Goal: Information Seeking & Learning: Learn about a topic

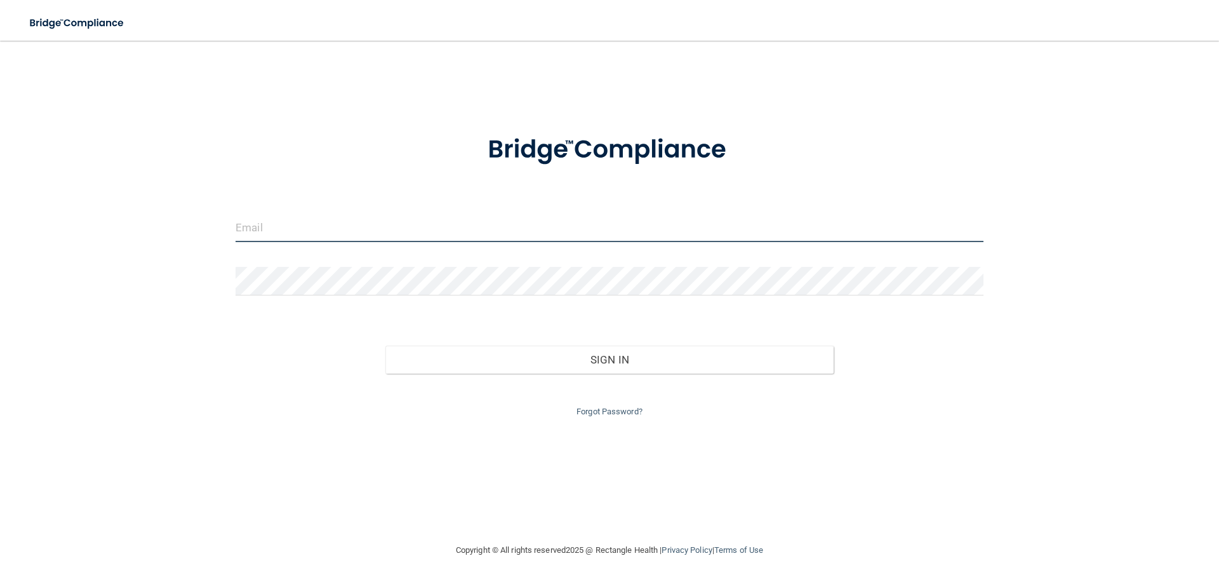
type input "[PERSON_NAME][EMAIL_ADDRESS][DOMAIN_NAME]"
click at [365, 220] on input "[PERSON_NAME][EMAIL_ADDRESS][DOMAIN_NAME]" at bounding box center [610, 227] width 748 height 29
drag, startPoint x: 382, startPoint y: 224, endPoint x: 80, endPoint y: 263, distance: 304.8
click at [37, 266] on div "susan@theclassicsmile.com Invalid email/password. You don't have permission to …" at bounding box center [609, 291] width 1168 height 476
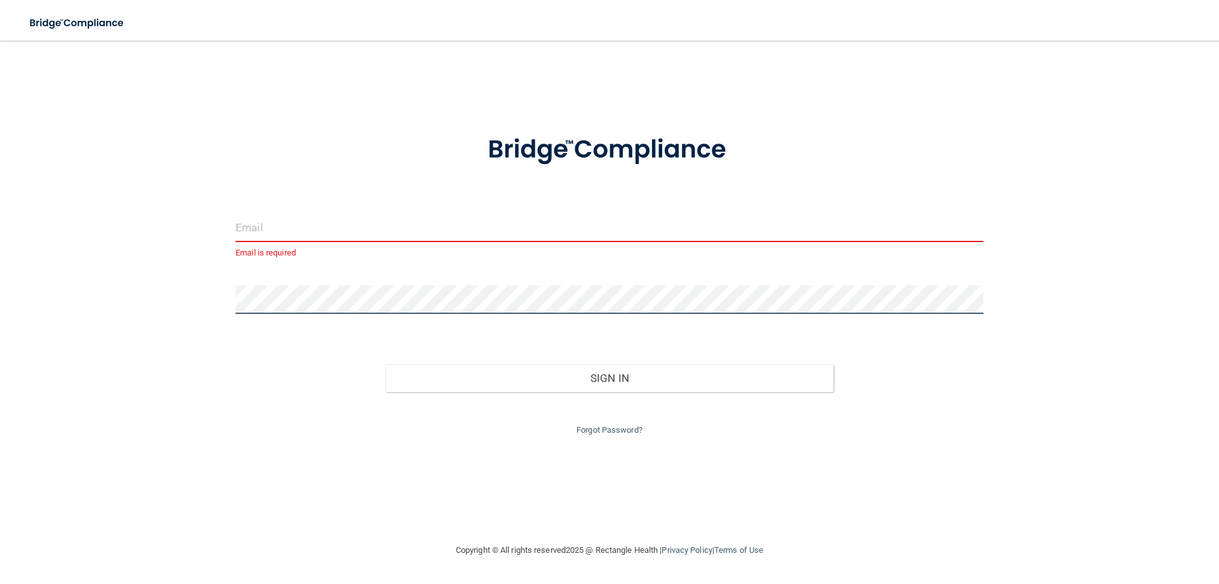
click at [227, 311] on div at bounding box center [609, 304] width 767 height 38
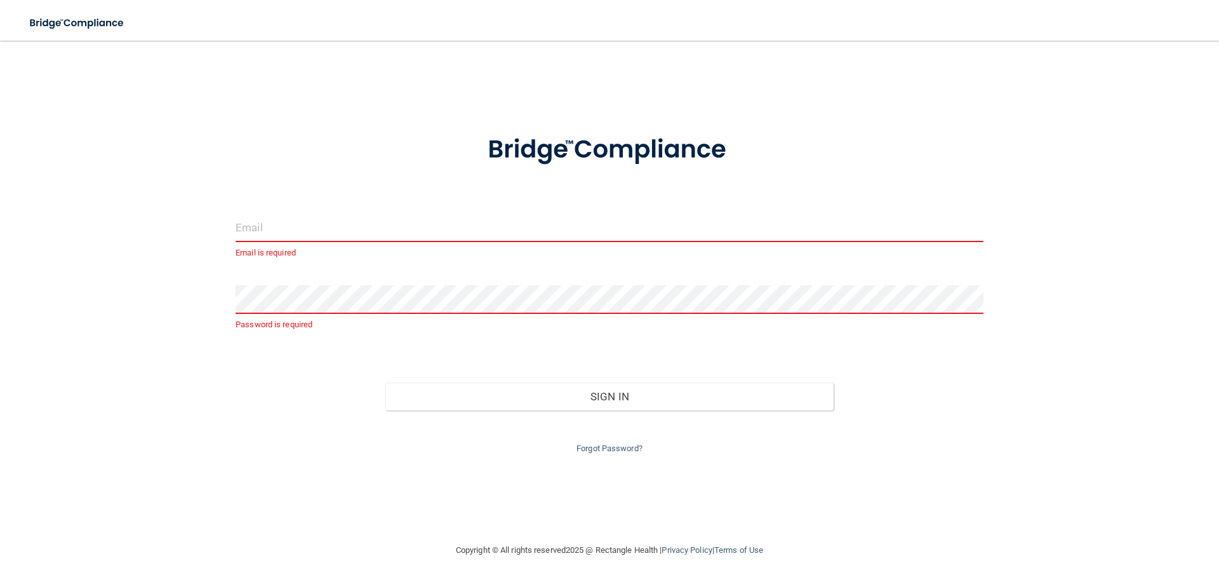
click at [255, 229] on input "email" at bounding box center [610, 227] width 748 height 29
type input "b"
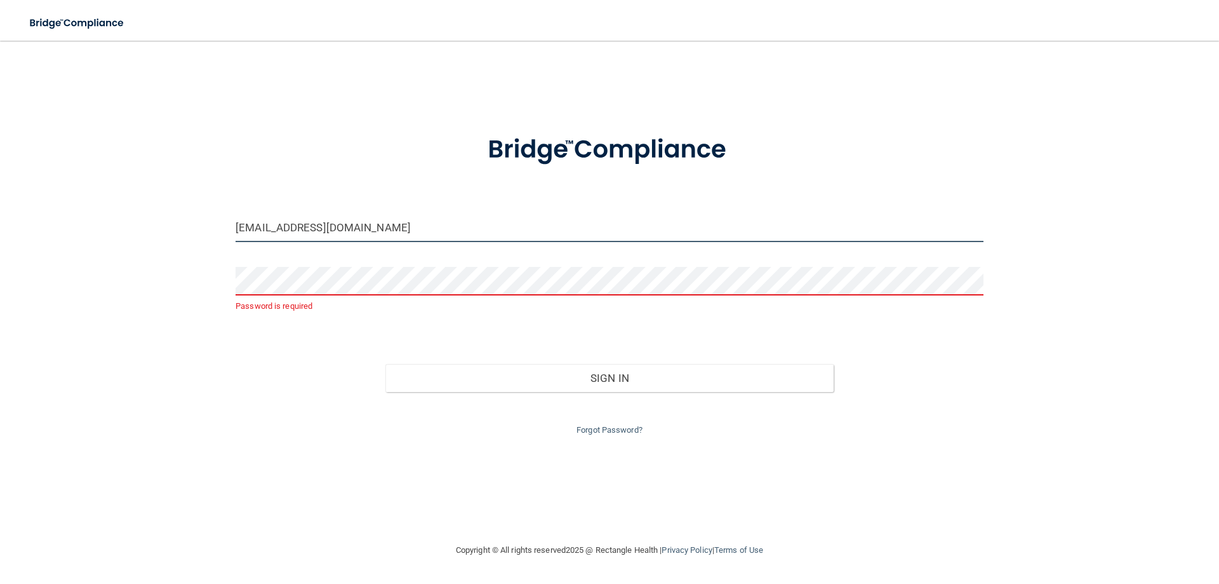
type input "[EMAIL_ADDRESS][DOMAIN_NAME]"
click at [589, 429] on link "Forgot Password?" at bounding box center [610, 430] width 66 height 10
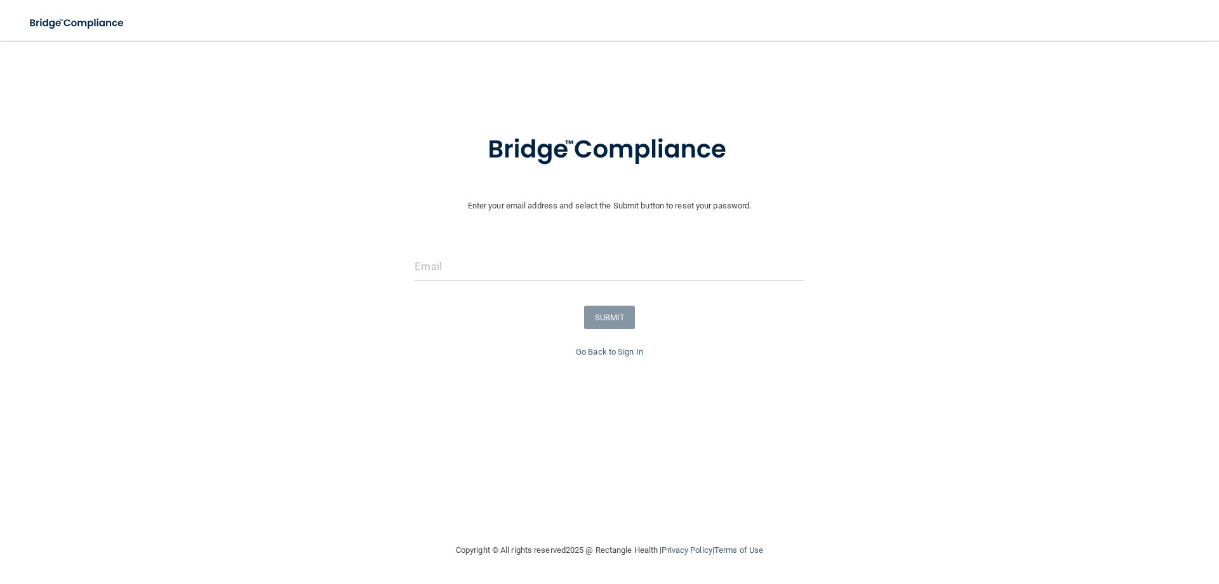
click at [490, 286] on div at bounding box center [609, 271] width 408 height 38
click at [489, 276] on input "email" at bounding box center [609, 266] width 389 height 29
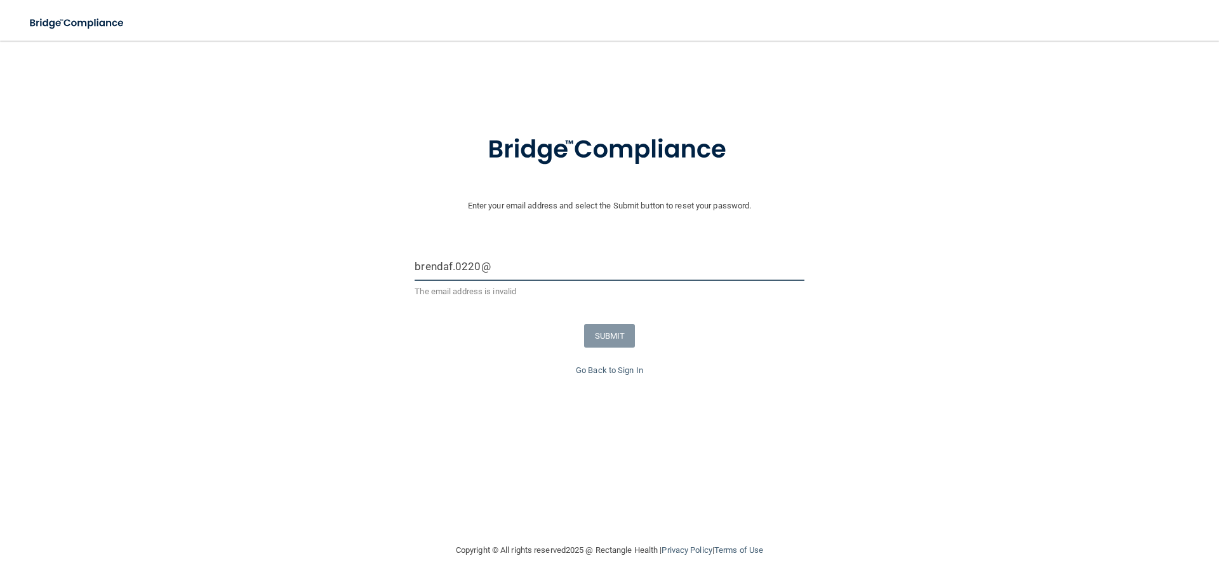
type input "[EMAIL_ADDRESS][DOMAIN_NAME]"
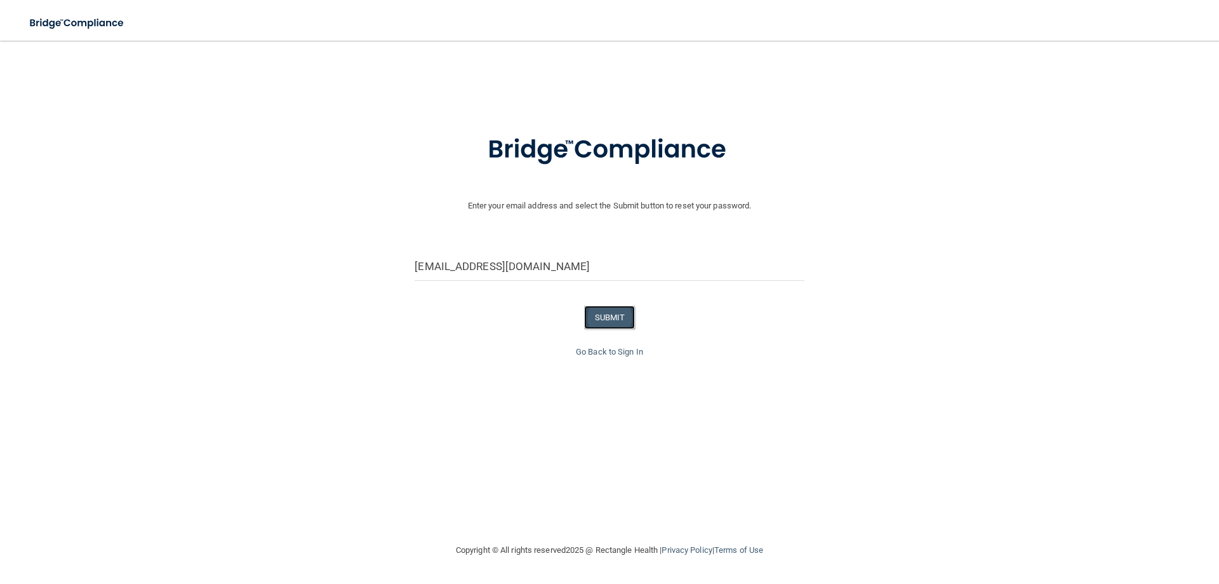
click at [628, 316] on button "SUBMIT" at bounding box center [609, 316] width 51 height 23
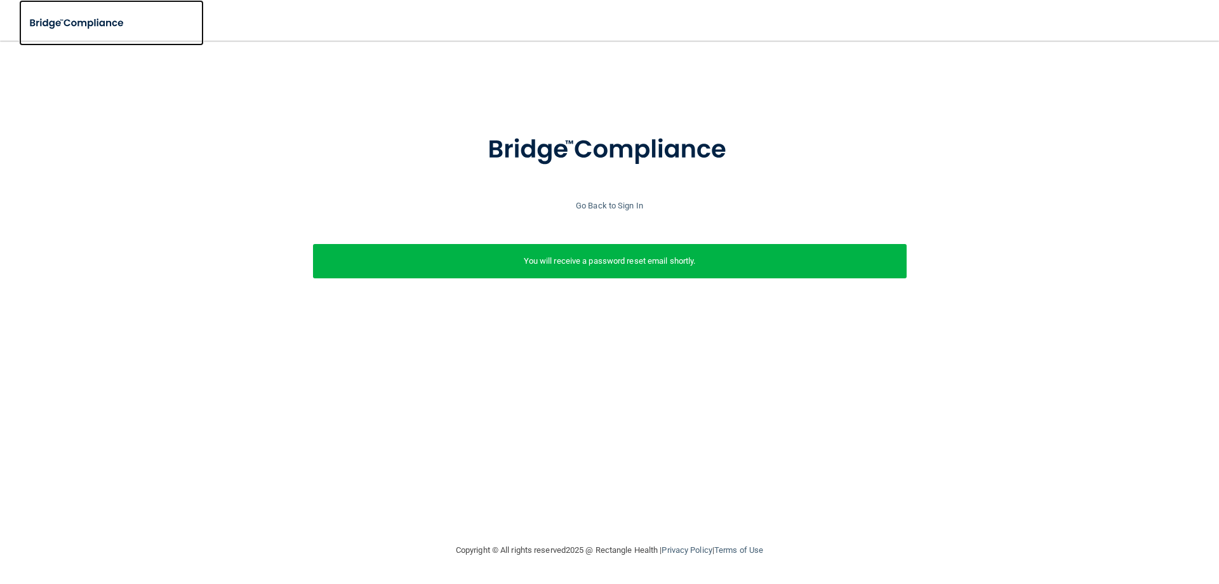
click at [90, 31] on img at bounding box center [77, 23] width 117 height 26
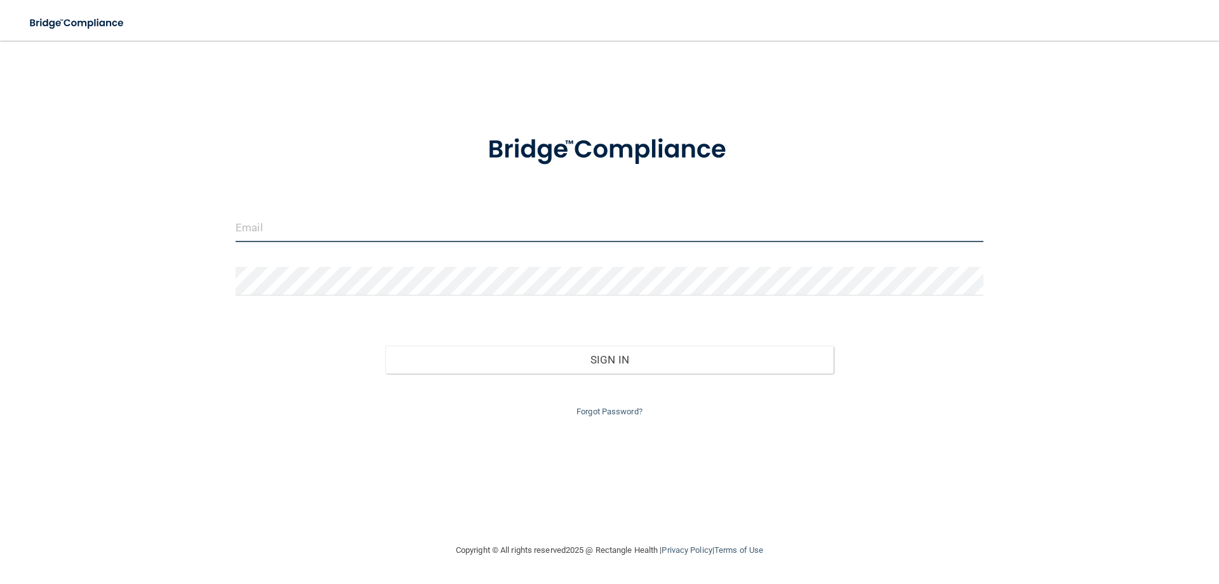
type input "susan@theclassicsmile.com"
click at [344, 227] on input "susan@theclassicsmile.com" at bounding box center [610, 227] width 748 height 29
click at [337, 225] on input "susan@theclassicsmile.com" at bounding box center [610, 227] width 748 height 29
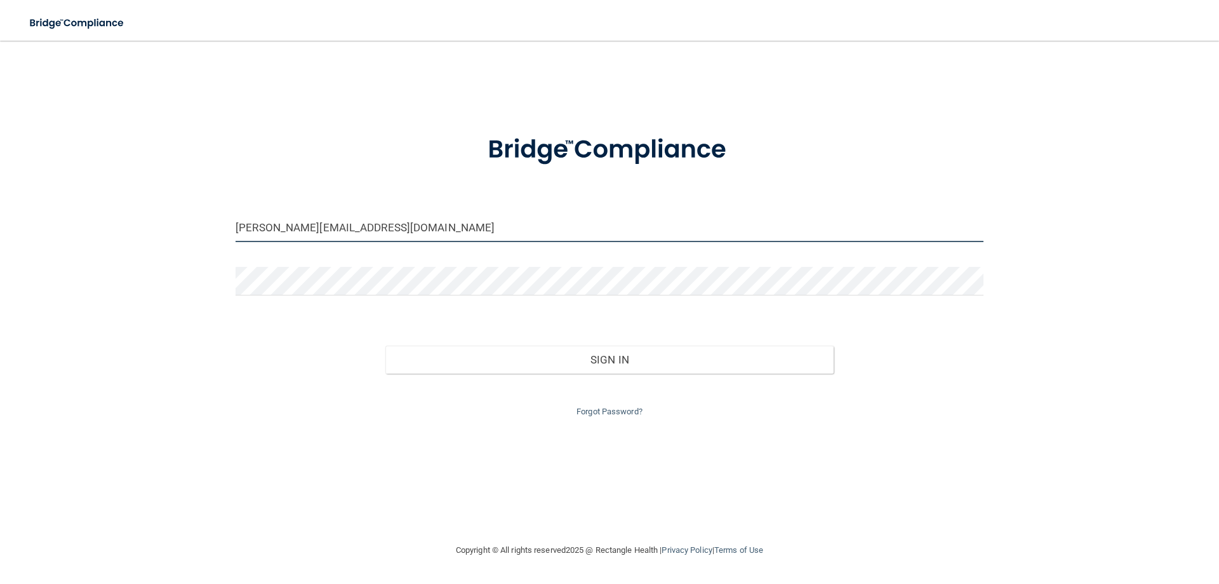
drag, startPoint x: 398, startPoint y: 227, endPoint x: 206, endPoint y: 208, distance: 193.4
click at [201, 227] on div "susan@theclassicsmile.com Invalid email/password. You don't have permission to …" at bounding box center [609, 291] width 1168 height 476
type input "[EMAIL_ADDRESS][DOMAIN_NAME]"
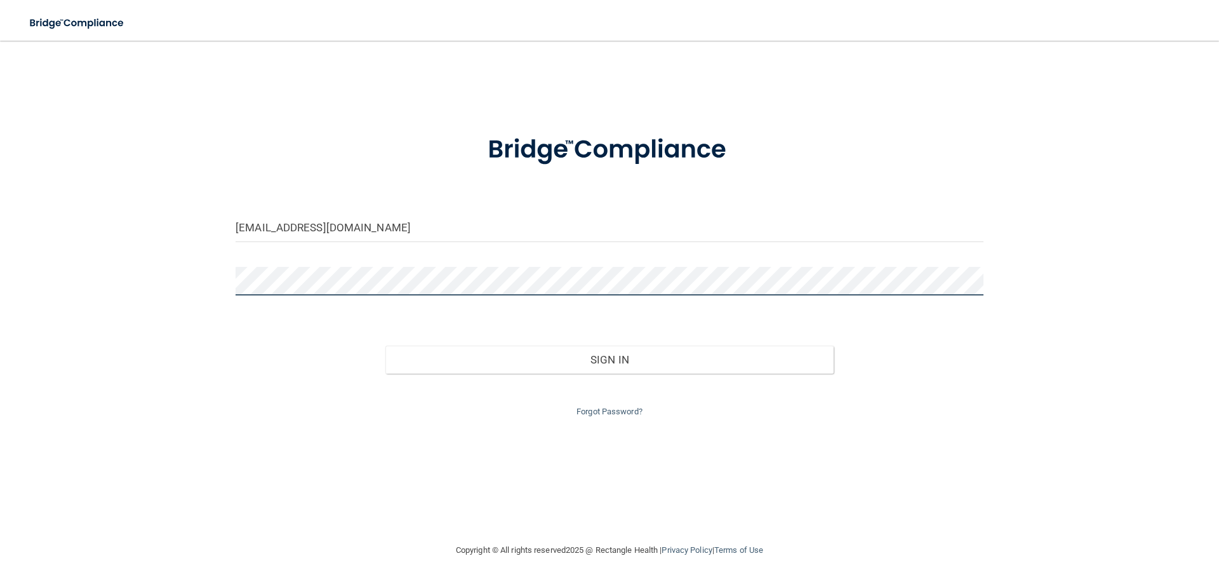
click at [385, 345] on button "Sign In" at bounding box center [609, 359] width 449 height 28
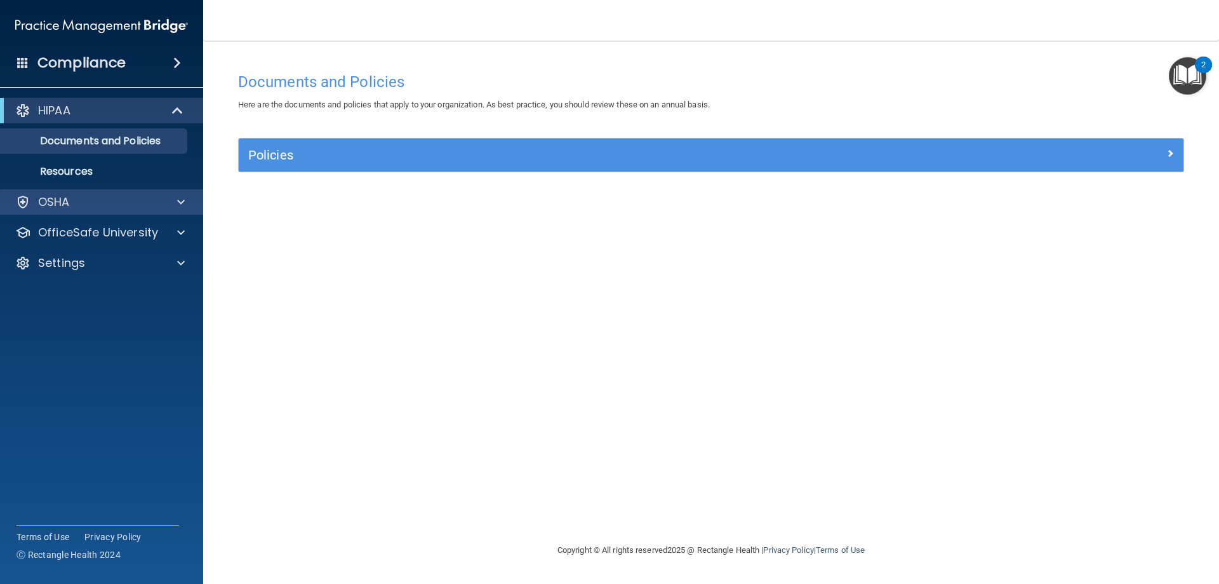
click at [113, 211] on div "OSHA" at bounding box center [102, 201] width 204 height 25
click at [177, 198] on span at bounding box center [181, 201] width 8 height 15
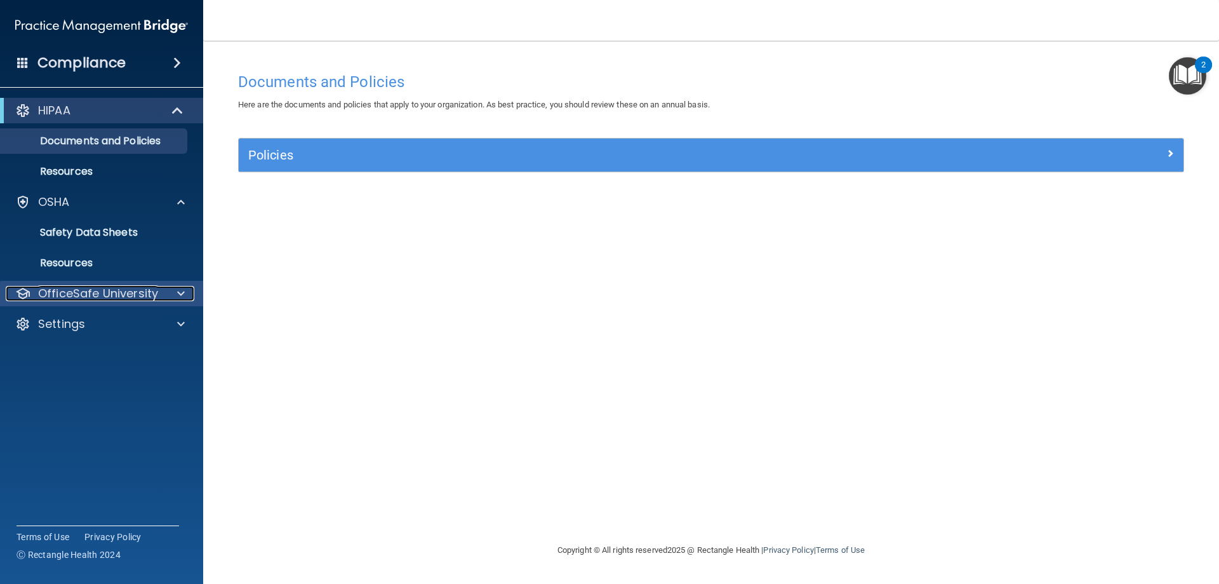
click at [186, 297] on div at bounding box center [179, 293] width 32 height 15
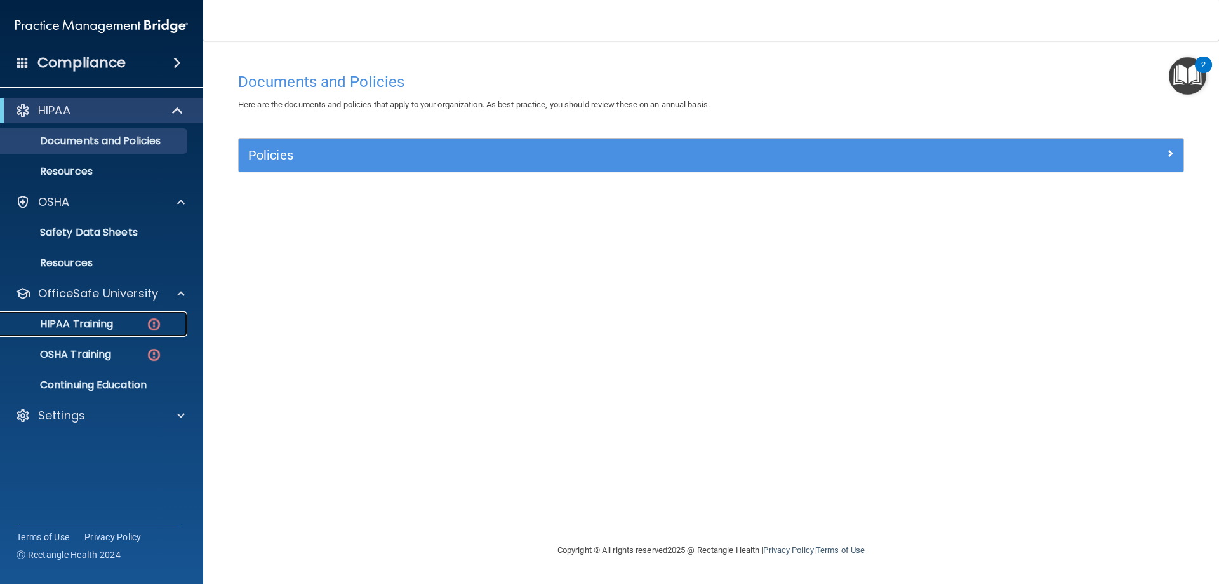
click at [79, 316] on link "HIPAA Training" at bounding box center [87, 323] width 200 height 25
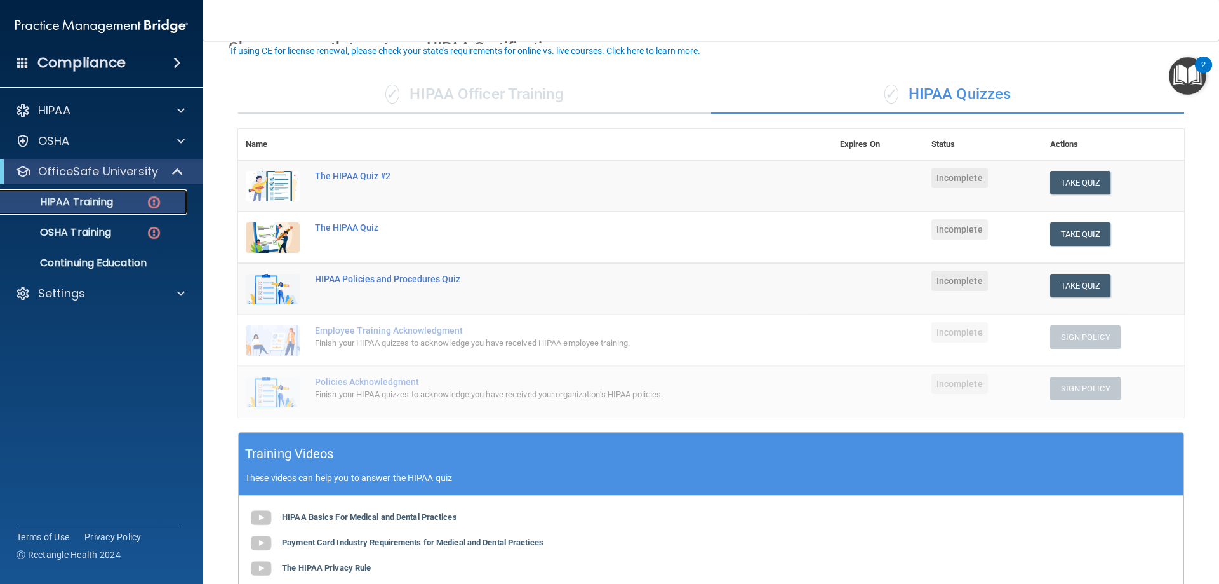
scroll to position [127, 0]
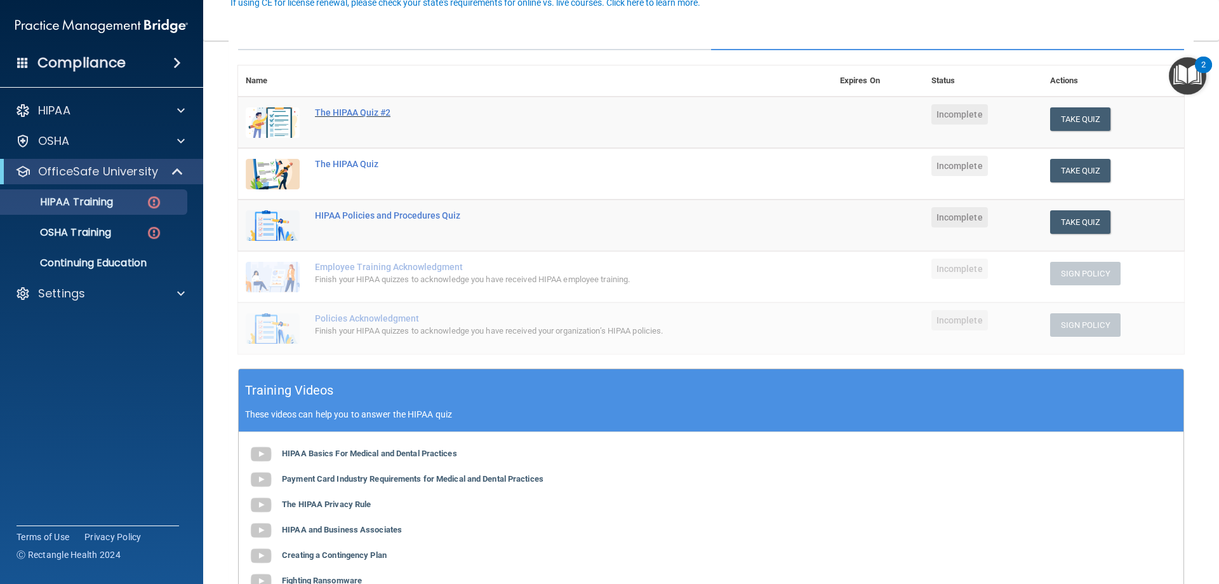
click at [352, 107] on div "The HIPAA Quiz #2" at bounding box center [542, 112] width 454 height 10
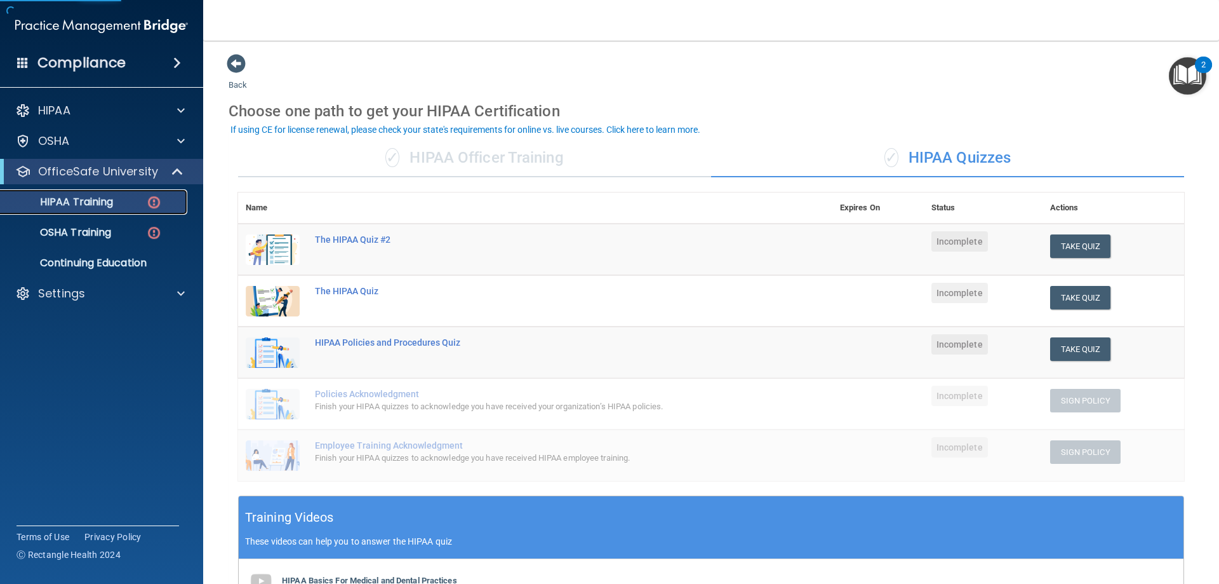
click at [128, 204] on div "HIPAA Training" at bounding box center [94, 202] width 173 height 13
click at [128, 209] on link "HIPAA Training" at bounding box center [87, 201] width 200 height 25
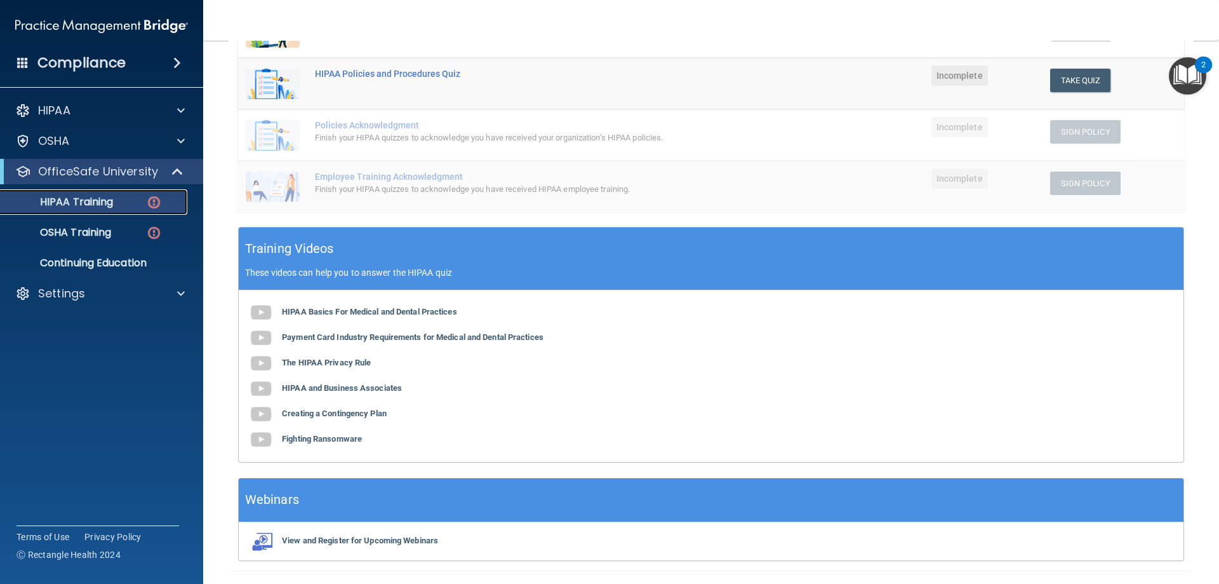
scroll to position [306, 0]
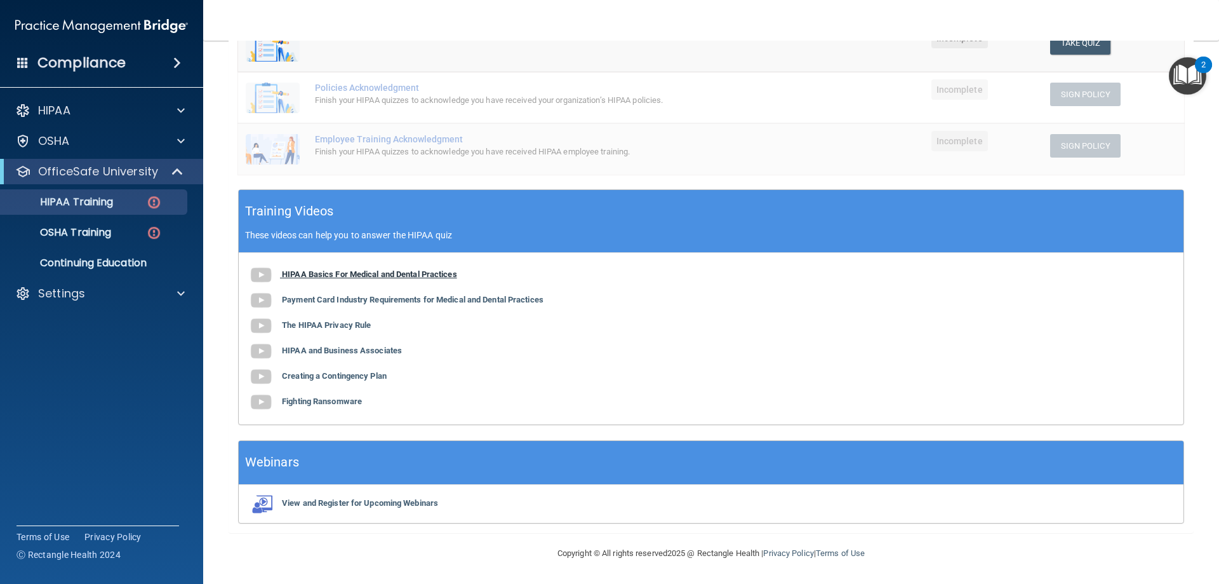
click at [358, 276] on b "HIPAA Basics For Medical and Dental Practices" at bounding box center [369, 274] width 175 height 10
click at [405, 295] on b "Payment Card Industry Requirements for Medical and Dental Practices" at bounding box center [413, 300] width 262 height 10
click at [318, 324] on b "The HIPAA Privacy Rule" at bounding box center [326, 325] width 89 height 10
drag, startPoint x: 349, startPoint y: 352, endPoint x: 356, endPoint y: 352, distance: 7.0
click at [356, 352] on b "HIPAA and Business Associates" at bounding box center [342, 350] width 120 height 10
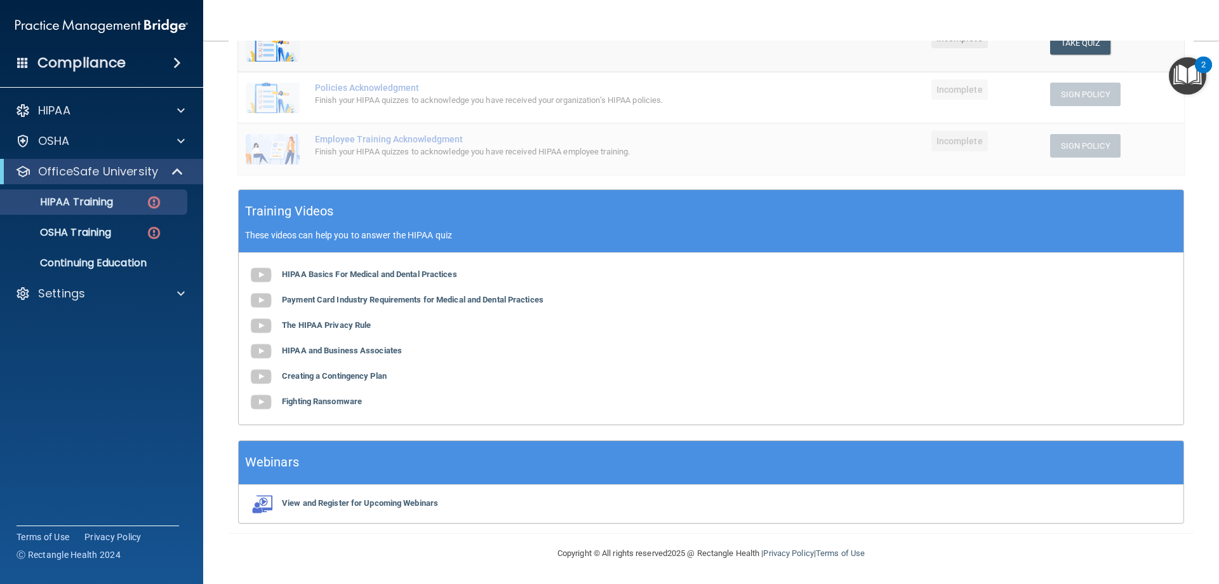
click at [339, 365] on div "HIPAA Basics For Medical and Dental Practices Payment Card Industry Requirement…" at bounding box center [711, 338] width 945 height 171
click at [336, 374] on b "Creating a Contingency Plan" at bounding box center [334, 376] width 105 height 10
click at [358, 398] on b "Fighting Ransomware" at bounding box center [322, 401] width 80 height 10
drag, startPoint x: 316, startPoint y: 404, endPoint x: 346, endPoint y: 457, distance: 60.6
click at [345, 453] on div "✓ HIPAA Officer Training ✓ HIPAA Quizzes Name Expires On Status Actions The HIP…" at bounding box center [711, 177] width 965 height 709
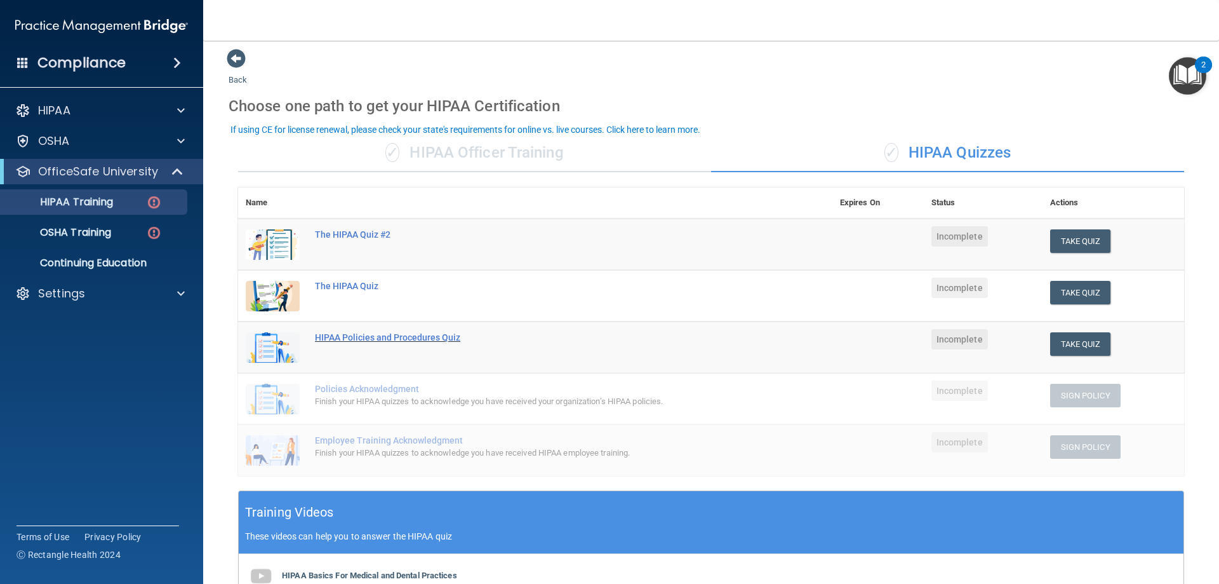
scroll to position [0, 0]
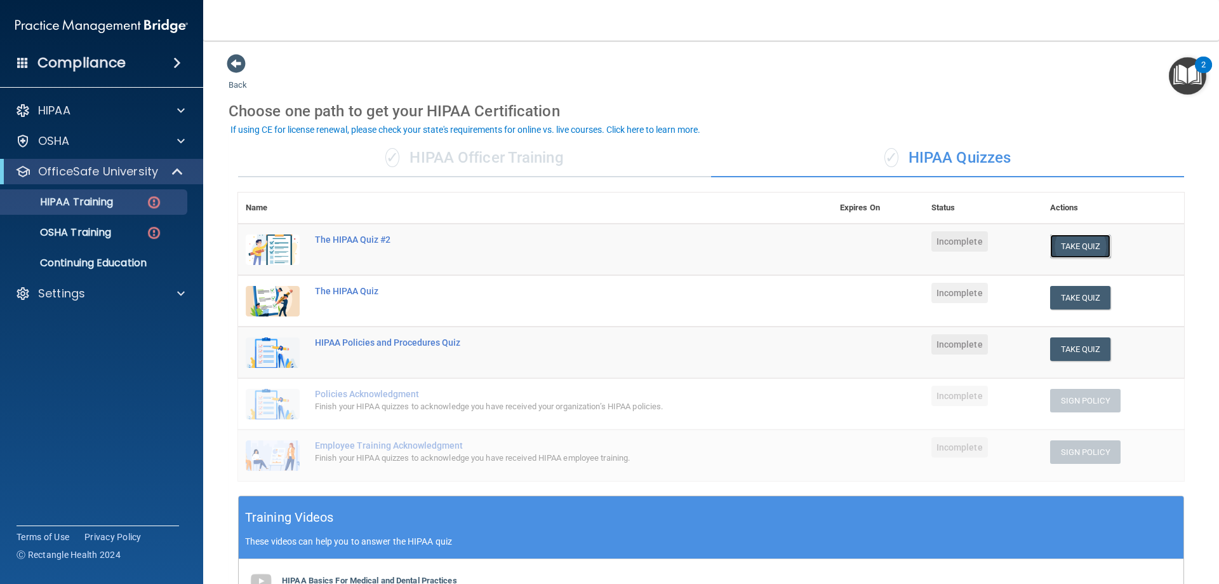
click at [1062, 255] on button "Take Quiz" at bounding box center [1080, 245] width 61 height 23
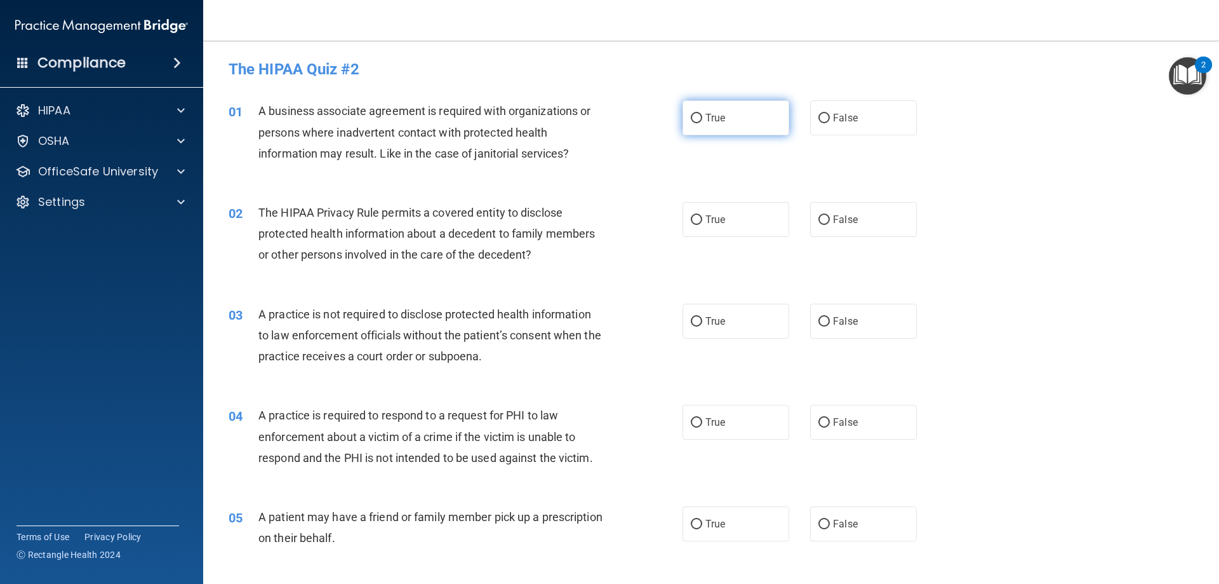
click at [719, 121] on span "True" at bounding box center [716, 118] width 20 height 12
click at [702, 121] on input "True" at bounding box center [696, 119] width 11 height 10
radio input "true"
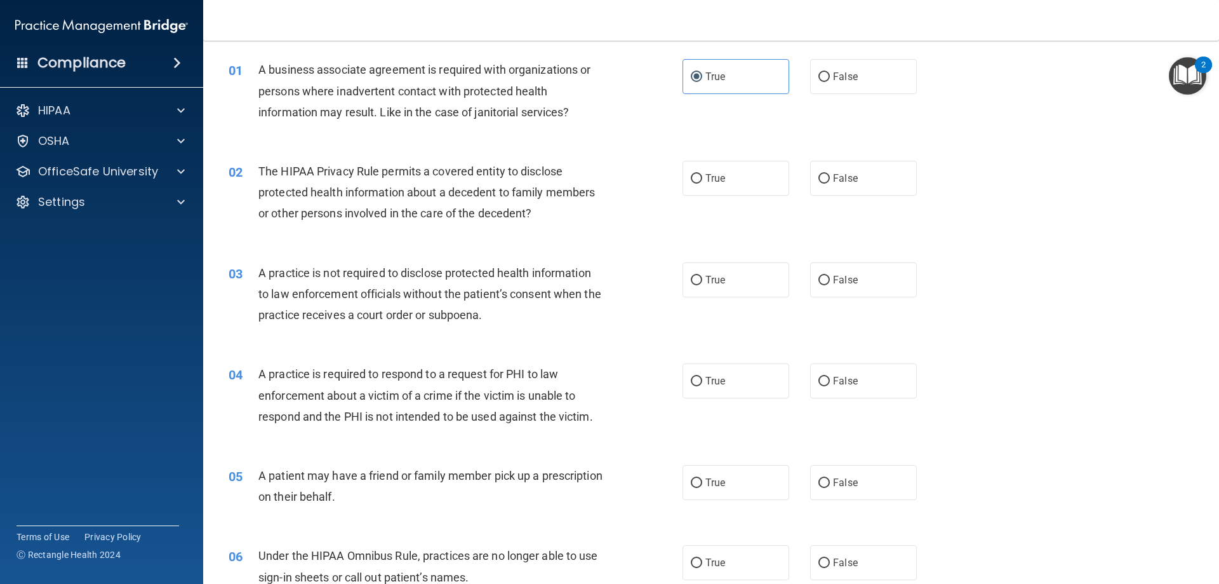
scroll to position [64, 0]
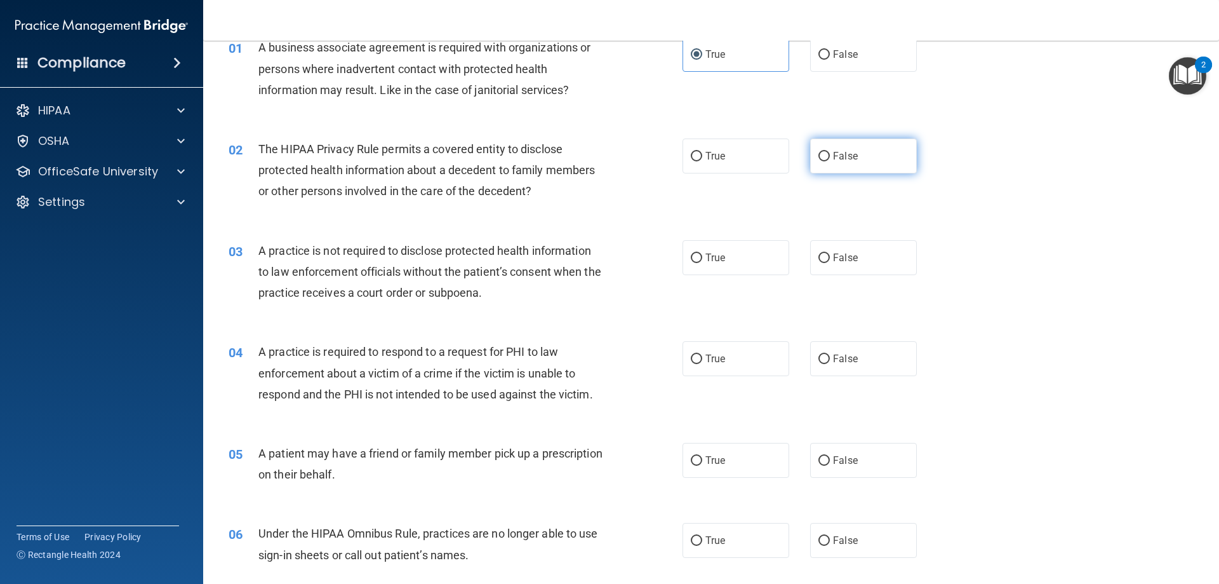
click at [843, 166] on label "False" at bounding box center [863, 155] width 107 height 35
click at [830, 161] on input "False" at bounding box center [824, 157] width 11 height 10
radio input "true"
click at [845, 246] on label "False" at bounding box center [863, 257] width 107 height 35
click at [836, 253] on span "False" at bounding box center [845, 257] width 25 height 12
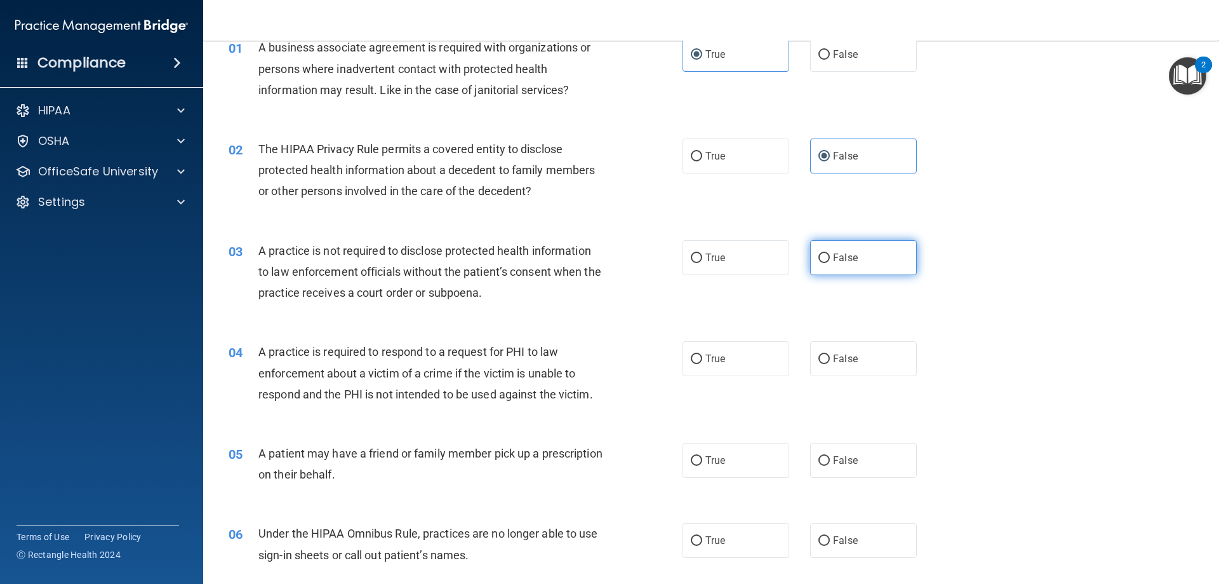
click at [830, 253] on input "False" at bounding box center [824, 258] width 11 height 10
radio input "true"
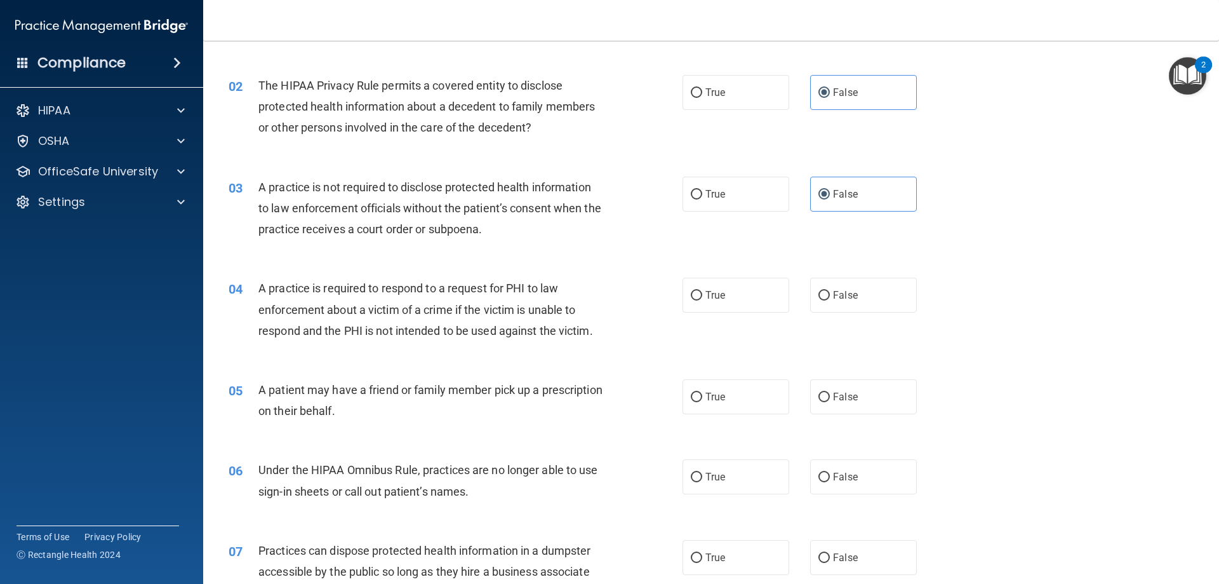
scroll to position [191, 0]
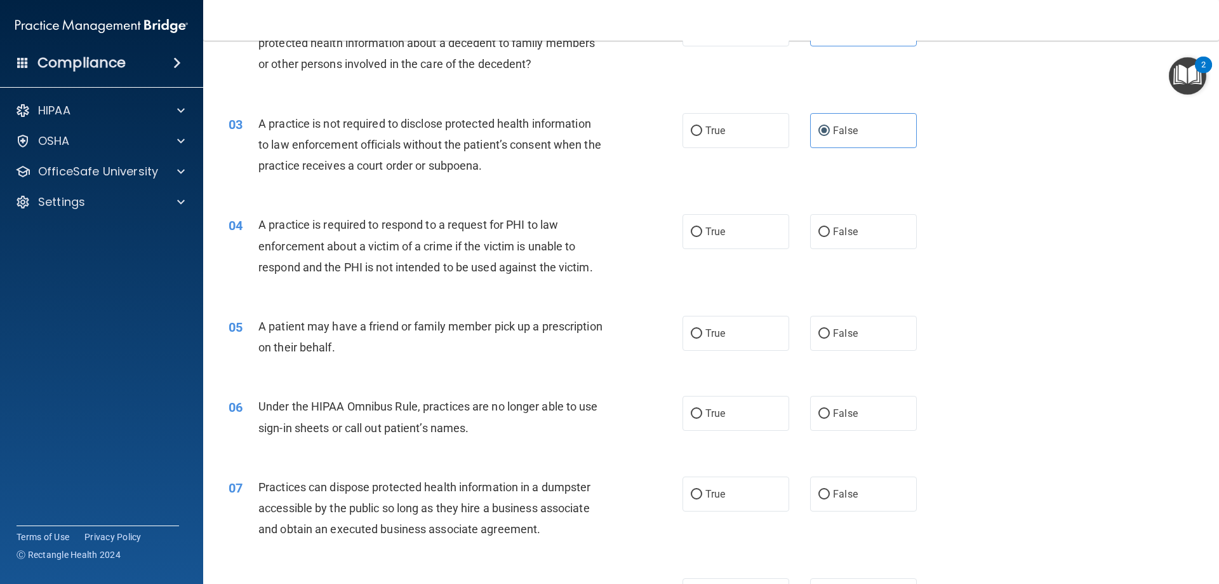
click at [265, 224] on span "A practice is required to respond to a request for PHI to law enforcement about…" at bounding box center [425, 245] width 335 height 55
click at [702, 244] on label "True" at bounding box center [736, 231] width 107 height 35
click at [702, 237] on input "True" at bounding box center [696, 232] width 11 height 10
radio input "true"
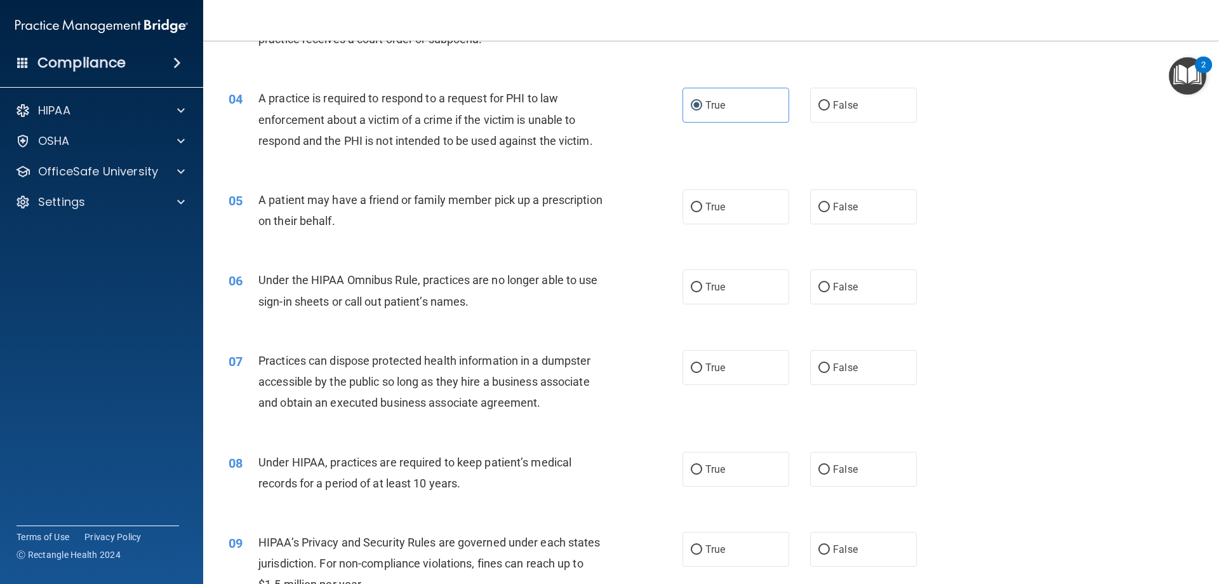
scroll to position [318, 0]
click at [727, 198] on label "True" at bounding box center [736, 206] width 107 height 35
click at [702, 202] on input "True" at bounding box center [696, 207] width 11 height 10
radio input "true"
click at [706, 283] on span "True" at bounding box center [716, 286] width 20 height 12
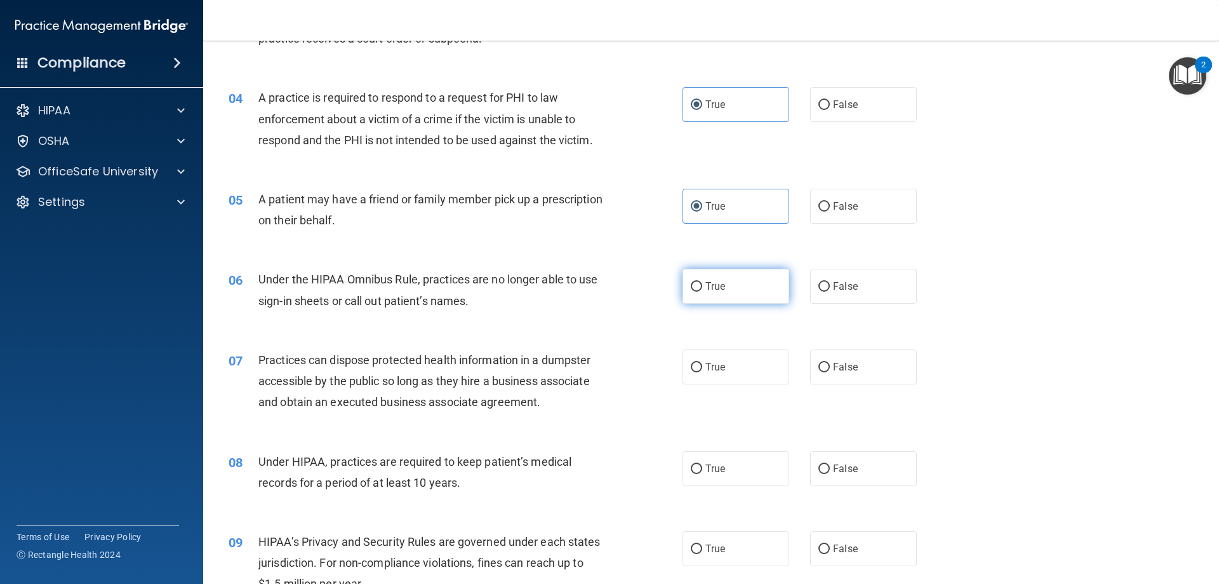
click at [702, 283] on input "True" at bounding box center [696, 287] width 11 height 10
radio input "true"
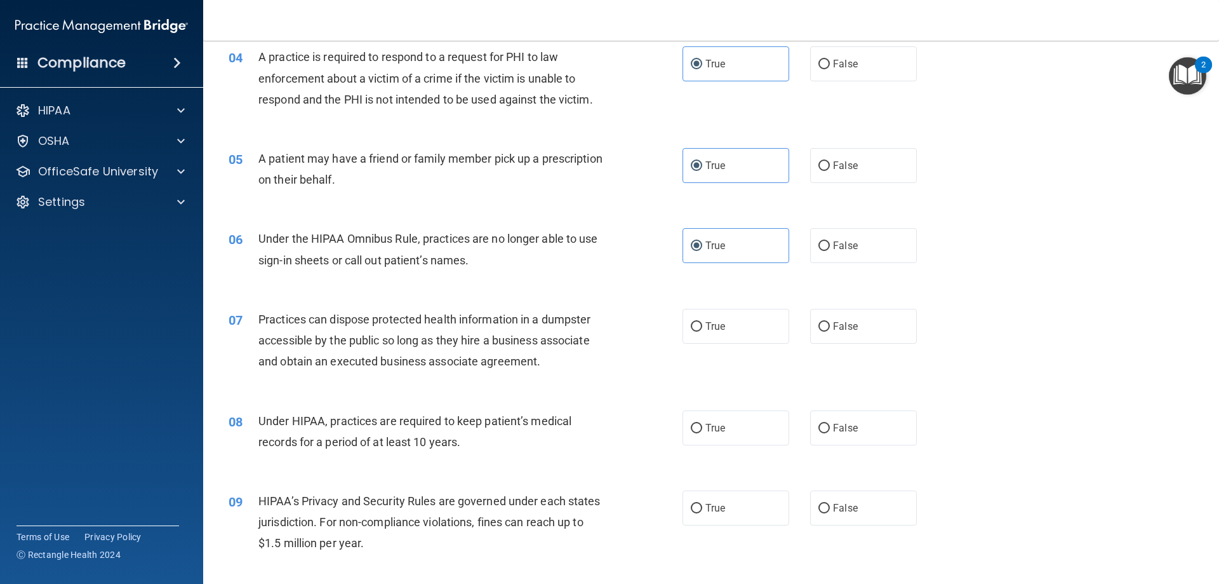
scroll to position [381, 0]
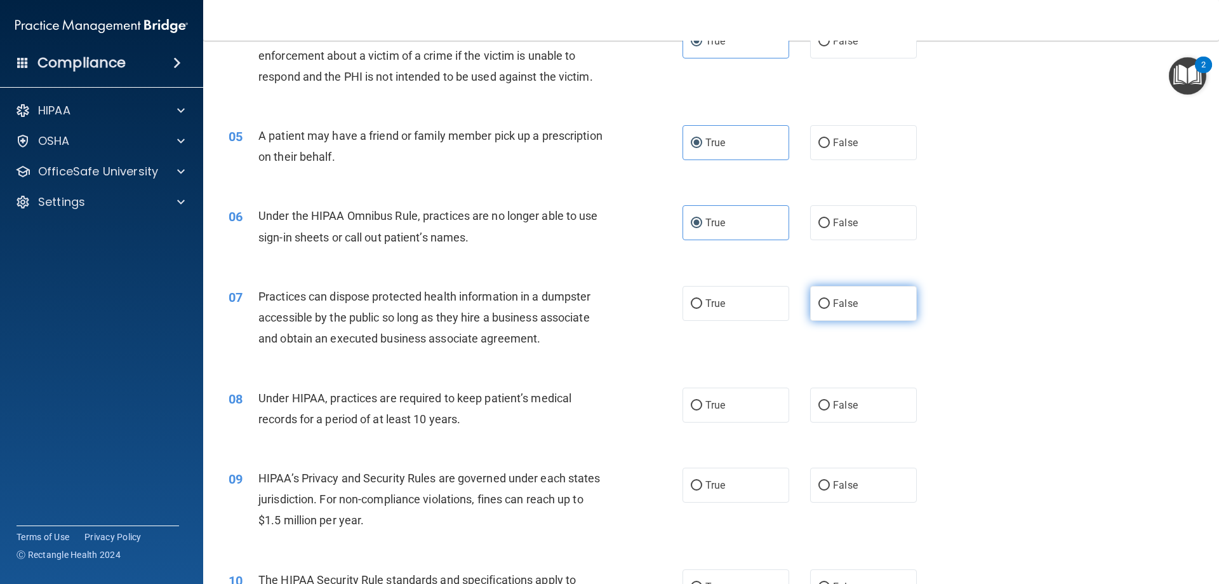
click at [865, 316] on label "False" at bounding box center [863, 303] width 107 height 35
click at [830, 309] on input "False" at bounding box center [824, 304] width 11 height 10
radio input "true"
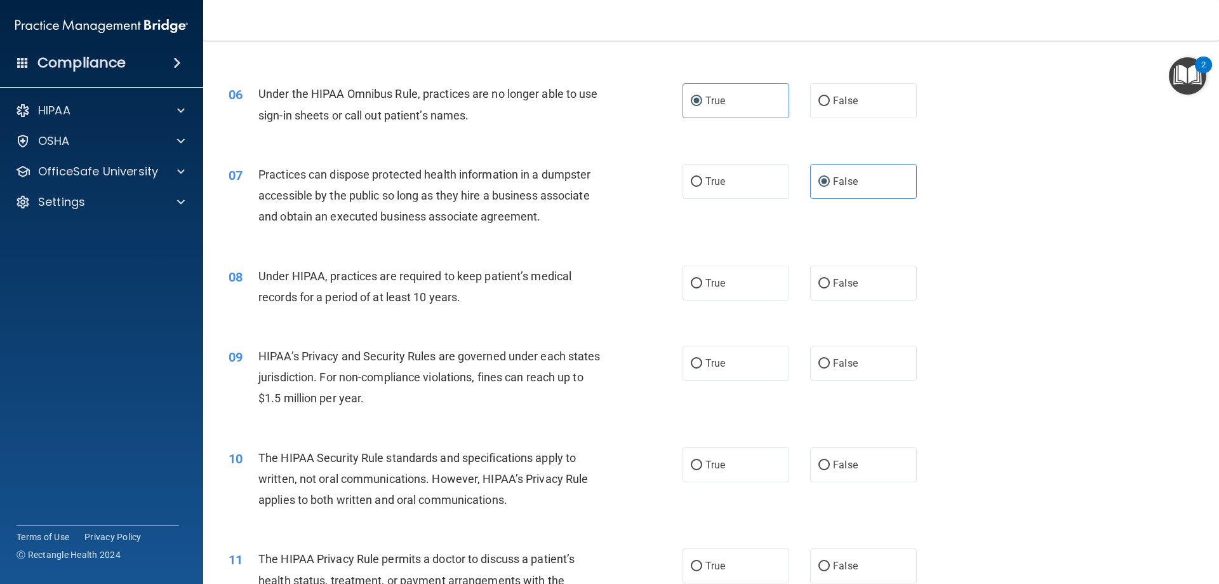
scroll to position [508, 0]
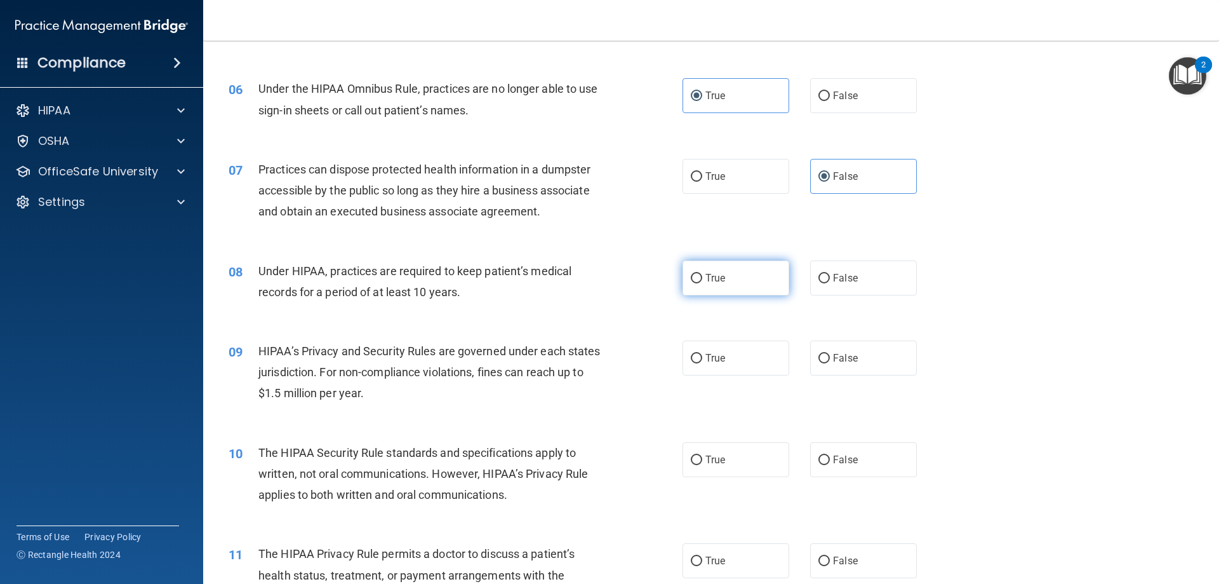
click at [719, 285] on label "True" at bounding box center [736, 277] width 107 height 35
click at [702, 283] on input "True" at bounding box center [696, 279] width 11 height 10
radio input "true"
click at [707, 356] on span "True" at bounding box center [716, 358] width 20 height 12
click at [702, 356] on input "True" at bounding box center [696, 359] width 11 height 10
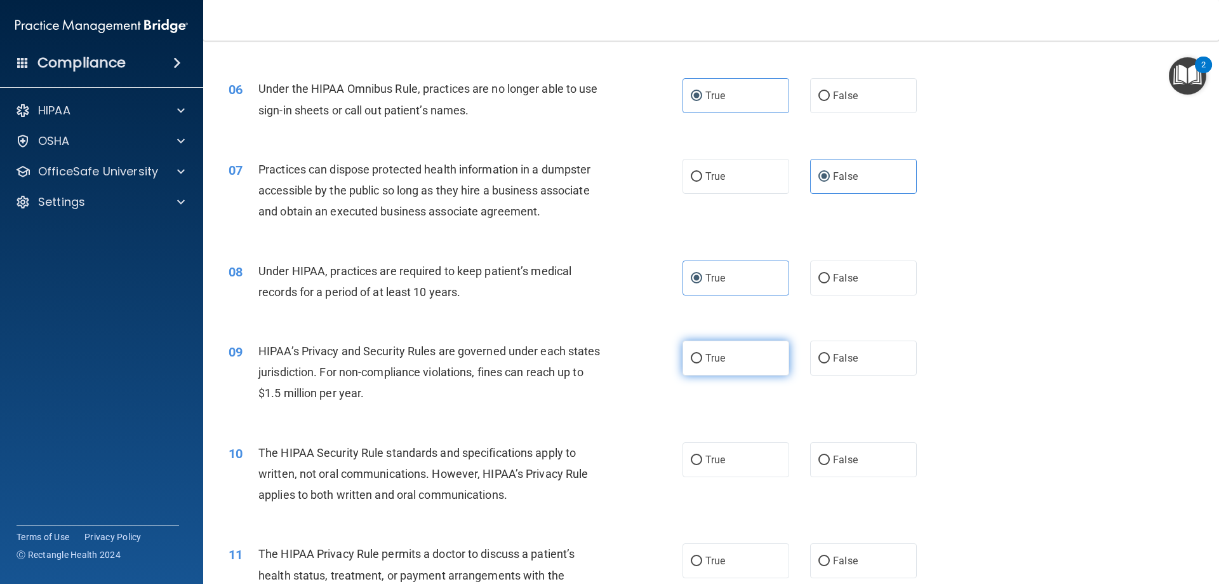
radio input "true"
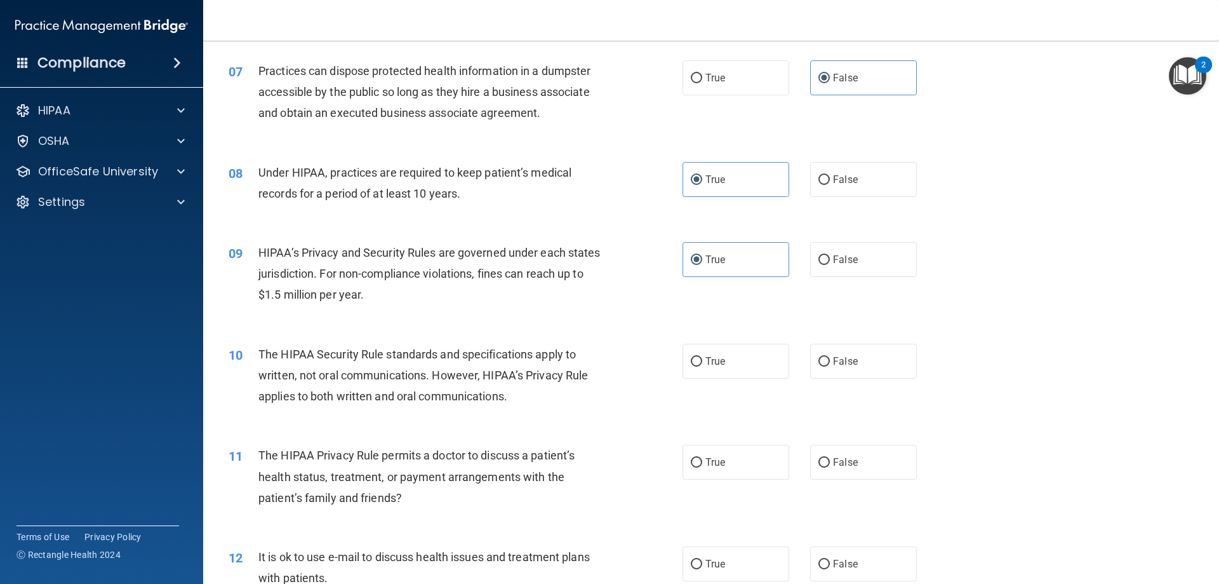
scroll to position [635, 0]
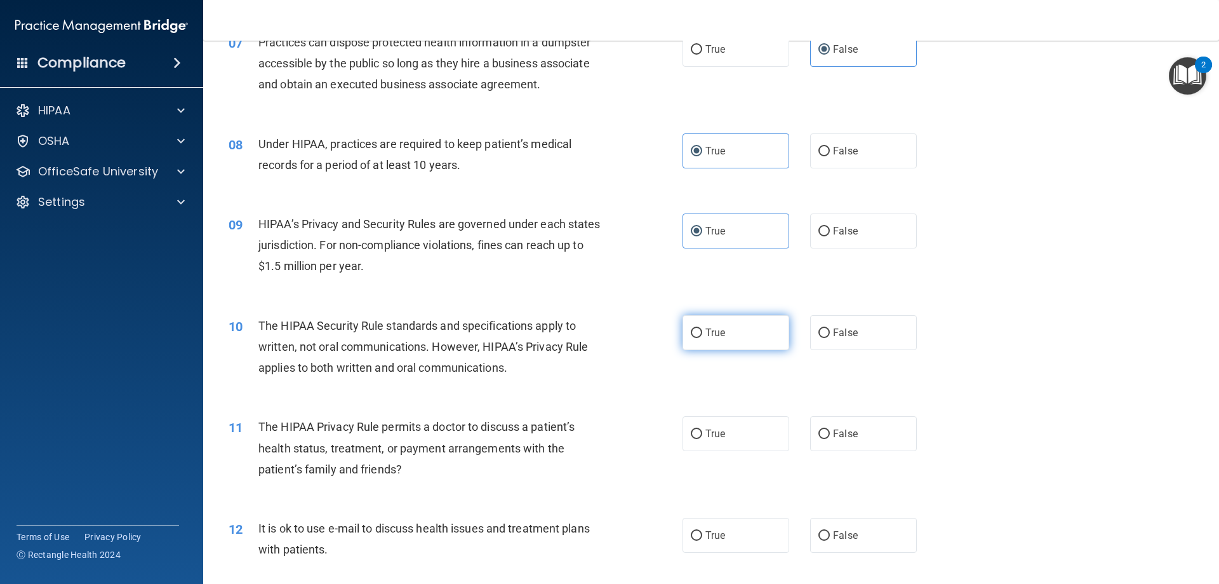
click at [684, 340] on label "True" at bounding box center [736, 332] width 107 height 35
click at [691, 338] on input "True" at bounding box center [696, 333] width 11 height 10
radio input "true"
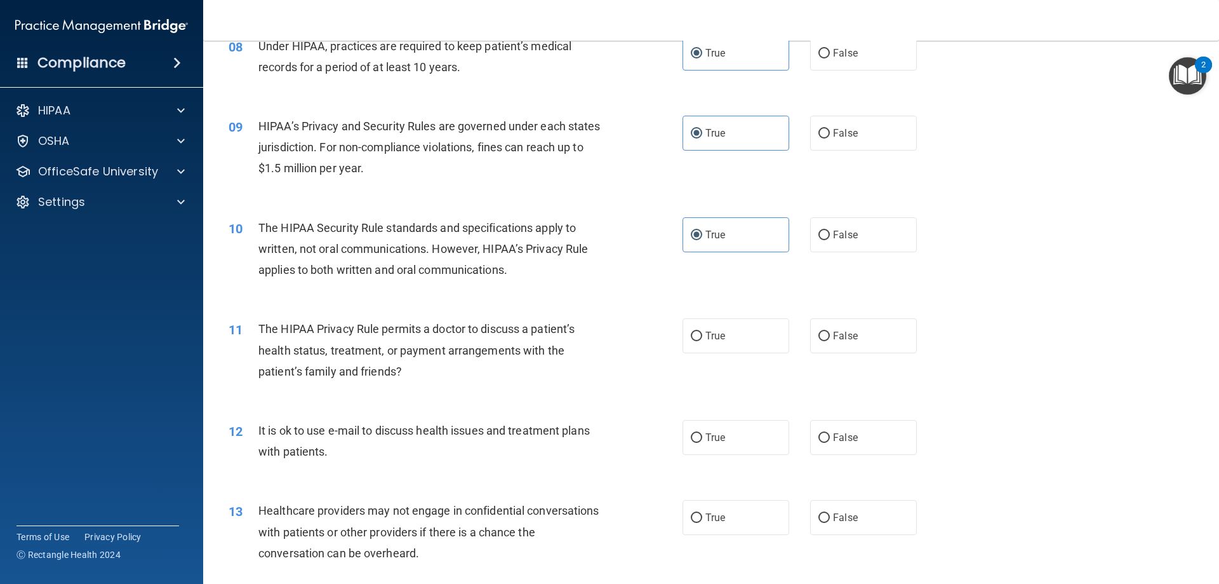
scroll to position [762, 0]
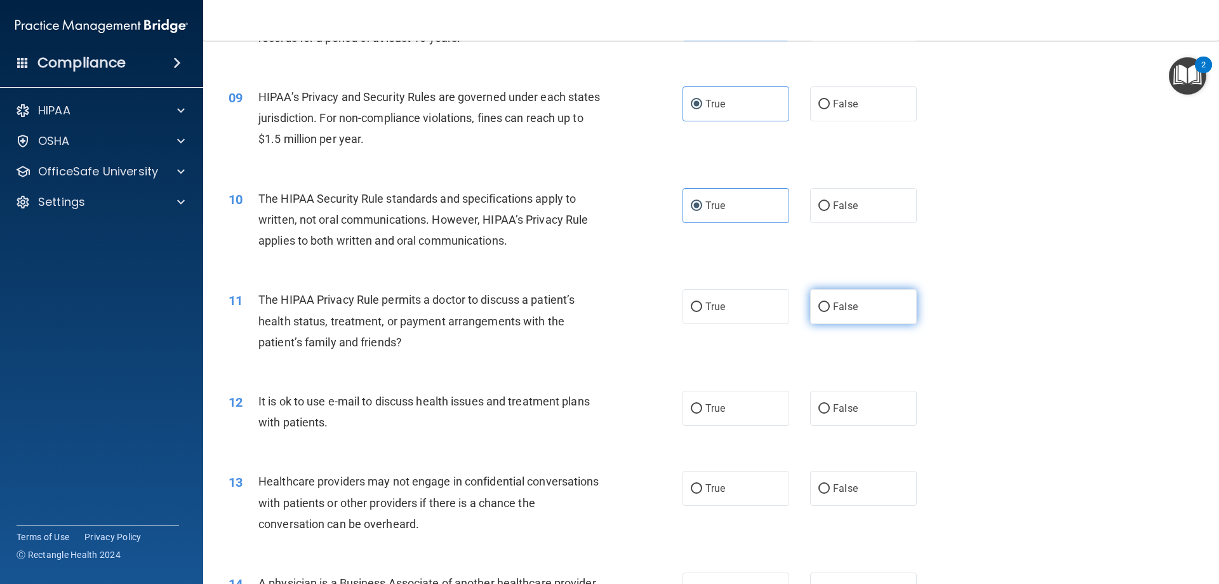
click at [811, 296] on label "False" at bounding box center [863, 306] width 107 height 35
click at [819, 302] on input "False" at bounding box center [824, 307] width 11 height 10
radio input "true"
click at [744, 427] on div "12 It is ok to use e-mail to discuss health issues and treatment plans with pat…" at bounding box center [711, 415] width 984 height 80
click at [737, 418] on label "True" at bounding box center [736, 408] width 107 height 35
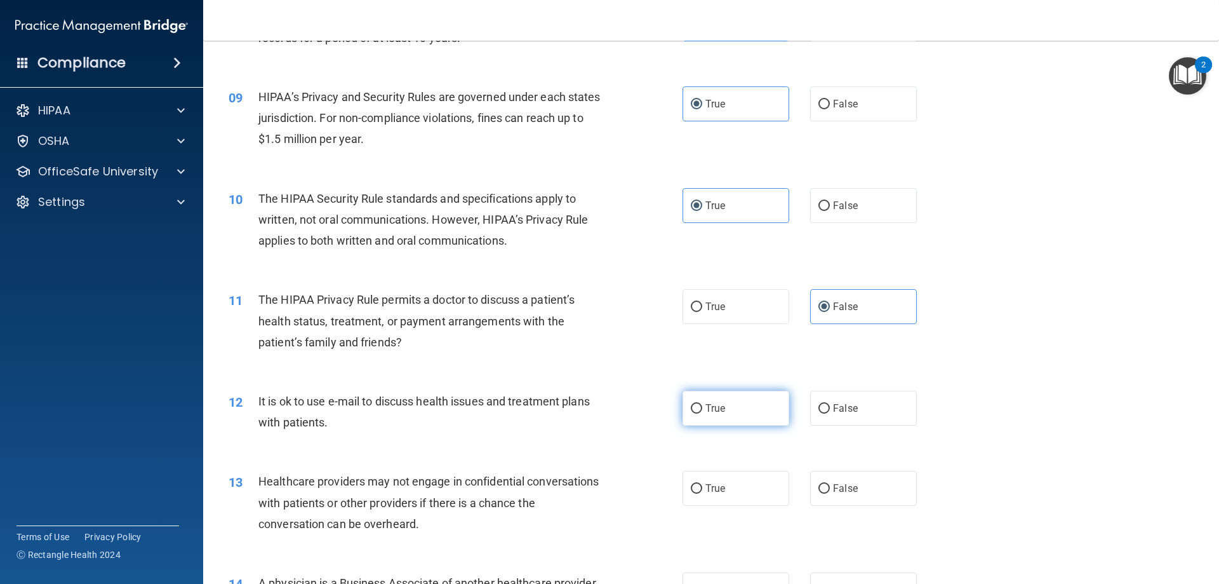
click at [702, 413] on input "True" at bounding box center [696, 409] width 11 height 10
radio input "true"
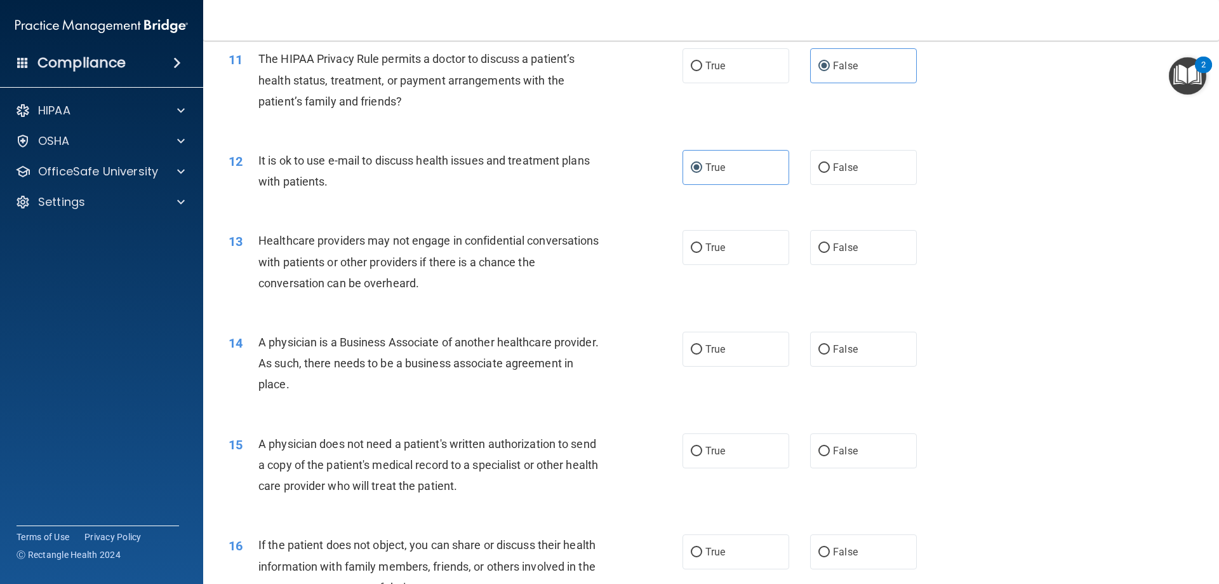
scroll to position [1016, 0]
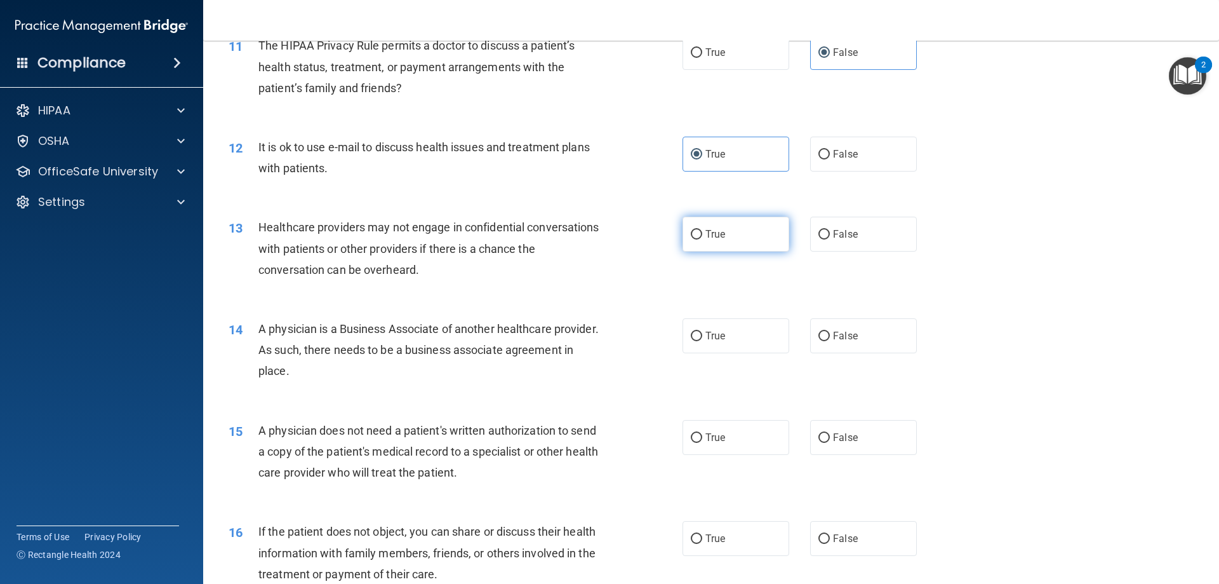
click at [687, 241] on label "True" at bounding box center [736, 234] width 107 height 35
click at [691, 239] on input "True" at bounding box center [696, 235] width 11 height 10
radio input "true"
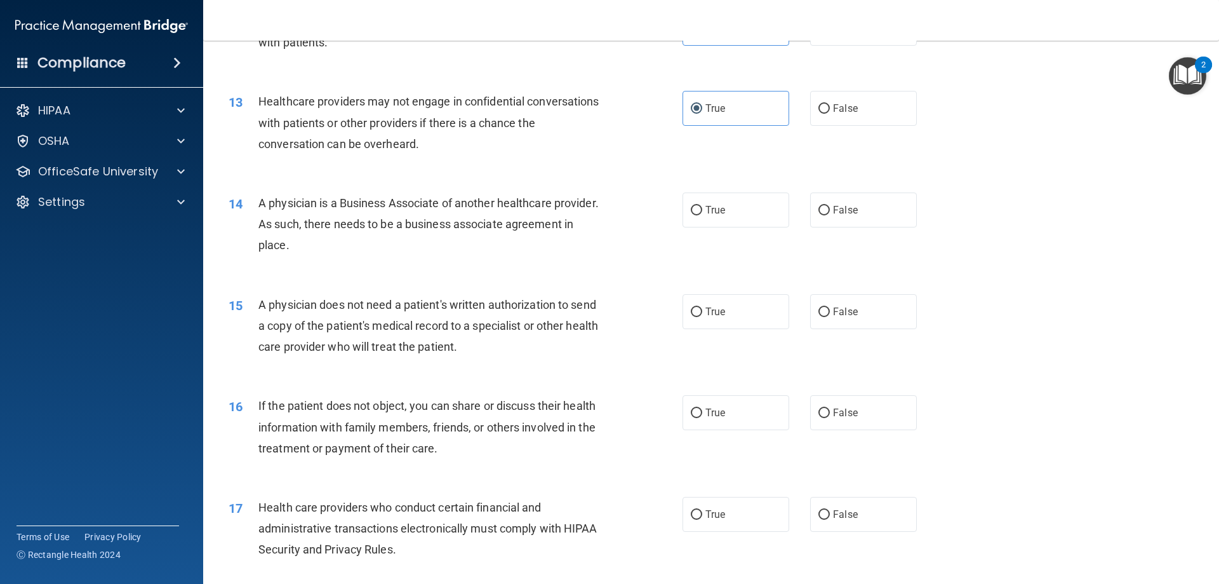
scroll to position [1143, 0]
click at [692, 215] on label "True" at bounding box center [736, 208] width 107 height 35
click at [692, 214] on input "True" at bounding box center [696, 209] width 11 height 10
radio input "true"
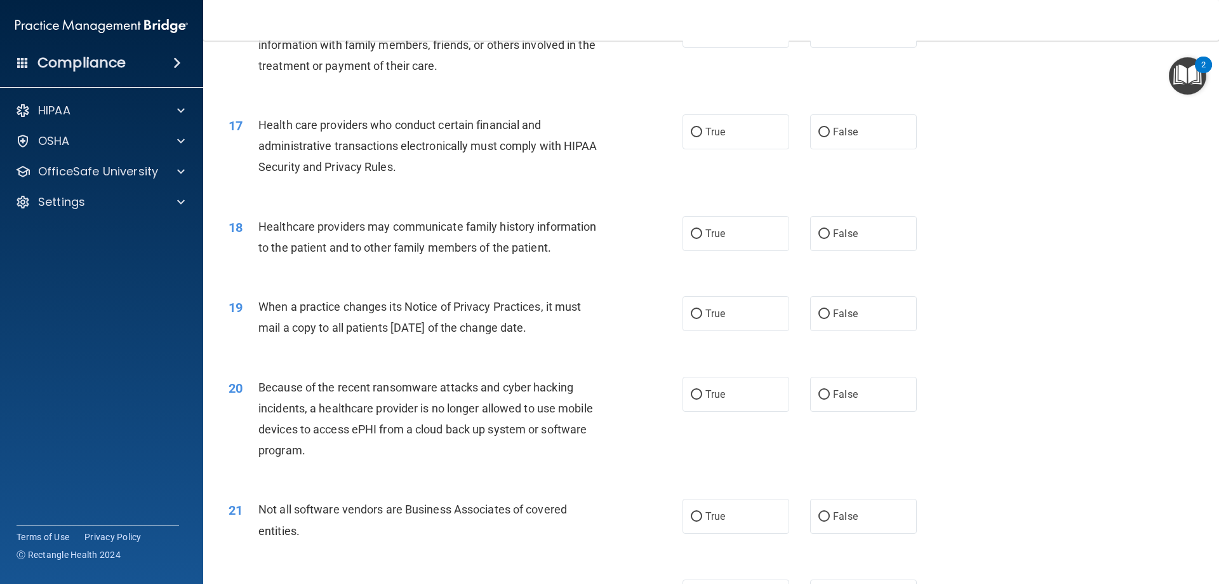
scroll to position [1270, 0]
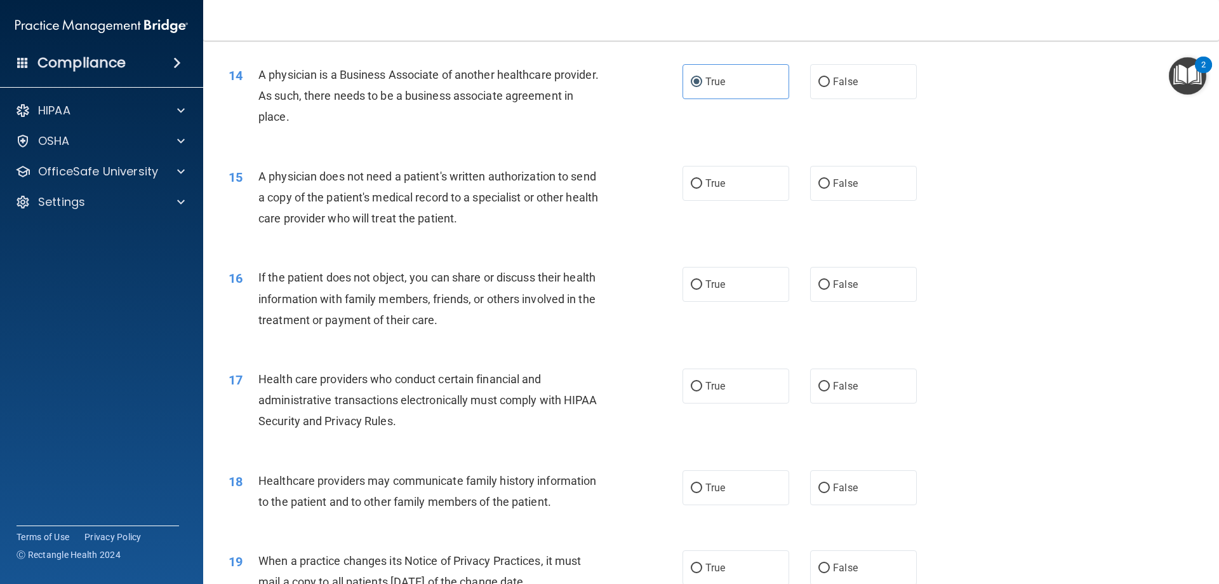
click at [865, 207] on div "15 A physician does not need a patient's written authorization to send a copy o…" at bounding box center [711, 201] width 984 height 102
click at [864, 192] on label "False" at bounding box center [863, 183] width 107 height 35
click at [830, 189] on input "False" at bounding box center [824, 184] width 11 height 10
radio input "true"
click at [737, 285] on label "True" at bounding box center [736, 284] width 107 height 35
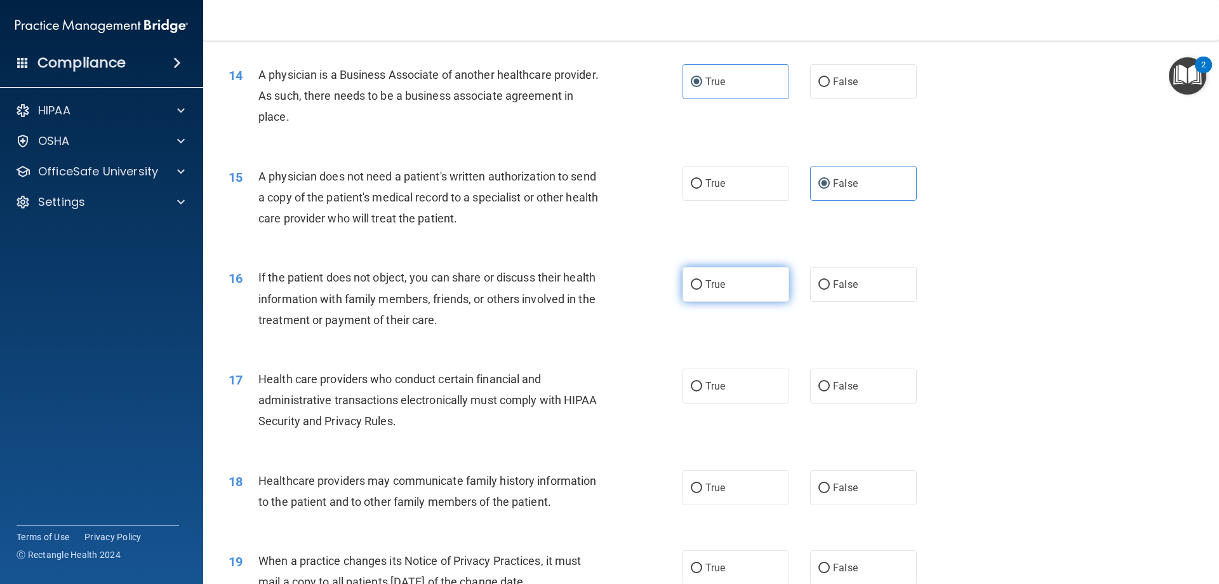
click at [702, 285] on input "True" at bounding box center [696, 285] width 11 height 10
radio input "true"
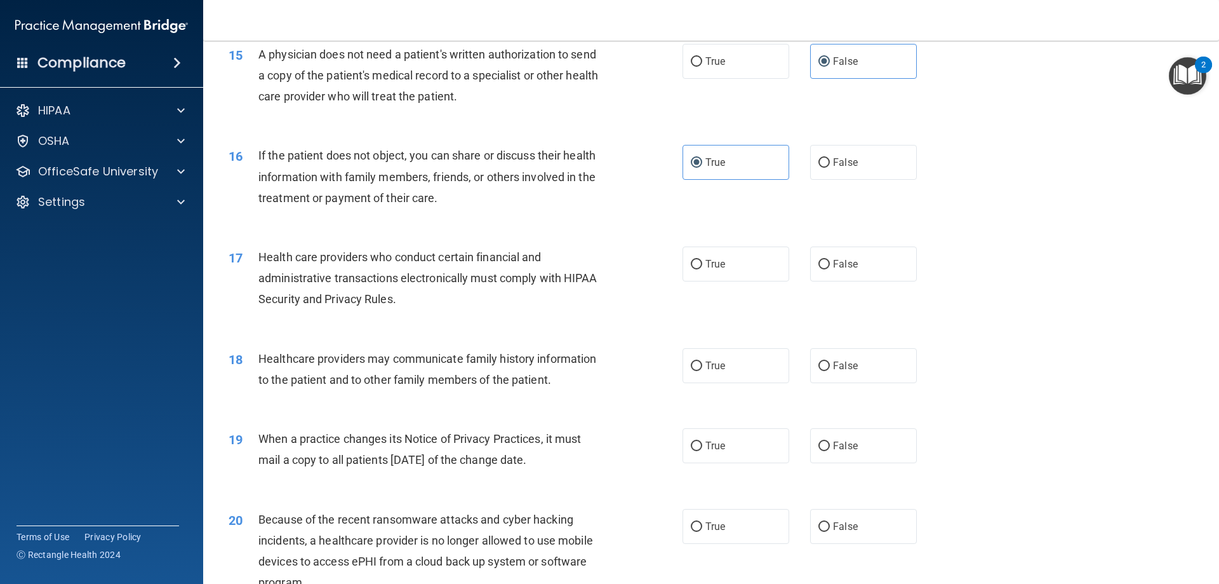
scroll to position [1397, 0]
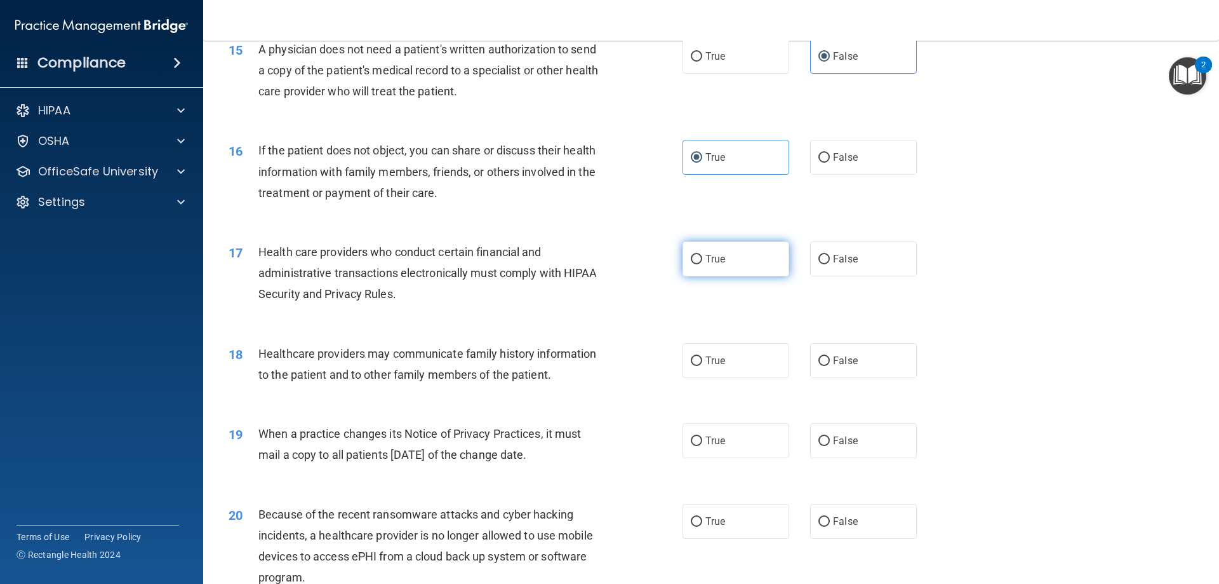
click at [700, 267] on label "True" at bounding box center [736, 258] width 107 height 35
click at [700, 264] on input "True" at bounding box center [696, 260] width 11 height 10
radio input "true"
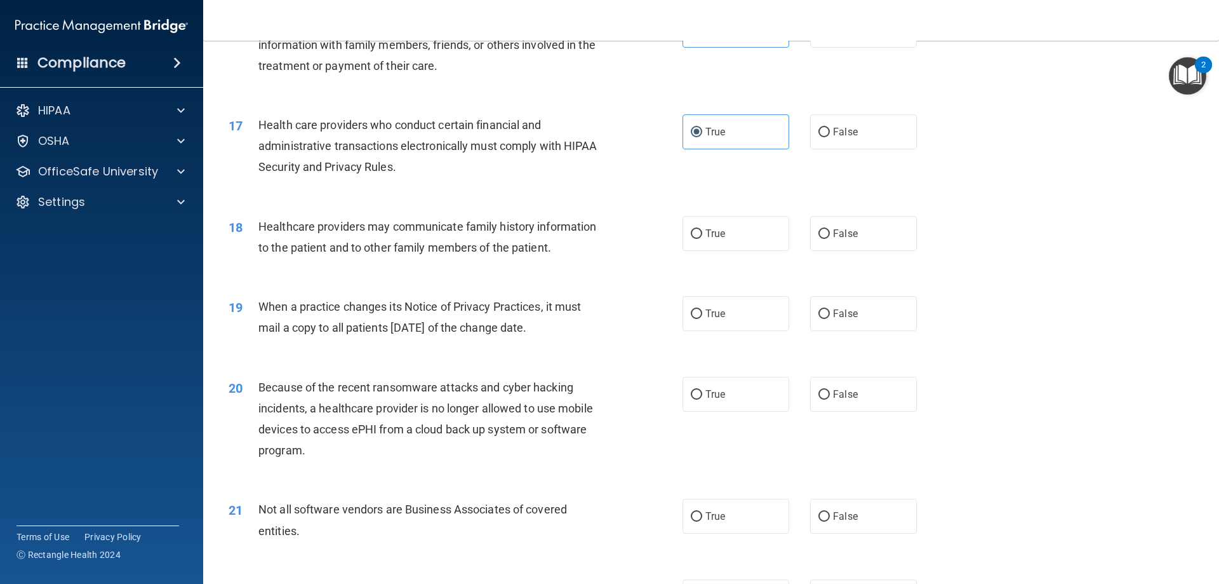
scroll to position [1651, 0]
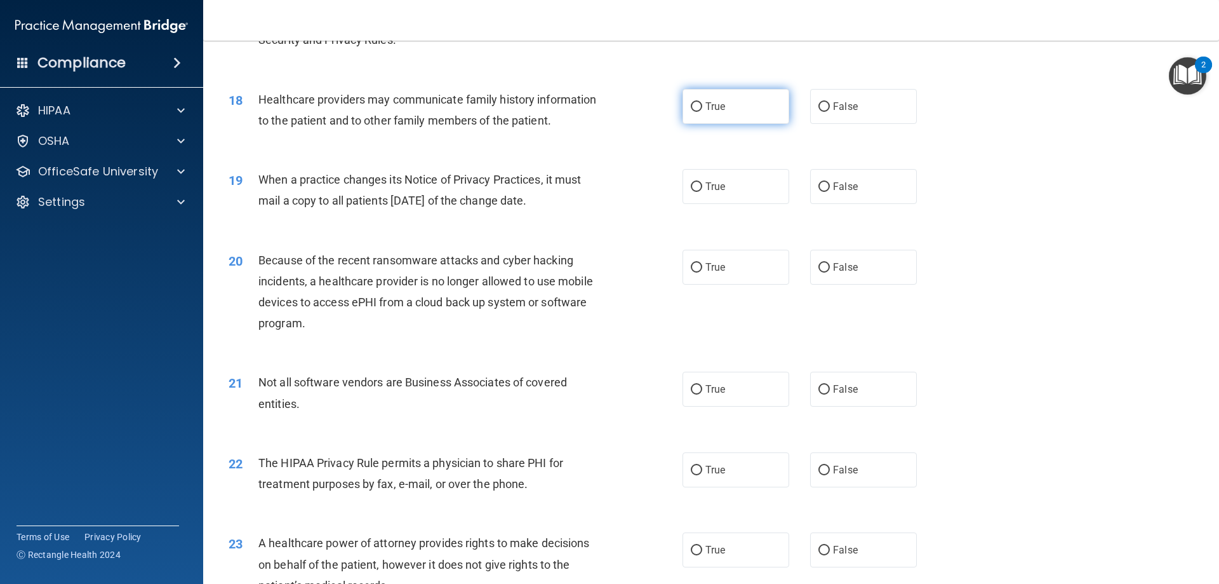
click at [706, 104] on span "True" at bounding box center [716, 106] width 20 height 12
click at [702, 104] on input "True" at bounding box center [696, 107] width 11 height 10
radio input "true"
click at [706, 197] on label "True" at bounding box center [736, 186] width 107 height 35
click at [702, 192] on input "True" at bounding box center [696, 187] width 11 height 10
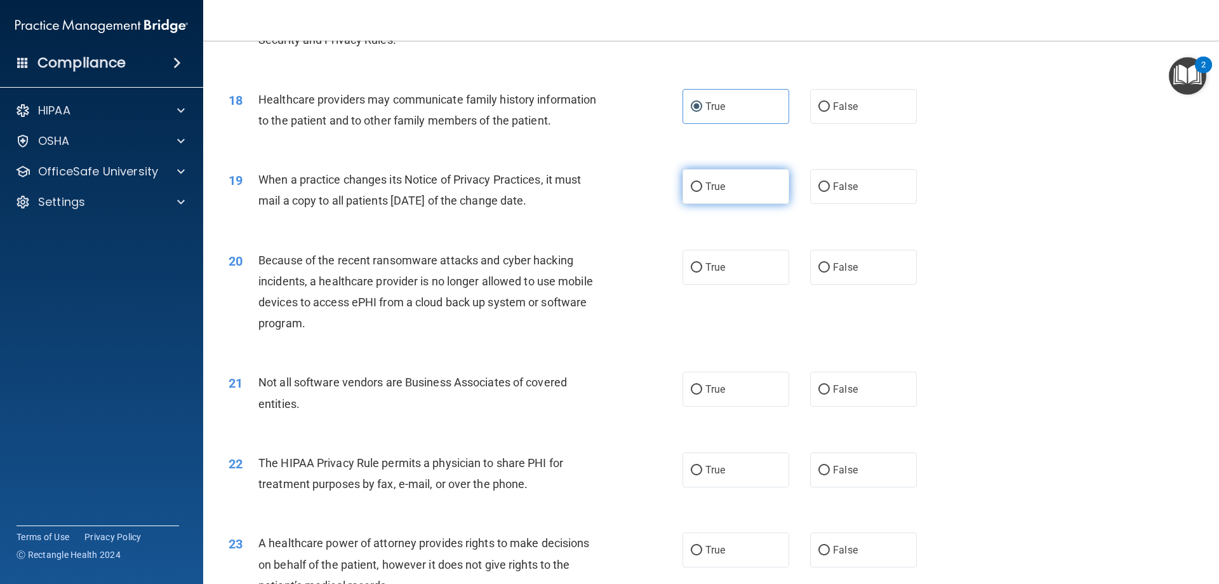
radio input "true"
click at [819, 264] on input "False" at bounding box center [824, 268] width 11 height 10
radio input "true"
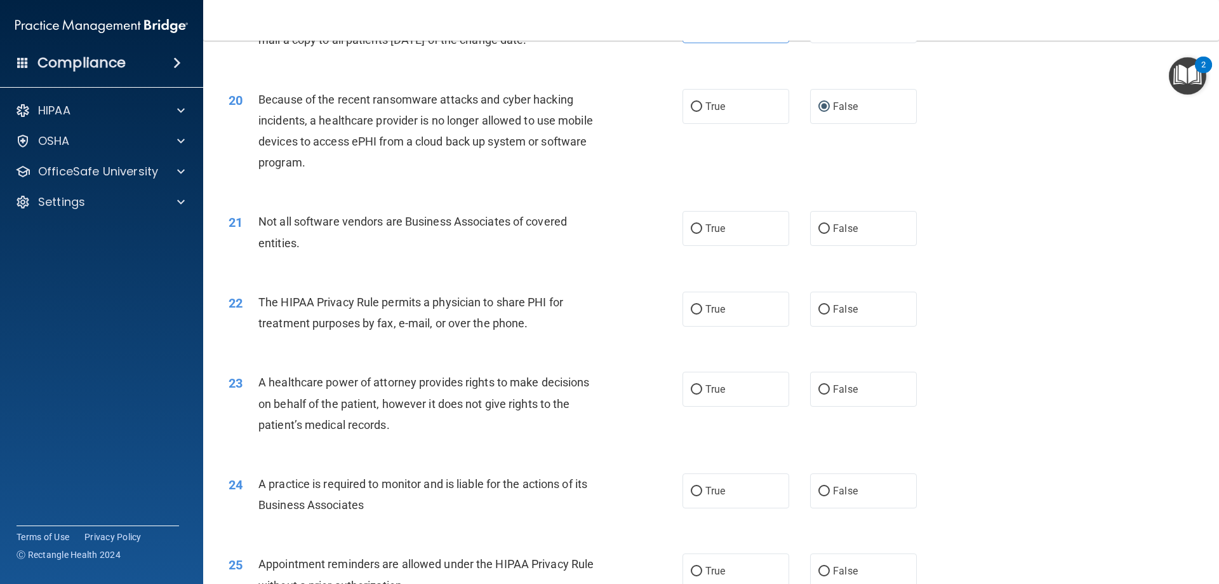
scroll to position [1842, 0]
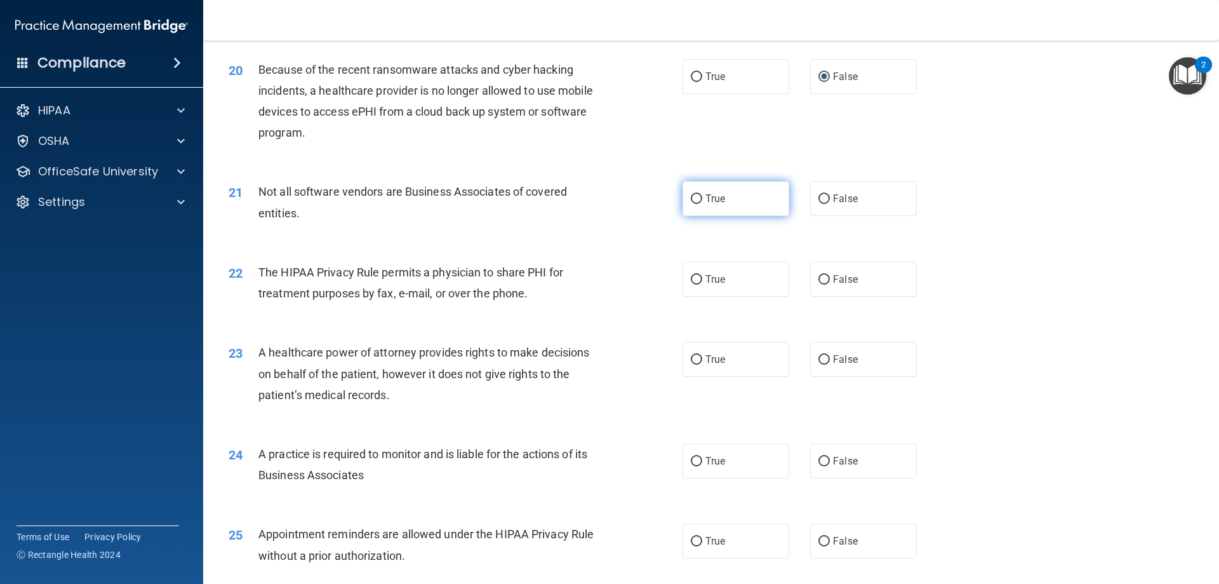
click at [719, 213] on label "True" at bounding box center [736, 198] width 107 height 35
click at [702, 204] on input "True" at bounding box center [696, 199] width 11 height 10
radio input "true"
drag, startPoint x: 708, startPoint y: 268, endPoint x: 695, endPoint y: 274, distance: 13.9
click at [703, 276] on label "True" at bounding box center [736, 279] width 107 height 35
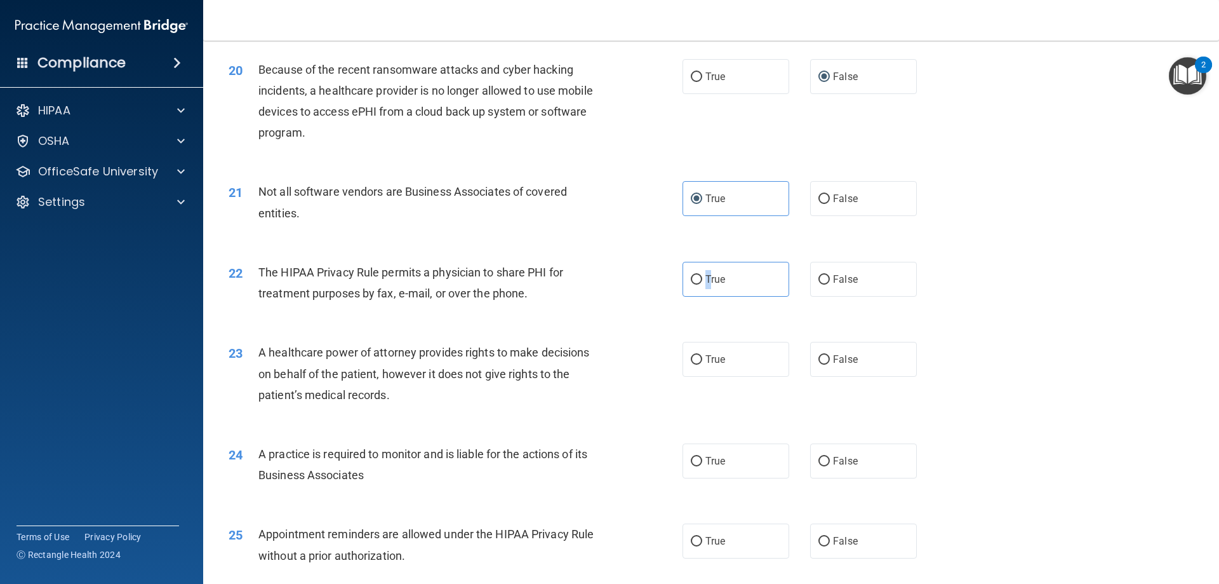
click at [706, 297] on div "22 The HIPAA Privacy Rule permits a physician to share PHI for treatment purpos…" at bounding box center [711, 286] width 984 height 80
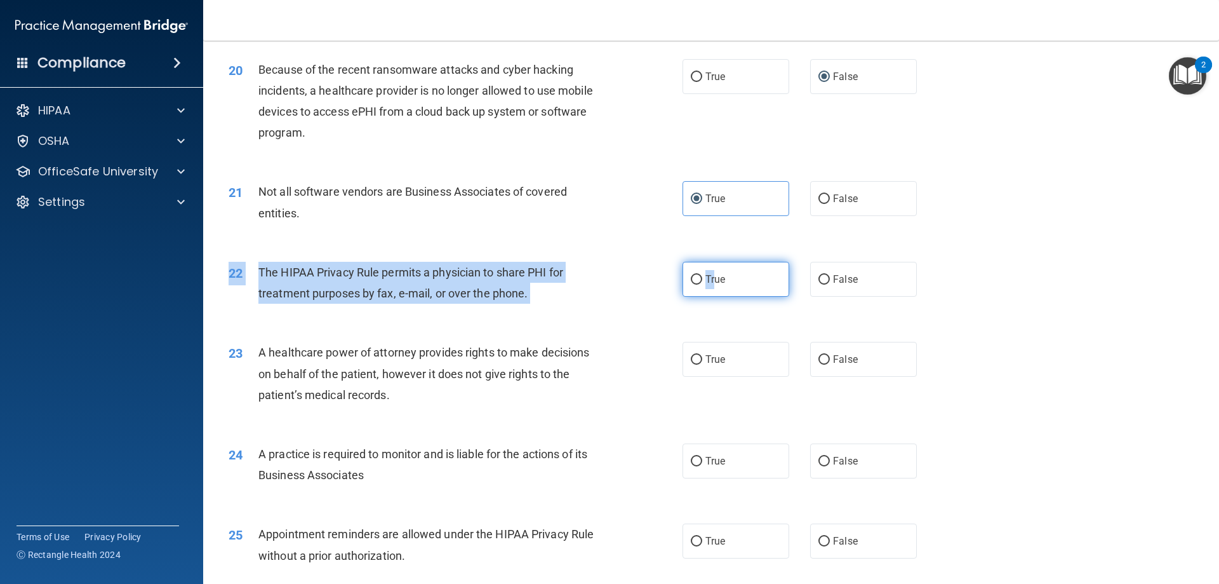
click at [713, 294] on div "22 The HIPAA Privacy Rule permits a physician to share PHI for treatment purpos…" at bounding box center [711, 286] width 984 height 80
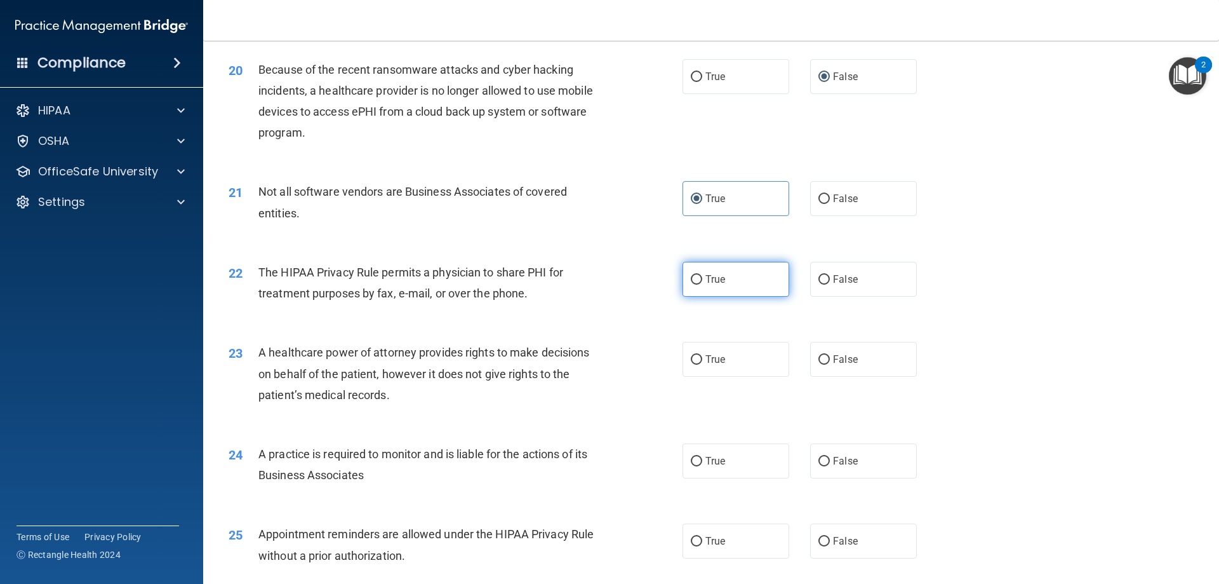
click at [716, 286] on label "True" at bounding box center [736, 279] width 107 height 35
click at [702, 285] on input "True" at bounding box center [696, 280] width 11 height 10
radio input "true"
click at [728, 368] on label "True" at bounding box center [736, 359] width 107 height 35
click at [702, 365] on input "True" at bounding box center [696, 360] width 11 height 10
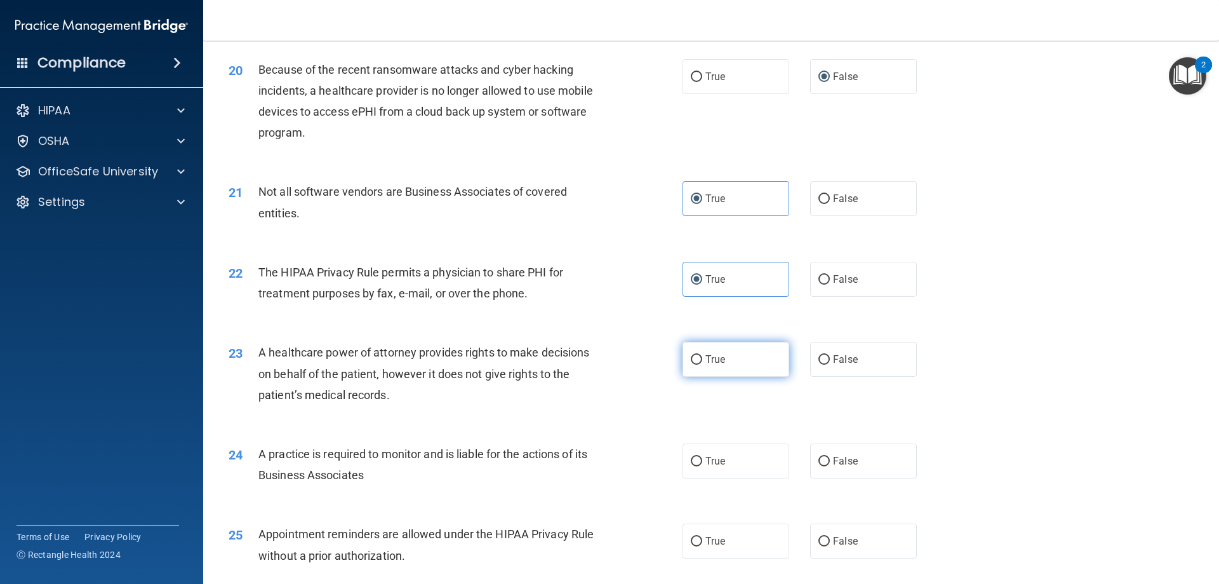
radio input "true"
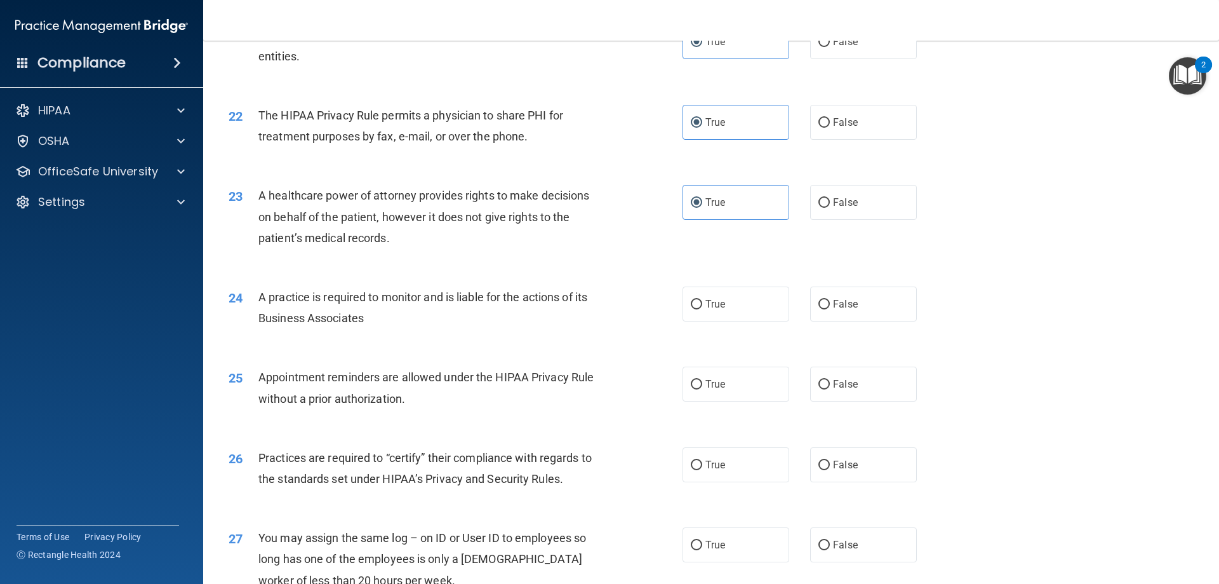
scroll to position [2032, 0]
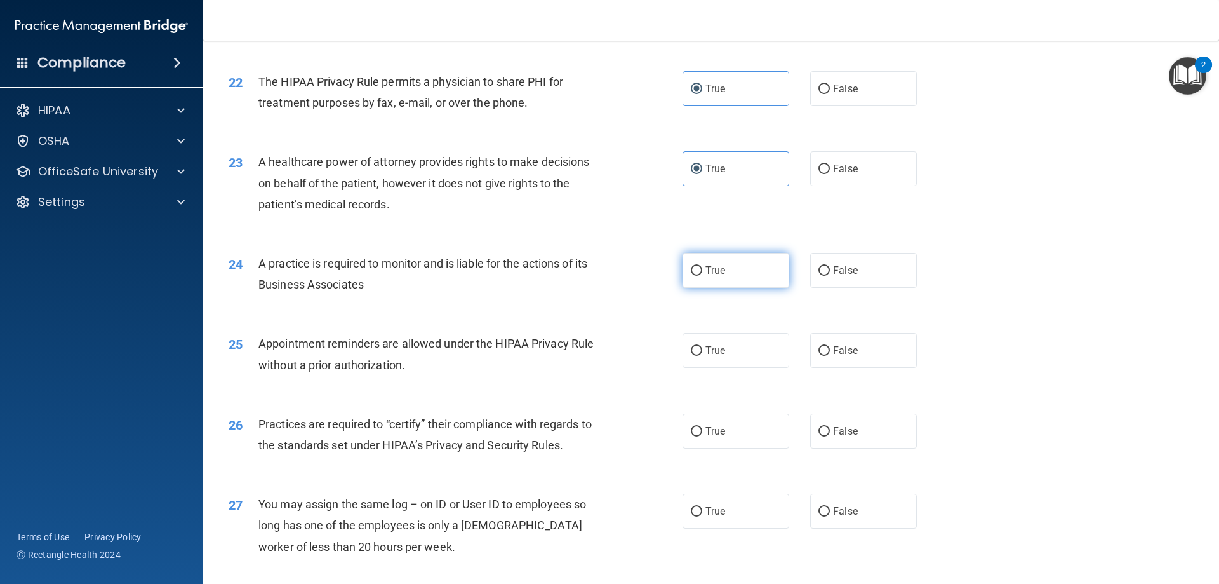
drag, startPoint x: 657, startPoint y: 260, endPoint x: 693, endPoint y: 275, distance: 39.6
click at [939, 253] on ng-form "24 A practice is required to monitor and is liable for the actions of its Busin…" at bounding box center [939, 253] width 0 height 0
click at [701, 269] on label "True" at bounding box center [736, 270] width 107 height 35
click at [701, 269] on input "True" at bounding box center [696, 271] width 11 height 10
radio input "true"
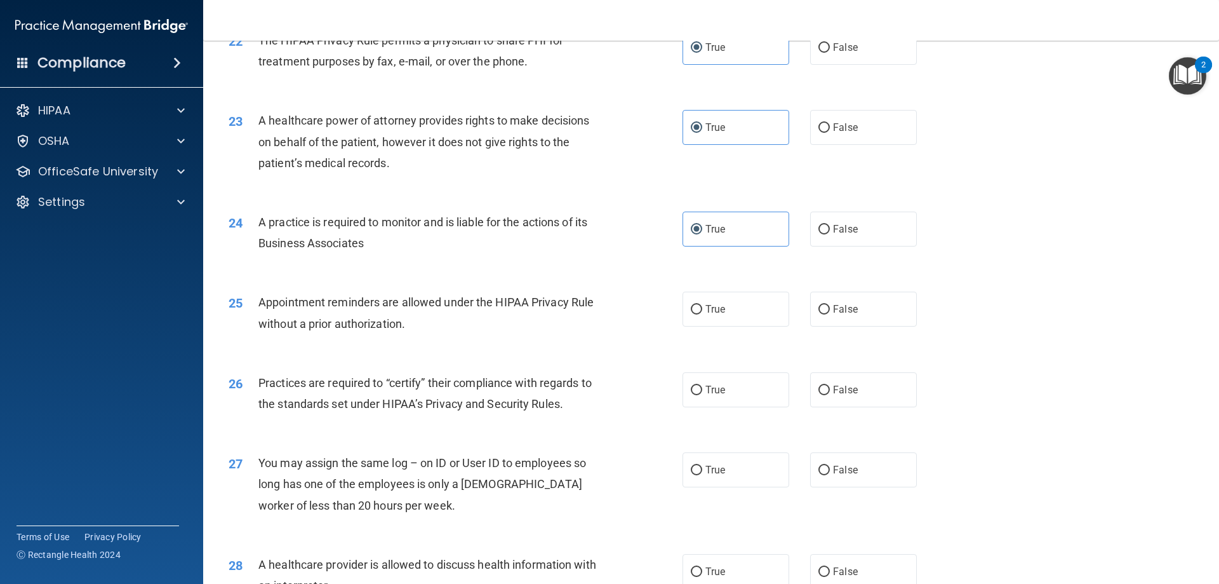
scroll to position [2096, 0]
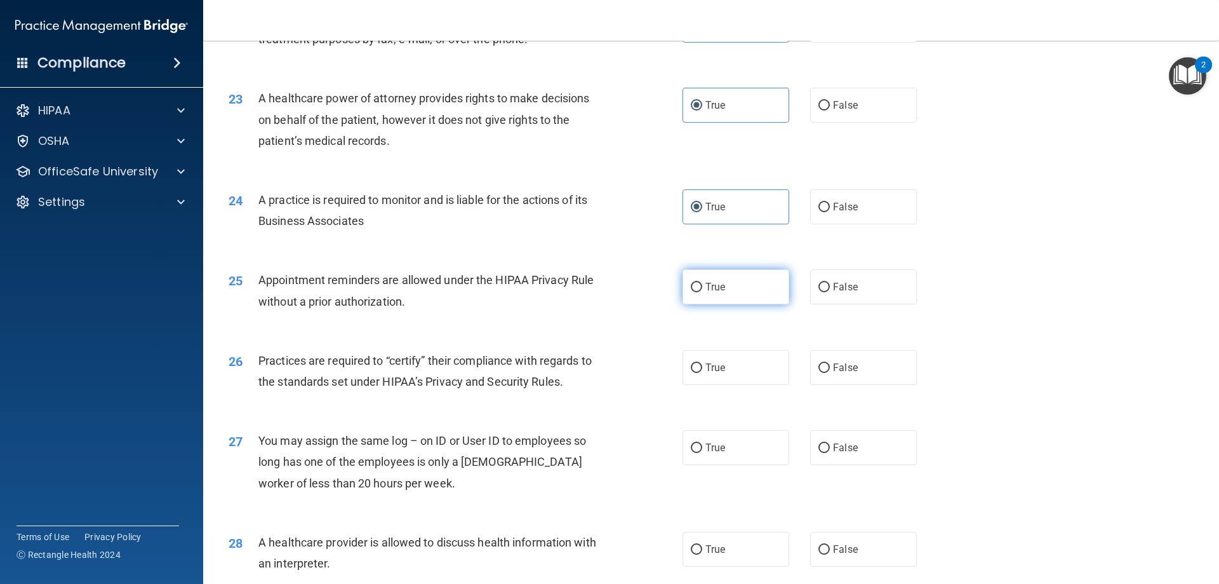
drag, startPoint x: 685, startPoint y: 281, endPoint x: 698, endPoint y: 279, distance: 13.5
click at [699, 279] on label "True" at bounding box center [736, 286] width 107 height 35
click at [699, 283] on input "True" at bounding box center [696, 288] width 11 height 10
radio input "true"
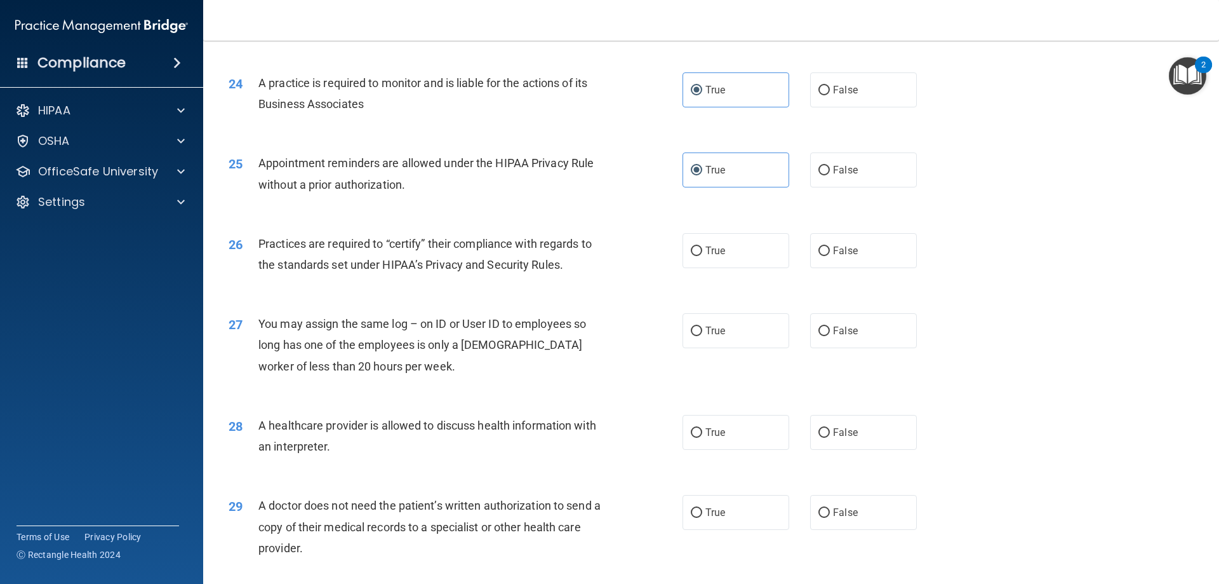
scroll to position [2223, 0]
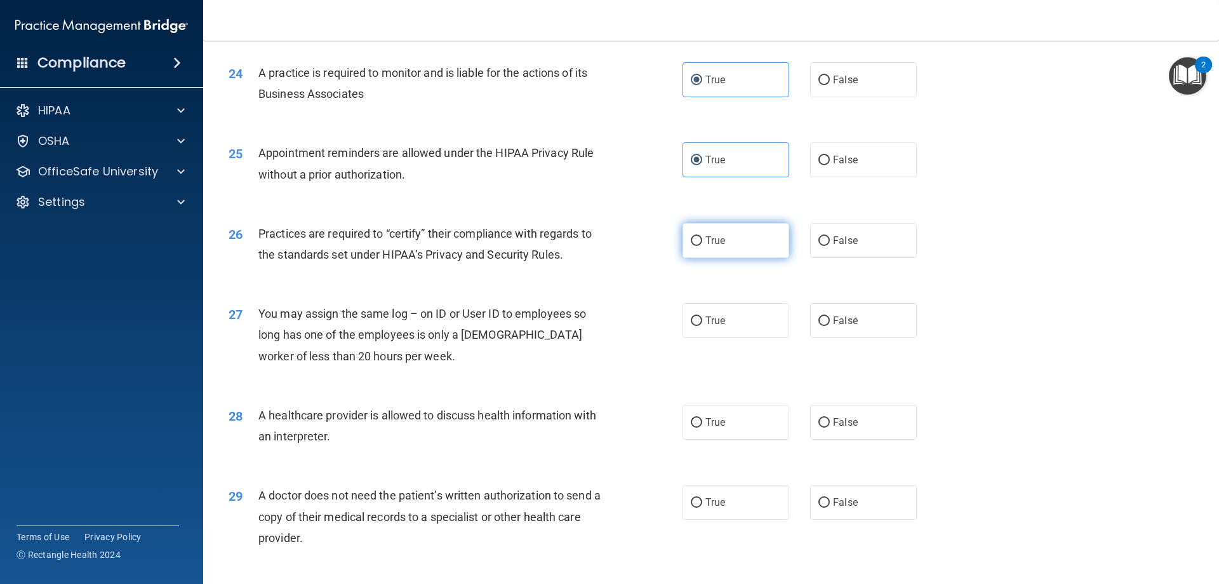
click at [696, 237] on input "True" at bounding box center [696, 241] width 11 height 10
radio input "true"
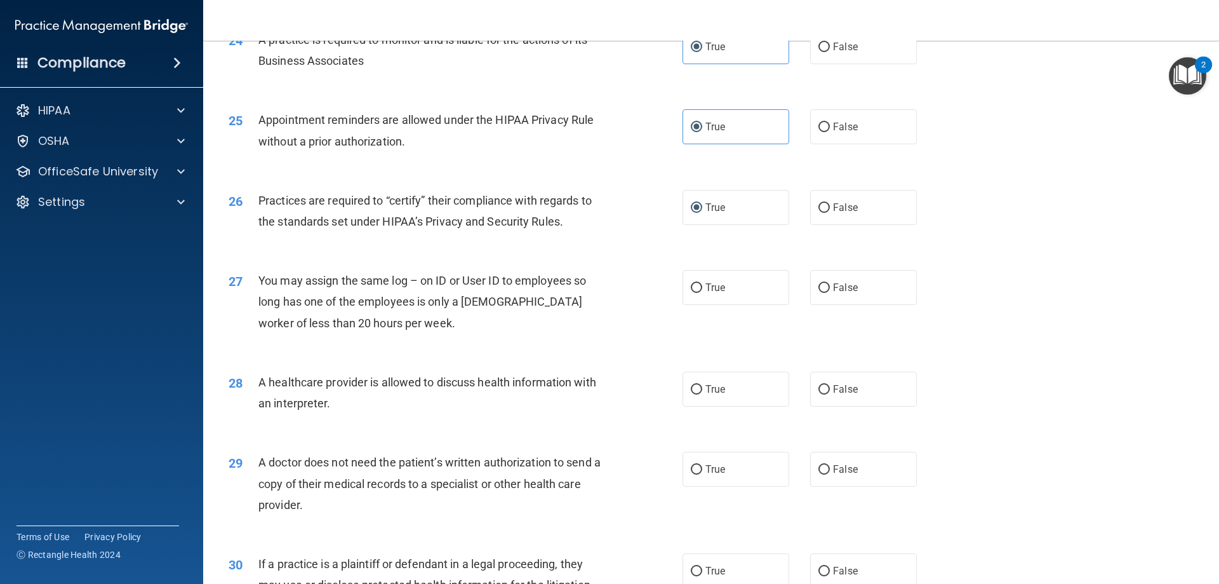
scroll to position [2286, 0]
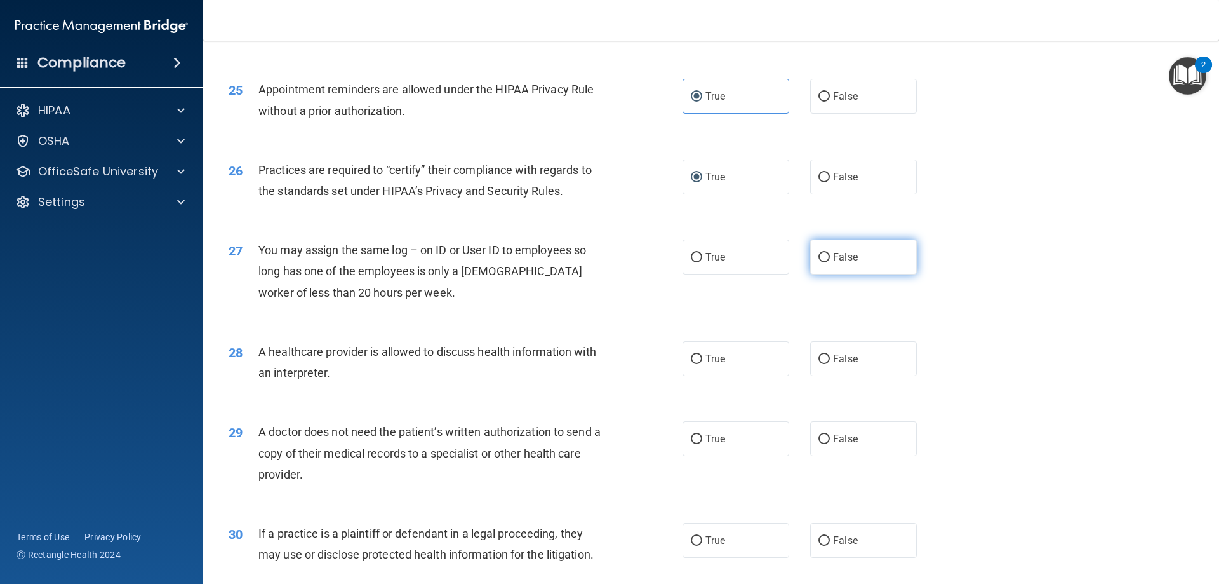
drag, startPoint x: 885, startPoint y: 259, endPoint x: 868, endPoint y: 259, distance: 17.1
click at [868, 259] on label "False" at bounding box center [863, 256] width 107 height 35
click at [830, 259] on input "False" at bounding box center [824, 258] width 11 height 10
radio input "true"
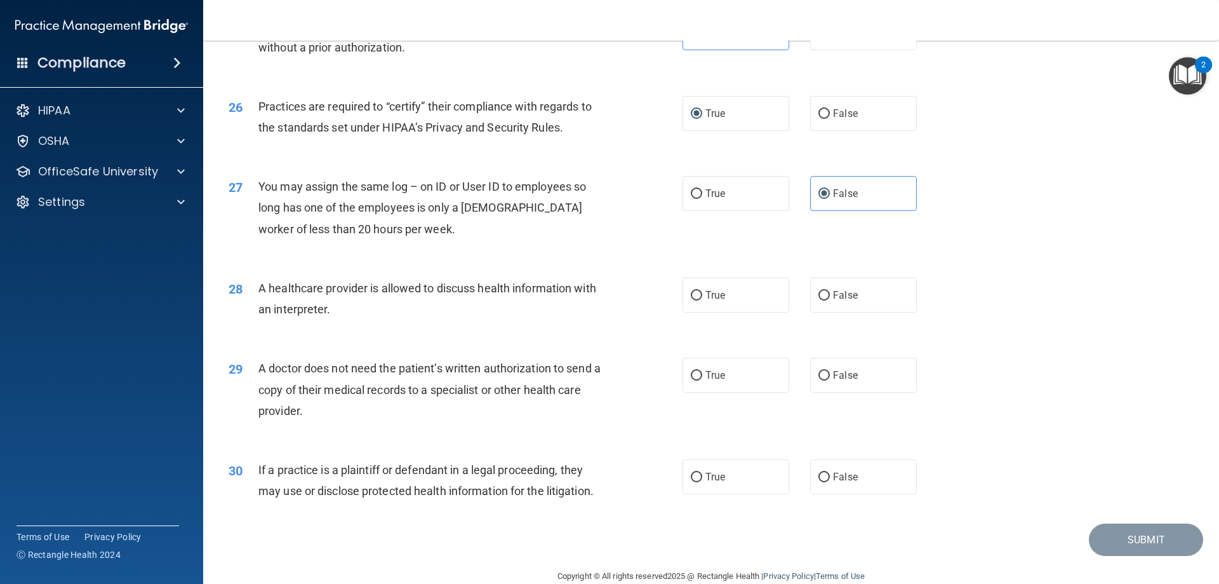
scroll to position [2373, 0]
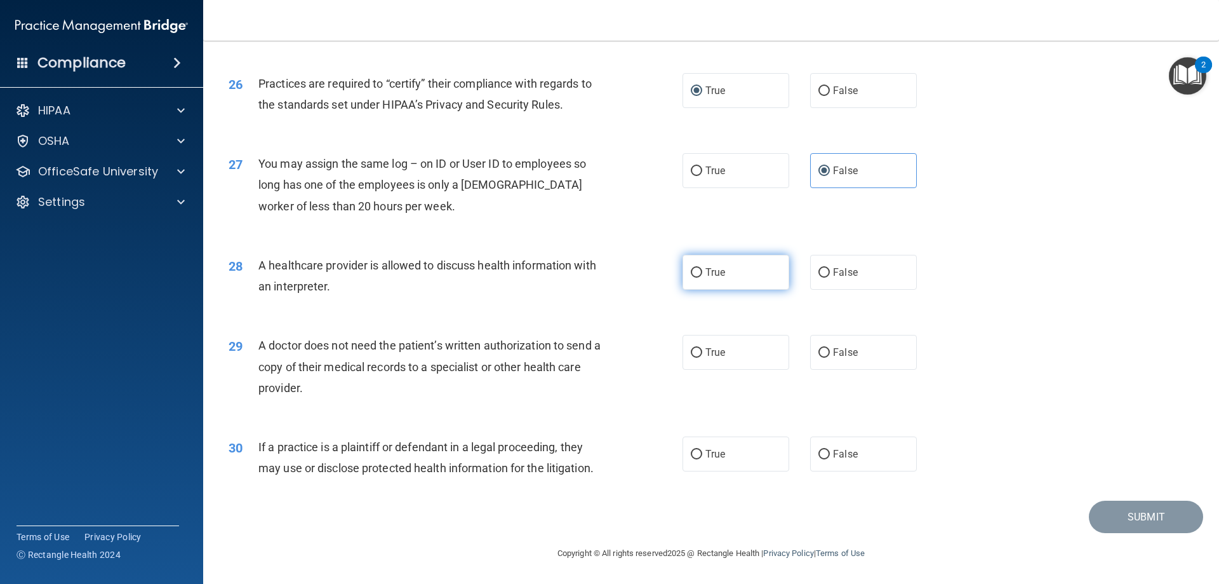
click at [710, 279] on label "True" at bounding box center [736, 272] width 107 height 35
click at [702, 278] on input "True" at bounding box center [696, 273] width 11 height 10
radio input "true"
click at [810, 363] on label "False" at bounding box center [863, 352] width 107 height 35
click at [819, 358] on input "False" at bounding box center [824, 353] width 11 height 10
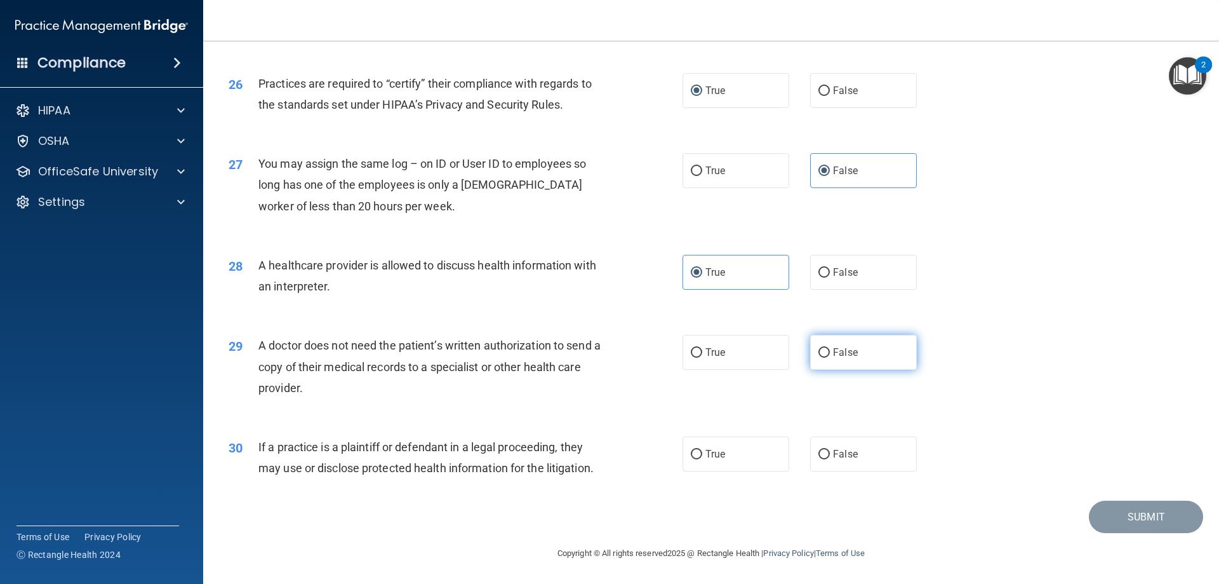
radio input "true"
click at [843, 442] on label "False" at bounding box center [863, 453] width 107 height 35
click at [830, 450] on input "False" at bounding box center [824, 455] width 11 height 10
radio input "true"
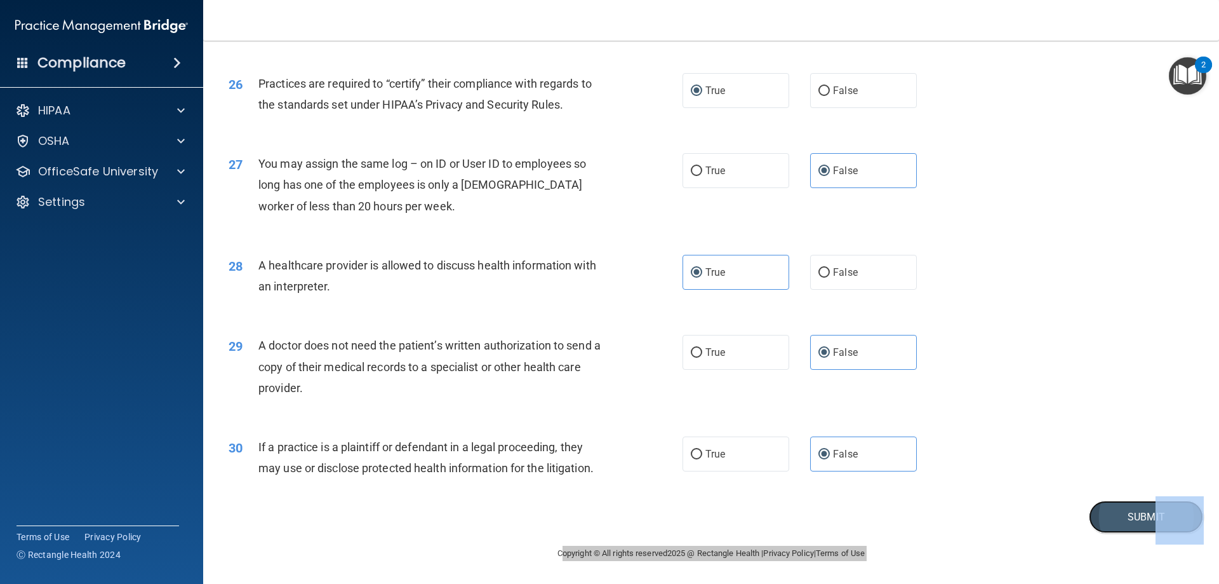
click at [1125, 514] on button "Submit" at bounding box center [1146, 516] width 114 height 32
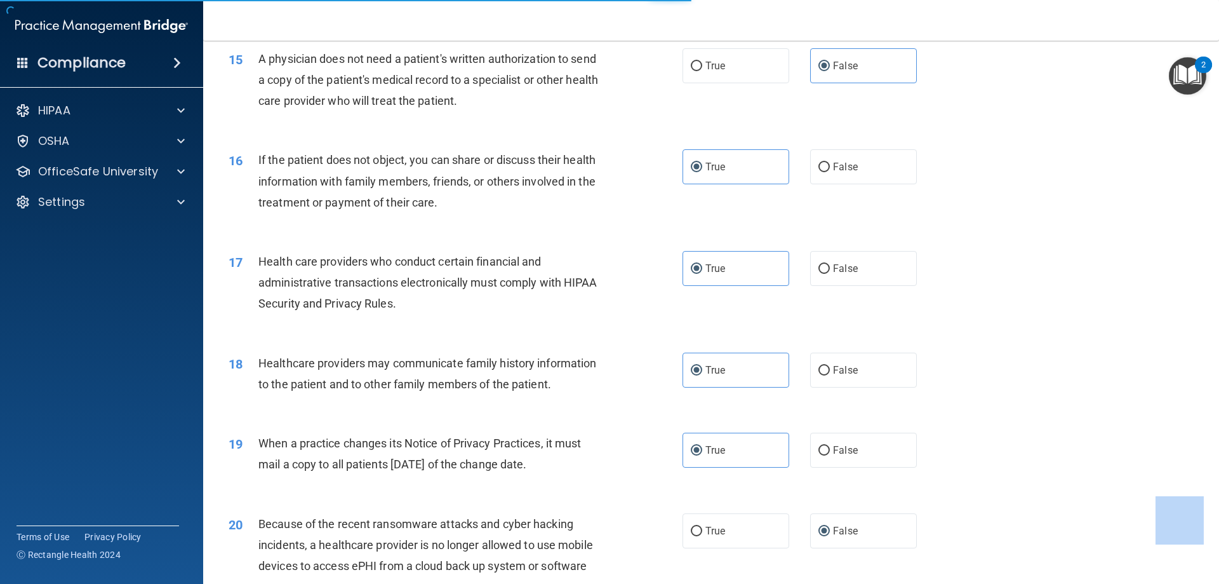
scroll to position [1356, 0]
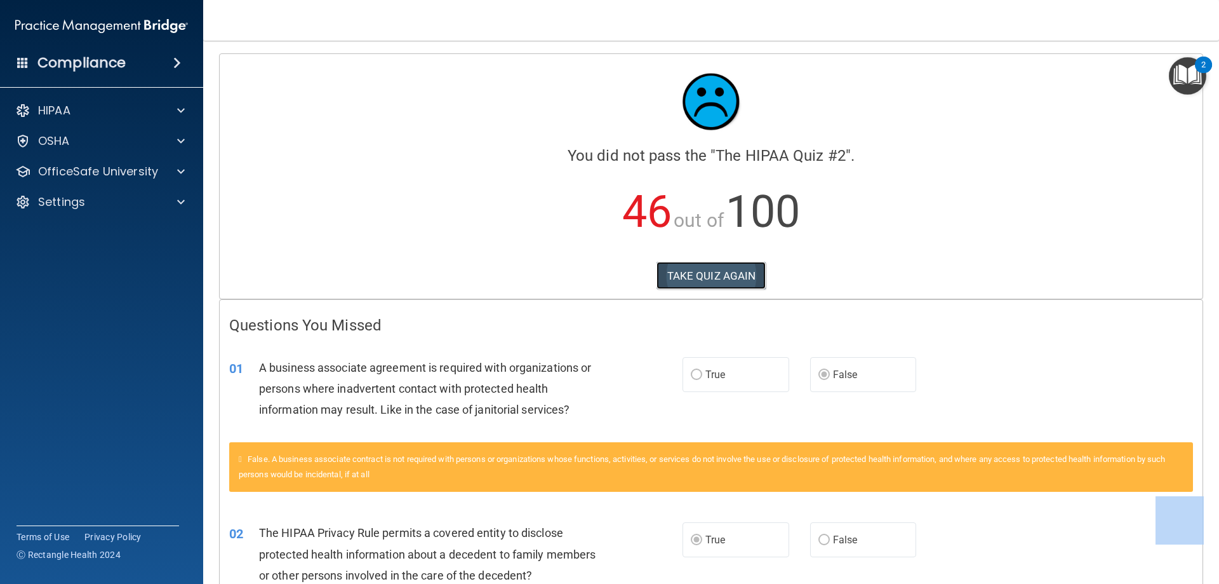
click at [695, 272] on button "TAKE QUIZ AGAIN" at bounding box center [712, 276] width 110 height 28
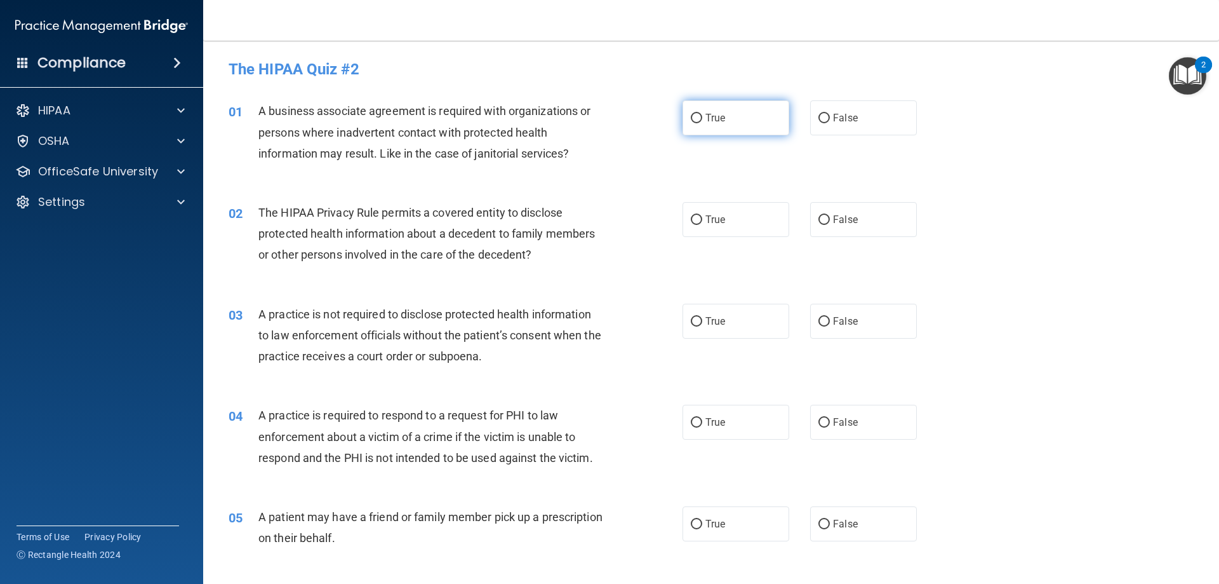
click at [721, 102] on label "True" at bounding box center [736, 117] width 107 height 35
click at [702, 114] on input "True" at bounding box center [696, 119] width 11 height 10
radio input "true"
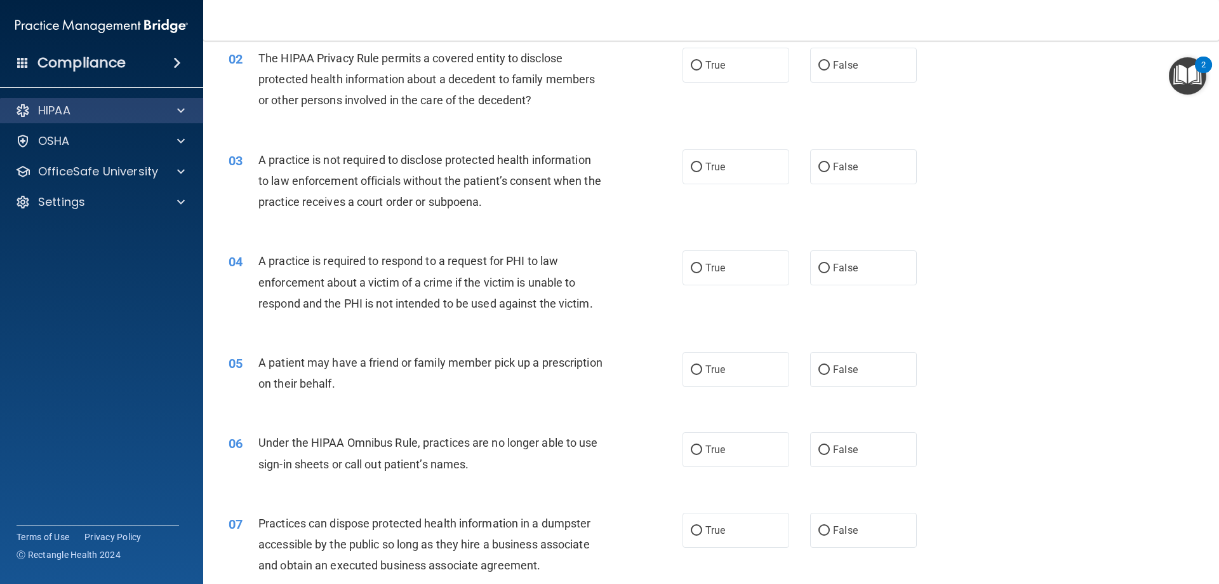
scroll to position [191, 0]
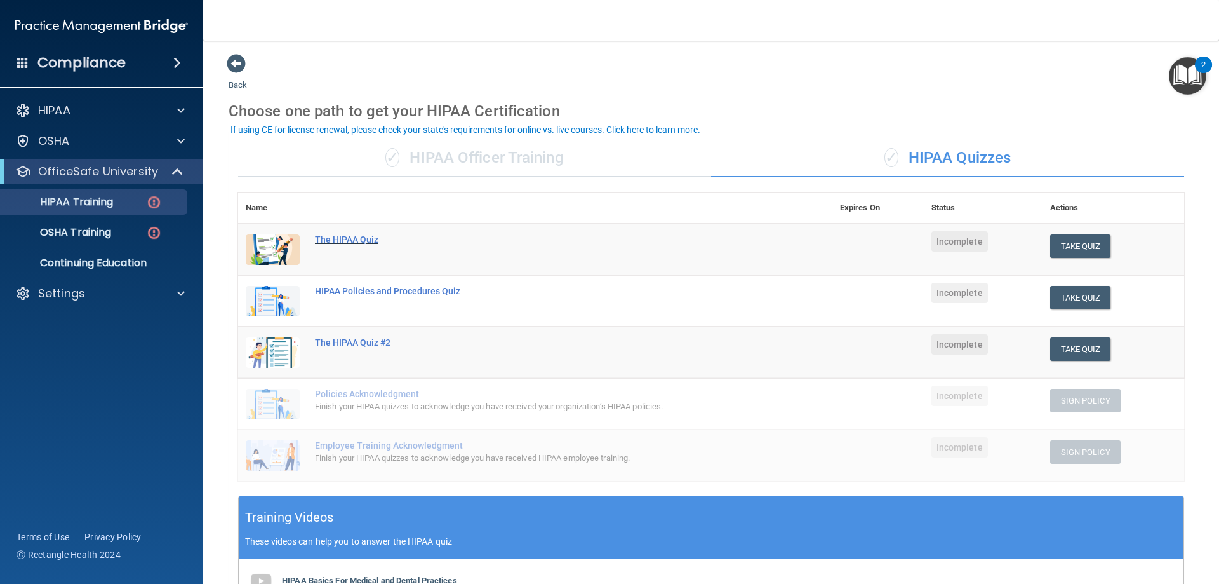
click at [338, 244] on div "The HIPAA Quiz" at bounding box center [542, 239] width 454 height 10
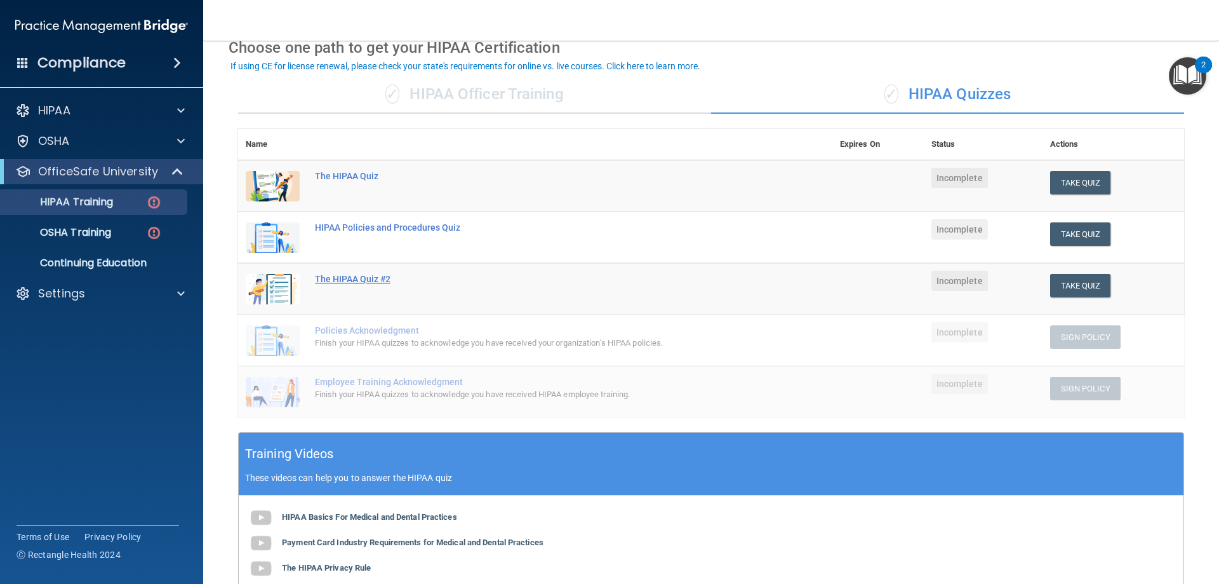
scroll to position [127, 0]
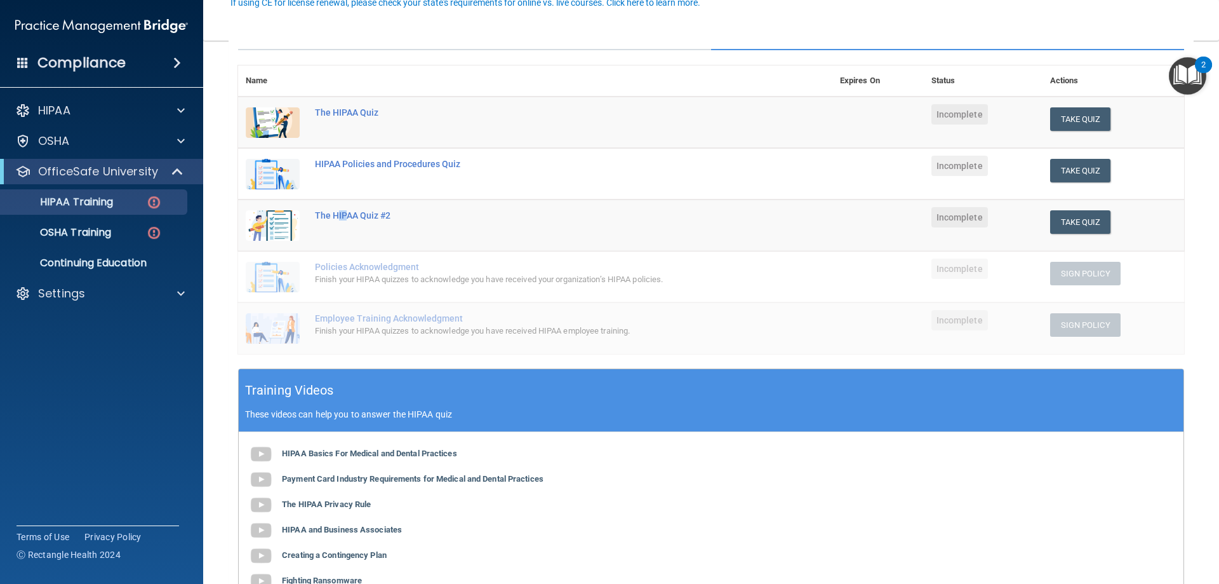
click at [340, 206] on td "The HIPAA Quiz #2" at bounding box center [569, 224] width 525 height 51
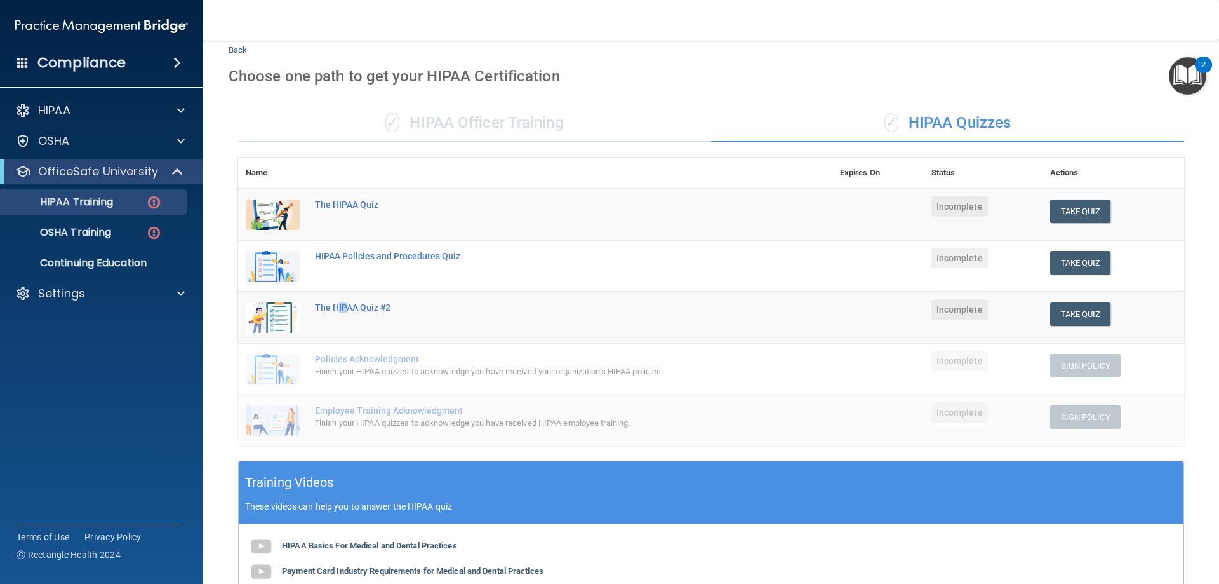
scroll to position [0, 0]
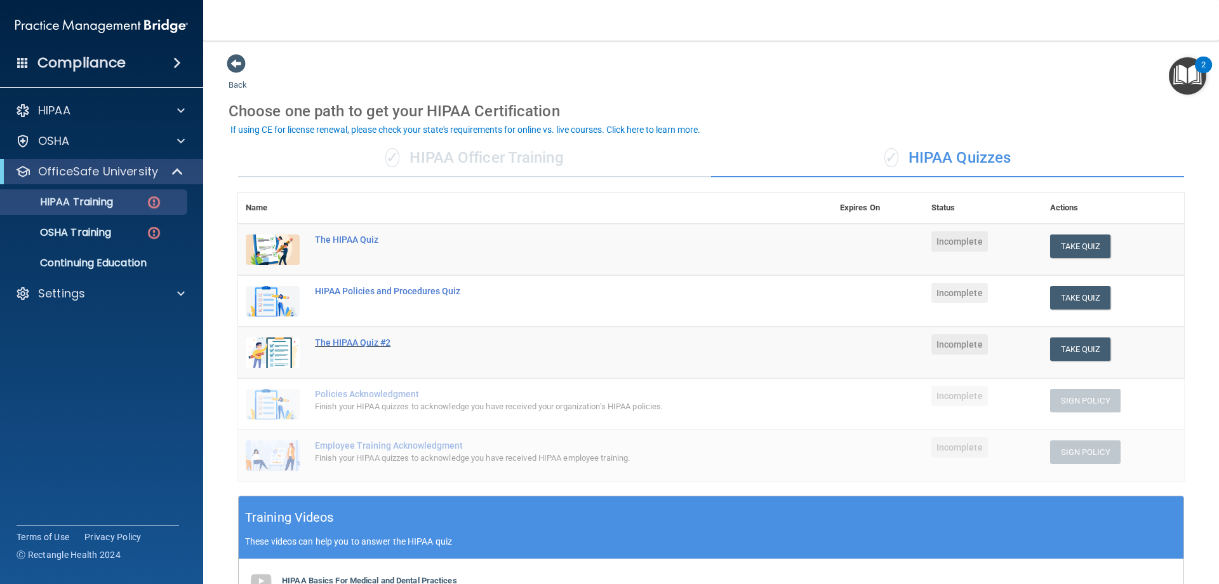
click at [354, 338] on div "The HIPAA Quiz #2" at bounding box center [542, 342] width 454 height 10
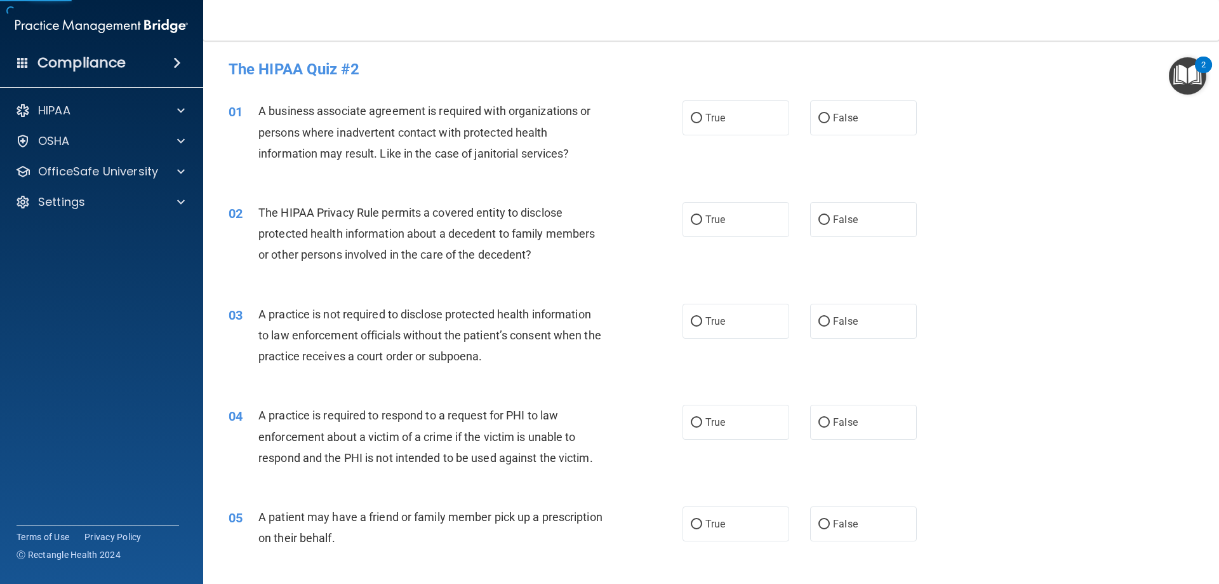
click at [353, 340] on span "A practice is not required to disclose protected health information to law enfo…" at bounding box center [429, 334] width 343 height 55
click at [706, 114] on span "True" at bounding box center [716, 118] width 20 height 12
click at [702, 114] on input "True" at bounding box center [696, 119] width 11 height 10
radio input "true"
drag, startPoint x: 862, startPoint y: 208, endPoint x: 860, endPoint y: 215, distance: 7.2
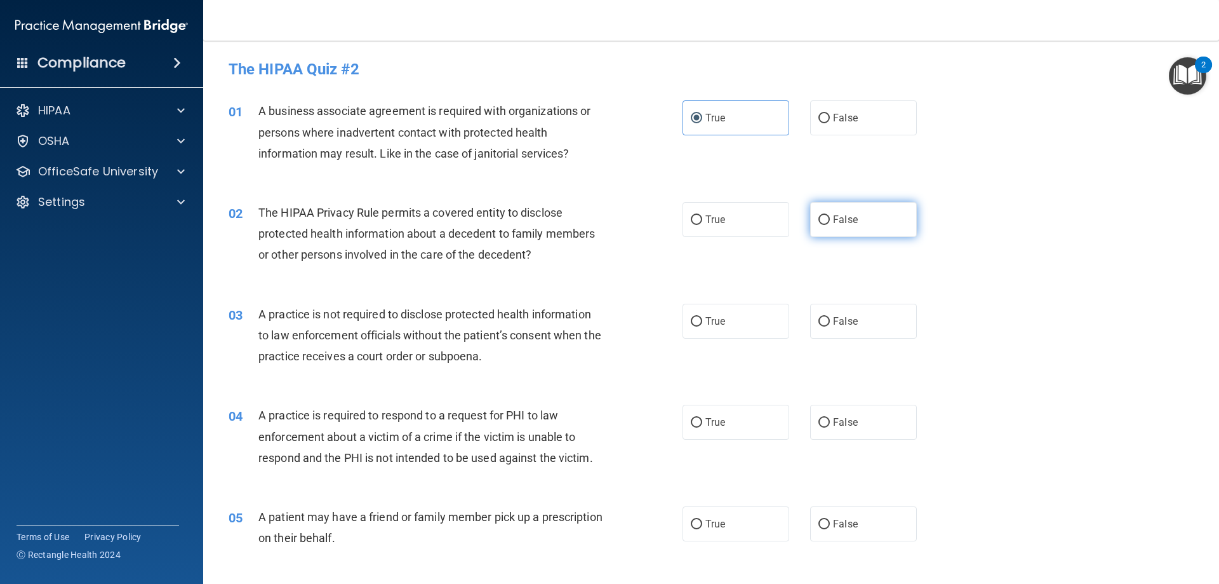
click at [862, 212] on div "02 The HIPAA Privacy Rule permits a covered entity to disclose protected health…" at bounding box center [711, 237] width 984 height 102
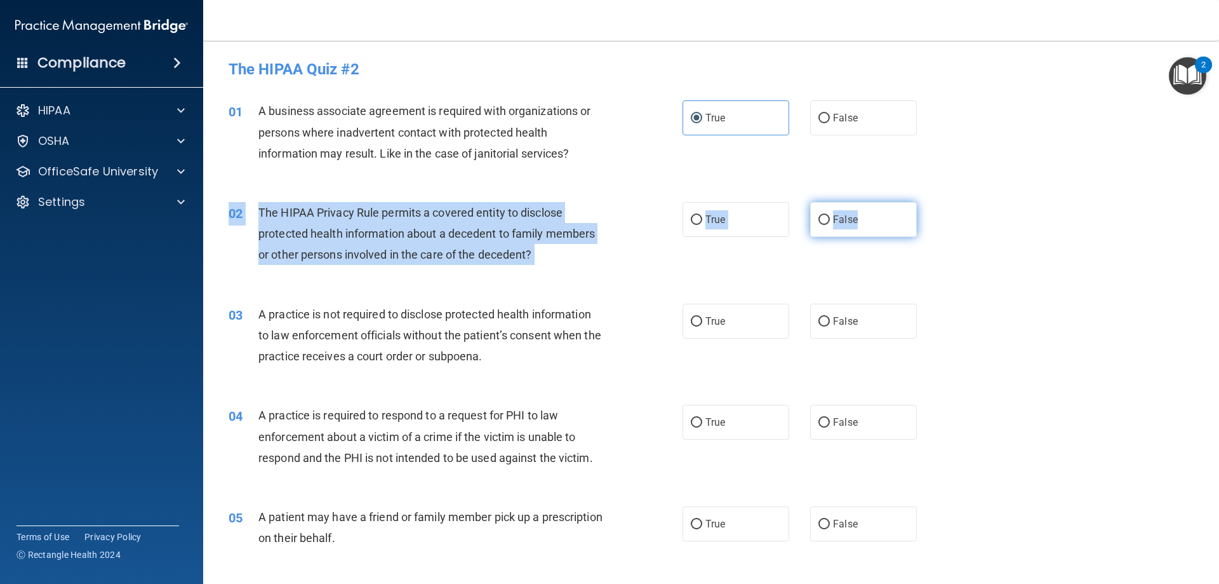
click at [841, 222] on span "False" at bounding box center [845, 219] width 25 height 12
click at [830, 222] on input "False" at bounding box center [824, 220] width 11 height 10
radio input "true"
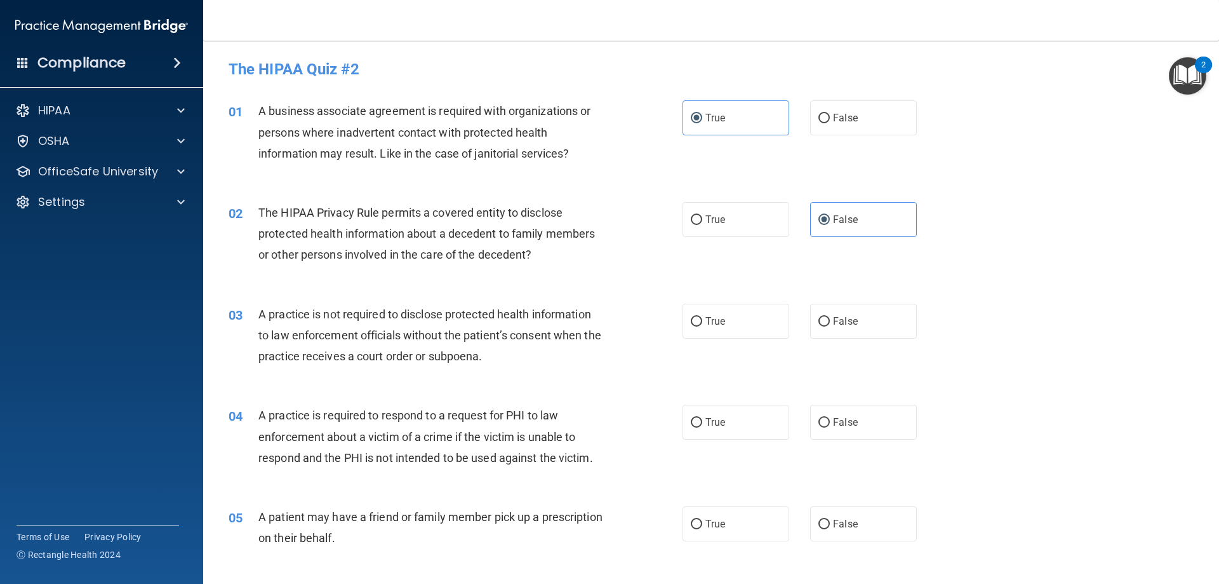
drag, startPoint x: 424, startPoint y: 287, endPoint x: 427, endPoint y: 279, distance: 9.1
click at [433, 276] on div "02 The HIPAA Privacy Rule permits a covered entity to disclose protected health…" at bounding box center [711, 237] width 984 height 102
click at [850, 323] on span "False" at bounding box center [845, 321] width 25 height 12
click at [830, 323] on input "False" at bounding box center [824, 322] width 11 height 10
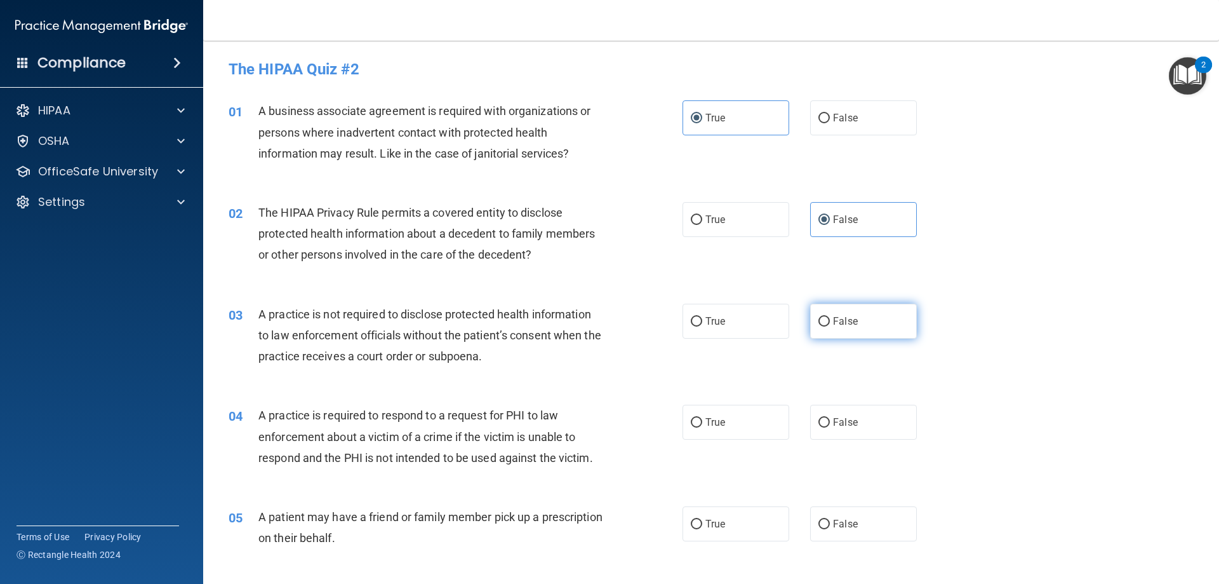
radio input "true"
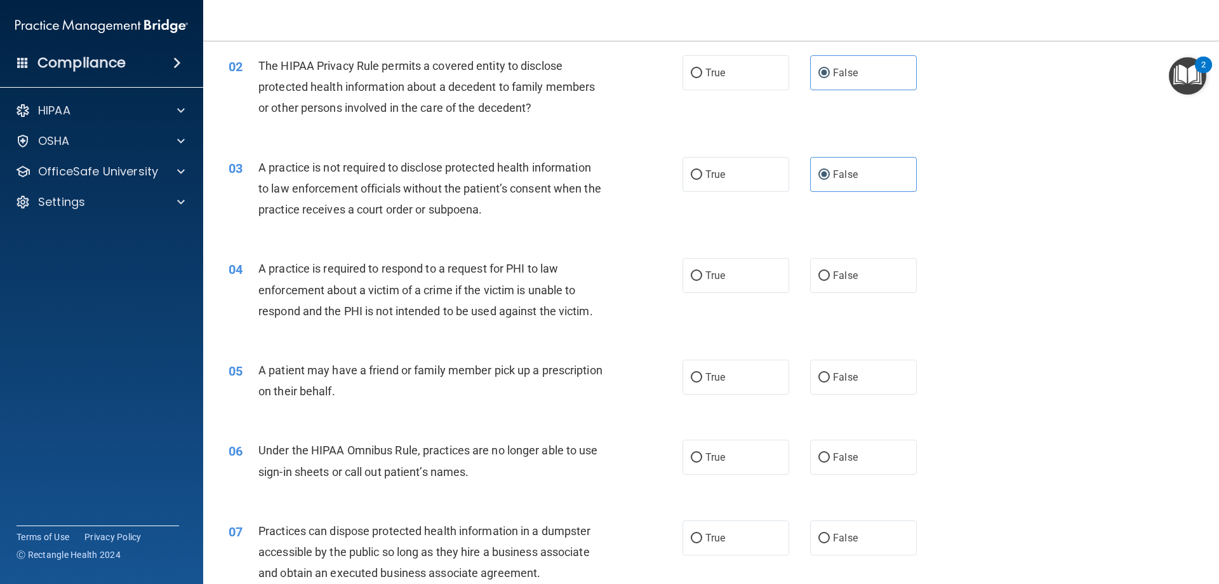
scroll to position [191, 0]
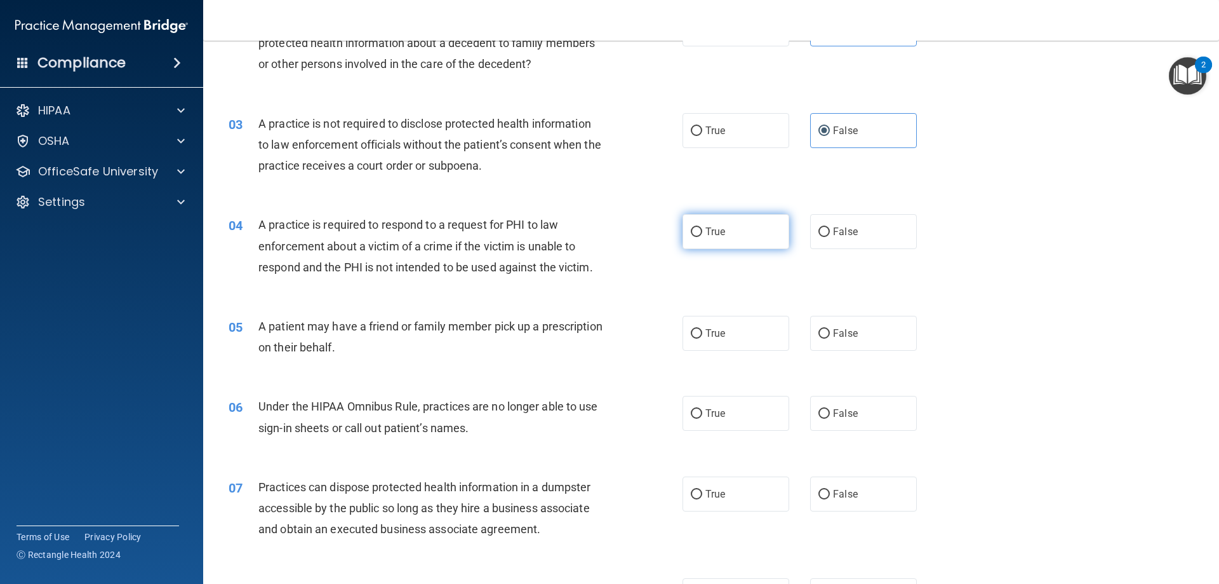
click at [744, 236] on label "True" at bounding box center [736, 231] width 107 height 35
click at [702, 236] on input "True" at bounding box center [696, 232] width 11 height 10
radio input "true"
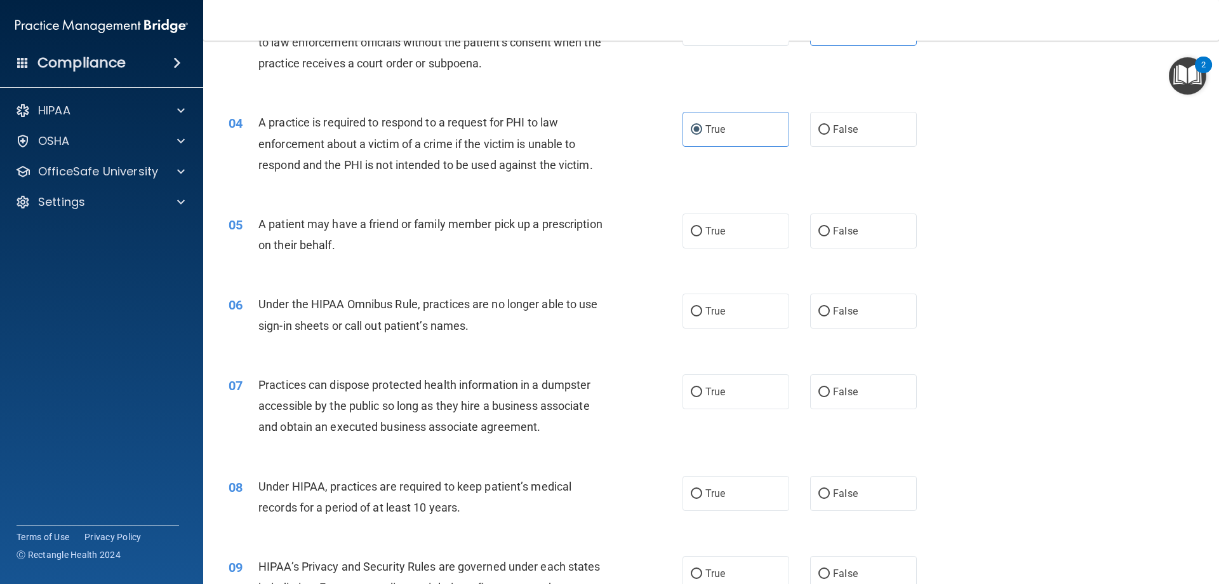
scroll to position [318, 0]
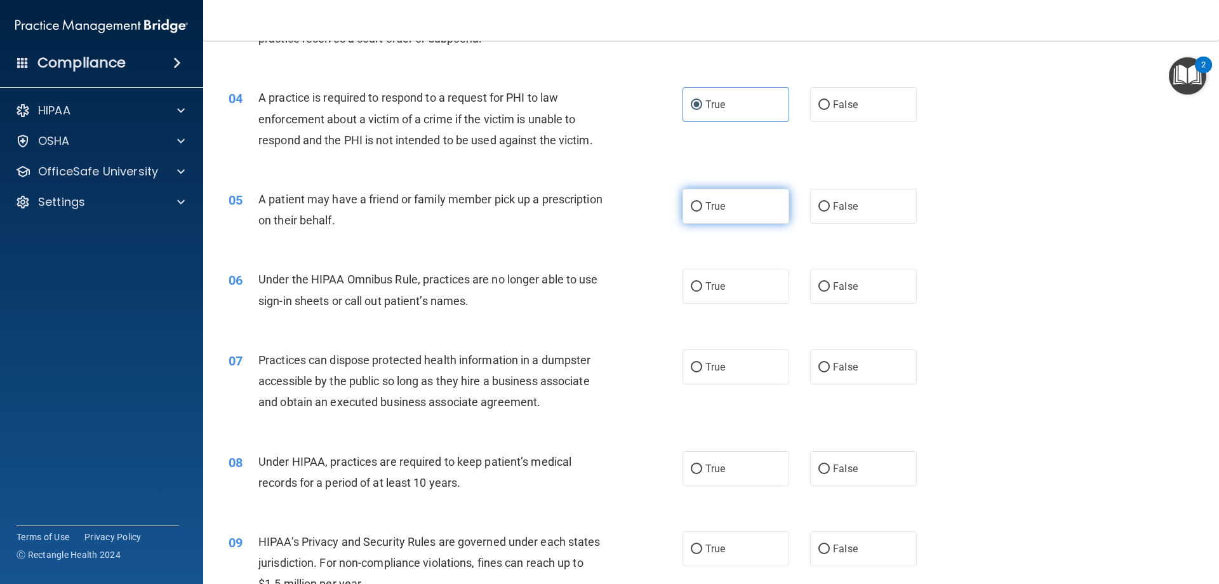
click at [730, 215] on label "True" at bounding box center [736, 206] width 107 height 35
click at [702, 211] on input "True" at bounding box center [696, 207] width 11 height 10
radio input "true"
click at [692, 283] on input "True" at bounding box center [696, 287] width 11 height 10
radio input "true"
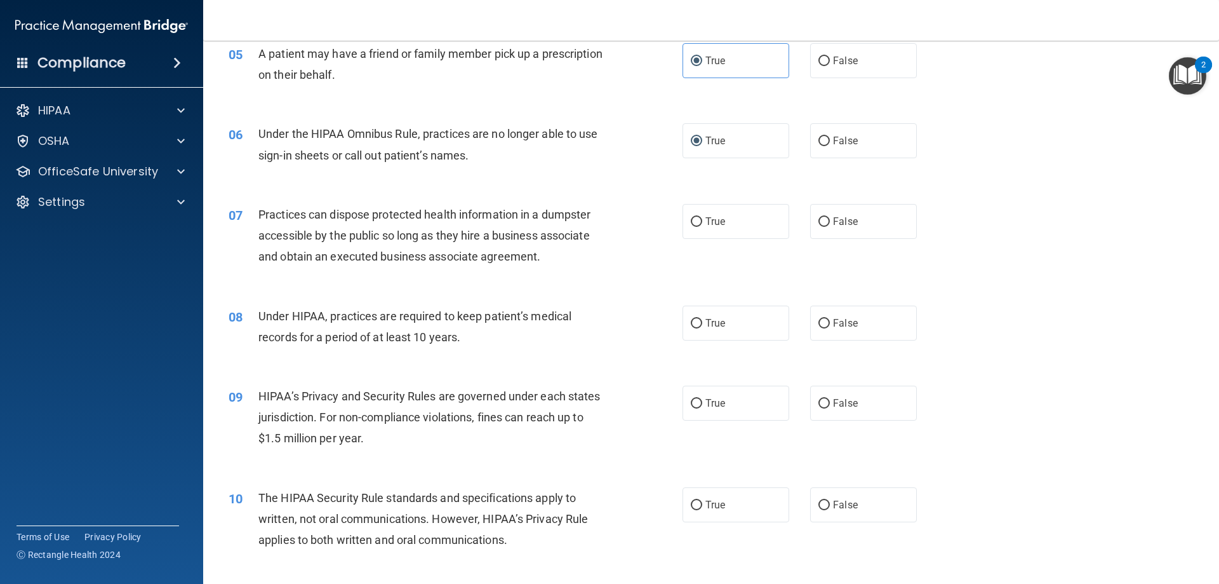
scroll to position [508, 0]
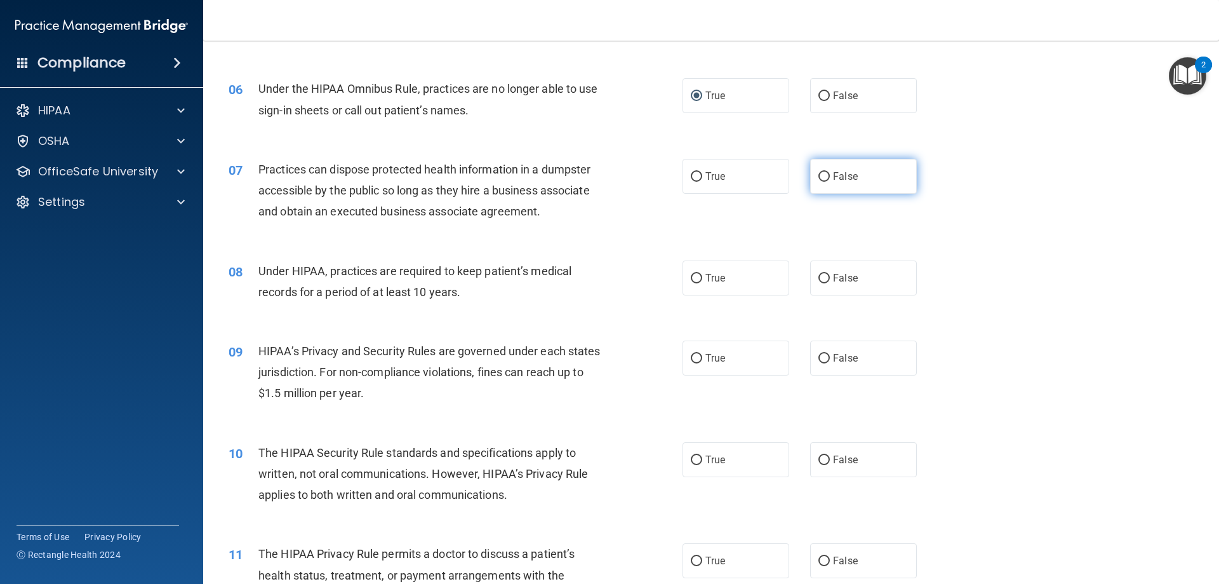
click at [870, 185] on label "False" at bounding box center [863, 176] width 107 height 35
click at [830, 182] on input "False" at bounding box center [824, 177] width 11 height 10
radio input "true"
click at [730, 181] on label "True" at bounding box center [736, 176] width 107 height 35
click at [702, 181] on input "True" at bounding box center [696, 177] width 11 height 10
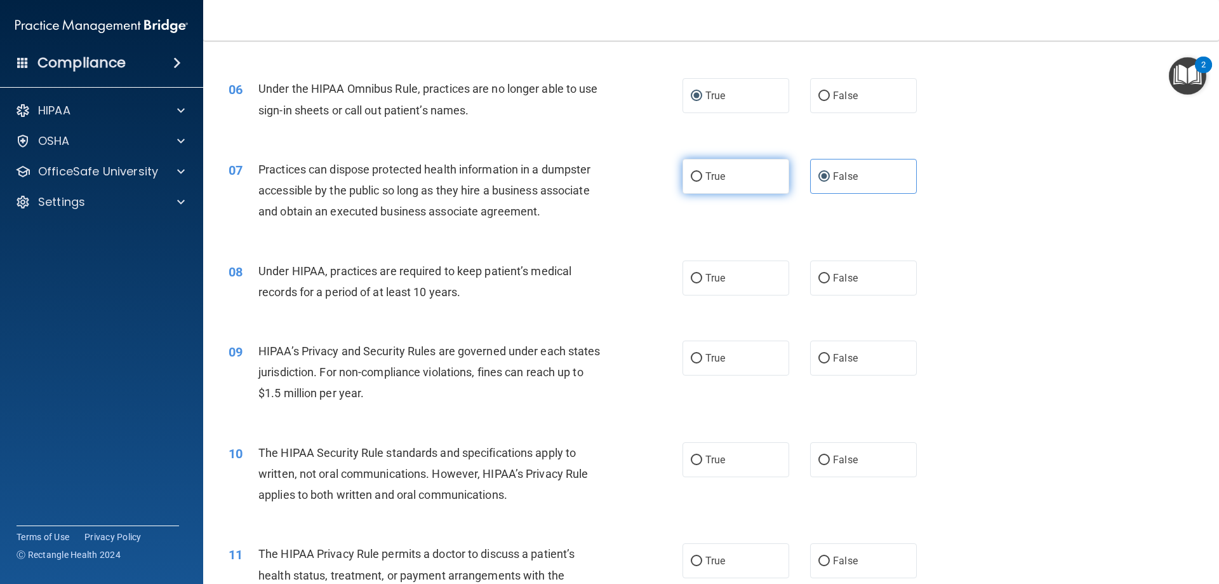
radio input "true"
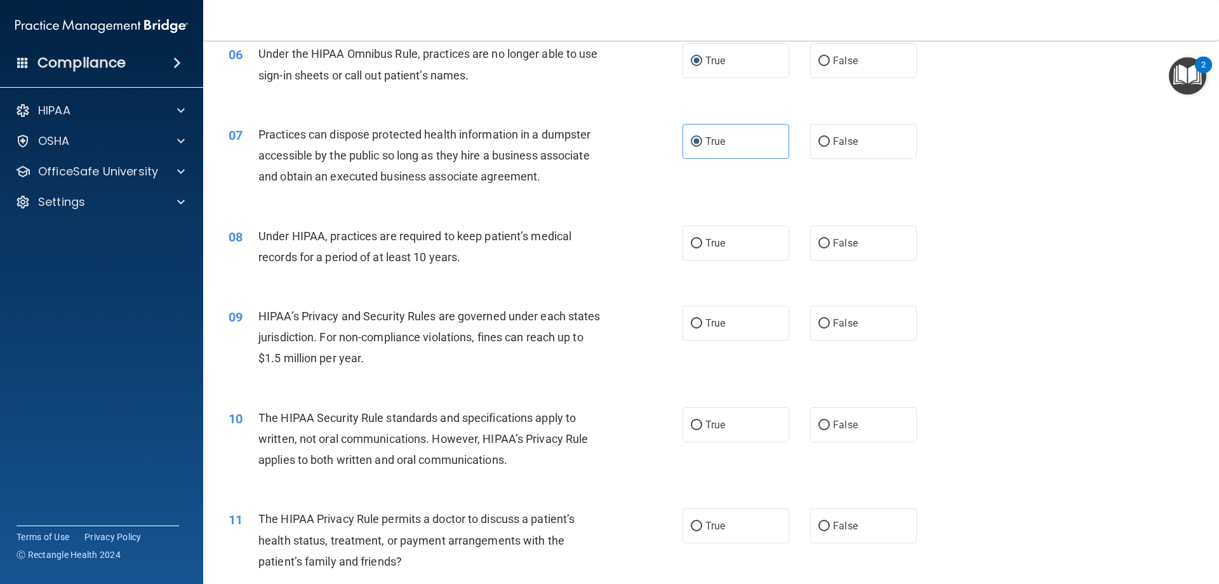
scroll to position [572, 0]
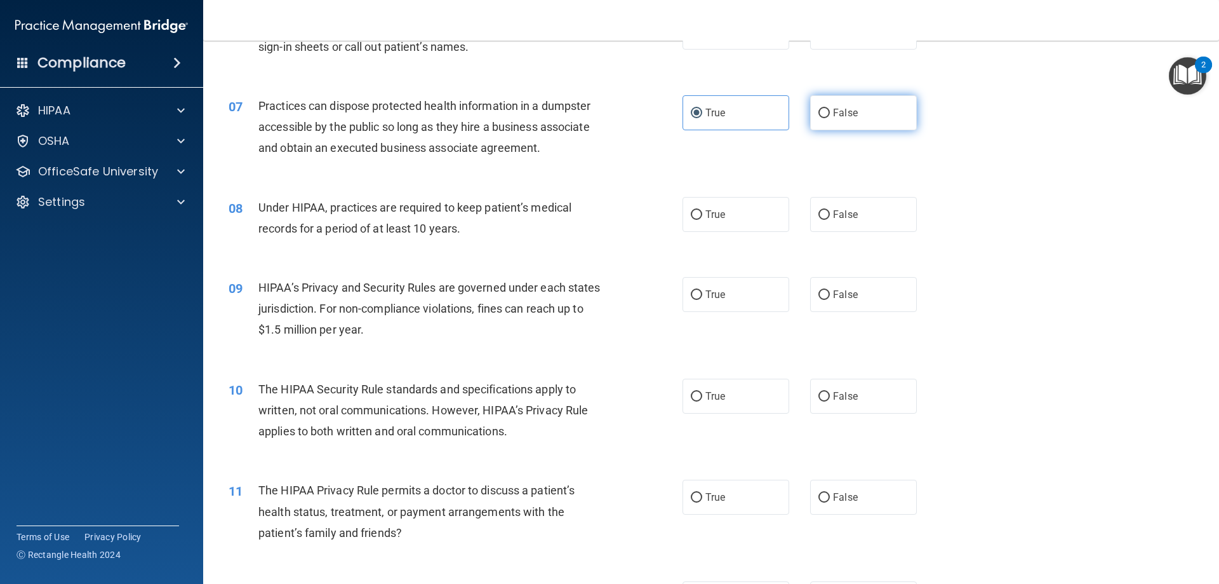
click at [894, 98] on label "False" at bounding box center [863, 112] width 107 height 35
click at [830, 109] on input "False" at bounding box center [824, 114] width 11 height 10
radio input "true"
radio input "false"
click at [715, 224] on label "True" at bounding box center [736, 214] width 107 height 35
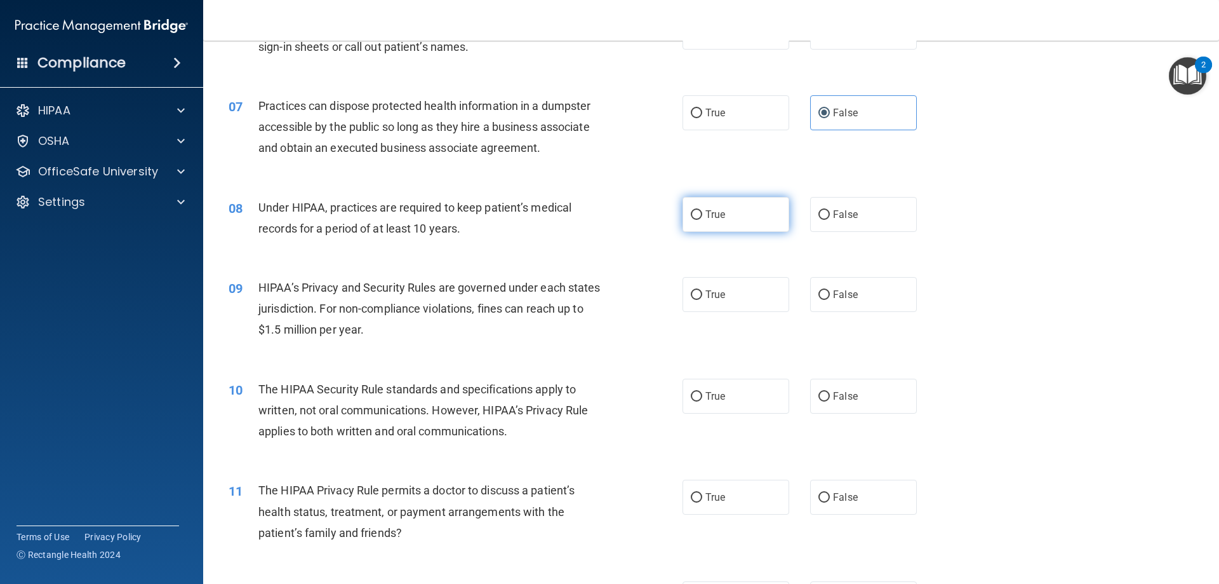
click at [702, 220] on input "True" at bounding box center [696, 215] width 11 height 10
radio input "true"
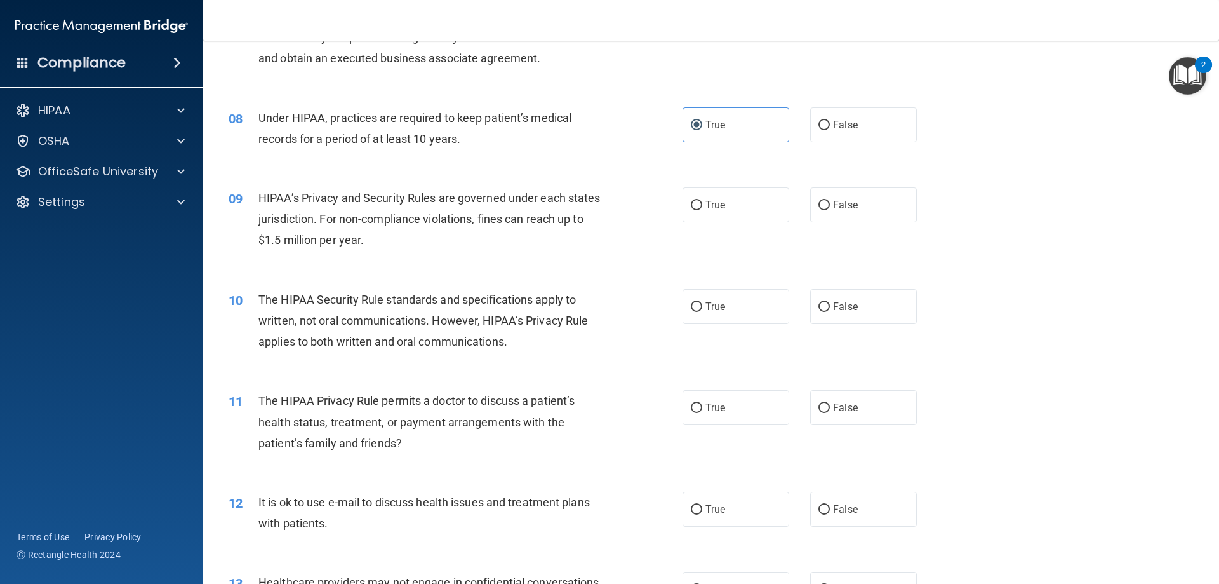
scroll to position [699, 0]
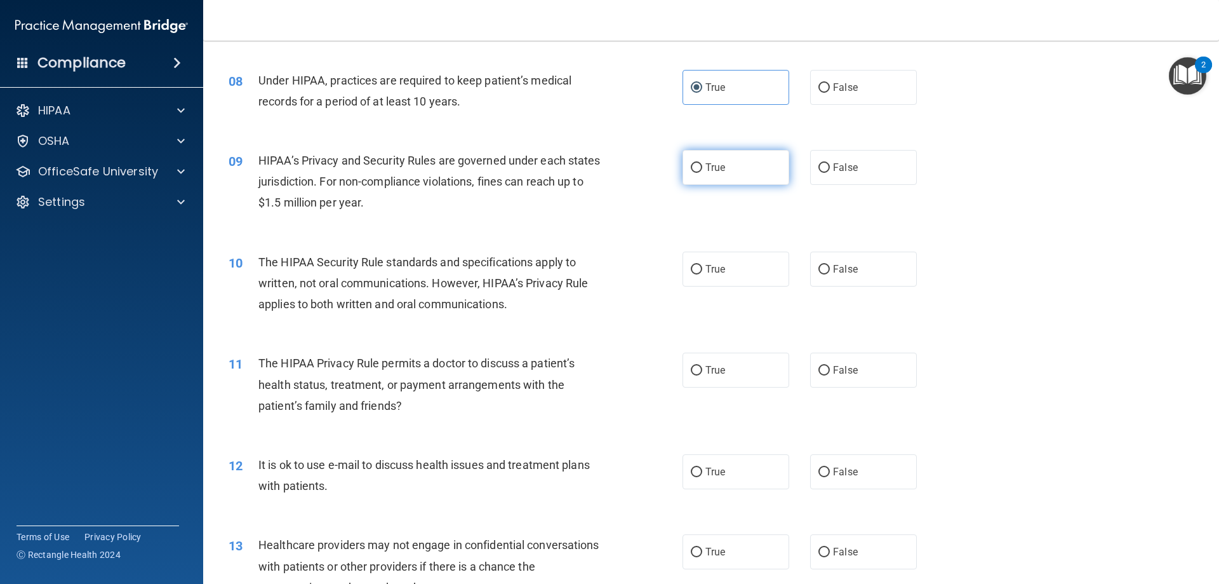
click at [728, 179] on label "True" at bounding box center [736, 167] width 107 height 35
click at [702, 173] on input "True" at bounding box center [696, 168] width 11 height 10
radio input "true"
click at [712, 260] on label "True" at bounding box center [736, 268] width 107 height 35
click at [702, 265] on input "True" at bounding box center [696, 270] width 11 height 10
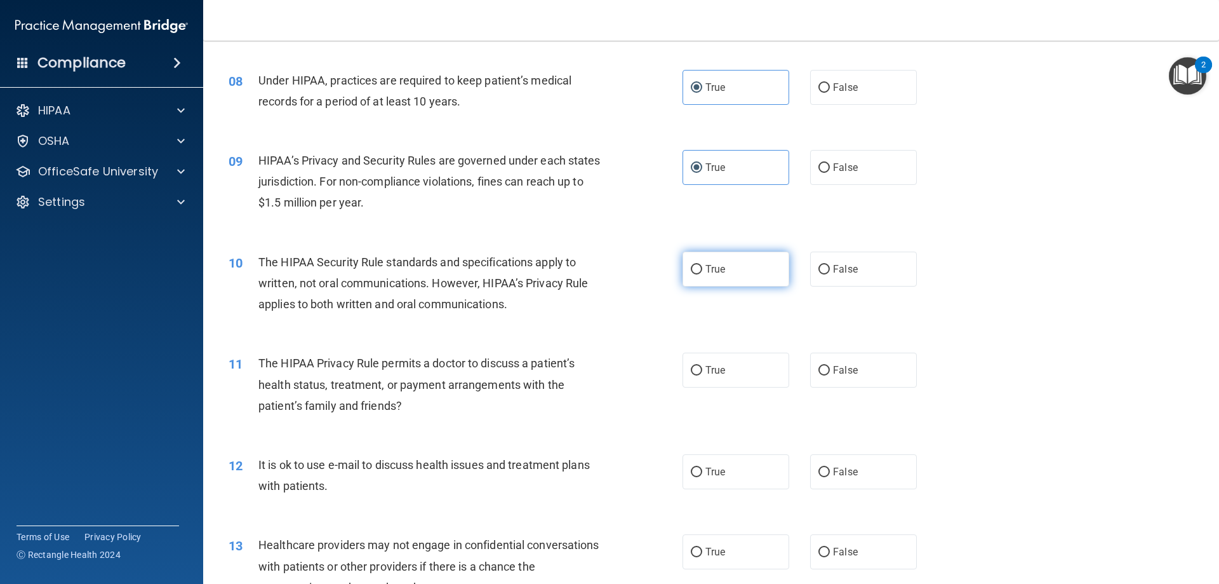
radio input "true"
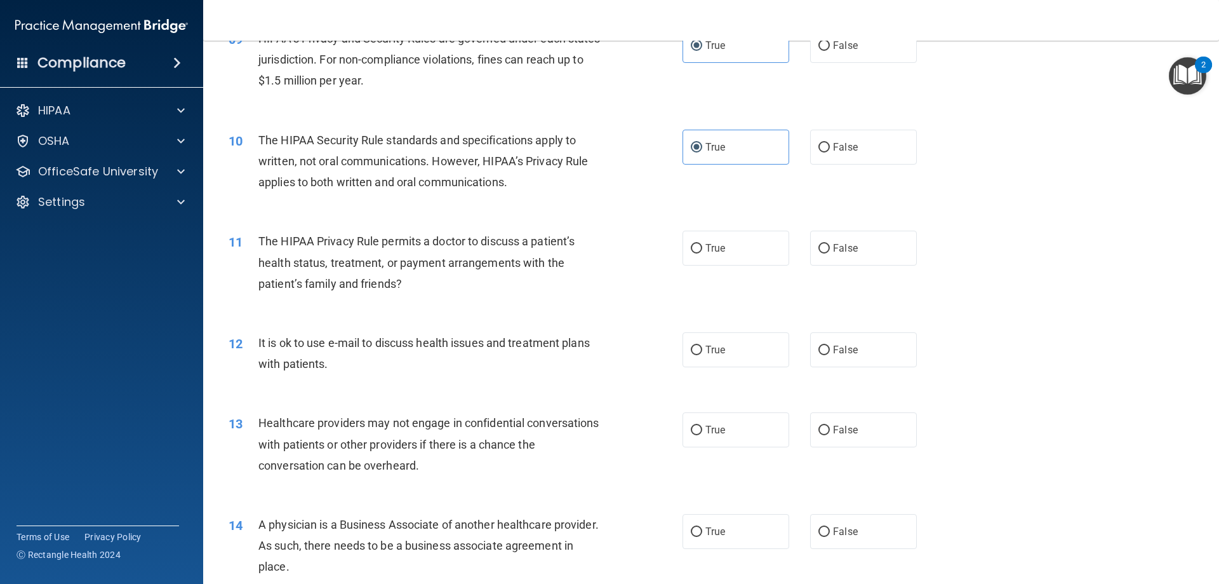
scroll to position [826, 0]
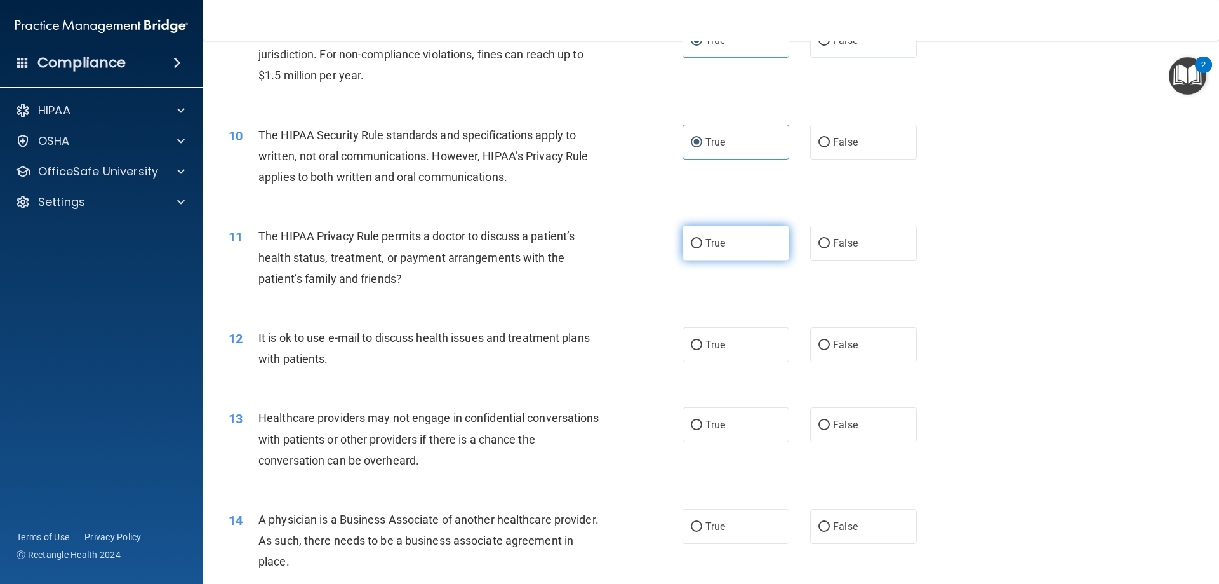
click at [720, 248] on span "True" at bounding box center [716, 243] width 20 height 12
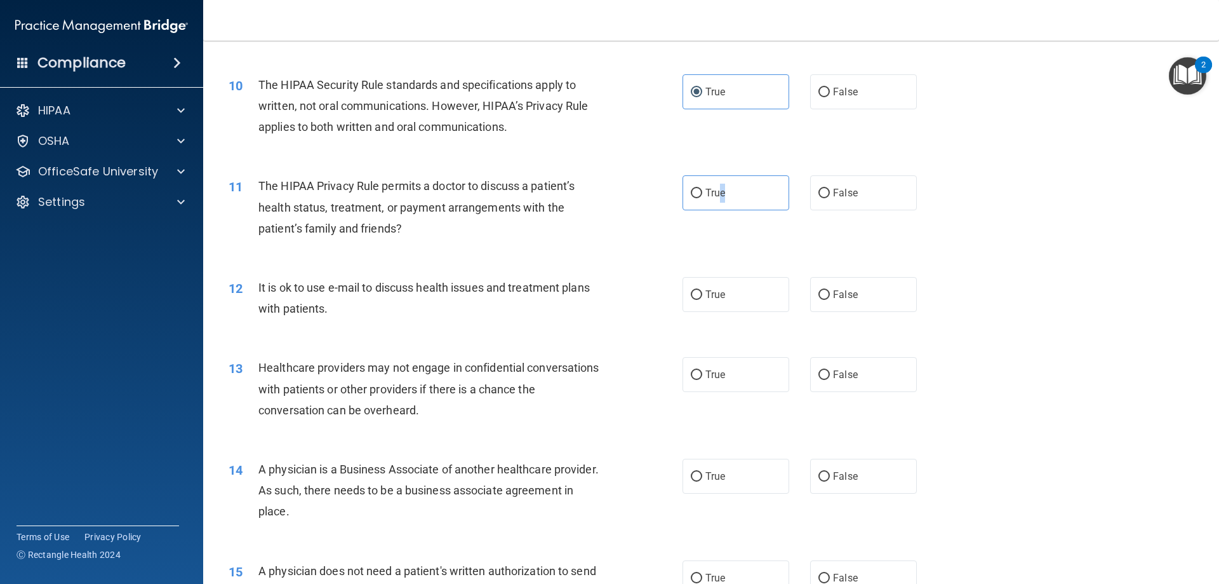
scroll to position [953, 0]
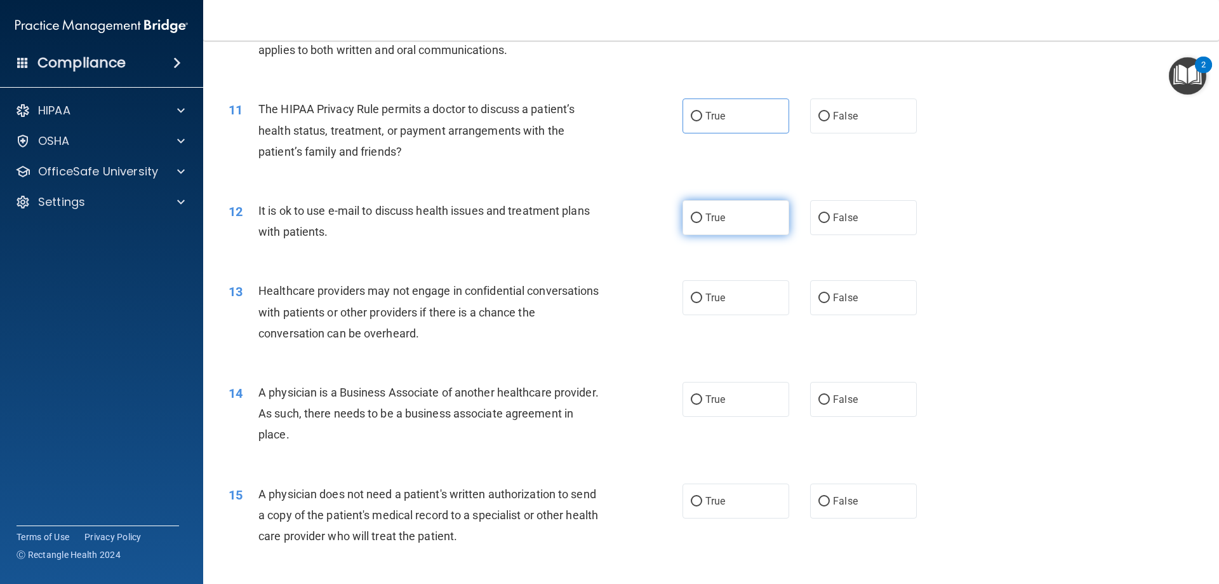
click at [739, 227] on label "True" at bounding box center [736, 217] width 107 height 35
click at [702, 223] on input "True" at bounding box center [696, 218] width 11 height 10
radio input "true"
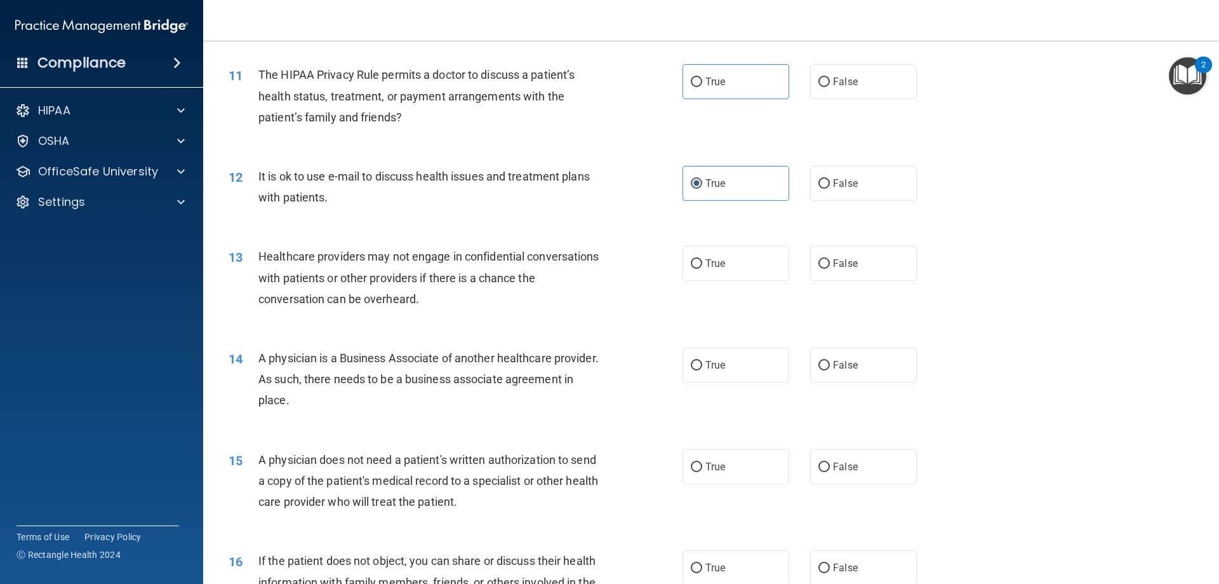
scroll to position [1016, 0]
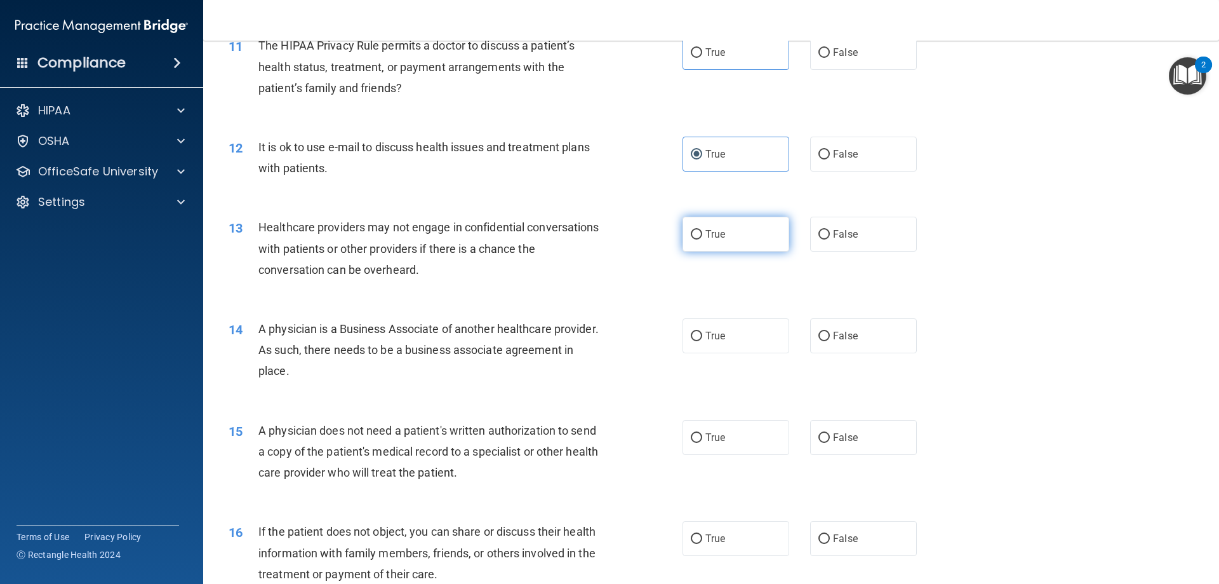
click at [709, 235] on span "True" at bounding box center [716, 234] width 20 height 12
click at [702, 235] on input "True" at bounding box center [696, 235] width 11 height 10
radio input "true"
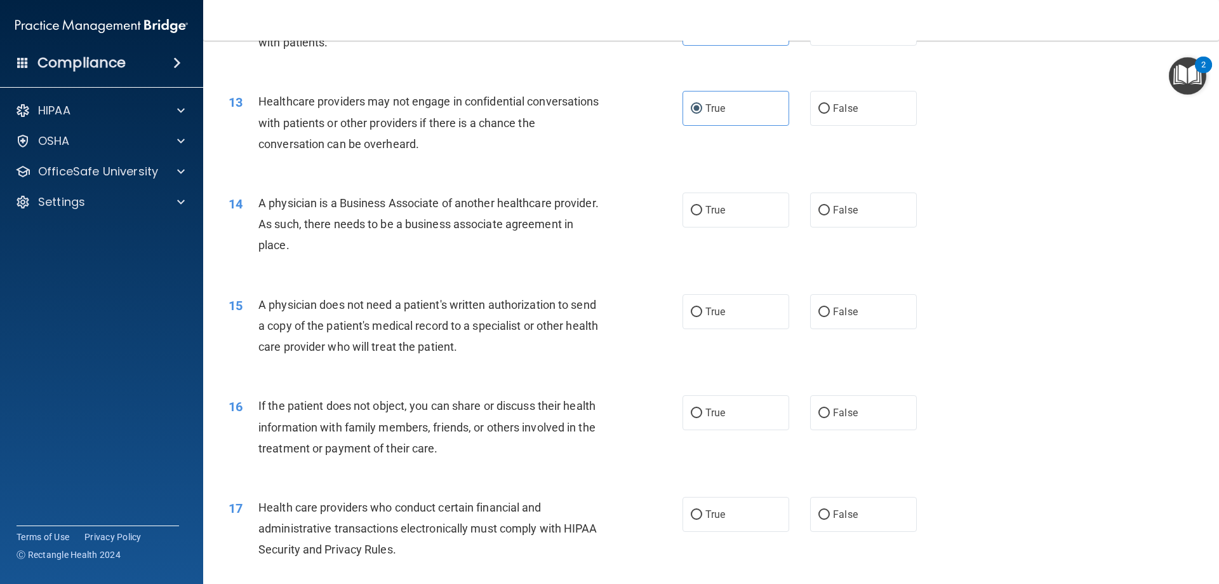
scroll to position [1143, 0]
click at [743, 217] on label "True" at bounding box center [736, 208] width 107 height 35
click at [702, 214] on input "True" at bounding box center [696, 209] width 11 height 10
radio input "true"
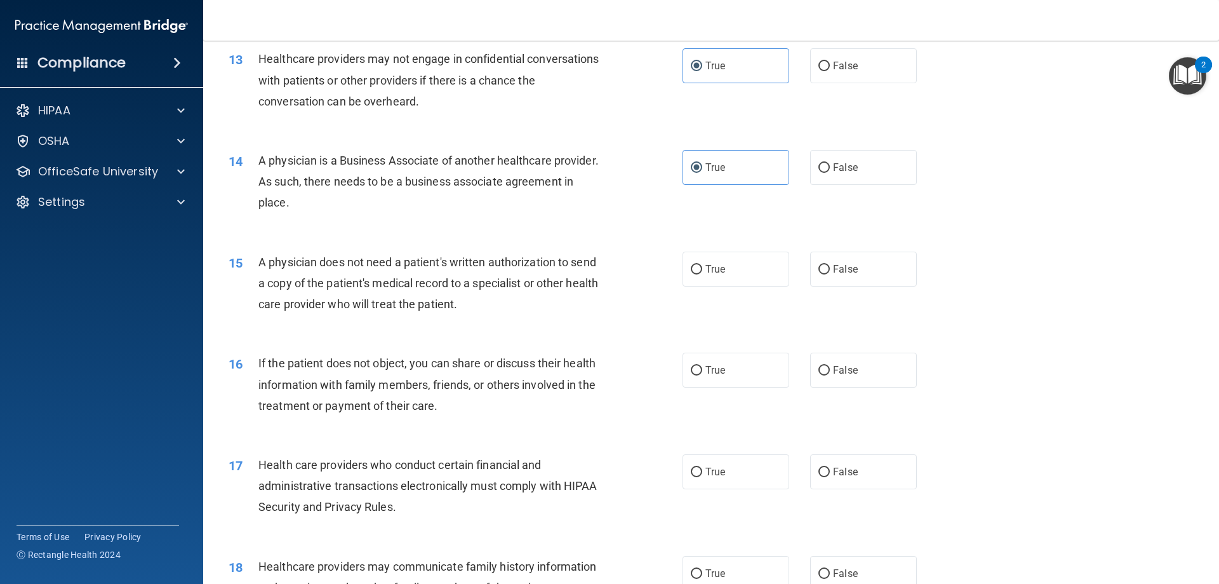
scroll to position [1207, 0]
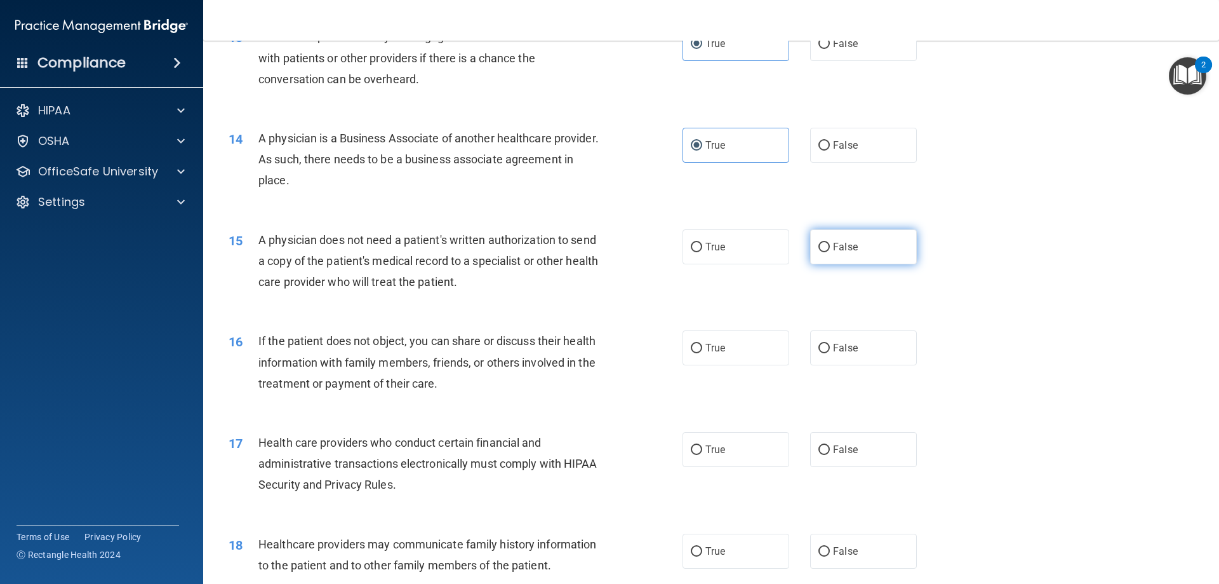
click at [866, 257] on label "False" at bounding box center [863, 246] width 107 height 35
click at [830, 252] on input "False" at bounding box center [824, 248] width 11 height 10
radio input "true"
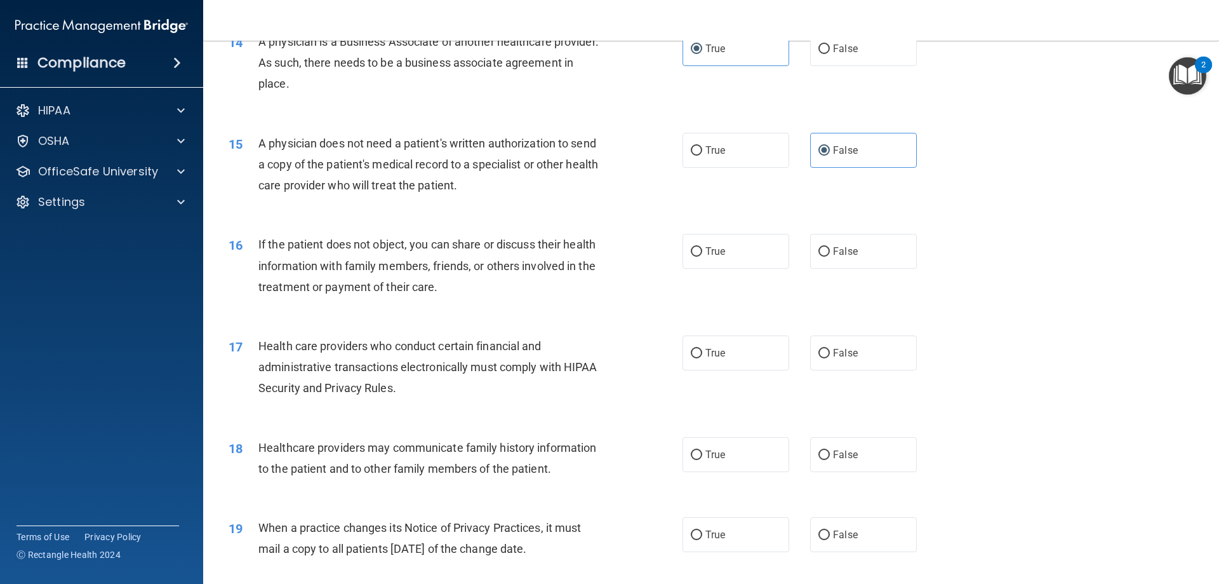
scroll to position [1334, 0]
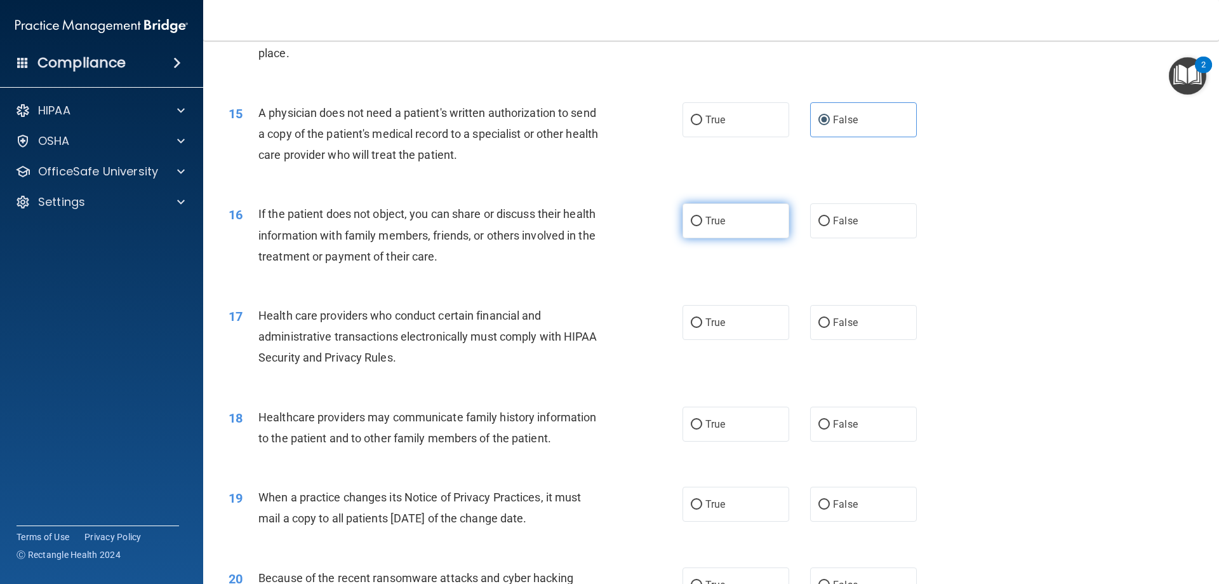
click at [718, 222] on span "True" at bounding box center [716, 221] width 20 height 12
click at [702, 222] on input "True" at bounding box center [696, 222] width 11 height 10
radio input "true"
click at [796, 227] on div "True False" at bounding box center [811, 220] width 256 height 35
click at [834, 213] on label "False" at bounding box center [863, 220] width 107 height 35
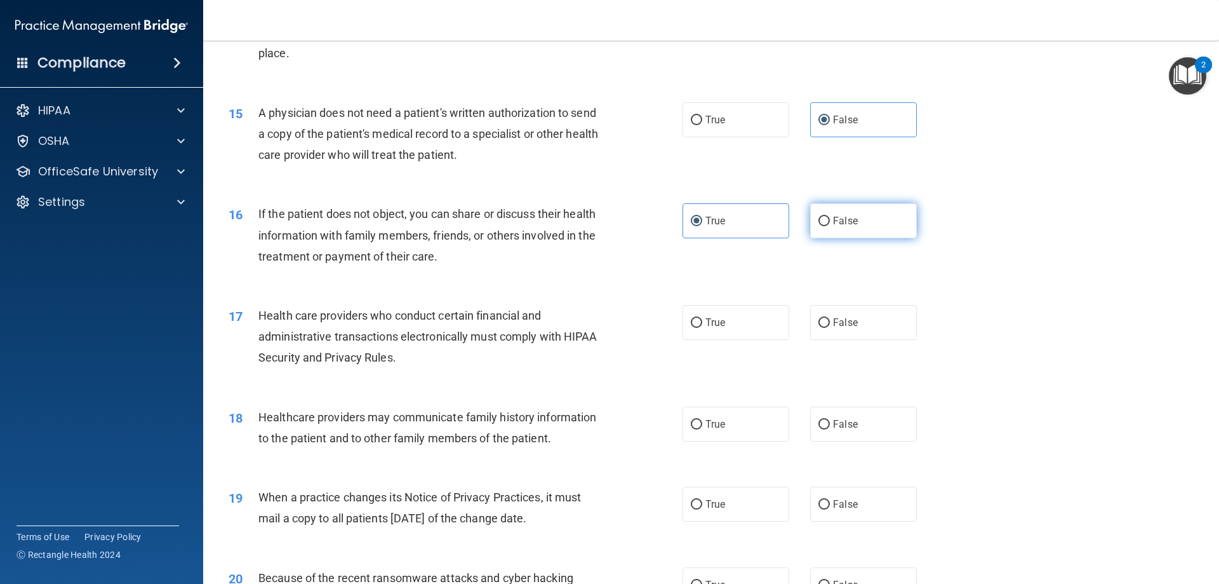
click at [830, 217] on input "False" at bounding box center [824, 222] width 11 height 10
radio input "true"
radio input "false"
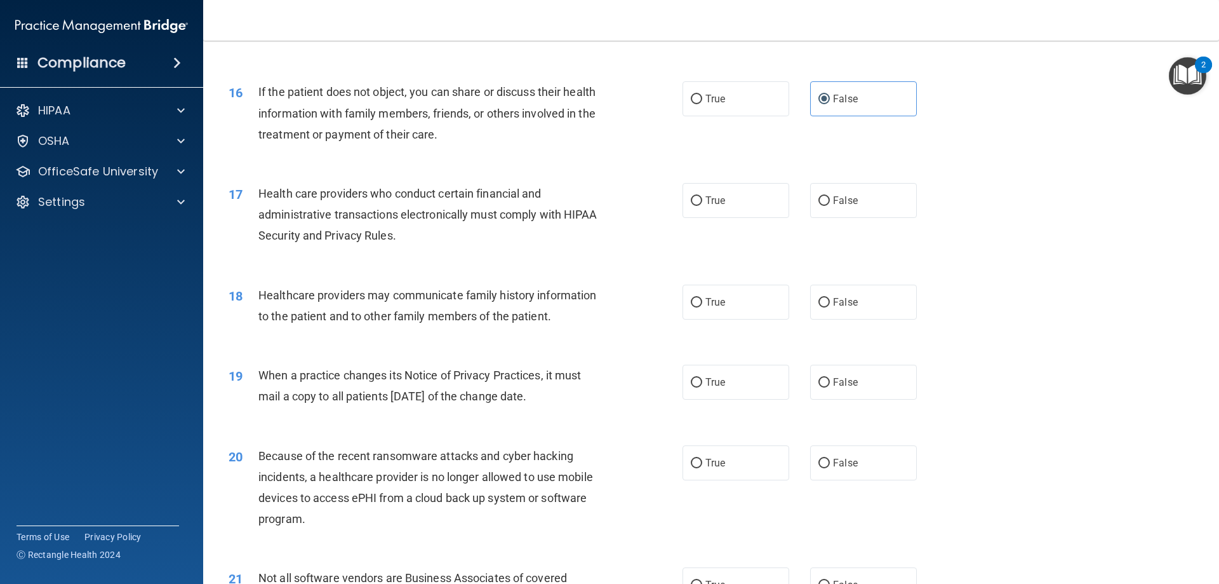
scroll to position [1461, 0]
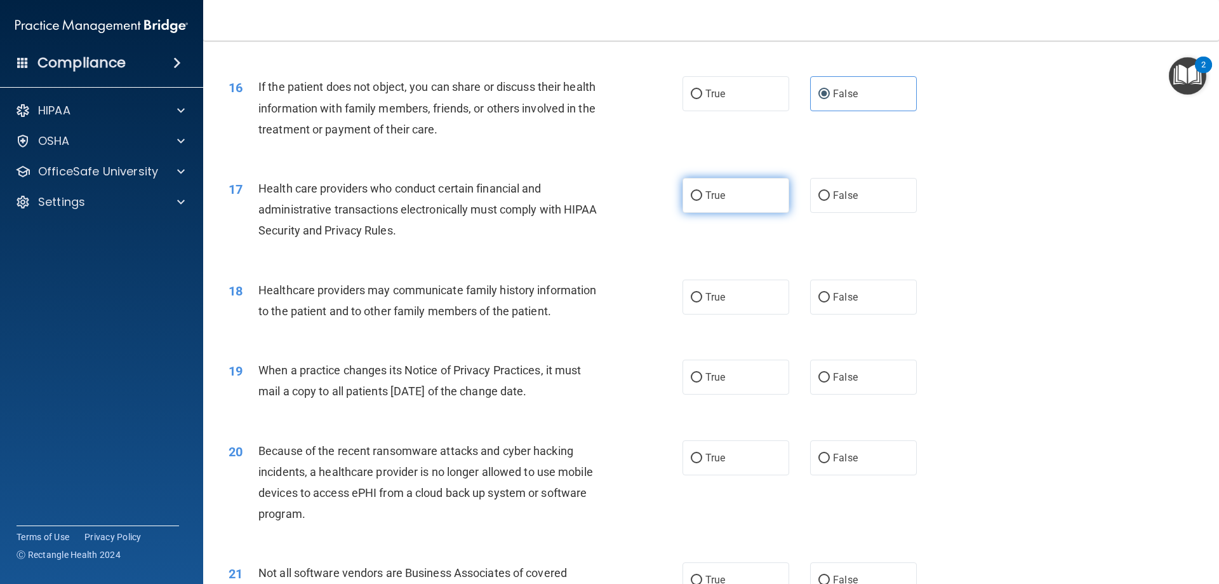
click at [705, 207] on label "True" at bounding box center [736, 195] width 107 height 35
click at [702, 201] on input "True" at bounding box center [696, 196] width 11 height 10
radio input "true"
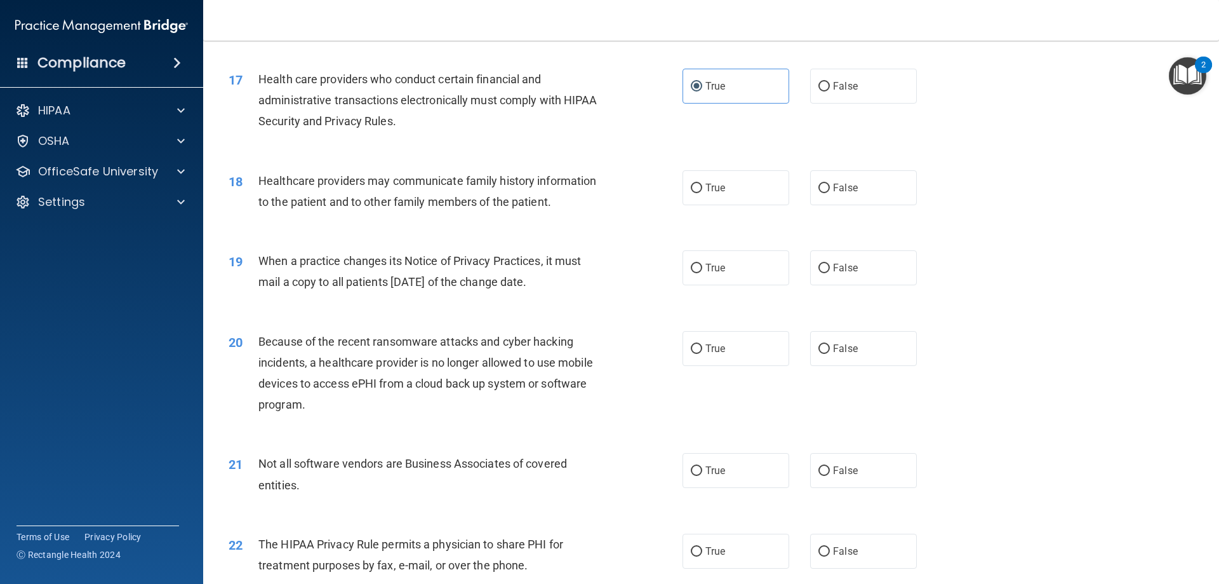
scroll to position [1588, 0]
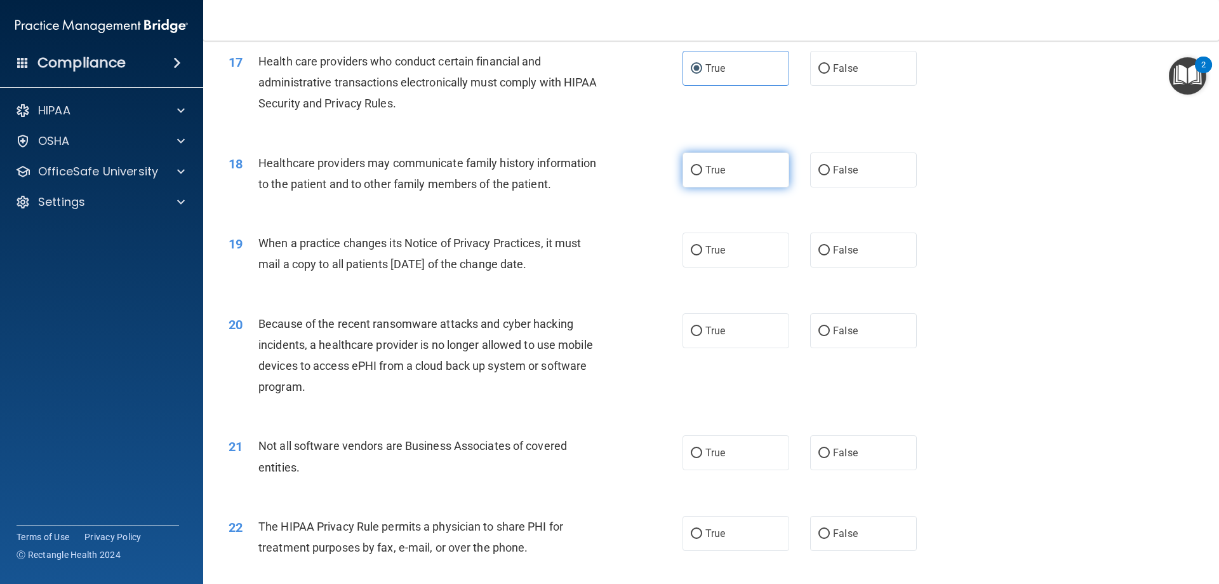
click at [715, 167] on span "True" at bounding box center [716, 170] width 20 height 12
click at [702, 167] on input "True" at bounding box center [696, 171] width 11 height 10
radio input "true"
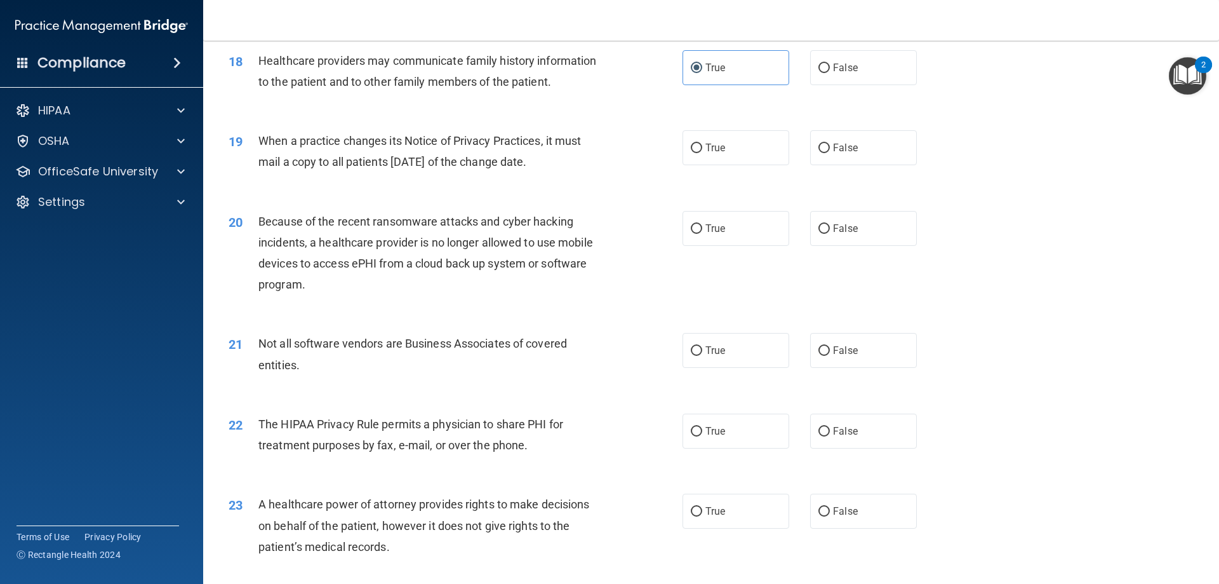
scroll to position [1715, 0]
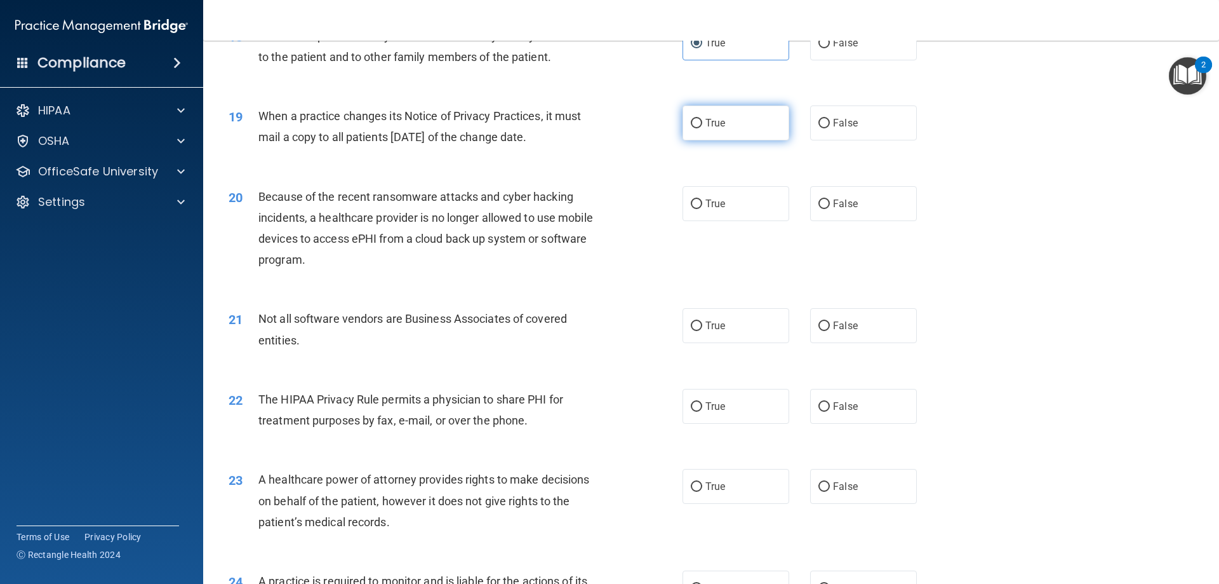
click at [763, 107] on label "True" at bounding box center [736, 122] width 107 height 35
click at [702, 119] on input "True" at bounding box center [696, 124] width 11 height 10
radio input "true"
click at [727, 200] on label "True" at bounding box center [736, 203] width 107 height 35
click at [702, 200] on input "True" at bounding box center [696, 204] width 11 height 10
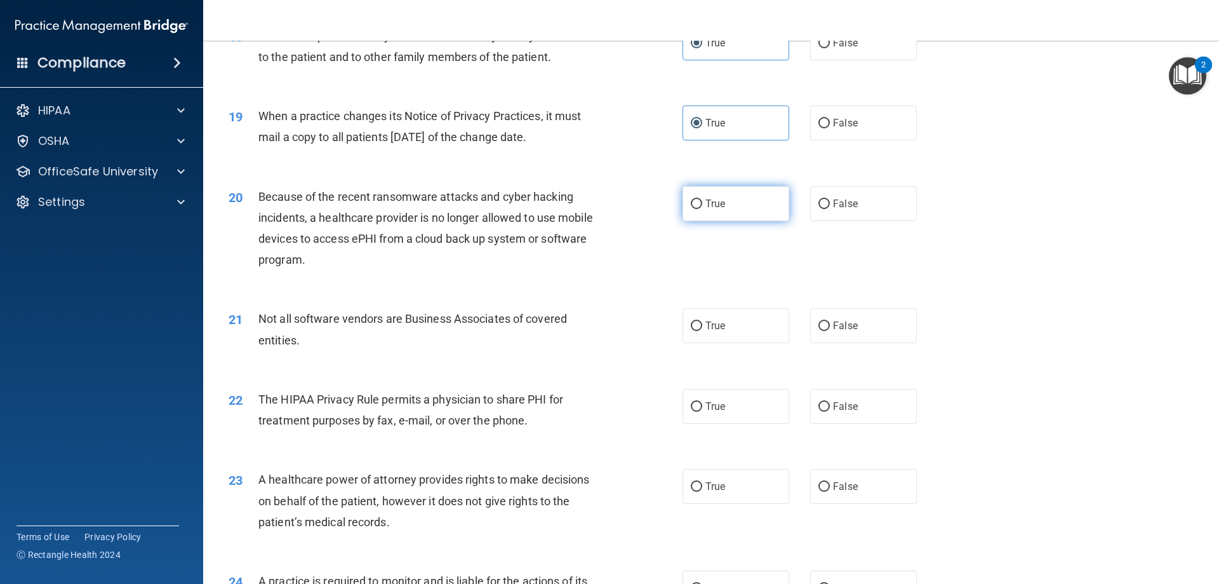
radio input "true"
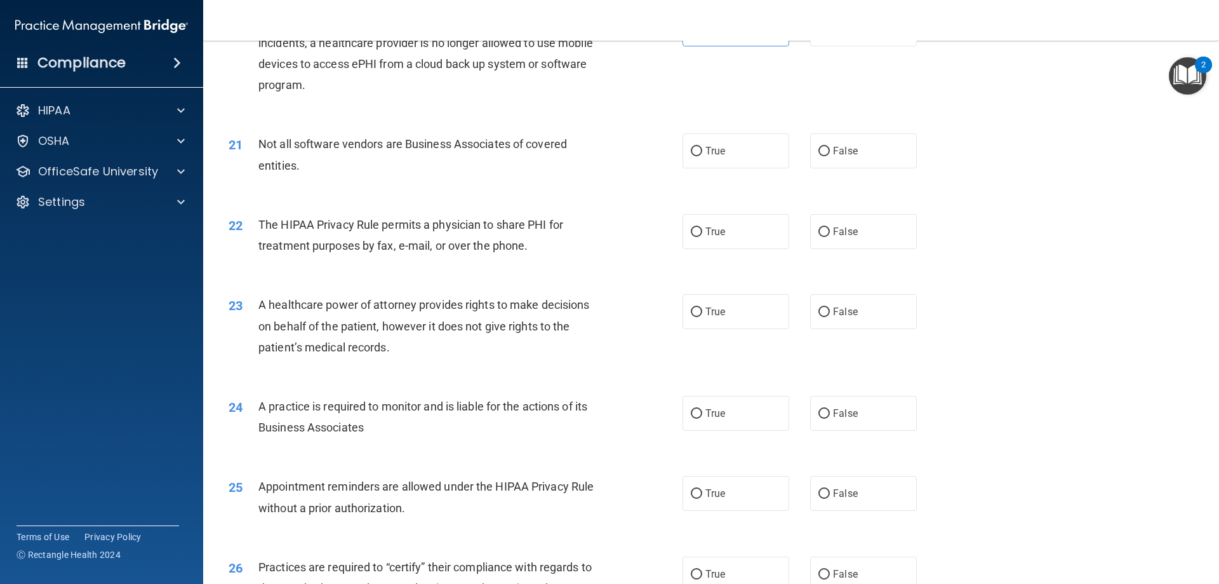
scroll to position [1905, 0]
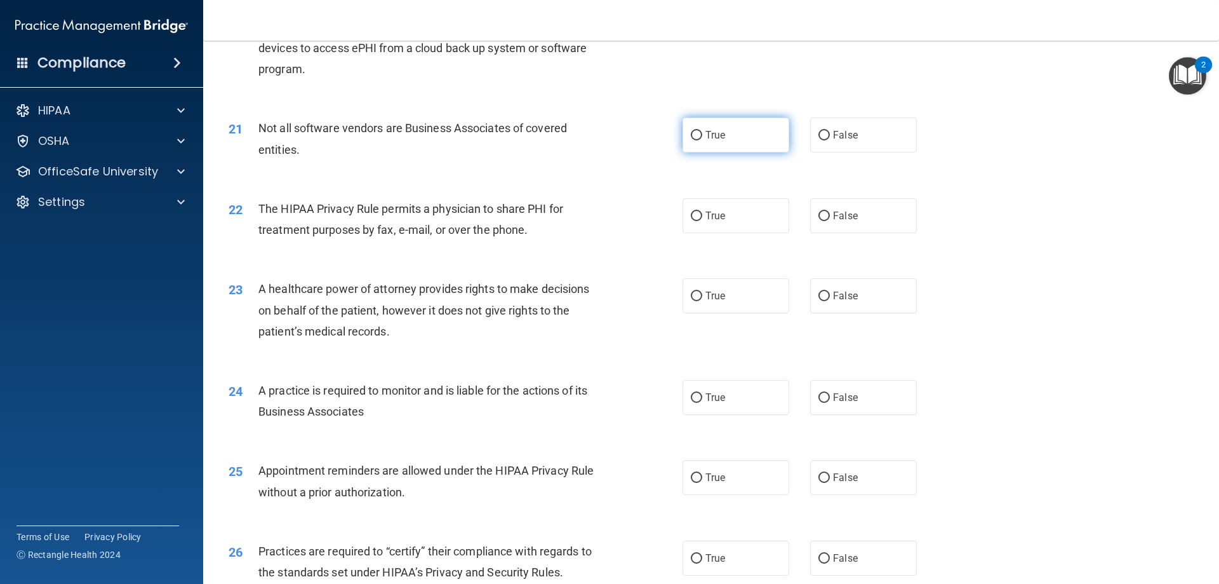
click at [734, 135] on label "True" at bounding box center [736, 134] width 107 height 35
click at [702, 135] on input "True" at bounding box center [696, 136] width 11 height 10
radio input "true"
drag, startPoint x: 750, startPoint y: 215, endPoint x: 741, endPoint y: 208, distance: 11.7
click at [750, 215] on label "True" at bounding box center [736, 215] width 107 height 35
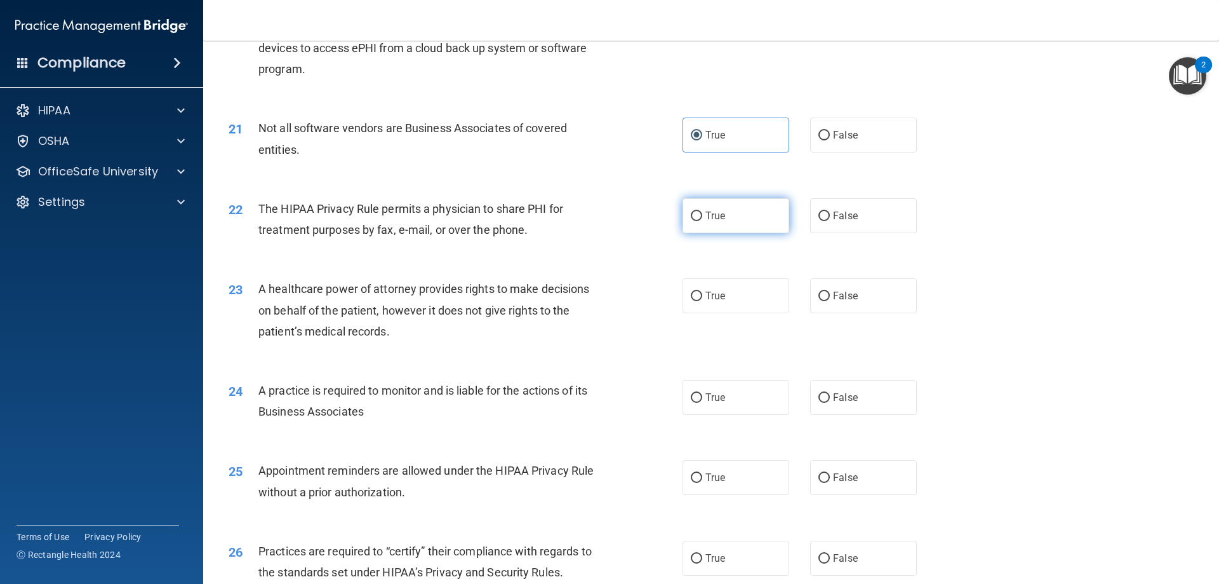
click at [702, 215] on input "True" at bounding box center [696, 216] width 11 height 10
radio input "true"
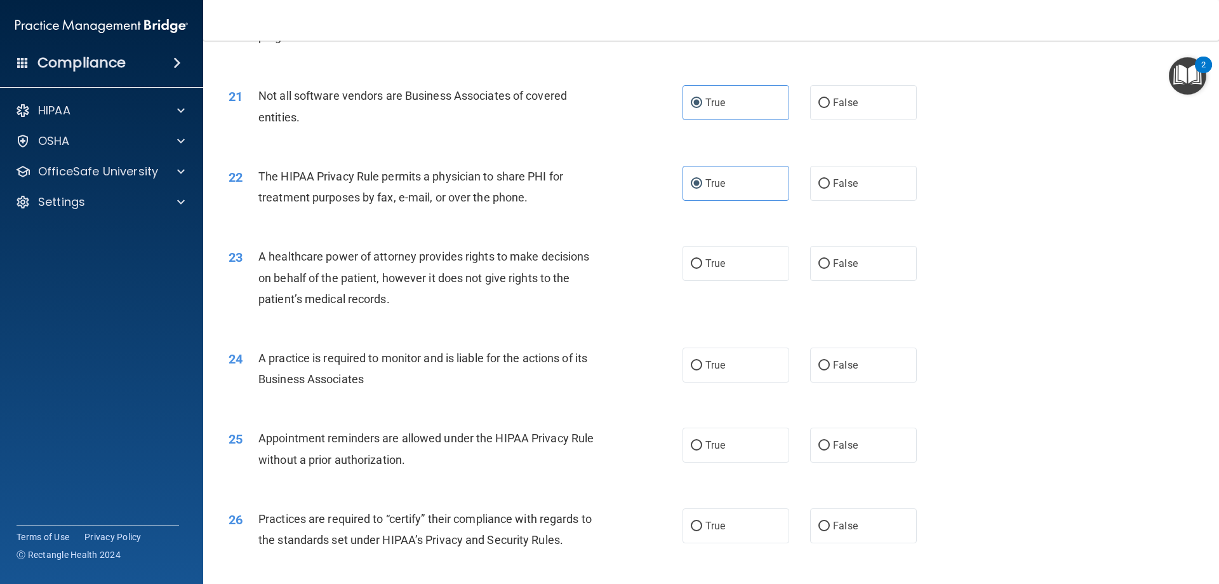
scroll to position [1969, 0]
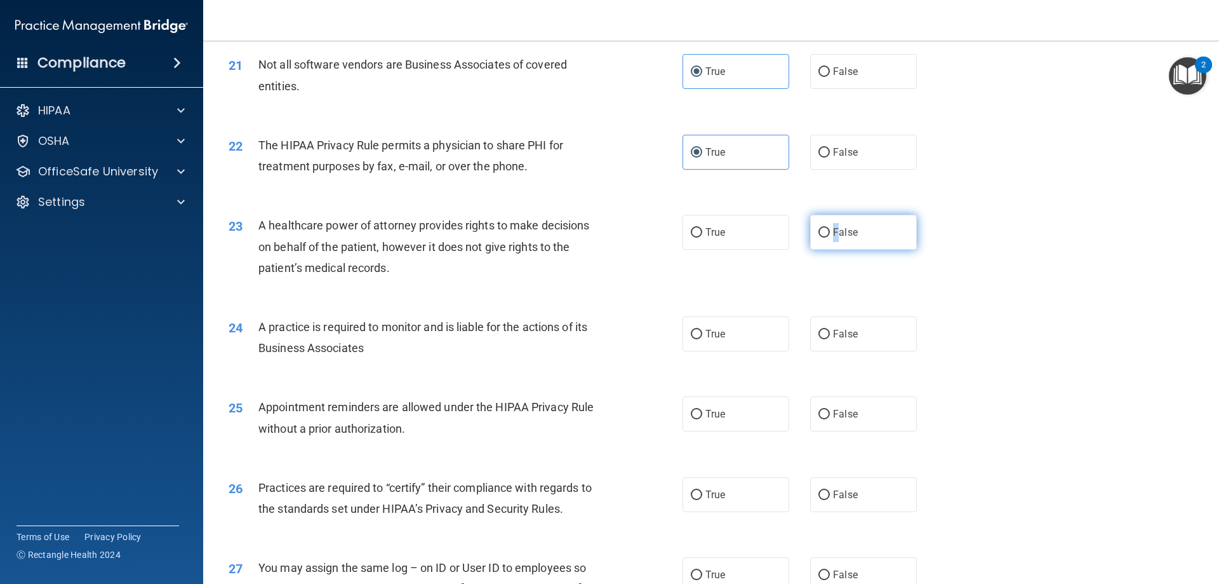
click at [829, 238] on label "False" at bounding box center [863, 232] width 107 height 35
click at [717, 210] on div "23 A healthcare power of attorney provides rights to make decisions on behalf o…" at bounding box center [711, 250] width 984 height 102
click at [713, 222] on label "True" at bounding box center [736, 232] width 107 height 35
click at [702, 228] on input "True" at bounding box center [696, 233] width 11 height 10
radio input "true"
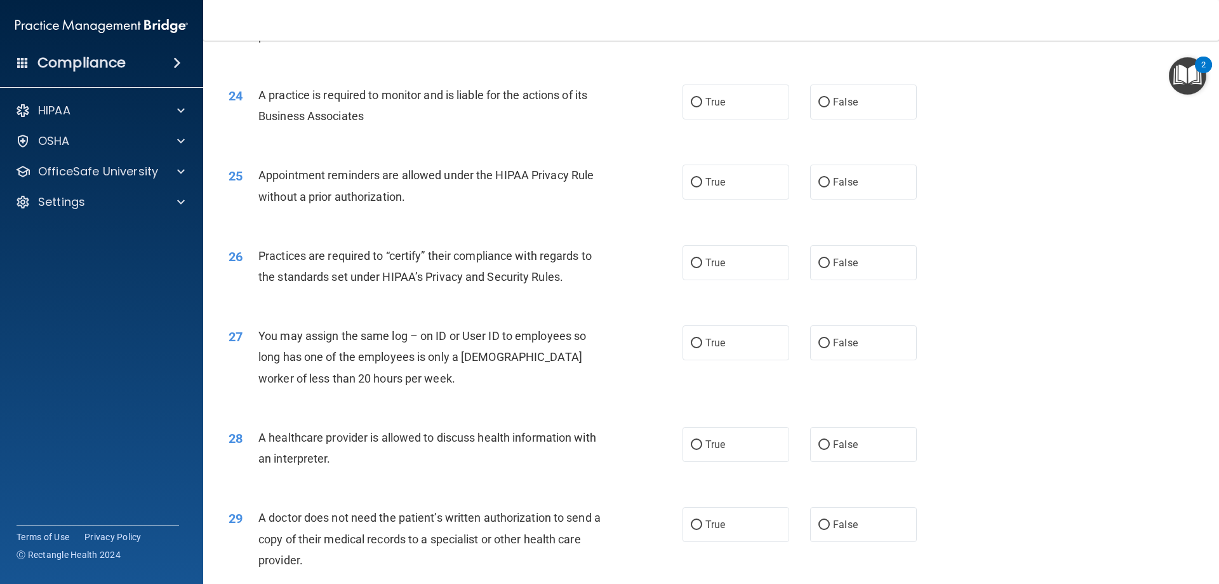
scroll to position [2223, 0]
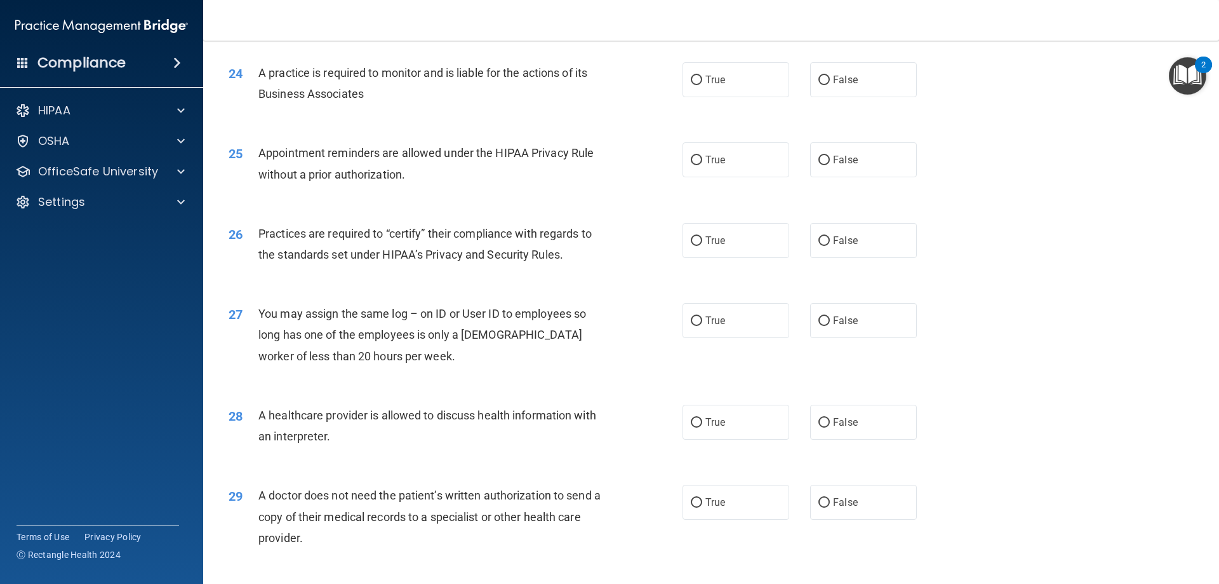
click at [732, 105] on div "24 A practice is required to monitor and is liable for the actions of its Busin…" at bounding box center [711, 86] width 984 height 80
click at [715, 80] on span "True" at bounding box center [716, 80] width 20 height 12
click at [702, 80] on input "True" at bounding box center [696, 81] width 11 height 10
radio input "true"
click at [720, 166] on label "True" at bounding box center [736, 159] width 107 height 35
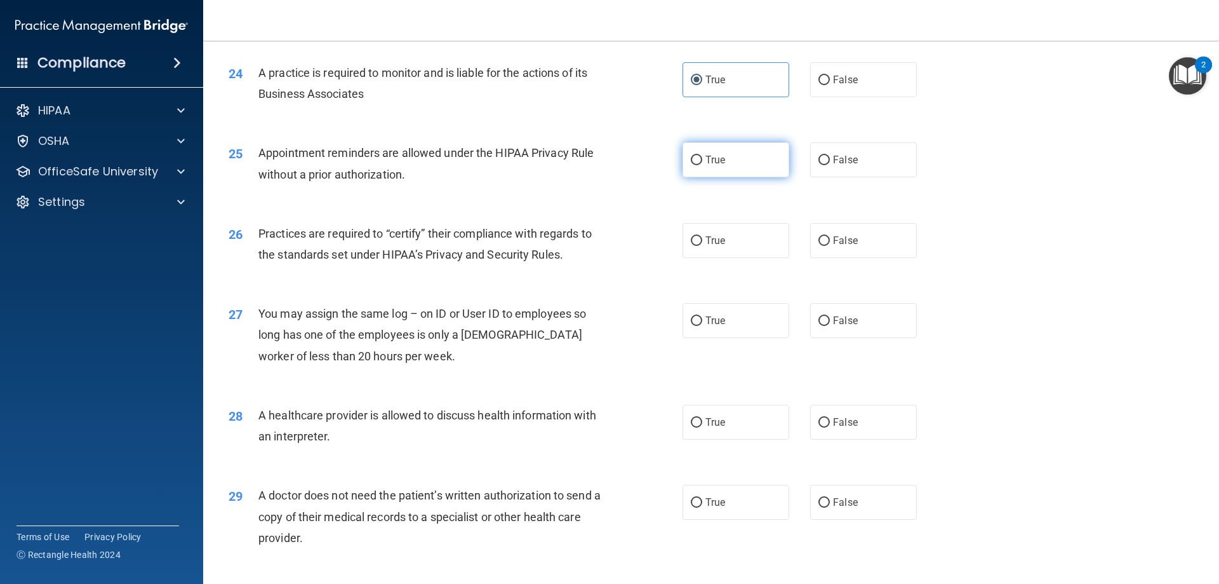
click at [702, 165] on input "True" at bounding box center [696, 161] width 11 height 10
radio input "true"
click at [779, 226] on label "True" at bounding box center [736, 240] width 107 height 35
click at [702, 236] on input "True" at bounding box center [696, 241] width 11 height 10
radio input "true"
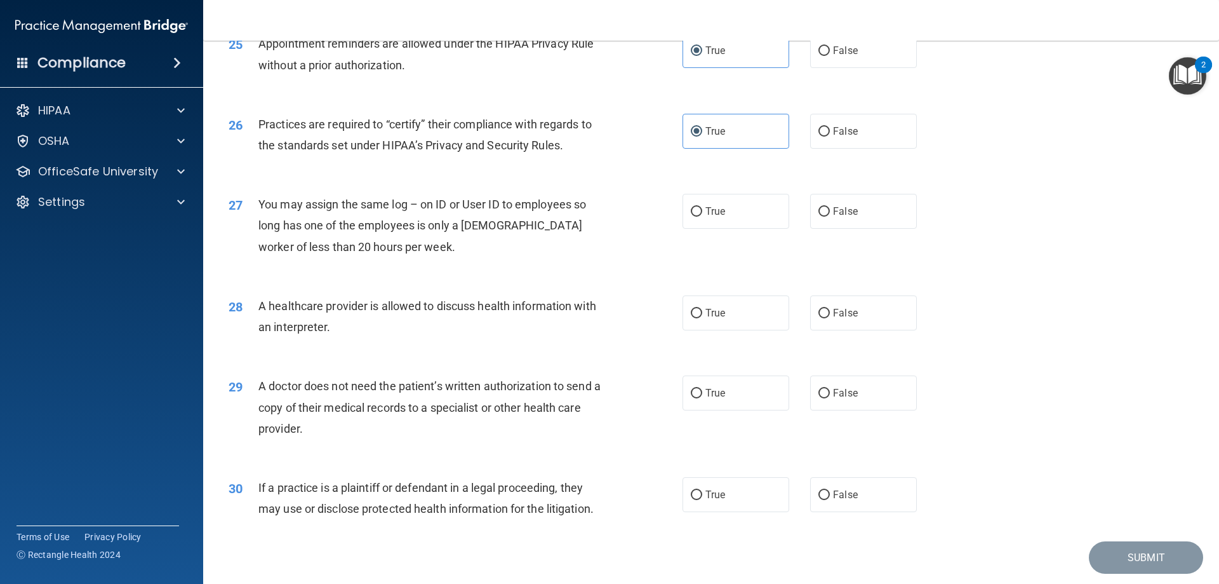
scroll to position [2350, 0]
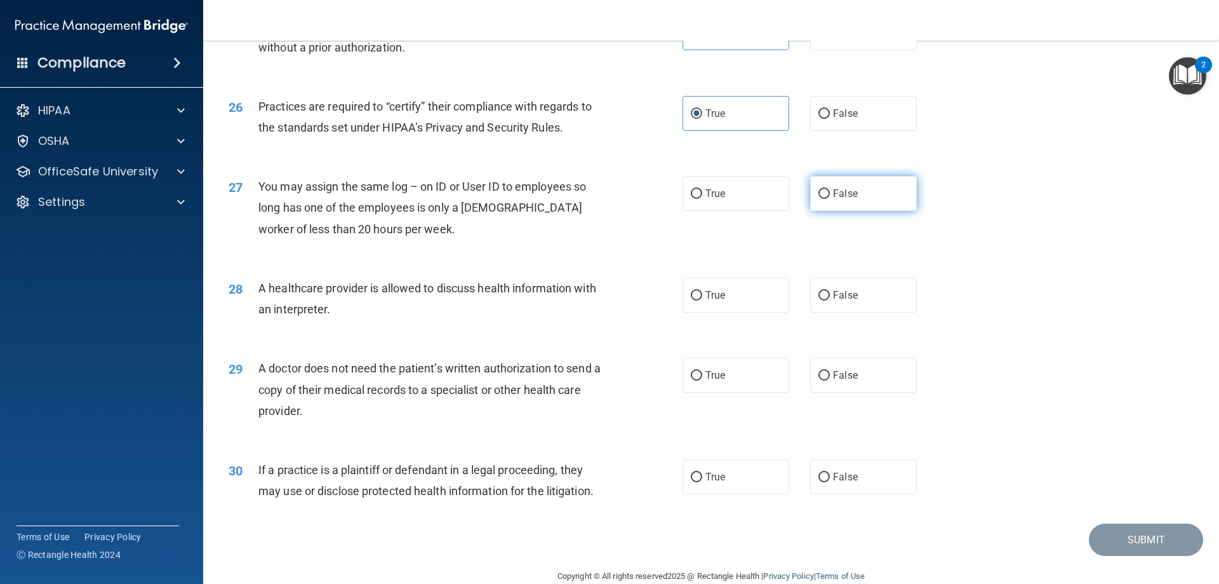
click at [864, 201] on label "False" at bounding box center [863, 193] width 107 height 35
click at [830, 199] on input "False" at bounding box center [824, 194] width 11 height 10
radio input "true"
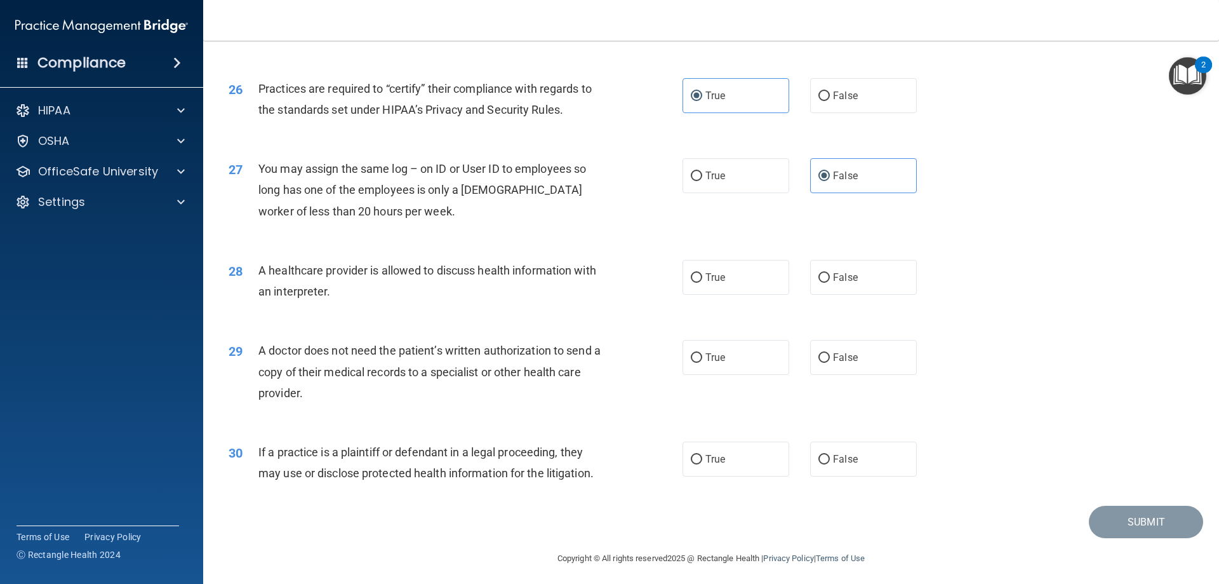
scroll to position [2373, 0]
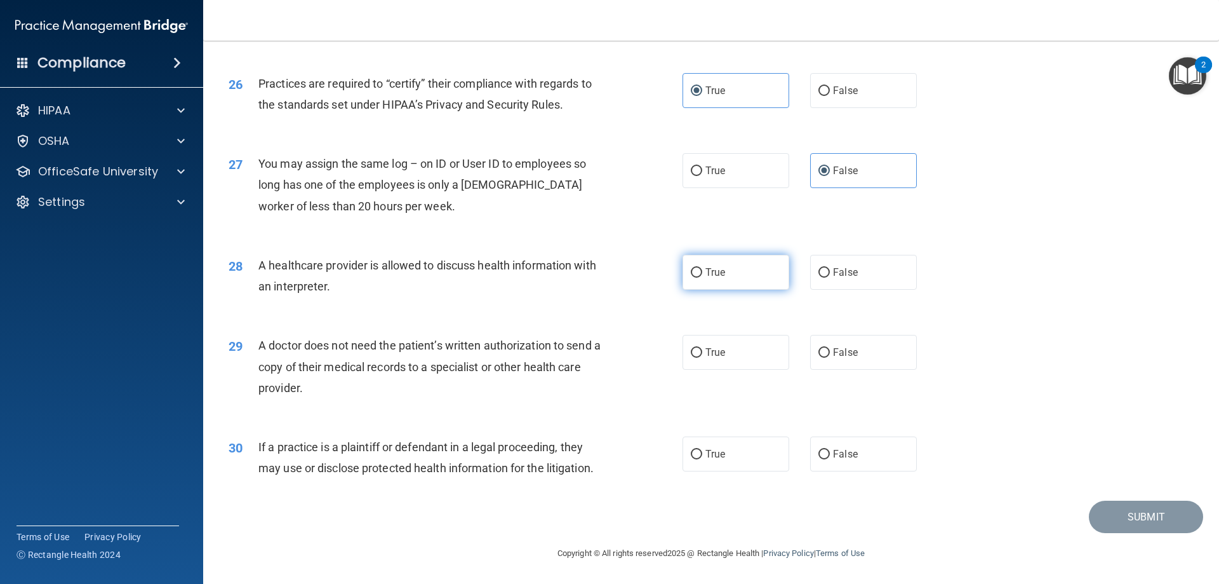
click at [753, 271] on label "True" at bounding box center [736, 272] width 107 height 35
click at [702, 271] on input "True" at bounding box center [696, 273] width 11 height 10
radio input "true"
click at [862, 354] on label "False" at bounding box center [863, 352] width 107 height 35
click at [830, 354] on input "False" at bounding box center [824, 353] width 11 height 10
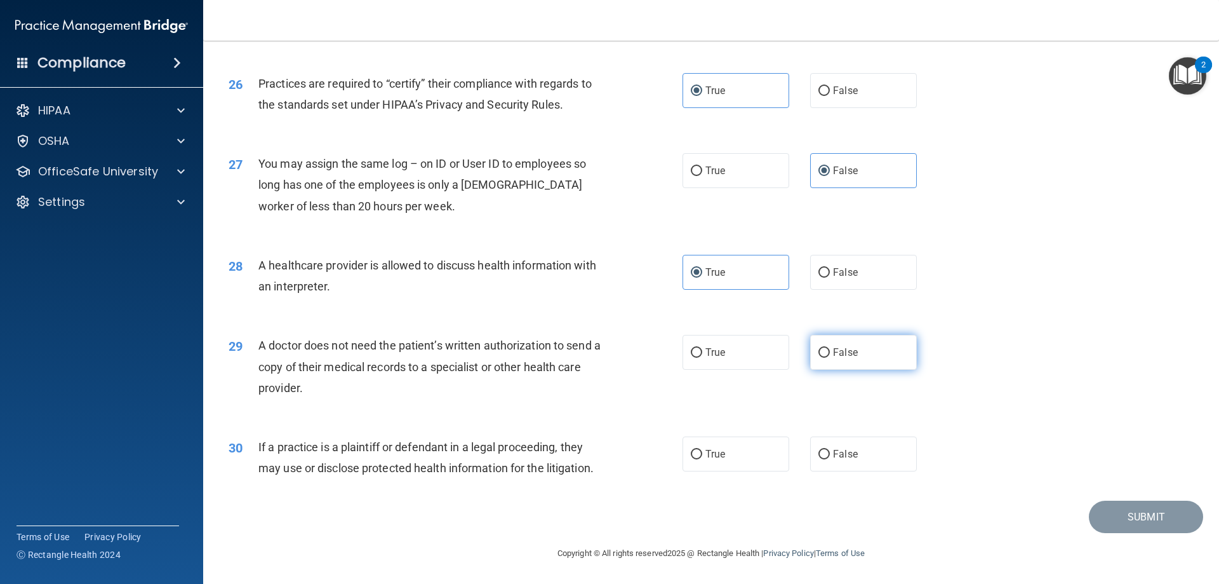
radio input "true"
click at [723, 448] on label "True" at bounding box center [736, 453] width 107 height 35
click at [702, 450] on input "True" at bounding box center [696, 455] width 11 height 10
radio input "true"
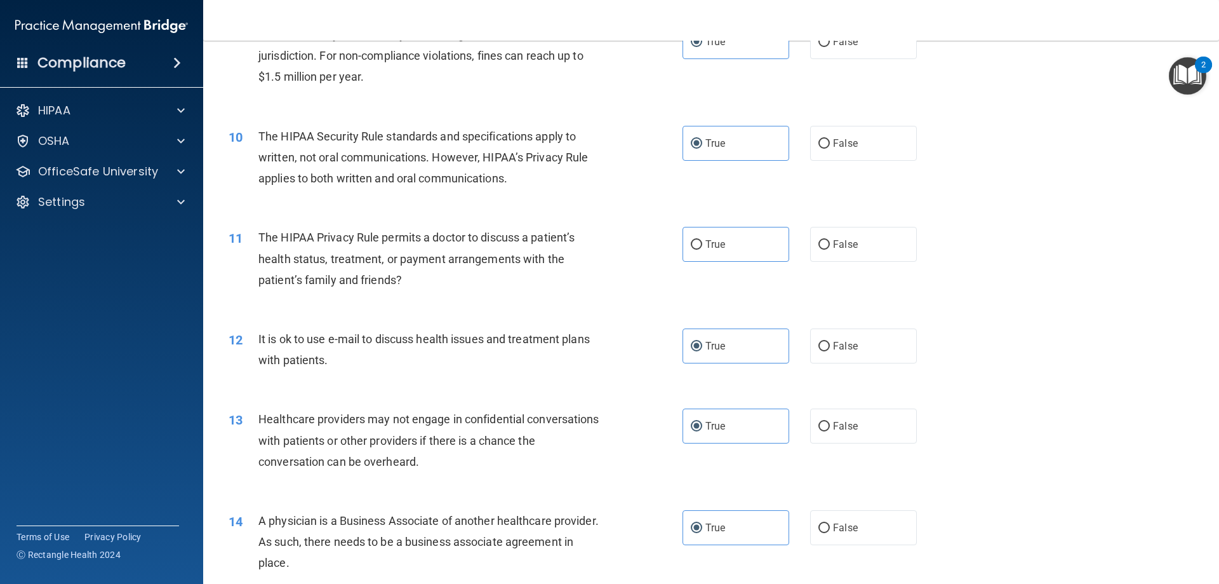
scroll to position [826, 0]
click at [744, 253] on label "True" at bounding box center [736, 242] width 107 height 35
click at [702, 248] on input "True" at bounding box center [696, 244] width 11 height 10
radio input "true"
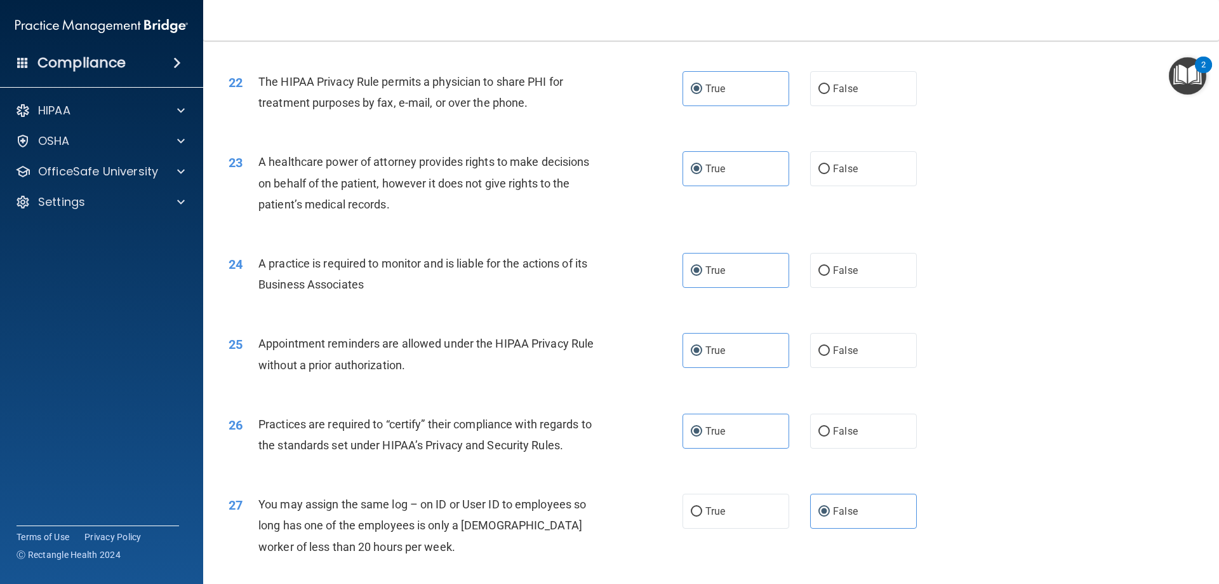
scroll to position [2373, 0]
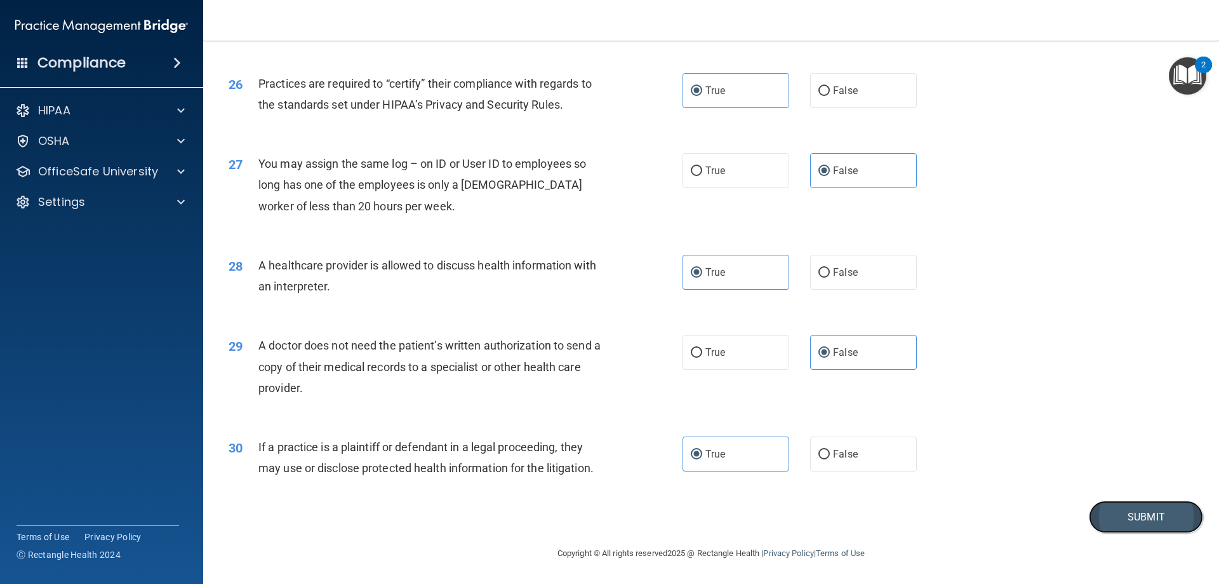
click at [1117, 513] on button "Submit" at bounding box center [1146, 516] width 114 height 32
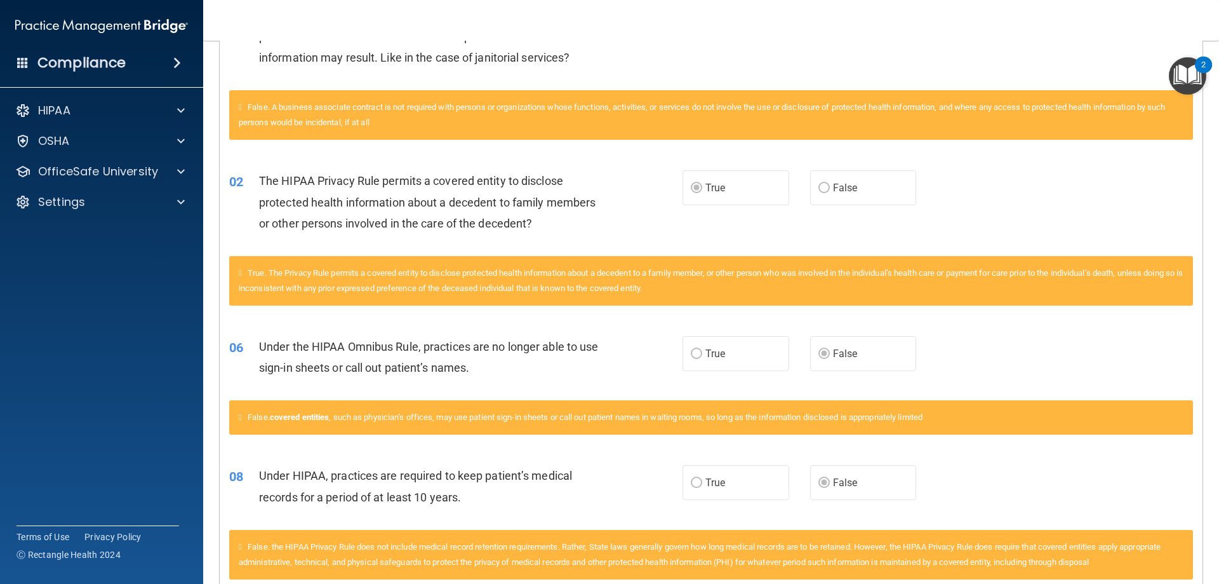
scroll to position [171, 0]
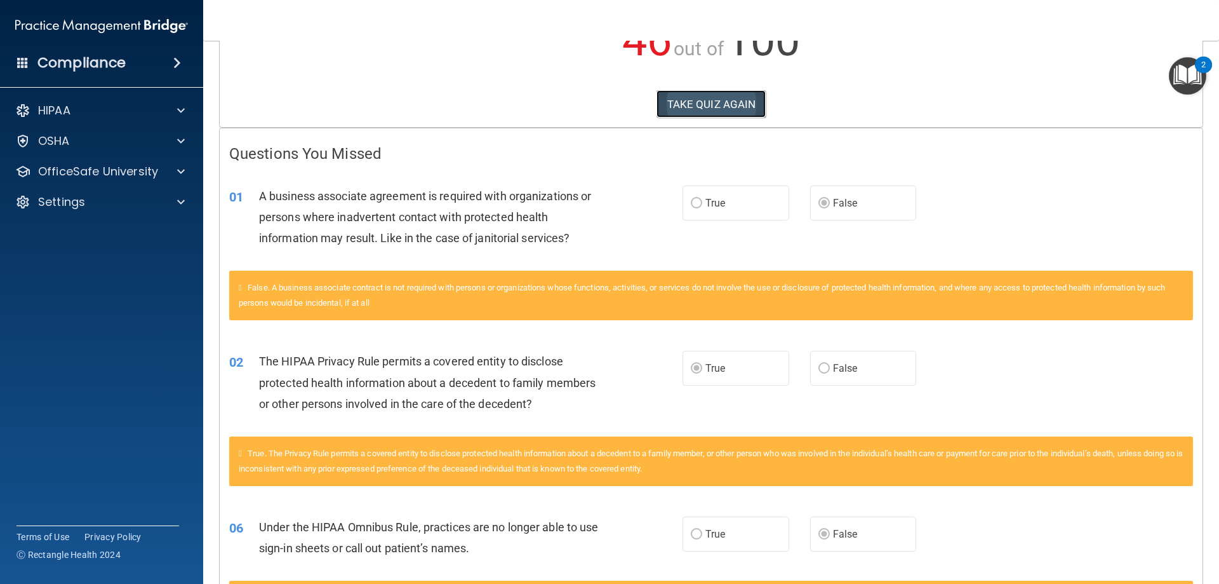
click at [720, 103] on button "TAKE QUIZ AGAIN" at bounding box center [712, 104] width 110 height 28
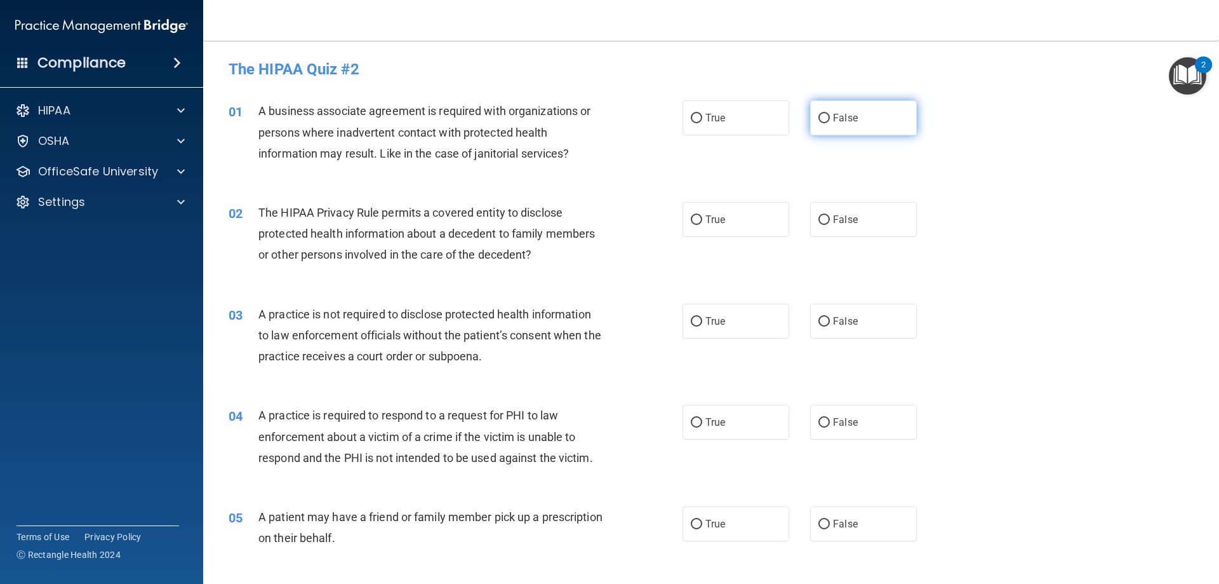
click at [848, 116] on span "False" at bounding box center [845, 118] width 25 height 12
click at [830, 116] on input "False" at bounding box center [824, 119] width 11 height 10
radio input "true"
click at [730, 215] on label "True" at bounding box center [736, 219] width 107 height 35
click at [702, 215] on input "True" at bounding box center [696, 220] width 11 height 10
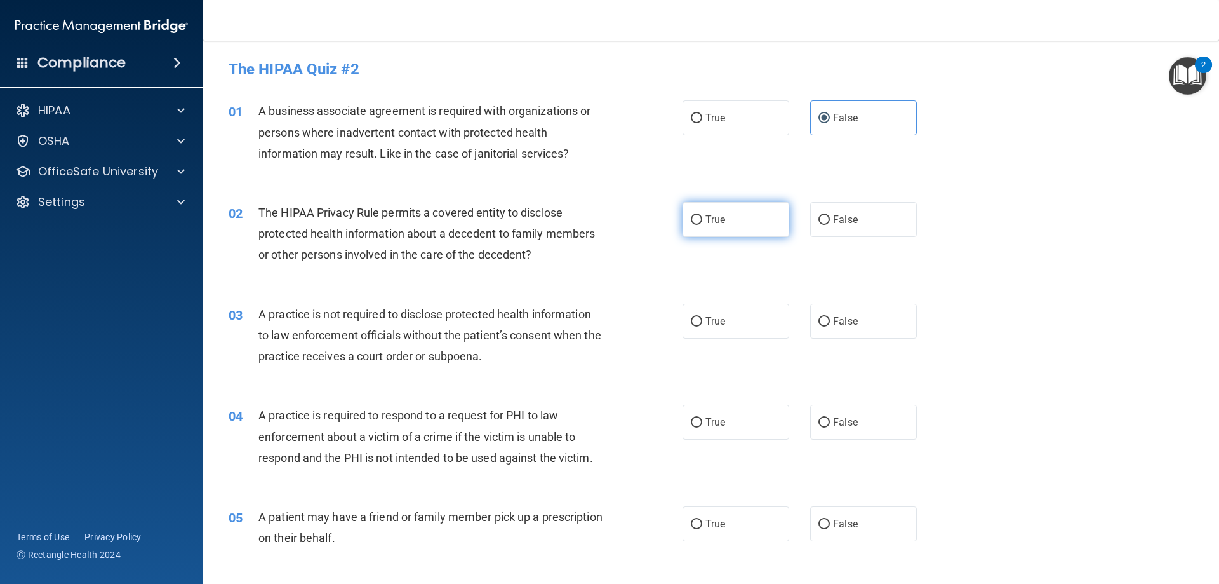
radio input "true"
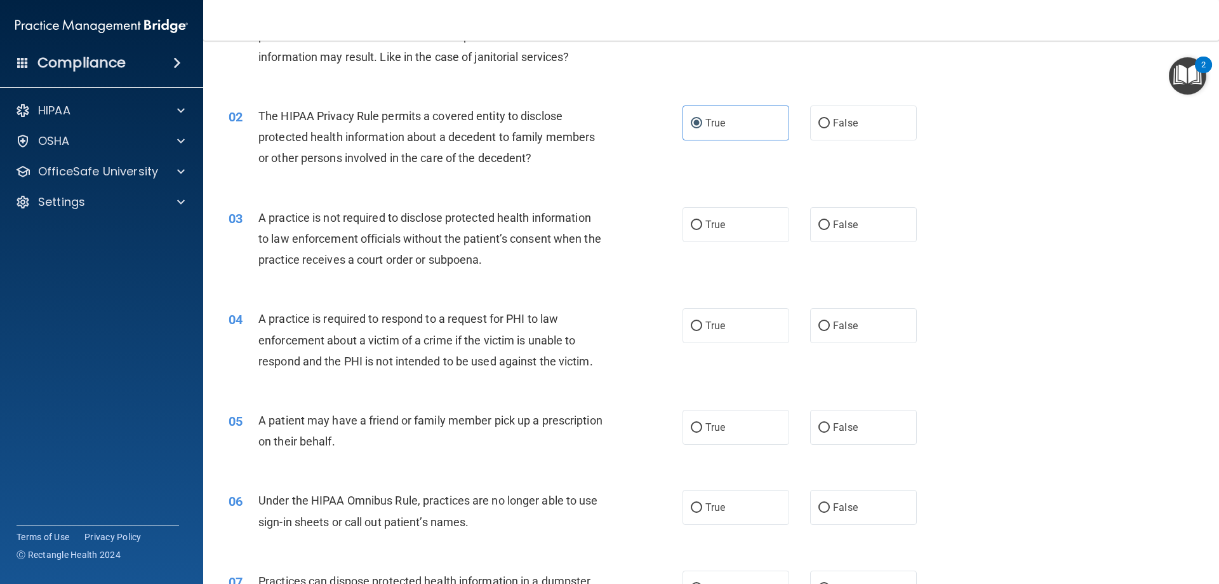
scroll to position [127, 0]
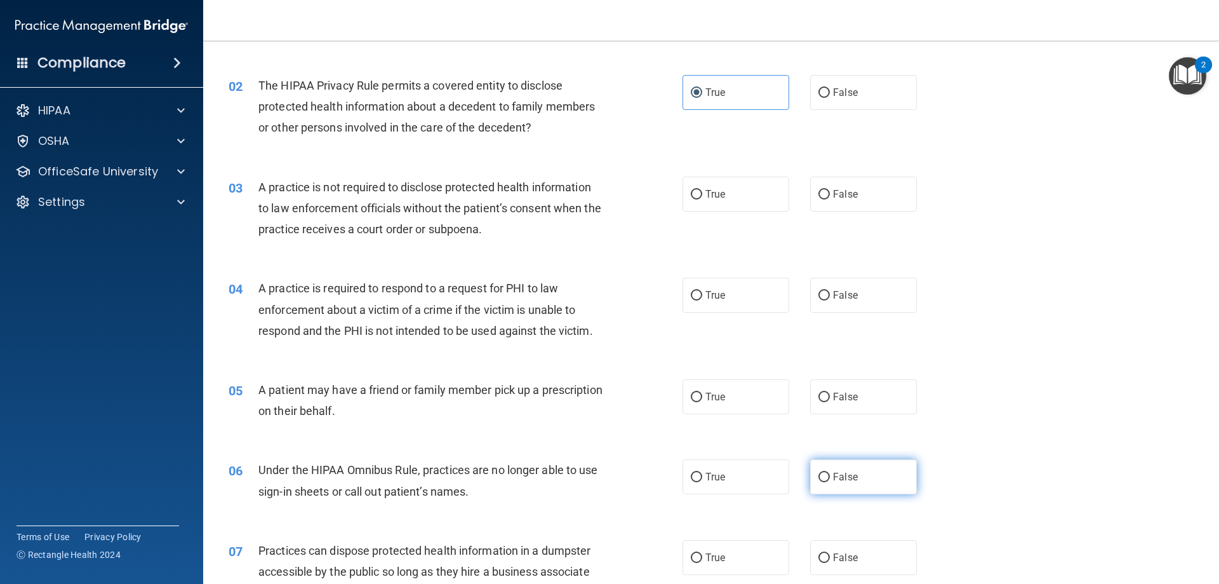
click at [812, 462] on label "False" at bounding box center [863, 476] width 107 height 35
click at [819, 472] on input "False" at bounding box center [824, 477] width 11 height 10
radio input "true"
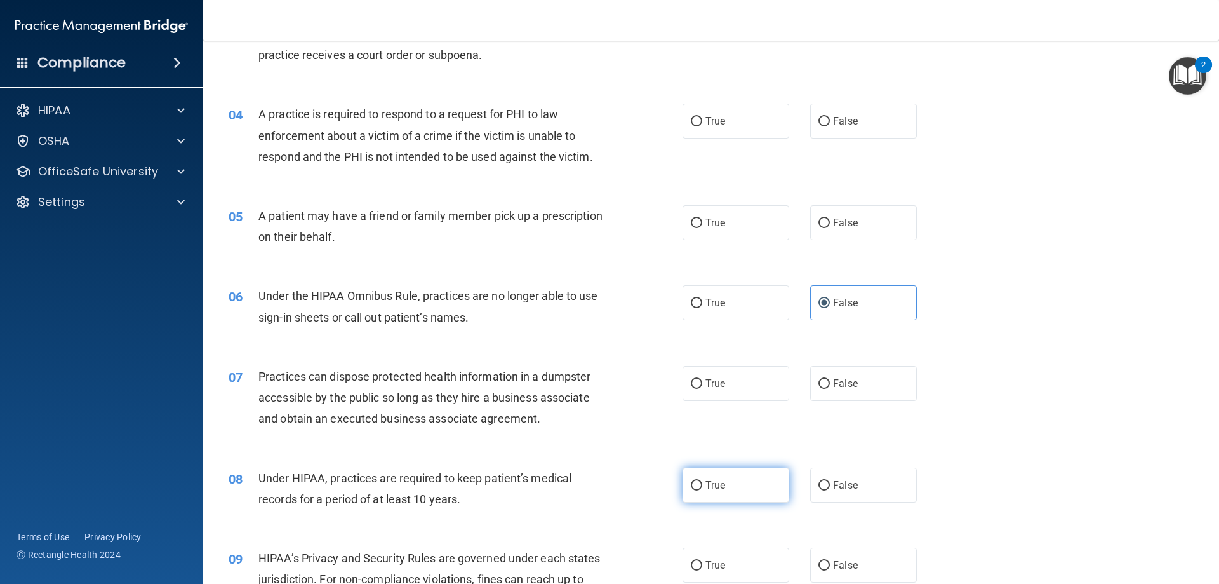
scroll to position [381, 0]
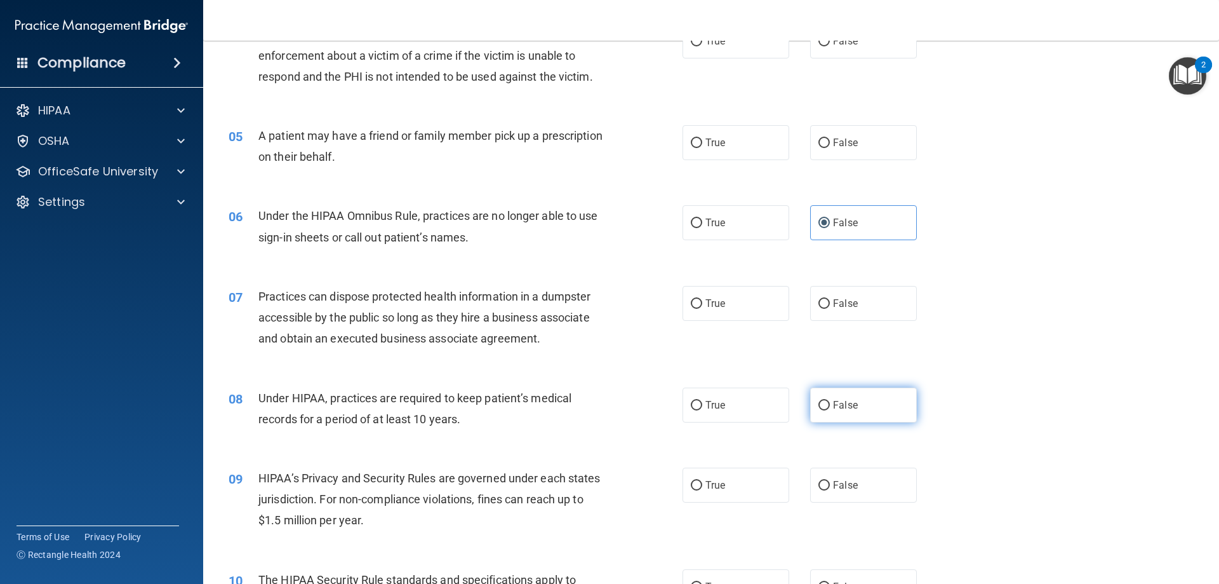
click at [873, 404] on label "False" at bounding box center [863, 404] width 107 height 35
click at [830, 404] on input "False" at bounding box center [824, 406] width 11 height 10
radio input "true"
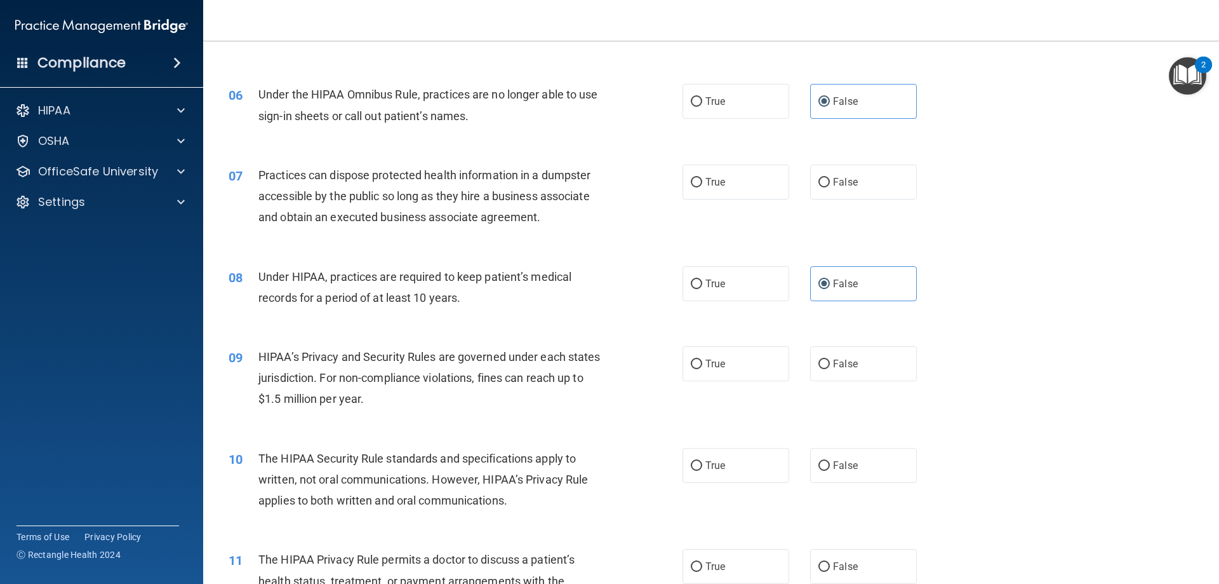
scroll to position [508, 0]
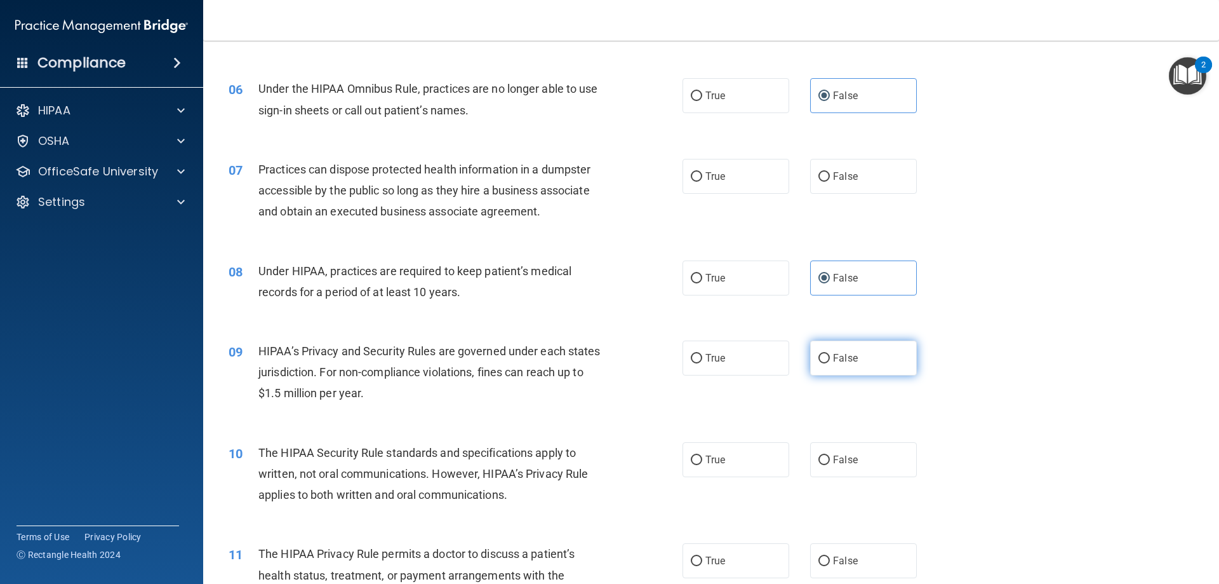
click at [826, 369] on label "False" at bounding box center [863, 357] width 107 height 35
click at [826, 363] on input "False" at bounding box center [824, 359] width 11 height 10
radio input "true"
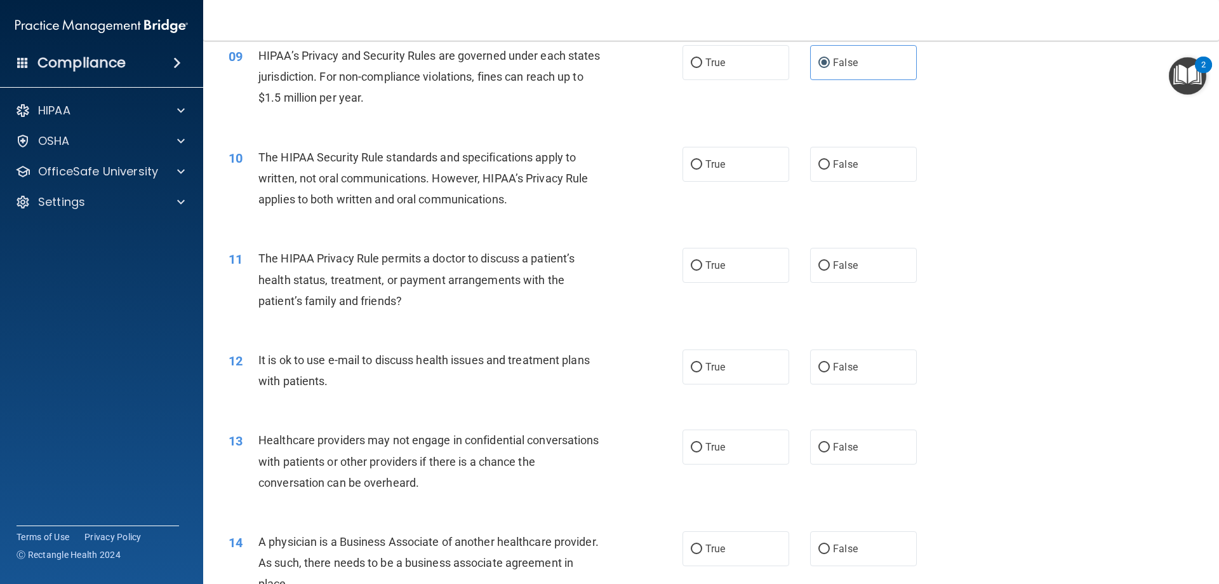
scroll to position [826, 0]
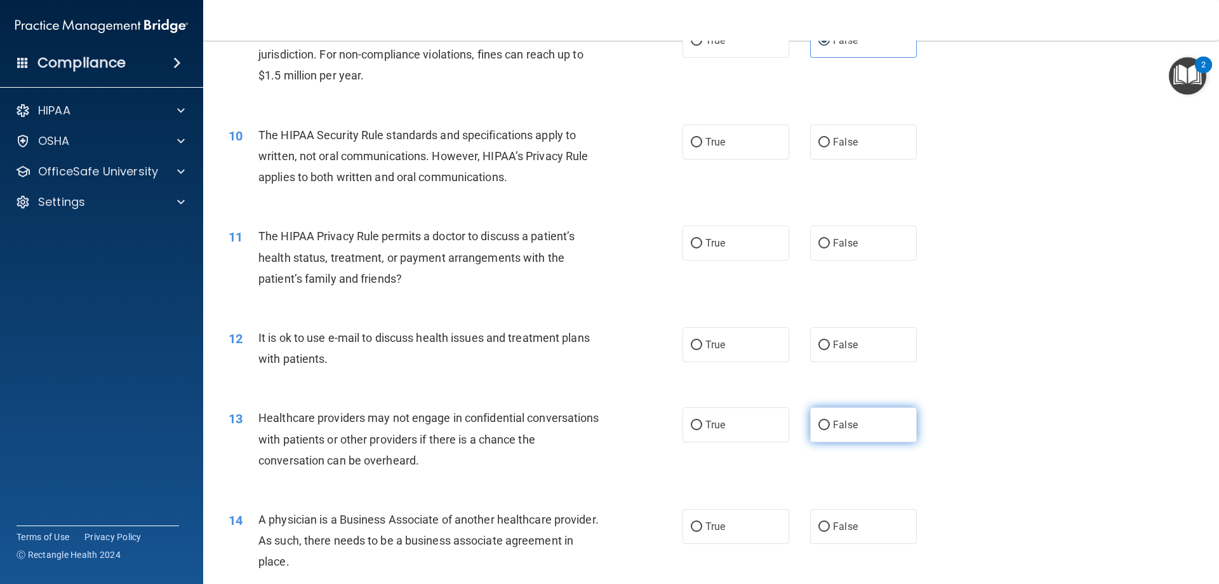
click at [835, 424] on span "False" at bounding box center [845, 425] width 25 height 12
click at [830, 424] on input "False" at bounding box center [824, 425] width 11 height 10
radio input "true"
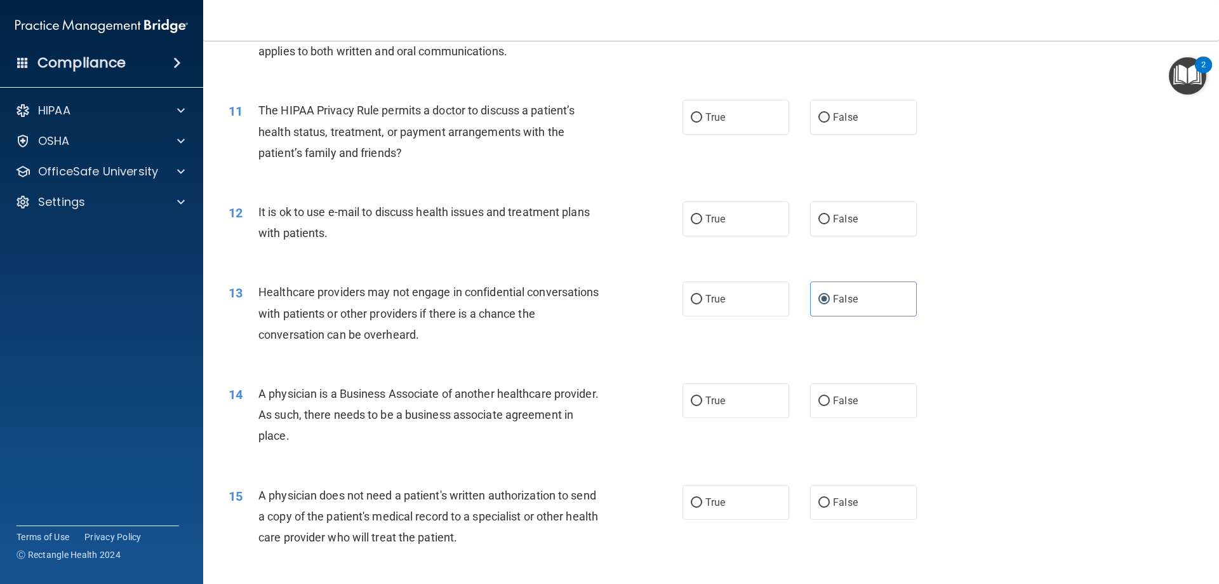
scroll to position [953, 0]
click at [835, 401] on span "False" at bounding box center [845, 399] width 25 height 12
click at [830, 401] on input "False" at bounding box center [824, 400] width 11 height 10
radio input "true"
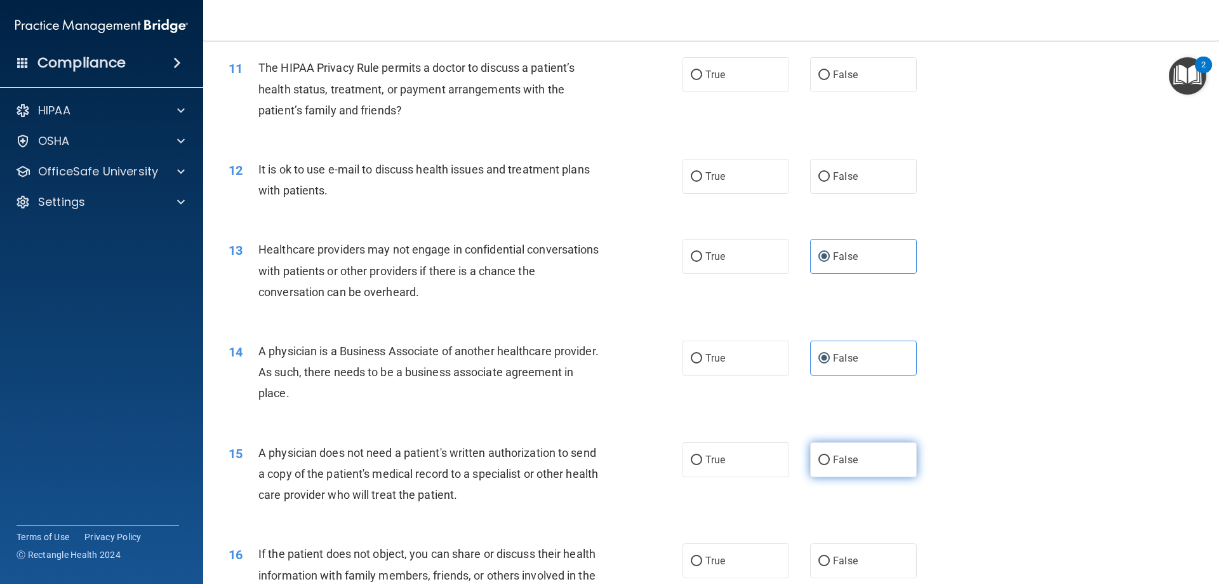
scroll to position [1016, 0]
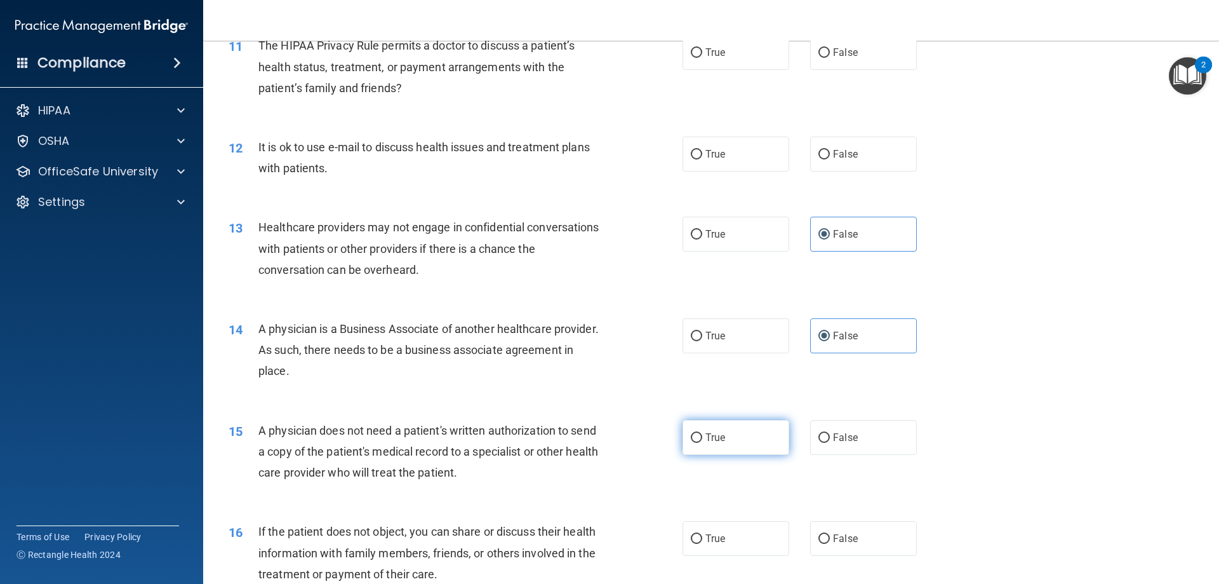
drag, startPoint x: 742, startPoint y: 458, endPoint x: 743, endPoint y: 448, distance: 9.6
click at [742, 456] on div "15 A physician does not need a patient's written authorization to send a copy o…" at bounding box center [711, 455] width 984 height 102
click at [744, 441] on label "True" at bounding box center [736, 437] width 107 height 35
click at [702, 441] on input "True" at bounding box center [696, 438] width 11 height 10
radio input "true"
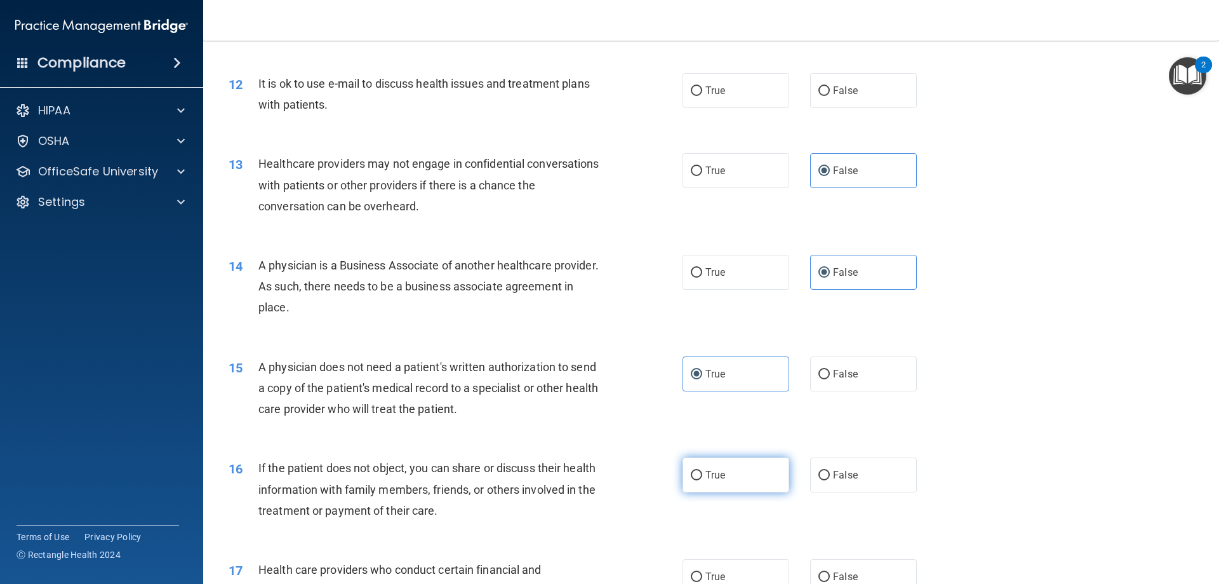
click at [728, 476] on label "True" at bounding box center [736, 474] width 107 height 35
click at [702, 476] on input "True" at bounding box center [696, 476] width 11 height 10
radio input "true"
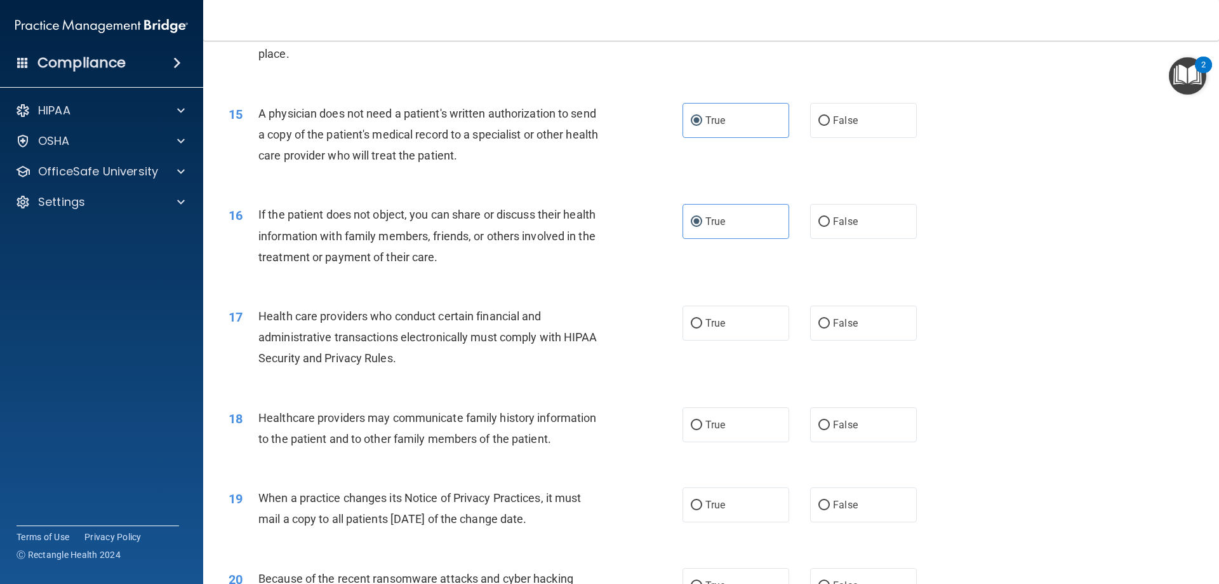
scroll to position [1334, 0]
click at [860, 423] on label "False" at bounding box center [863, 423] width 107 height 35
click at [830, 423] on input "False" at bounding box center [824, 425] width 11 height 10
radio input "true"
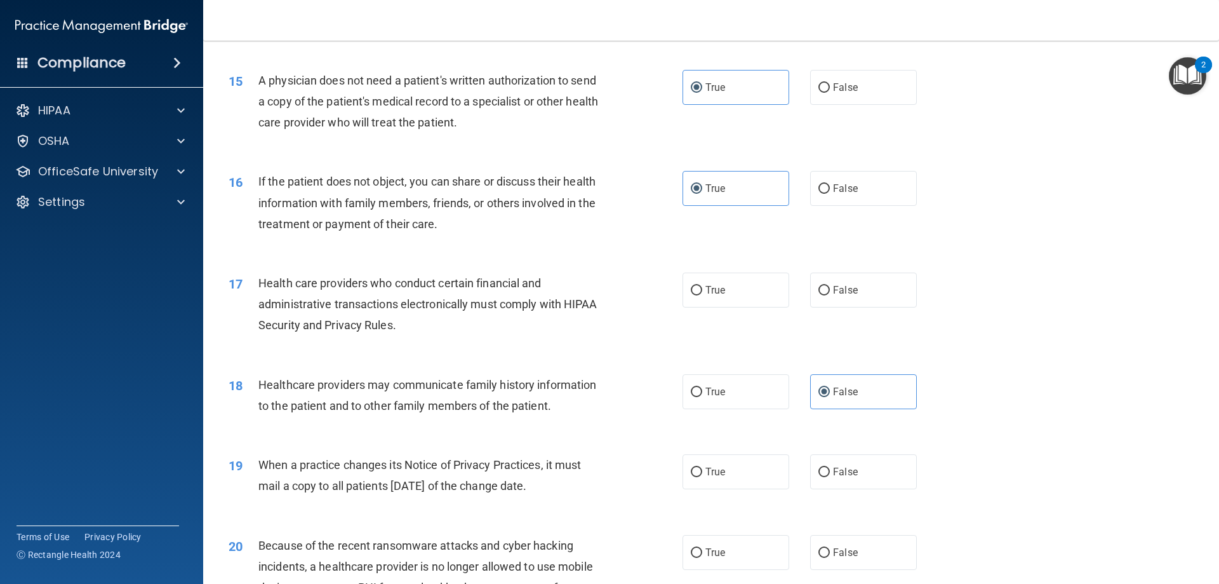
scroll to position [1461, 0]
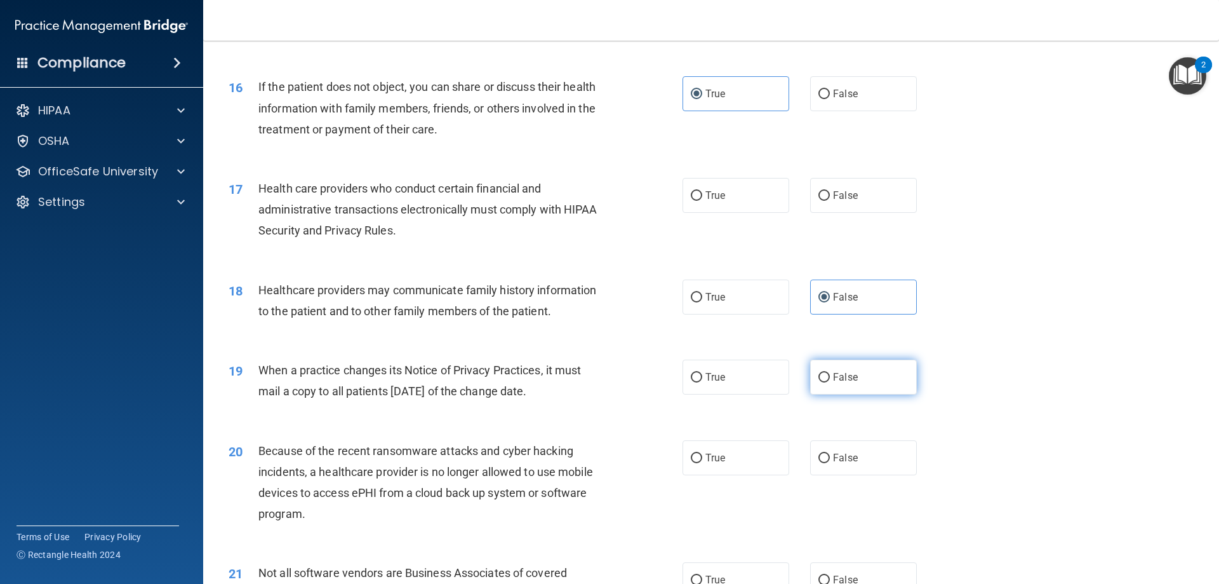
click at [852, 368] on label "False" at bounding box center [863, 376] width 107 height 35
click at [830, 373] on input "False" at bounding box center [824, 378] width 11 height 10
radio input "true"
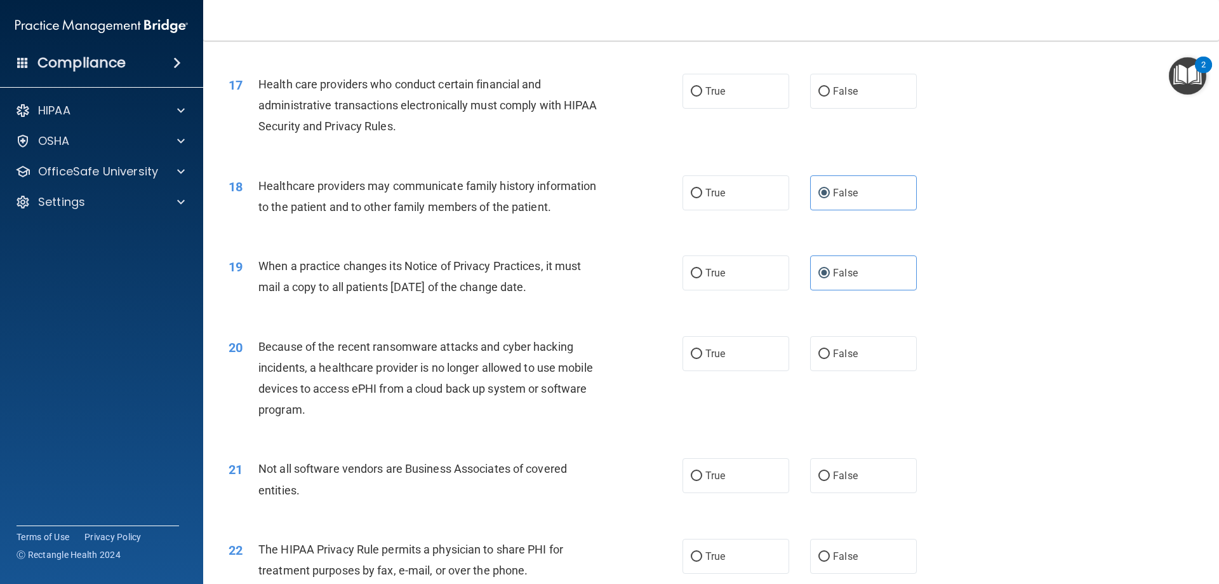
scroll to position [1588, 0]
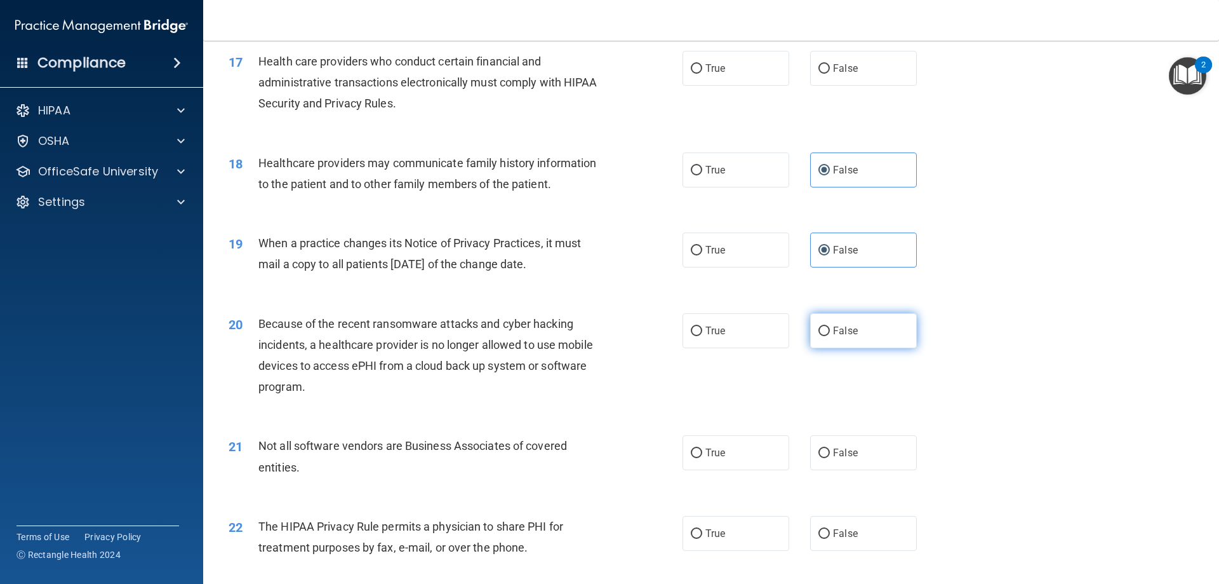
click at [836, 318] on label "False" at bounding box center [863, 330] width 107 height 35
click at [830, 326] on input "False" at bounding box center [824, 331] width 11 height 10
radio input "true"
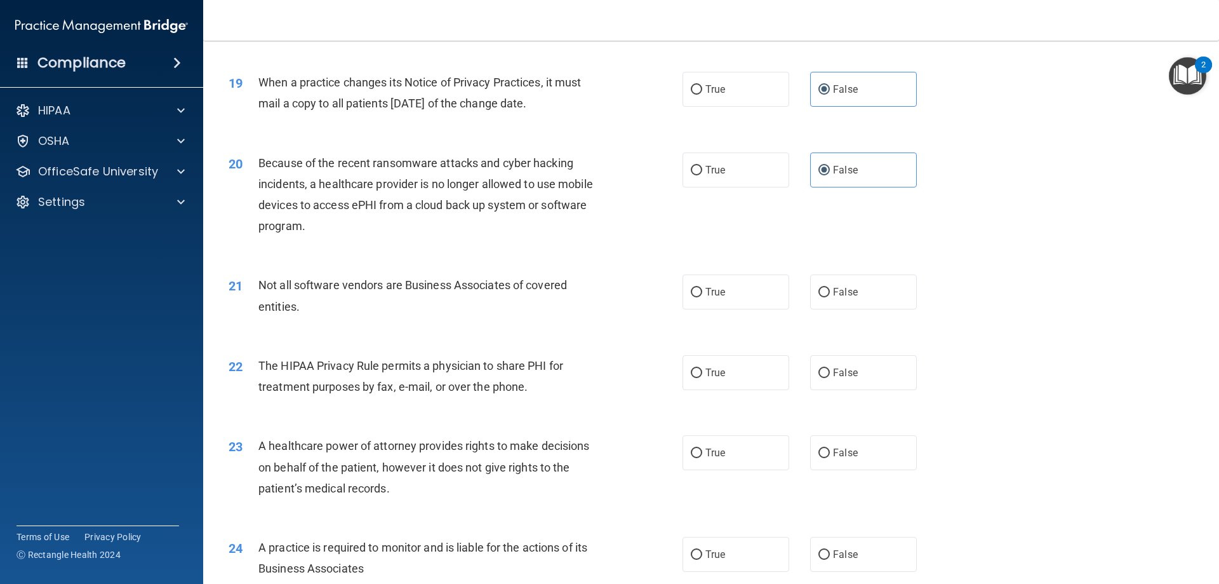
scroll to position [1778, 0]
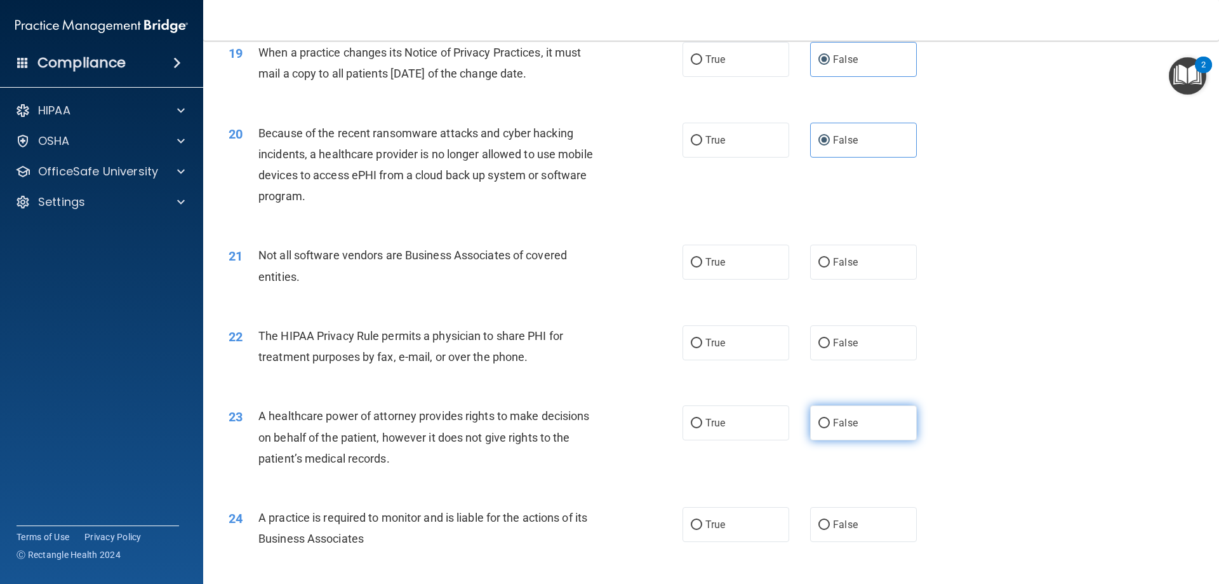
click at [811, 419] on label "False" at bounding box center [863, 422] width 107 height 35
click at [819, 419] on input "False" at bounding box center [824, 424] width 11 height 10
radio input "true"
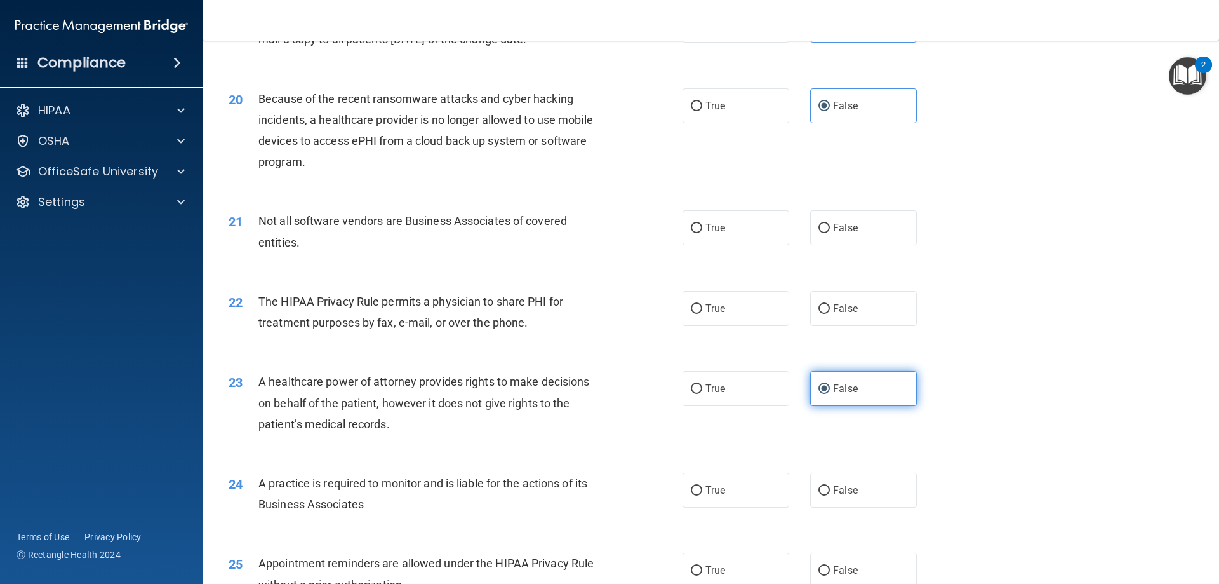
scroll to position [1905, 0]
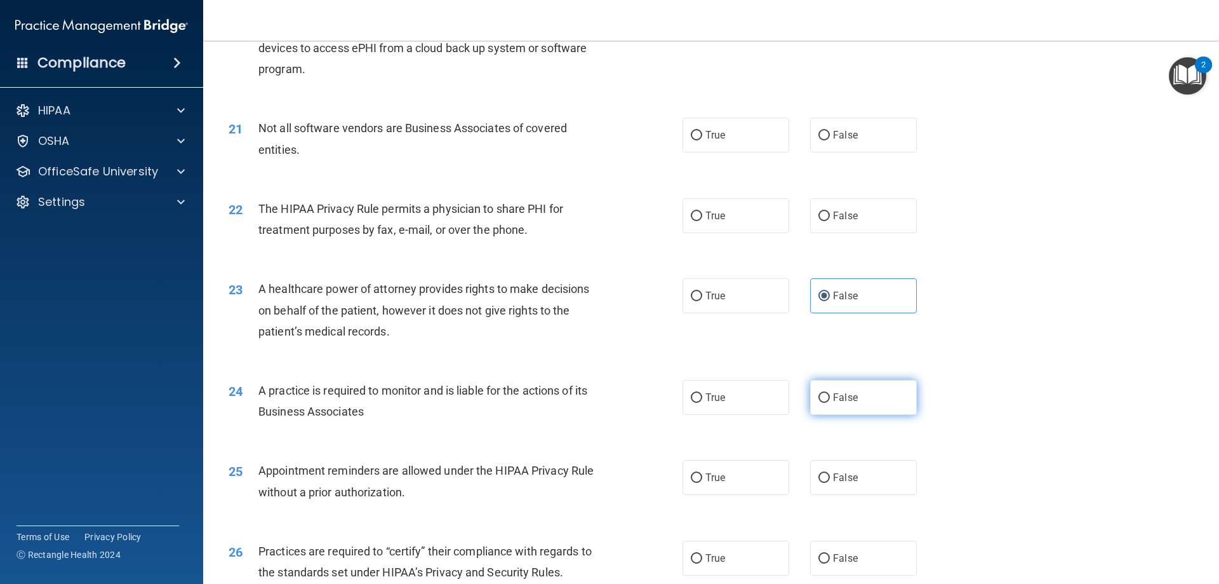
click at [866, 391] on label "False" at bounding box center [863, 397] width 107 height 35
click at [830, 393] on input "False" at bounding box center [824, 398] width 11 height 10
radio input "true"
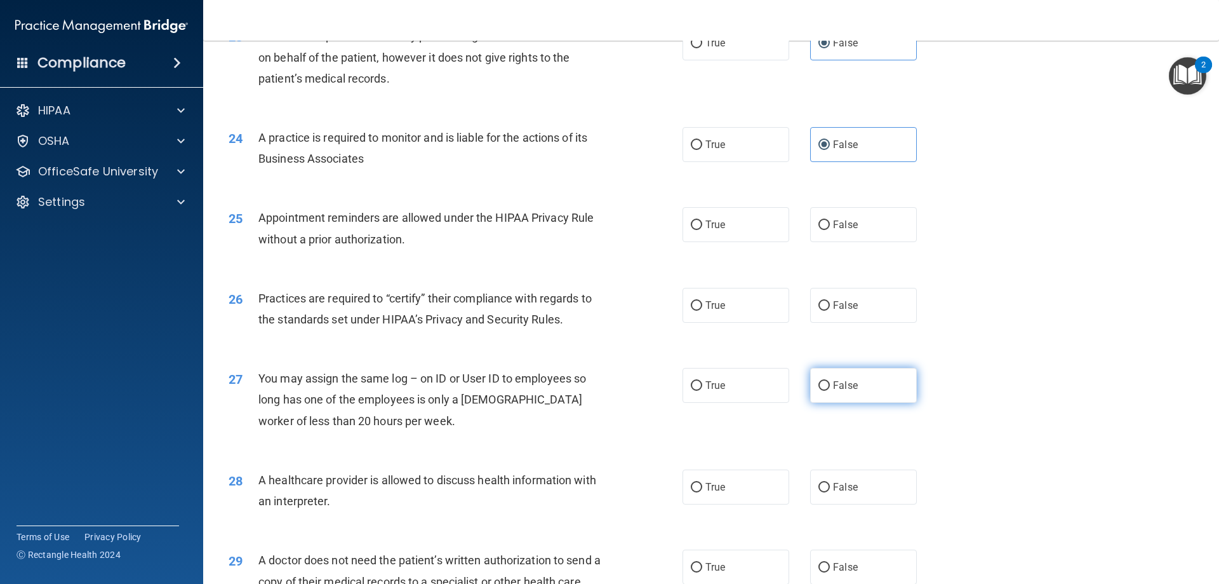
scroll to position [2159, 0]
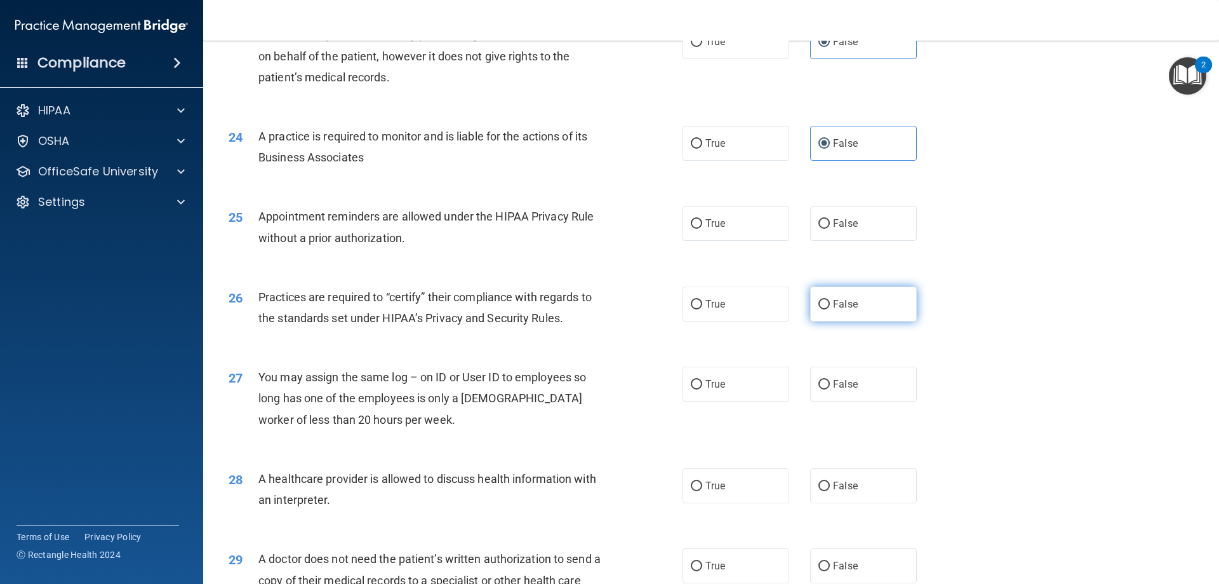
click at [867, 291] on label "False" at bounding box center [863, 303] width 107 height 35
click at [830, 300] on input "False" at bounding box center [824, 305] width 11 height 10
radio input "true"
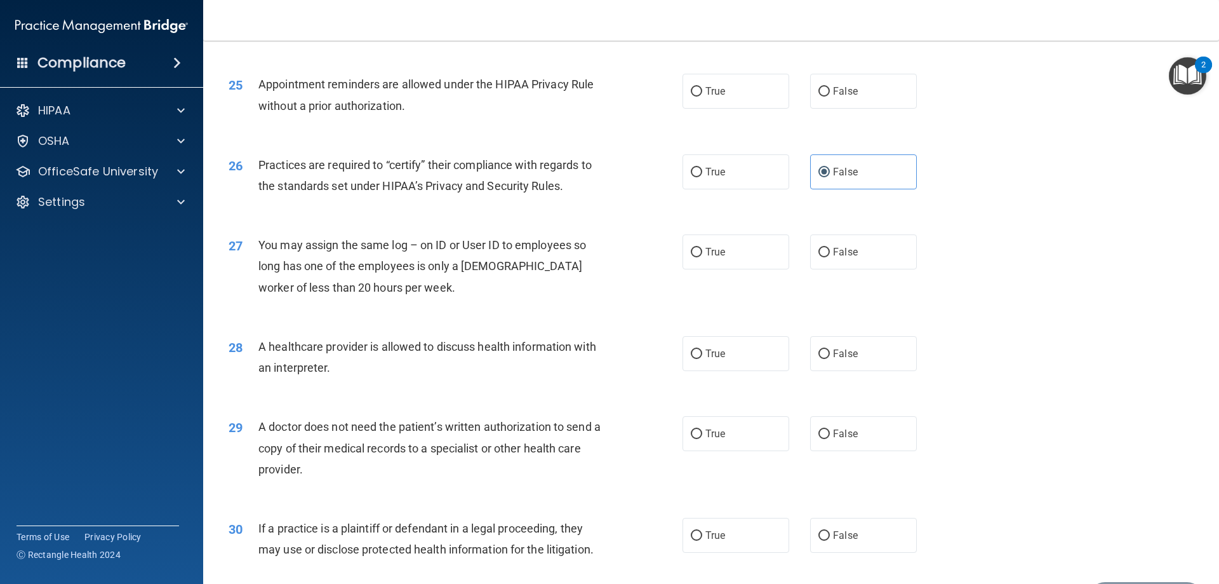
scroll to position [2350, 0]
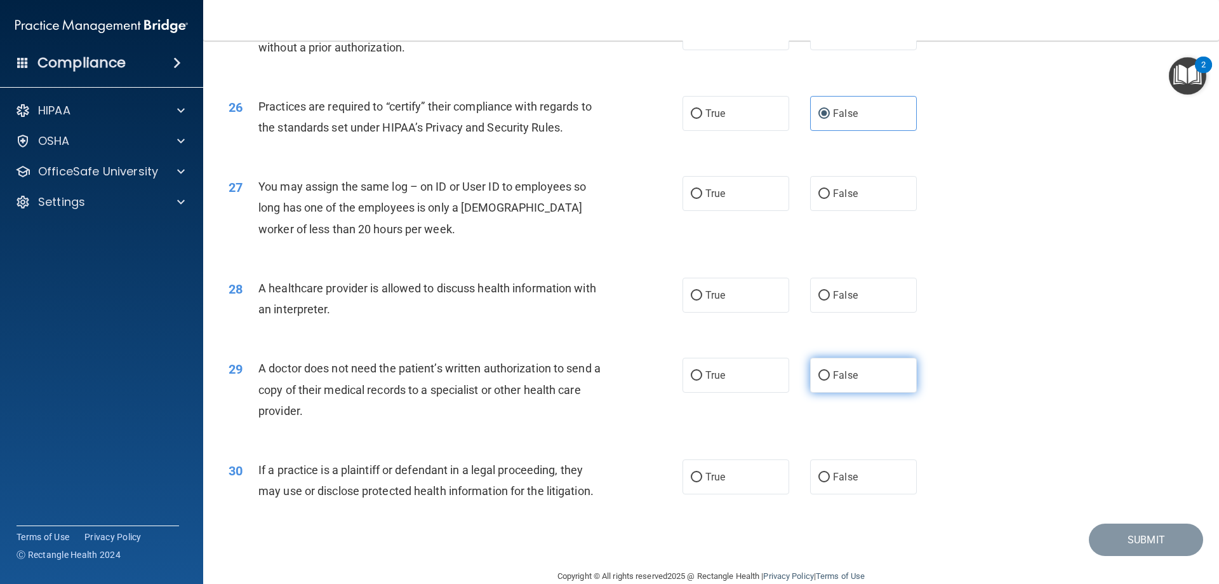
click at [855, 376] on label "False" at bounding box center [863, 375] width 107 height 35
click at [830, 376] on input "False" at bounding box center [824, 376] width 11 height 10
radio input "true"
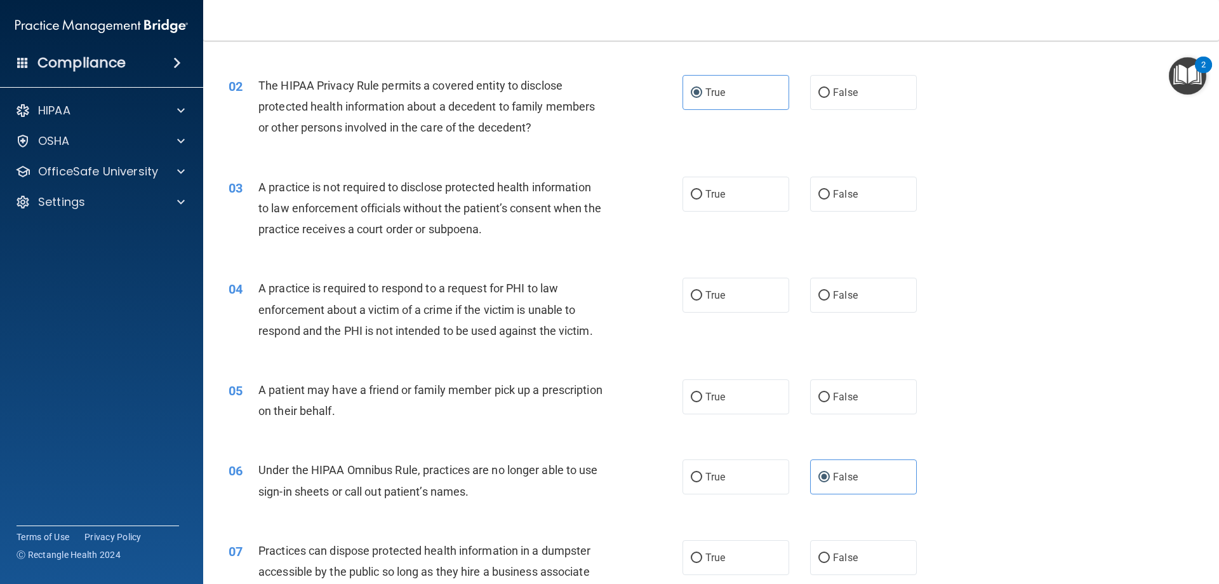
scroll to position [0, 0]
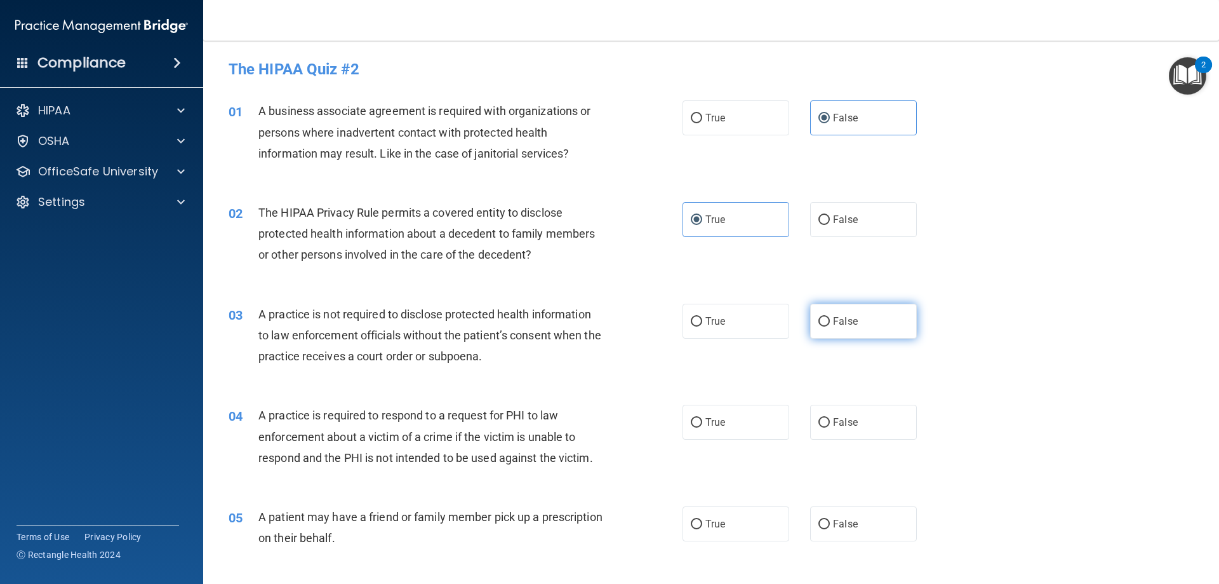
click at [834, 325] on span "False" at bounding box center [845, 321] width 25 height 12
click at [830, 325] on input "False" at bounding box center [824, 322] width 11 height 10
radio input "true"
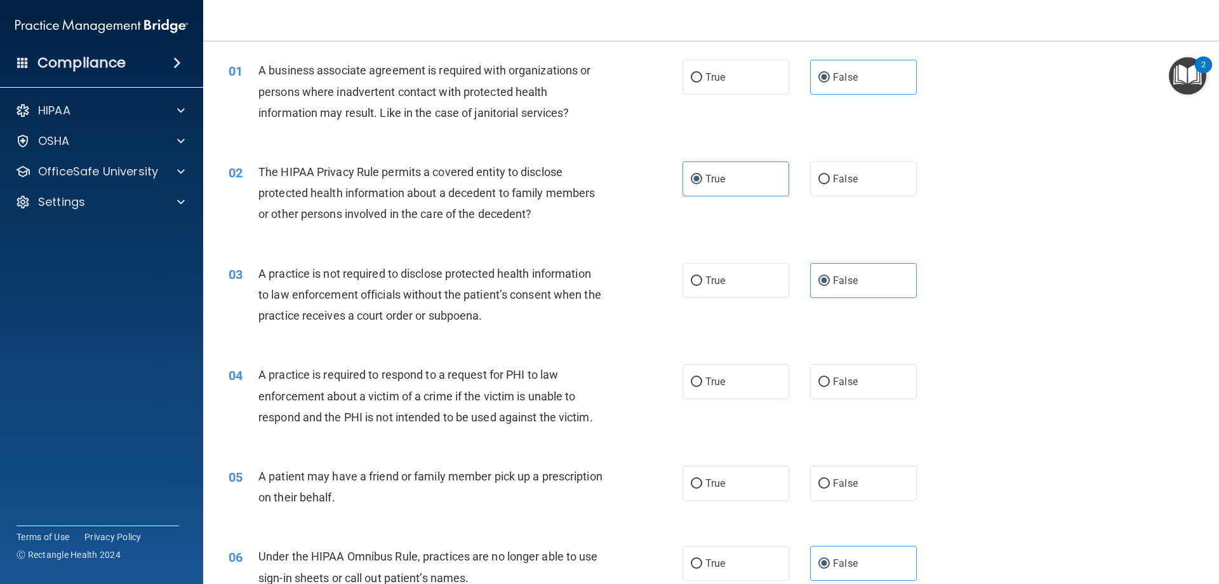
scroll to position [64, 0]
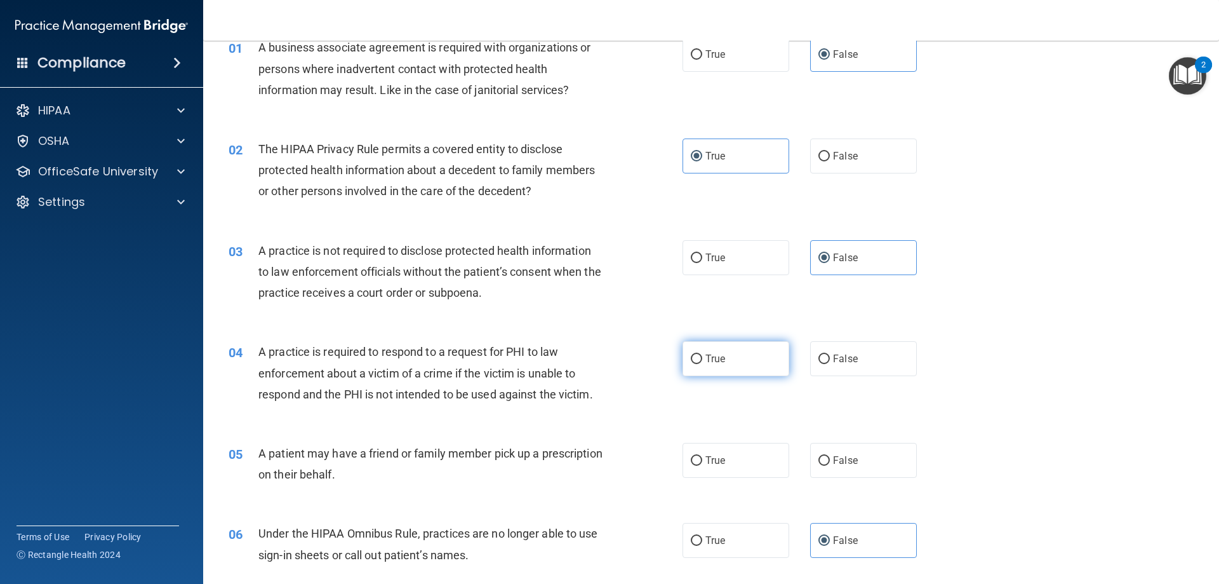
click at [734, 362] on label "True" at bounding box center [736, 358] width 107 height 35
click at [702, 362] on input "True" at bounding box center [696, 359] width 11 height 10
radio input "true"
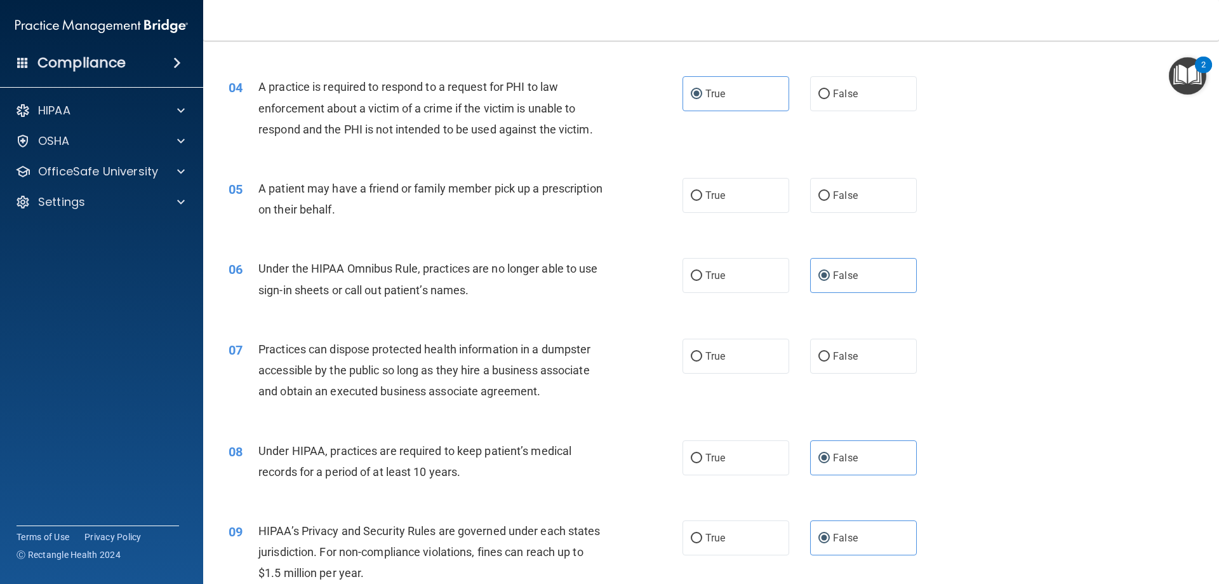
scroll to position [381, 0]
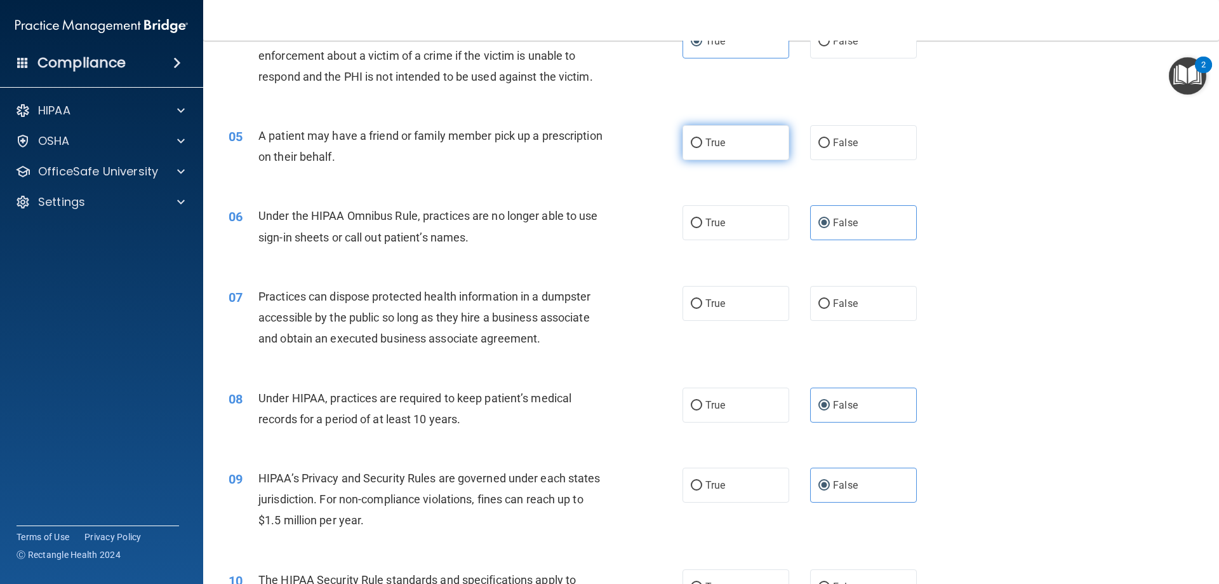
click at [718, 137] on span "True" at bounding box center [716, 143] width 20 height 12
click at [702, 138] on input "True" at bounding box center [696, 143] width 11 height 10
radio input "true"
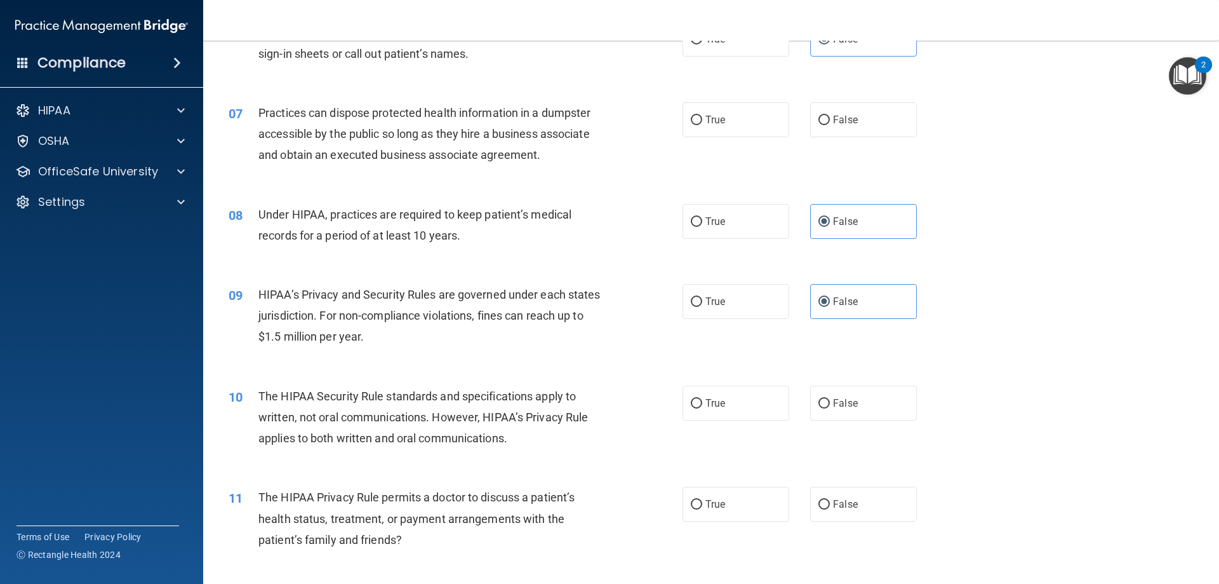
scroll to position [572, 0]
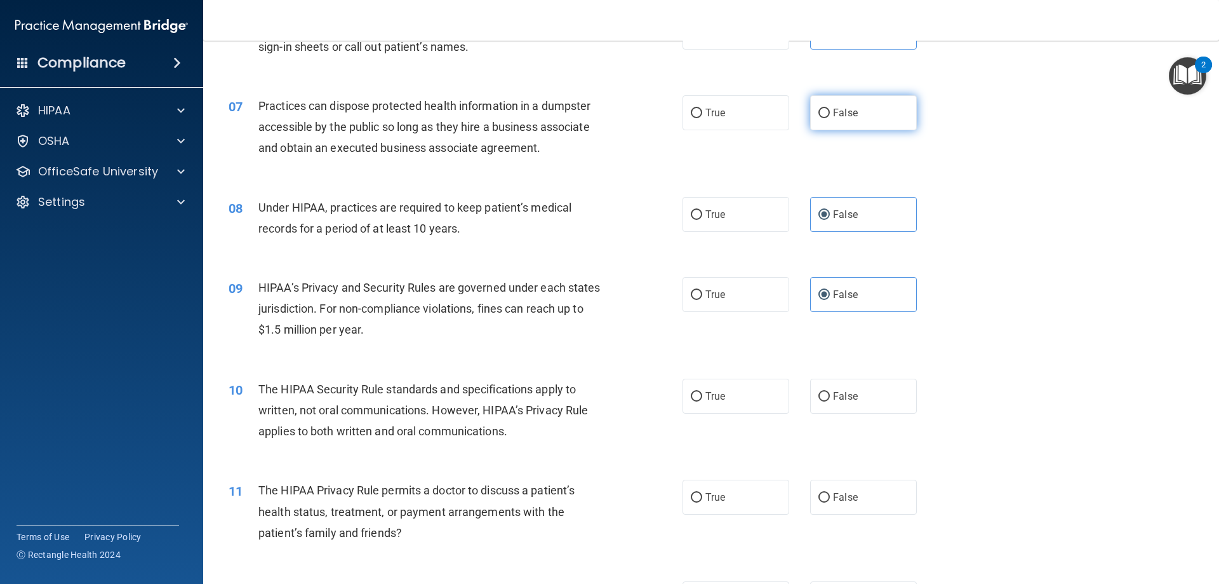
click at [869, 110] on label "False" at bounding box center [863, 112] width 107 height 35
click at [830, 110] on input "False" at bounding box center [824, 114] width 11 height 10
radio input "true"
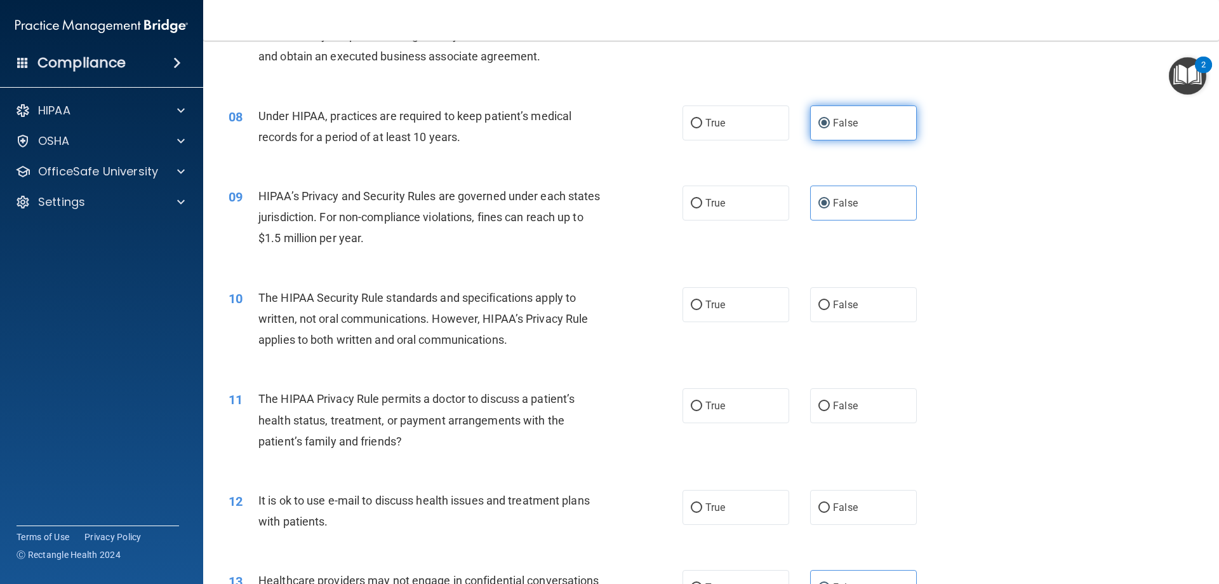
scroll to position [762, 0]
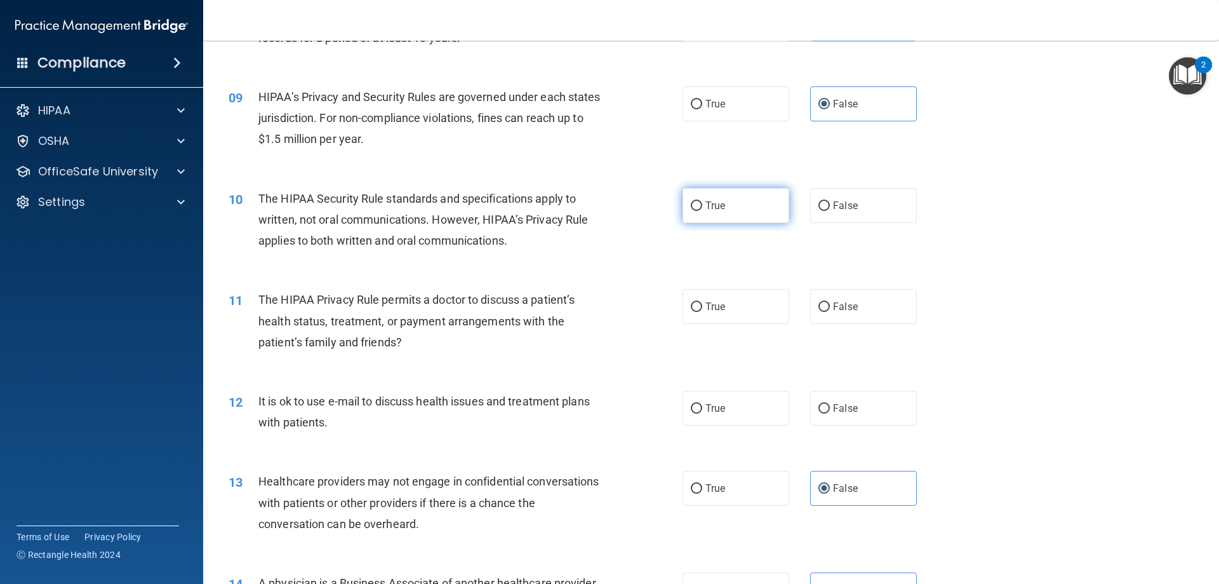
click at [713, 219] on label "True" at bounding box center [736, 205] width 107 height 35
click at [702, 211] on input "True" at bounding box center [696, 206] width 11 height 10
radio input "true"
click at [709, 305] on span "True" at bounding box center [716, 306] width 20 height 12
click at [702, 305] on input "True" at bounding box center [696, 307] width 11 height 10
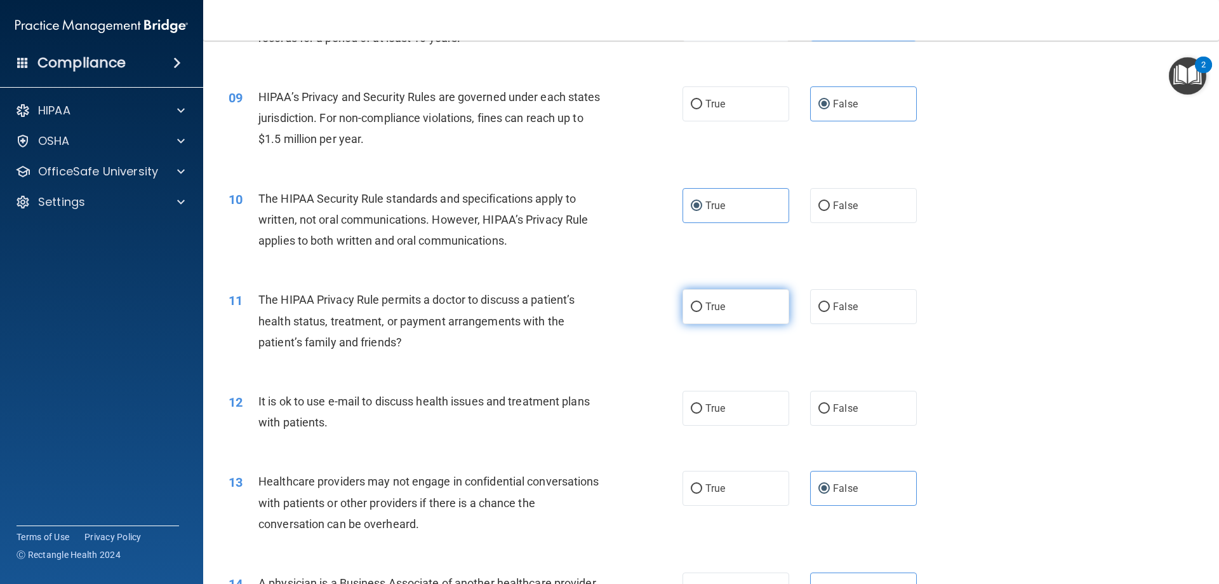
radio input "true"
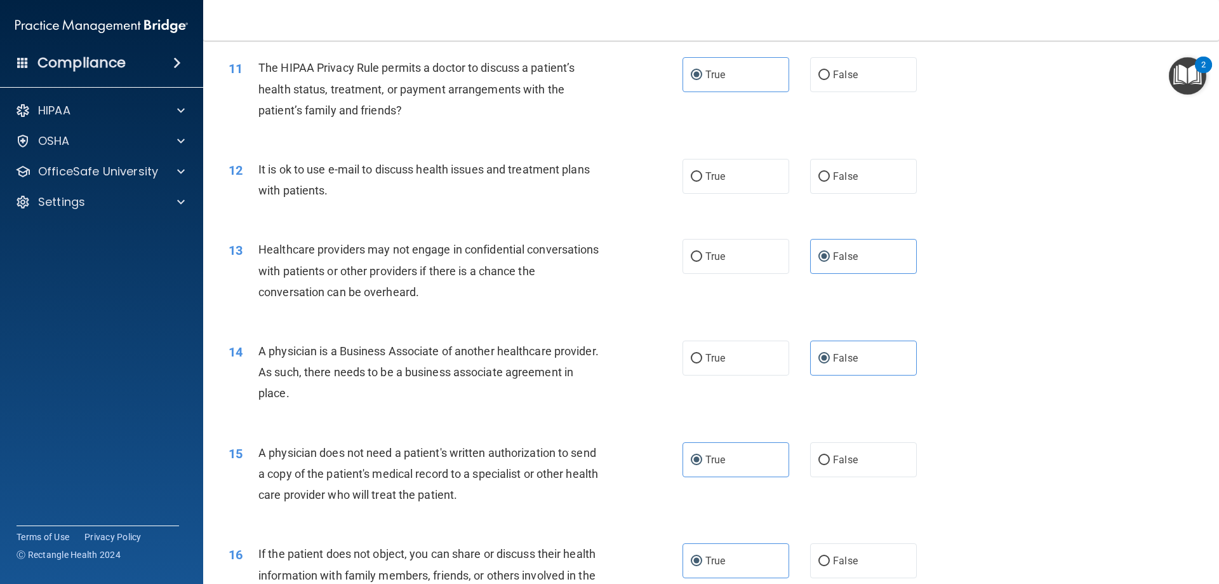
scroll to position [1016, 0]
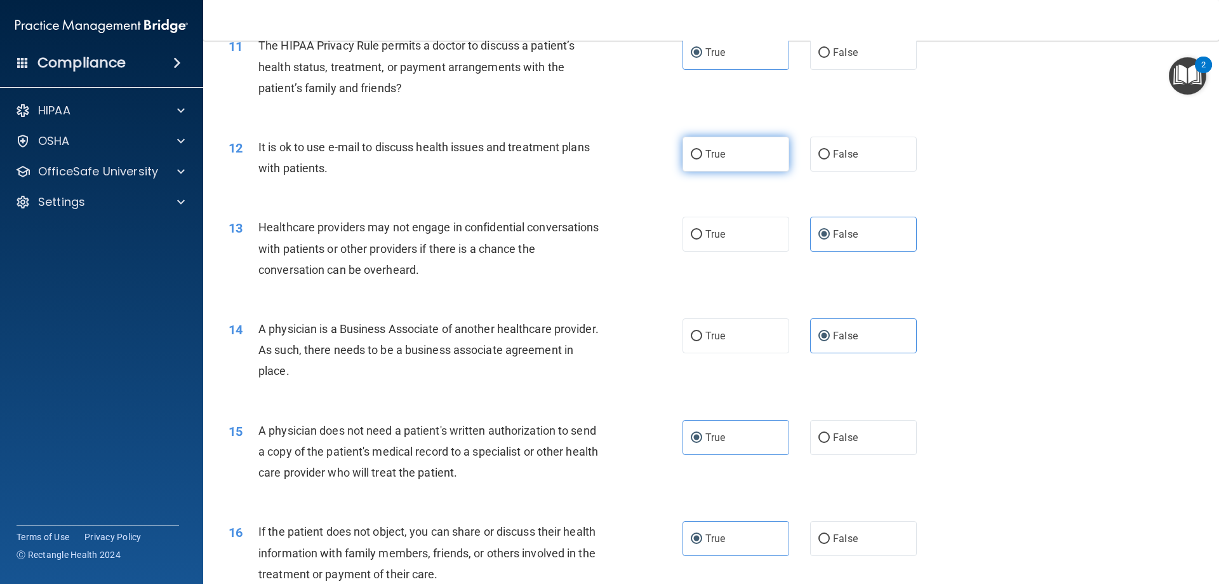
click at [719, 145] on label "True" at bounding box center [736, 154] width 107 height 35
click at [702, 150] on input "True" at bounding box center [696, 155] width 11 height 10
radio input "true"
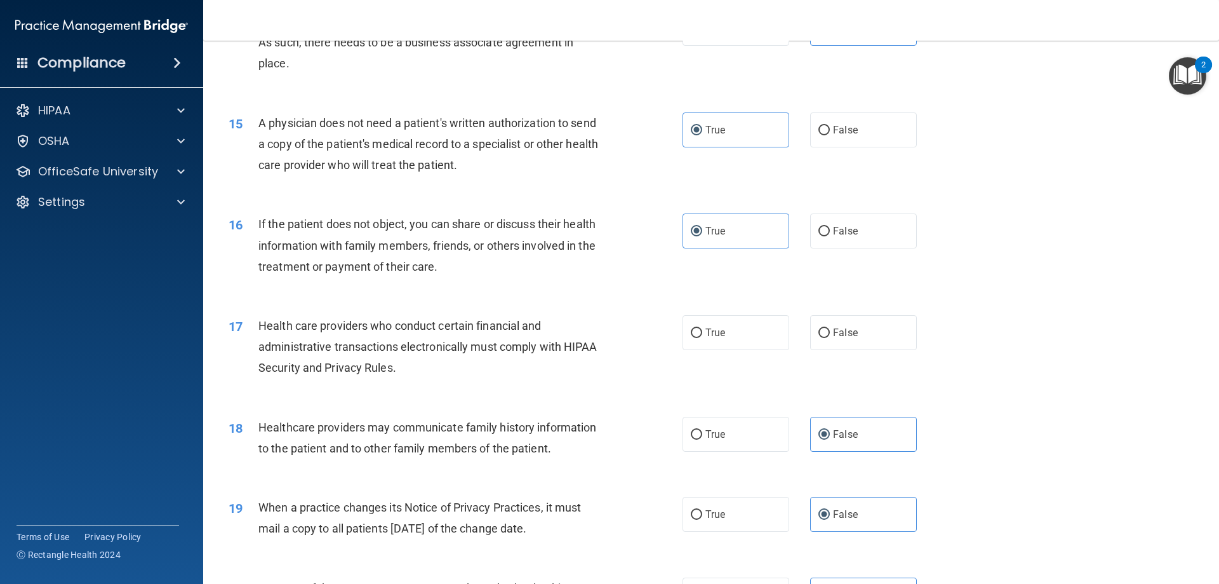
scroll to position [1397, 0]
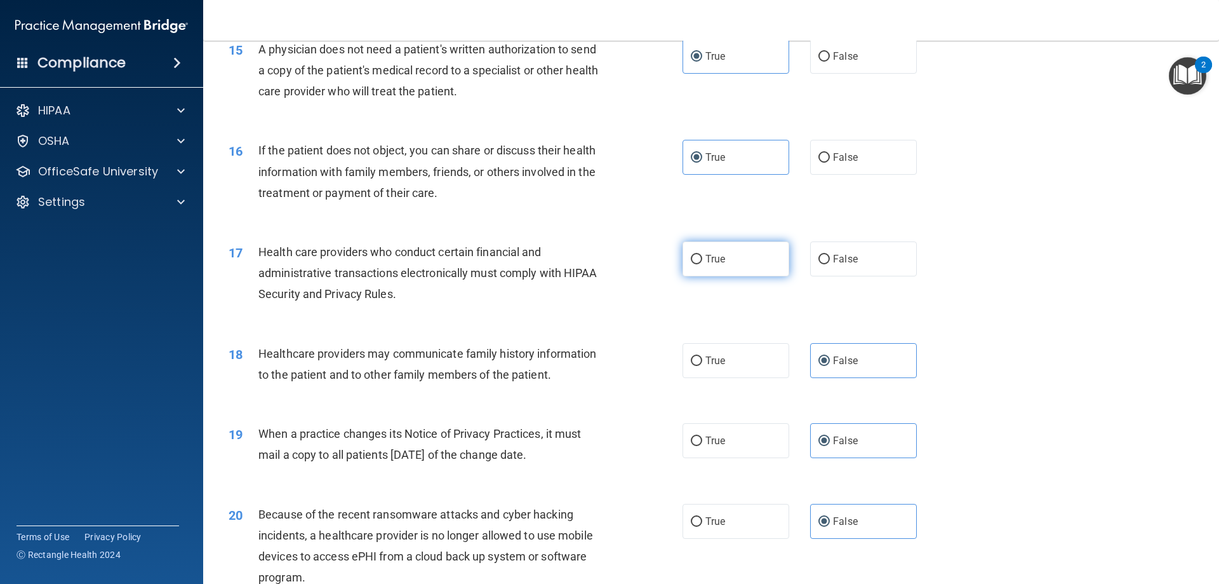
click at [715, 243] on label "True" at bounding box center [736, 258] width 107 height 35
click at [702, 255] on input "True" at bounding box center [696, 260] width 11 height 10
radio input "true"
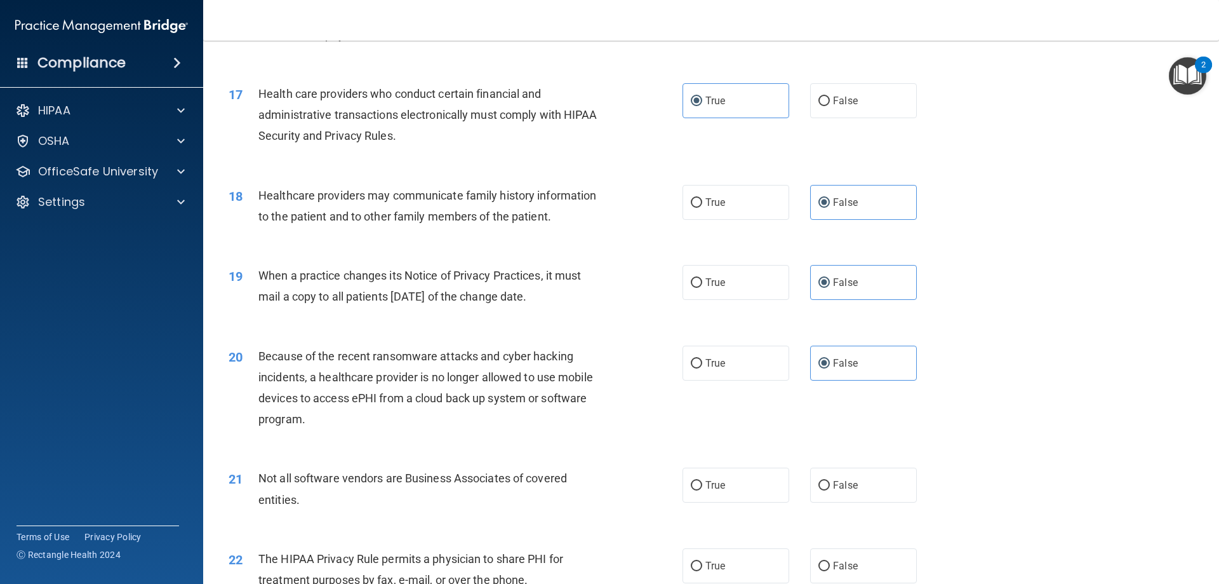
scroll to position [1588, 0]
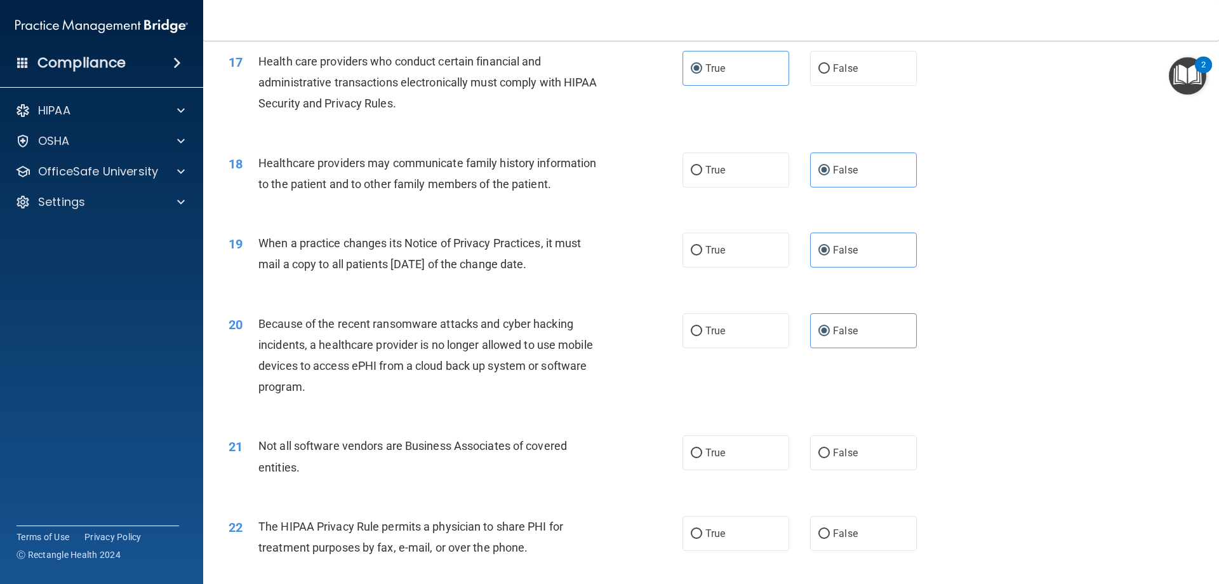
drag, startPoint x: 702, startPoint y: 255, endPoint x: 540, endPoint y: 219, distance: 165.9
click at [540, 219] on div "19 When a practice changes its Notice of Privacy Practices, it must mail a copy…" at bounding box center [711, 257] width 984 height 80
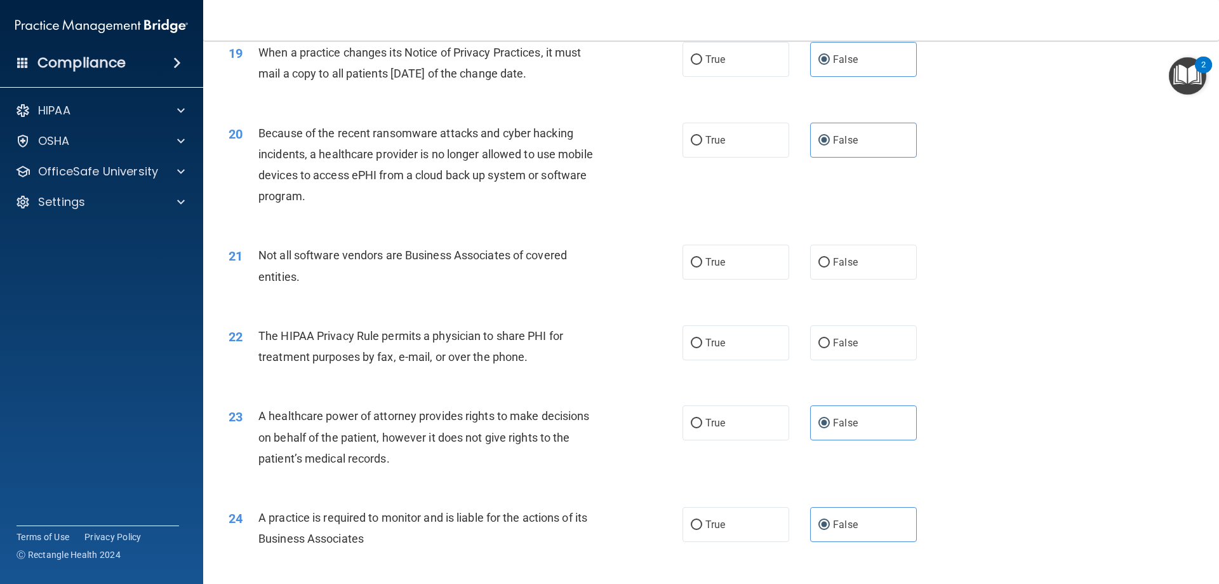
scroll to position [1842, 0]
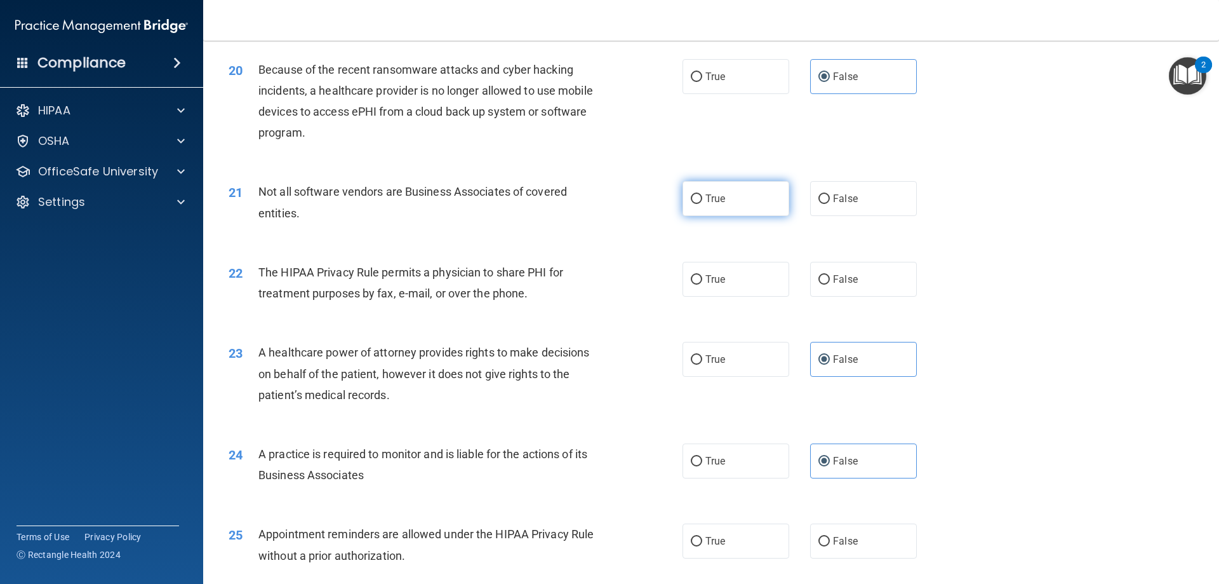
click at [749, 199] on label "True" at bounding box center [736, 198] width 107 height 35
click at [702, 199] on input "True" at bounding box center [696, 199] width 11 height 10
radio input "true"
click at [739, 276] on label "True" at bounding box center [736, 279] width 107 height 35
click at [702, 276] on input "True" at bounding box center [696, 280] width 11 height 10
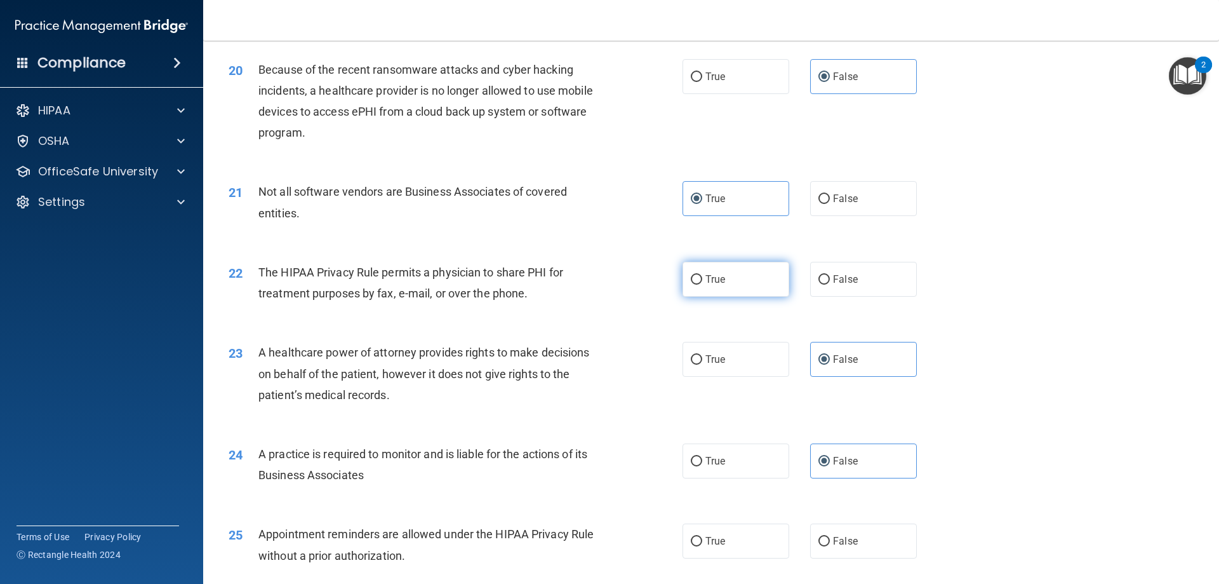
radio input "true"
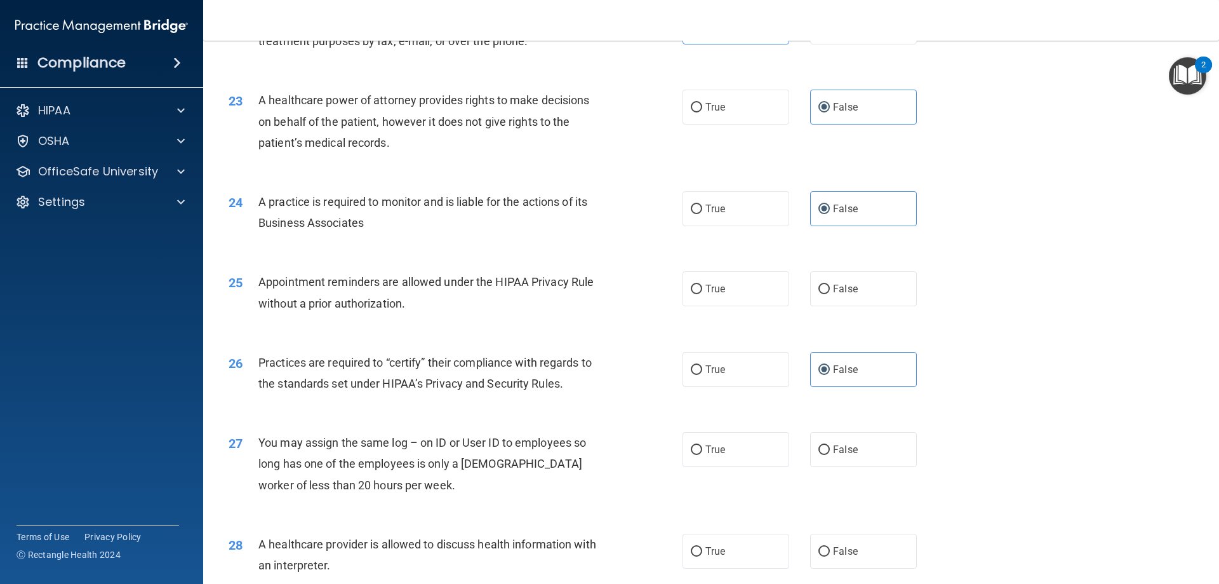
scroll to position [2096, 0]
click at [725, 267] on div "25 Appointment reminders are allowed under the HIPAA Privacy Rule without a pri…" at bounding box center [711, 293] width 984 height 80
click at [721, 288] on label "True" at bounding box center [736, 286] width 107 height 35
click at [702, 288] on input "True" at bounding box center [696, 288] width 11 height 10
radio input "true"
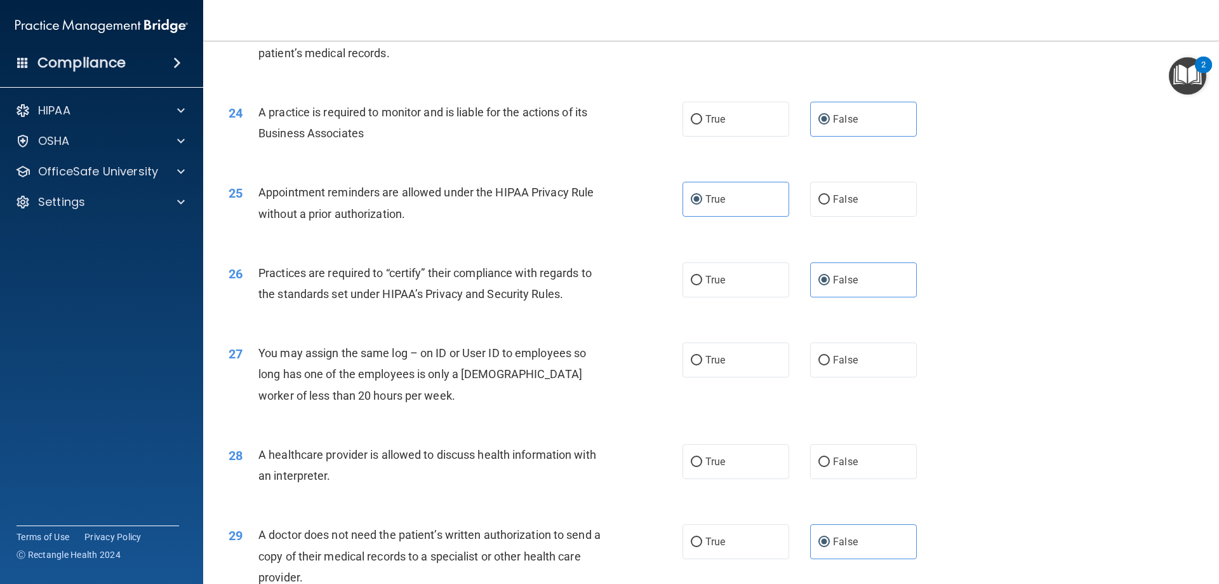
scroll to position [2223, 0]
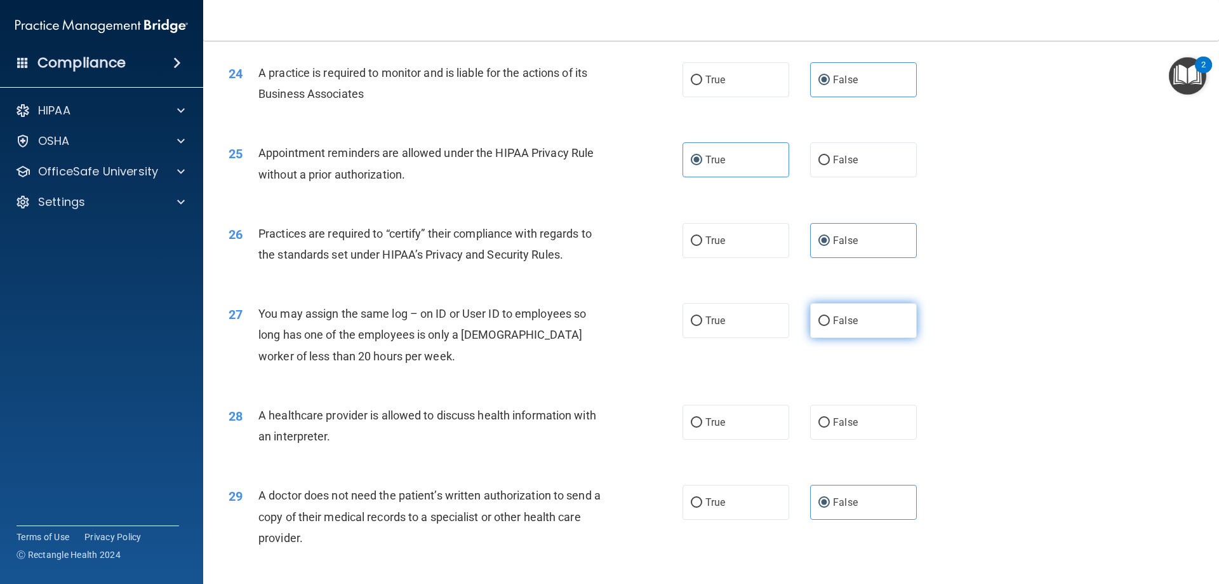
click at [861, 325] on label "False" at bounding box center [863, 320] width 107 height 35
click at [830, 325] on input "False" at bounding box center [824, 321] width 11 height 10
radio input "true"
click at [747, 419] on label "True" at bounding box center [736, 422] width 107 height 35
click at [702, 419] on input "True" at bounding box center [696, 423] width 11 height 10
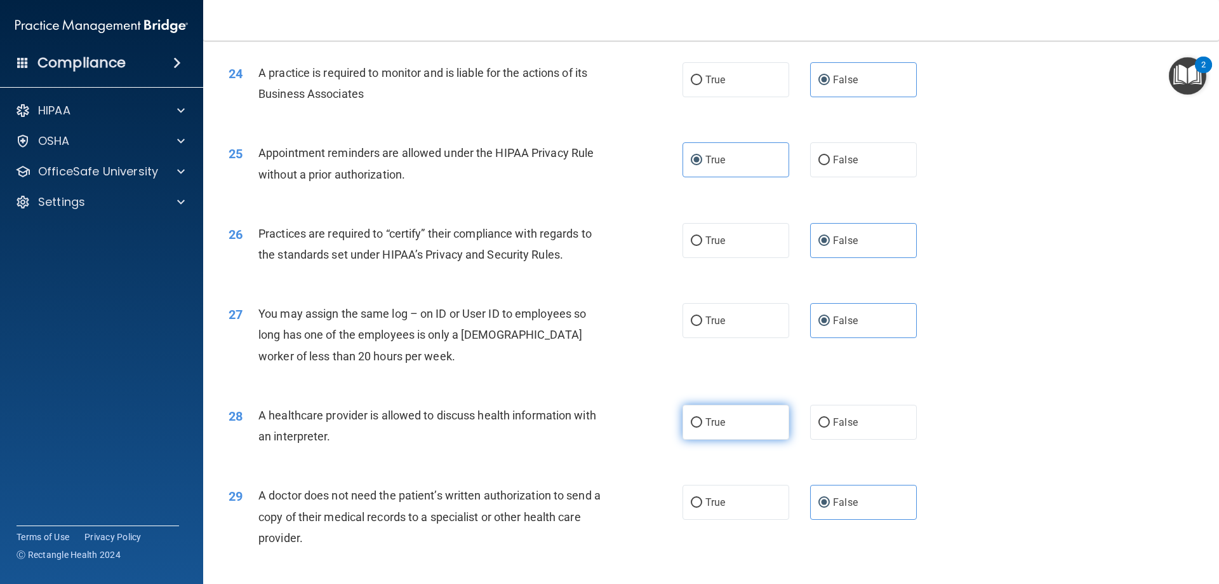
radio input "true"
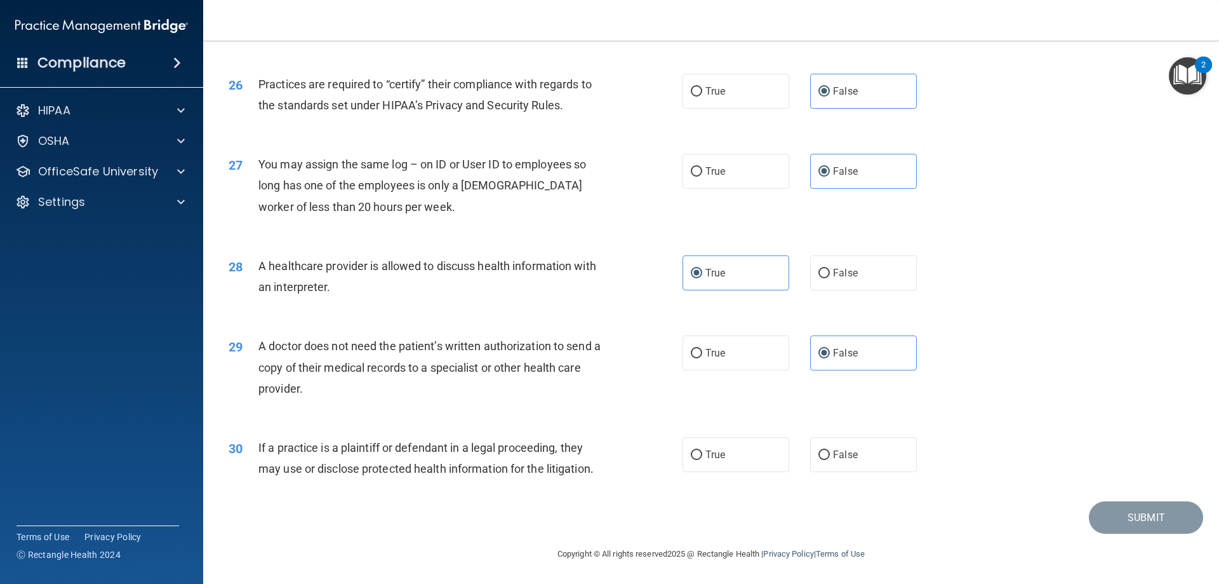
scroll to position [2373, 0]
click at [716, 451] on span "True" at bounding box center [716, 454] width 20 height 12
click at [702, 451] on input "True" at bounding box center [696, 455] width 11 height 10
radio input "true"
click at [1114, 516] on button "Submit" at bounding box center [1146, 516] width 114 height 32
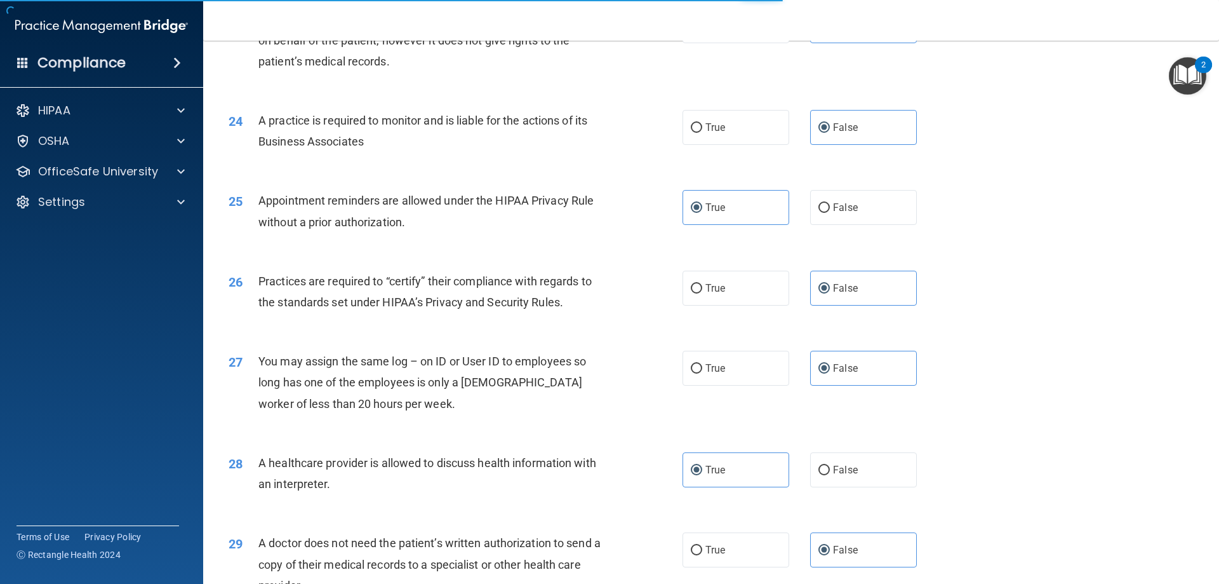
scroll to position [2119, 0]
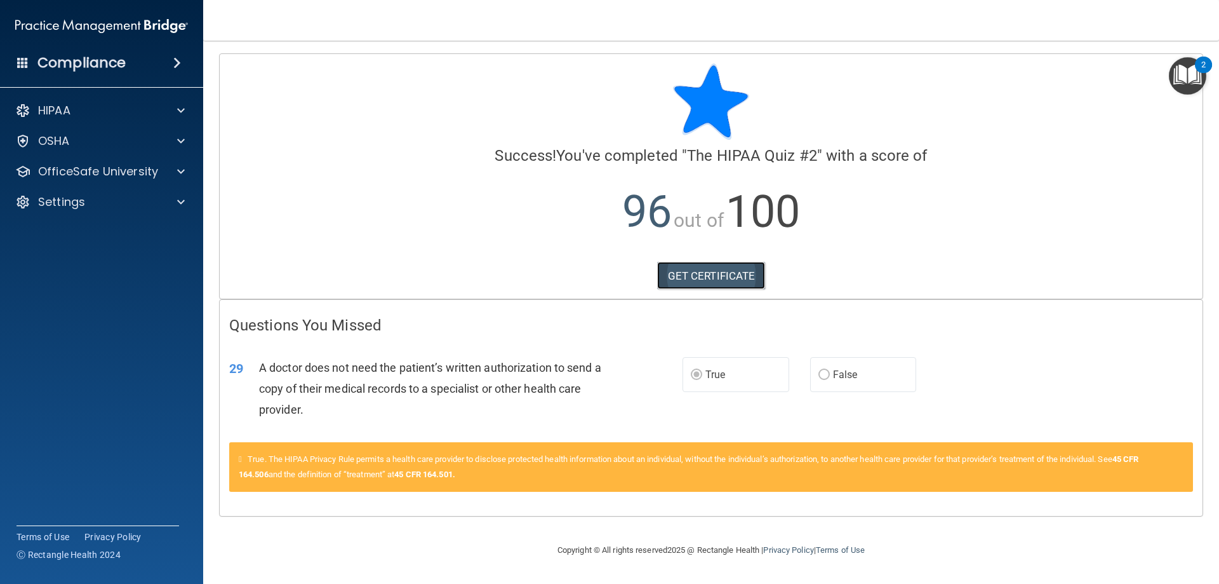
click at [715, 283] on link "GET CERTIFICATE" at bounding box center [711, 276] width 109 height 28
click at [70, 166] on p "OfficeSafe University" at bounding box center [98, 171] width 120 height 15
click at [92, 201] on p "HIPAA Training" at bounding box center [60, 202] width 105 height 13
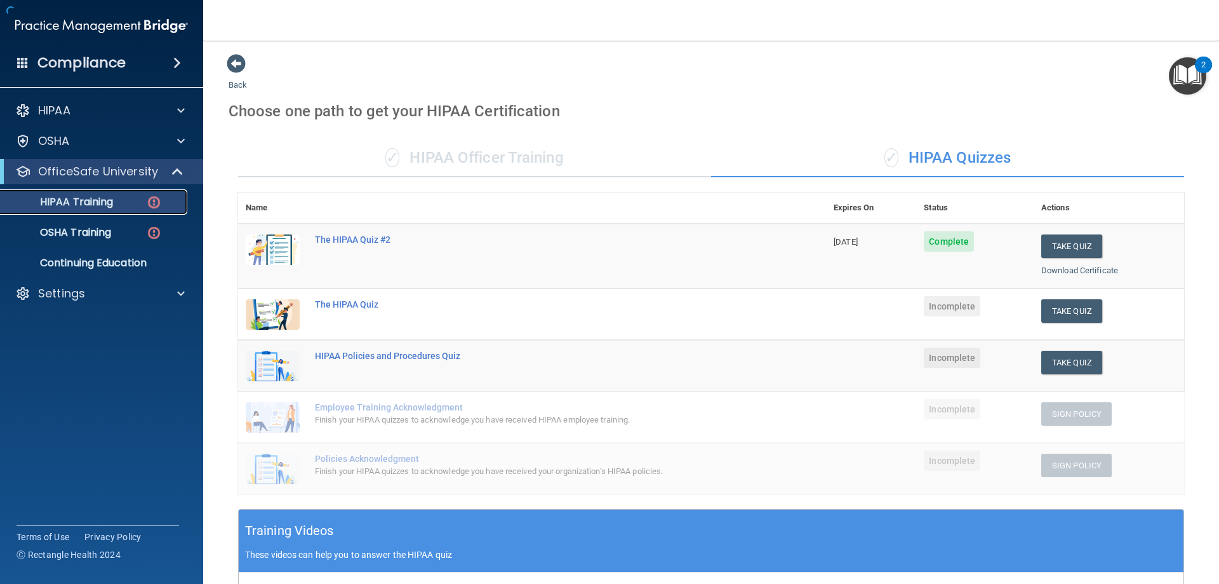
click at [94, 202] on p "HIPAA Training" at bounding box center [60, 202] width 105 height 13
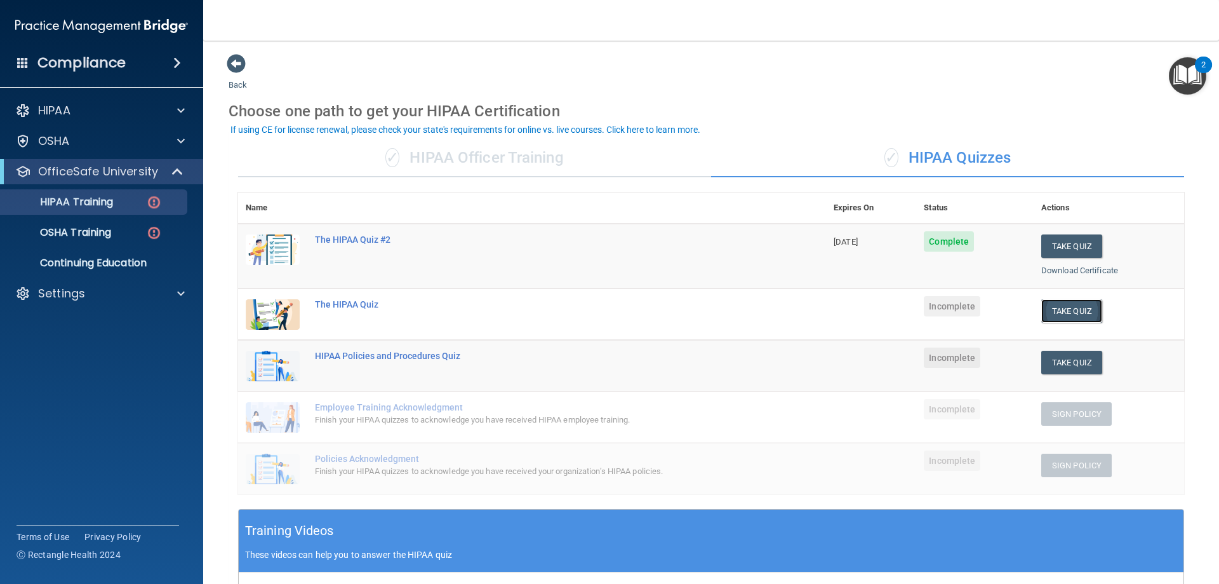
click at [1052, 311] on button "Take Quiz" at bounding box center [1071, 310] width 61 height 23
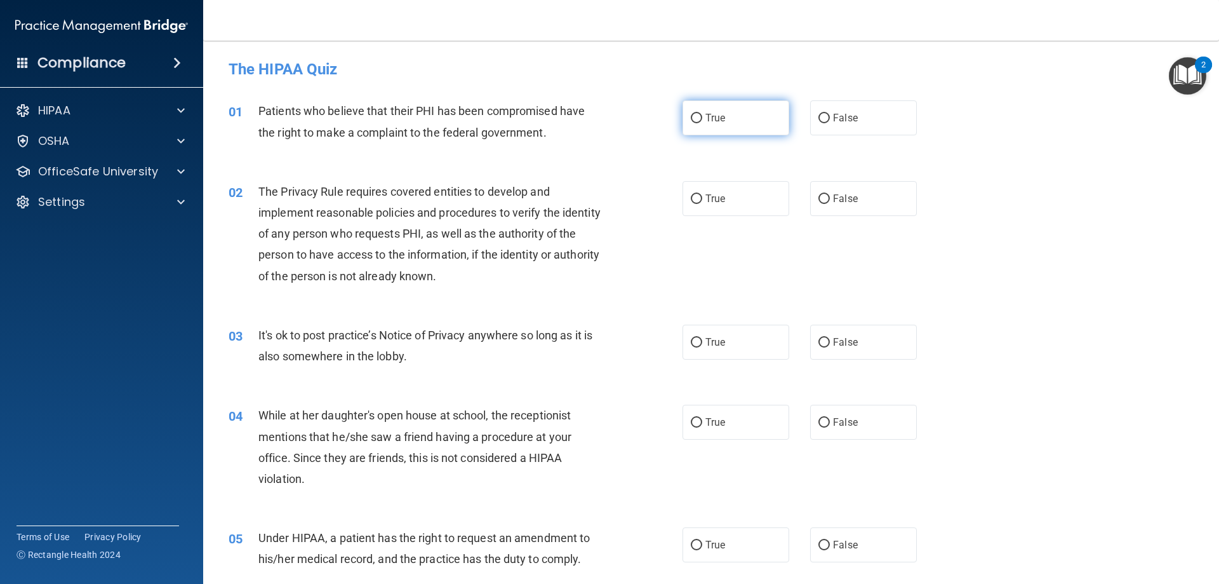
click at [698, 112] on label "True" at bounding box center [736, 117] width 107 height 35
click at [698, 114] on input "True" at bounding box center [696, 119] width 11 height 10
radio input "true"
click at [707, 197] on span "True" at bounding box center [716, 198] width 20 height 12
click at [702, 197] on input "True" at bounding box center [696, 199] width 11 height 10
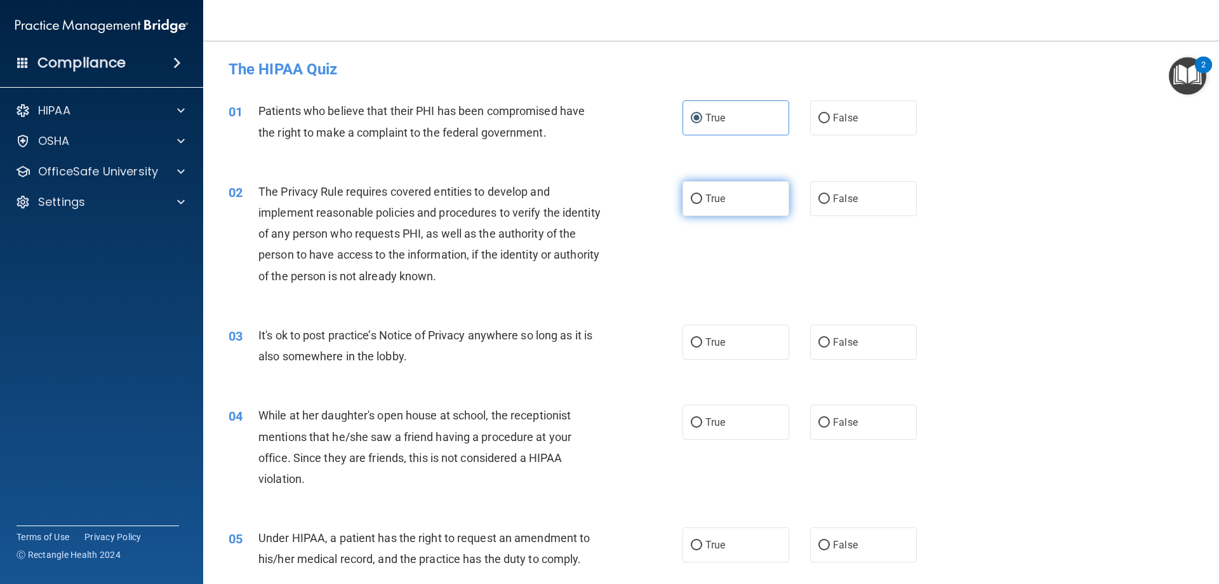
radio input "true"
click at [713, 348] on label "True" at bounding box center [736, 342] width 107 height 35
click at [702, 347] on input "True" at bounding box center [696, 343] width 11 height 10
radio input "true"
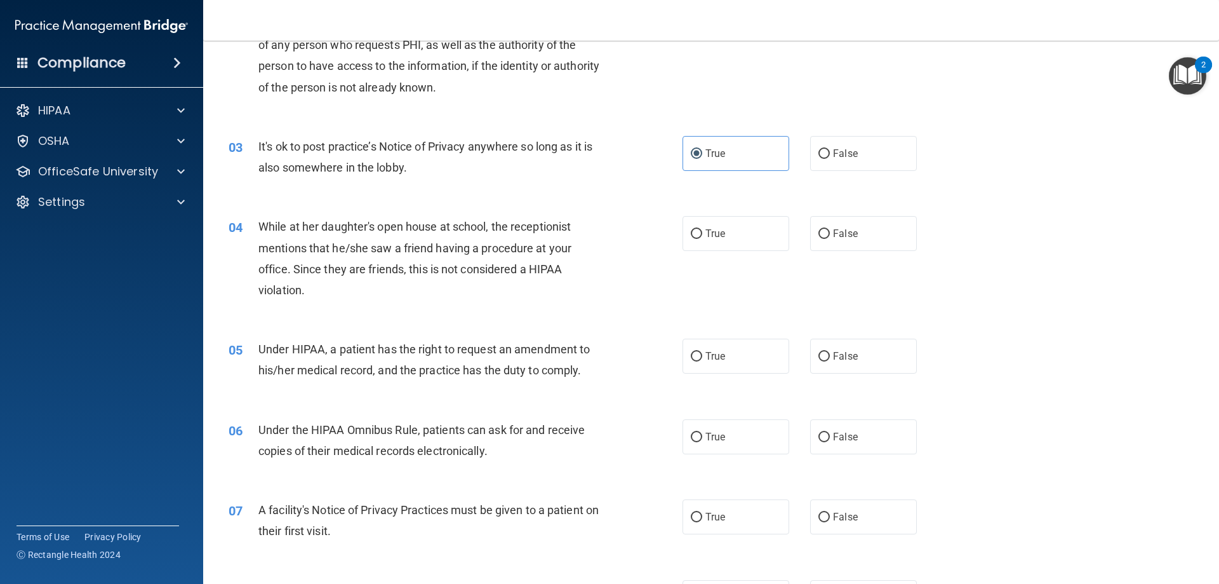
scroll to position [191, 0]
click at [862, 215] on label "False" at bounding box center [863, 231] width 107 height 35
click at [830, 227] on input "False" at bounding box center [824, 232] width 11 height 10
radio input "true"
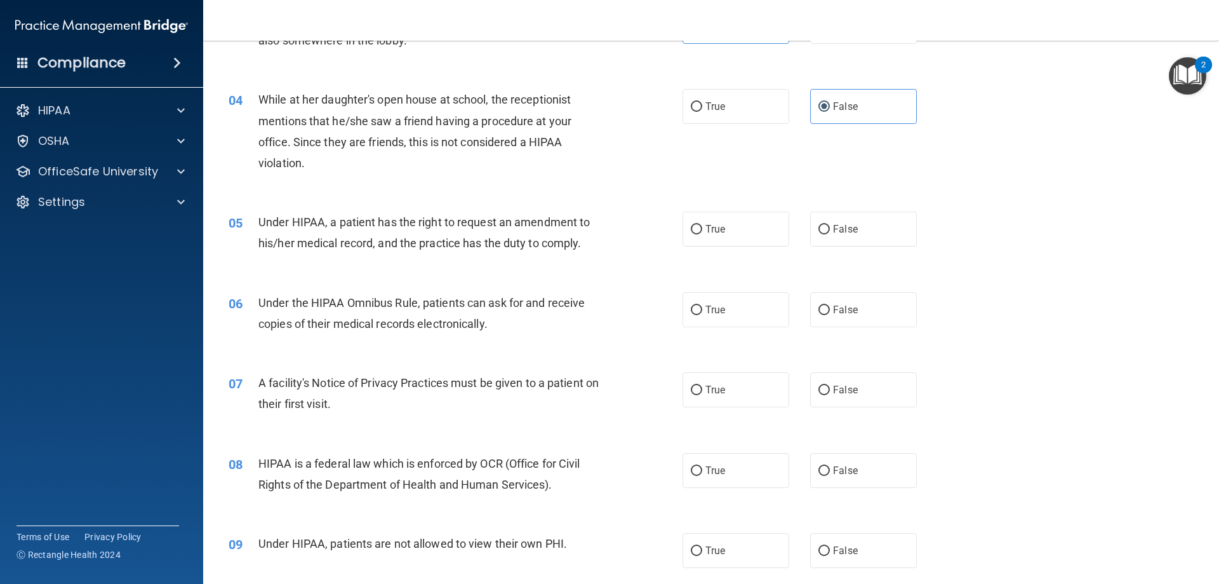
scroll to position [318, 0]
click at [686, 215] on label "True" at bounding box center [736, 227] width 107 height 35
click at [691, 223] on input "True" at bounding box center [696, 228] width 11 height 10
radio input "true"
click at [706, 310] on span "True" at bounding box center [716, 308] width 20 height 12
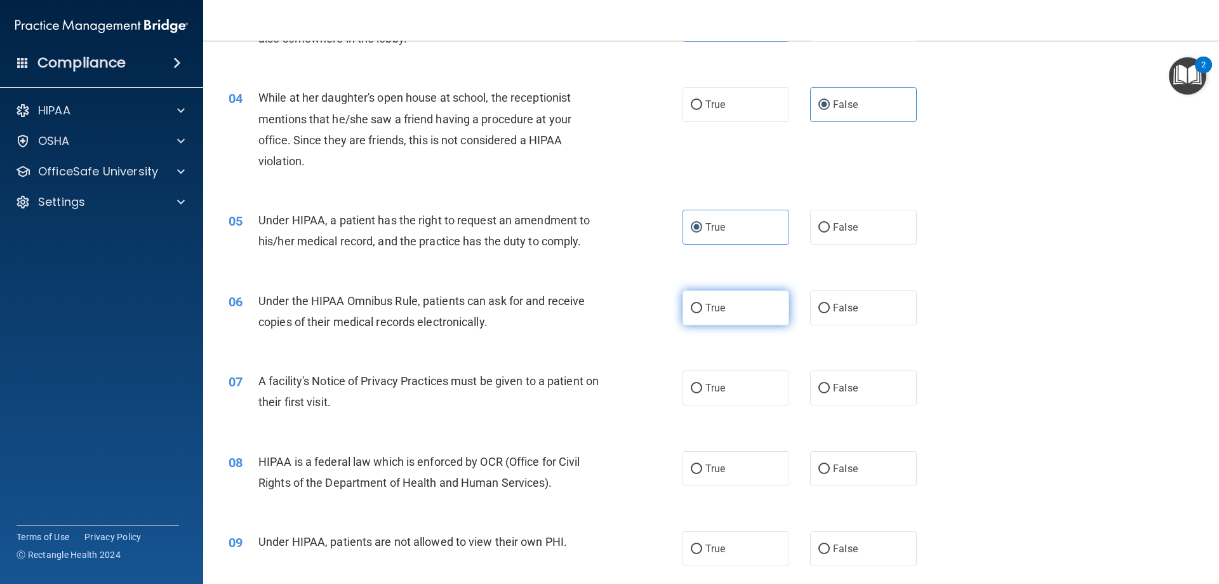
click at [702, 310] on input "True" at bounding box center [696, 309] width 11 height 10
radio input "true"
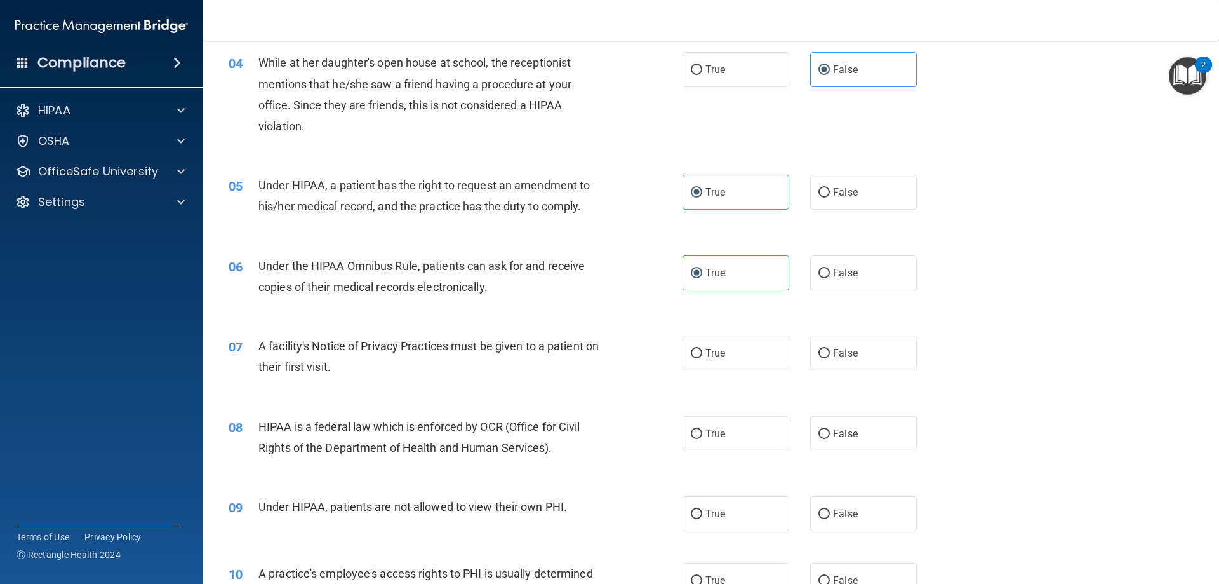
scroll to position [445, 0]
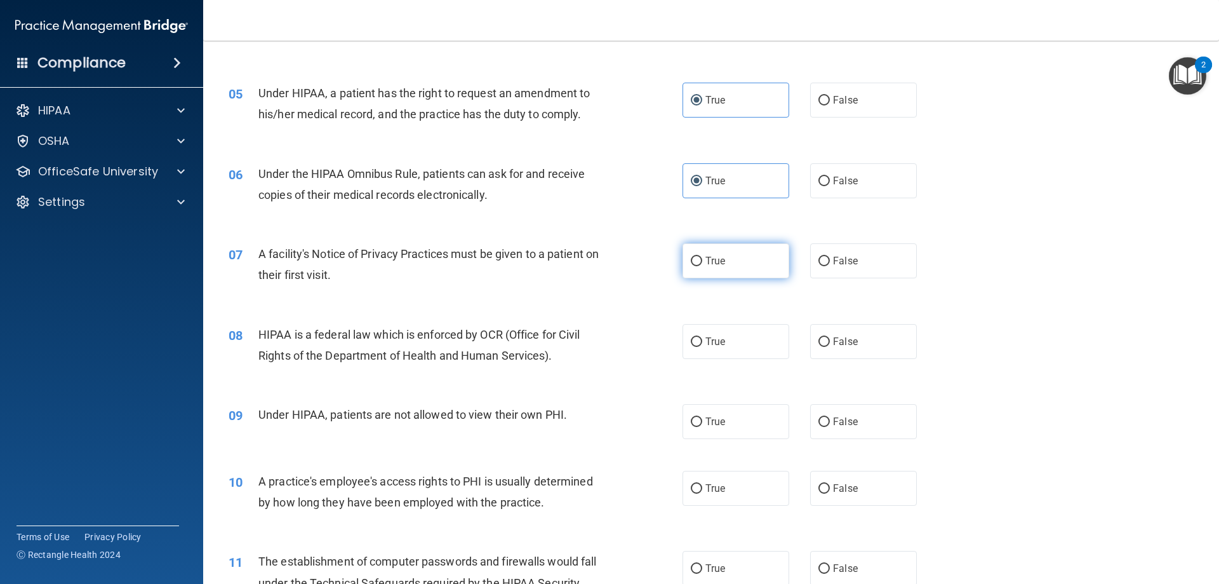
click at [714, 262] on span "True" at bounding box center [716, 261] width 20 height 12
click at [702, 262] on input "True" at bounding box center [696, 262] width 11 height 10
radio input "true"
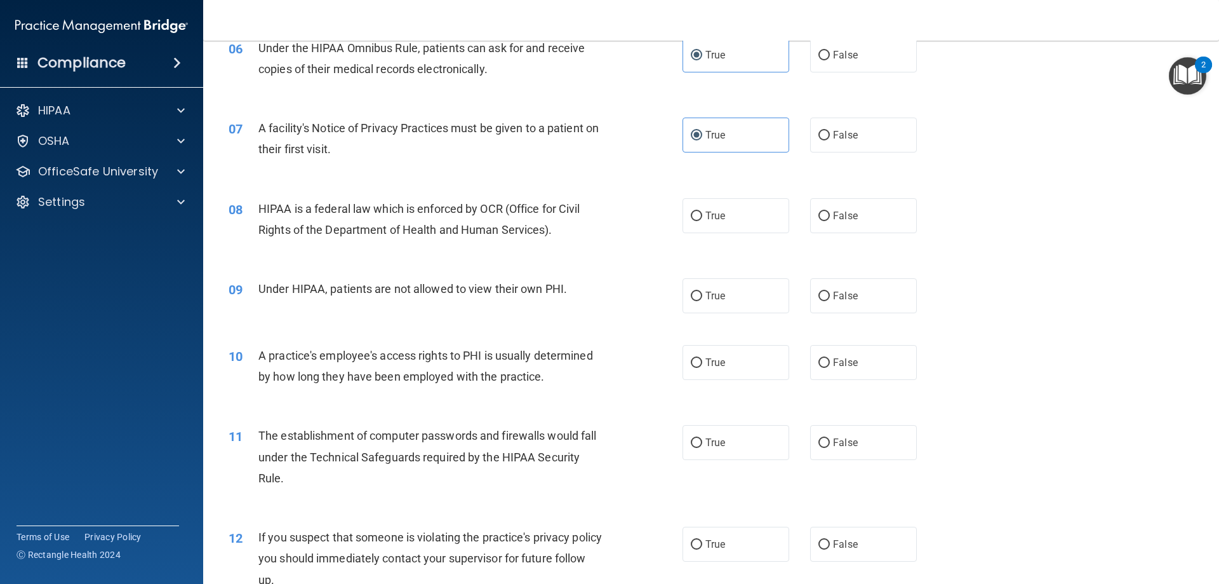
scroll to position [572, 0]
click at [711, 222] on label "True" at bounding box center [736, 214] width 107 height 35
click at [702, 220] on input "True" at bounding box center [696, 215] width 11 height 10
radio input "true"
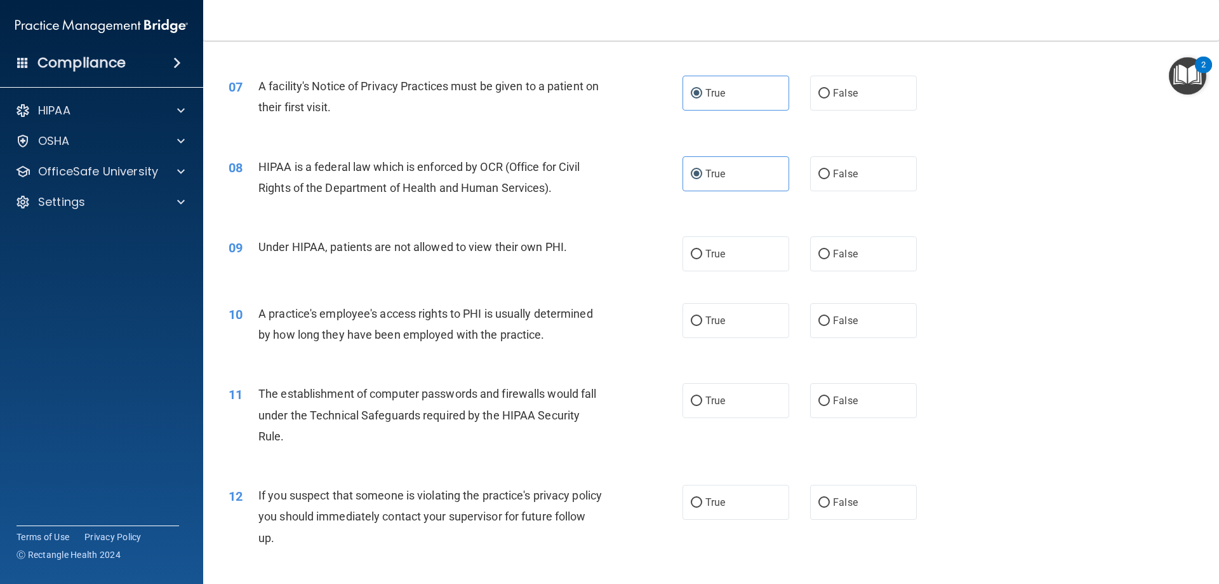
scroll to position [635, 0]
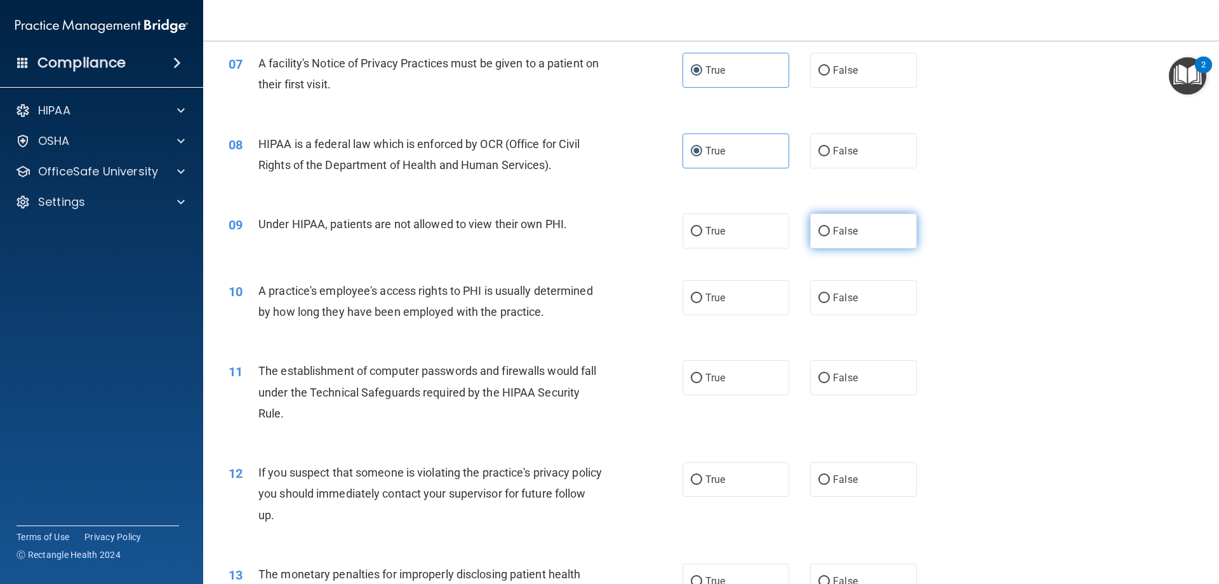
click at [870, 226] on label "False" at bounding box center [863, 230] width 107 height 35
click at [830, 227] on input "False" at bounding box center [824, 232] width 11 height 10
radio input "true"
click at [711, 293] on span "True" at bounding box center [716, 297] width 20 height 12
click at [702, 293] on input "True" at bounding box center [696, 298] width 11 height 10
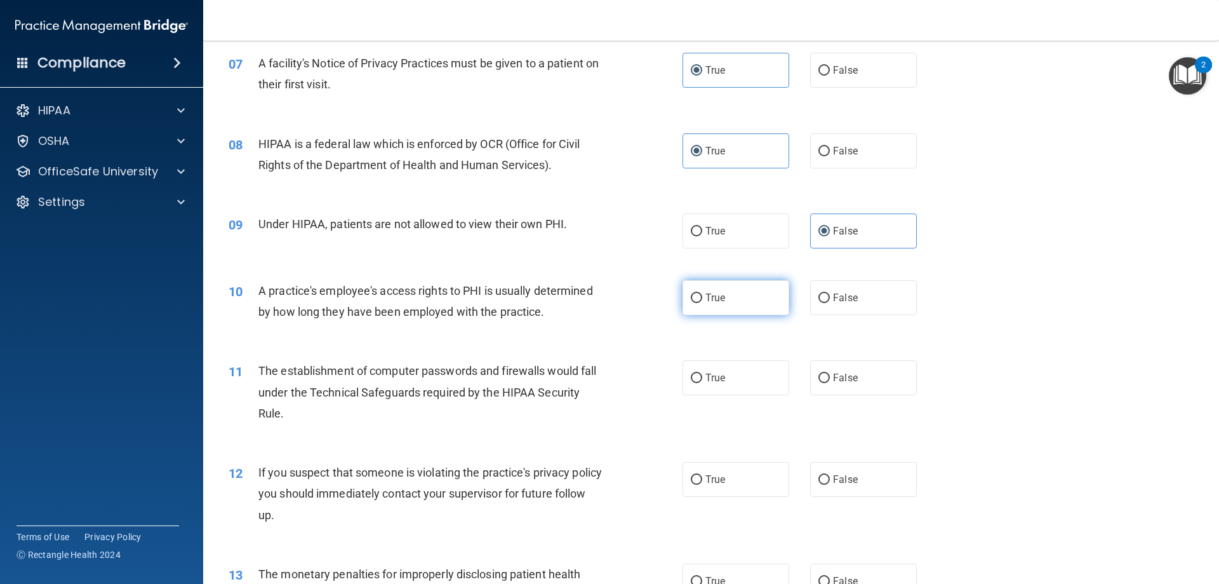
radio input "true"
click at [844, 292] on span "False" at bounding box center [845, 297] width 25 height 12
click at [830, 293] on input "False" at bounding box center [824, 298] width 11 height 10
radio input "true"
radio input "false"
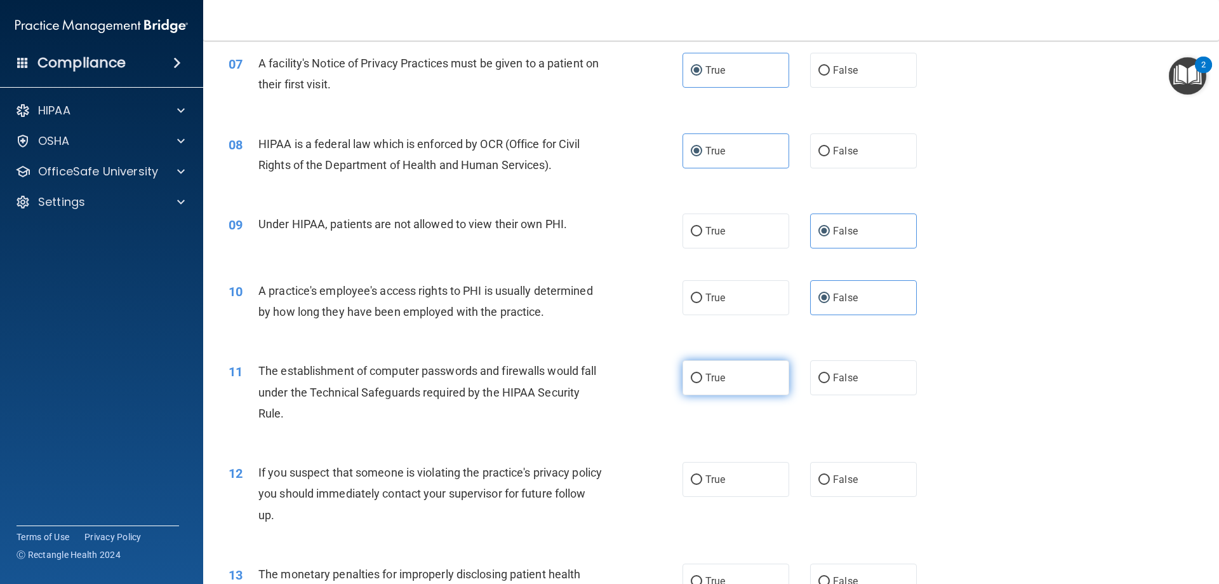
click at [693, 363] on label "True" at bounding box center [736, 377] width 107 height 35
click at [693, 373] on input "True" at bounding box center [696, 378] width 11 height 10
radio input "true"
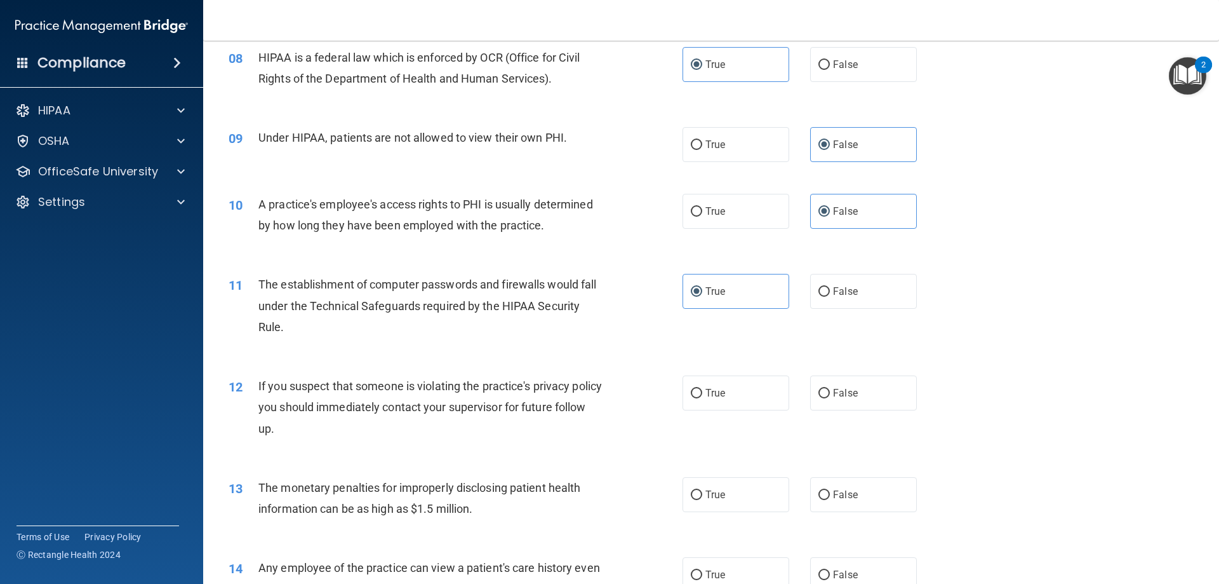
scroll to position [762, 0]
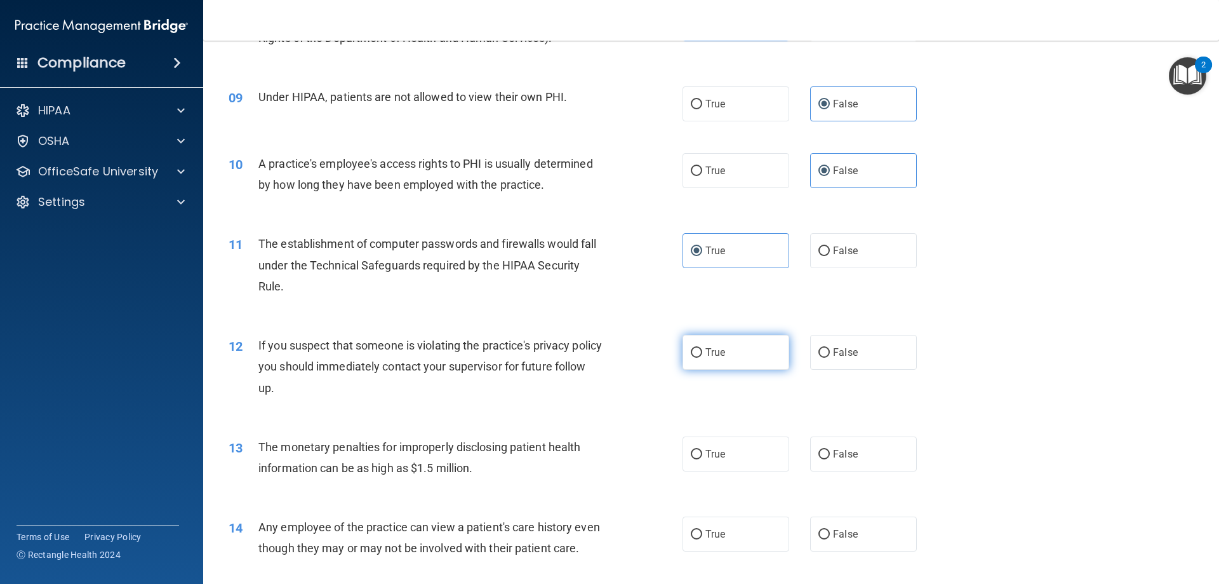
click at [734, 356] on label "True" at bounding box center [736, 352] width 107 height 35
click at [702, 356] on input "True" at bounding box center [696, 353] width 11 height 10
radio input "true"
click at [721, 459] on span "True" at bounding box center [716, 454] width 20 height 12
click at [702, 459] on input "True" at bounding box center [696, 455] width 11 height 10
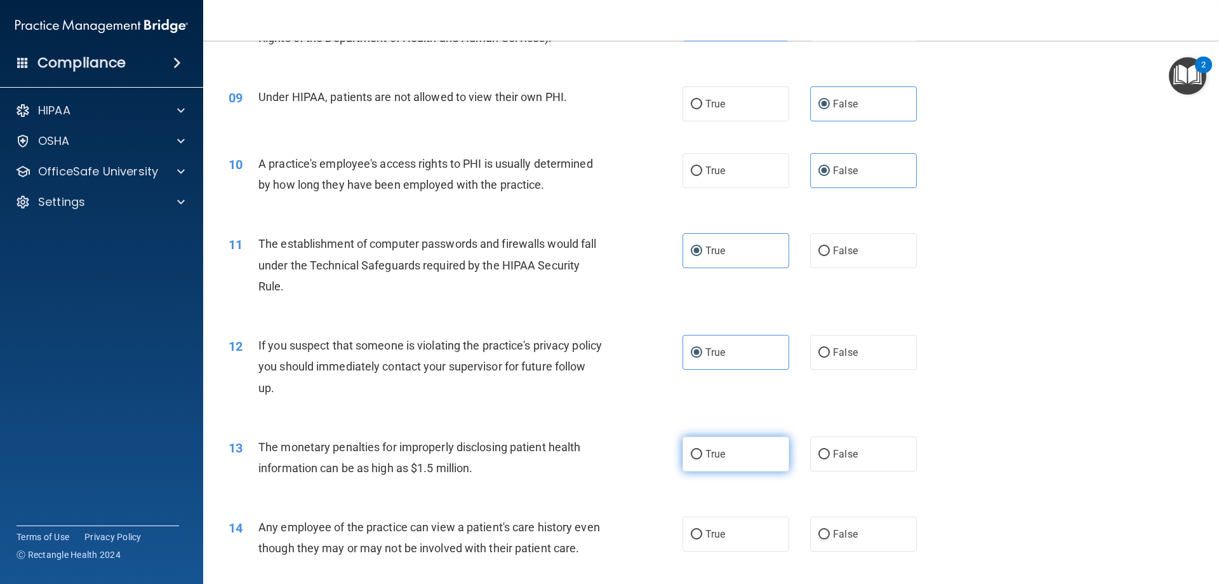
radio input "true"
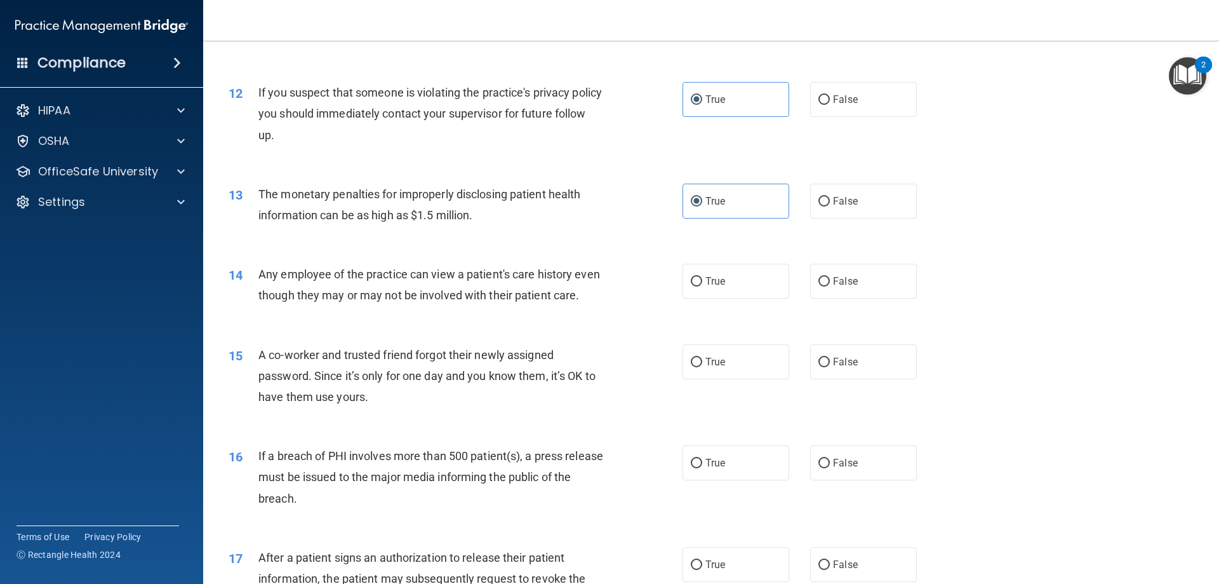
scroll to position [1016, 0]
click at [741, 277] on label "True" at bounding box center [736, 279] width 107 height 35
click at [702, 277] on input "True" at bounding box center [696, 281] width 11 height 10
radio input "true"
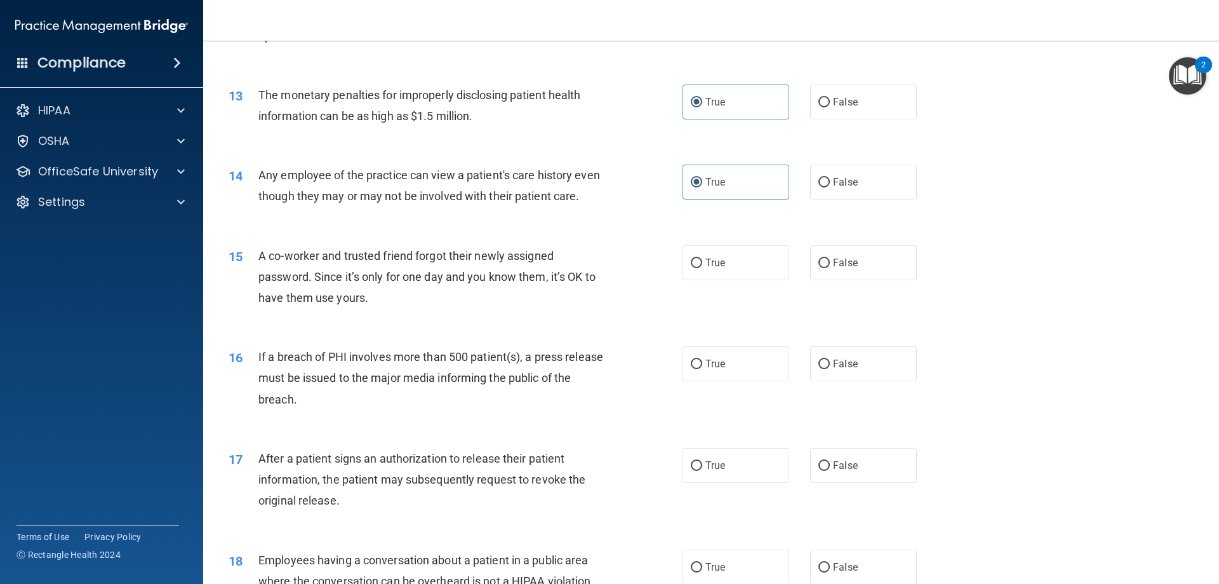
scroll to position [1143, 0]
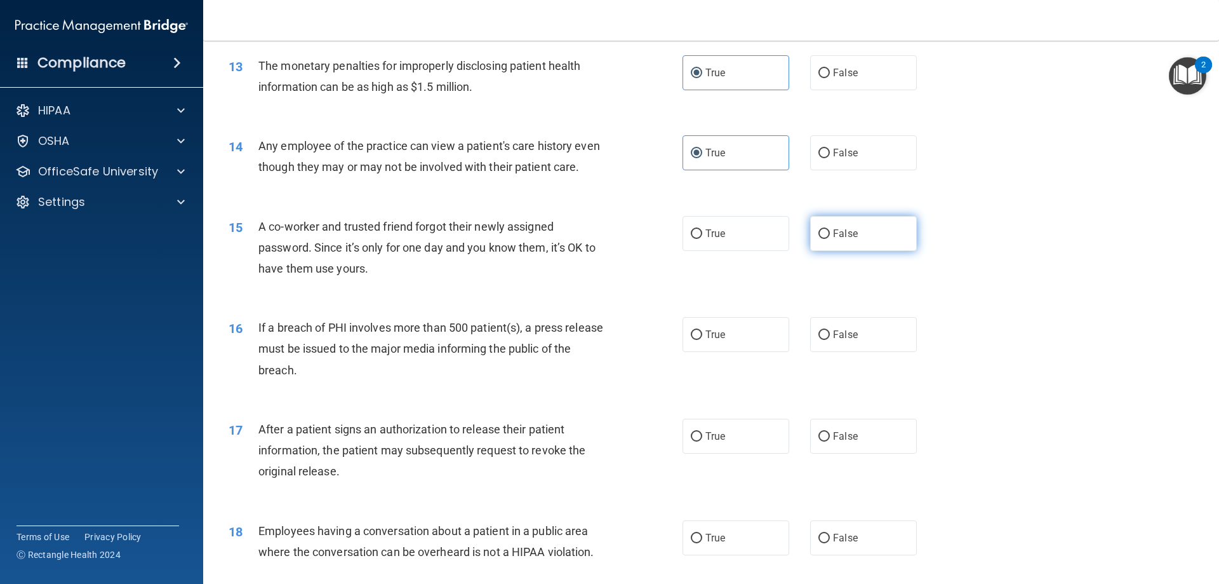
click at [844, 251] on label "False" at bounding box center [863, 233] width 107 height 35
click at [830, 239] on input "False" at bounding box center [824, 234] width 11 height 10
radio input "true"
click at [840, 340] on span "False" at bounding box center [845, 334] width 25 height 12
click at [830, 340] on input "False" at bounding box center [824, 335] width 11 height 10
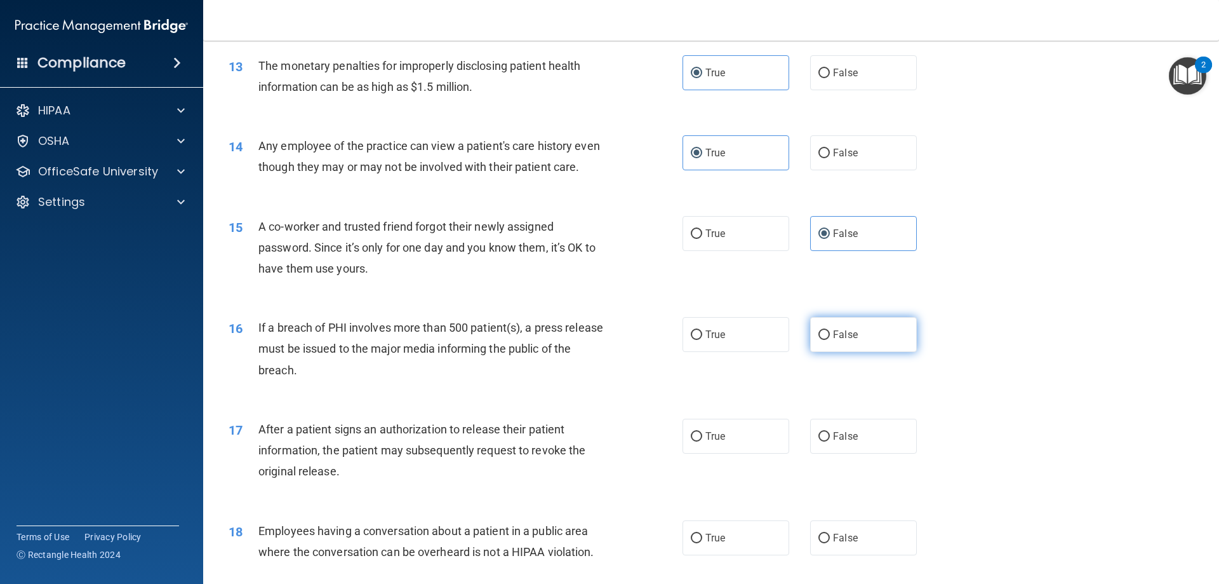
radio input "true"
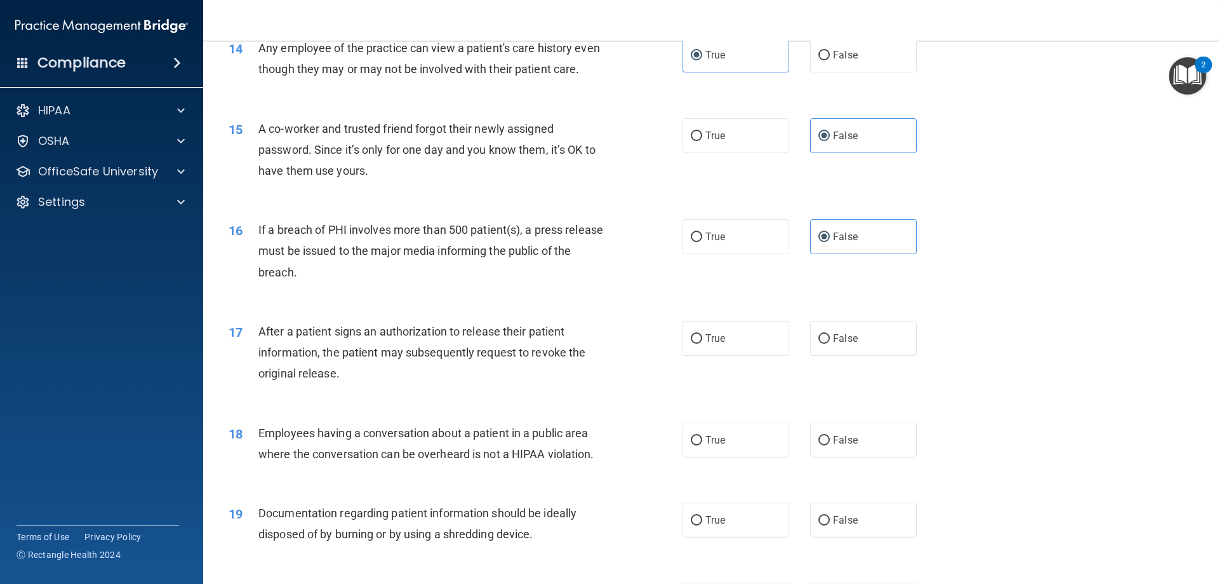
scroll to position [1270, 0]
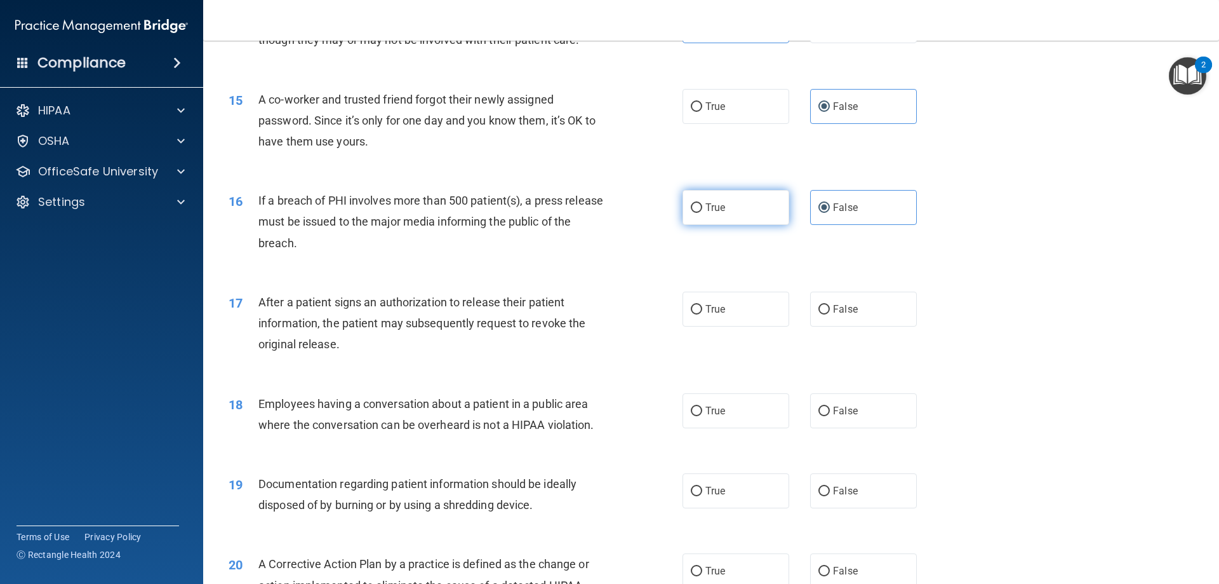
click at [747, 225] on label "True" at bounding box center [736, 207] width 107 height 35
click at [702, 213] on input "True" at bounding box center [696, 208] width 11 height 10
radio input "true"
radio input "false"
click at [725, 326] on label "True" at bounding box center [736, 308] width 107 height 35
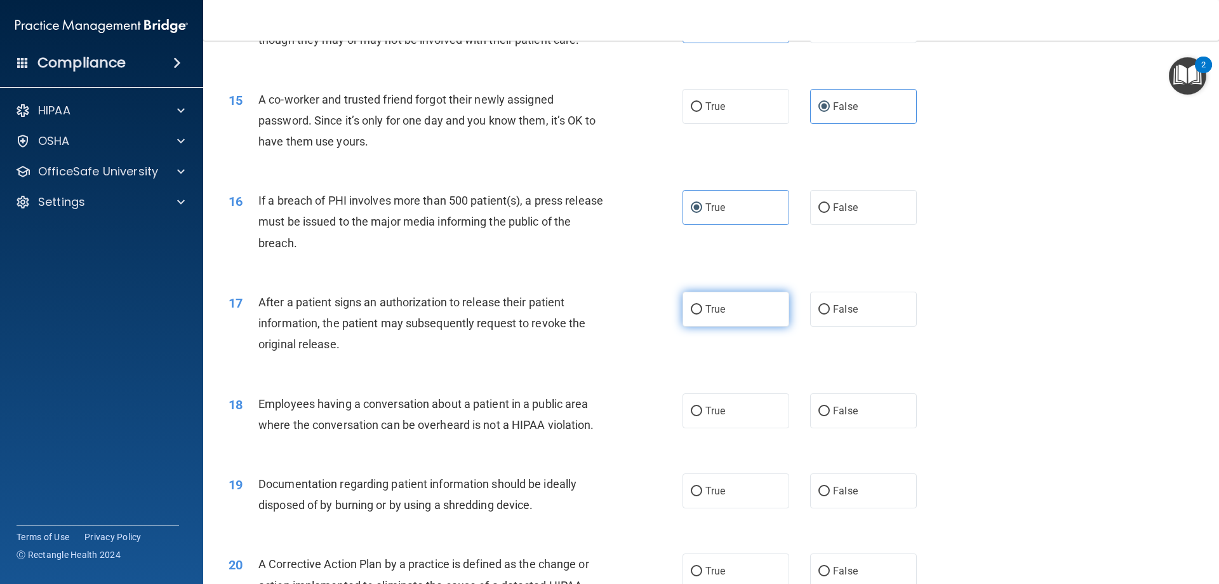
click at [702, 314] on input "True" at bounding box center [696, 310] width 11 height 10
radio input "true"
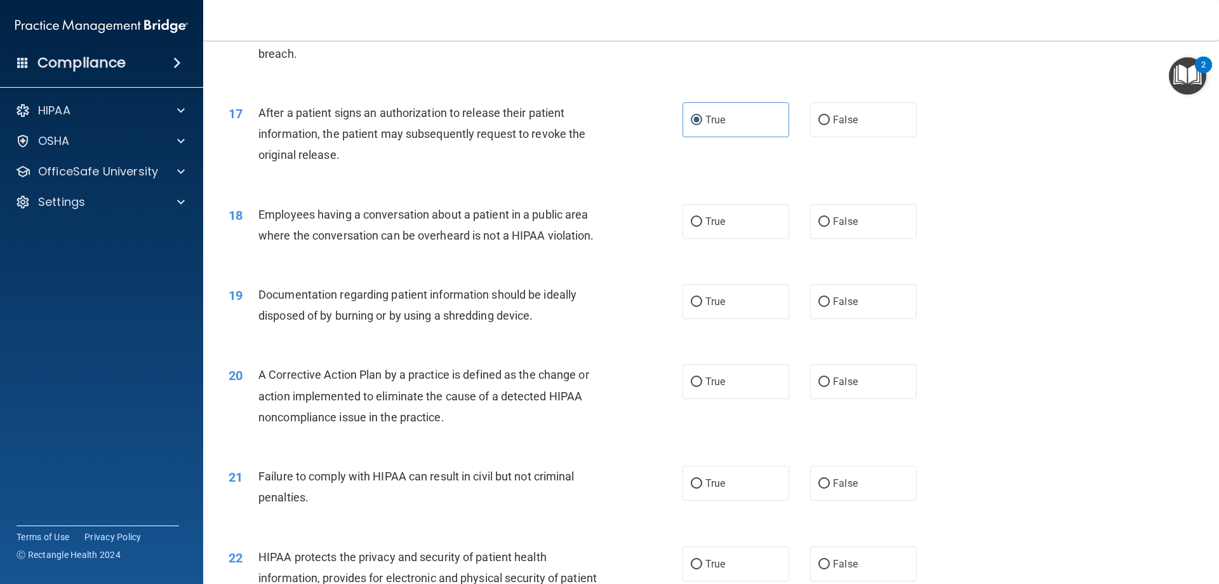
scroll to position [1461, 0]
click at [867, 238] on label "False" at bounding box center [863, 220] width 107 height 35
click at [830, 225] on input "False" at bounding box center [824, 221] width 11 height 10
radio input "true"
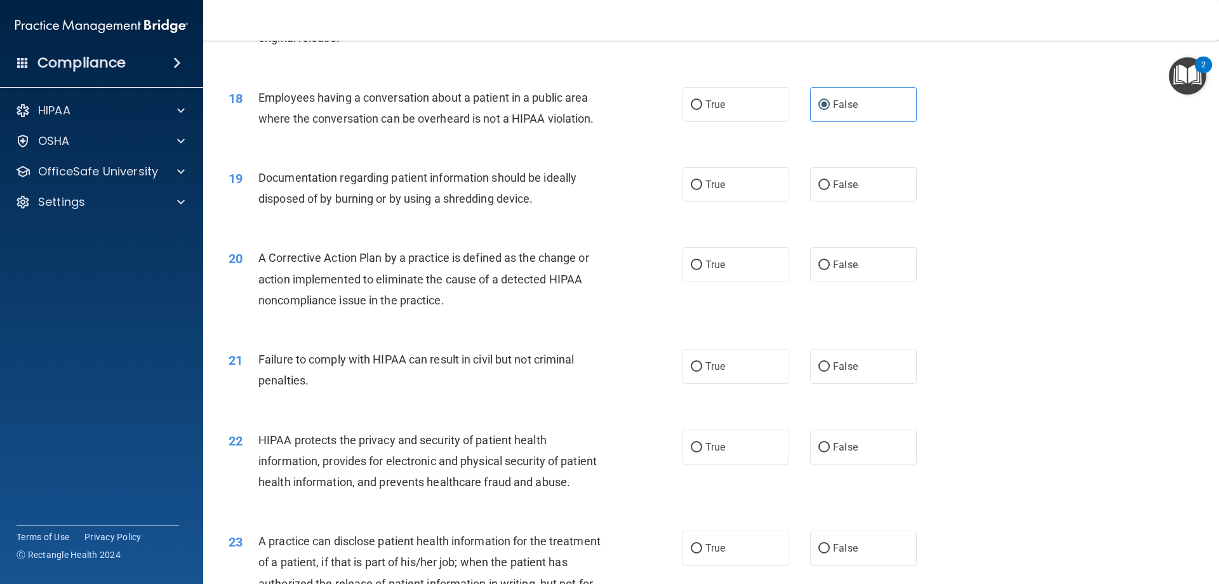
scroll to position [1588, 0]
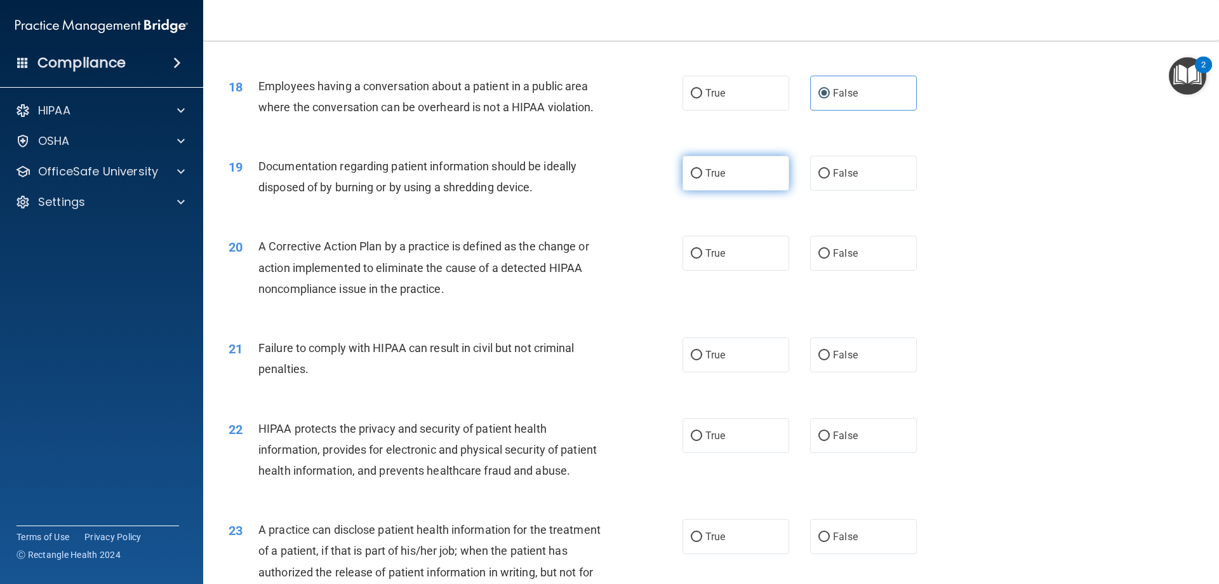
click at [728, 191] on label "True" at bounding box center [736, 173] width 107 height 35
click at [702, 178] on input "True" at bounding box center [696, 174] width 11 height 10
radio input "true"
click at [716, 259] on span "True" at bounding box center [716, 253] width 20 height 12
click at [702, 258] on input "True" at bounding box center [696, 254] width 11 height 10
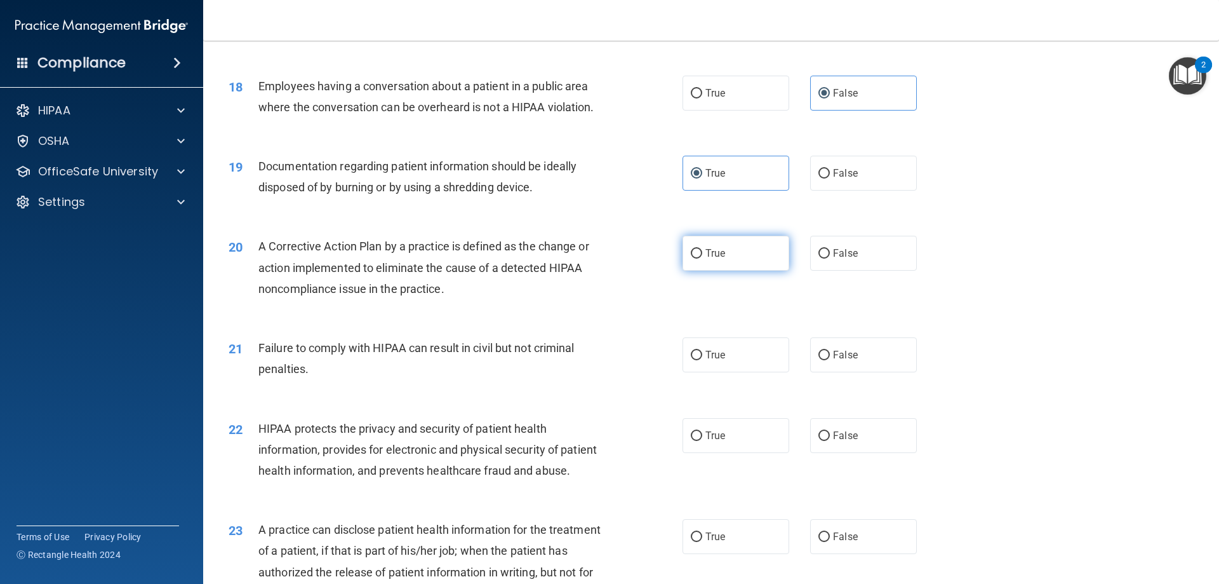
radio input "true"
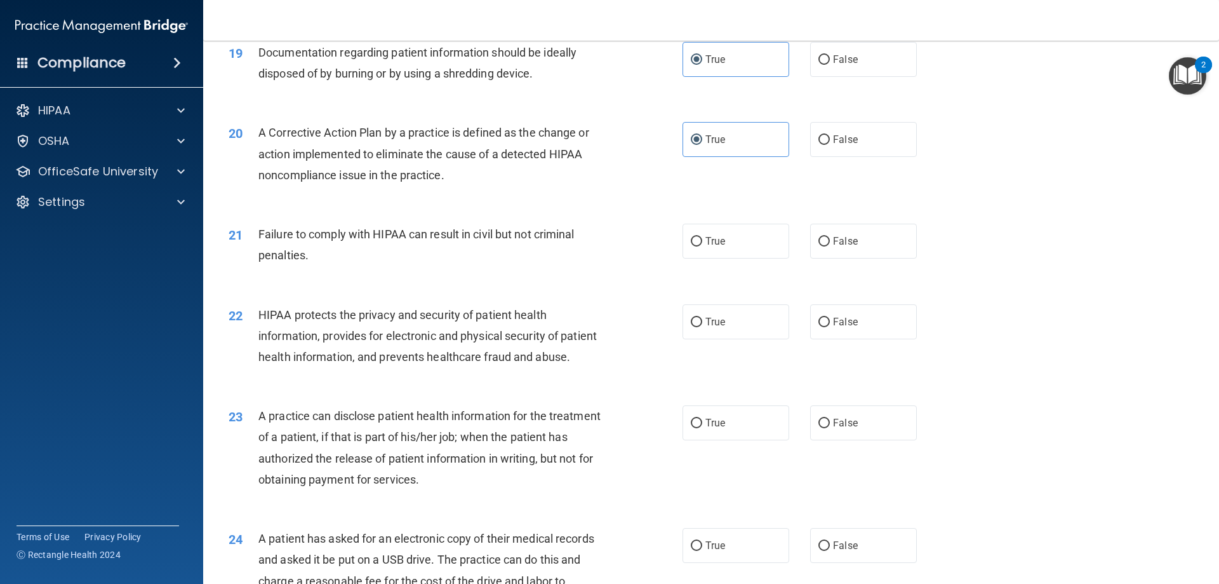
scroll to position [1715, 0]
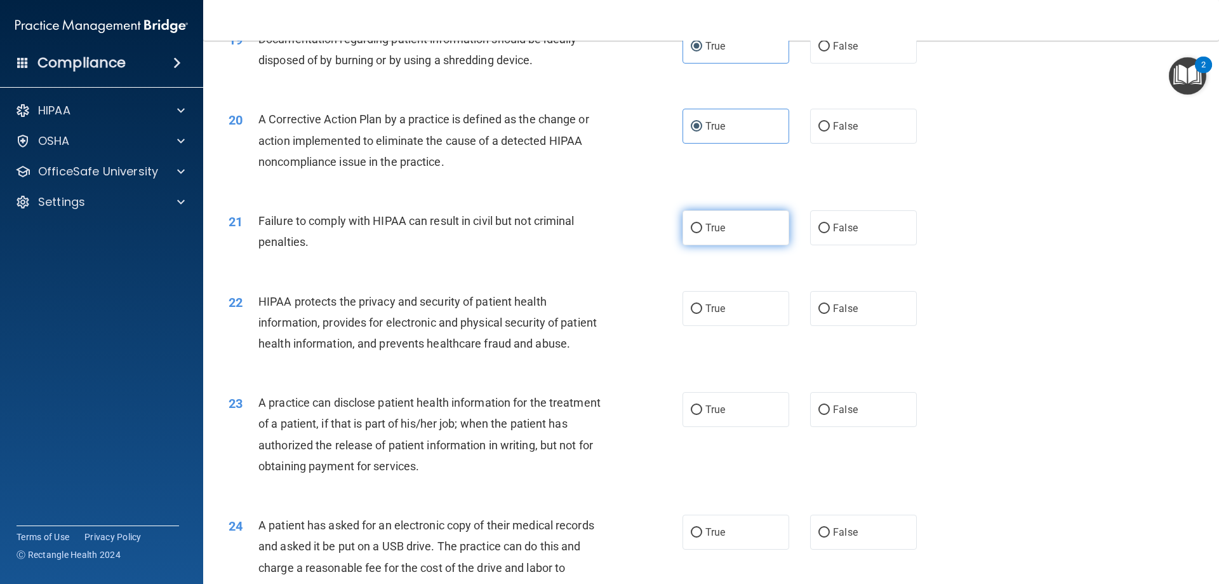
click at [723, 245] on label "True" at bounding box center [736, 227] width 107 height 35
click at [702, 233] on input "True" at bounding box center [696, 229] width 11 height 10
radio input "true"
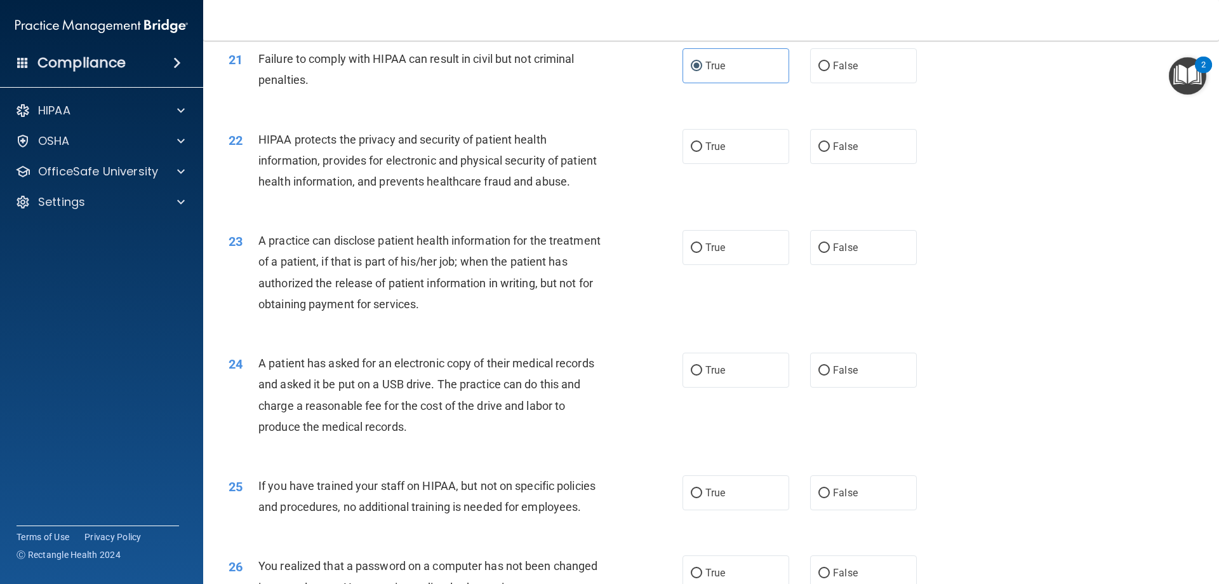
scroll to position [1905, 0]
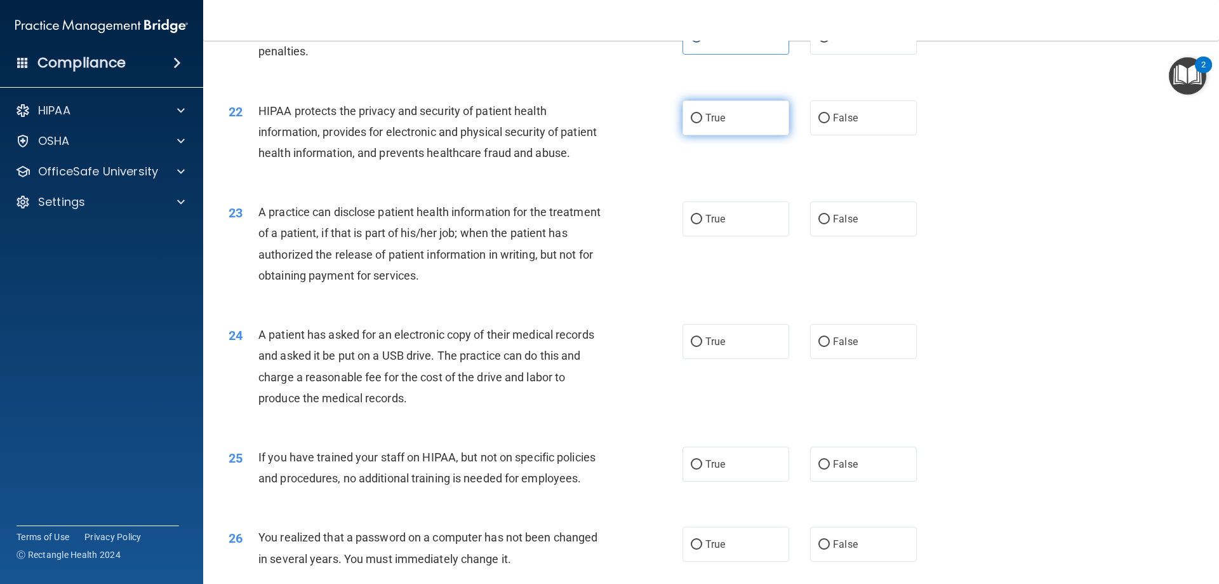
click at [697, 135] on label "True" at bounding box center [736, 117] width 107 height 35
click at [810, 236] on label "False" at bounding box center [863, 218] width 107 height 35
click at [819, 224] on input "False" at bounding box center [824, 220] width 11 height 10
radio input "true"
click at [735, 236] on label "True" at bounding box center [736, 218] width 107 height 35
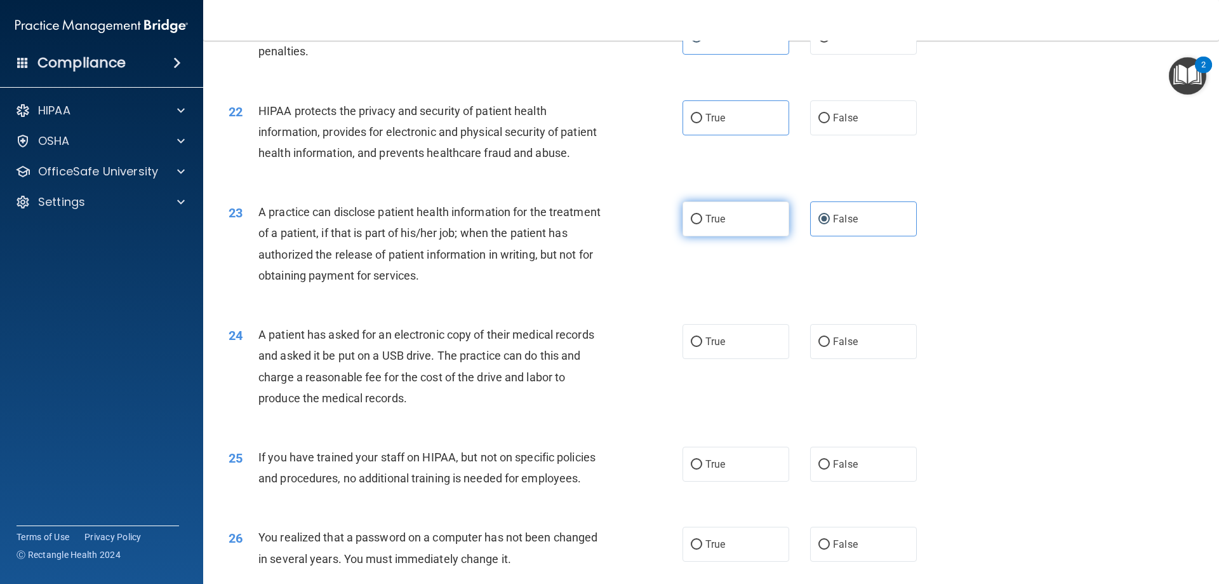
click at [702, 224] on input "True" at bounding box center [696, 220] width 11 height 10
radio input "true"
radio input "false"
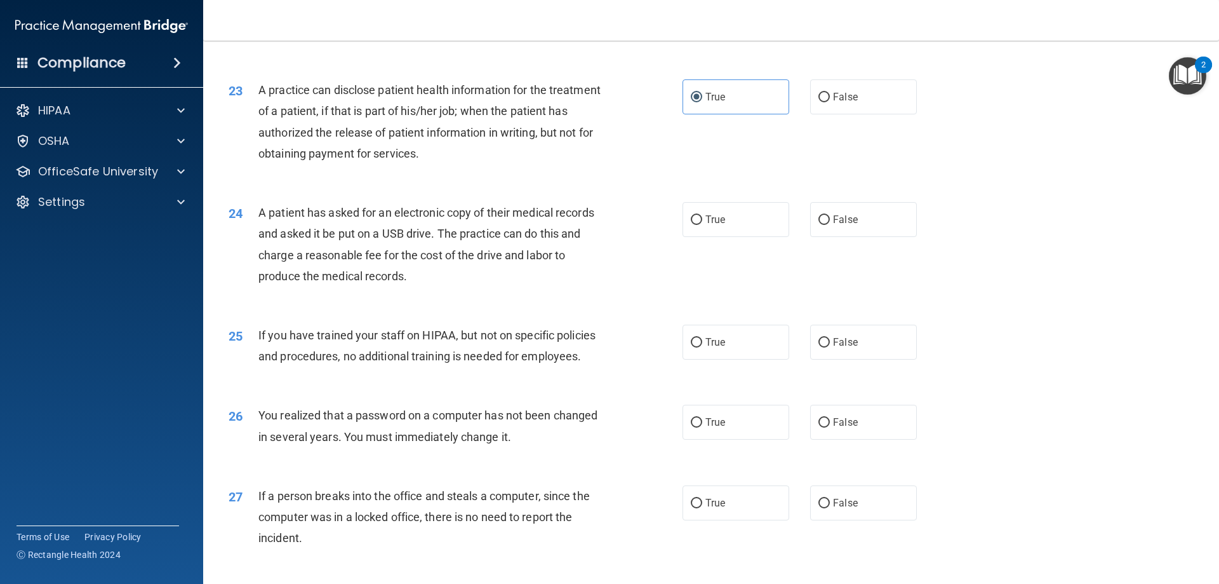
scroll to position [2032, 0]
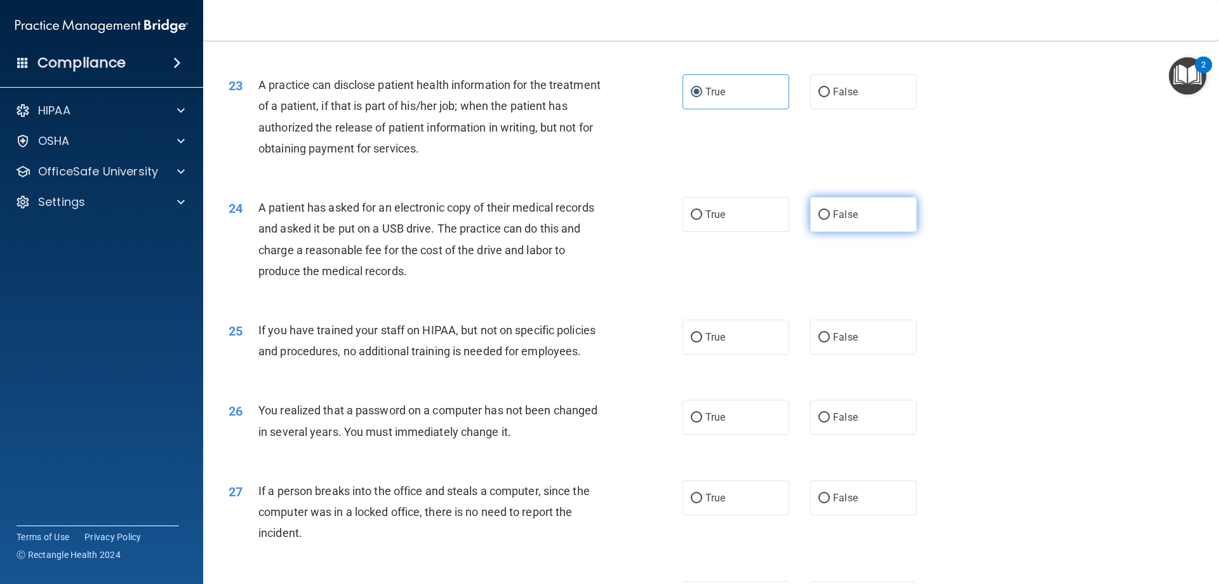
click at [825, 232] on label "False" at bounding box center [863, 214] width 107 height 35
click at [825, 220] on input "False" at bounding box center [824, 215] width 11 height 10
radio input "true"
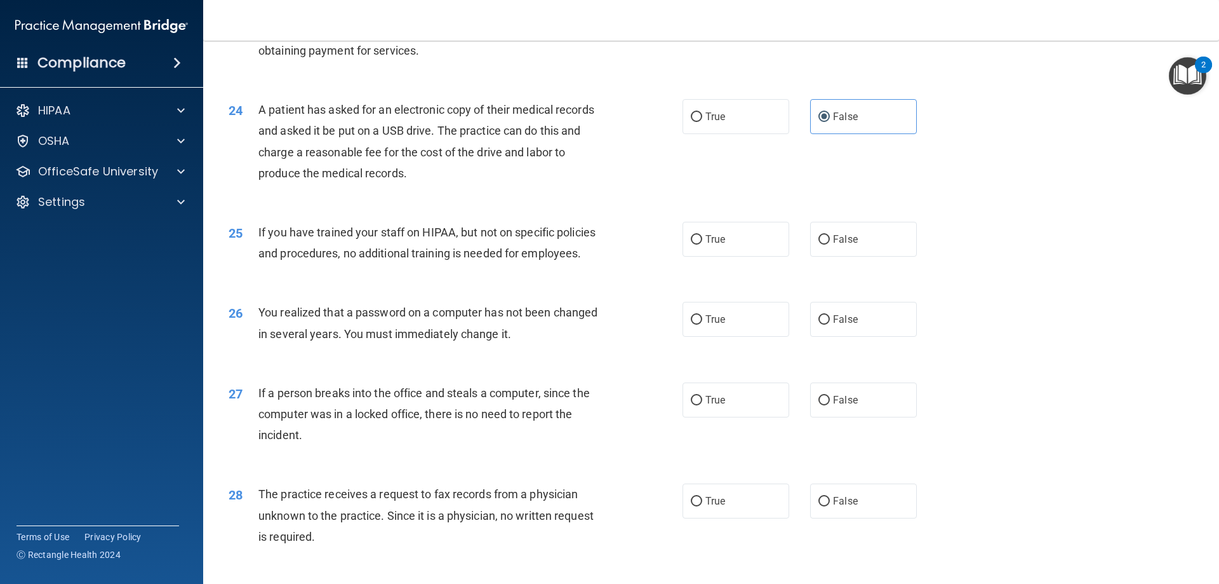
scroll to position [2159, 0]
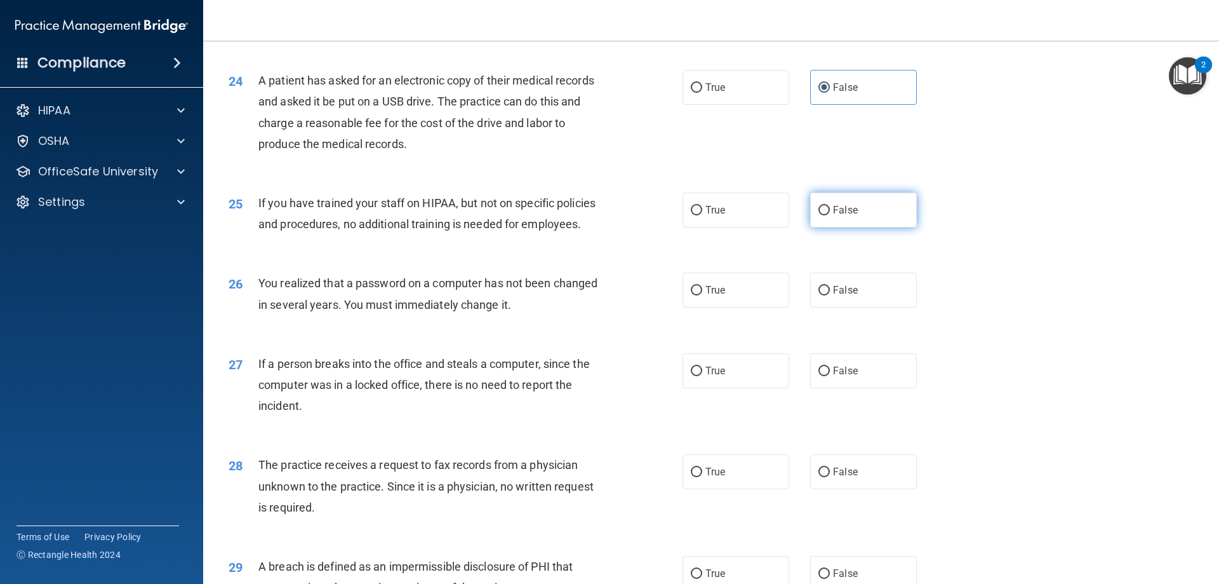
click at [863, 227] on label "False" at bounding box center [863, 209] width 107 height 35
click at [830, 215] on input "False" at bounding box center [824, 211] width 11 height 10
radio input "true"
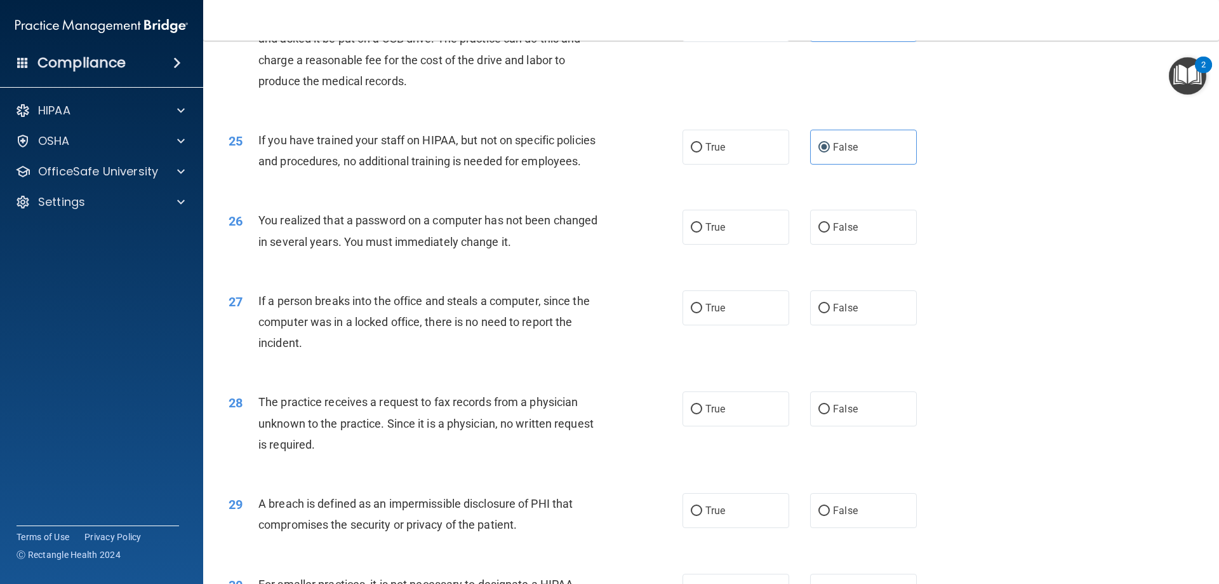
scroll to position [2223, 0]
click at [713, 232] on span "True" at bounding box center [716, 226] width 20 height 12
click at [702, 232] on input "True" at bounding box center [696, 227] width 11 height 10
radio input "true"
click at [812, 325] on label "False" at bounding box center [863, 307] width 107 height 35
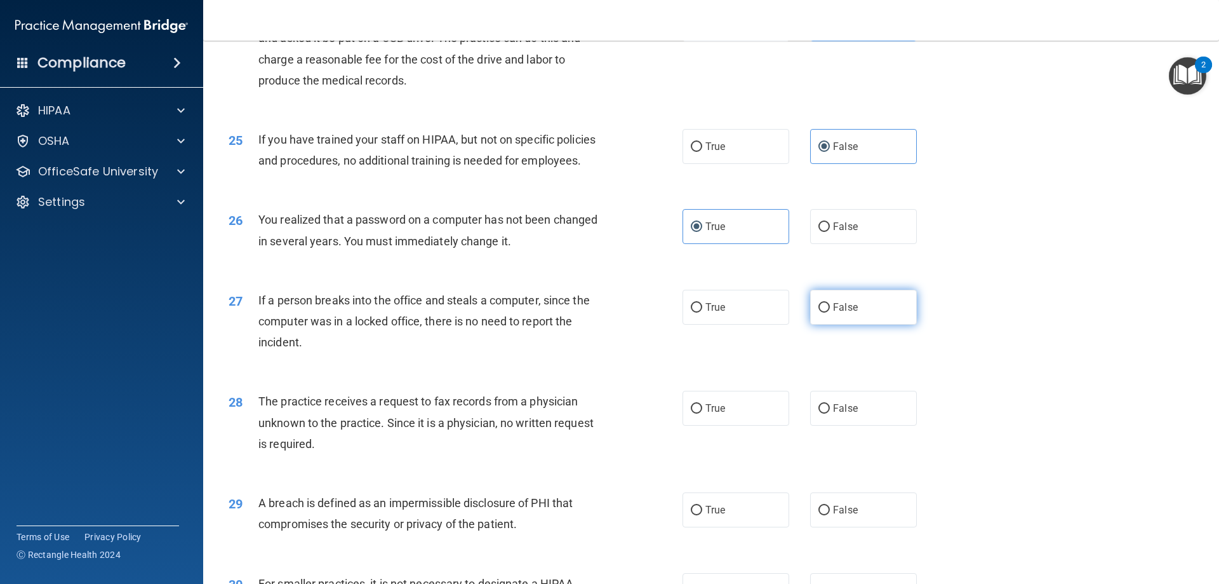
click at [819, 312] on input "False" at bounding box center [824, 308] width 11 height 10
radio input "true"
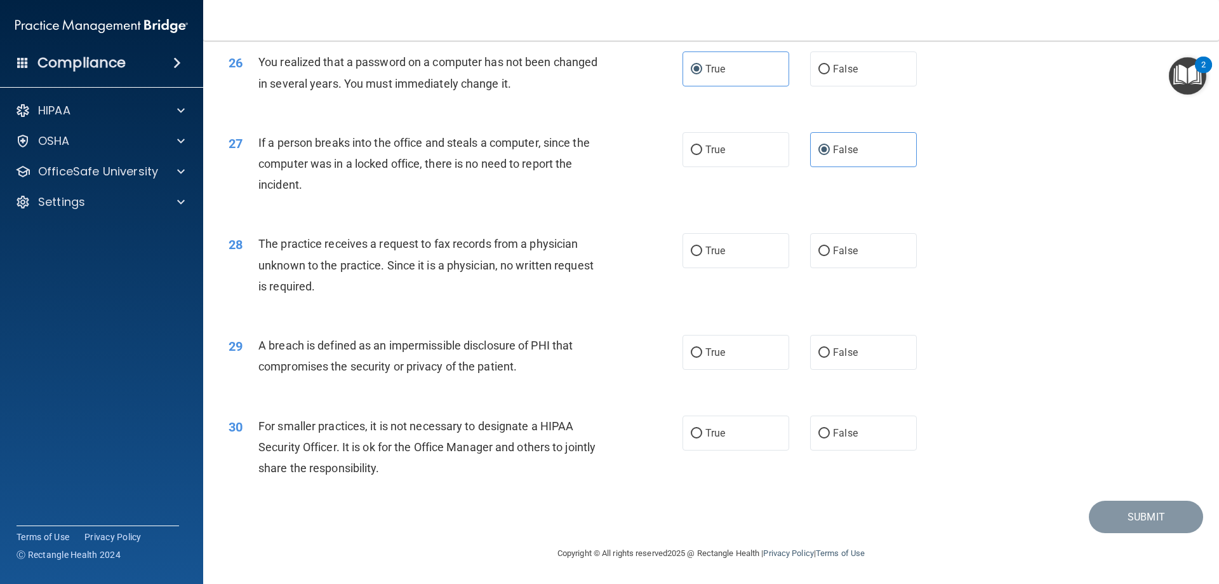
scroll to position [2422, 0]
click at [858, 241] on label "False" at bounding box center [863, 250] width 107 height 35
click at [830, 246] on input "False" at bounding box center [824, 251] width 11 height 10
radio input "true"
click at [692, 340] on label "True" at bounding box center [736, 352] width 107 height 35
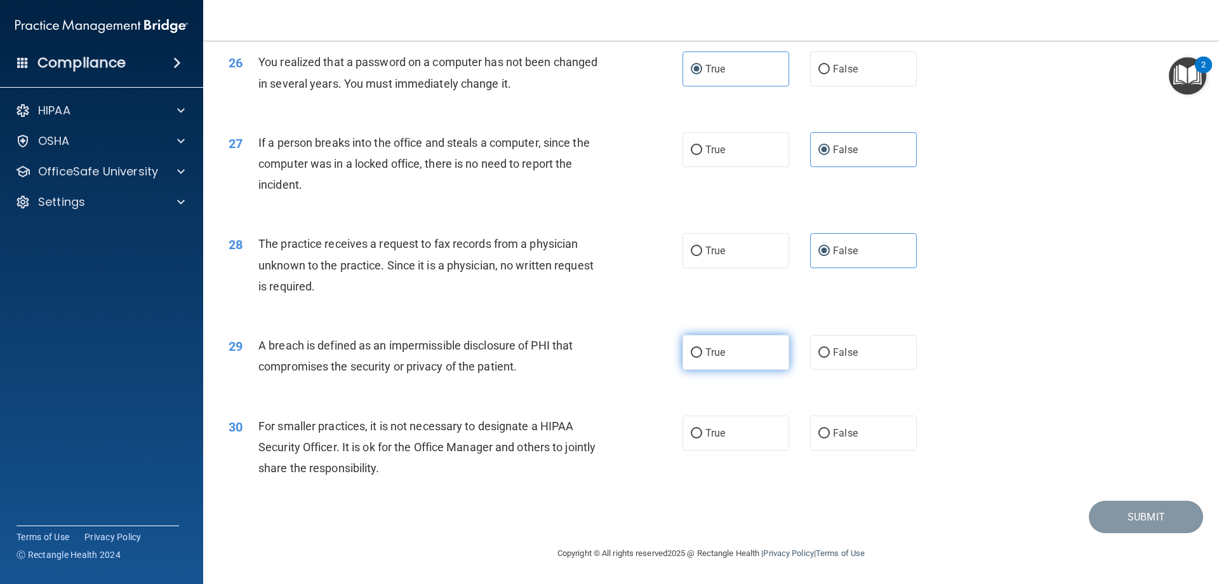
click at [692, 348] on input "True" at bounding box center [696, 353] width 11 height 10
radio input "true"
click at [864, 444] on label "False" at bounding box center [863, 432] width 107 height 35
click at [830, 438] on input "False" at bounding box center [824, 434] width 11 height 10
radio input "true"
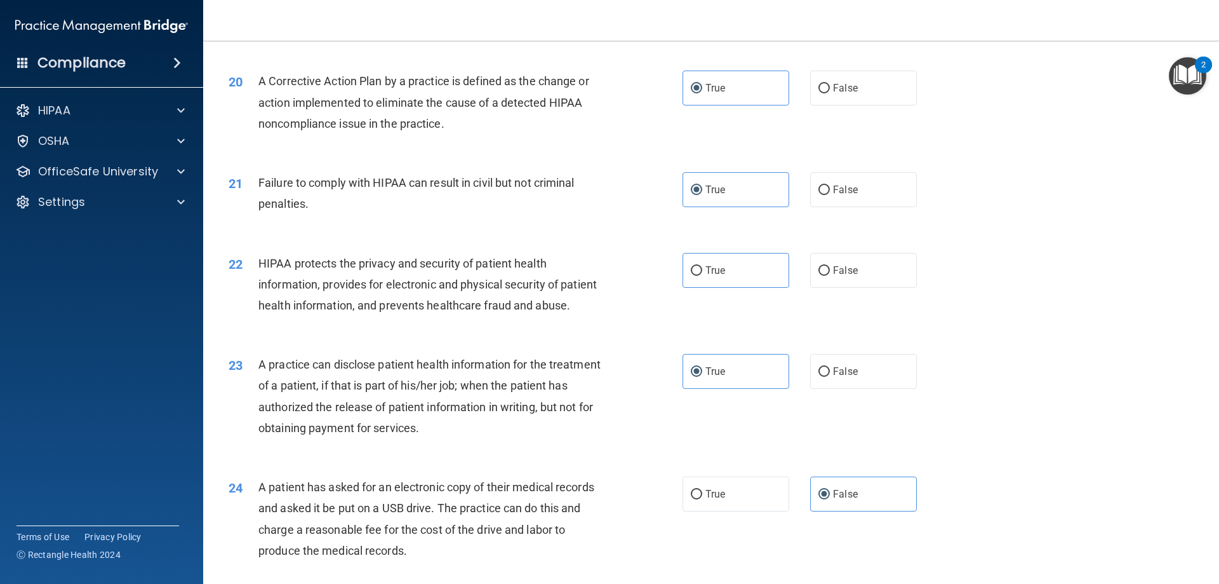
scroll to position [1724, 0]
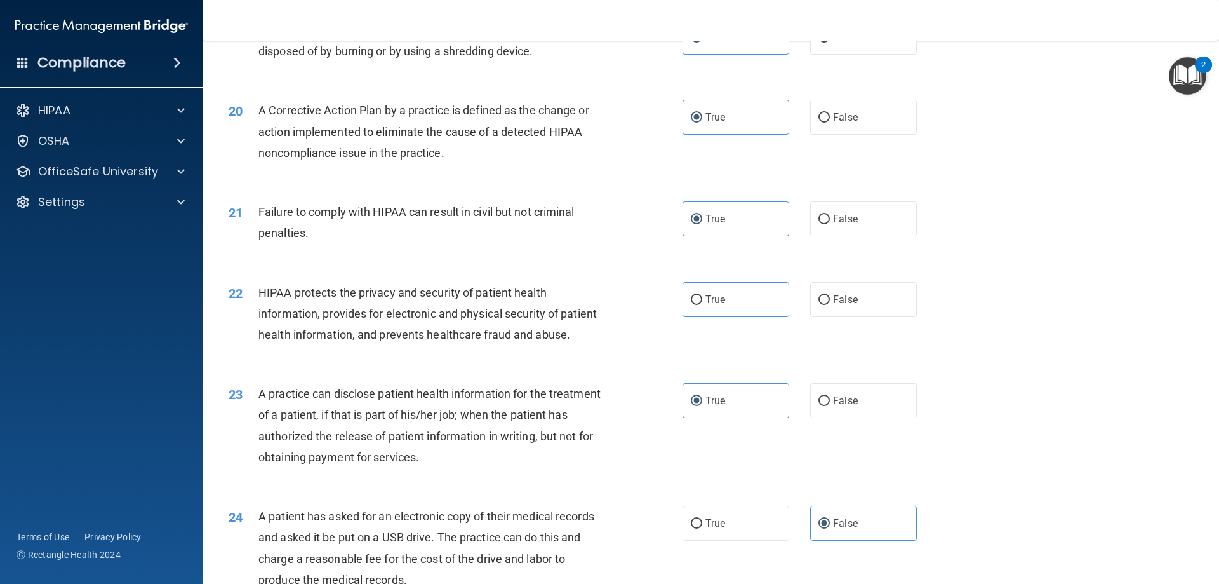
click at [715, 338] on div "22 HIPAA protects the privacy and security of patient health information, provi…" at bounding box center [711, 317] width 984 height 102
click at [695, 317] on label "True" at bounding box center [736, 299] width 107 height 35
click at [695, 305] on input "True" at bounding box center [696, 300] width 11 height 10
radio input "true"
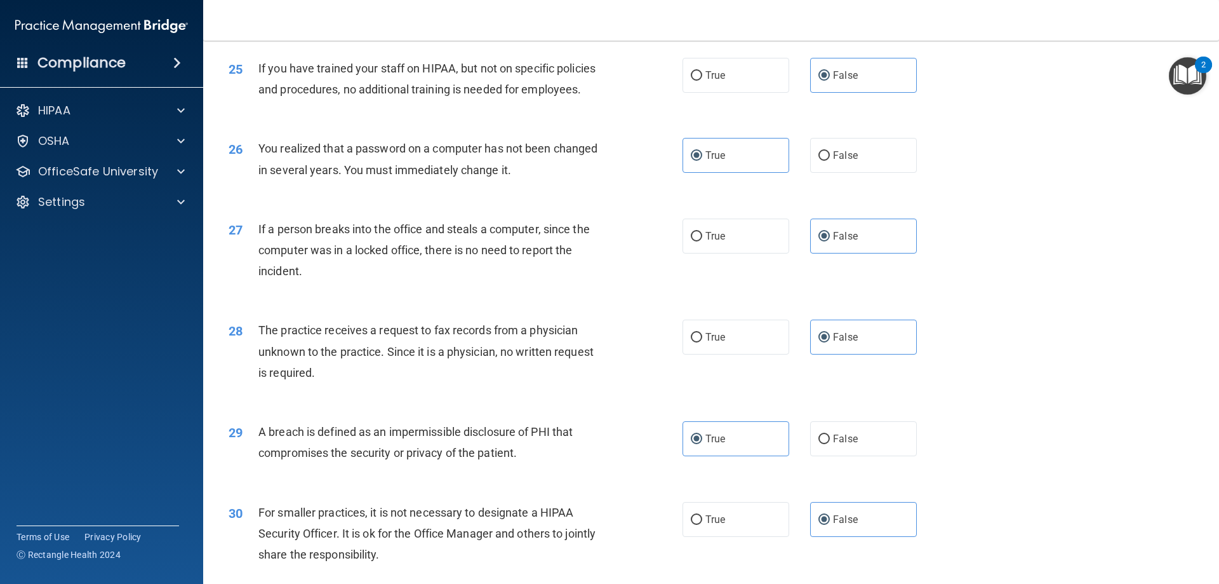
scroll to position [2422, 0]
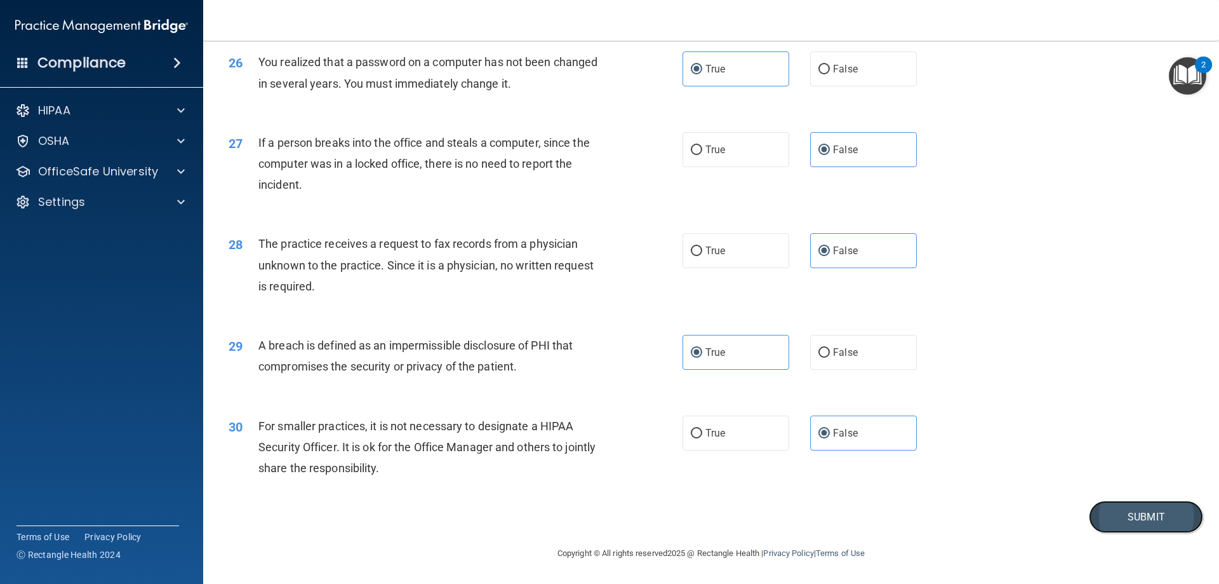
click at [1116, 507] on button "Submit" at bounding box center [1146, 516] width 114 height 32
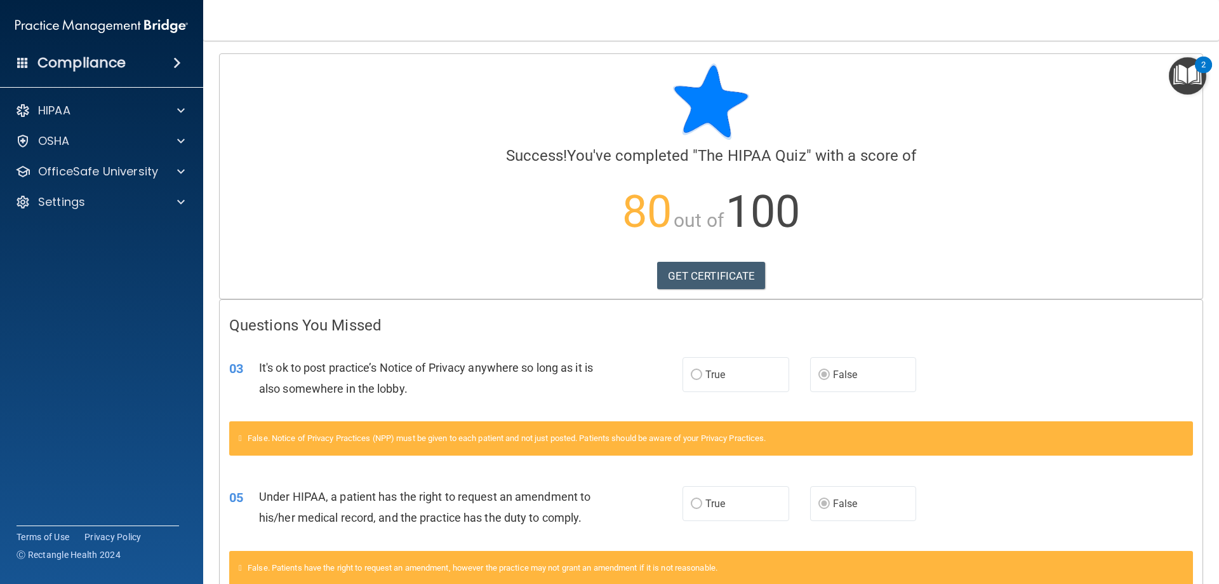
click at [125, 64] on div "Compliance" at bounding box center [101, 63] width 203 height 28
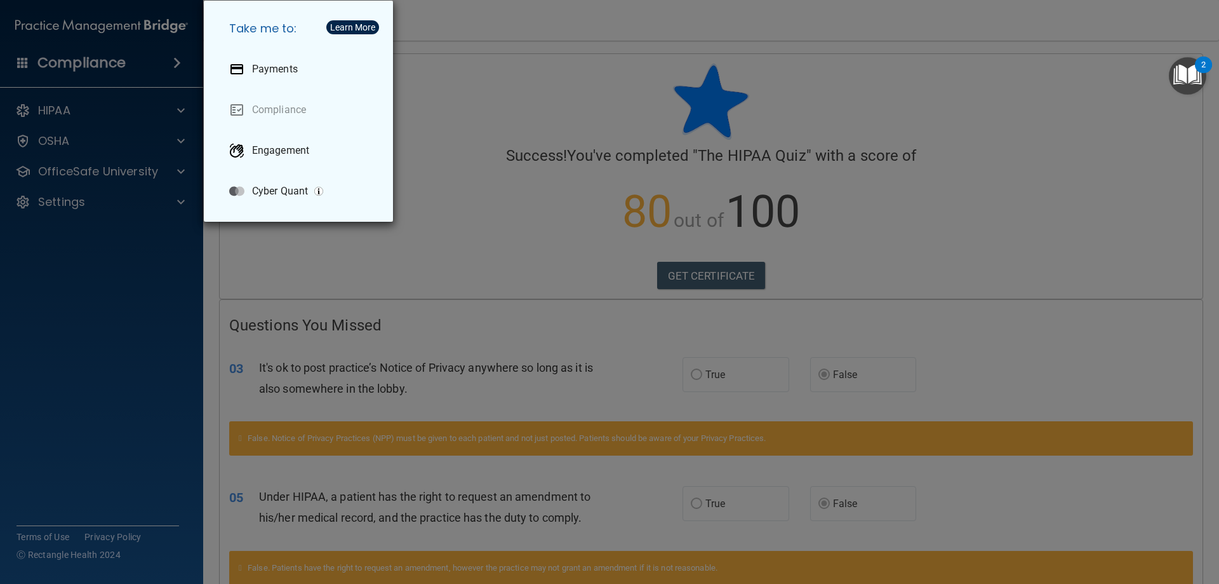
click at [127, 72] on div "Take me to: Payments Compliance Engagement Cyber Quant" at bounding box center [609, 292] width 1219 height 584
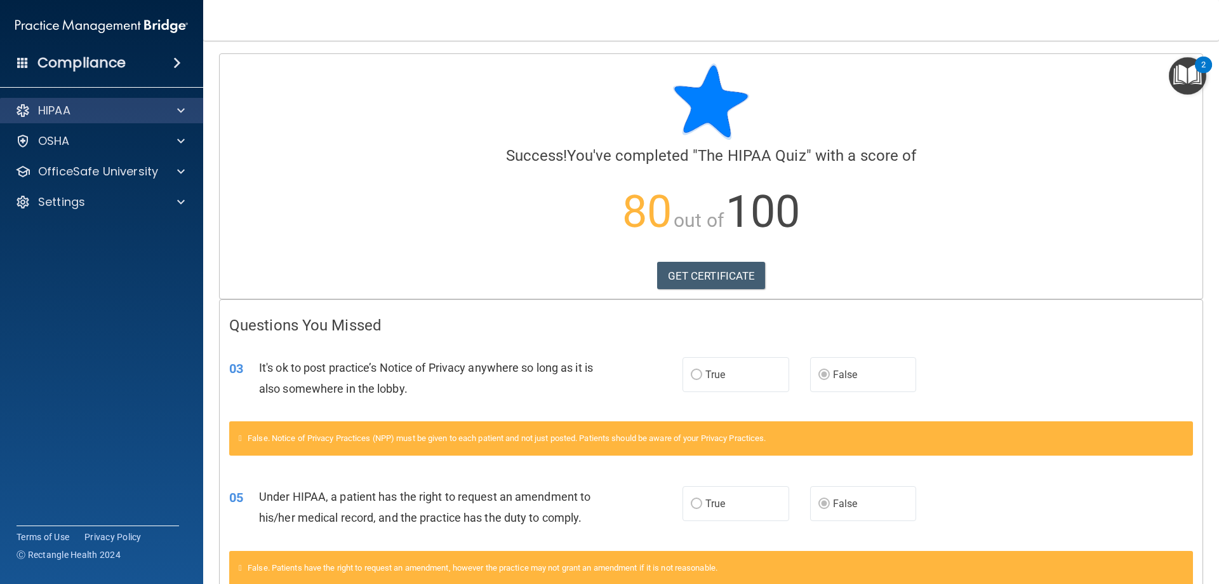
click at [180, 102] on div "HIPAA" at bounding box center [102, 110] width 204 height 25
click at [177, 115] on div at bounding box center [179, 110] width 32 height 15
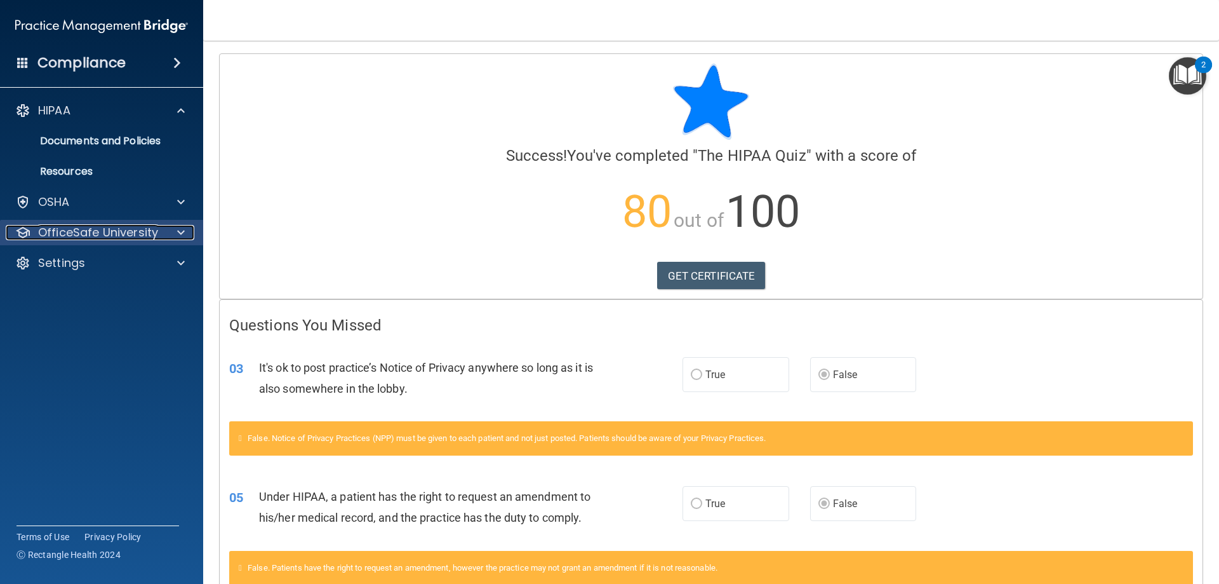
click at [119, 234] on p "OfficeSafe University" at bounding box center [98, 232] width 120 height 15
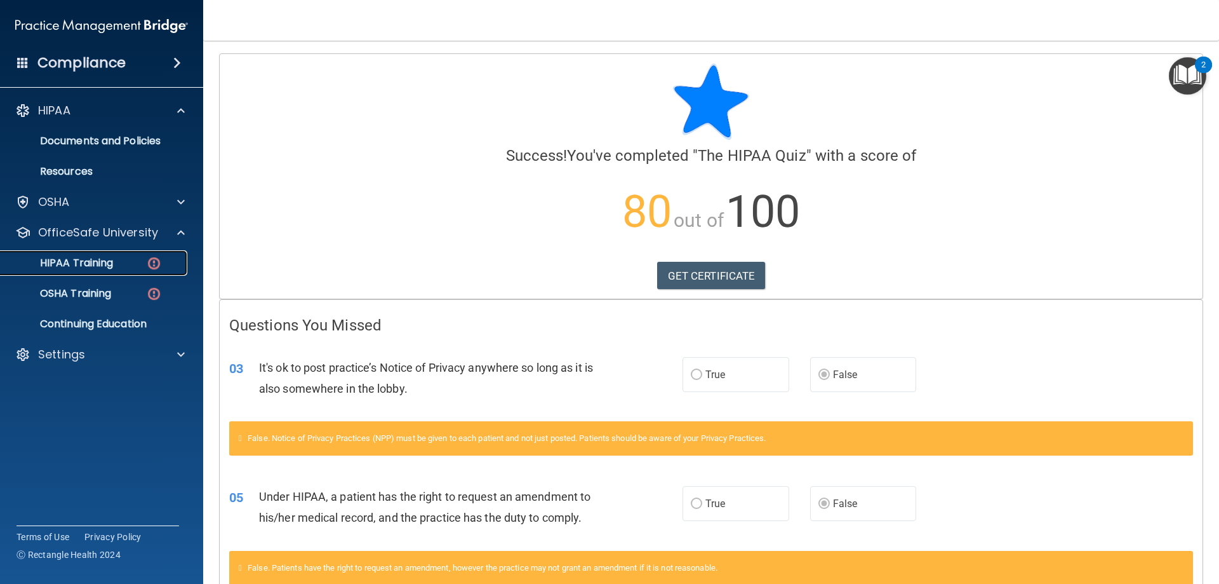
click at [64, 265] on p "HIPAA Training" at bounding box center [60, 263] width 105 height 13
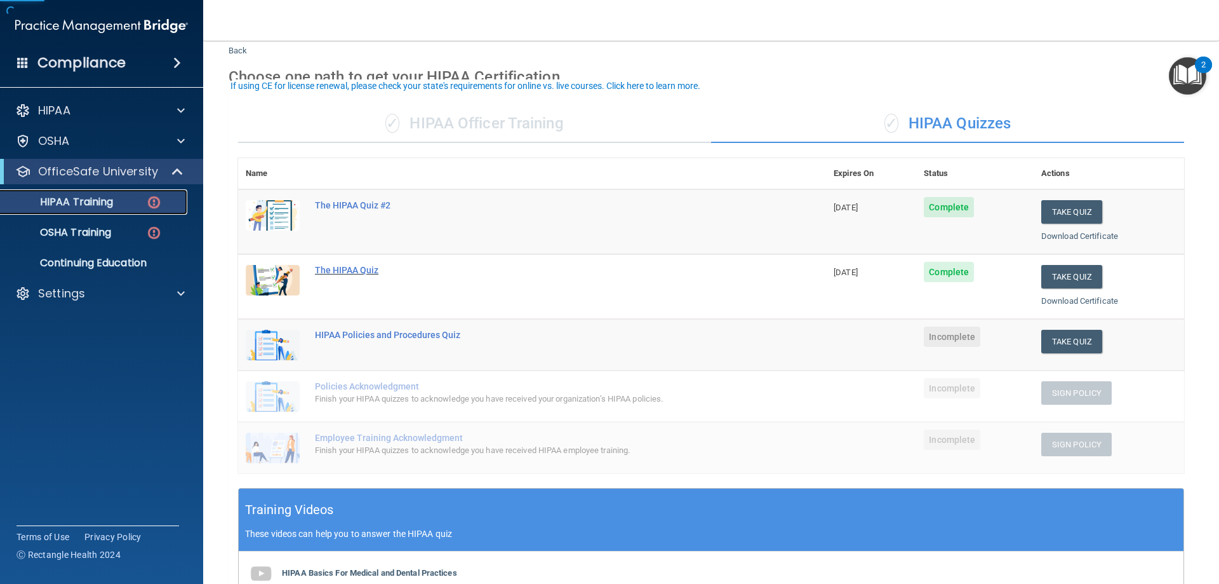
scroll to position [64, 0]
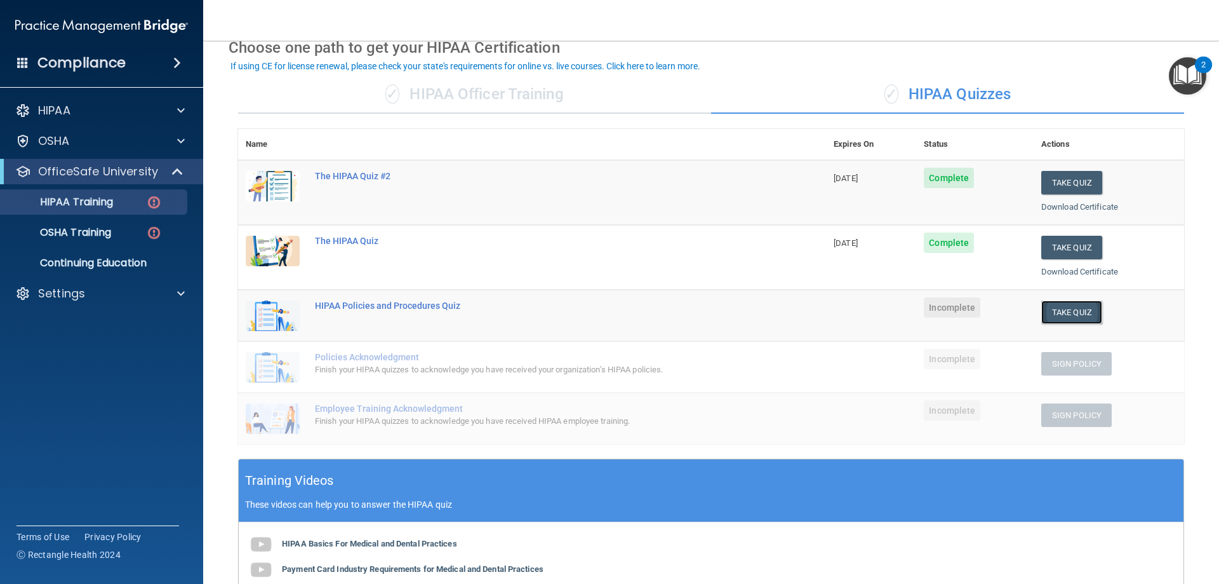
click at [1059, 319] on button "Take Quiz" at bounding box center [1071, 311] width 61 height 23
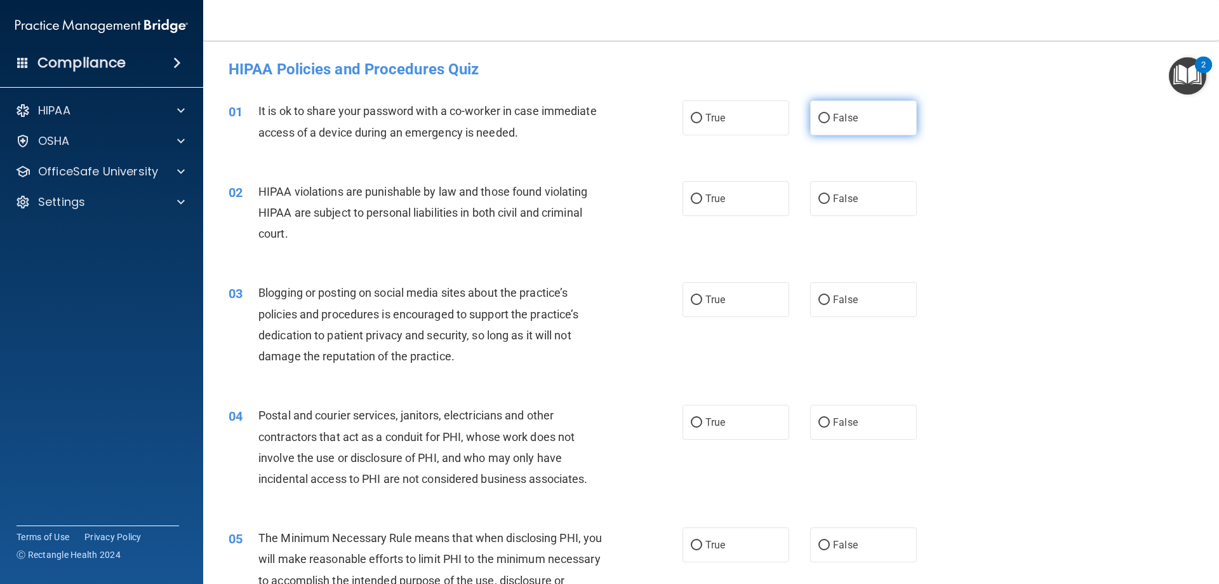
click at [865, 103] on label "False" at bounding box center [863, 117] width 107 height 35
click at [830, 114] on input "False" at bounding box center [824, 119] width 11 height 10
radio input "true"
click at [700, 185] on label "True" at bounding box center [736, 198] width 107 height 35
click at [700, 194] on input "True" at bounding box center [696, 199] width 11 height 10
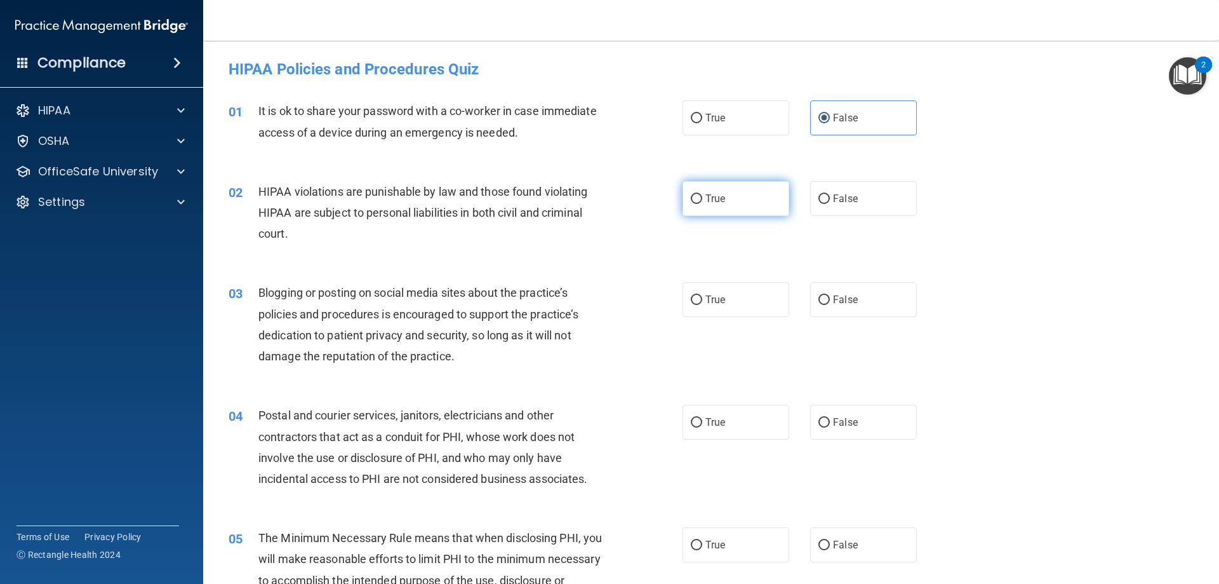
radio input "true"
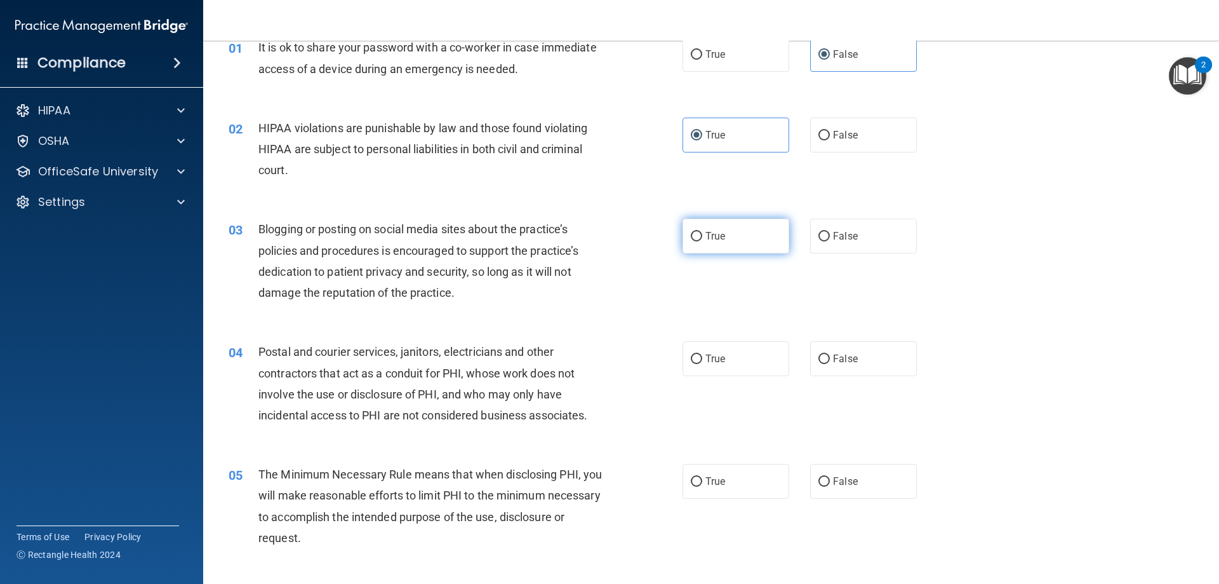
click at [732, 235] on label "True" at bounding box center [736, 235] width 107 height 35
click at [702, 235] on input "True" at bounding box center [696, 237] width 11 height 10
radio input "true"
click at [711, 361] on span "True" at bounding box center [716, 358] width 20 height 12
click at [702, 361] on input "True" at bounding box center [696, 359] width 11 height 10
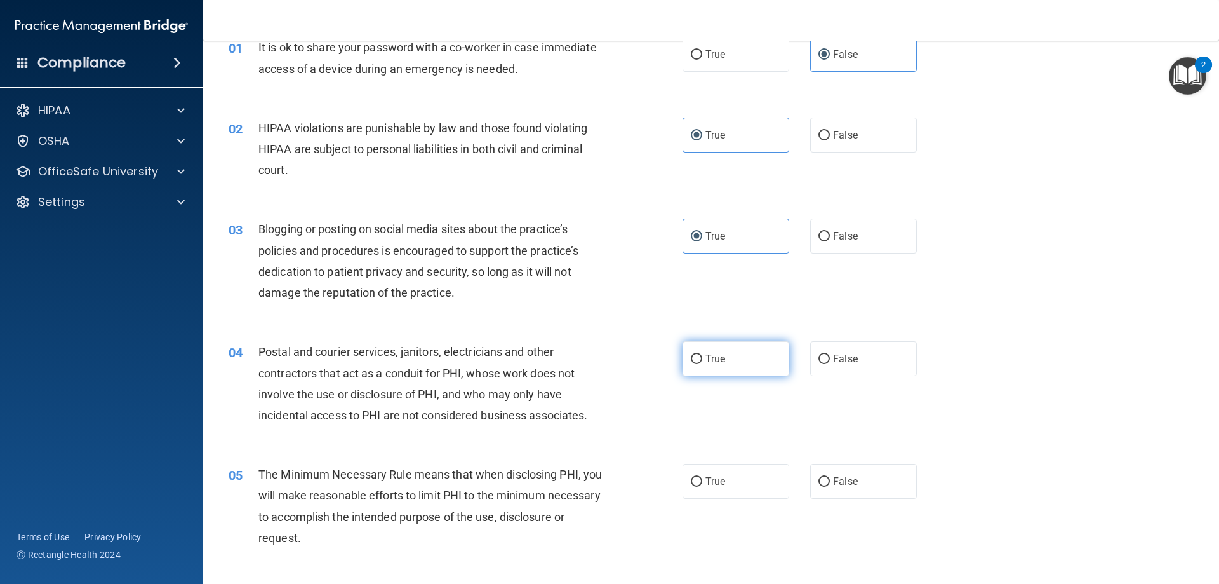
radio input "true"
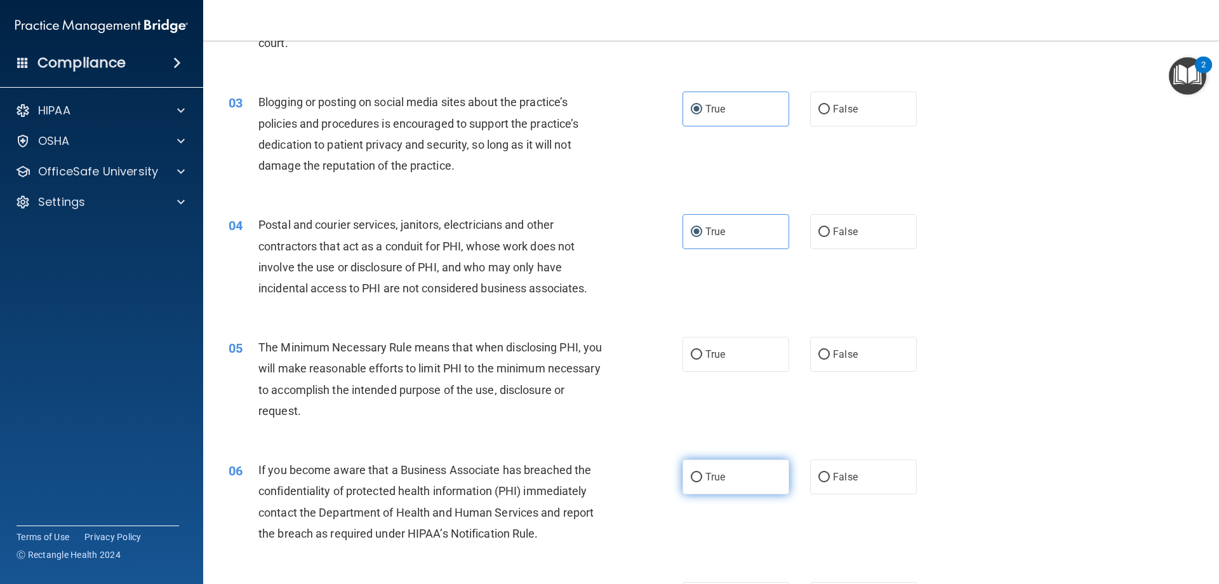
scroll to position [254, 0]
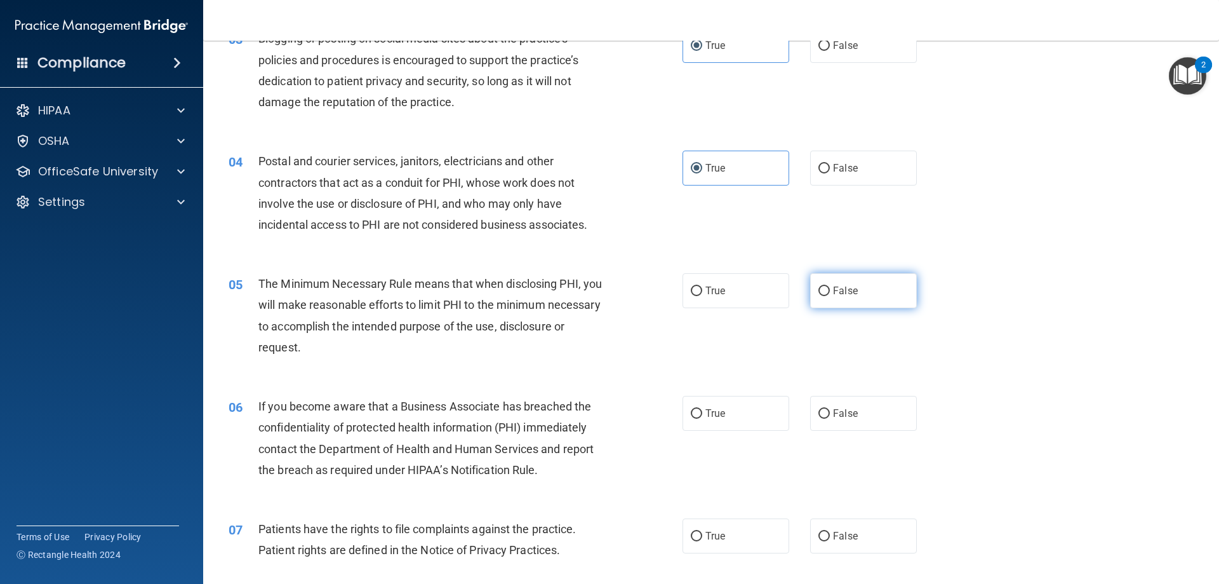
click at [815, 280] on label "False" at bounding box center [863, 290] width 107 height 35
click at [819, 286] on input "False" at bounding box center [824, 291] width 11 height 10
radio input "true"
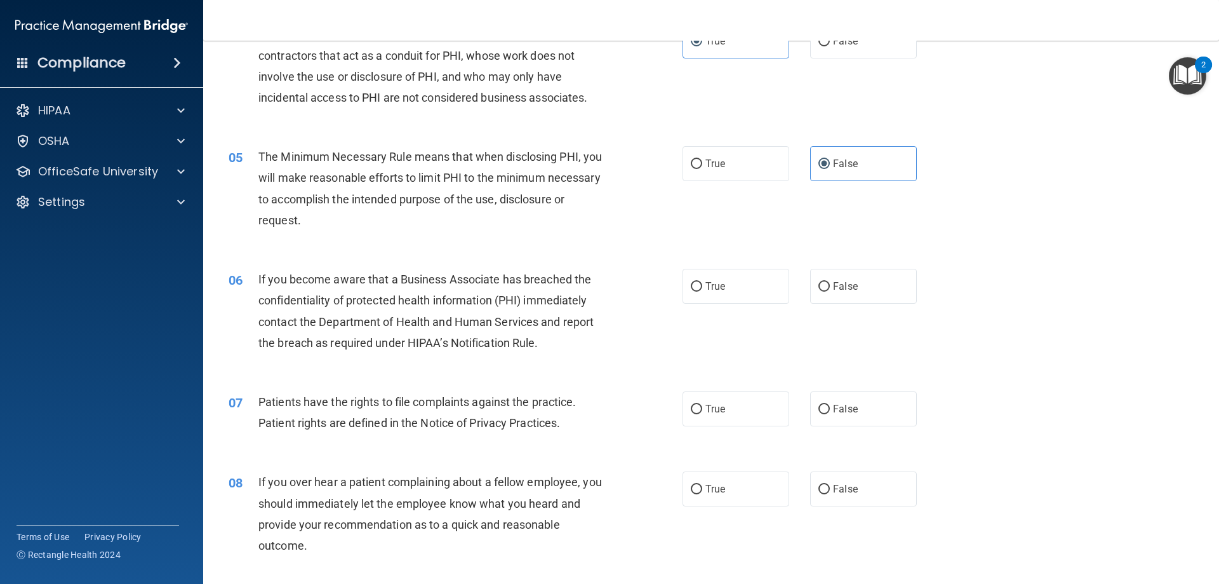
scroll to position [445, 0]
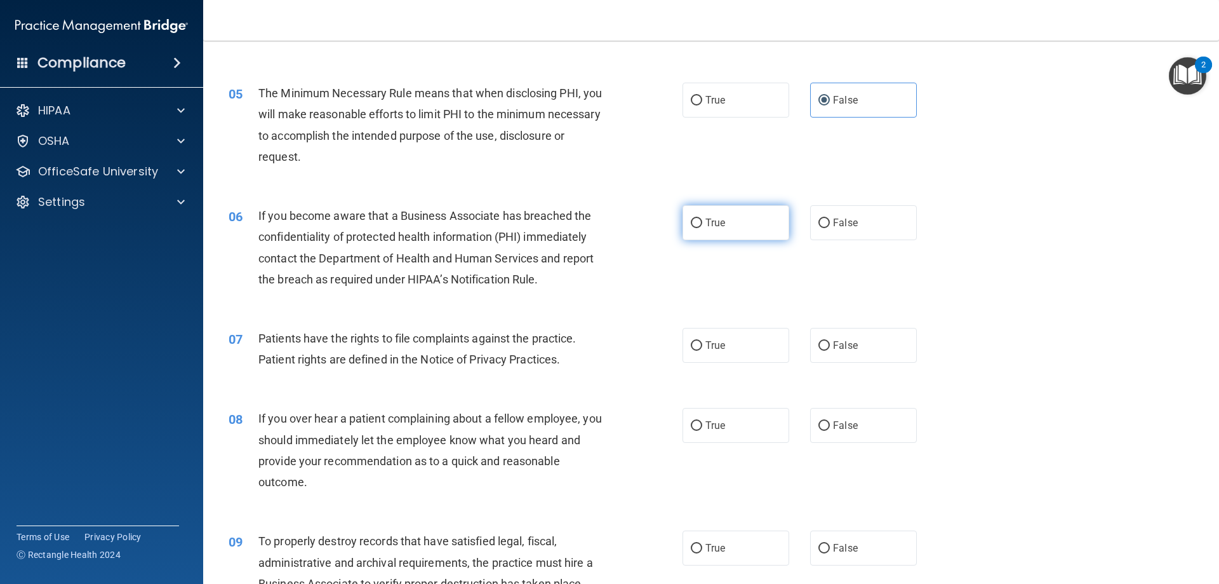
click at [695, 218] on input "True" at bounding box center [696, 223] width 11 height 10
radio input "true"
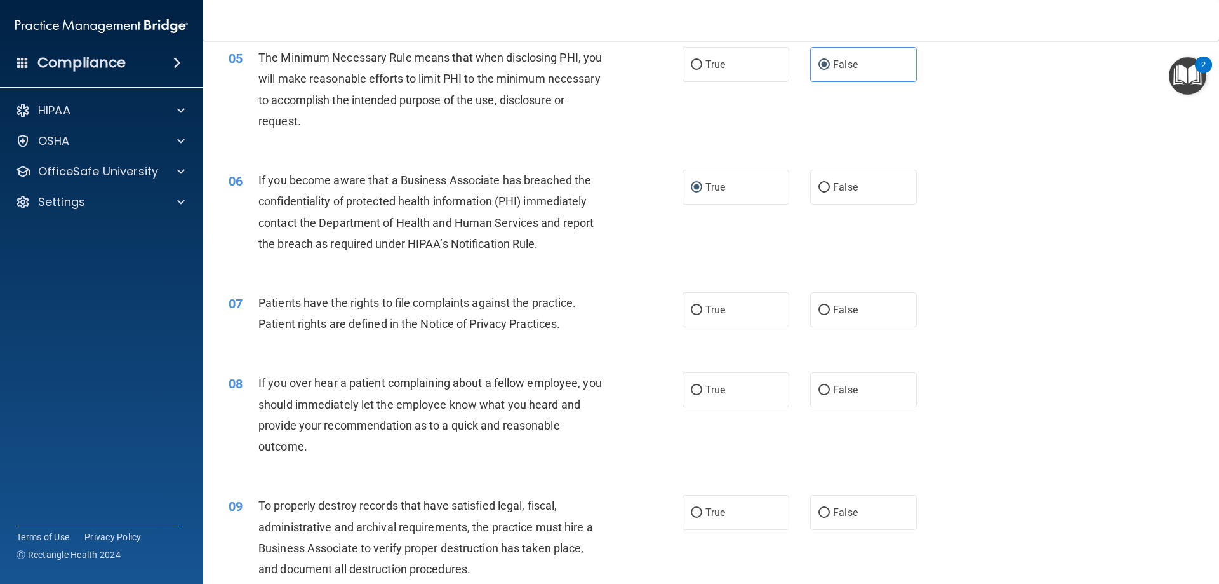
scroll to position [508, 0]
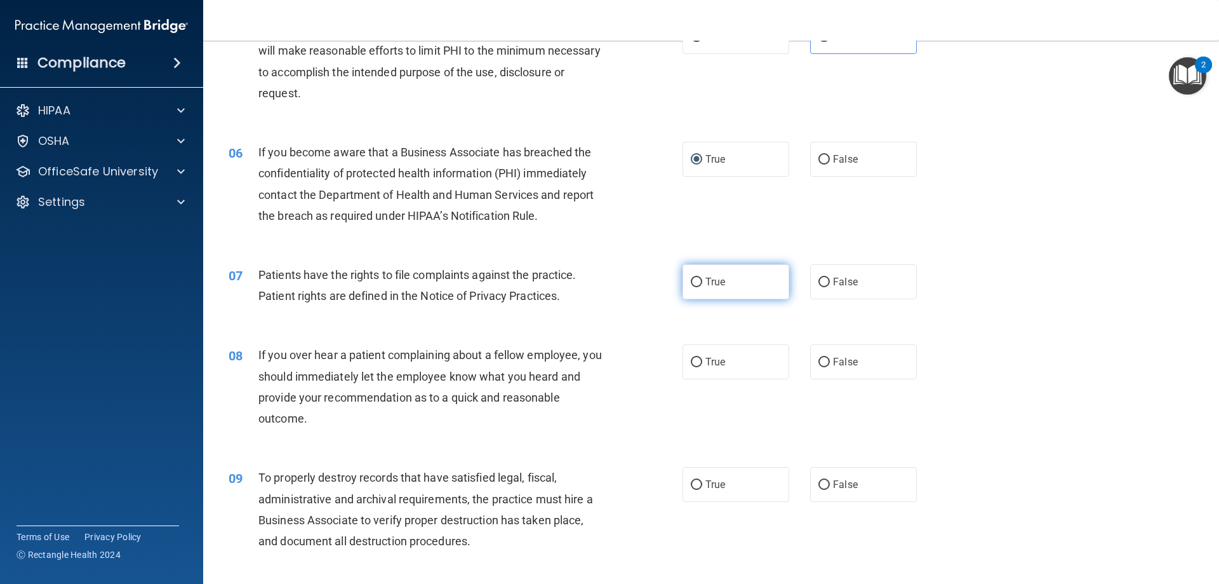
click at [730, 269] on label "True" at bounding box center [736, 281] width 107 height 35
click at [702, 278] on input "True" at bounding box center [696, 283] width 11 height 10
radio input "true"
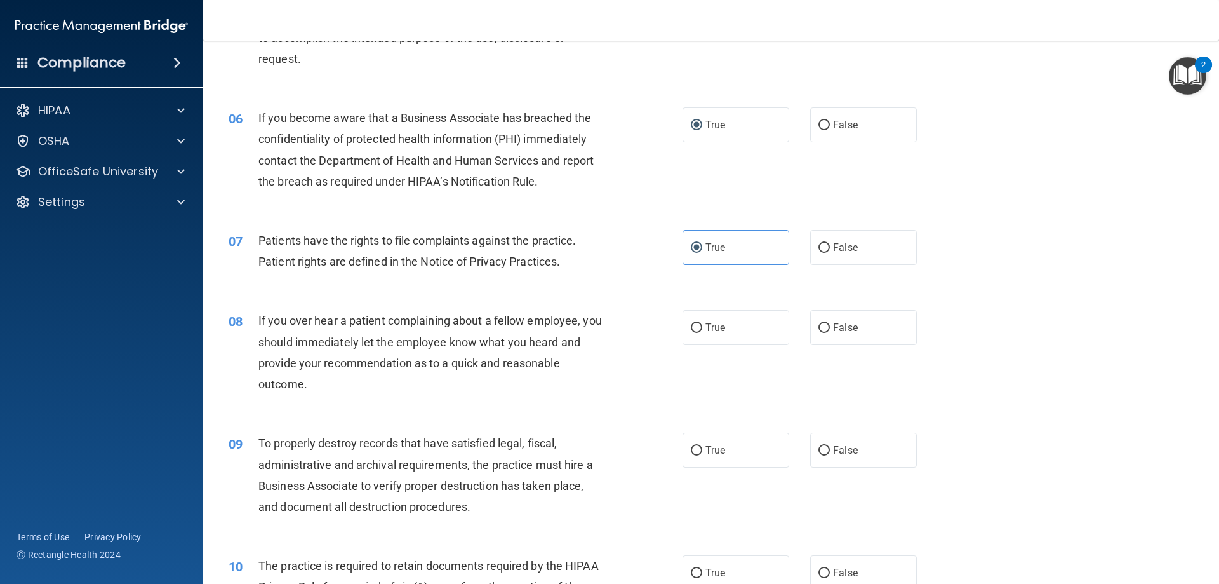
scroll to position [572, 0]
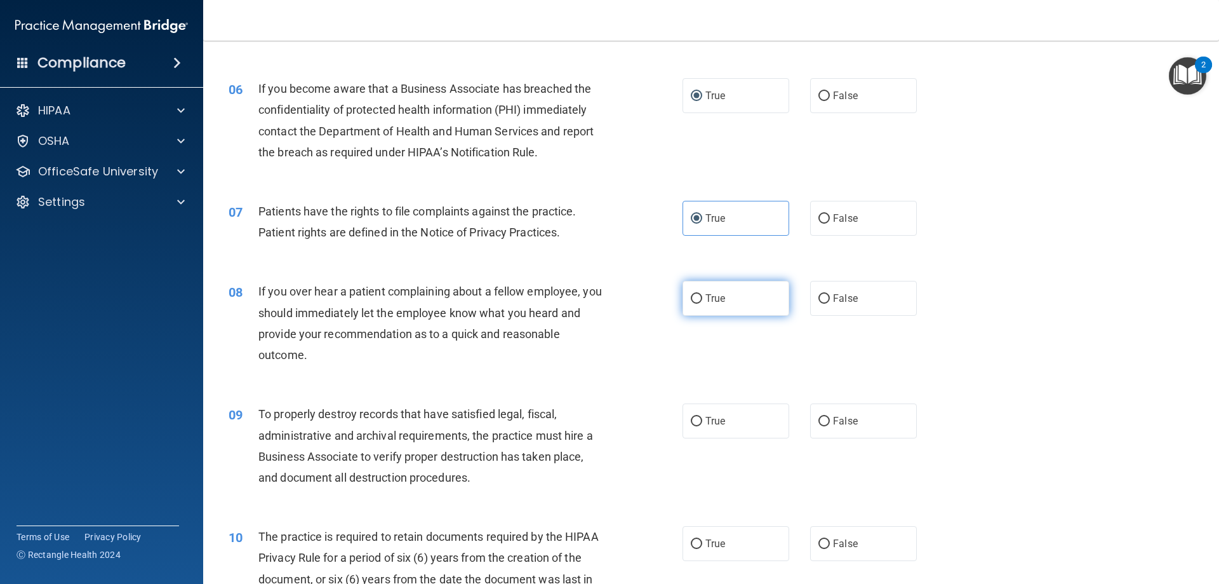
click at [706, 300] on span "True" at bounding box center [716, 298] width 20 height 12
click at [702, 300] on input "True" at bounding box center [696, 299] width 11 height 10
radio input "true"
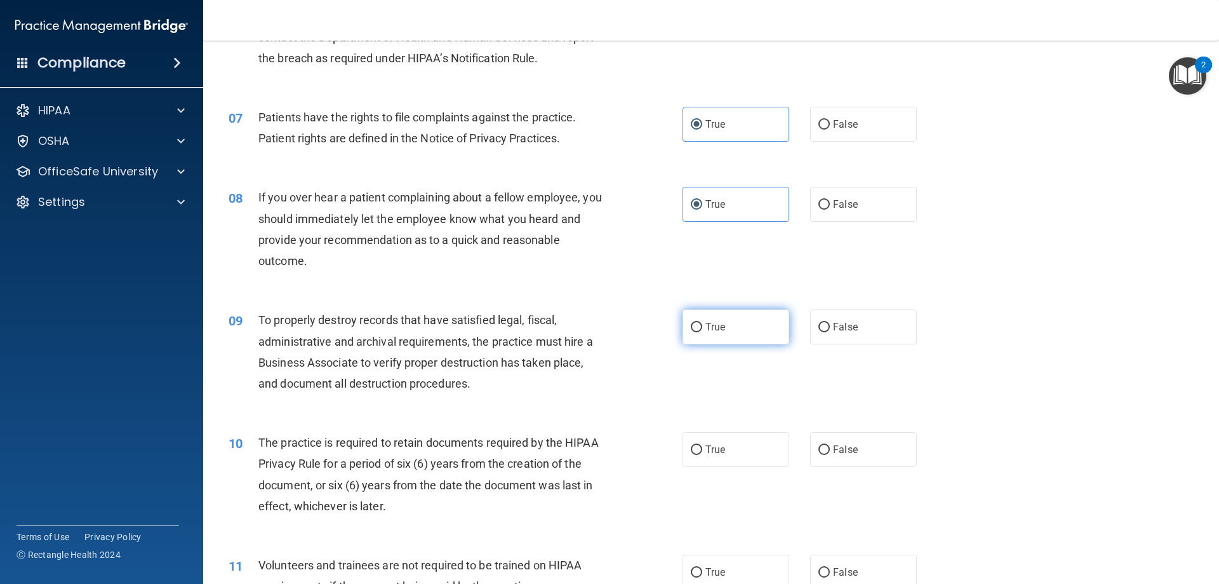
scroll to position [699, 0]
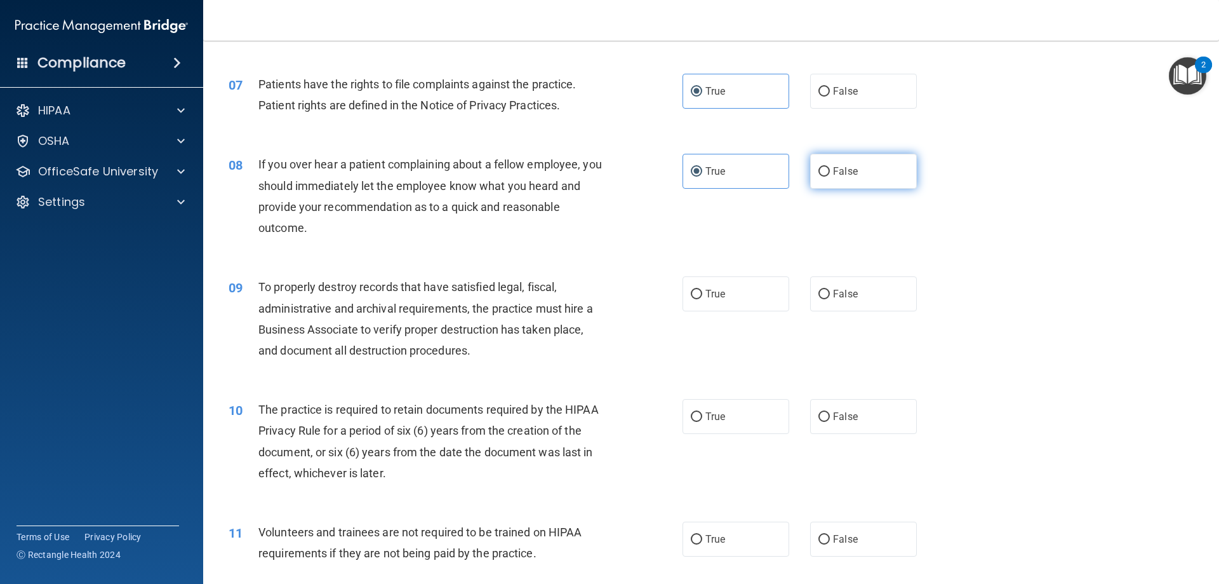
click at [824, 176] on label "False" at bounding box center [863, 171] width 107 height 35
click at [824, 176] on input "False" at bounding box center [824, 172] width 11 height 10
radio input "true"
click at [750, 194] on div "08 If you over hear a patient complaining about a fellow employee, you should i…" at bounding box center [711, 199] width 984 height 123
click at [752, 178] on label "True" at bounding box center [736, 171] width 107 height 35
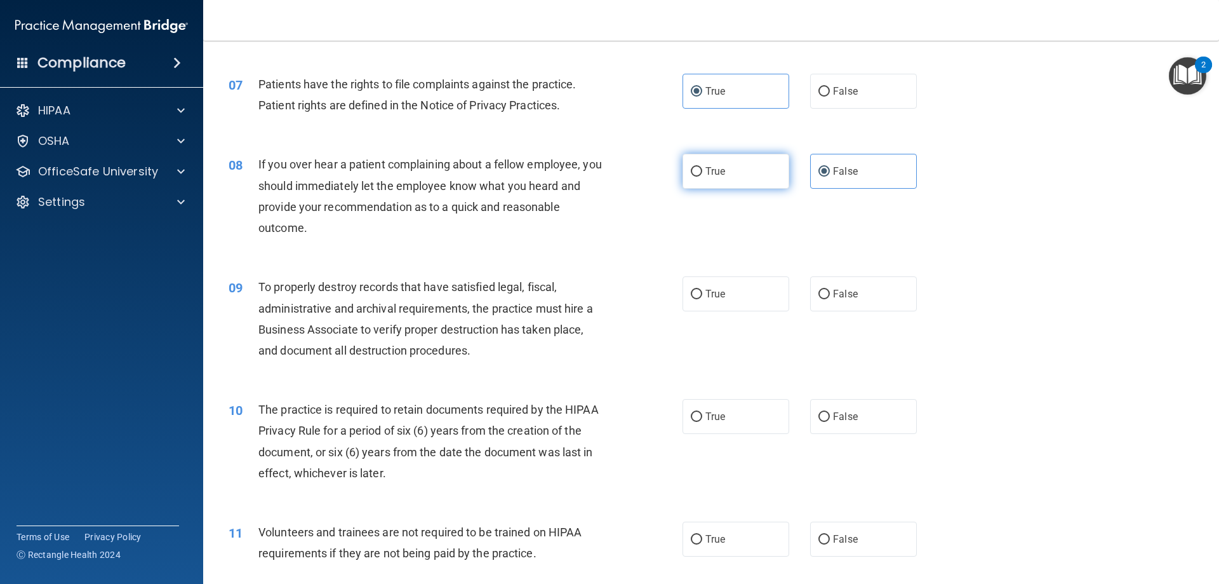
click at [702, 177] on input "True" at bounding box center [696, 172] width 11 height 10
radio input "true"
click at [833, 166] on label "False" at bounding box center [863, 171] width 107 height 35
click at [830, 167] on input "False" at bounding box center [824, 172] width 11 height 10
radio input "true"
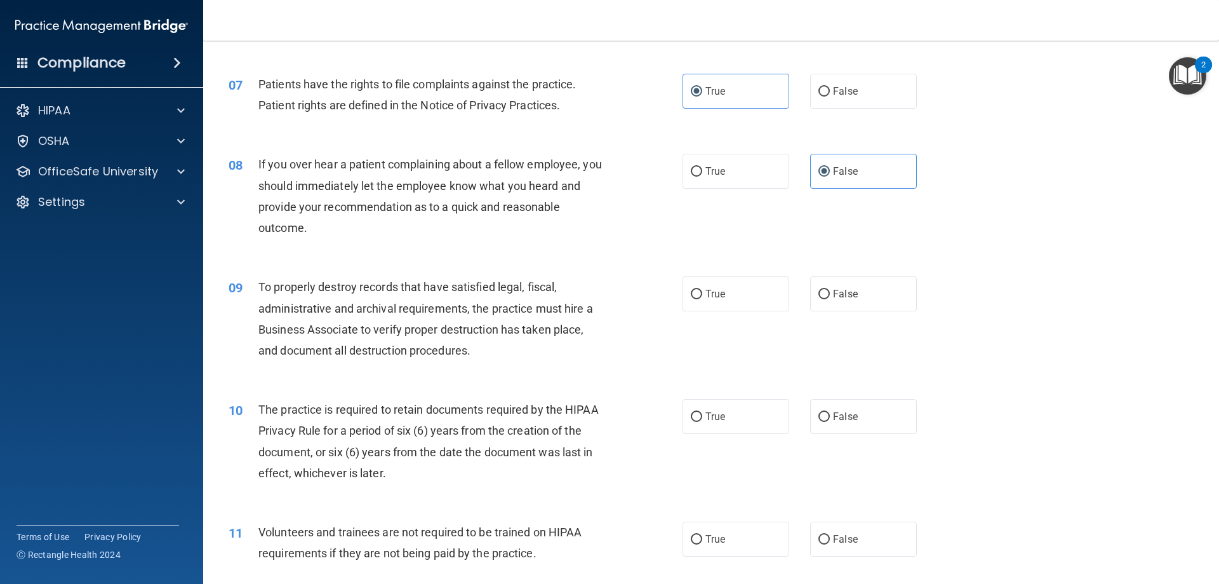
click at [753, 196] on div "08 If you over hear a patient complaining about a fellow employee, you should i…" at bounding box center [711, 199] width 984 height 123
click at [745, 182] on label "True" at bounding box center [736, 171] width 107 height 35
click at [702, 177] on input "True" at bounding box center [696, 172] width 11 height 10
radio input "true"
radio input "false"
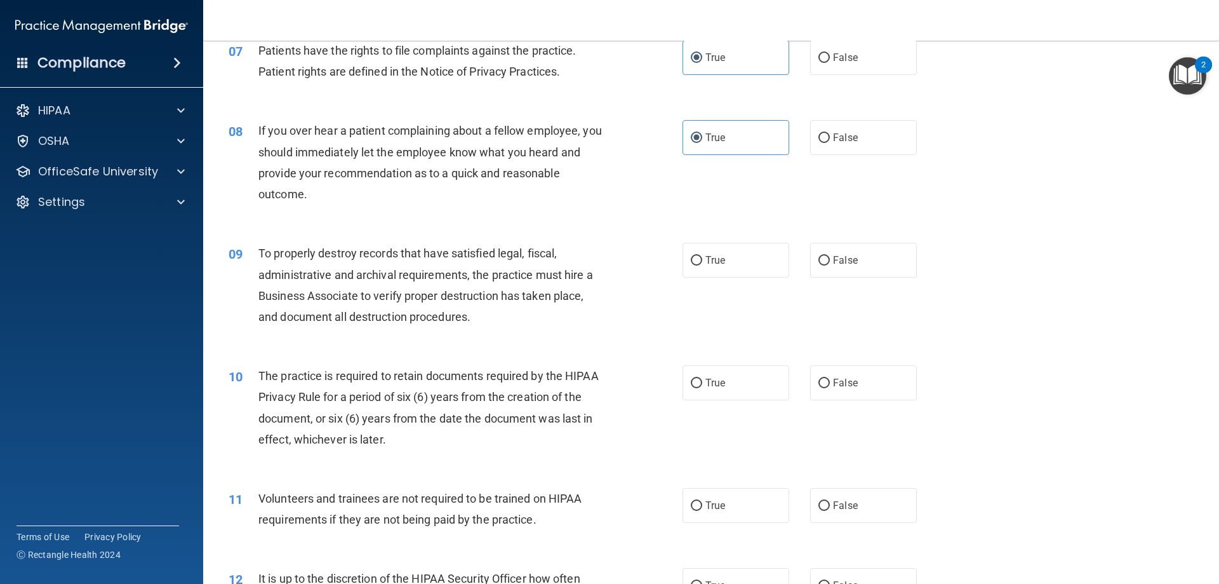
scroll to position [762, 0]
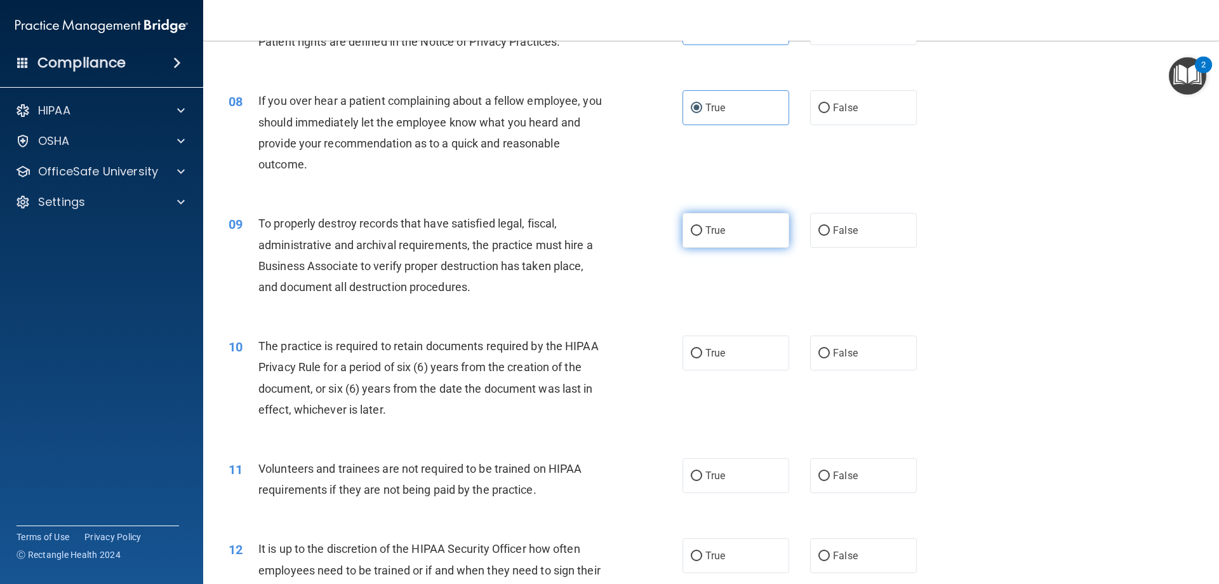
click at [710, 218] on label "True" at bounding box center [736, 230] width 107 height 35
click at [702, 226] on input "True" at bounding box center [696, 231] width 11 height 10
radio input "true"
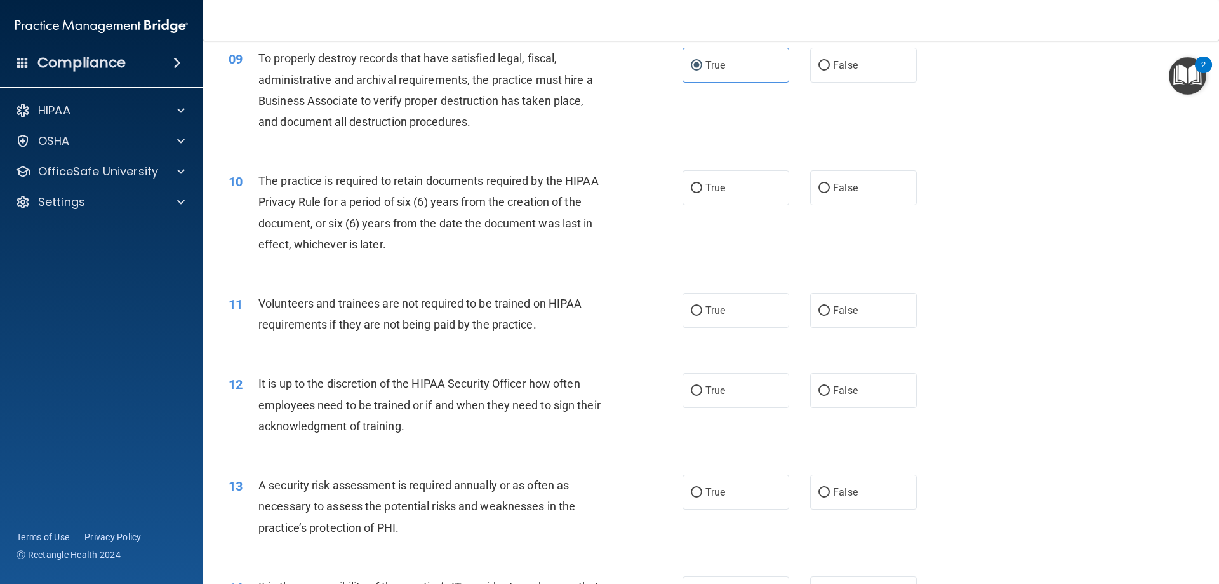
scroll to position [953, 0]
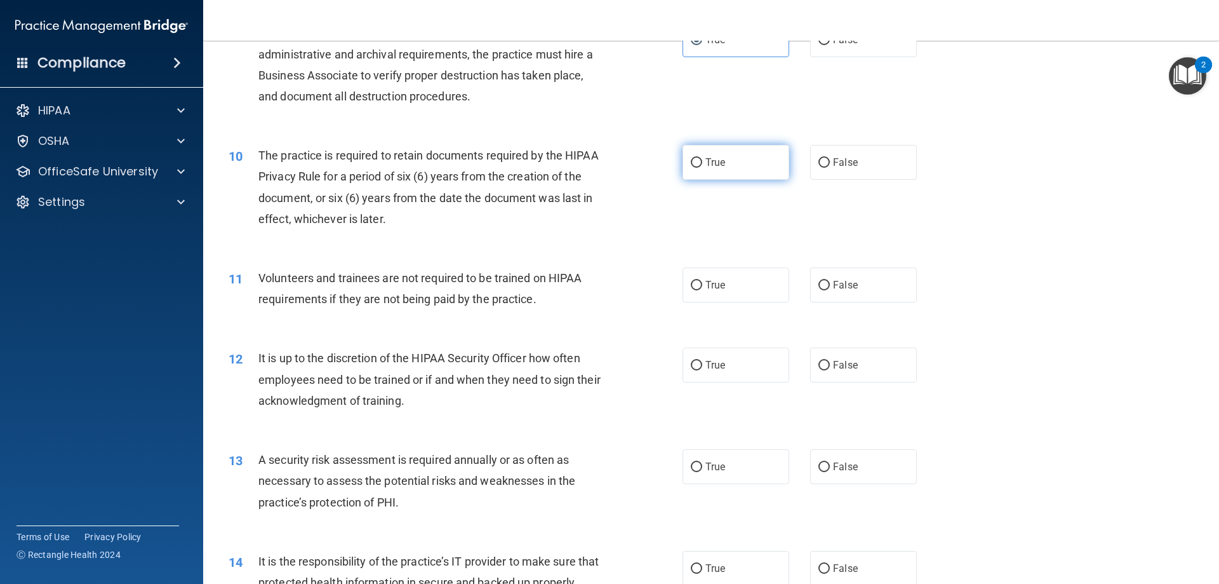
click at [715, 150] on label "True" at bounding box center [736, 162] width 107 height 35
click at [702, 158] on input "True" at bounding box center [696, 163] width 11 height 10
radio input "true"
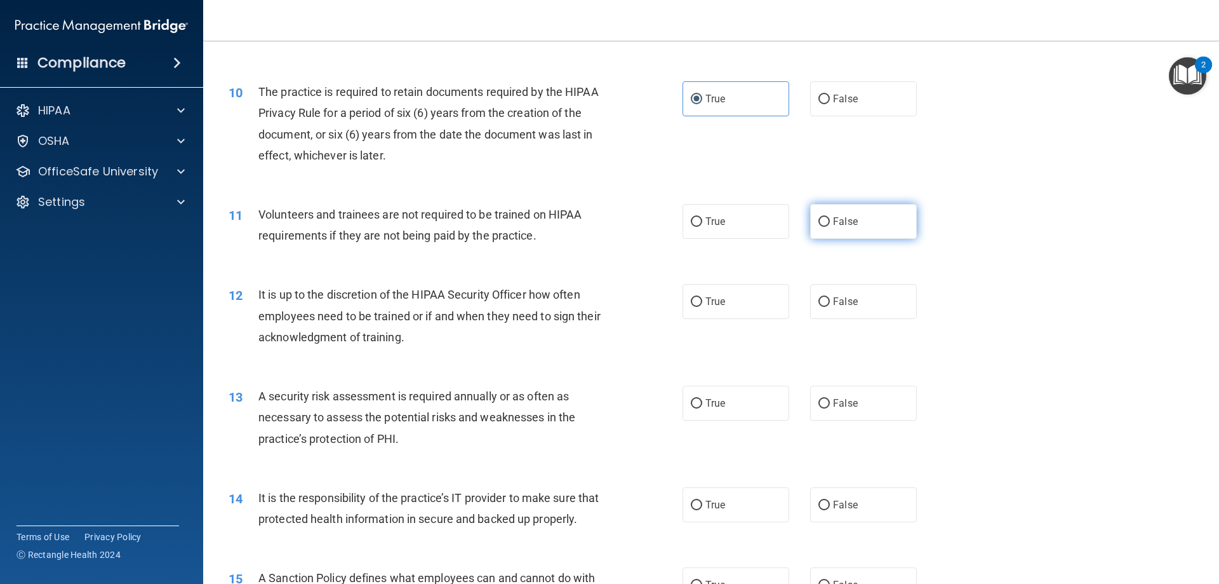
click at [858, 211] on label "False" at bounding box center [863, 221] width 107 height 35
click at [830, 217] on input "False" at bounding box center [824, 222] width 11 height 10
radio input "true"
click at [855, 302] on label "False" at bounding box center [863, 301] width 107 height 35
click at [830, 302] on input "False" at bounding box center [824, 302] width 11 height 10
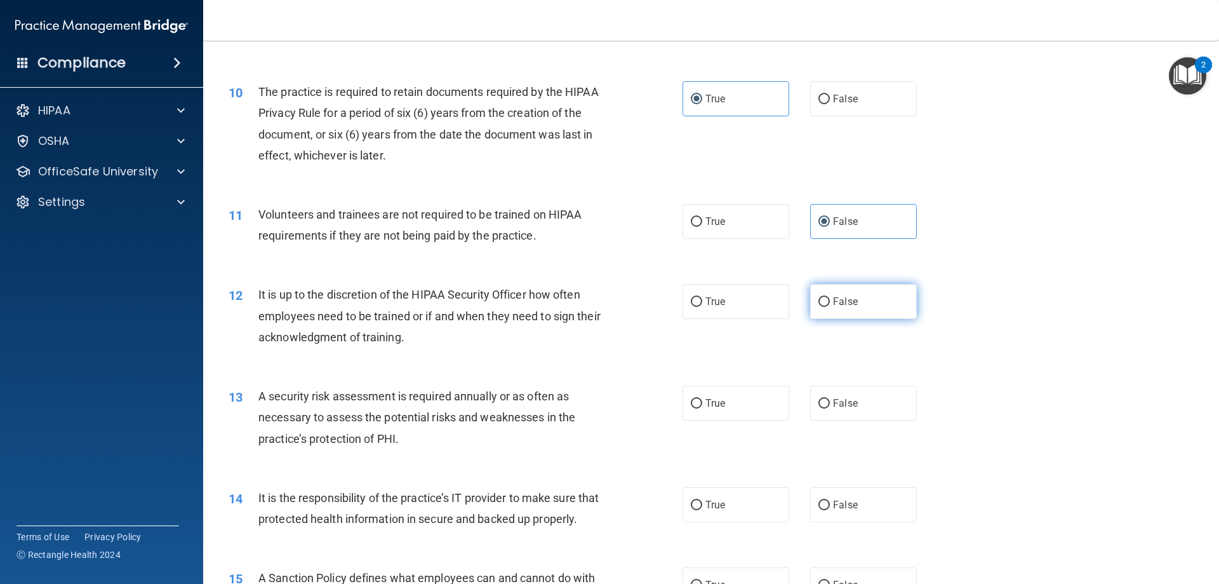
radio input "true"
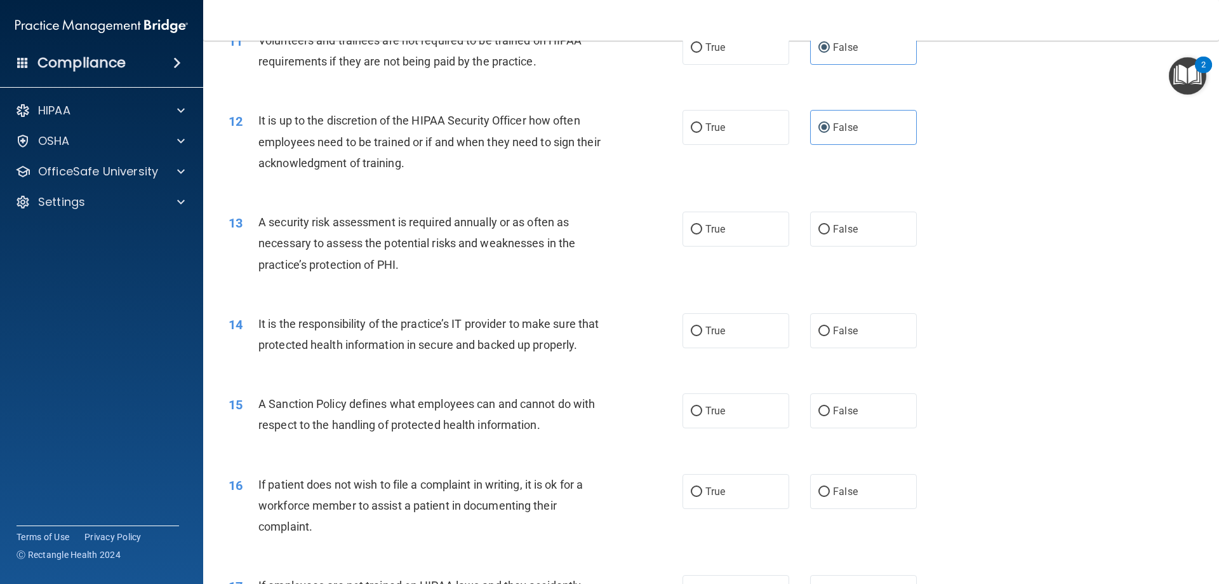
scroll to position [1207, 0]
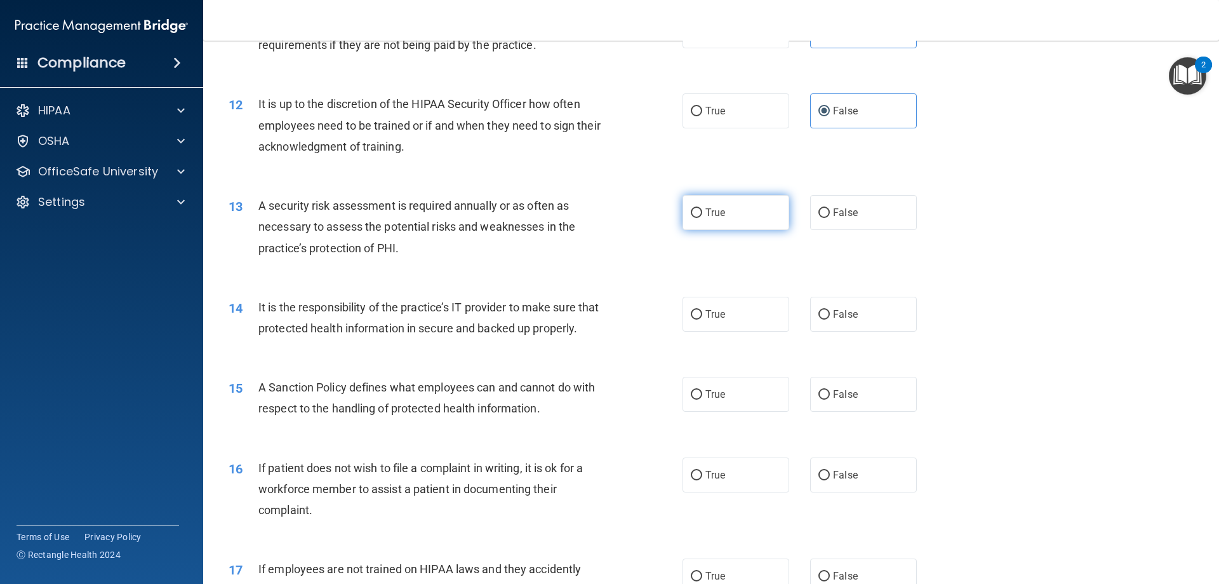
click at [727, 202] on label "True" at bounding box center [736, 212] width 107 height 35
click at [702, 208] on input "True" at bounding box center [696, 213] width 11 height 10
radio input "true"
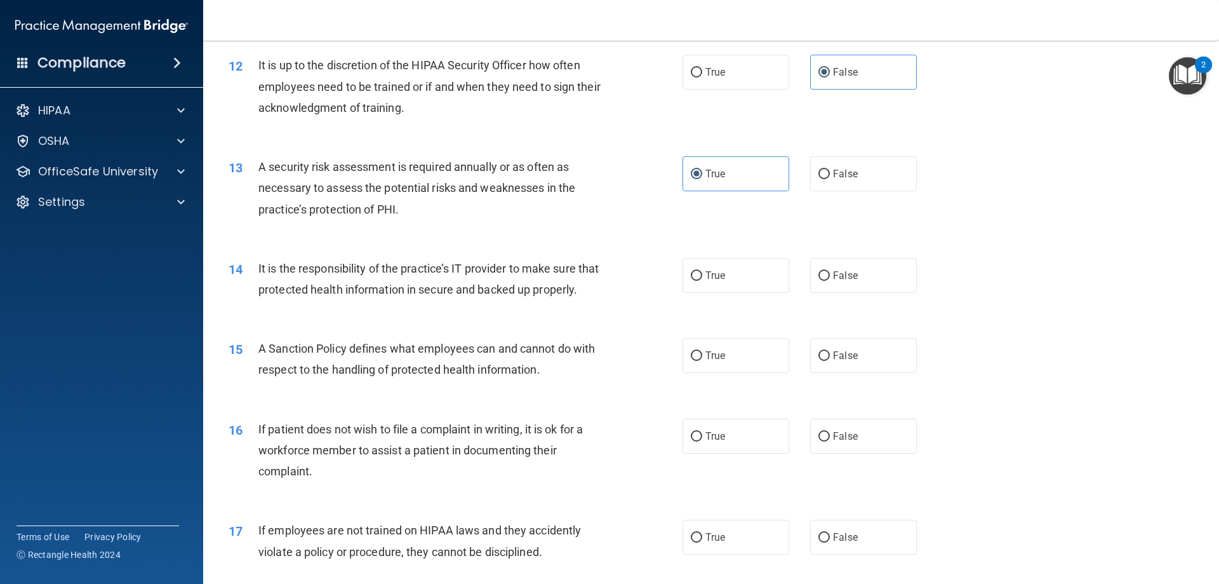
scroll to position [1397, 0]
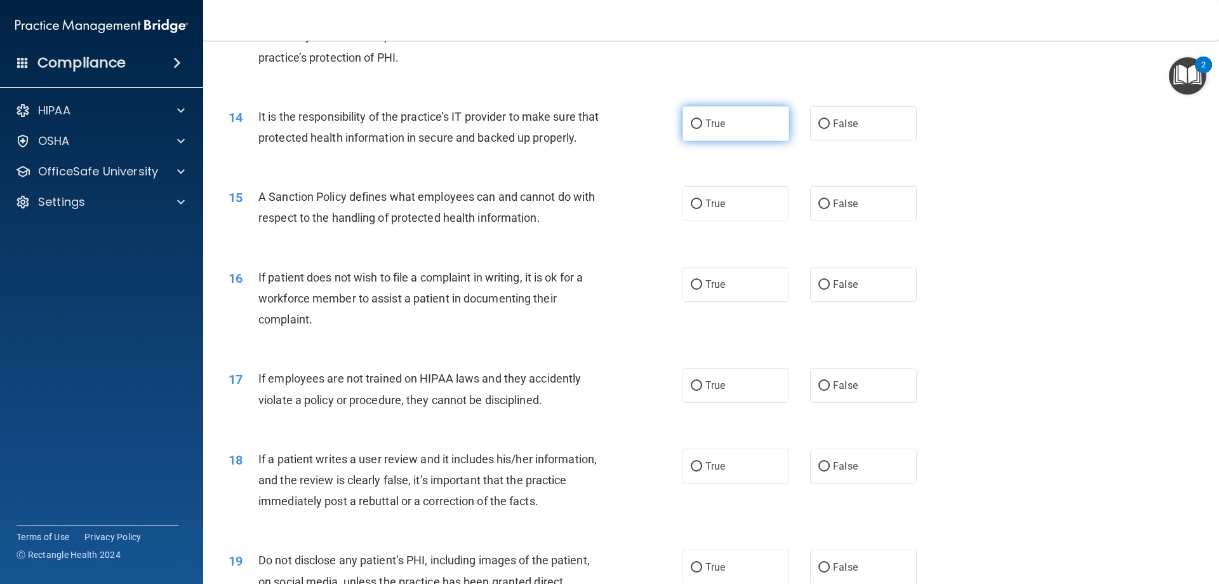
click at [706, 117] on span "True" at bounding box center [716, 123] width 20 height 12
click at [701, 119] on input "True" at bounding box center [696, 124] width 11 height 10
radio input "true"
click at [810, 129] on label "False" at bounding box center [863, 123] width 107 height 35
click at [819, 129] on input "False" at bounding box center [824, 124] width 11 height 10
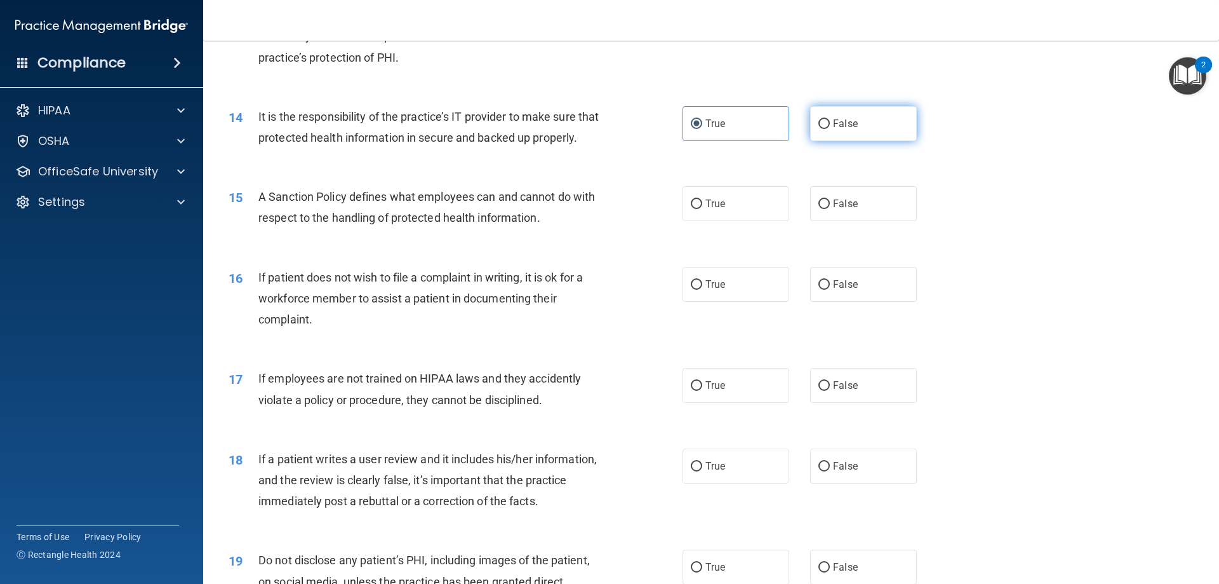
radio input "true"
radio input "false"
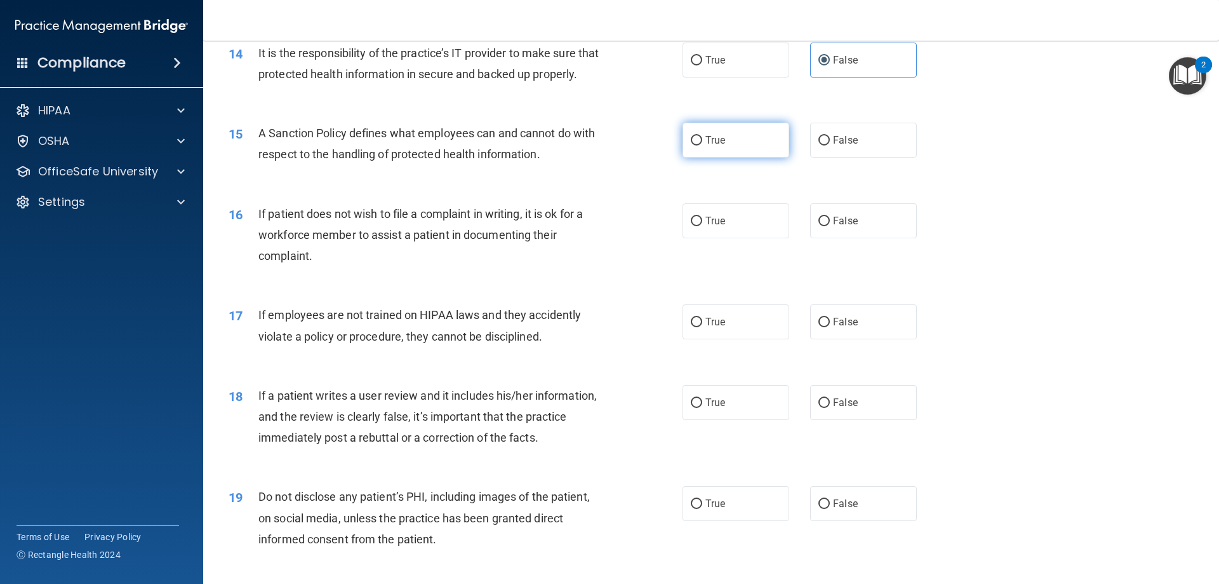
click at [724, 151] on label "True" at bounding box center [736, 140] width 107 height 35
click at [702, 145] on input "True" at bounding box center [696, 141] width 11 height 10
radio input "true"
click at [744, 238] on label "True" at bounding box center [736, 220] width 107 height 35
click at [702, 226] on input "True" at bounding box center [696, 222] width 11 height 10
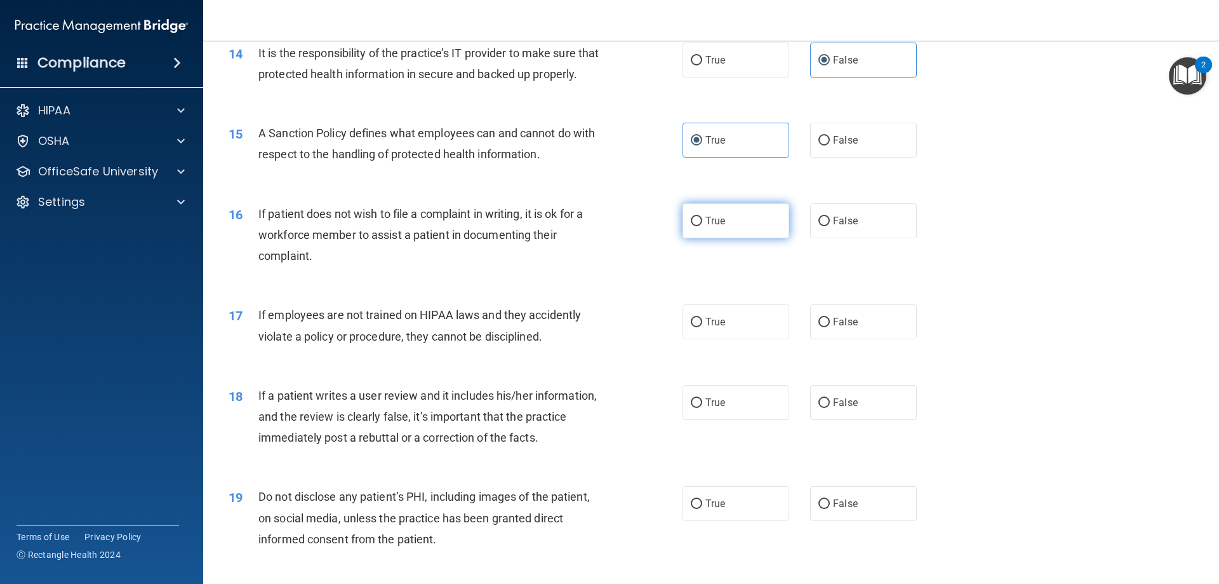
radio input "true"
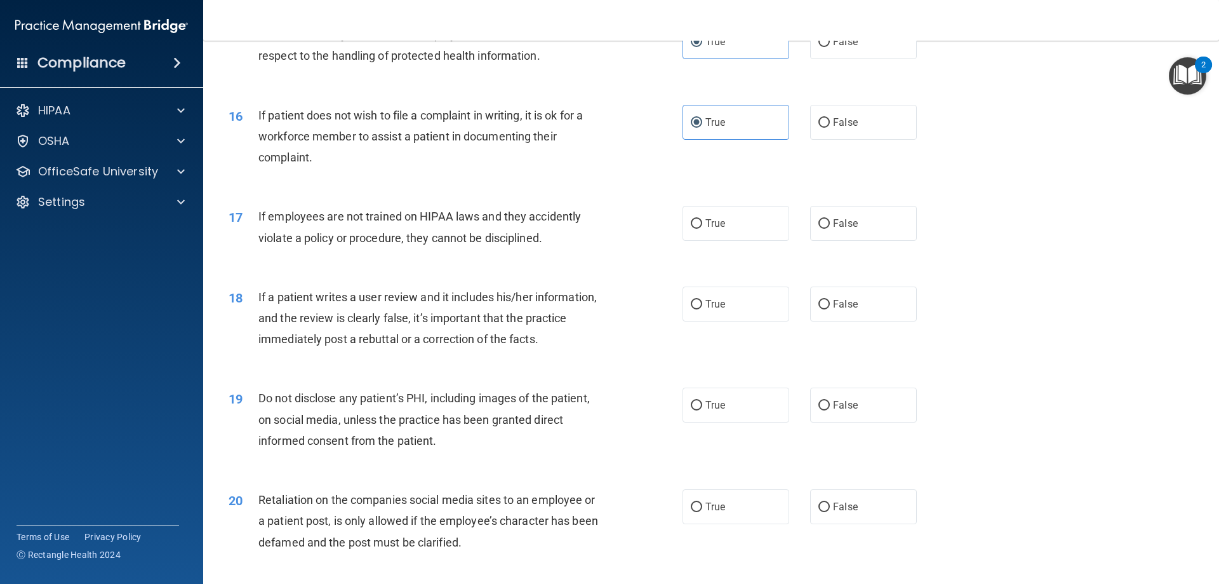
scroll to position [1588, 0]
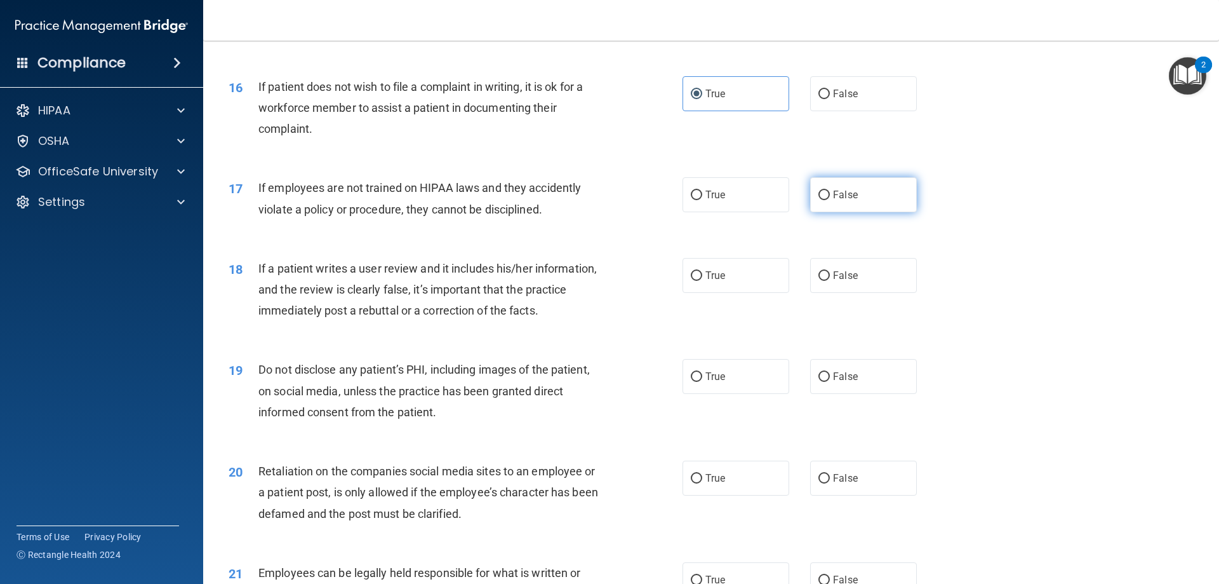
click at [867, 206] on label "False" at bounding box center [863, 194] width 107 height 35
click at [830, 200] on input "False" at bounding box center [824, 196] width 11 height 10
radio input "true"
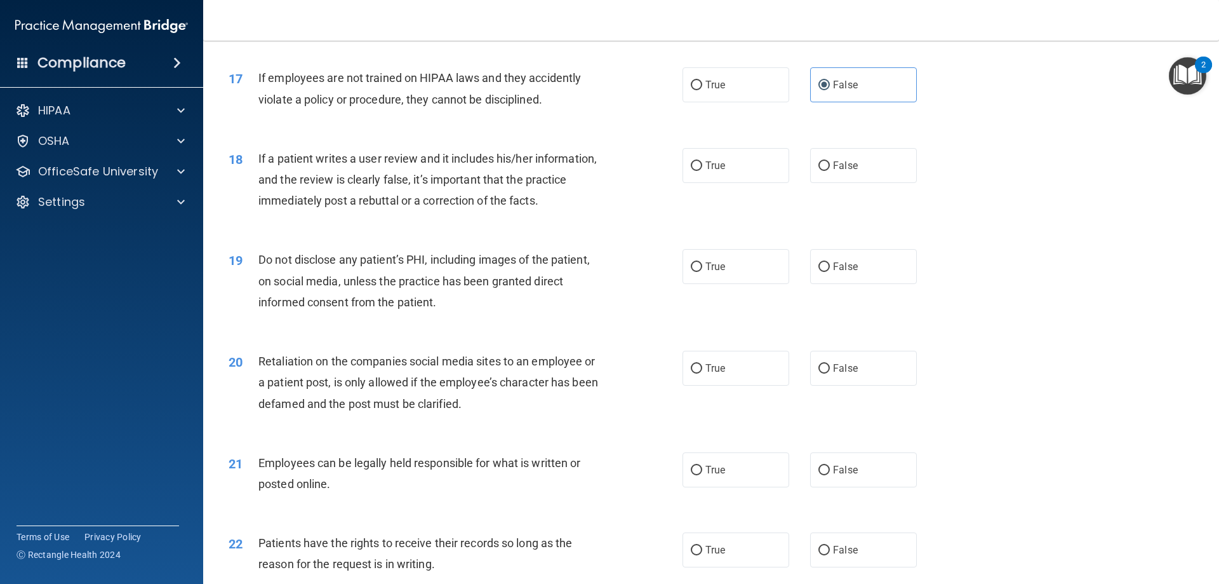
scroll to position [1715, 0]
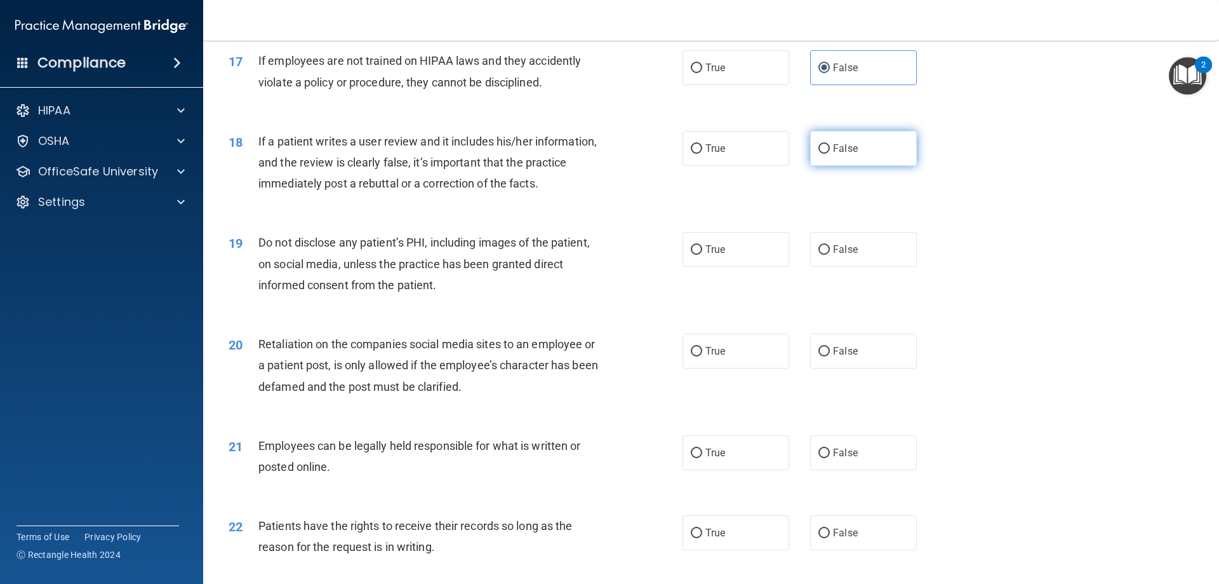
click at [881, 164] on label "False" at bounding box center [863, 148] width 107 height 35
click at [830, 154] on input "False" at bounding box center [824, 149] width 11 height 10
radio input "true"
click at [697, 264] on label "True" at bounding box center [736, 249] width 107 height 35
click at [697, 255] on input "True" at bounding box center [696, 250] width 11 height 10
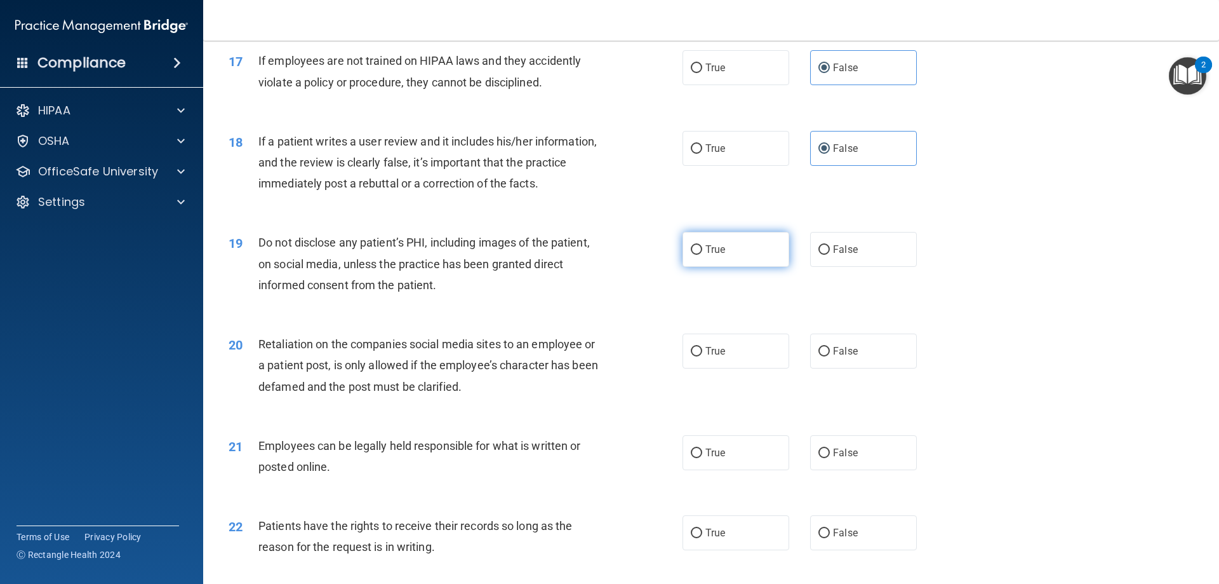
radio input "true"
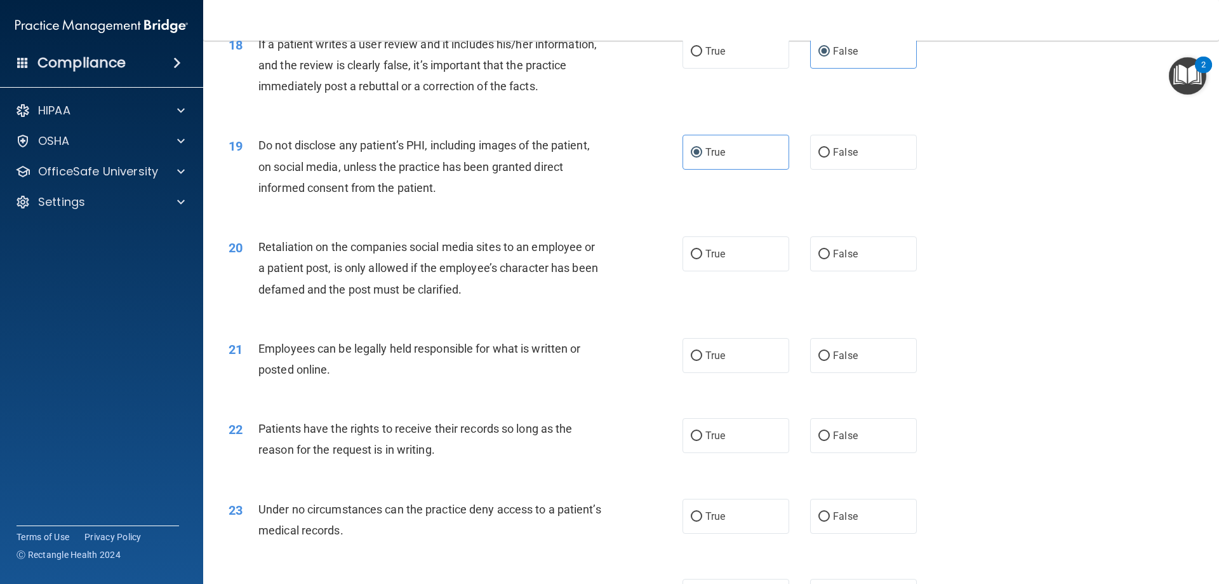
scroll to position [1842, 0]
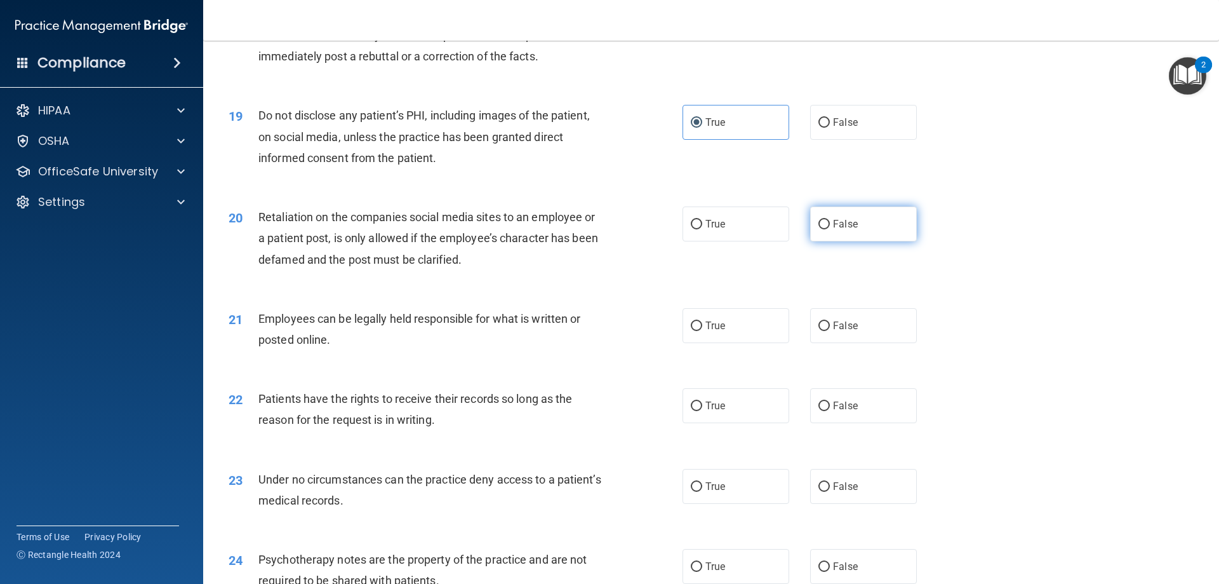
click at [875, 241] on label "False" at bounding box center [863, 223] width 107 height 35
click at [830, 229] on input "False" at bounding box center [824, 225] width 11 height 10
radio input "true"
click at [742, 327] on div "21 Employees can be legally held responsible for what is written or posted onli…" at bounding box center [711, 332] width 984 height 80
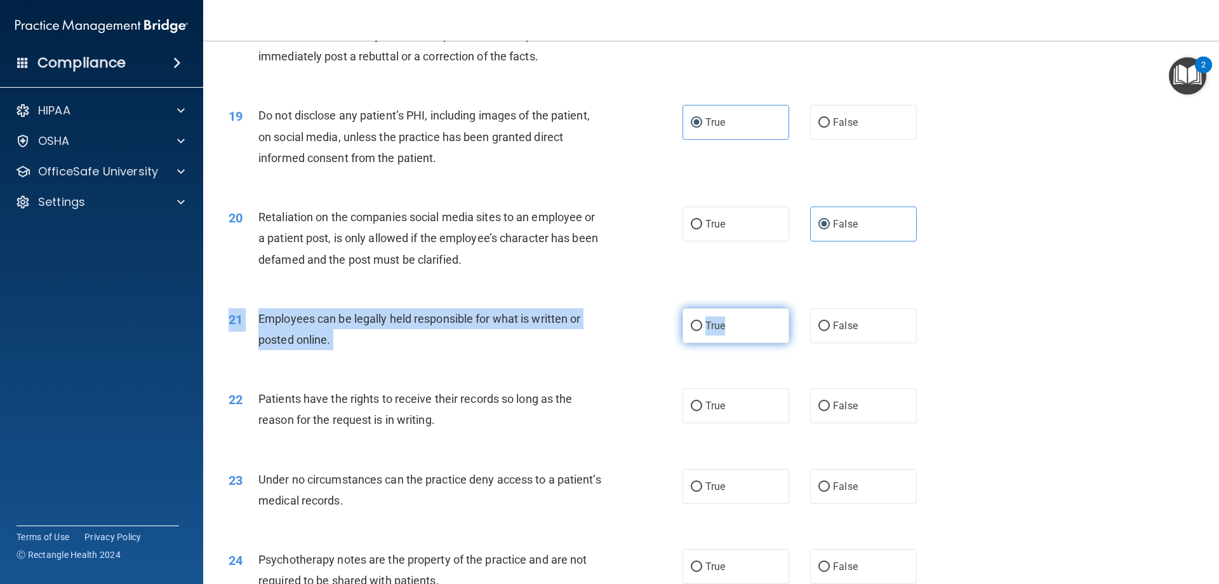
click at [701, 333] on label "True" at bounding box center [736, 325] width 107 height 35
click at [701, 331] on input "True" at bounding box center [696, 326] width 11 height 10
radio input "true"
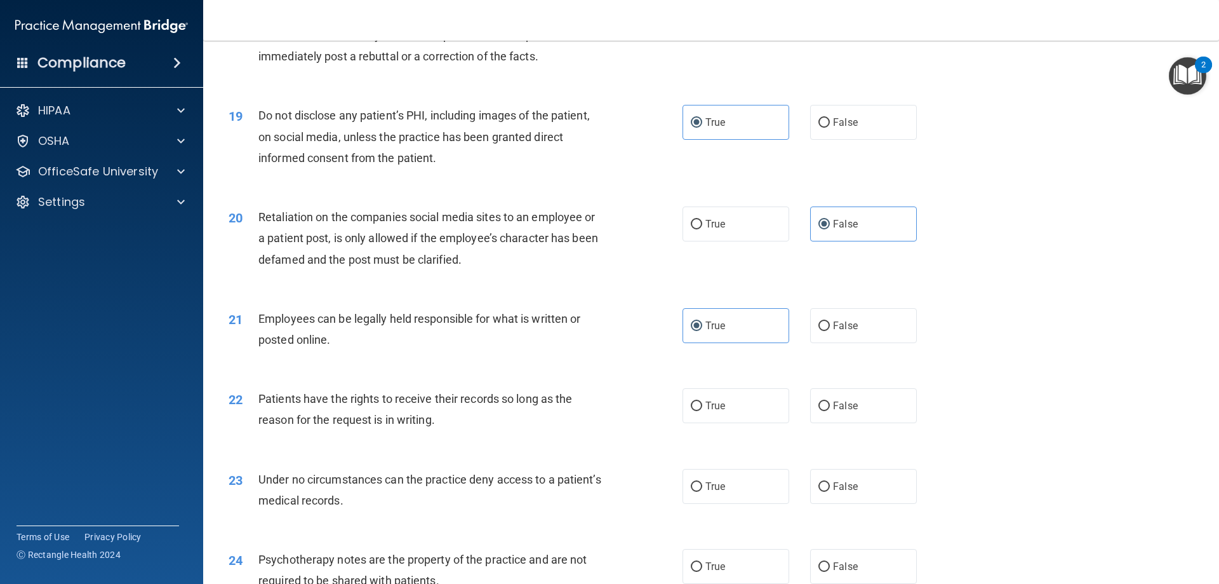
click at [603, 276] on div "20 Retaliation on the companies social media sites to an employee or a patient …" at bounding box center [456, 241] width 492 height 70
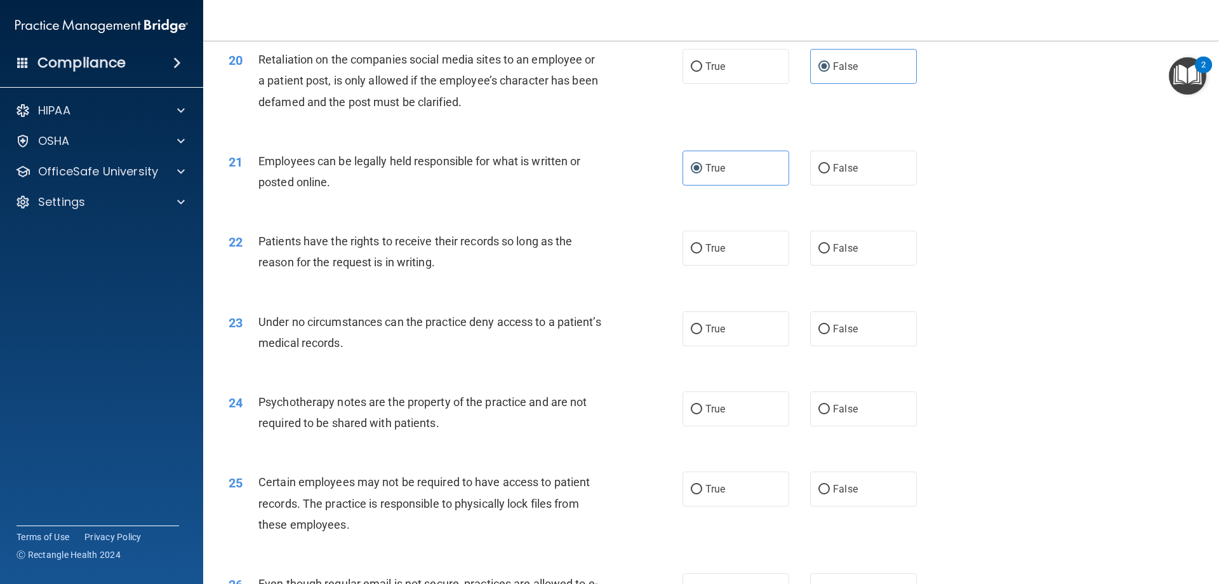
scroll to position [2032, 0]
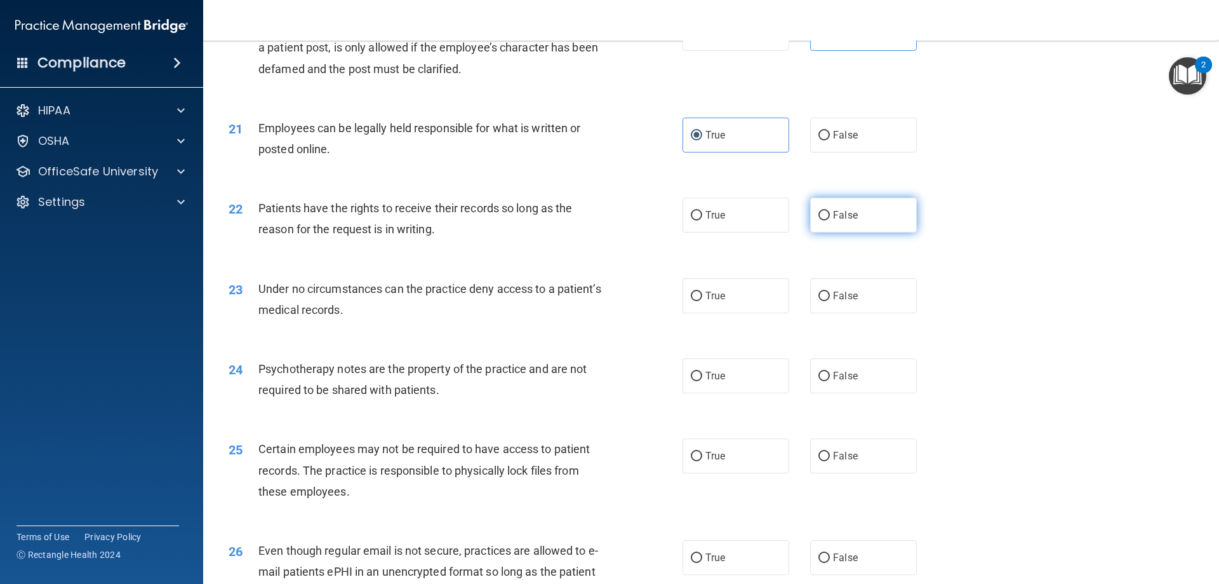
click at [834, 221] on span "False" at bounding box center [845, 215] width 25 height 12
click at [830, 220] on input "False" at bounding box center [824, 216] width 11 height 10
radio input "true"
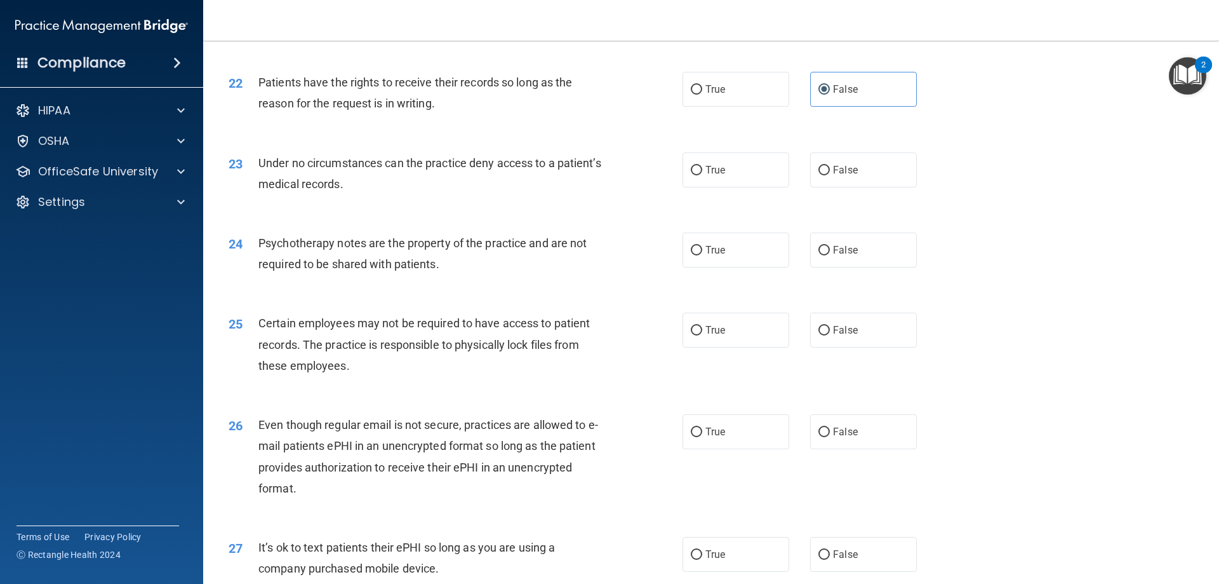
scroll to position [2159, 0]
click at [723, 186] on label "True" at bounding box center [736, 168] width 107 height 35
click at [702, 174] on input "True" at bounding box center [696, 169] width 11 height 10
radio input "true"
click at [850, 260] on label "False" at bounding box center [863, 248] width 107 height 35
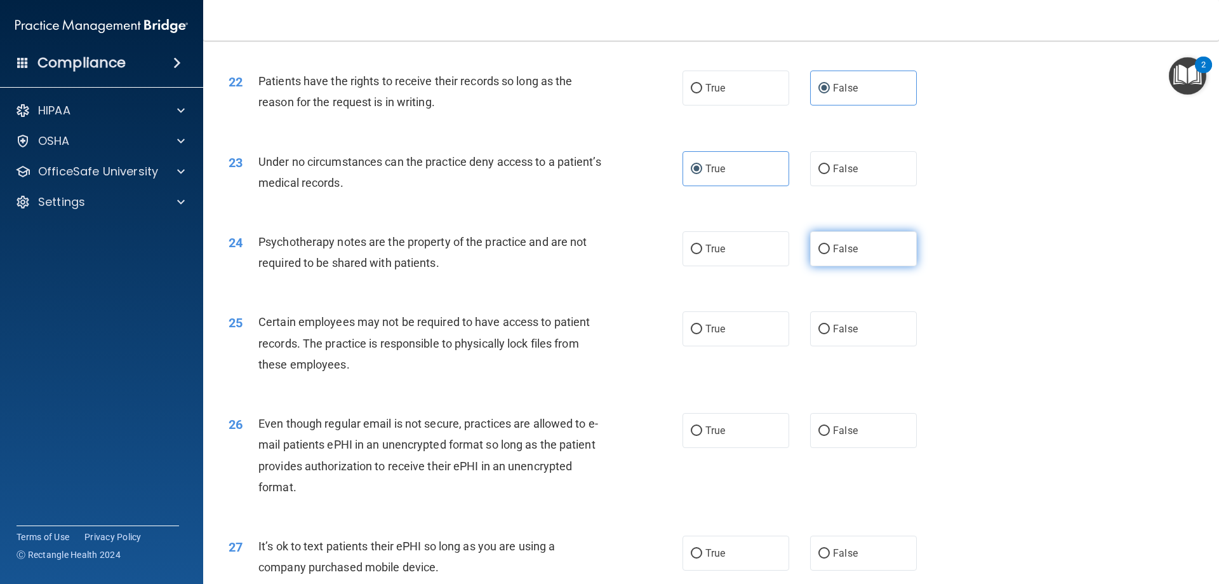
click at [830, 254] on input "False" at bounding box center [824, 249] width 11 height 10
radio input "true"
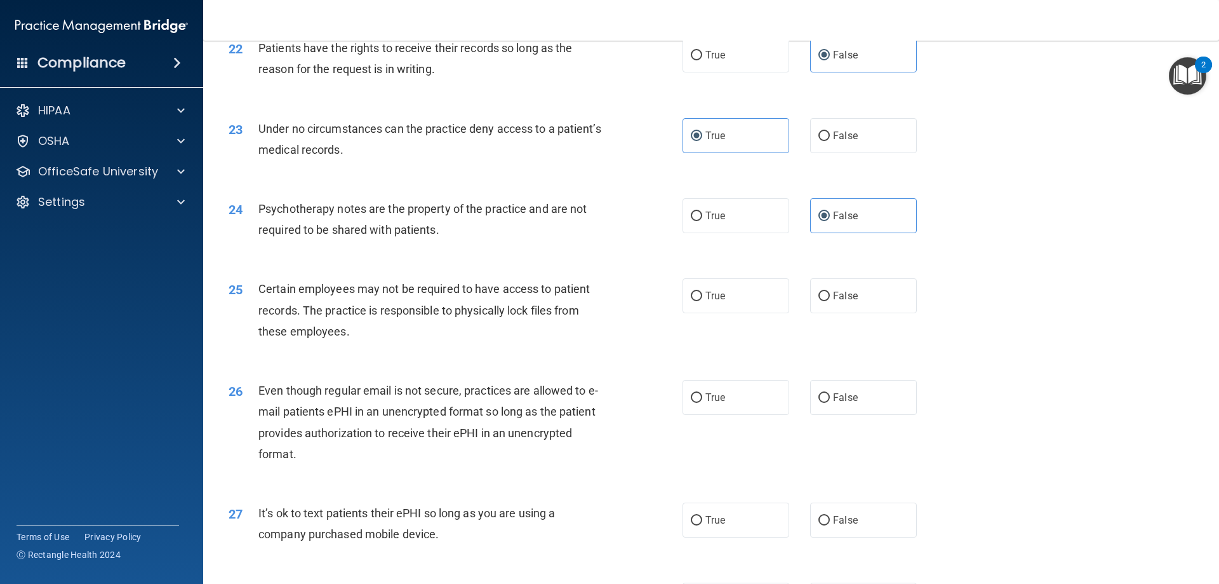
scroll to position [2223, 0]
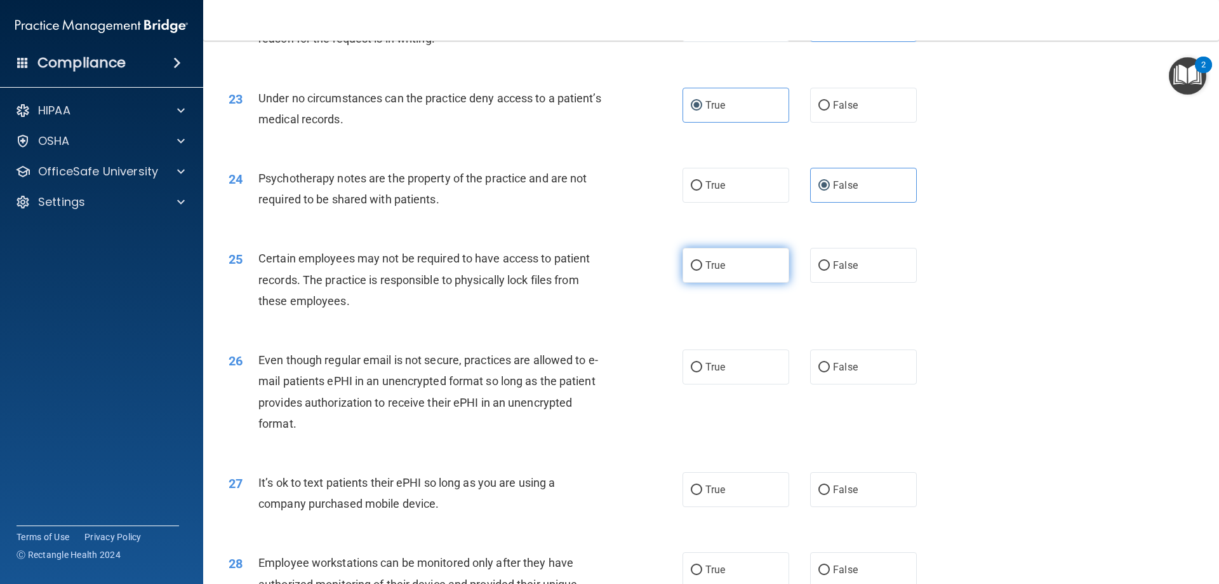
click at [733, 283] on label "True" at bounding box center [736, 265] width 107 height 35
click at [702, 271] on input "True" at bounding box center [696, 266] width 11 height 10
radio input "true"
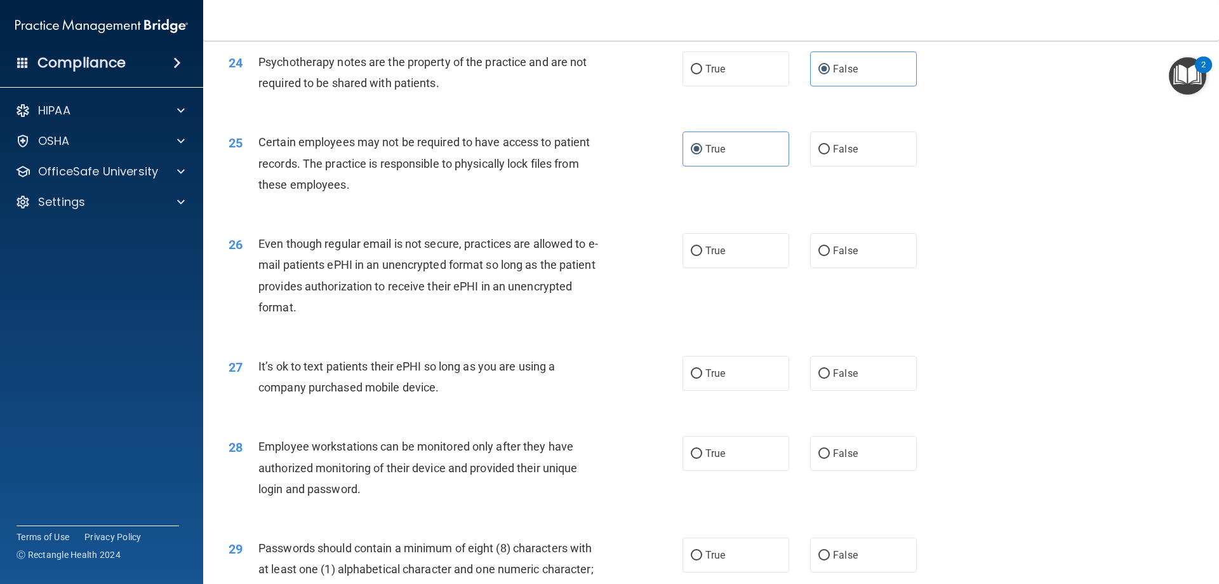
scroll to position [2350, 0]
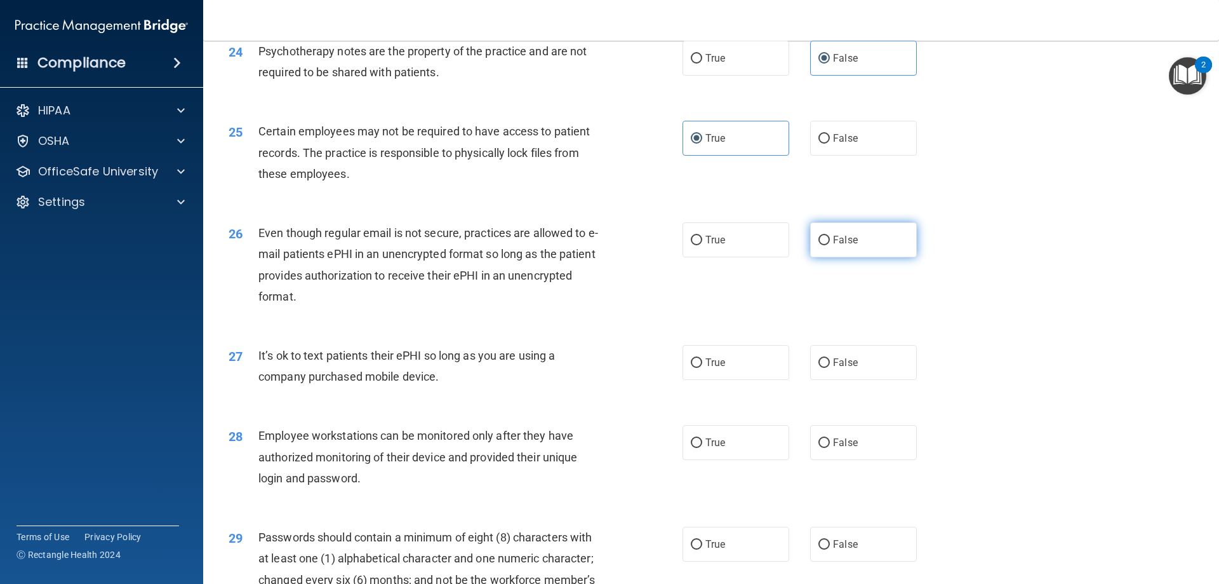
drag, startPoint x: 880, startPoint y: 279, endPoint x: 875, endPoint y: 271, distance: 9.9
click at [878, 276] on div "26 Even though regular email is not secure, practices are allowed to e-mail pat…" at bounding box center [711, 267] width 984 height 123
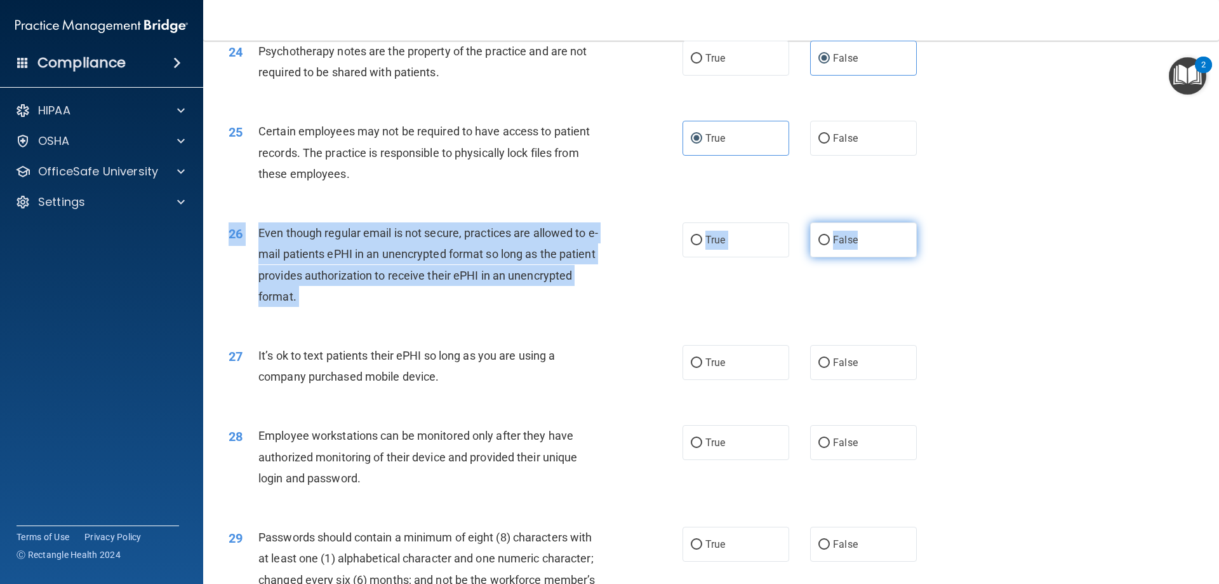
click at [874, 257] on label "False" at bounding box center [863, 239] width 107 height 35
click at [830, 245] on input "False" at bounding box center [824, 241] width 11 height 10
radio input "true"
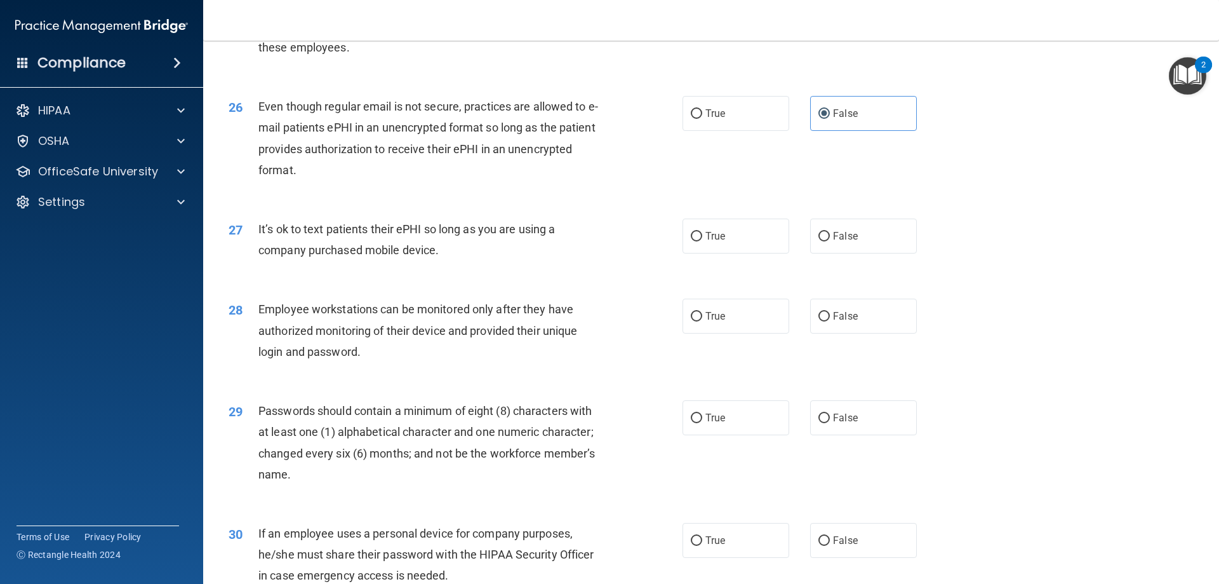
scroll to position [2477, 0]
click at [836, 241] on span "False" at bounding box center [845, 235] width 25 height 12
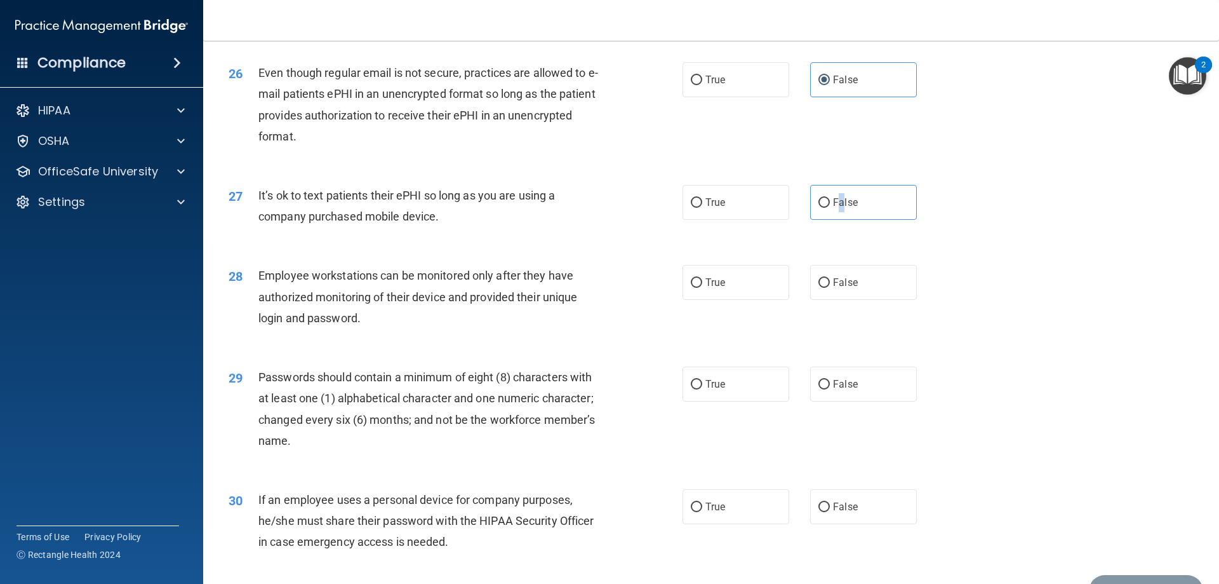
scroll to position [2540, 0]
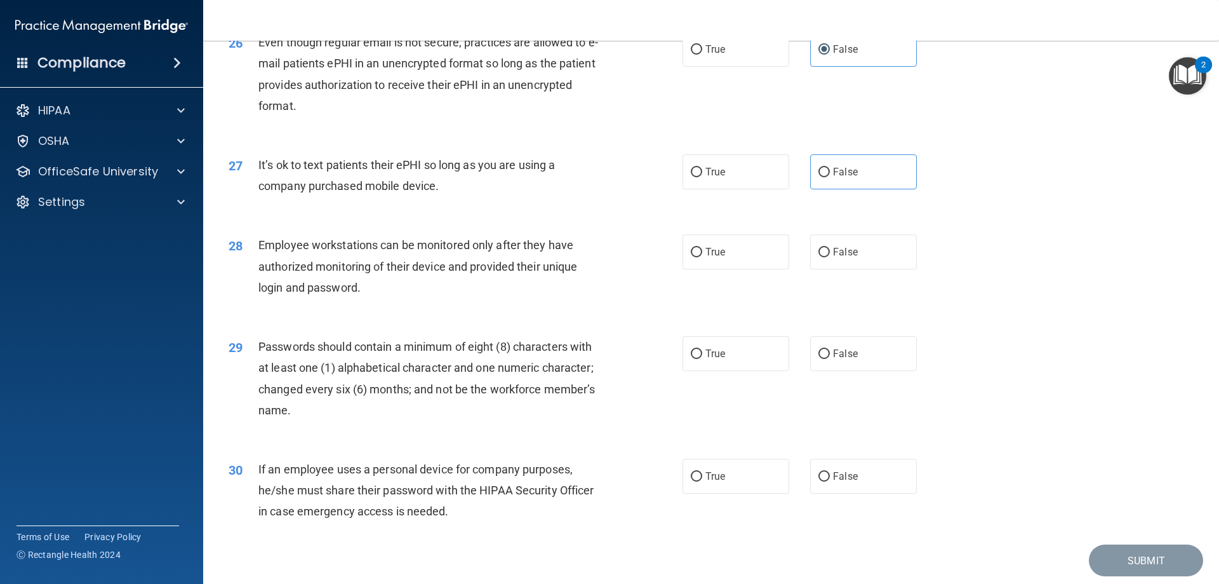
click at [656, 251] on div "28 Employee workstations can be monitored only after they have authorized monit…" at bounding box center [711, 269] width 984 height 102
click at [857, 268] on label "False" at bounding box center [863, 251] width 107 height 35
click at [830, 257] on input "False" at bounding box center [824, 253] width 11 height 10
radio input "true"
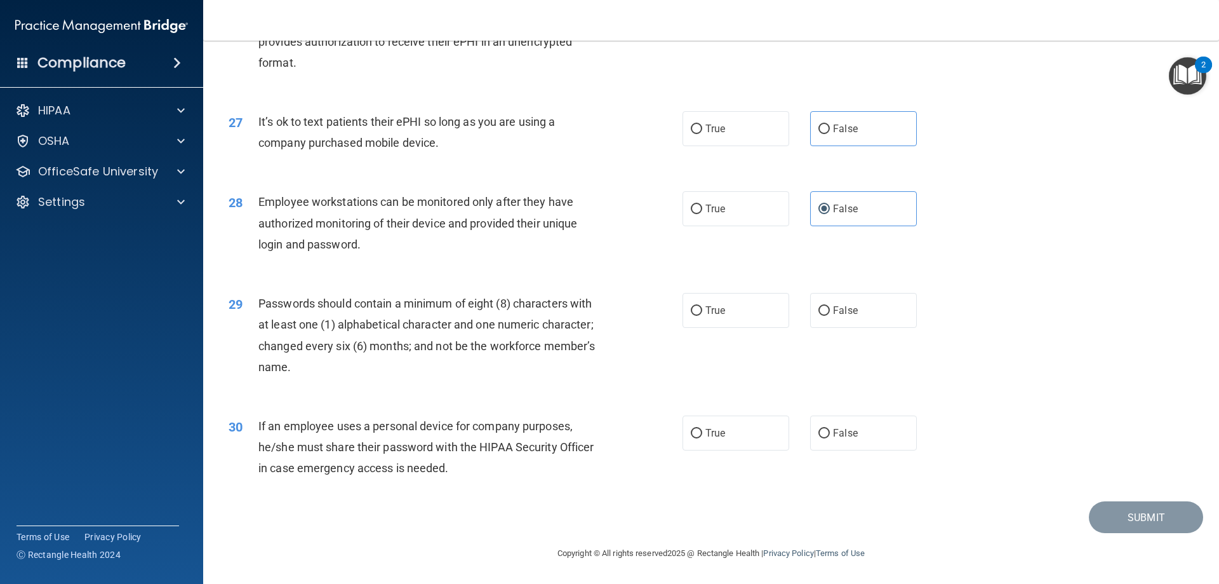
scroll to position [2604, 0]
click at [750, 309] on label "True" at bounding box center [736, 310] width 107 height 35
click at [702, 309] on input "True" at bounding box center [696, 311] width 11 height 10
radio input "true"
click at [848, 417] on label "False" at bounding box center [863, 432] width 107 height 35
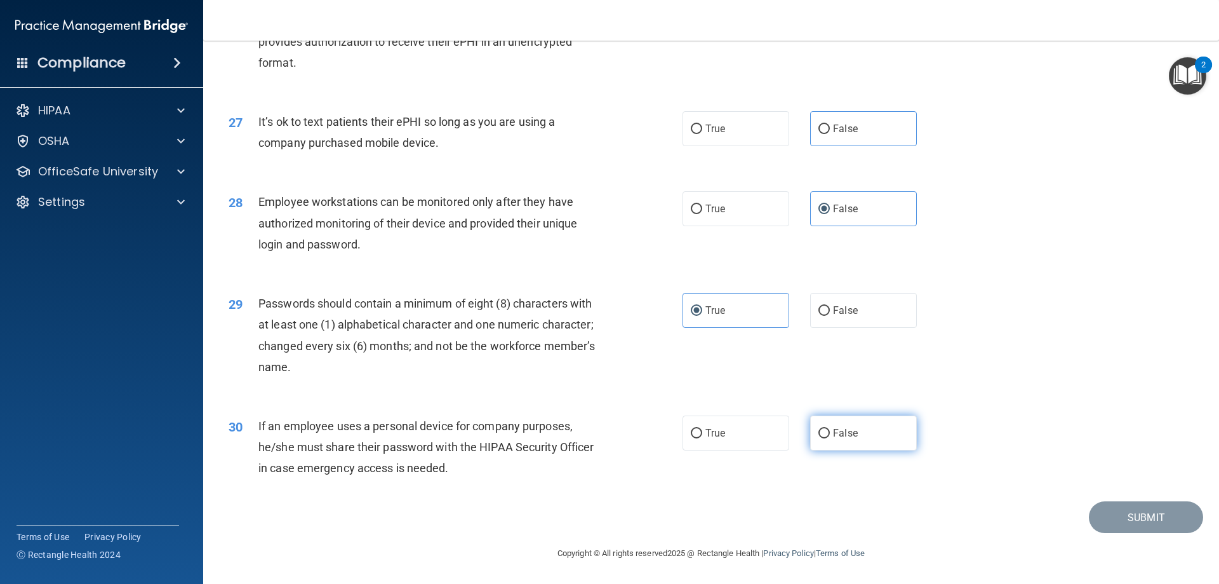
click at [830, 429] on input "False" at bounding box center [824, 434] width 11 height 10
radio input "true"
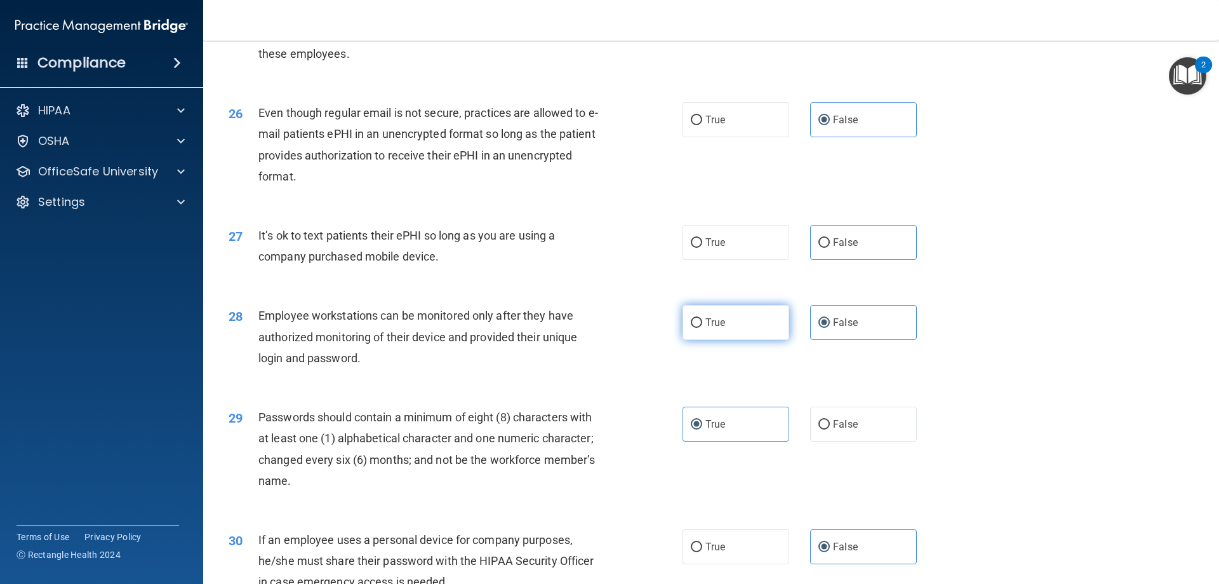
scroll to position [2477, 0]
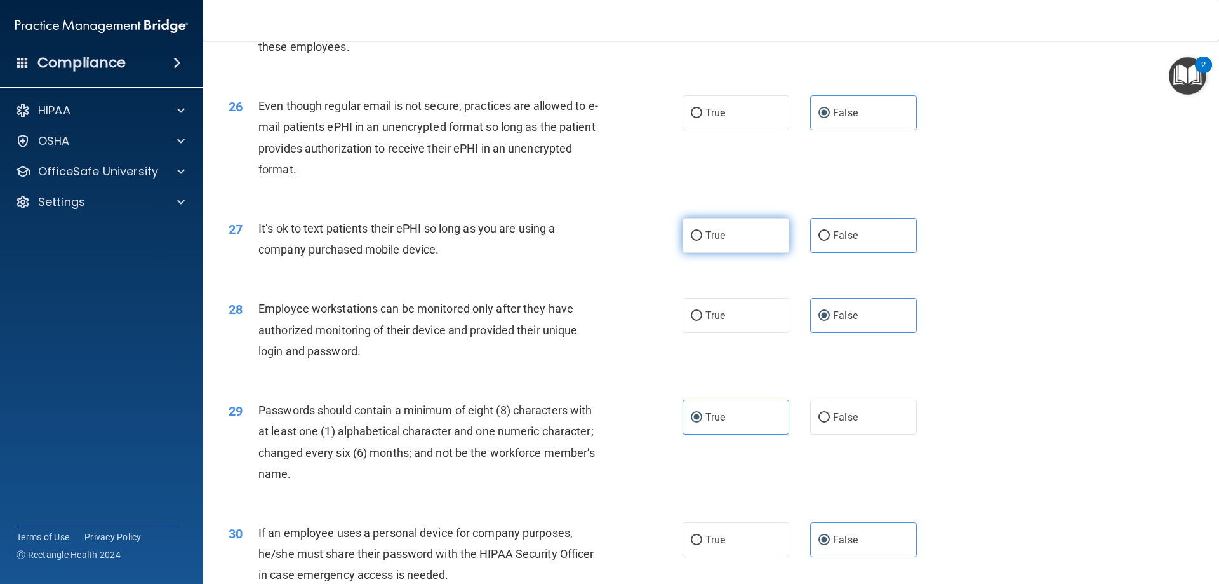
click at [701, 253] on label "True" at bounding box center [736, 235] width 107 height 35
click at [701, 241] on input "True" at bounding box center [696, 236] width 11 height 10
radio input "true"
click at [836, 239] on label "False" at bounding box center [863, 235] width 107 height 35
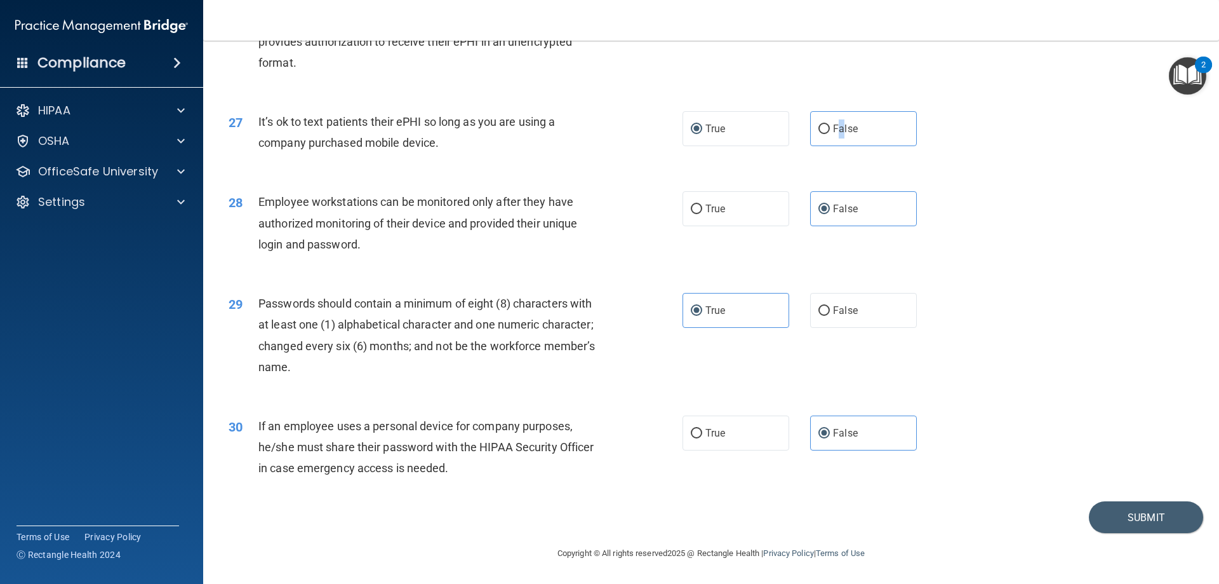
scroll to position [2604, 0]
click at [829, 140] on label "False" at bounding box center [863, 128] width 107 height 35
click at [829, 134] on input "False" at bounding box center [824, 129] width 11 height 10
radio input "true"
radio input "false"
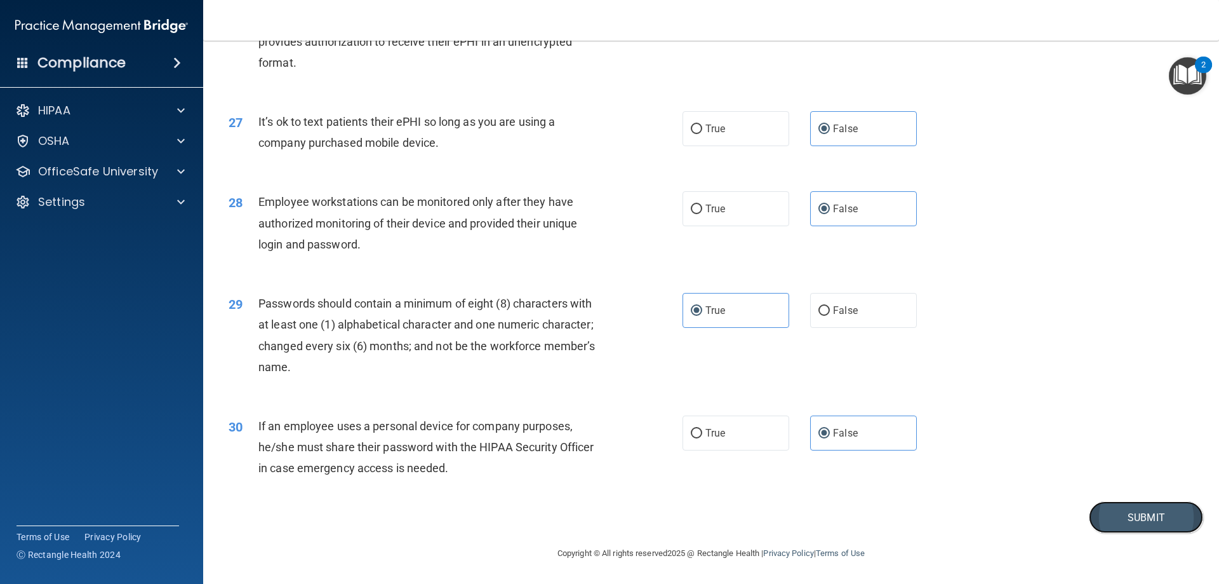
click at [1120, 521] on button "Submit" at bounding box center [1146, 517] width 114 height 32
click at [1125, 514] on button "Submit" at bounding box center [1146, 517] width 114 height 32
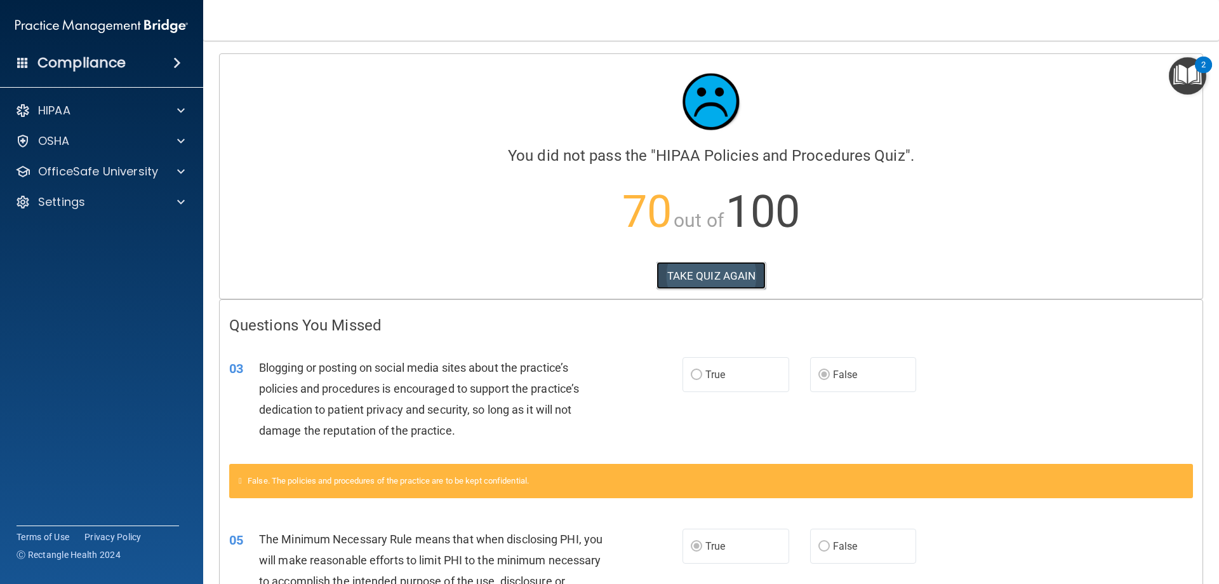
click at [711, 276] on button "TAKE QUIZ AGAIN" at bounding box center [712, 276] width 110 height 28
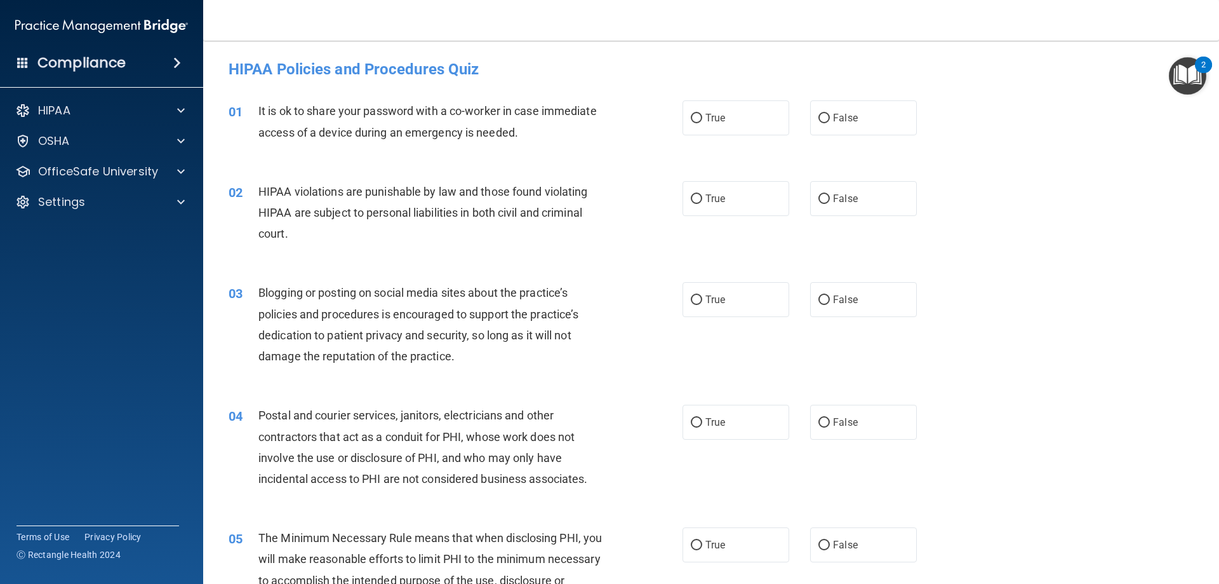
click at [854, 95] on div "01 It is ok to share your password with a co-worker in case immediate access of…" at bounding box center [711, 124] width 984 height 80
click at [852, 112] on label "False" at bounding box center [863, 117] width 107 height 35
click at [830, 114] on input "False" at bounding box center [824, 119] width 11 height 10
radio input "true"
click at [749, 189] on label "True" at bounding box center [736, 198] width 107 height 35
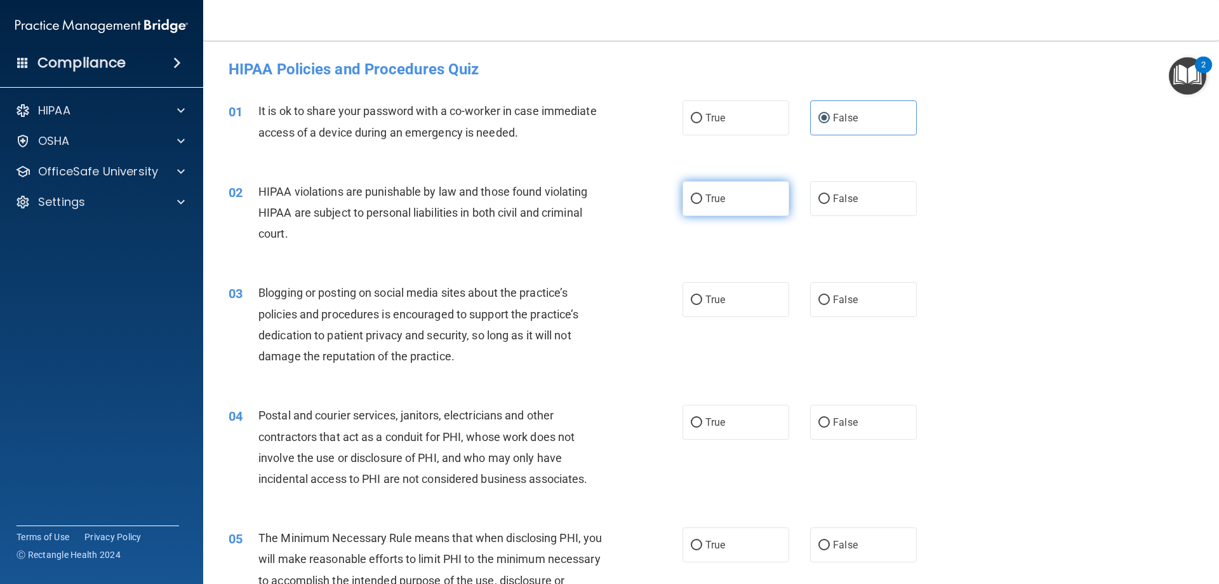
click at [702, 194] on input "True" at bounding box center [696, 199] width 11 height 10
radio input "true"
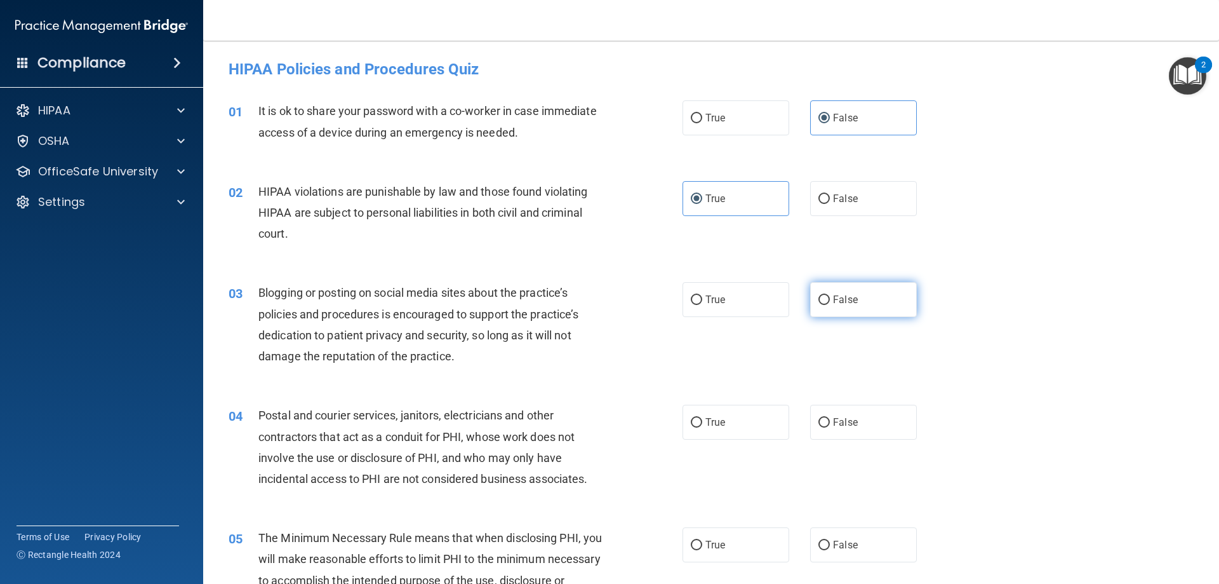
click at [855, 311] on label "False" at bounding box center [863, 299] width 107 height 35
click at [830, 305] on input "False" at bounding box center [824, 300] width 11 height 10
radio input "true"
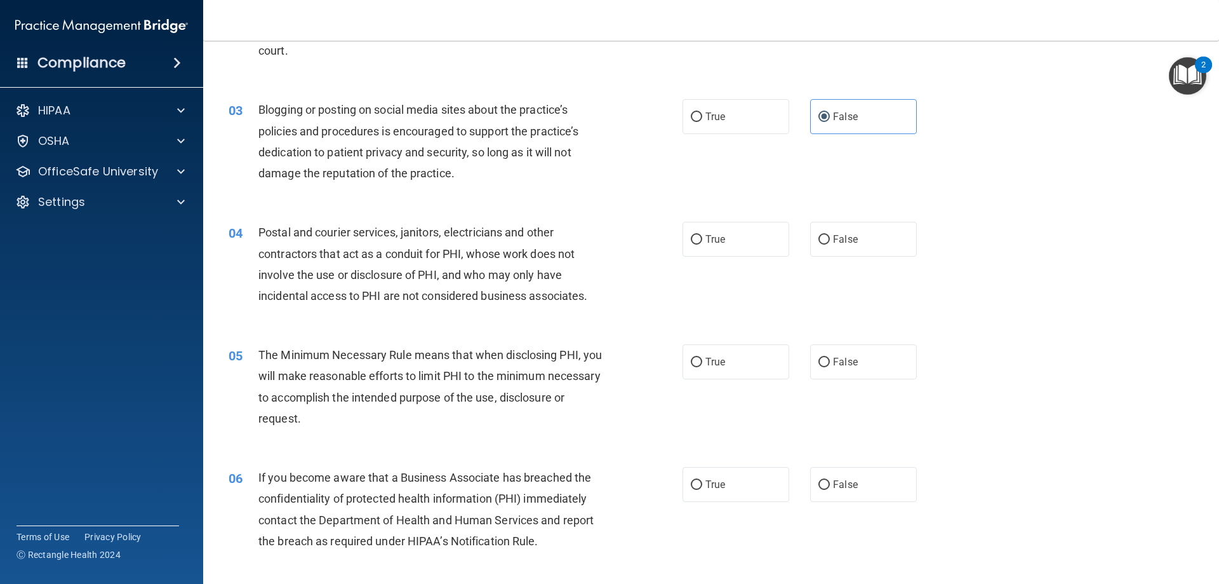
scroll to position [191, 0]
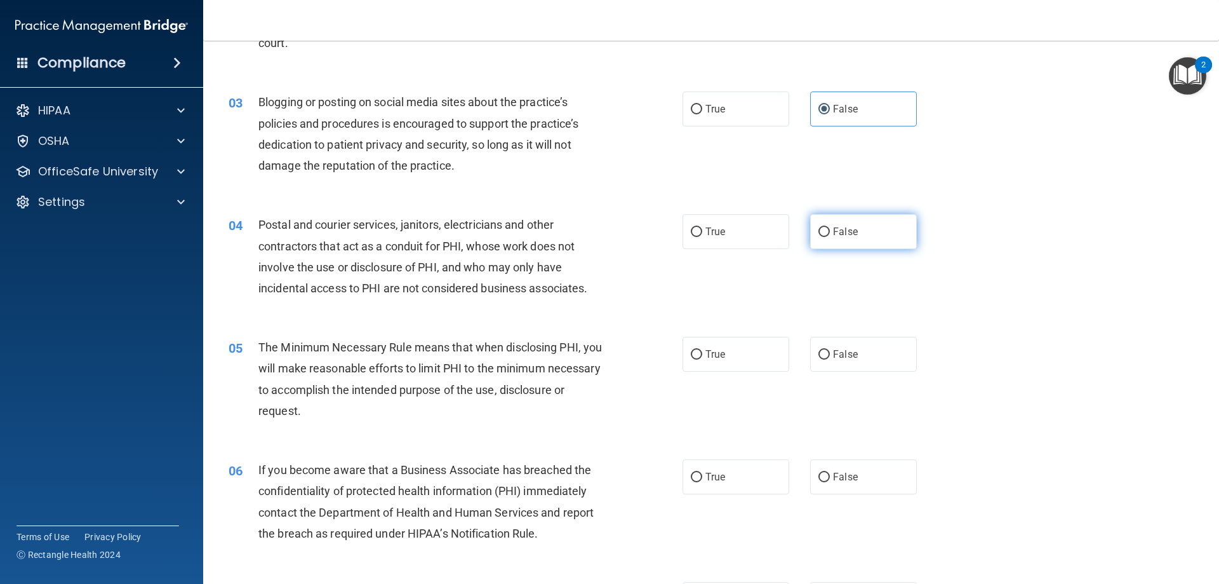
click at [822, 243] on label "False" at bounding box center [863, 231] width 107 height 35
click at [822, 237] on input "False" at bounding box center [824, 232] width 11 height 10
radio input "true"
click at [734, 358] on label "True" at bounding box center [736, 354] width 107 height 35
click at [702, 358] on input "True" at bounding box center [696, 355] width 11 height 10
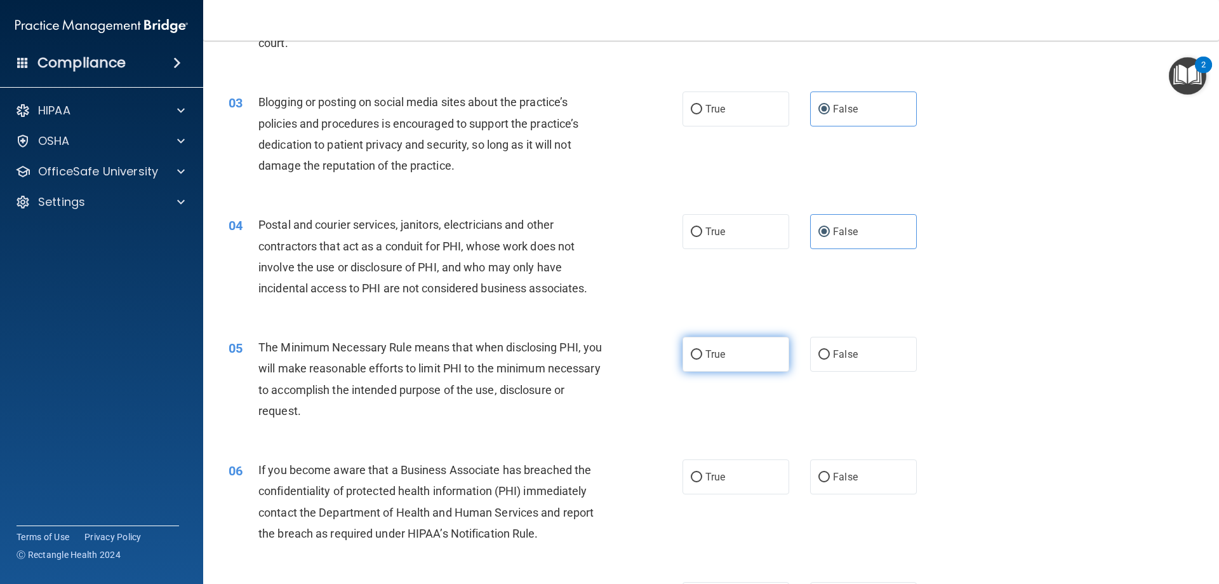
radio input "true"
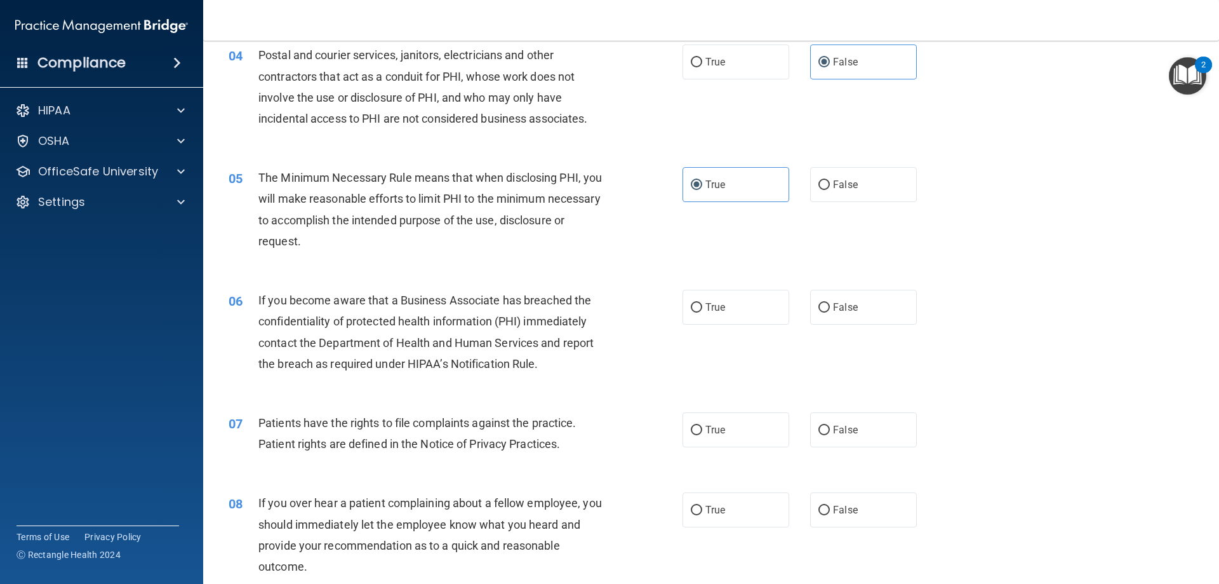
scroll to position [381, 0]
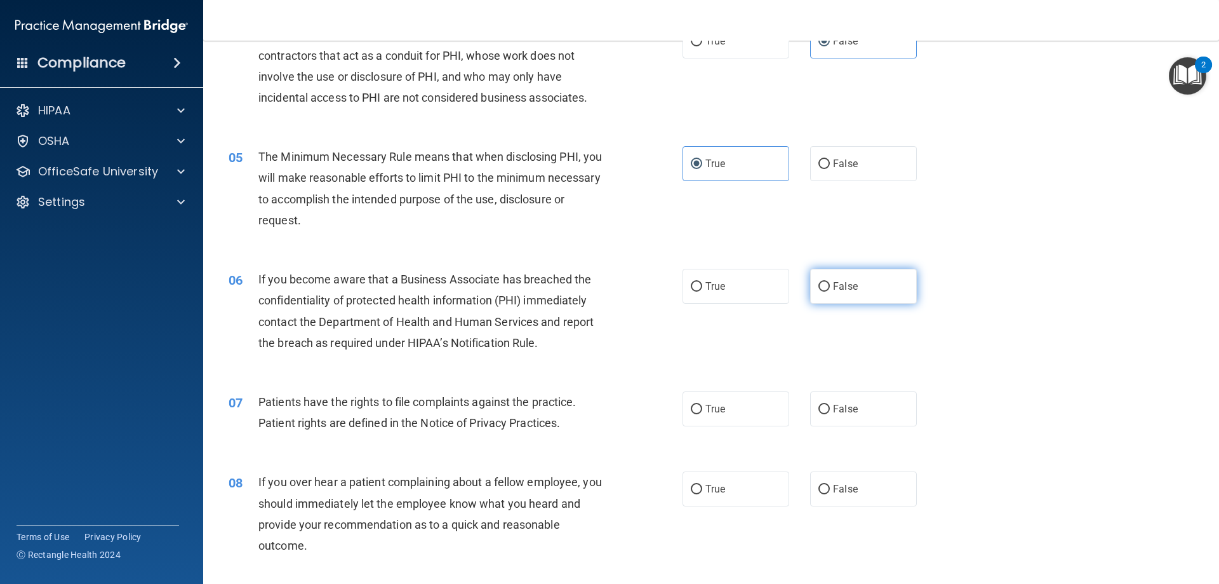
click at [853, 285] on label "False" at bounding box center [863, 286] width 107 height 35
click at [830, 285] on input "False" at bounding box center [824, 287] width 11 height 10
radio input "true"
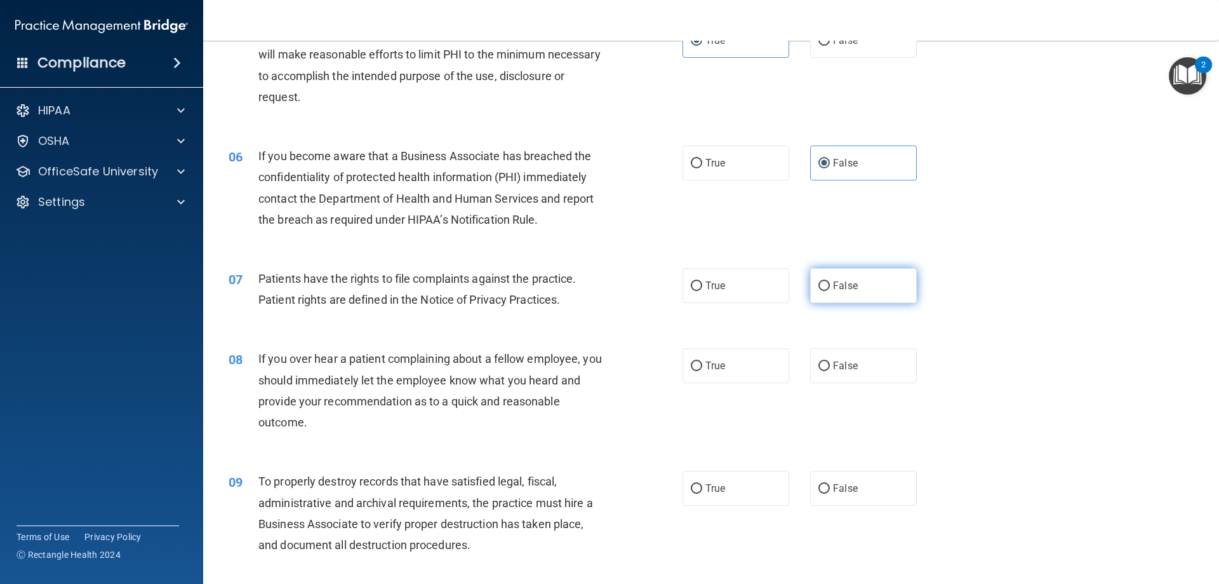
scroll to position [508, 0]
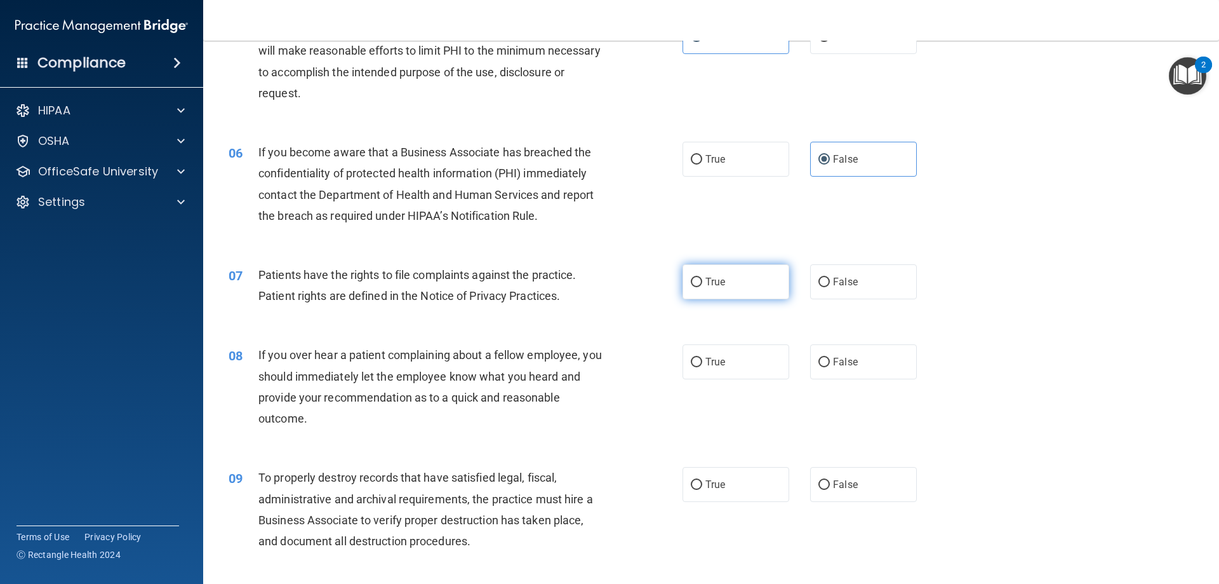
click at [744, 296] on label "True" at bounding box center [736, 281] width 107 height 35
click at [702, 287] on input "True" at bounding box center [696, 283] width 11 height 10
radio input "true"
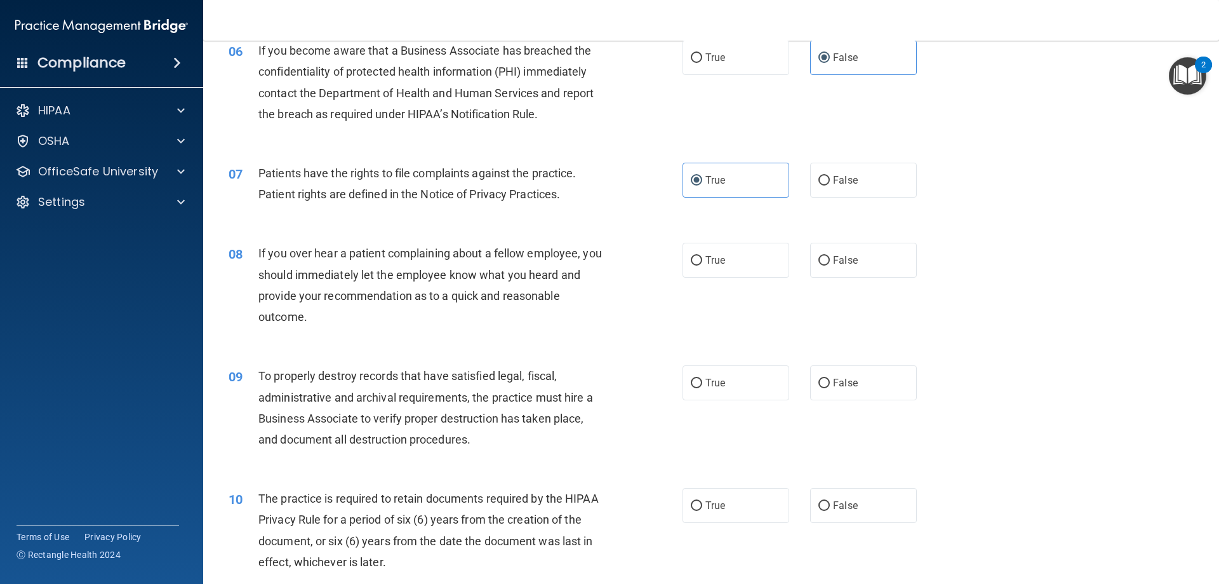
scroll to position [635, 0]
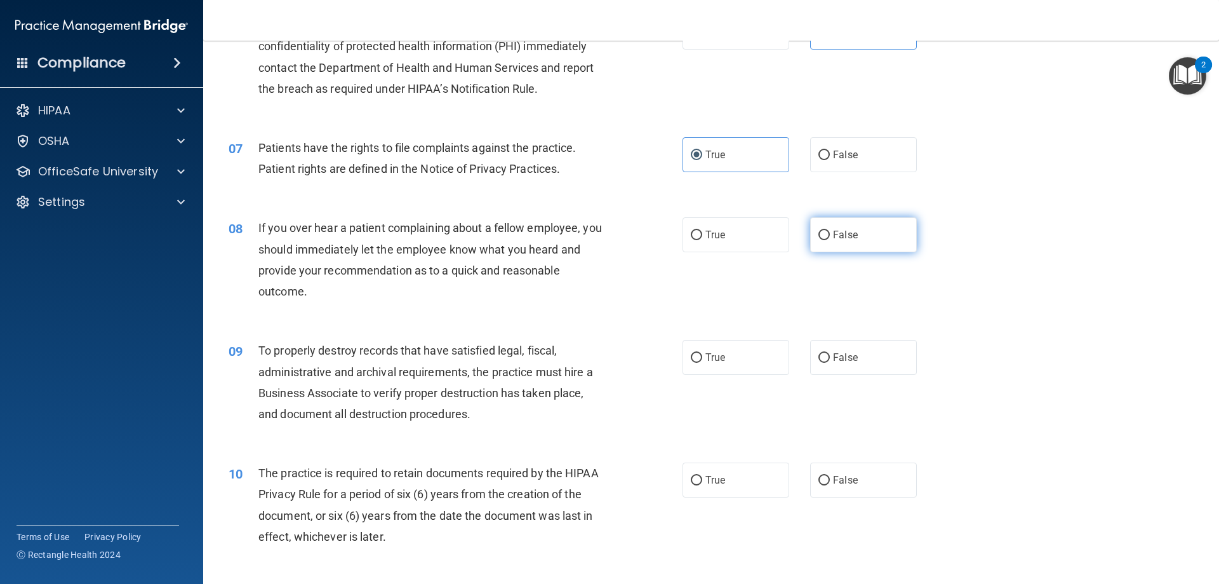
click at [872, 225] on label "False" at bounding box center [863, 234] width 107 height 35
click at [830, 231] on input "False" at bounding box center [824, 236] width 11 height 10
radio input "true"
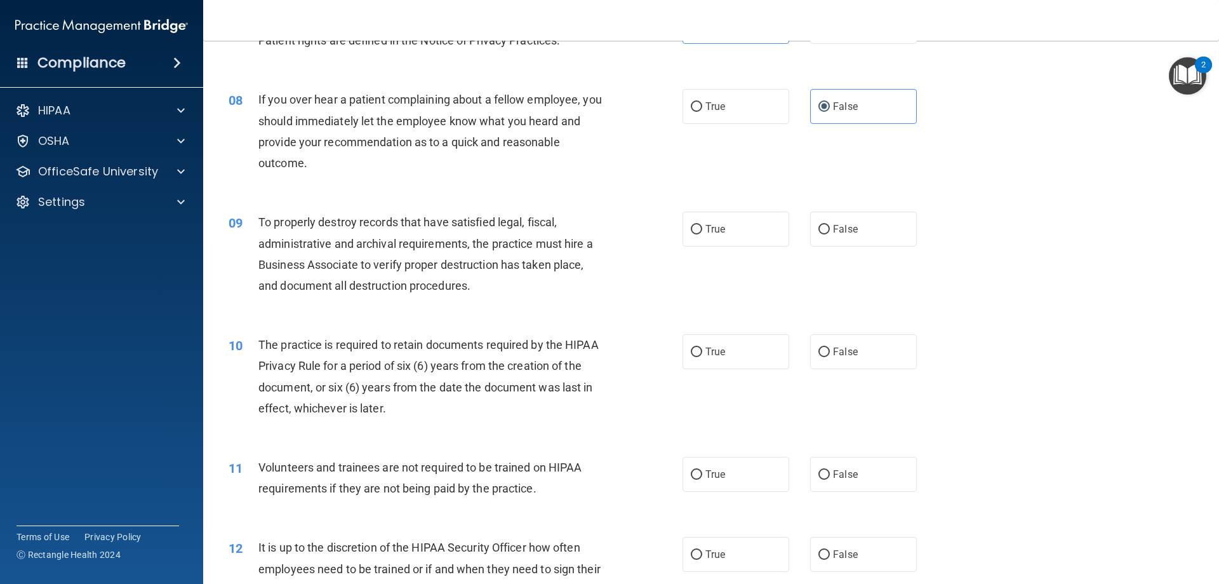
scroll to position [826, 0]
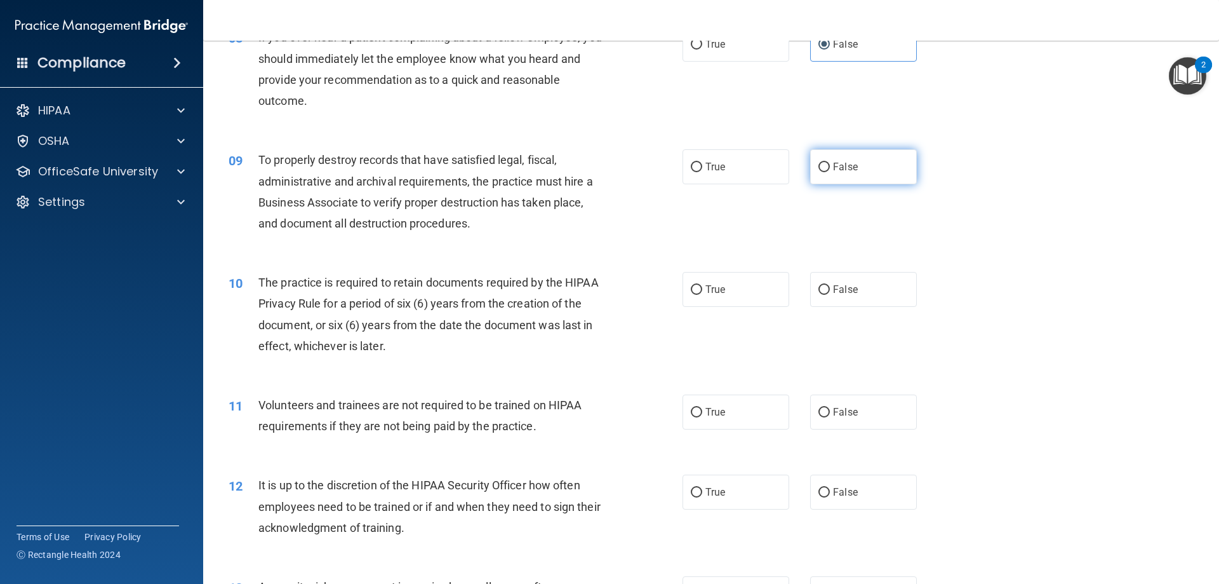
click at [867, 151] on label "False" at bounding box center [863, 166] width 107 height 35
click at [830, 163] on input "False" at bounding box center [824, 168] width 11 height 10
radio input "true"
drag, startPoint x: 855, startPoint y: 169, endPoint x: 864, endPoint y: 171, distance: 8.5
click at [862, 172] on label "False" at bounding box center [863, 166] width 107 height 35
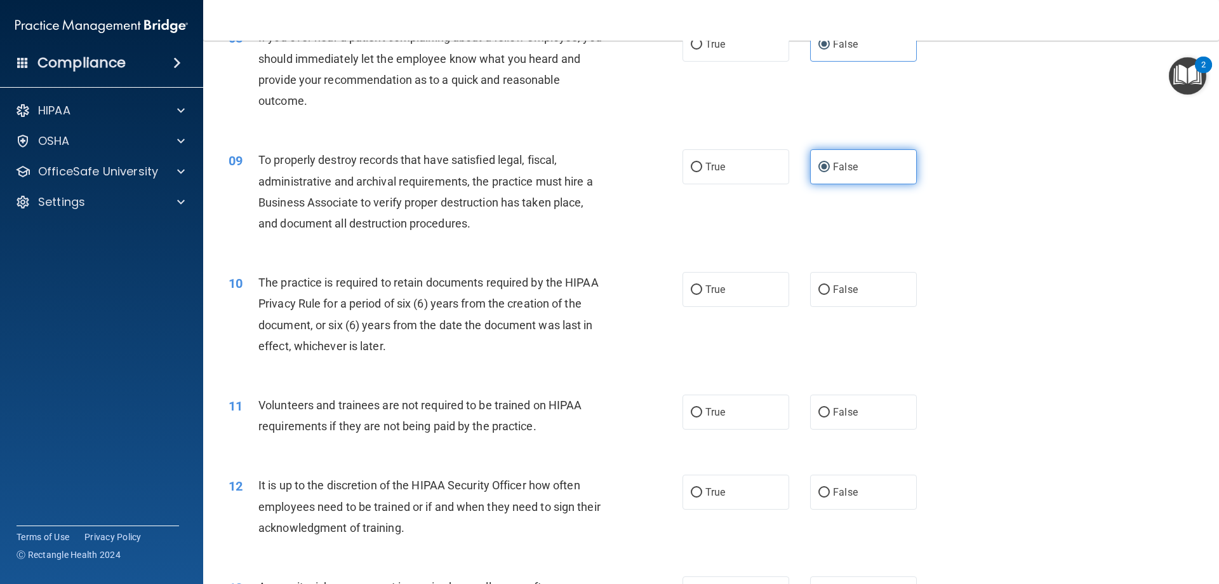
click at [830, 172] on input "False" at bounding box center [824, 168] width 11 height 10
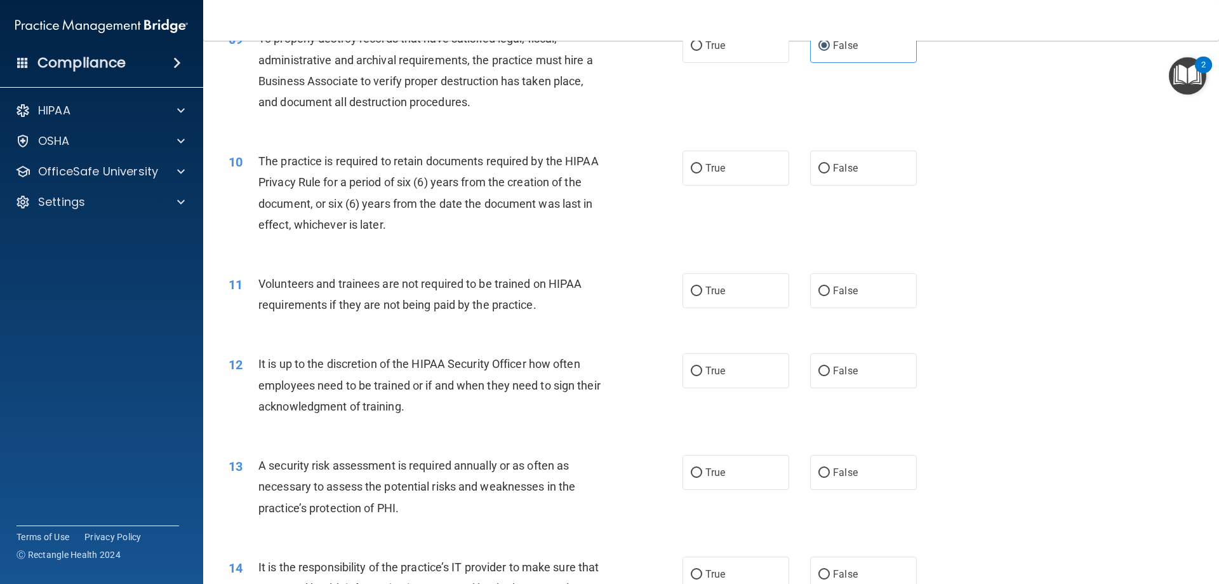
scroll to position [953, 0]
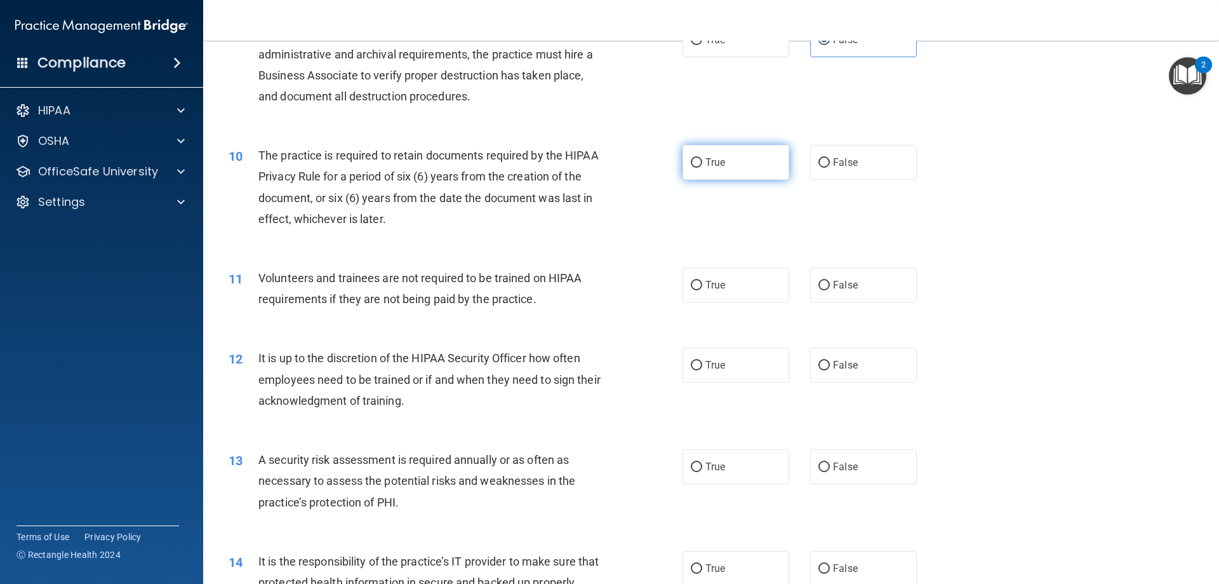
click at [713, 161] on span "True" at bounding box center [716, 162] width 20 height 12
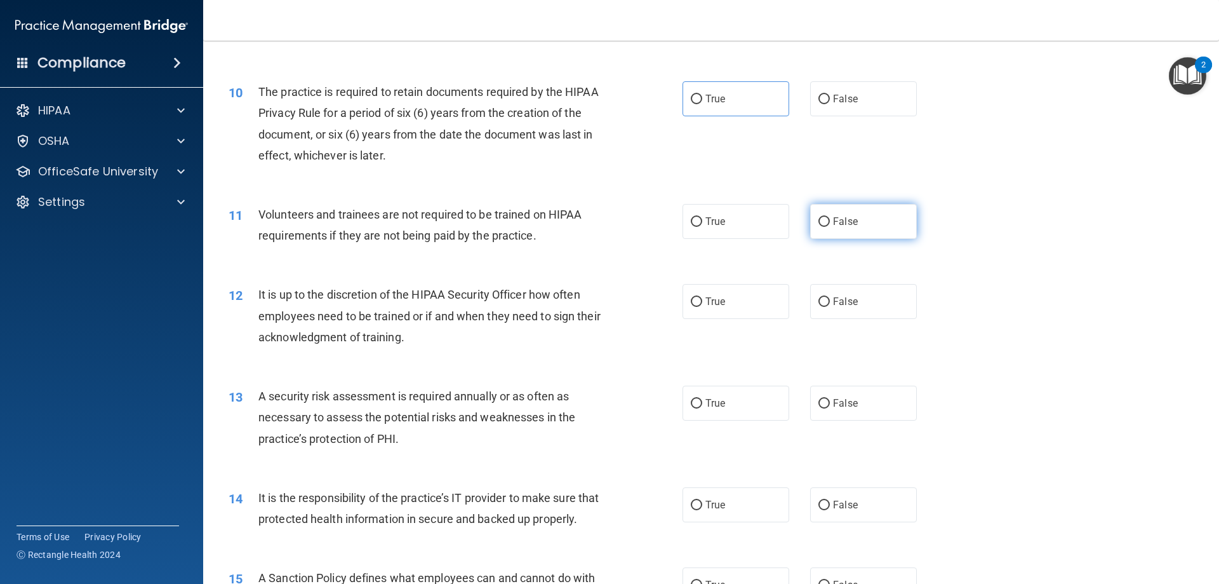
click at [836, 225] on span "False" at bounding box center [845, 221] width 25 height 12
click at [830, 225] on input "False" at bounding box center [824, 222] width 11 height 10
radio input "true"
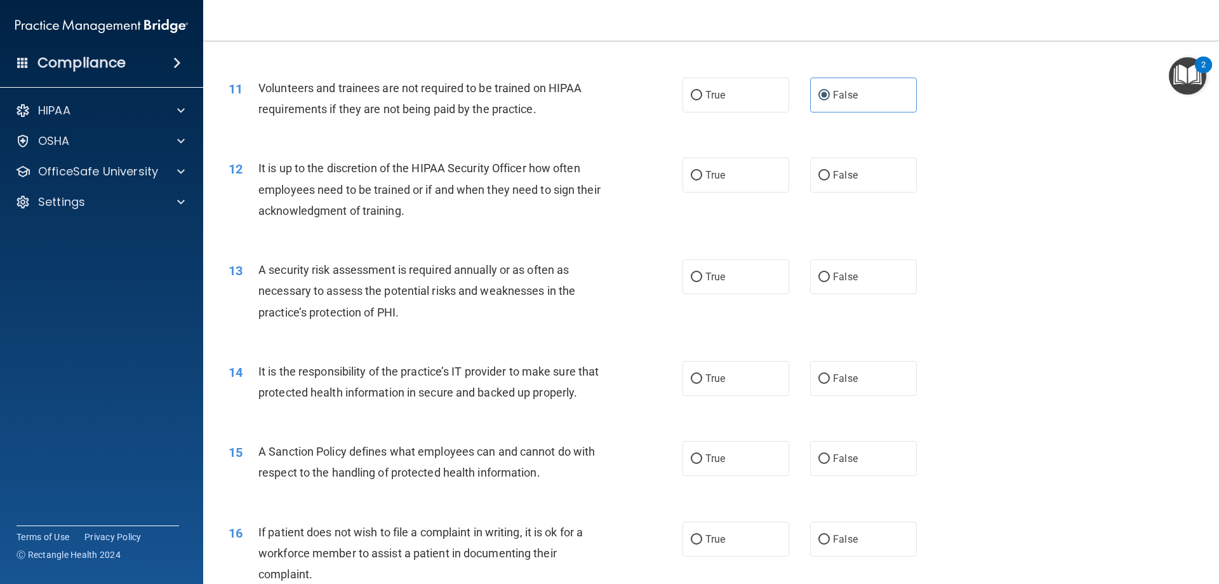
scroll to position [1143, 0]
click at [857, 182] on label "False" at bounding box center [863, 174] width 107 height 35
click at [830, 180] on input "False" at bounding box center [824, 175] width 11 height 10
radio input "true"
click at [735, 276] on label "True" at bounding box center [736, 275] width 107 height 35
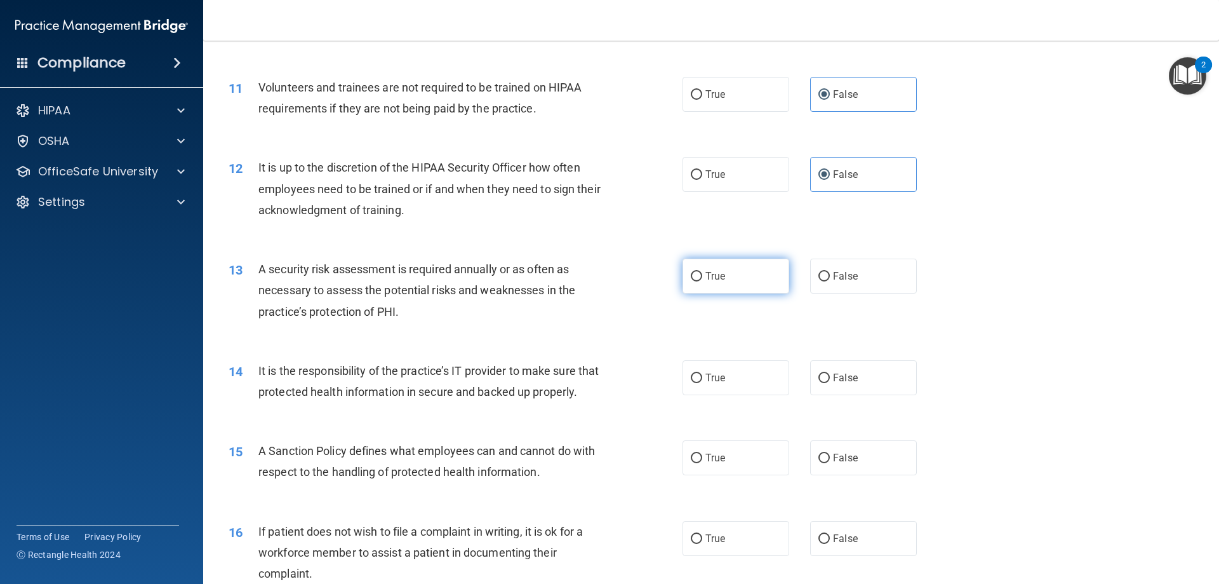
click at [702, 276] on input "True" at bounding box center [696, 277] width 11 height 10
radio input "true"
click at [848, 380] on span "False" at bounding box center [845, 378] width 25 height 12
click at [830, 380] on input "False" at bounding box center [824, 378] width 11 height 10
radio input "true"
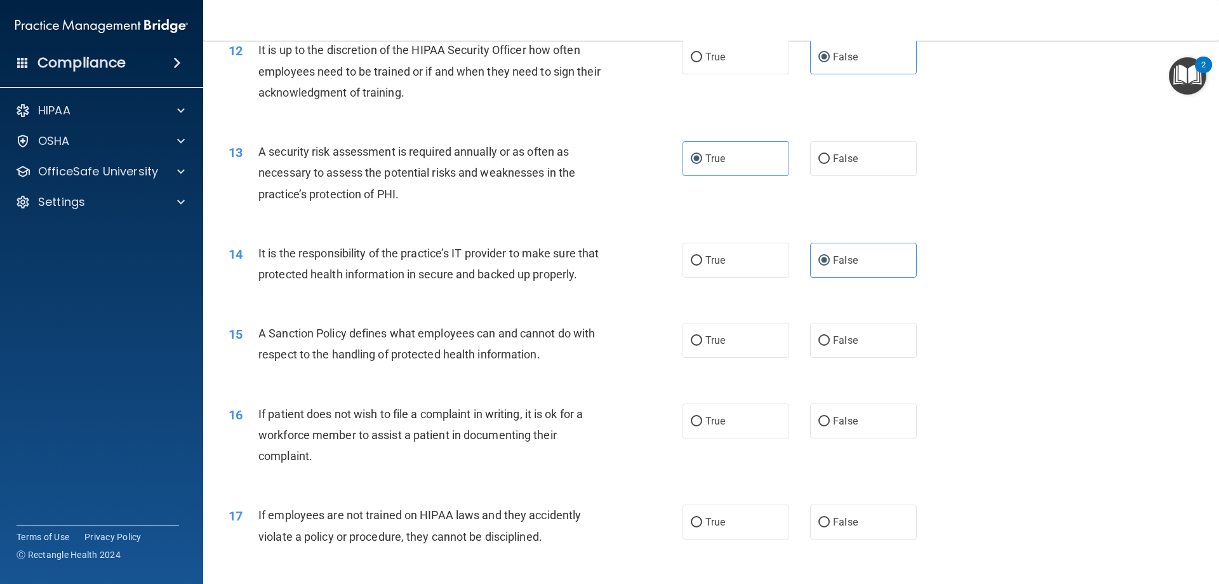
scroll to position [1270, 0]
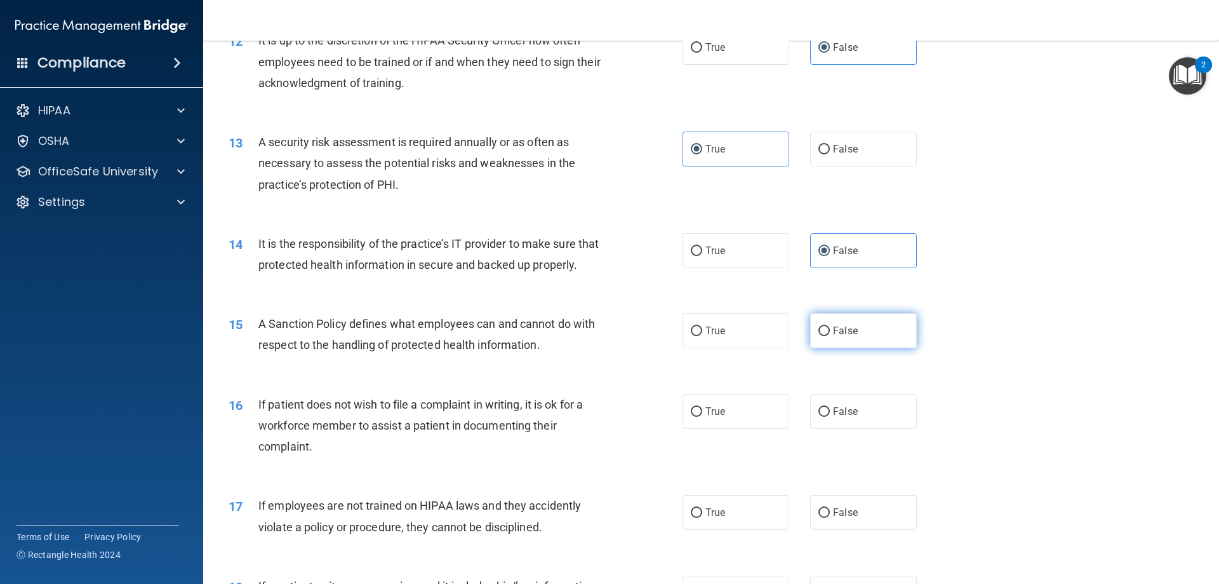
click at [833, 337] on span "False" at bounding box center [845, 331] width 25 height 12
click at [830, 336] on input "False" at bounding box center [824, 331] width 11 height 10
radio input "true"
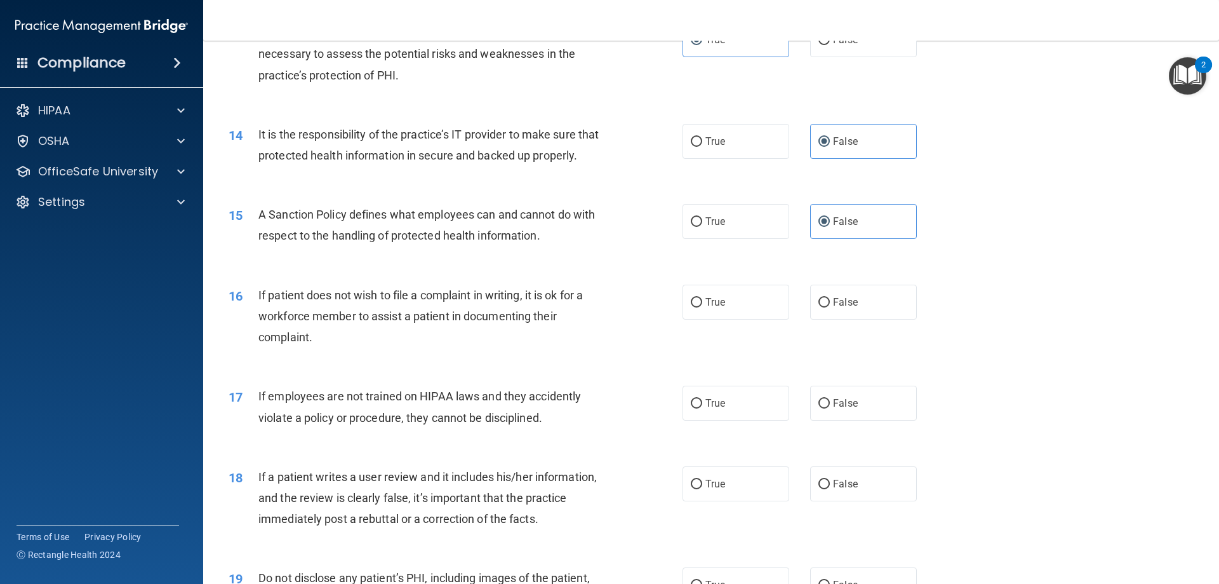
scroll to position [1397, 0]
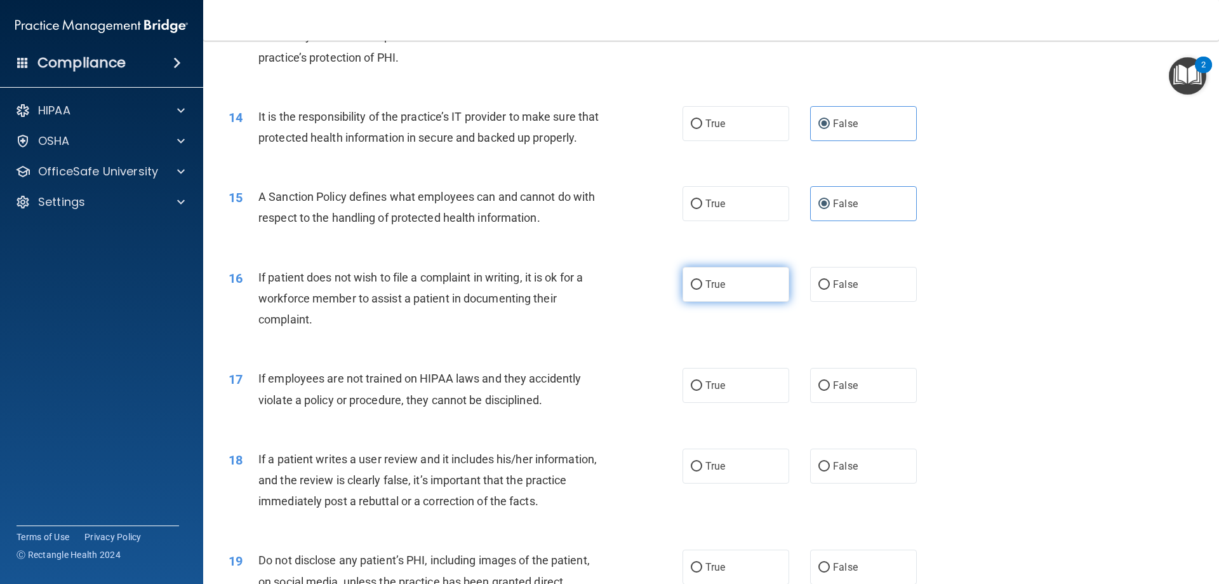
click at [740, 302] on label "True" at bounding box center [736, 284] width 107 height 35
click at [702, 290] on input "True" at bounding box center [696, 285] width 11 height 10
radio input "true"
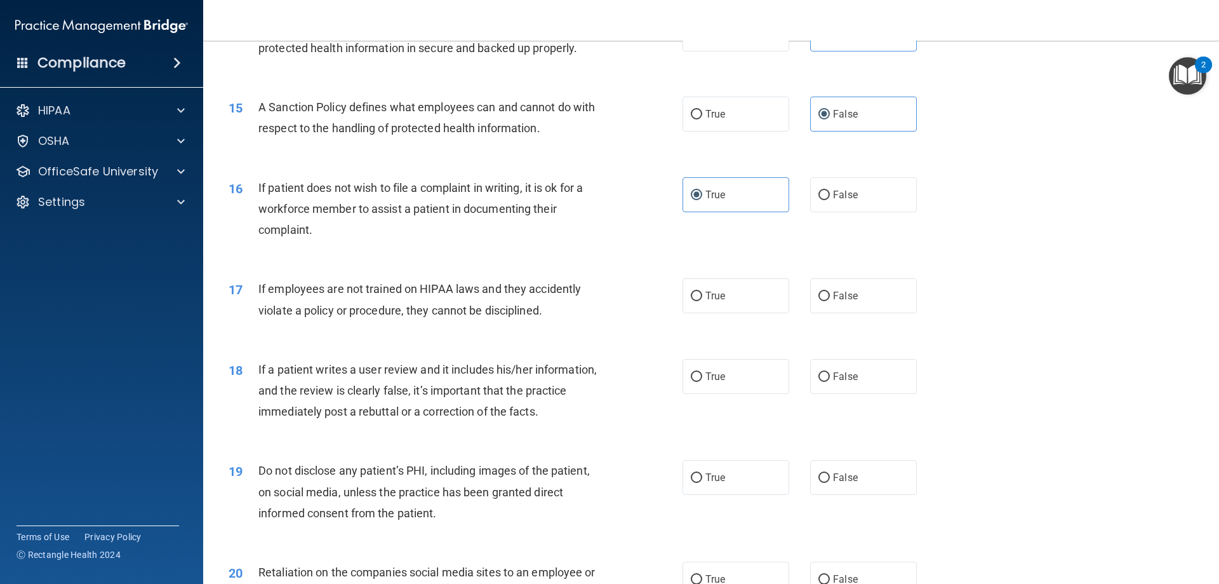
scroll to position [1524, 0]
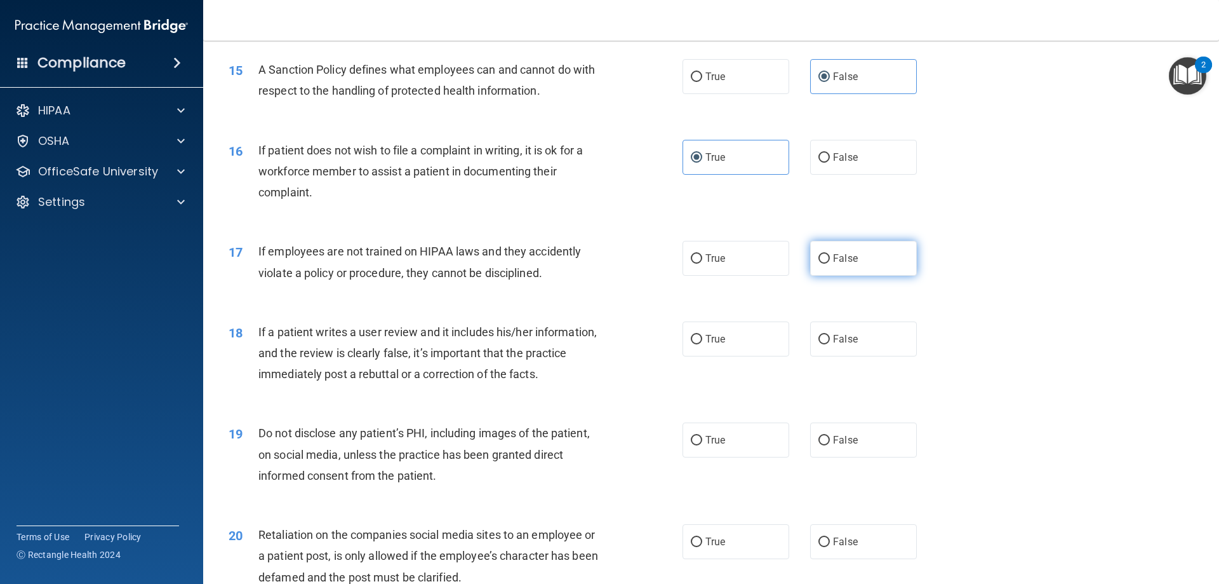
click at [835, 264] on span "False" at bounding box center [845, 258] width 25 height 12
click at [830, 264] on input "False" at bounding box center [824, 259] width 11 height 10
radio input "true"
click at [864, 356] on label "False" at bounding box center [863, 338] width 107 height 35
click at [830, 344] on input "False" at bounding box center [824, 340] width 11 height 10
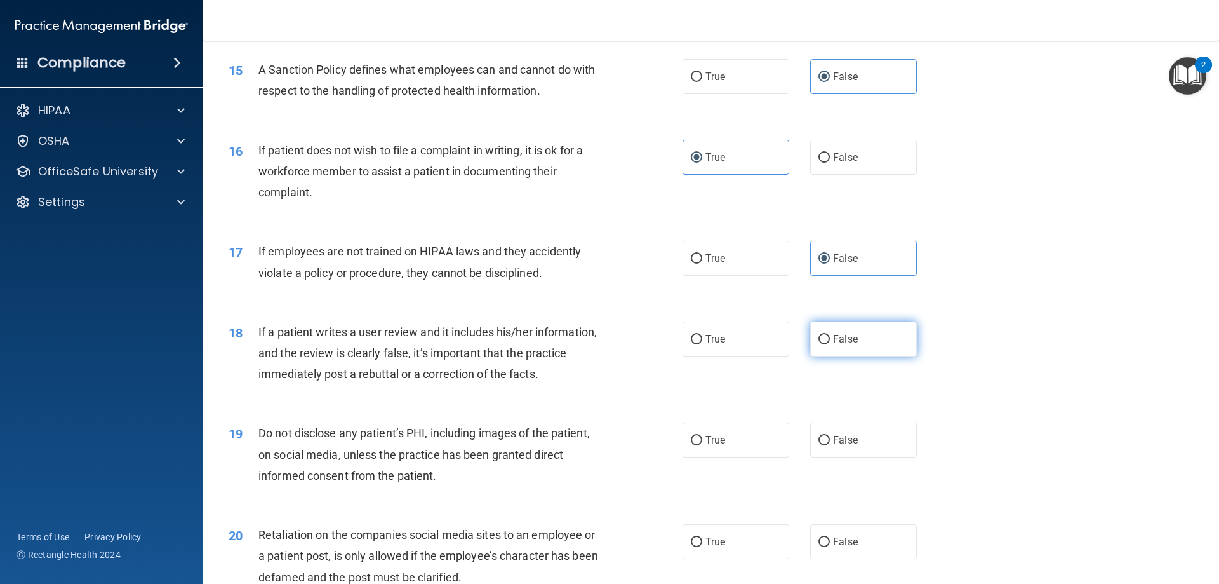
radio input "true"
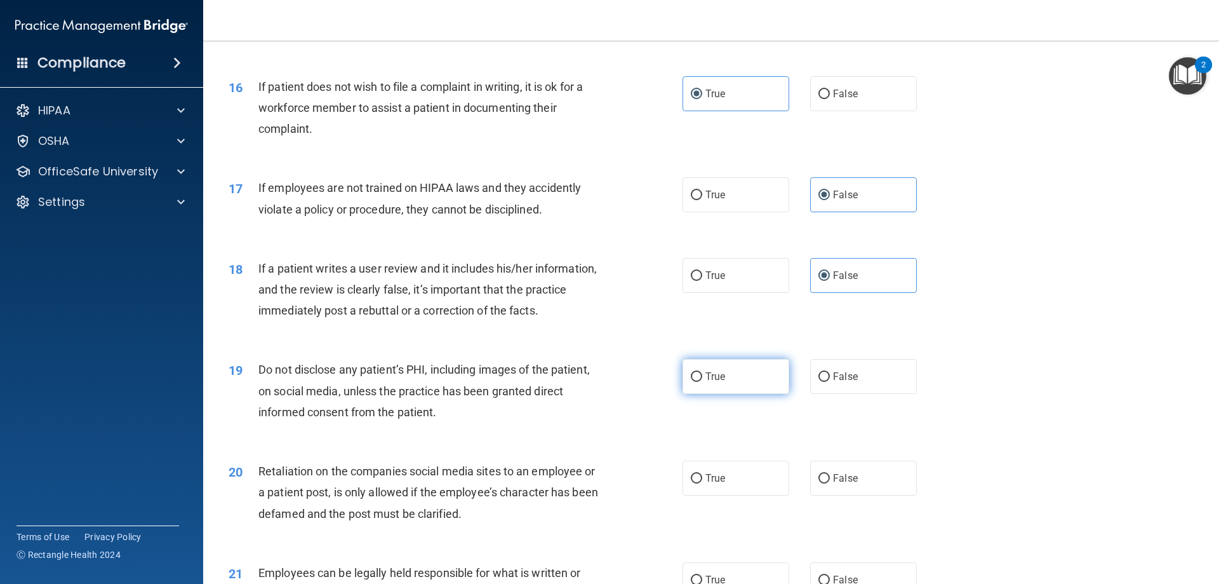
click at [735, 394] on label "True" at bounding box center [736, 376] width 107 height 35
click at [702, 382] on input "True" at bounding box center [696, 377] width 11 height 10
radio input "true"
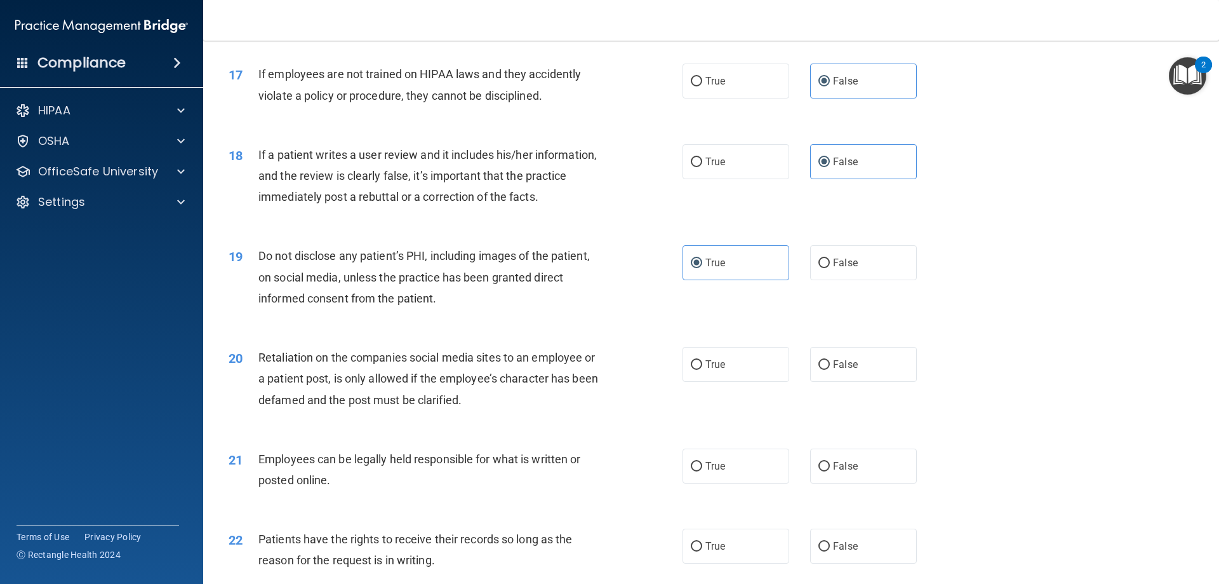
scroll to position [1715, 0]
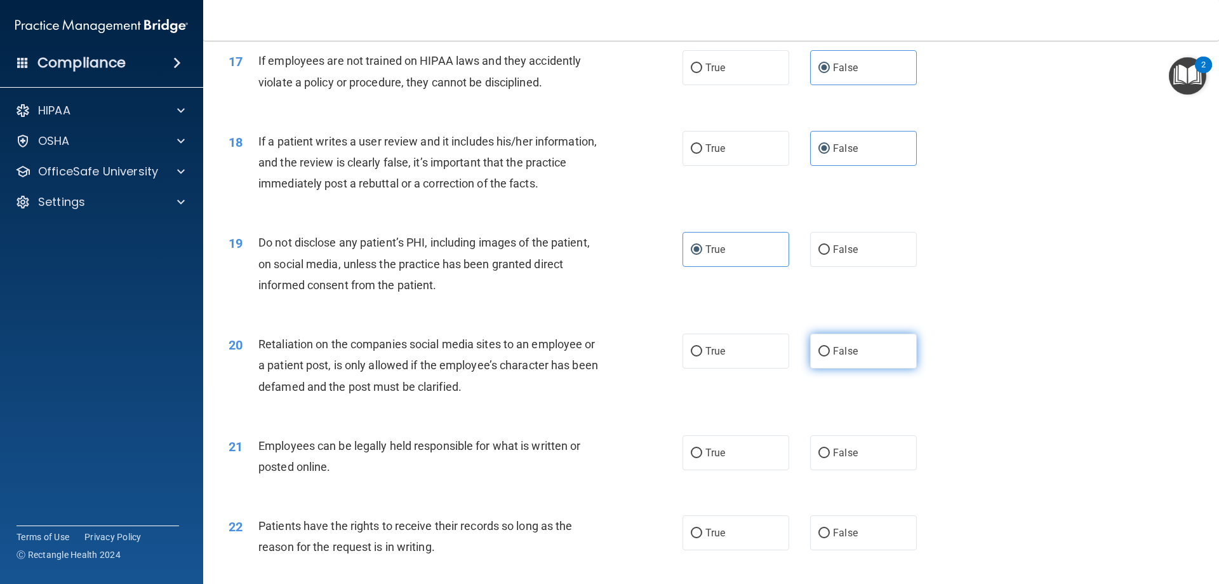
click at [836, 357] on span "False" at bounding box center [845, 351] width 25 height 12
click at [830, 356] on input "False" at bounding box center [824, 352] width 11 height 10
radio input "true"
click at [731, 470] on label "True" at bounding box center [736, 452] width 107 height 35
click at [702, 458] on input "True" at bounding box center [696, 453] width 11 height 10
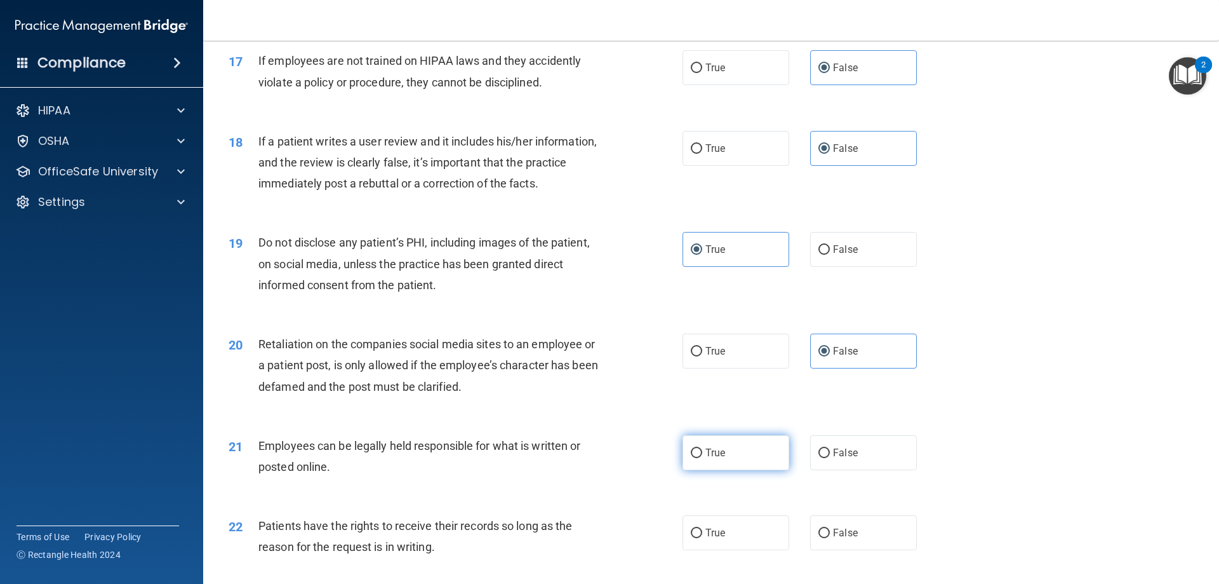
radio input "true"
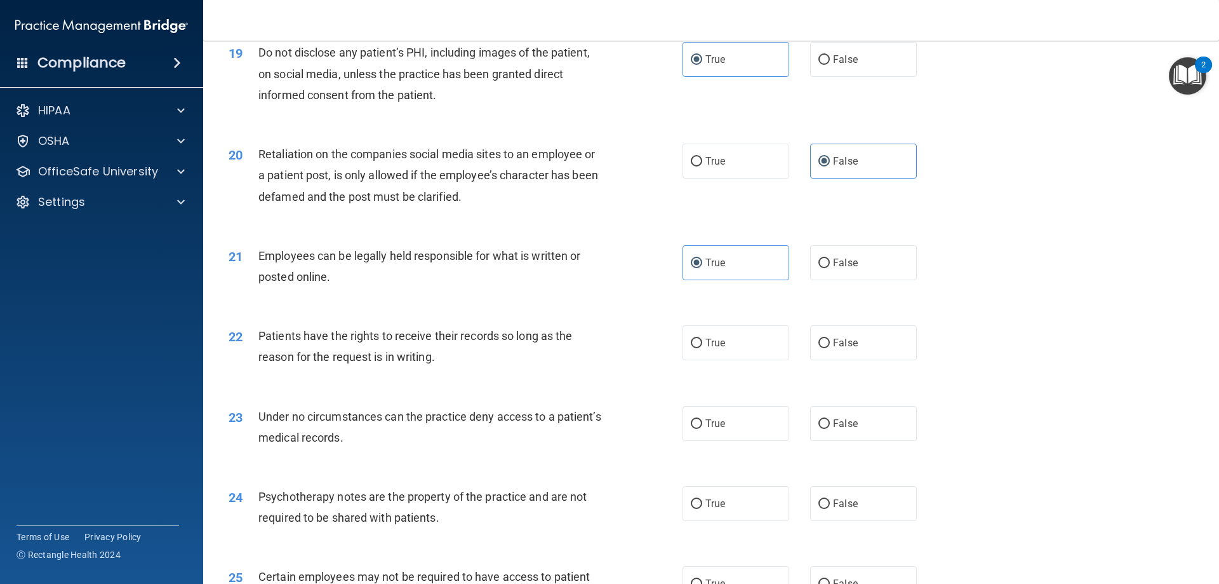
scroll to position [1905, 0]
click at [762, 381] on div "22 Patients have the rights to receive their records so long as the reason for …" at bounding box center [711, 349] width 984 height 80
click at [740, 359] on label "True" at bounding box center [736, 342] width 107 height 35
click at [702, 347] on input "True" at bounding box center [696, 343] width 11 height 10
radio input "true"
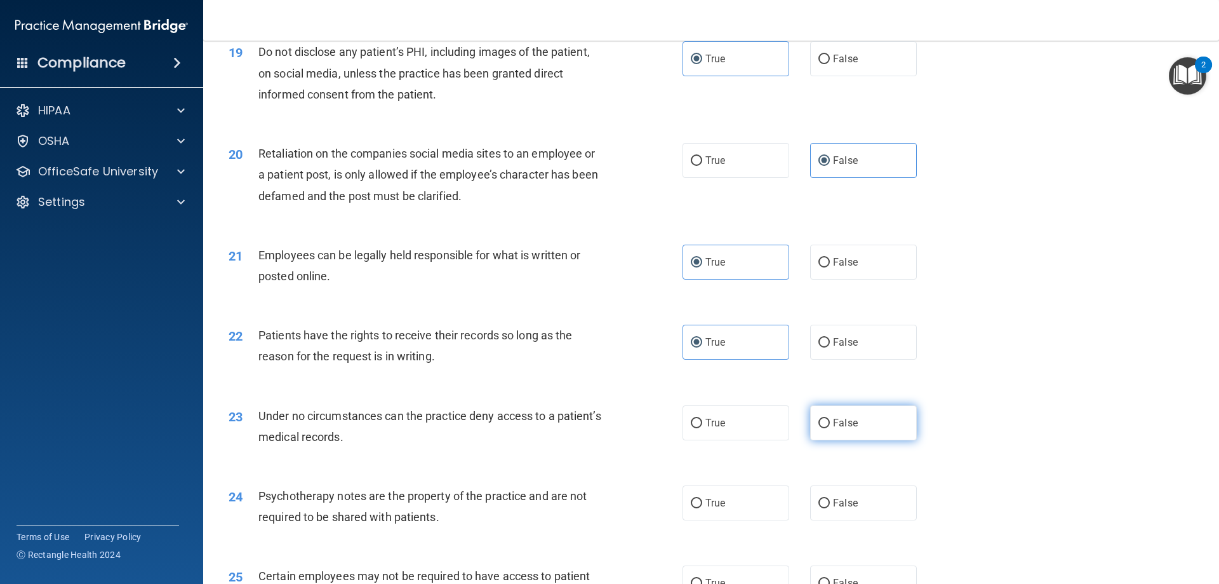
click at [846, 429] on span "False" at bounding box center [845, 423] width 25 height 12
click at [830, 428] on input "False" at bounding box center [824, 424] width 11 height 10
radio input "true"
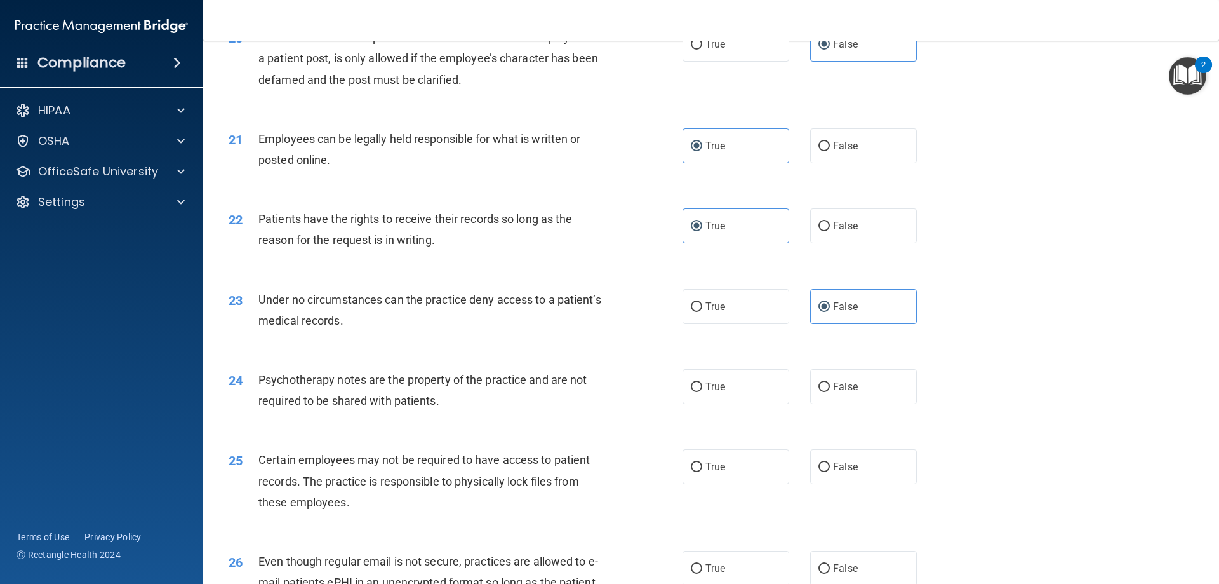
scroll to position [2032, 0]
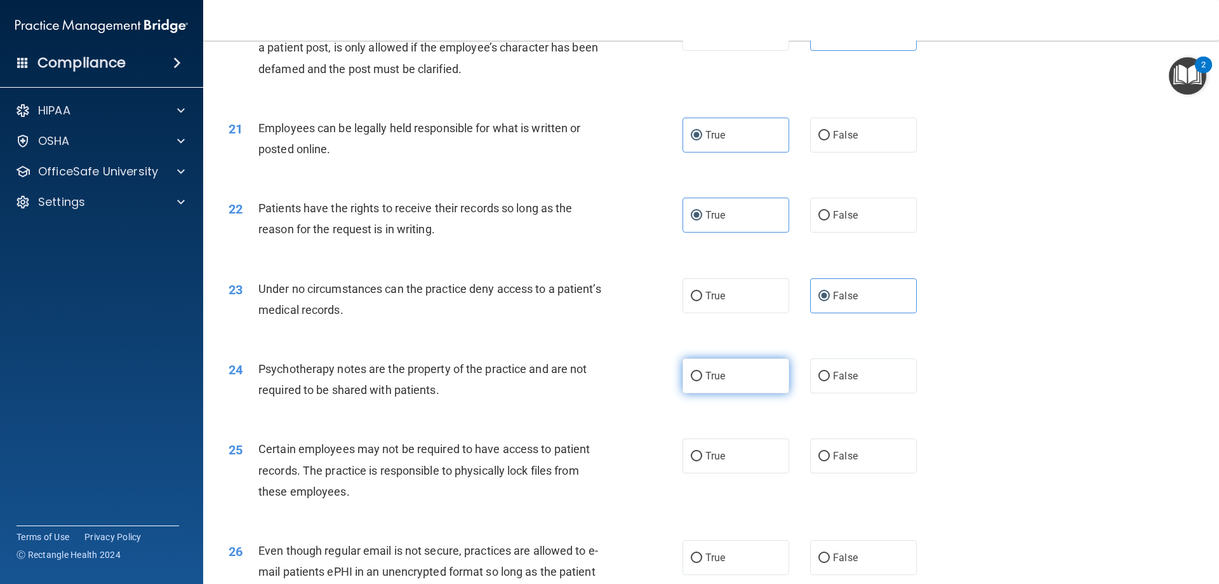
click at [727, 393] on label "True" at bounding box center [736, 375] width 107 height 35
click at [702, 381] on input "True" at bounding box center [696, 377] width 11 height 10
radio input "true"
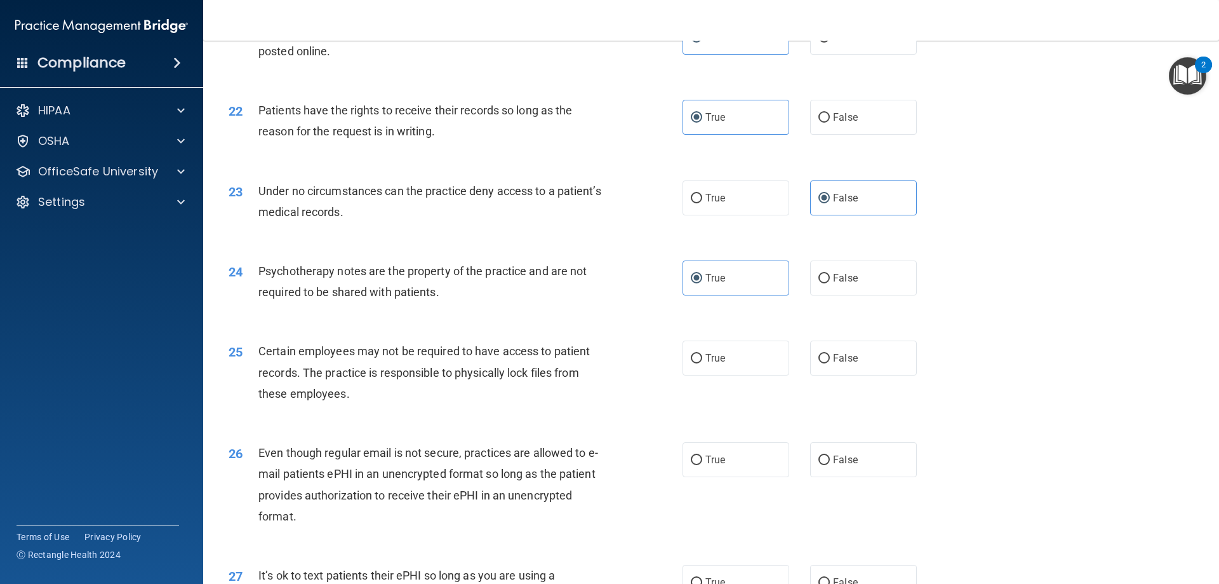
scroll to position [2223, 0]
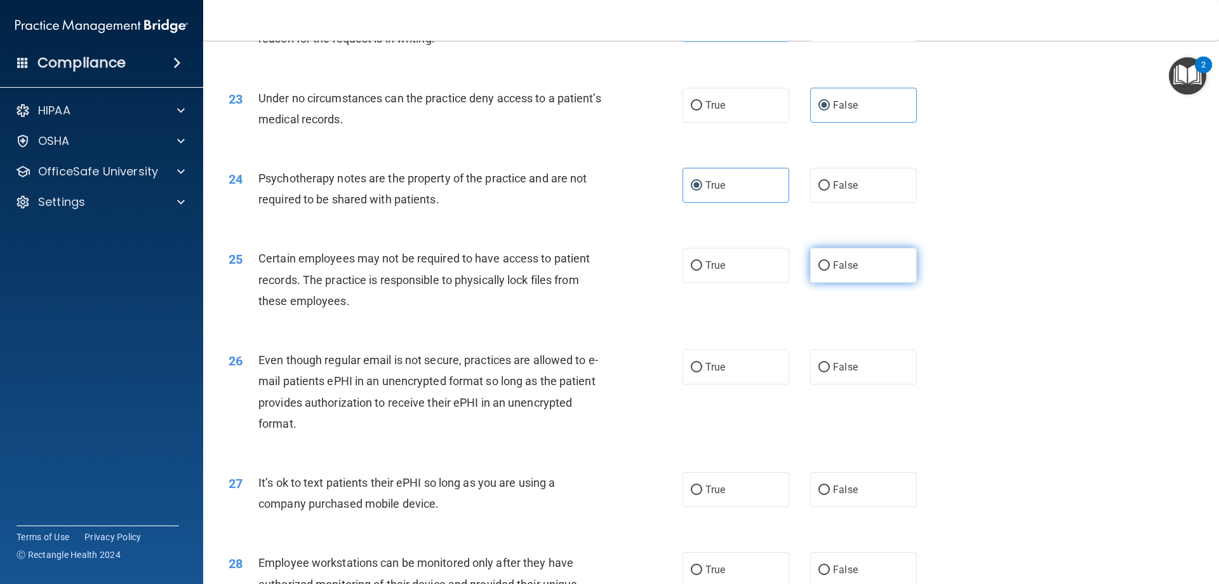
click at [822, 275] on label "False" at bounding box center [863, 265] width 107 height 35
click at [822, 271] on input "False" at bounding box center [824, 266] width 11 height 10
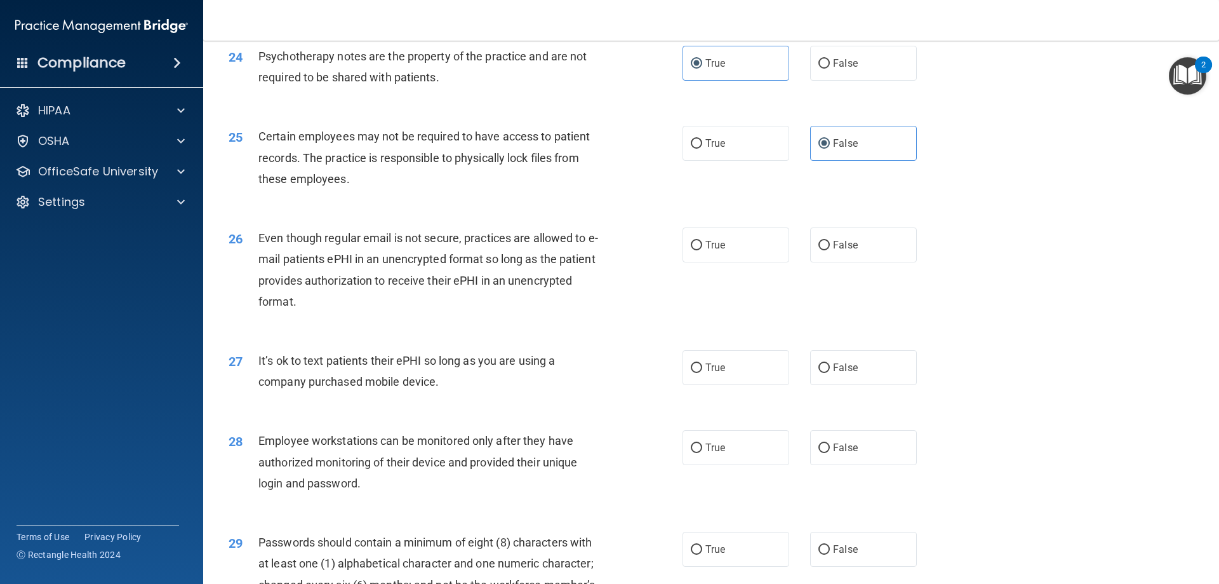
scroll to position [2350, 0]
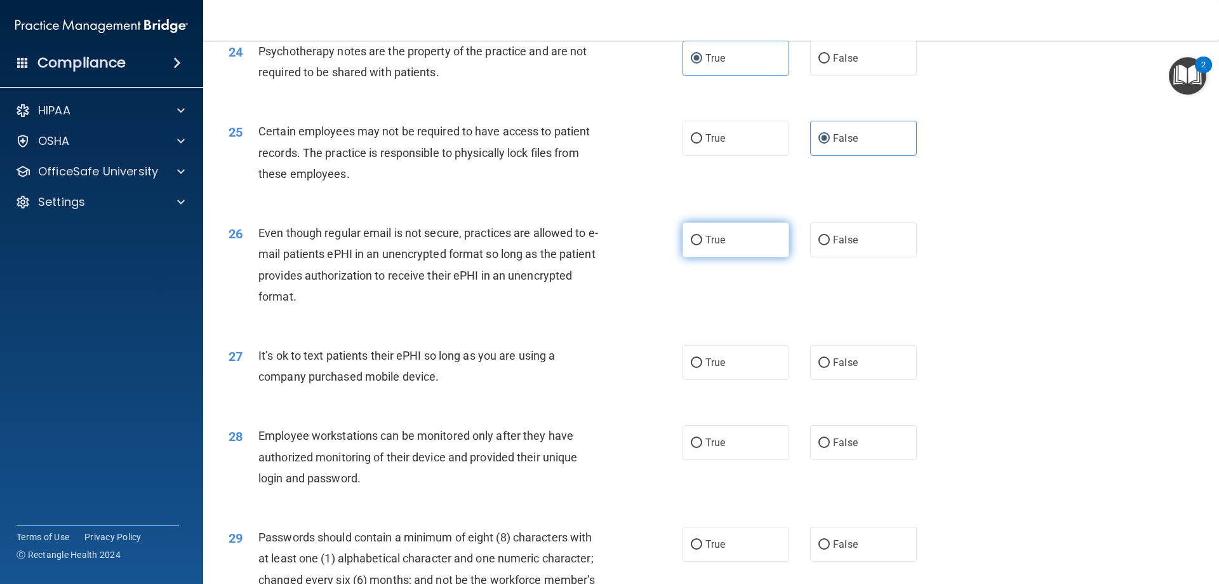
click at [710, 246] on span "True" at bounding box center [716, 240] width 20 height 12
click at [702, 245] on input "True" at bounding box center [696, 241] width 11 height 10
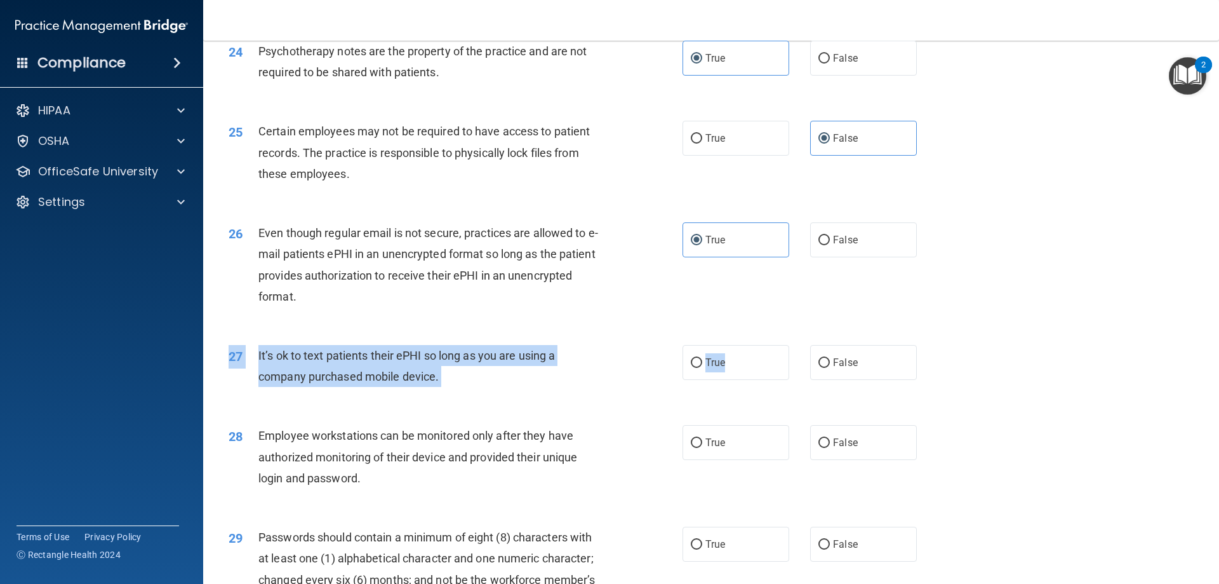
drag, startPoint x: 725, startPoint y: 390, endPoint x: 716, endPoint y: 407, distance: 19.0
click at [716, 407] on div "27 It’s ok to text patients their ePHI so long as you are using a company purch…" at bounding box center [711, 369] width 984 height 80
click at [723, 380] on label "True" at bounding box center [736, 362] width 107 height 35
click at [702, 368] on input "True" at bounding box center [696, 363] width 11 height 10
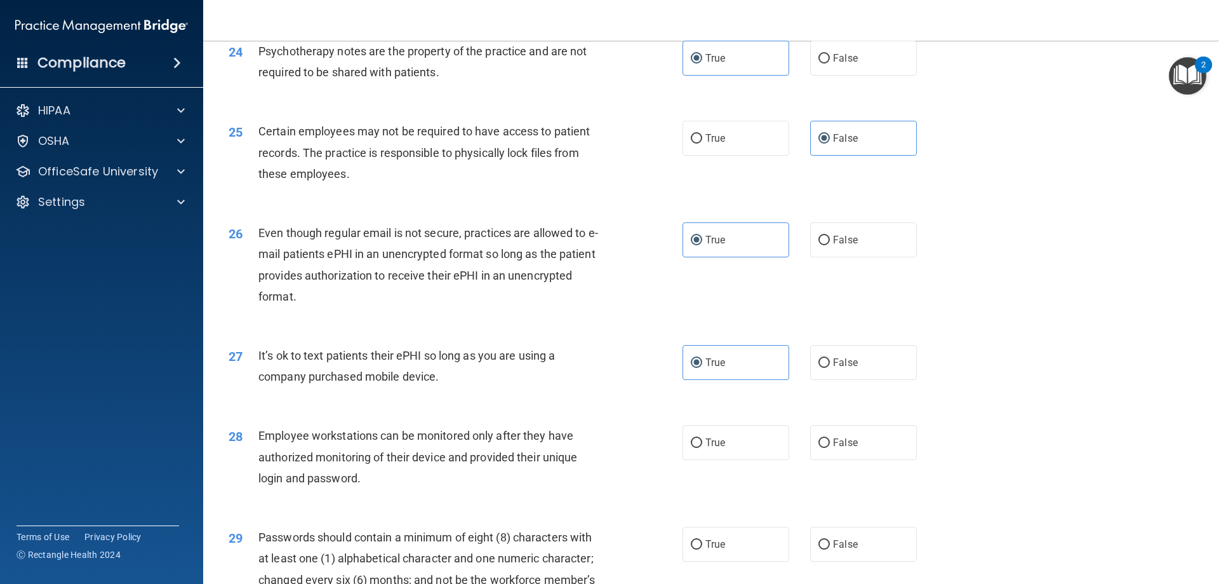
click at [687, 363] on div "27 It’s ok to text patients their ePHI so long as you are using a company purch…" at bounding box center [711, 369] width 984 height 80
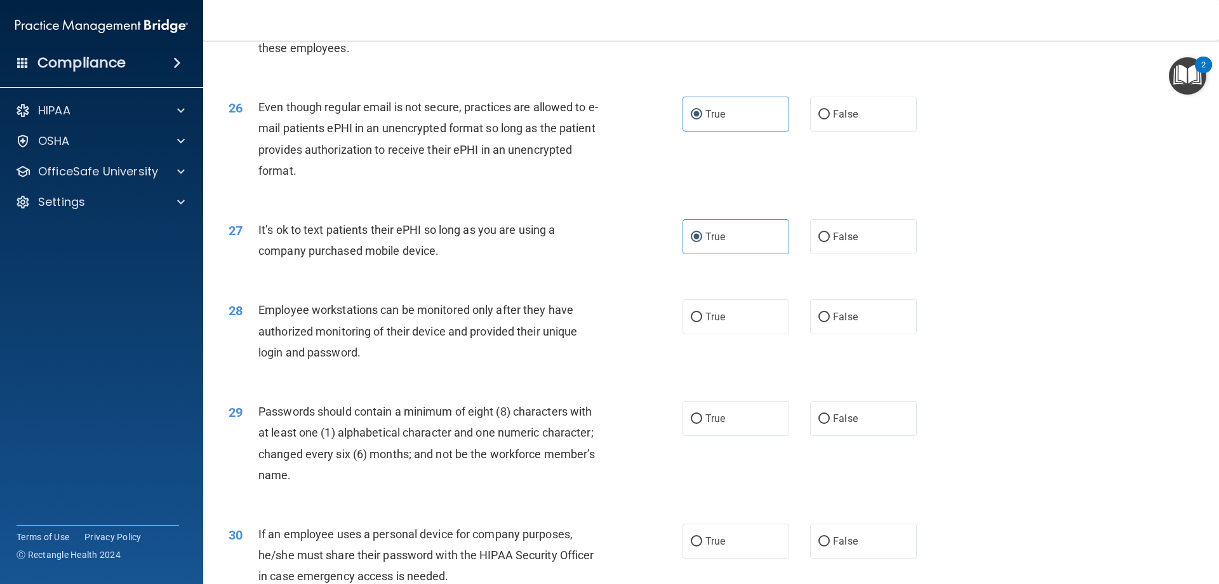
scroll to position [2477, 0]
click at [721, 333] on label "True" at bounding box center [736, 315] width 107 height 35
click at [702, 321] on input "True" at bounding box center [696, 316] width 11 height 10
click at [842, 333] on label "False" at bounding box center [863, 315] width 107 height 35
click at [830, 321] on input "False" at bounding box center [824, 316] width 11 height 10
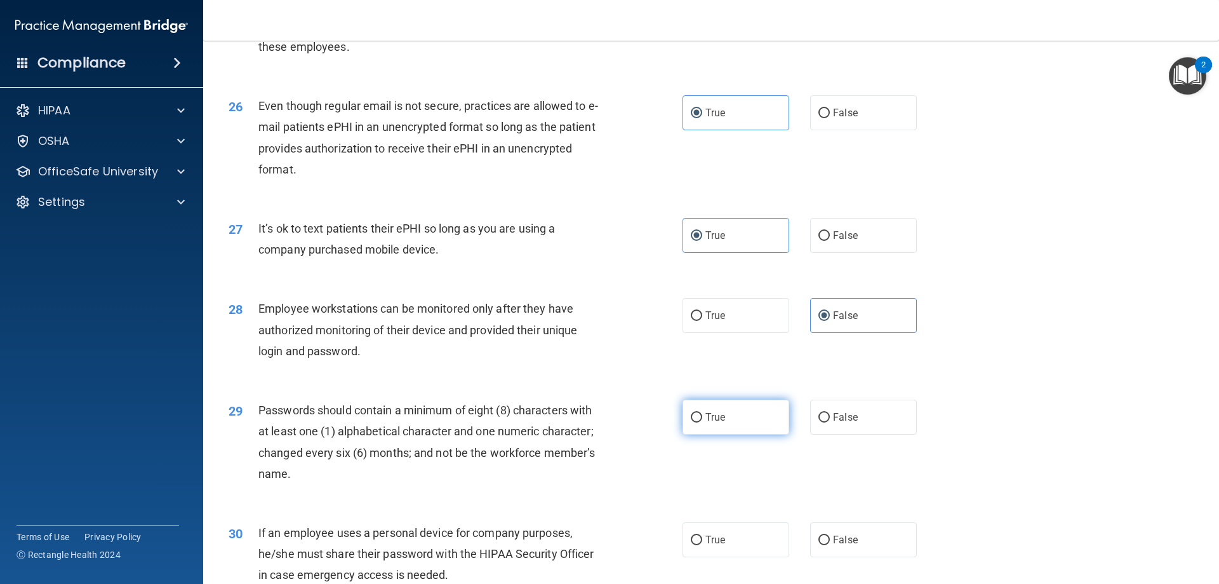
click at [730, 428] on label "True" at bounding box center [736, 416] width 107 height 35
click at [702, 422] on input "True" at bounding box center [696, 418] width 11 height 10
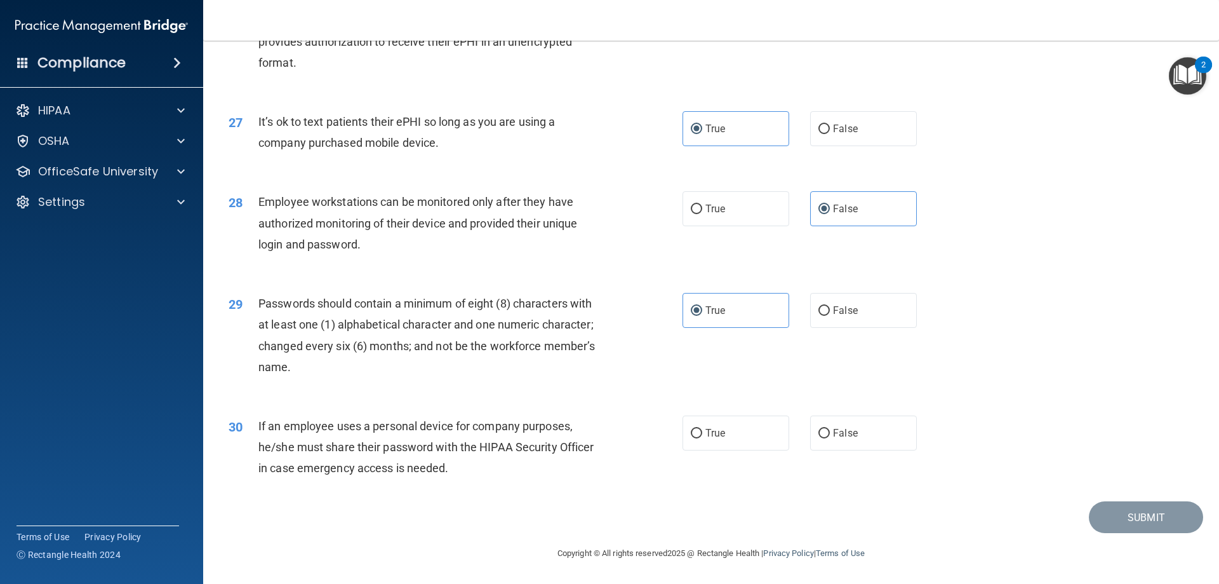
scroll to position [2604, 0]
click at [845, 424] on label "False" at bounding box center [863, 432] width 107 height 35
click at [830, 429] on input "False" at bounding box center [824, 434] width 11 height 10
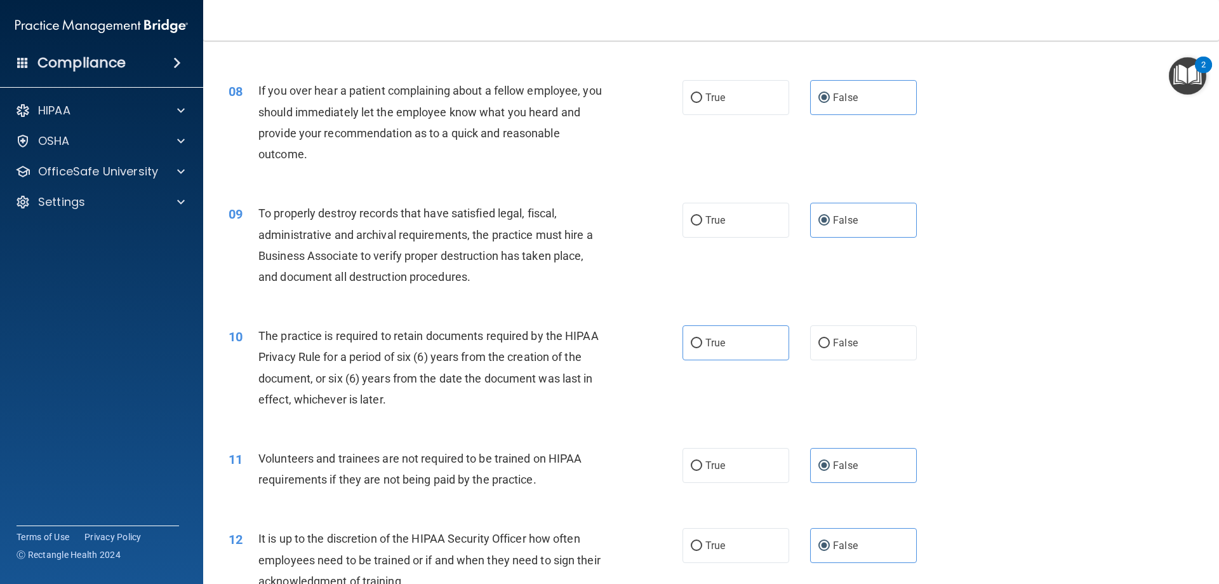
scroll to position [826, 0]
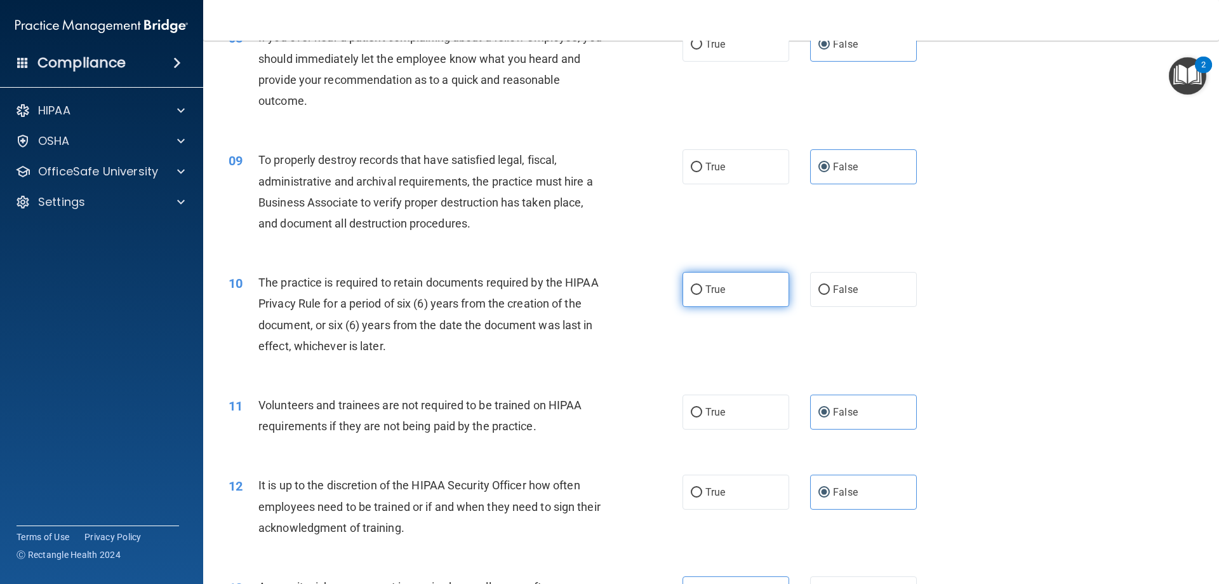
click at [722, 276] on label "True" at bounding box center [736, 289] width 107 height 35
click at [702, 285] on input "True" at bounding box center [696, 290] width 11 height 10
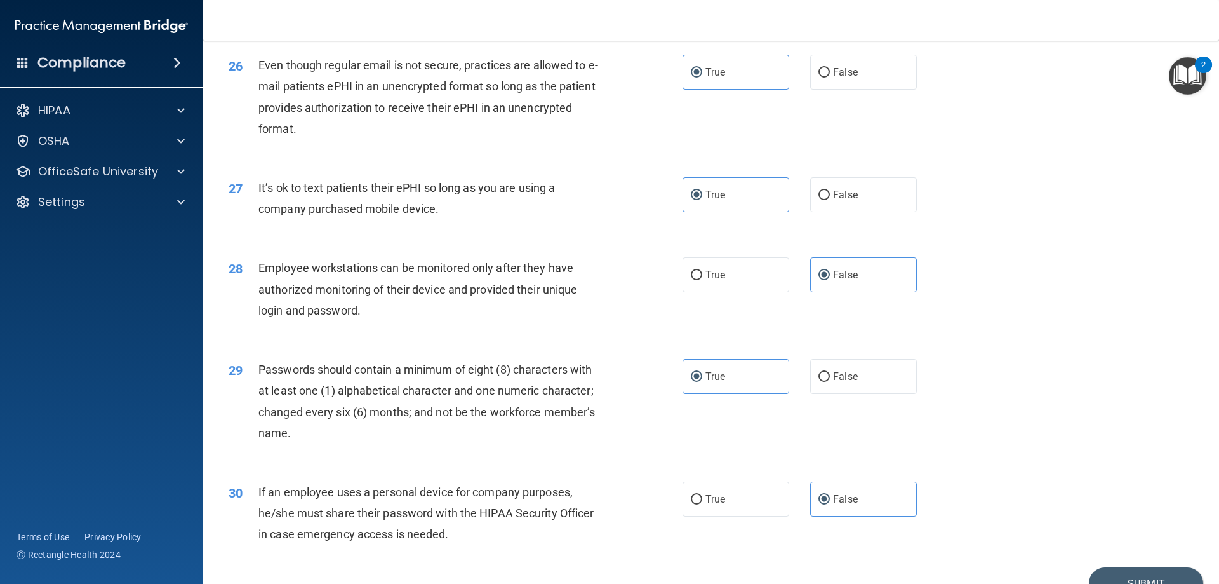
scroll to position [2604, 0]
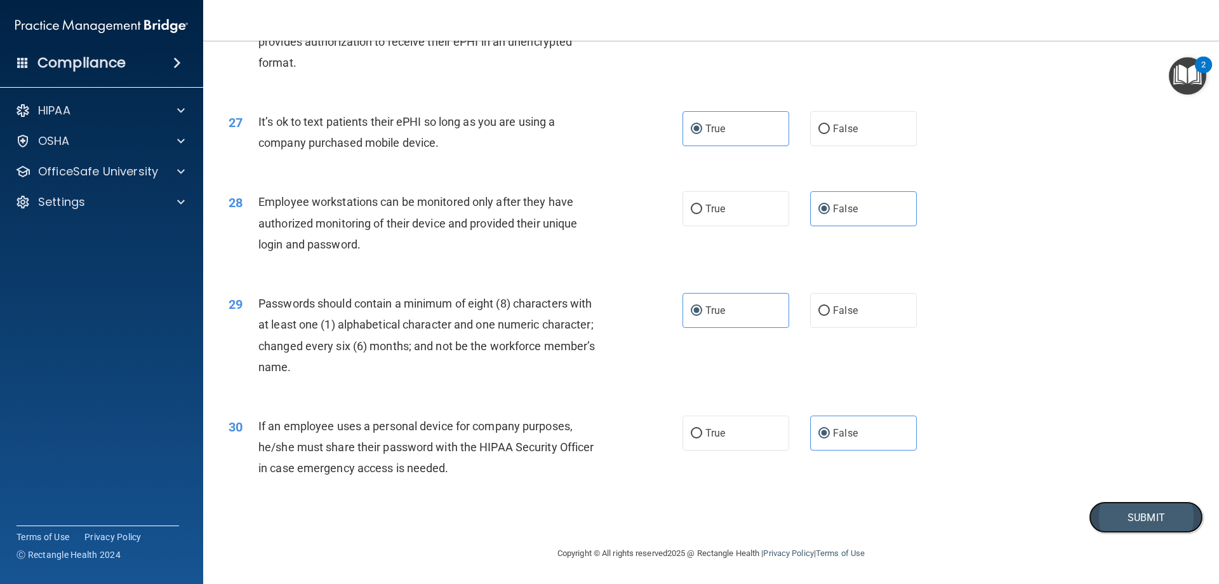
click at [1099, 516] on button "Submit" at bounding box center [1146, 517] width 114 height 32
click at [1120, 524] on button "Submit" at bounding box center [1146, 517] width 114 height 32
click at [1132, 519] on button "Submit" at bounding box center [1146, 517] width 114 height 32
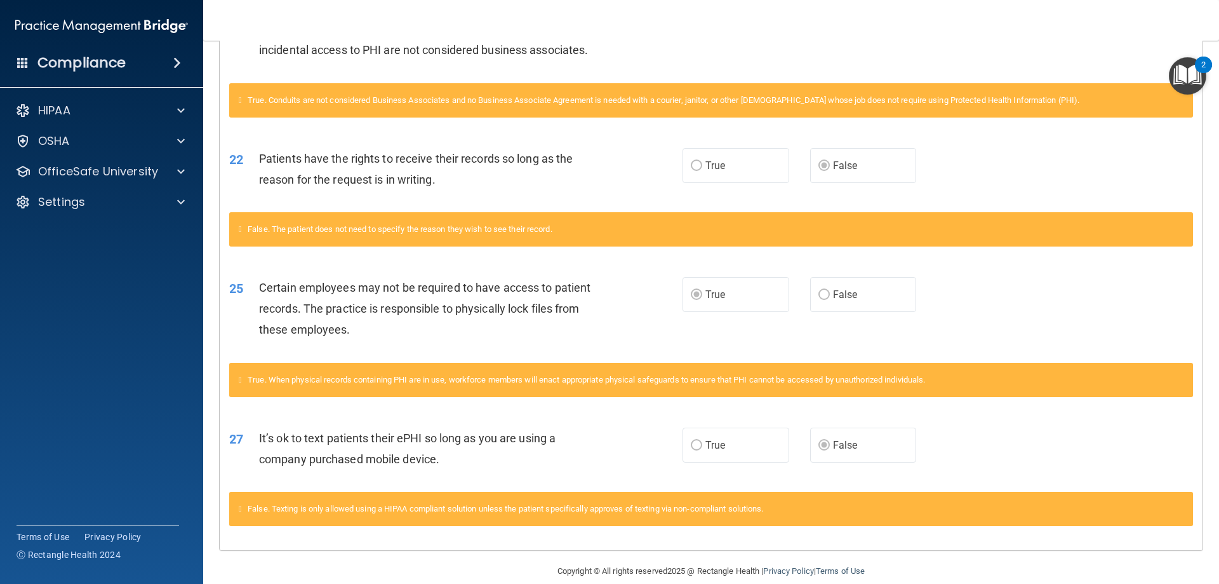
scroll to position [381, 0]
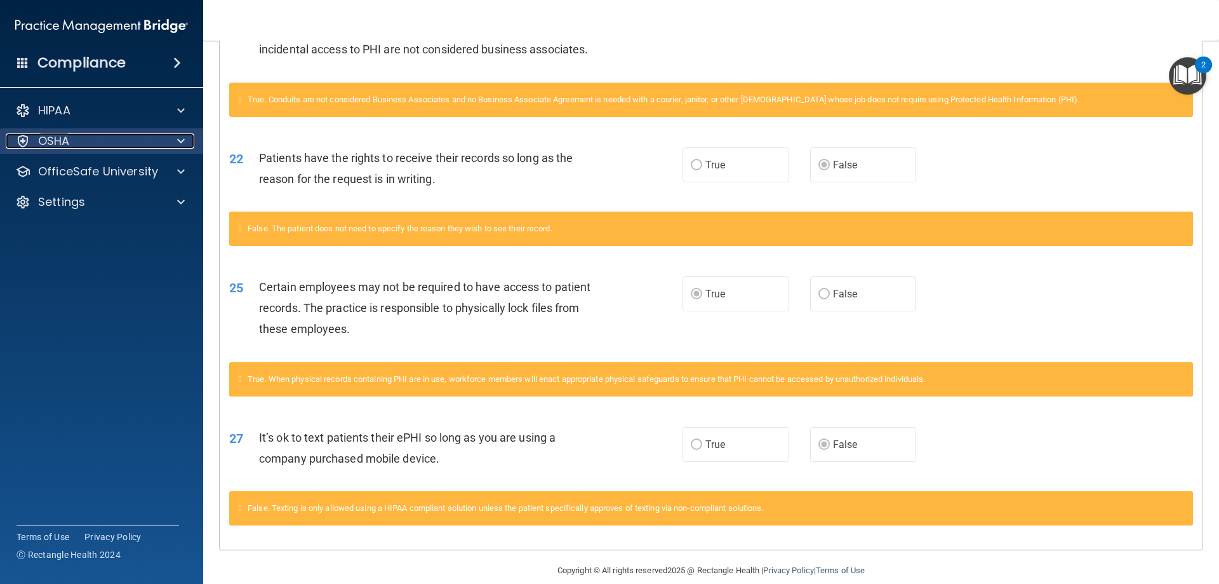
click at [90, 142] on div "OSHA" at bounding box center [84, 140] width 157 height 15
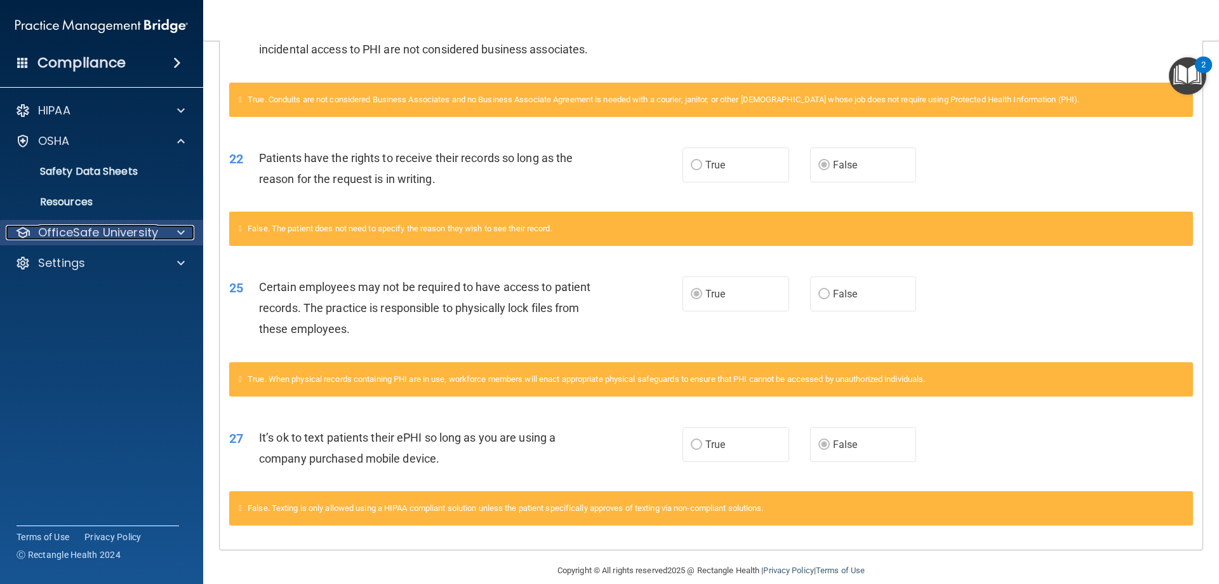
click at [80, 232] on p "OfficeSafe University" at bounding box center [98, 232] width 120 height 15
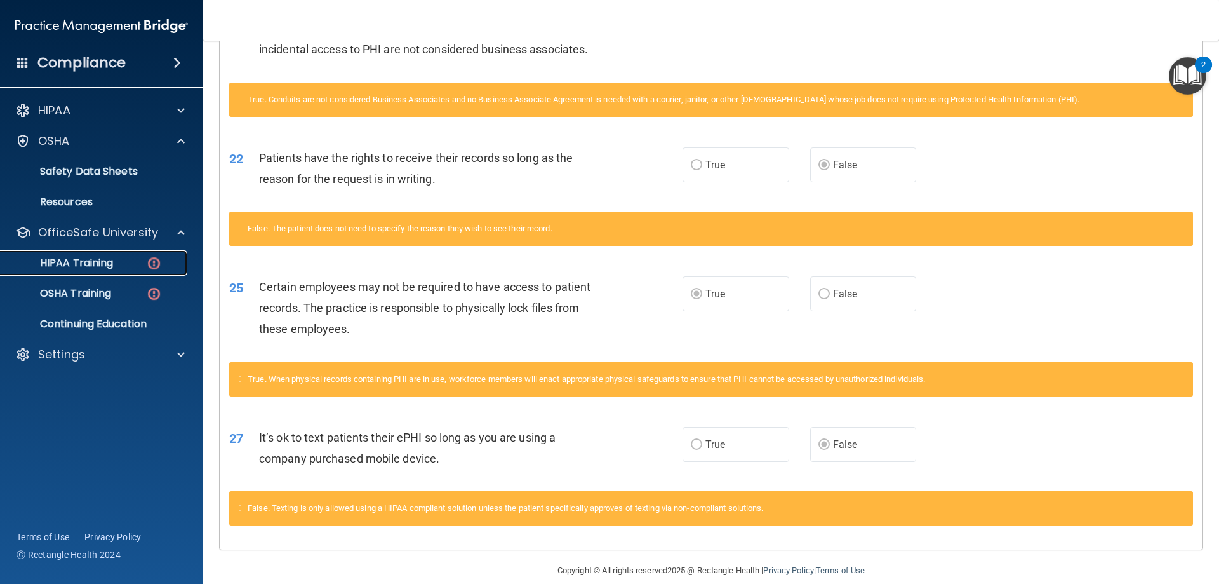
click at [98, 267] on p "HIPAA Training" at bounding box center [60, 263] width 105 height 13
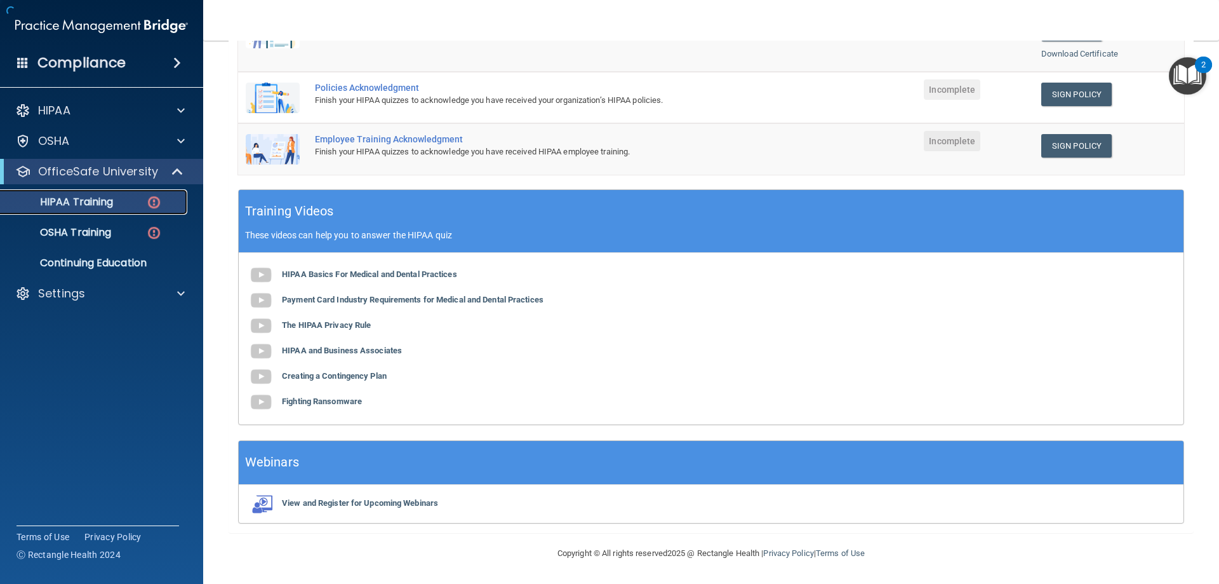
scroll to position [329, 0]
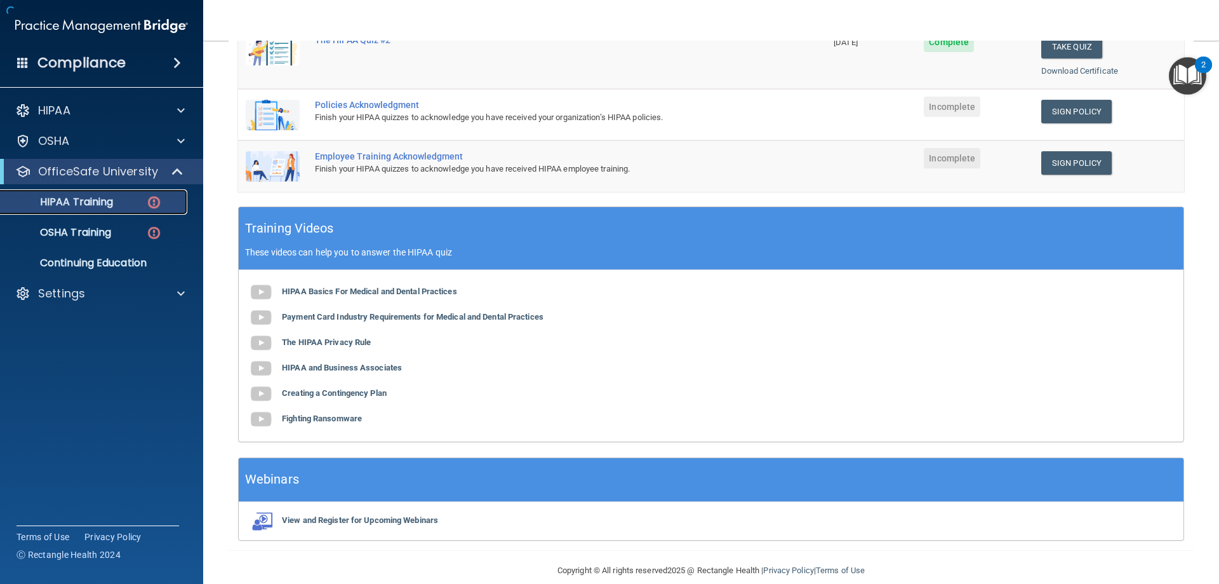
drag, startPoint x: 98, startPoint y: 267, endPoint x: 76, endPoint y: 199, distance: 71.7
click at [76, 199] on p "HIPAA Training" at bounding box center [60, 202] width 105 height 13
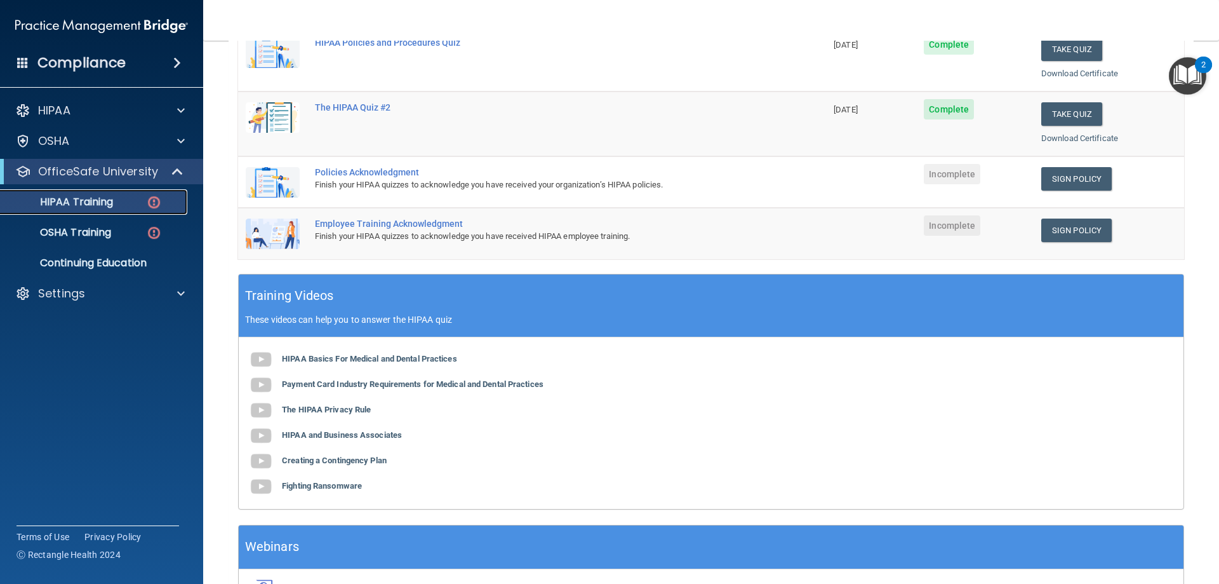
scroll to position [11, 0]
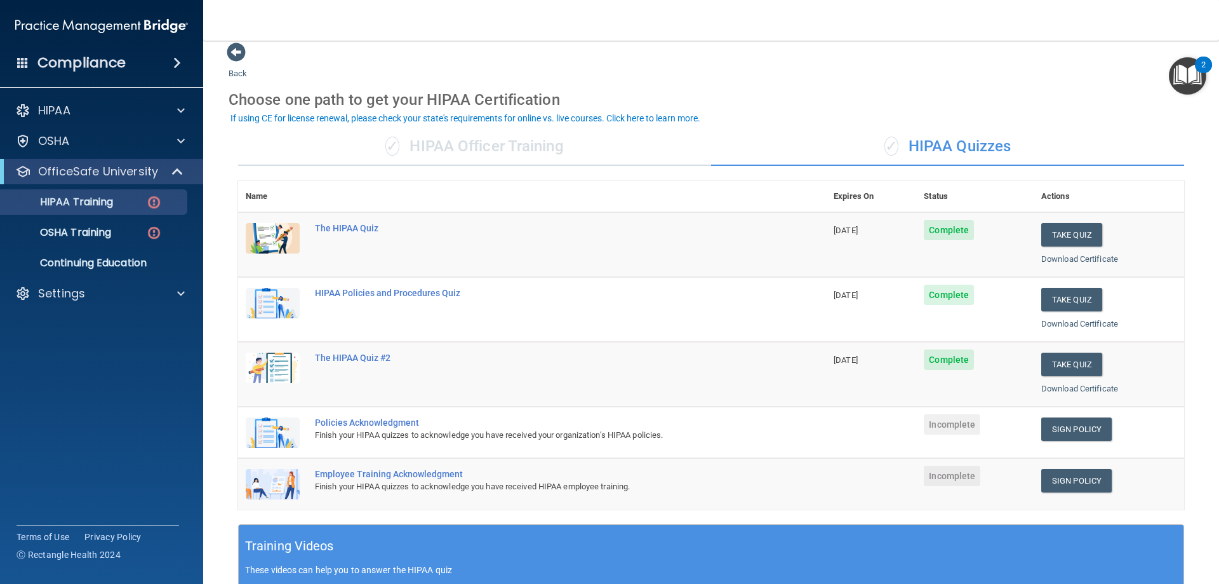
click at [1069, 413] on td "Sign Policy Sign Policy Download Policy" at bounding box center [1109, 431] width 151 height 51
click at [1083, 435] on link "Sign Policy" at bounding box center [1076, 428] width 70 height 23
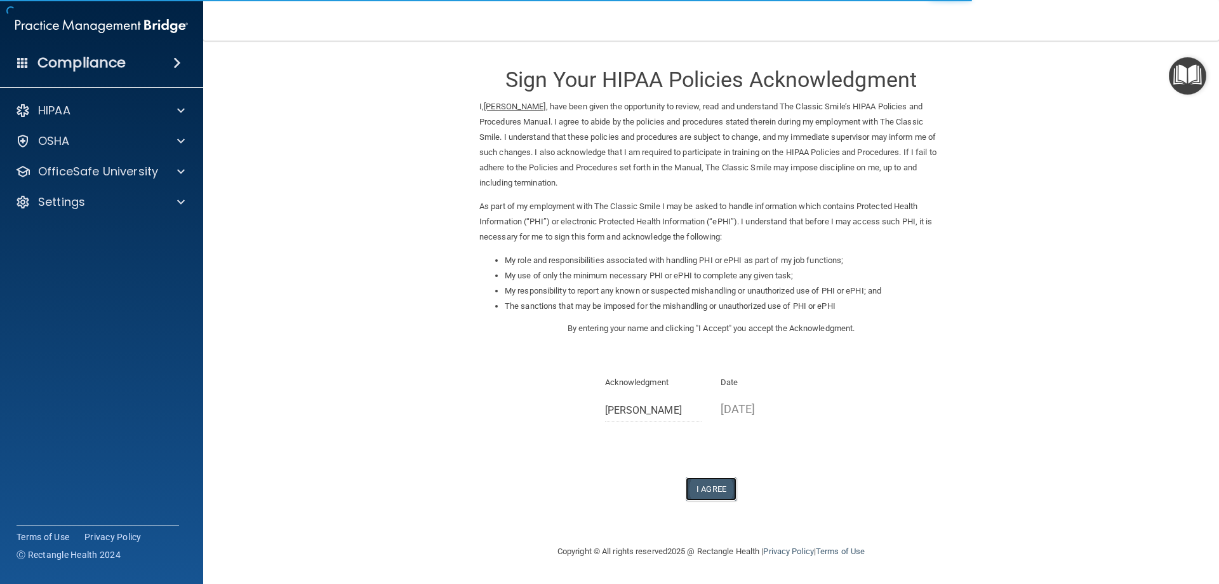
click at [698, 483] on button "I Agree" at bounding box center [711, 488] width 51 height 23
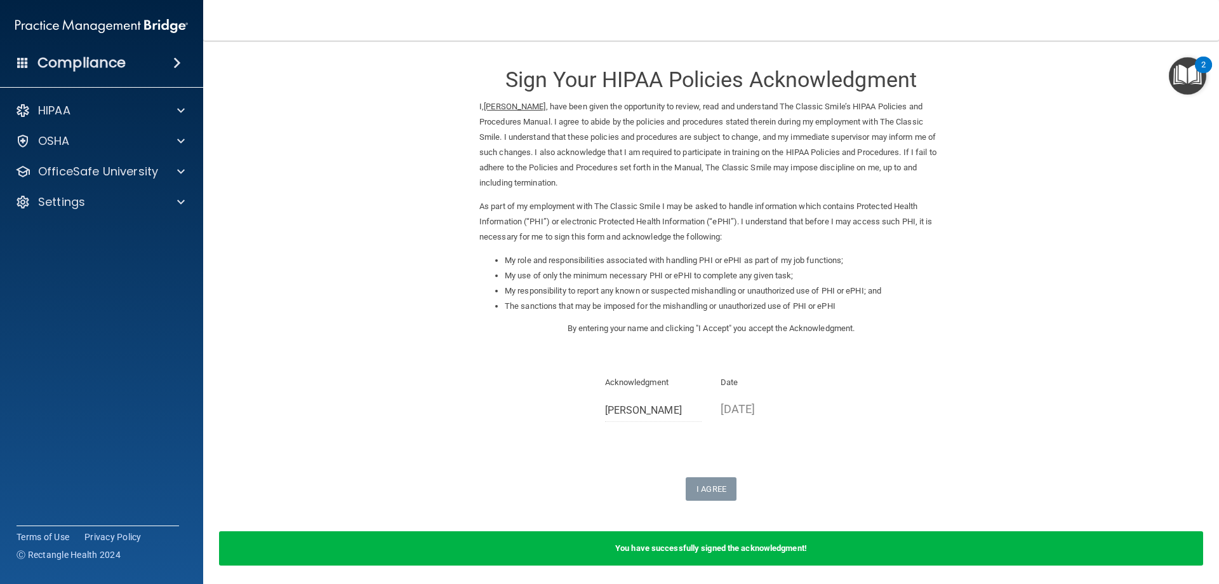
drag, startPoint x: 732, startPoint y: 244, endPoint x: 733, endPoint y: 251, distance: 7.2
click at [732, 248] on div "I, Brenda Fuentes , have been given the opportunity to review, read and underst…" at bounding box center [711, 176] width 483 height 154
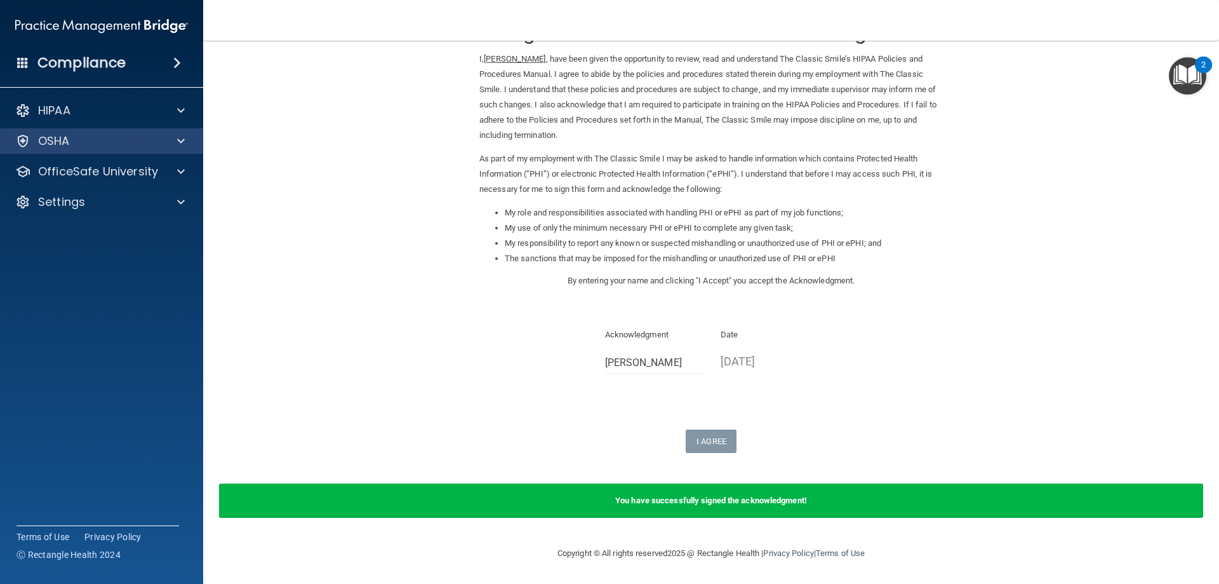
click at [180, 131] on div "OSHA" at bounding box center [102, 140] width 204 height 25
click at [182, 144] on span at bounding box center [181, 140] width 8 height 15
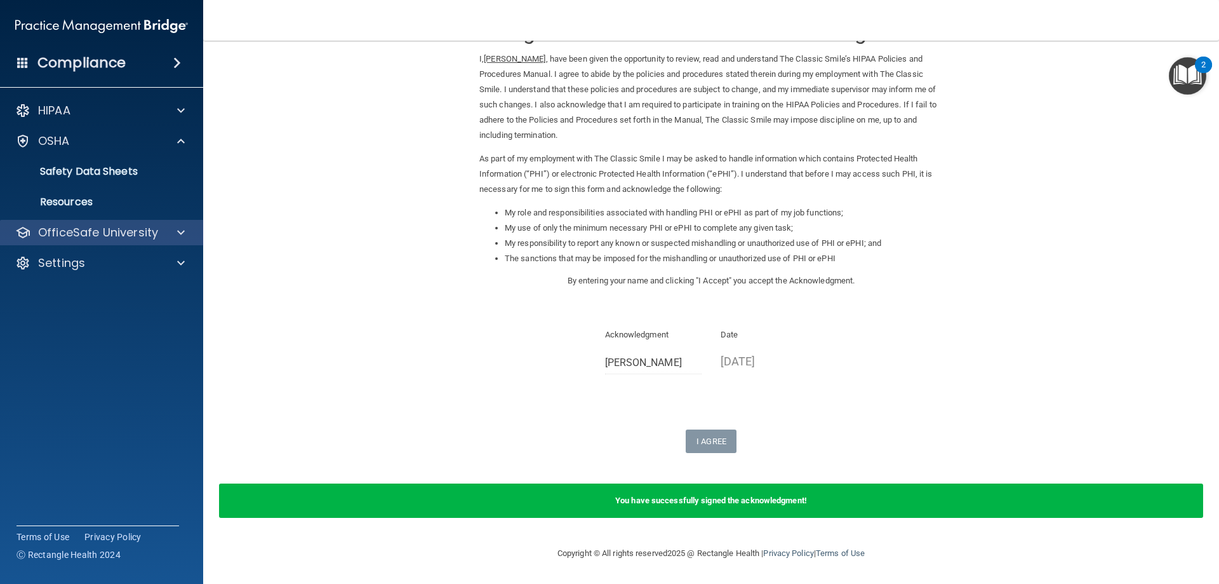
click at [180, 223] on div "OfficeSafe University" at bounding box center [102, 232] width 204 height 25
click at [180, 234] on span at bounding box center [181, 232] width 8 height 15
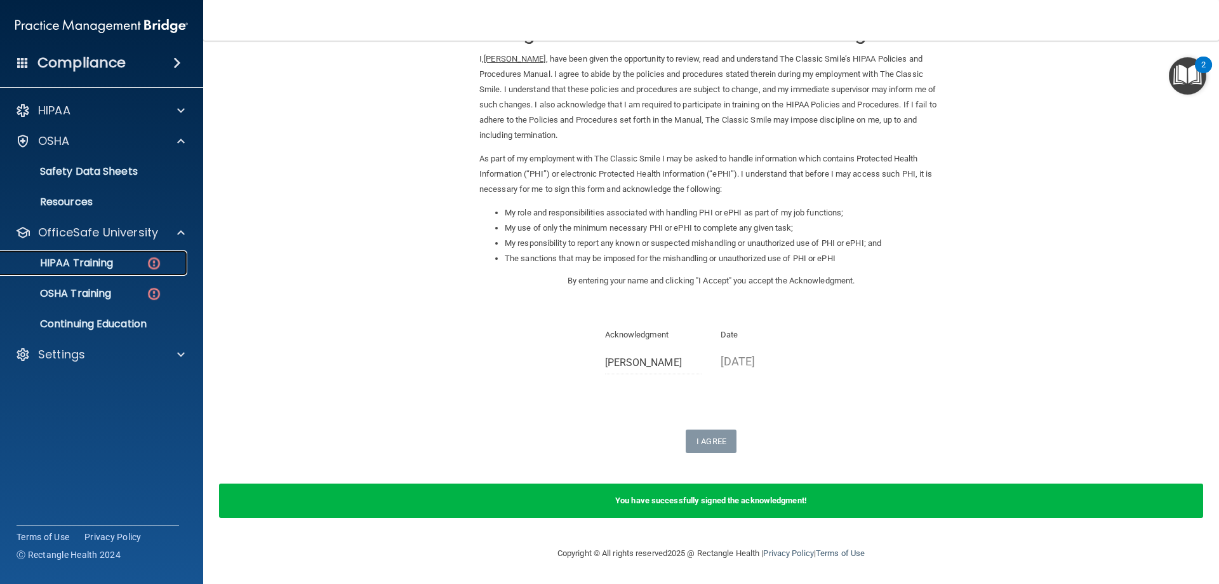
click at [100, 260] on p "HIPAA Training" at bounding box center [60, 263] width 105 height 13
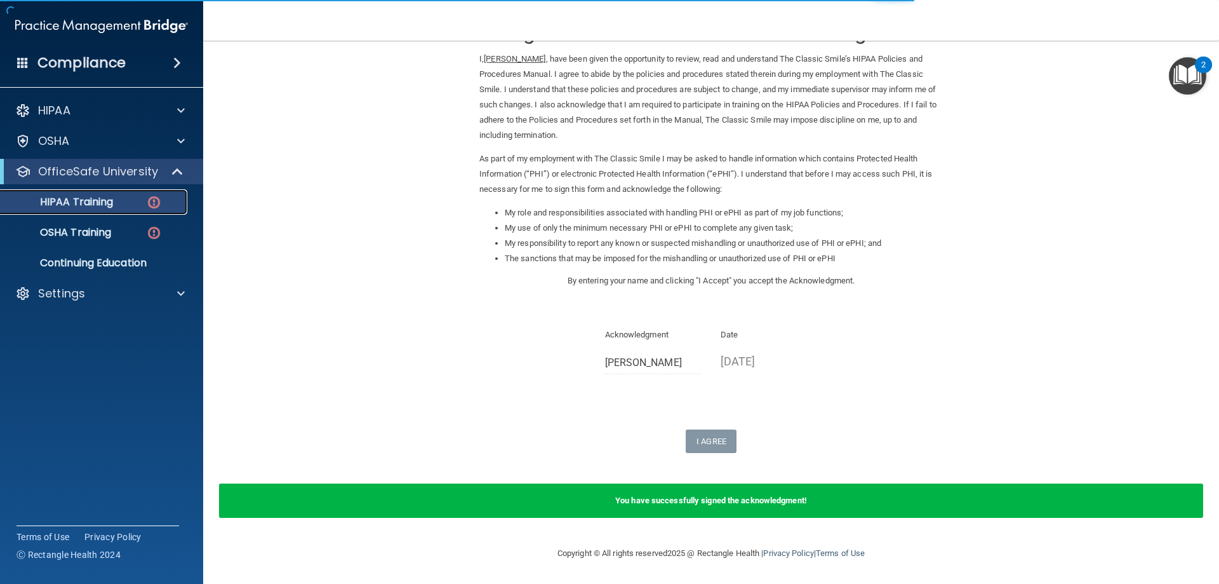
scroll to position [359, 0]
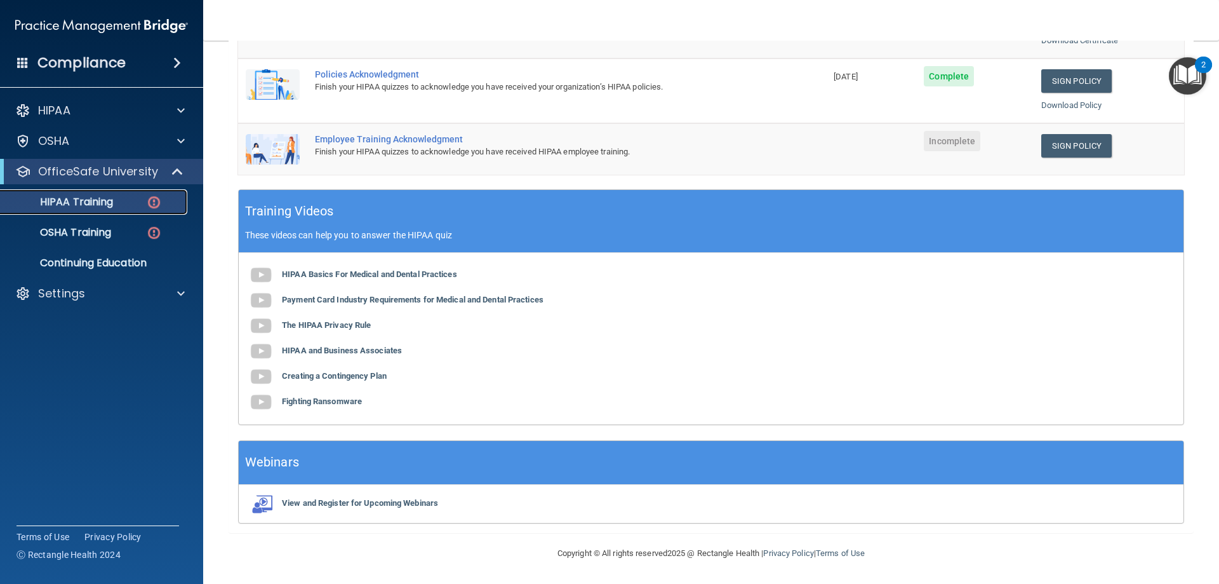
click at [110, 198] on p "HIPAA Training" at bounding box center [60, 202] width 105 height 13
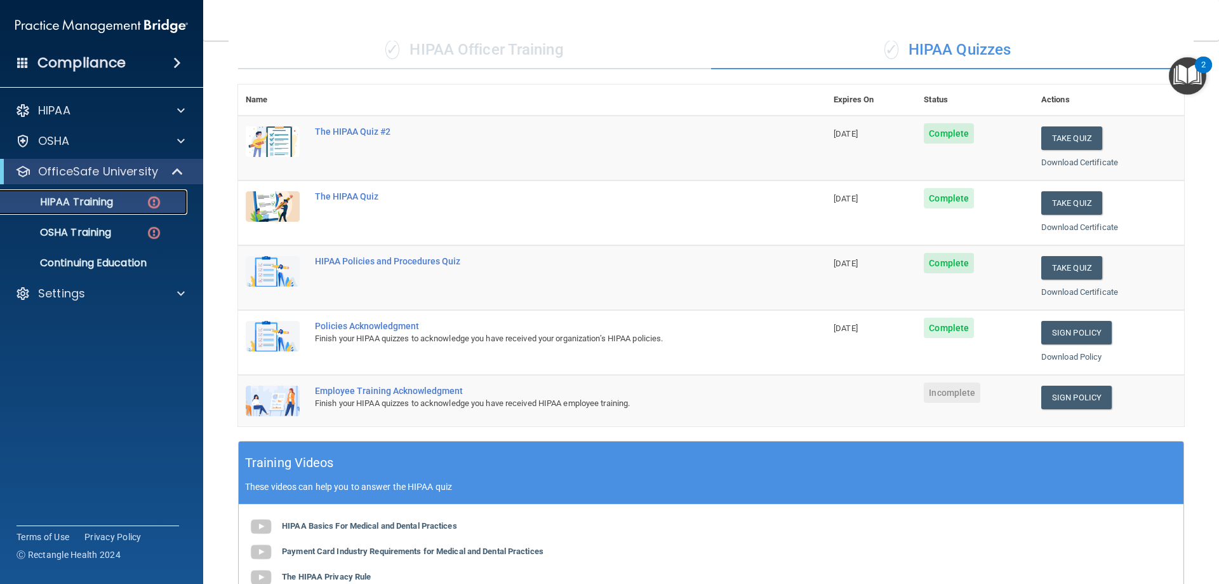
scroll to position [105, 0]
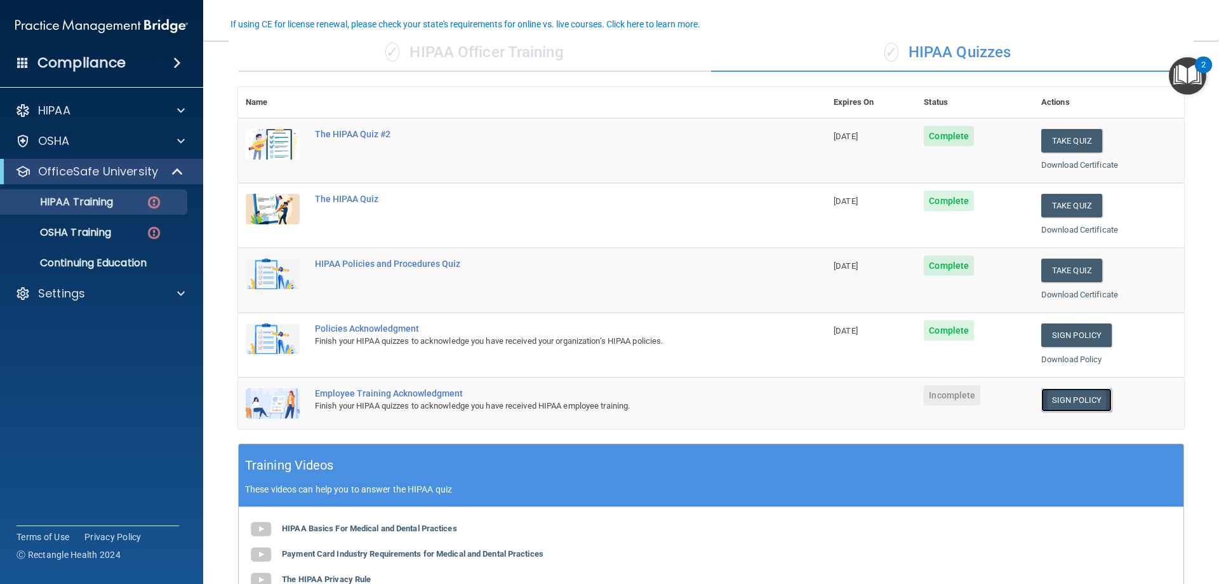
click at [1041, 399] on link "Sign Policy" at bounding box center [1076, 399] width 70 height 23
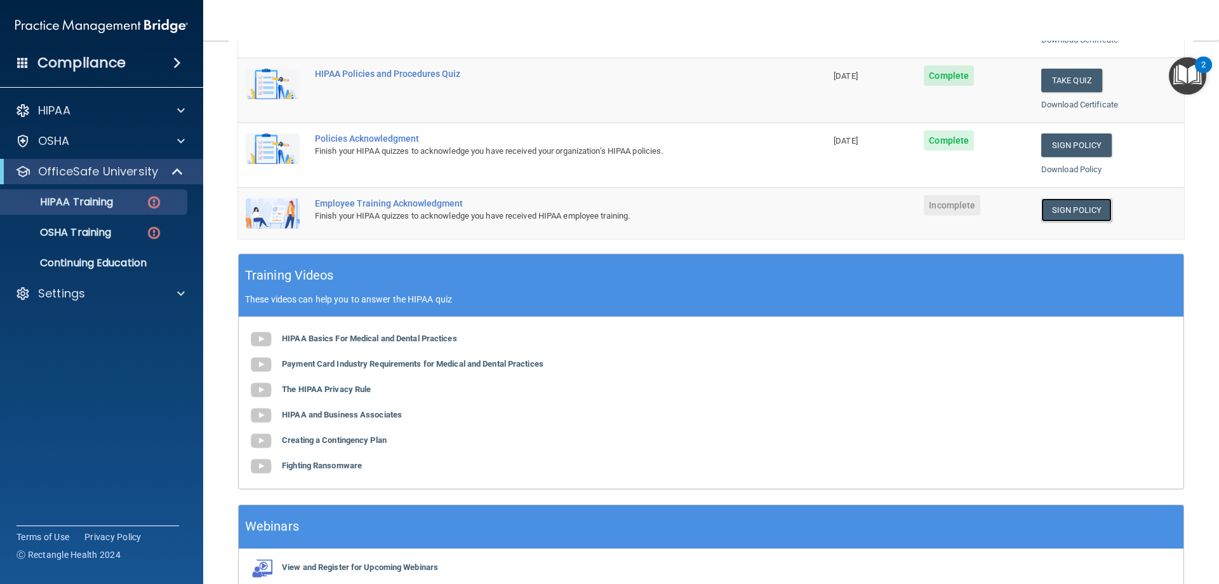
scroll to position [296, 0]
click at [87, 232] on p "OSHA Training" at bounding box center [59, 232] width 103 height 13
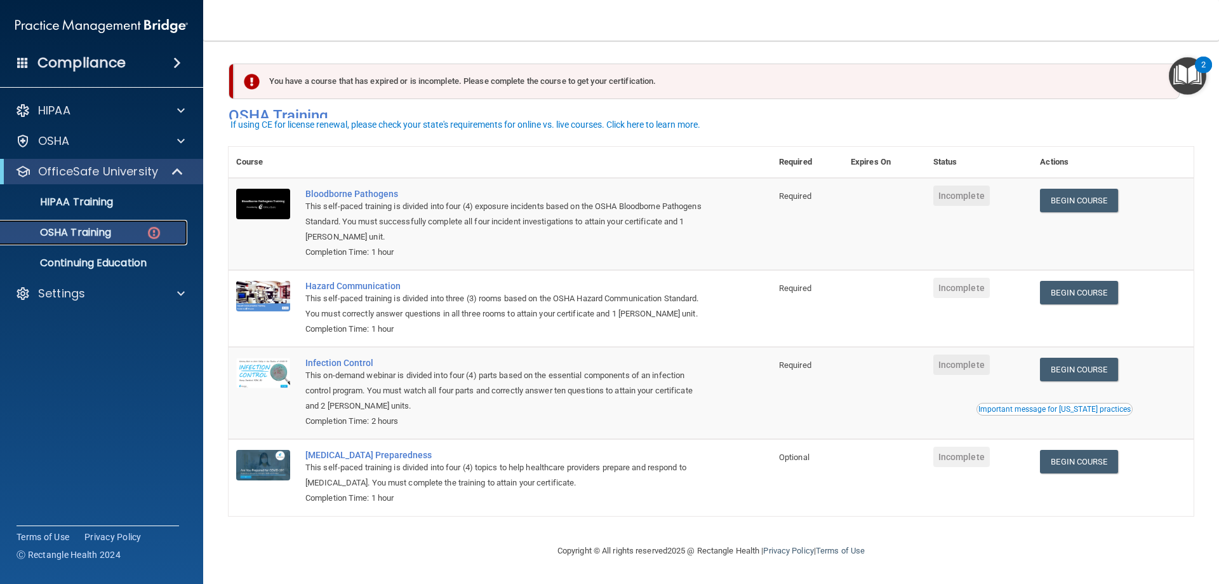
scroll to position [16, 0]
click at [1088, 198] on td "Begin Course Download Certificate" at bounding box center [1113, 224] width 161 height 92
click at [1090, 191] on link "Begin Course" at bounding box center [1078, 200] width 77 height 23
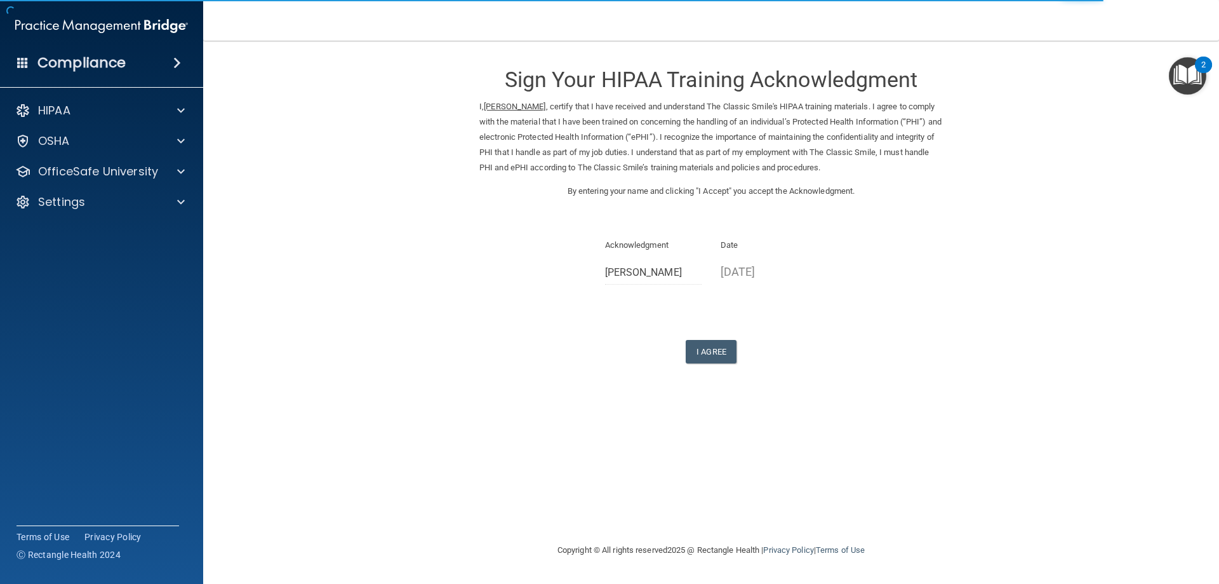
click at [727, 338] on div "Sign Your HIPAA Training Acknowledgment I, [PERSON_NAME] , certify that I have …" at bounding box center [711, 208] width 464 height 310
click at [715, 359] on button "I Agree" at bounding box center [711, 351] width 51 height 23
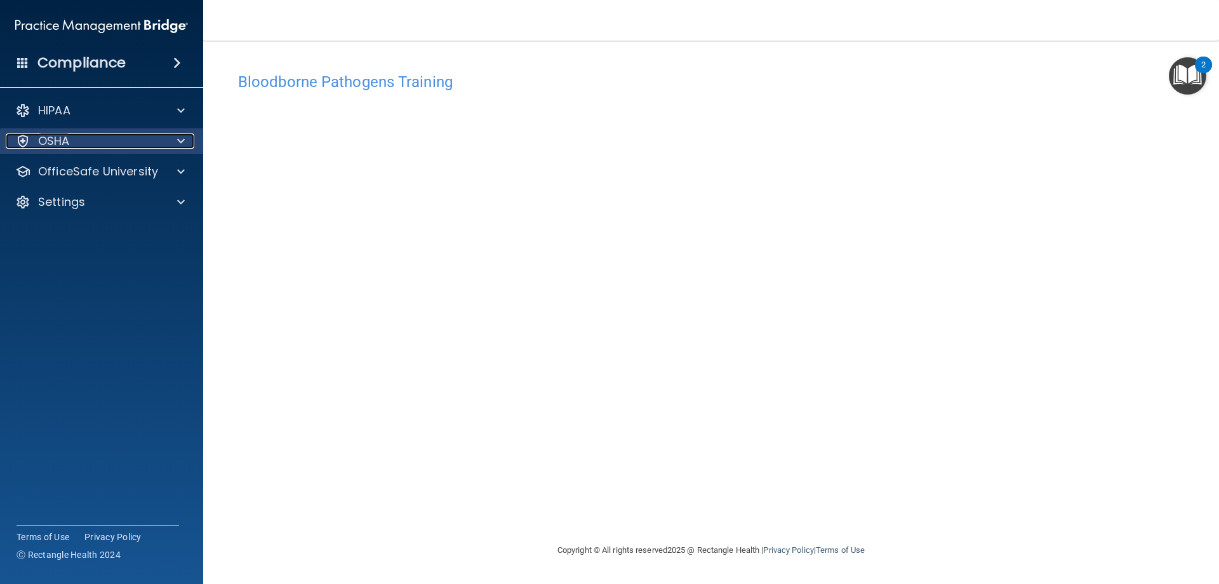
click at [182, 140] on span at bounding box center [181, 140] width 8 height 15
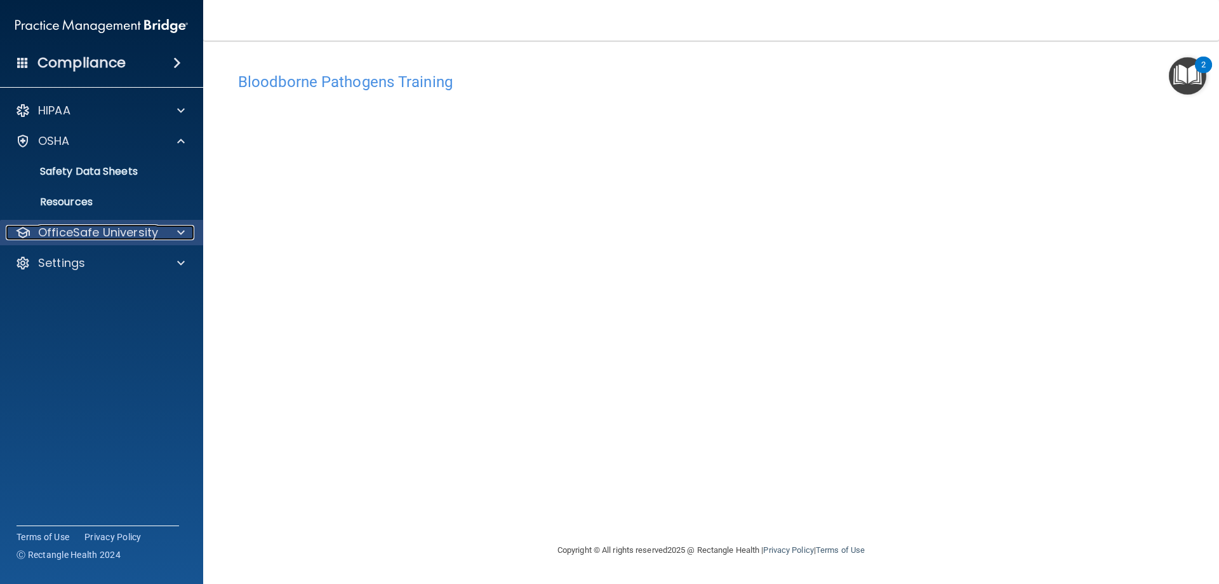
click at [153, 229] on p "OfficeSafe University" at bounding box center [98, 232] width 120 height 15
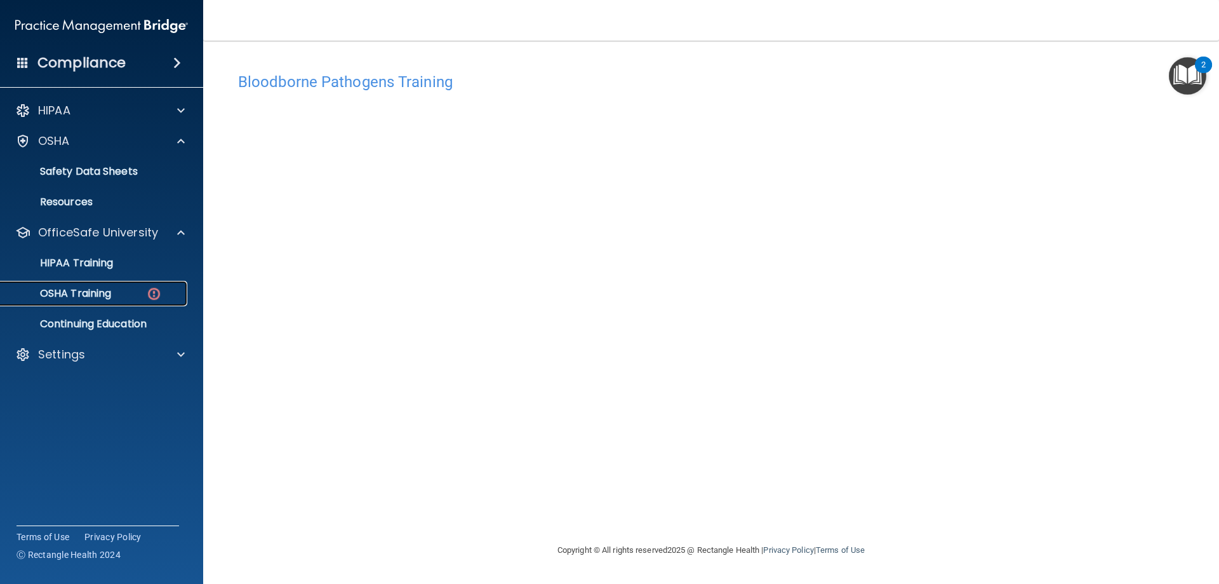
click at [131, 297] on div "OSHA Training" at bounding box center [94, 293] width 173 height 13
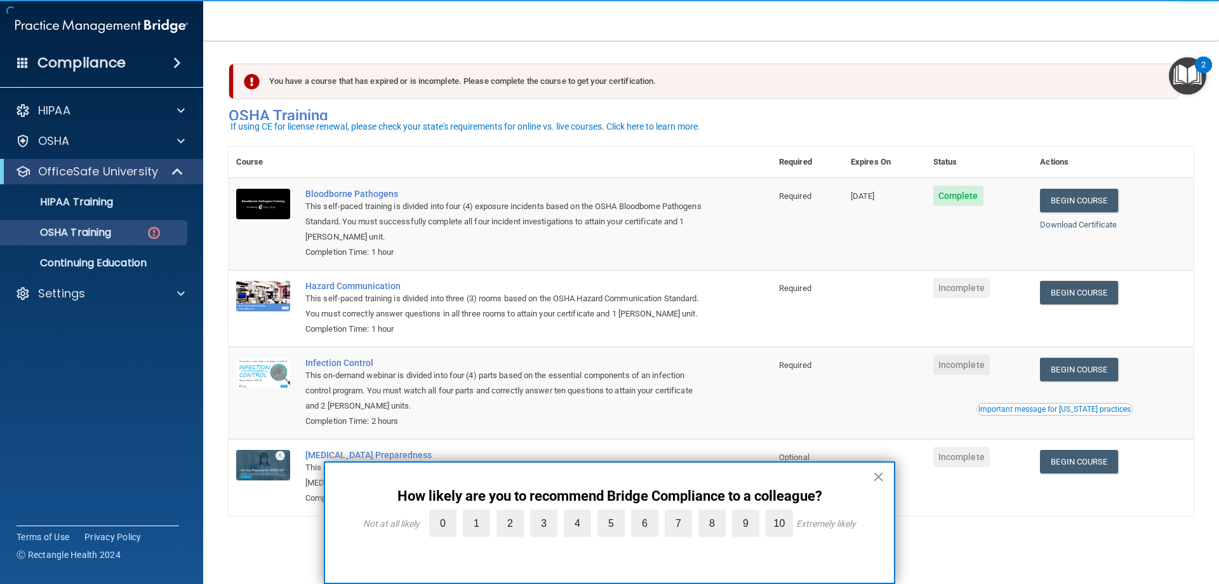
scroll to position [16, 0]
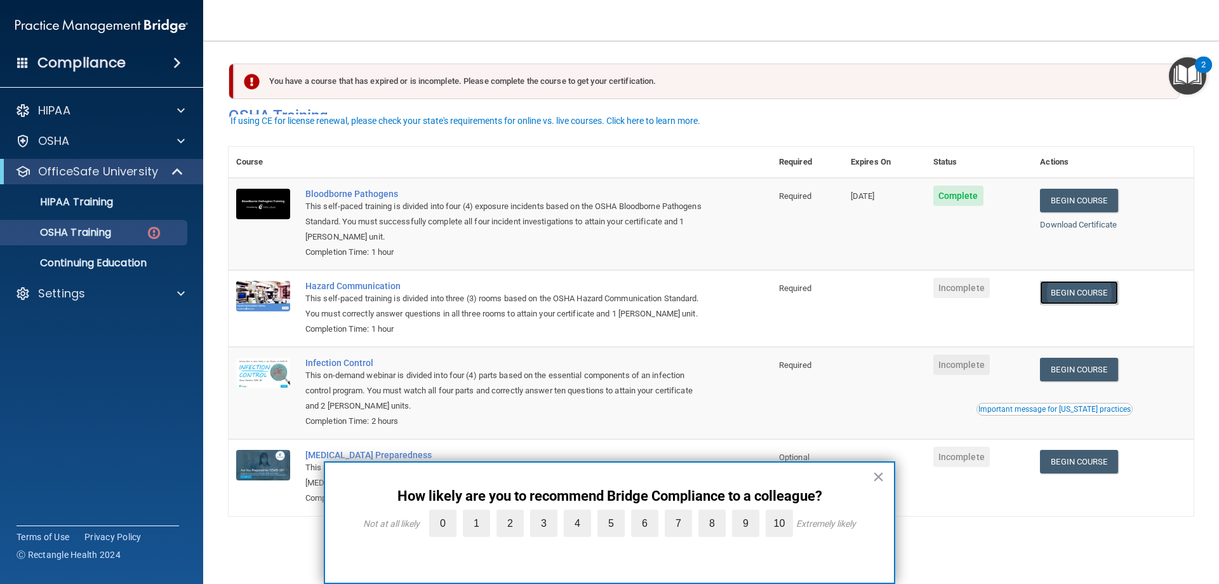
click at [1114, 283] on link "Begin Course" at bounding box center [1078, 292] width 77 height 23
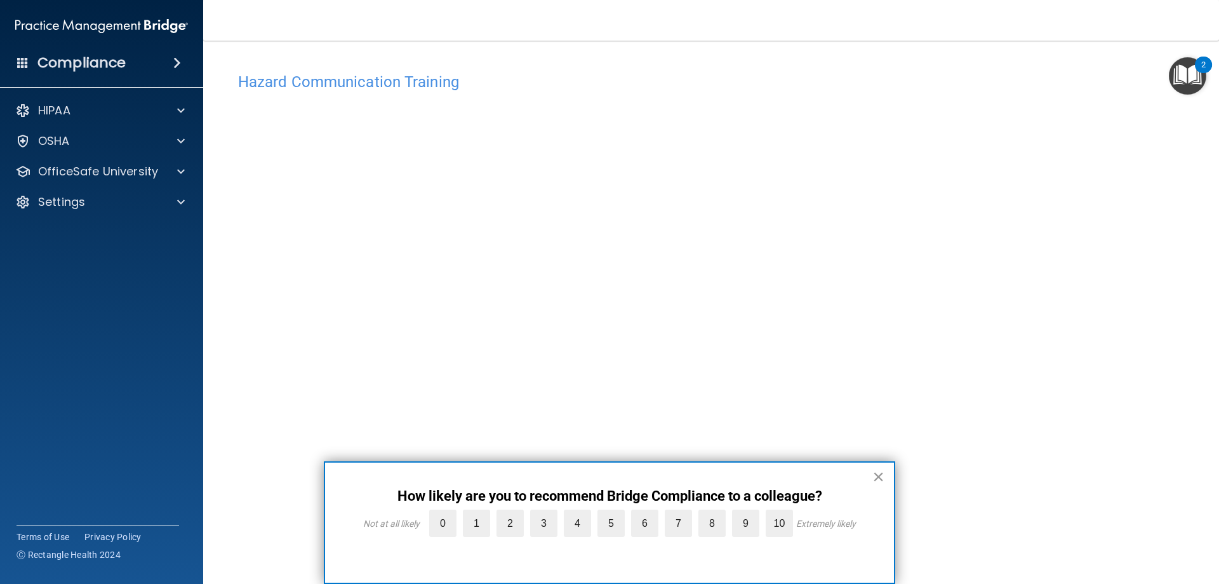
click at [879, 478] on button "×" at bounding box center [879, 476] width 12 height 20
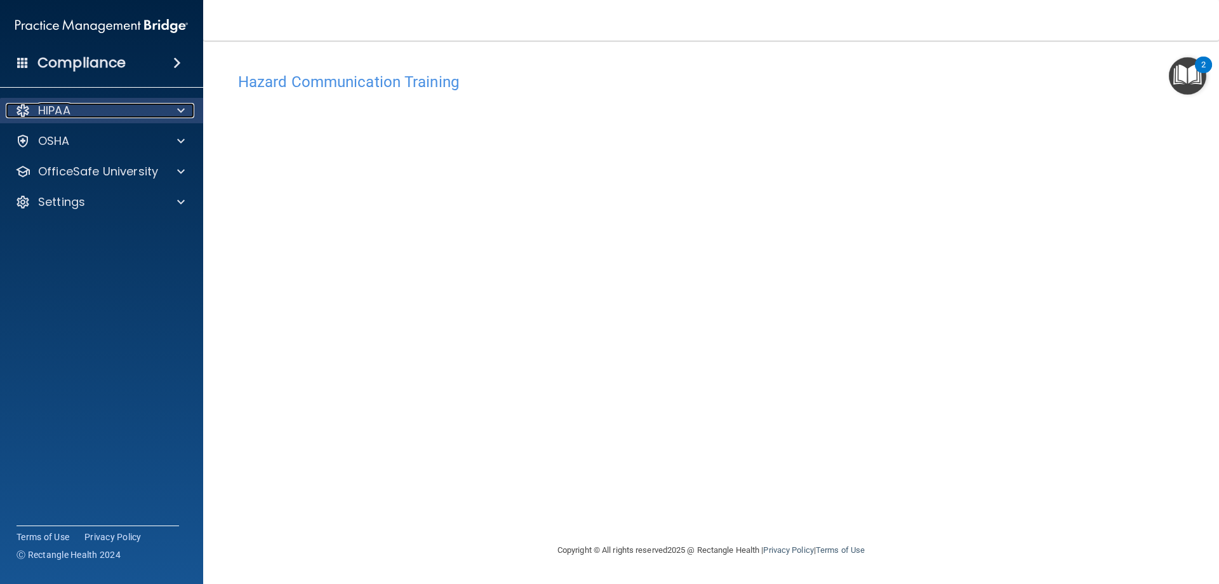
click at [187, 112] on div at bounding box center [179, 110] width 32 height 15
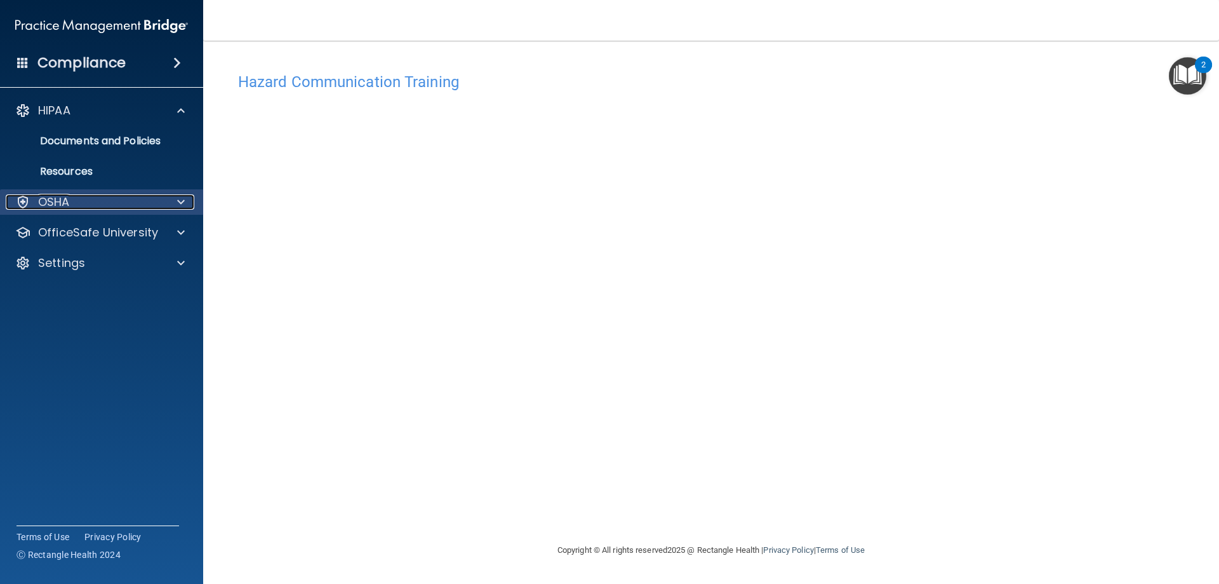
click at [174, 200] on div at bounding box center [179, 201] width 32 height 15
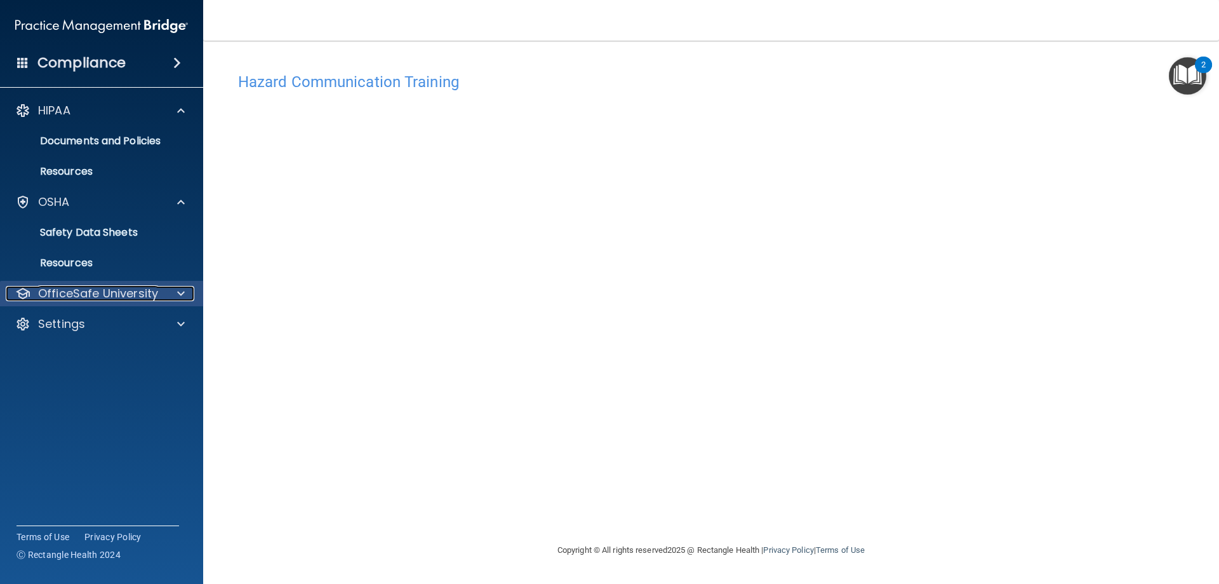
click at [135, 291] on p "OfficeSafe University" at bounding box center [98, 293] width 120 height 15
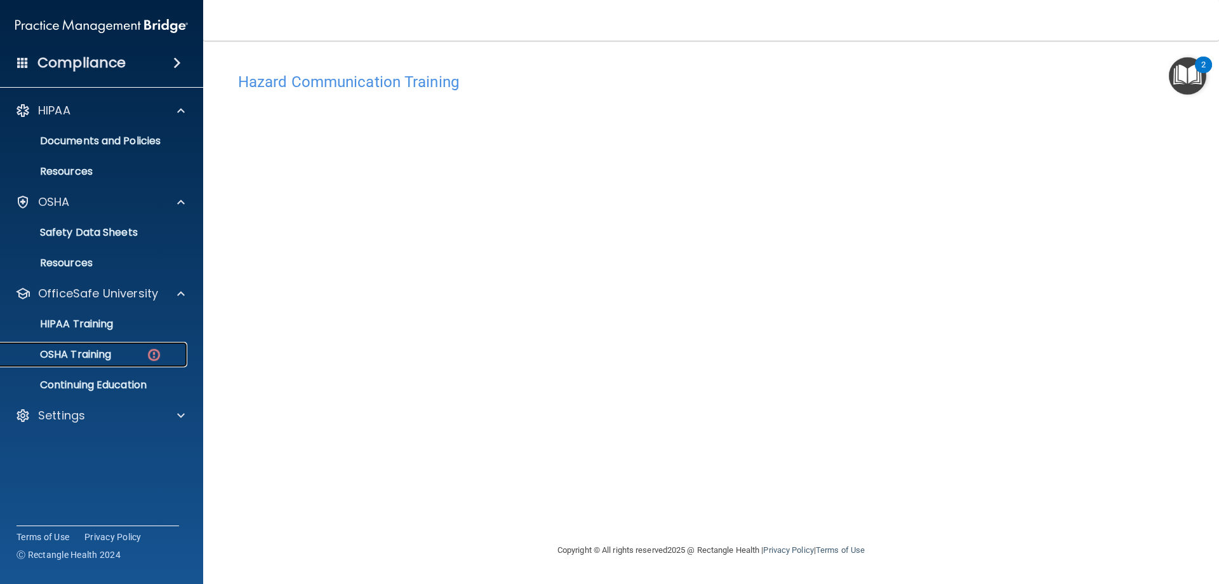
click at [101, 354] on p "OSHA Training" at bounding box center [59, 354] width 103 height 13
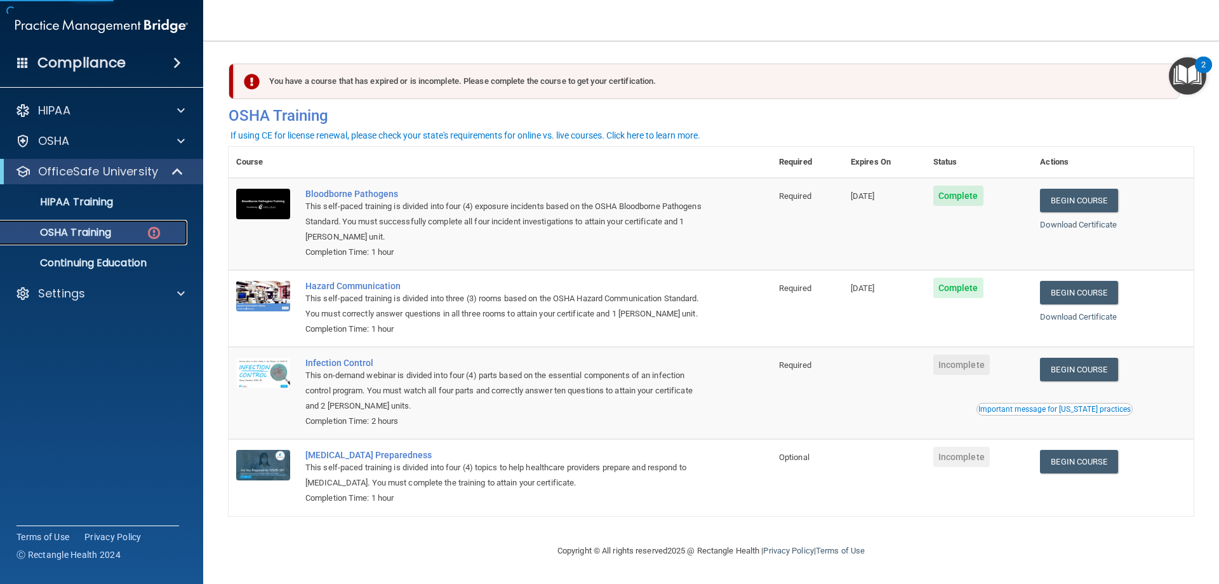
scroll to position [16, 0]
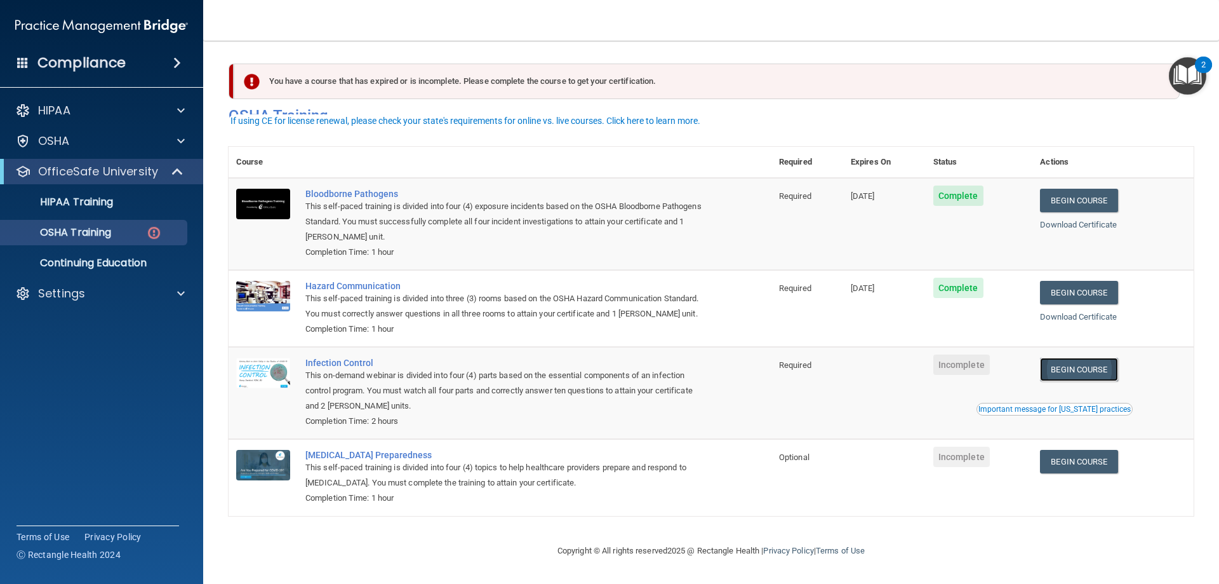
click at [1078, 370] on link "Begin Course" at bounding box center [1078, 369] width 77 height 23
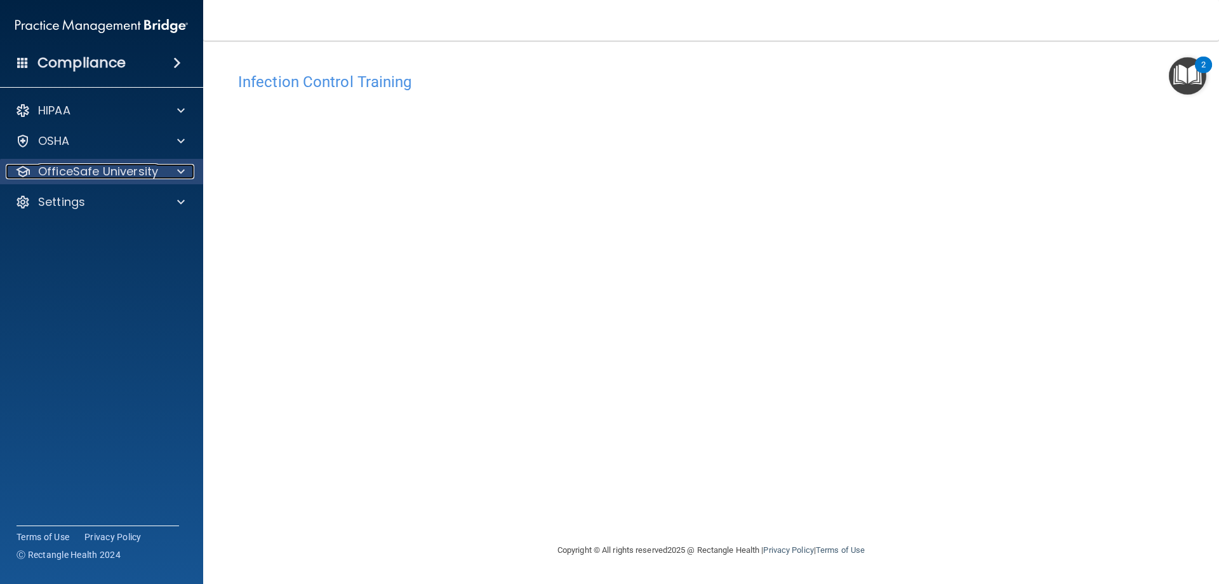
click at [194, 170] on div at bounding box center [179, 171] width 32 height 15
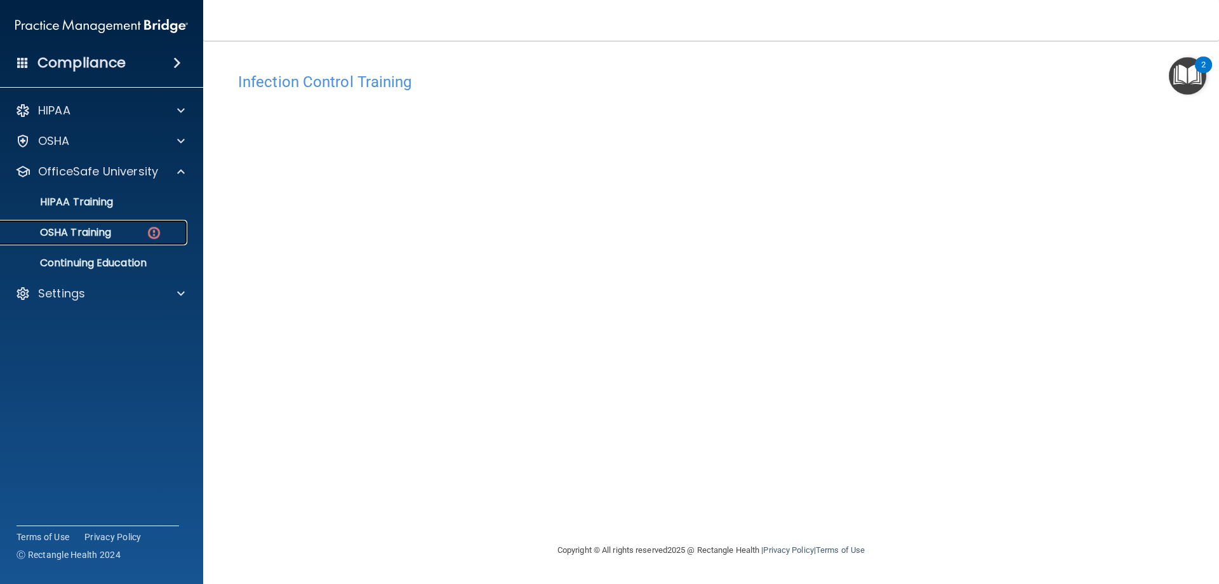
click at [88, 226] on p "OSHA Training" at bounding box center [59, 232] width 103 height 13
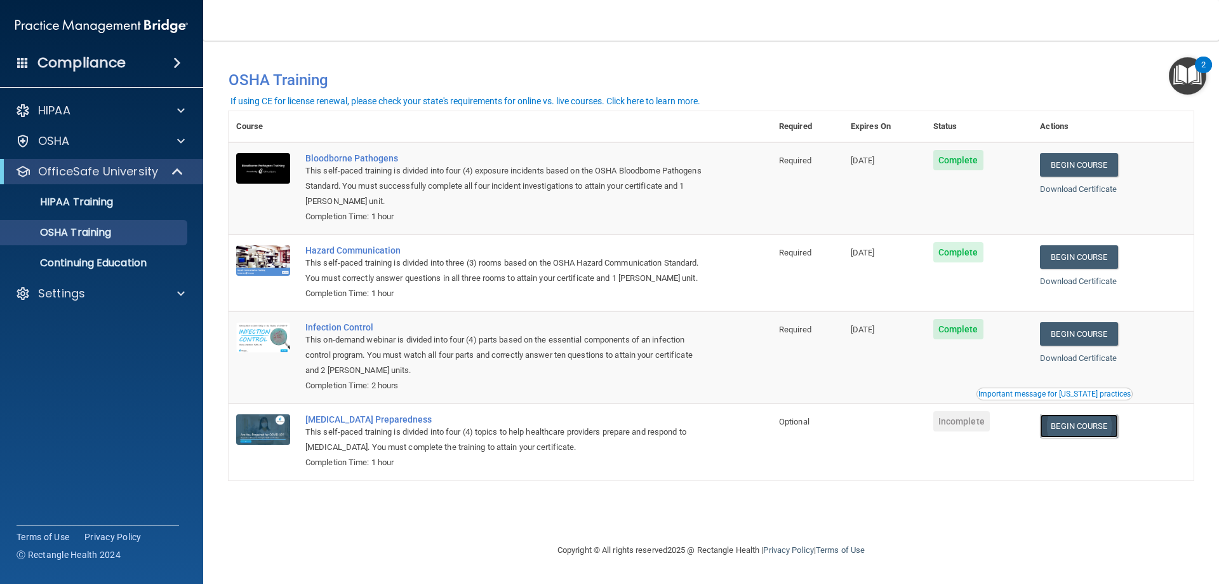
click at [1077, 427] on link "Begin Course" at bounding box center [1078, 425] width 77 height 23
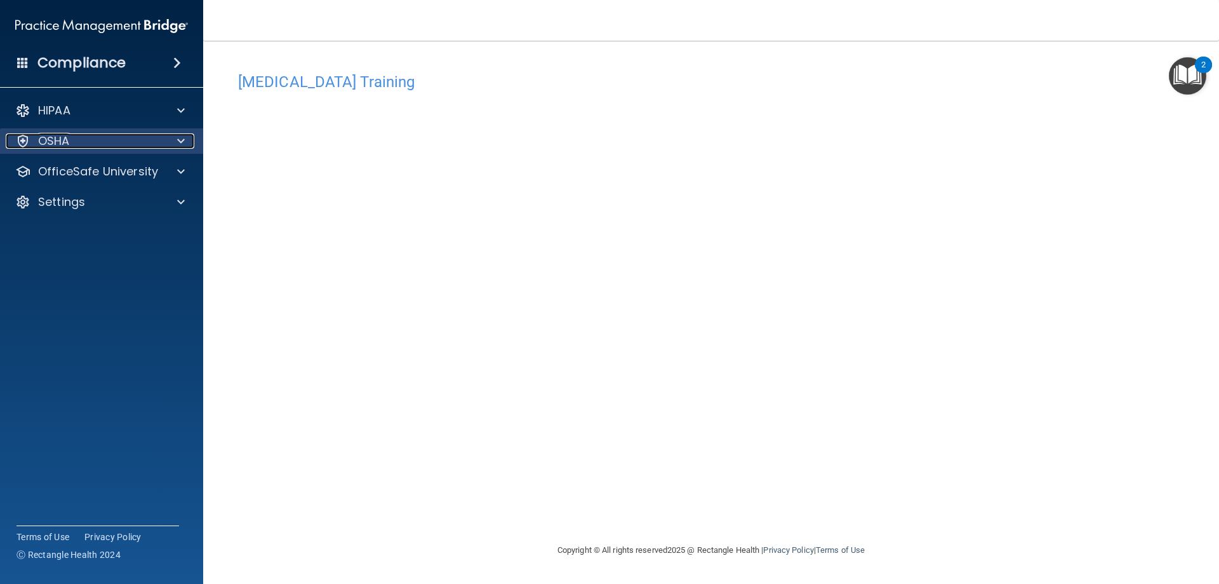
click at [110, 139] on div "OSHA" at bounding box center [84, 140] width 157 height 15
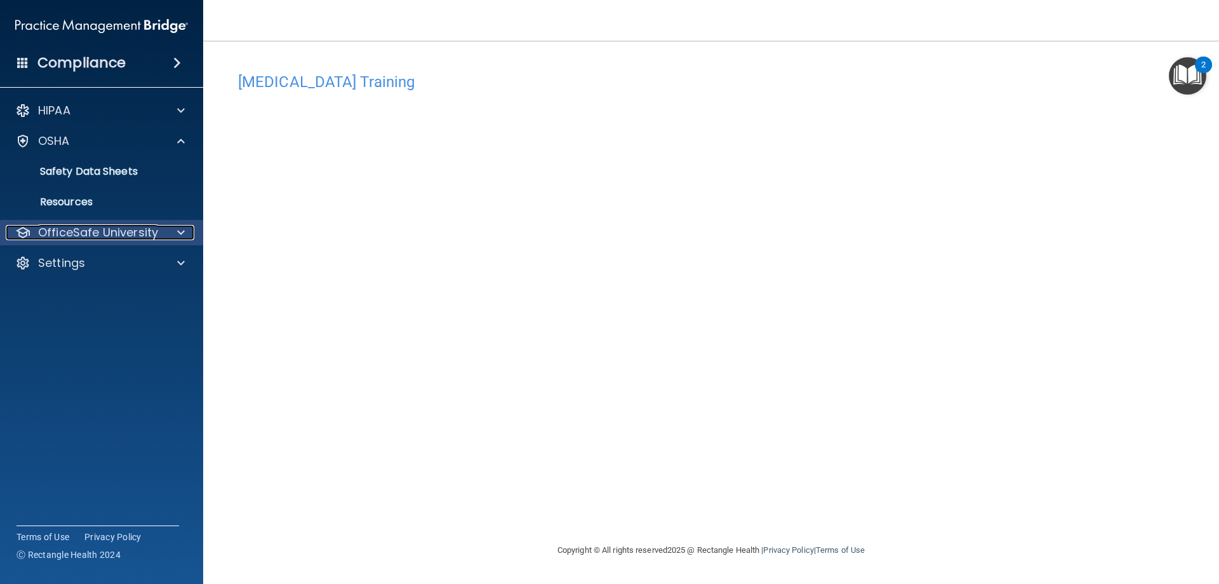
click at [176, 229] on div at bounding box center [179, 232] width 32 height 15
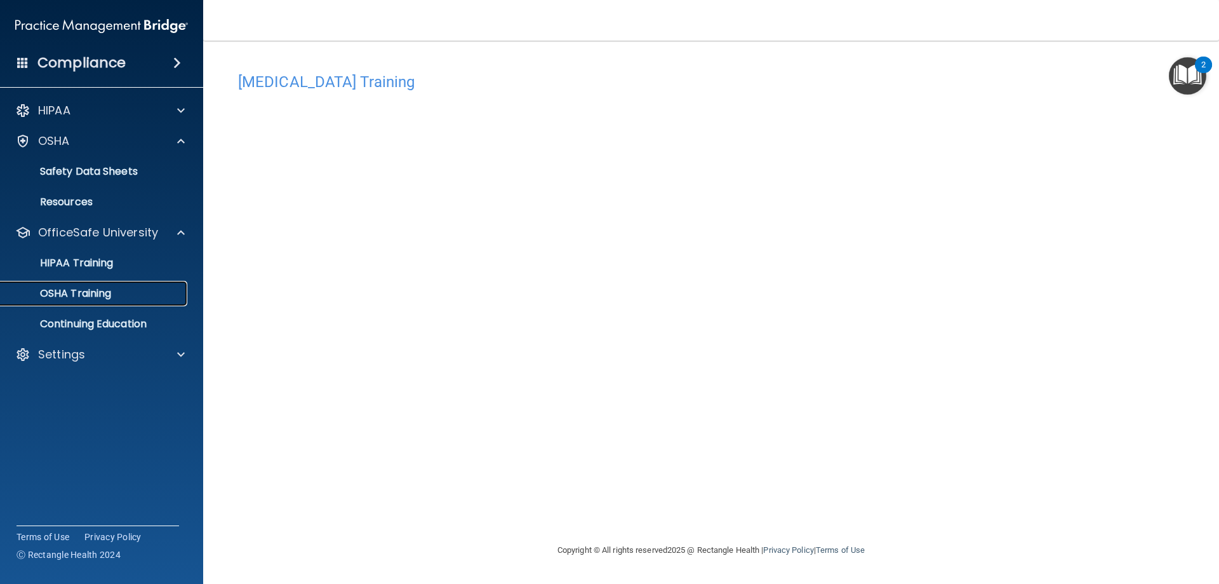
click at [91, 298] on p "OSHA Training" at bounding box center [59, 293] width 103 height 13
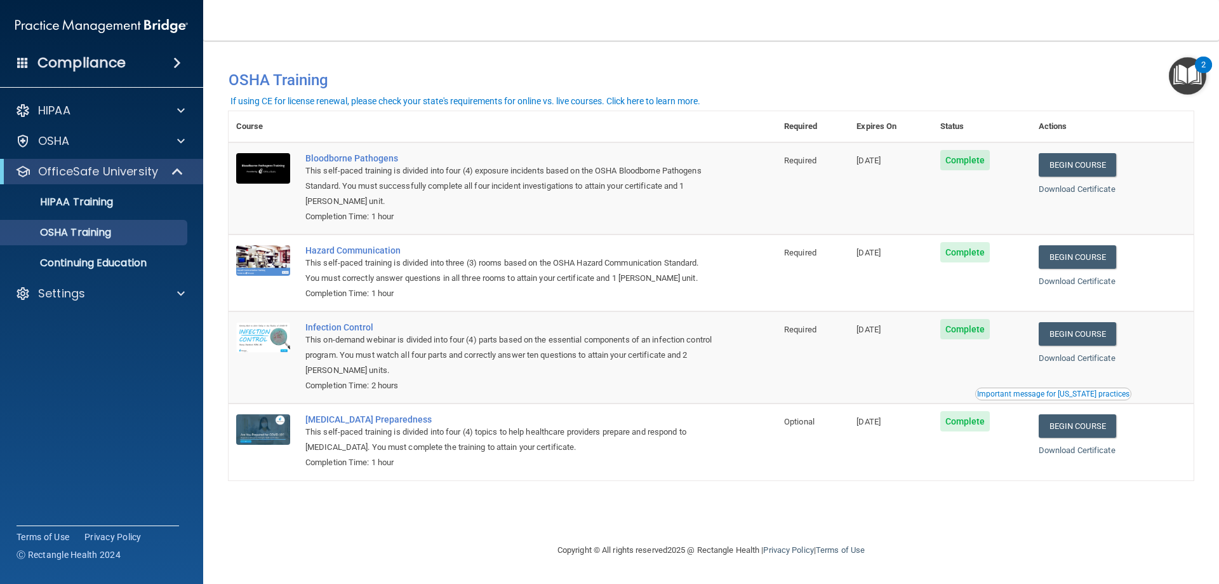
click at [104, 187] on ul "HIPAA Training OSHA Training Continuing Education" at bounding box center [102, 229] width 230 height 91
click at [96, 204] on p "HIPAA Training" at bounding box center [60, 202] width 105 height 13
